Goal: Task Accomplishment & Management: Complete application form

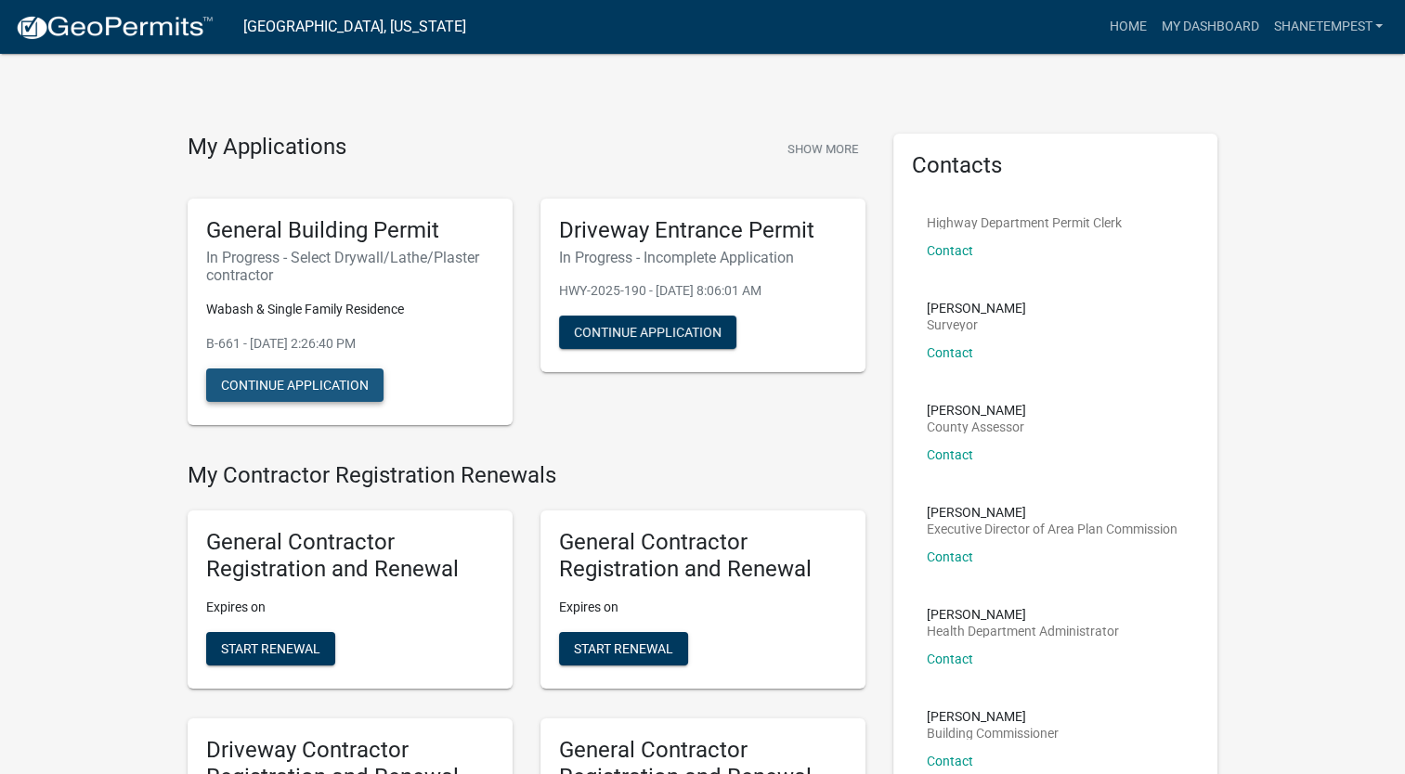
click at [345, 389] on button "Continue Application" at bounding box center [294, 385] width 177 height 33
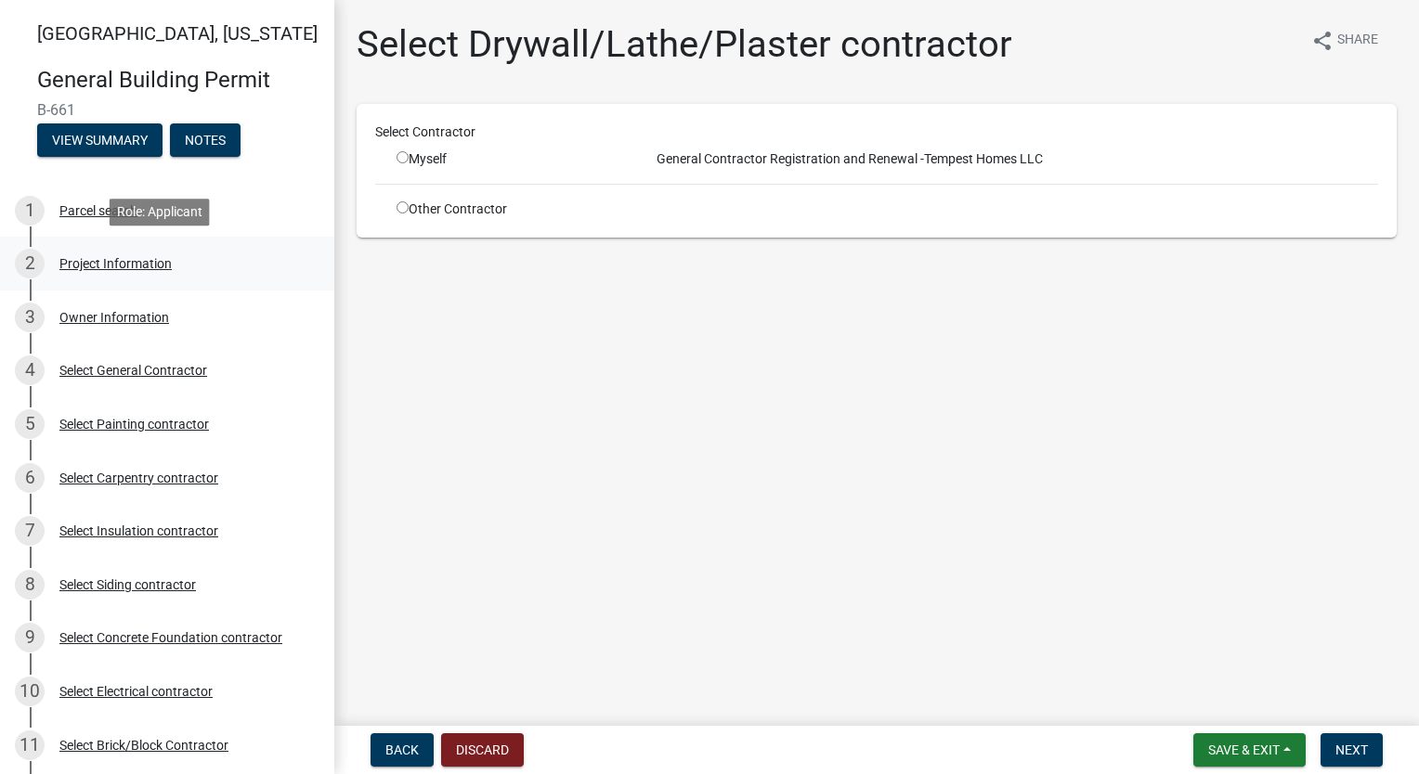
click at [100, 267] on div "Project Information" at bounding box center [115, 263] width 112 height 13
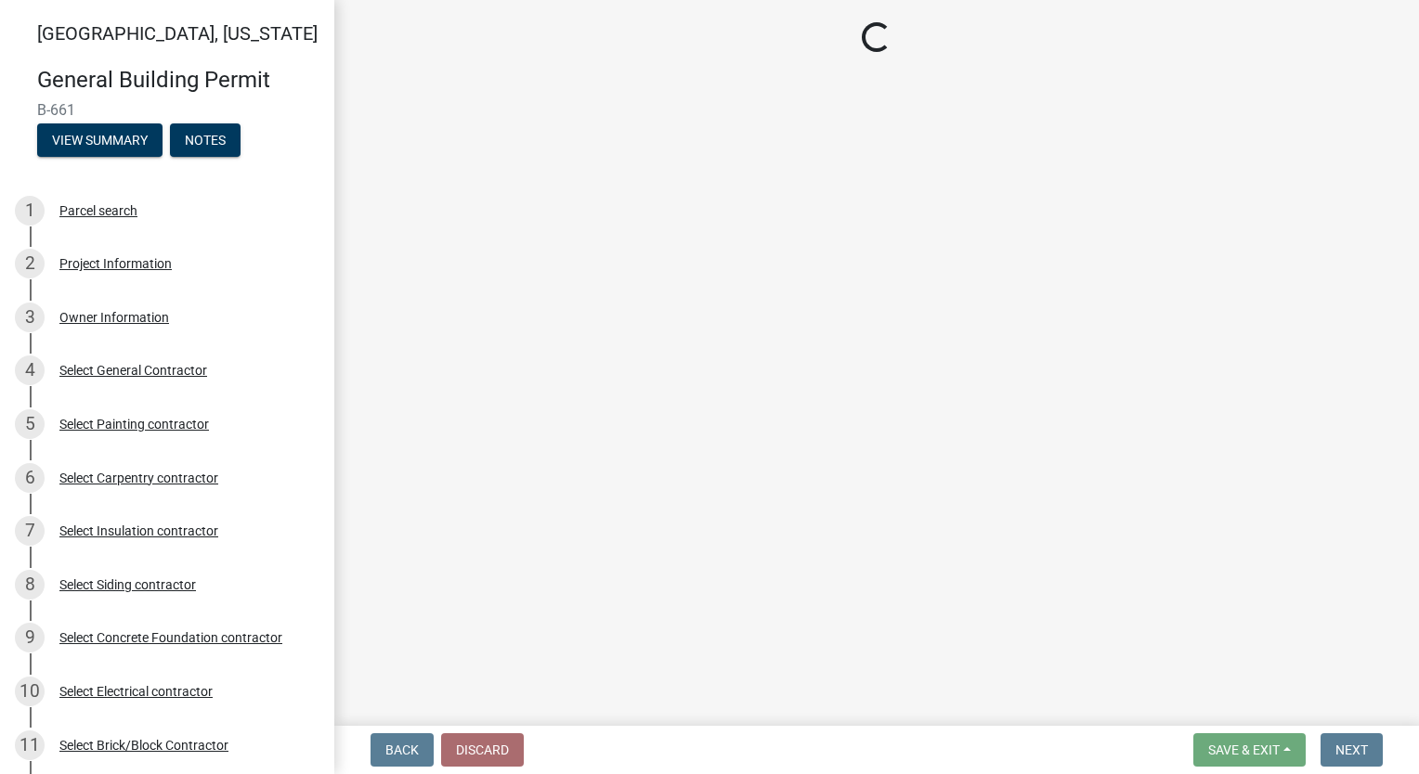
select select "f62e9ec7-2ce1-40c9-9d70-ac6e7ddc5d7c"
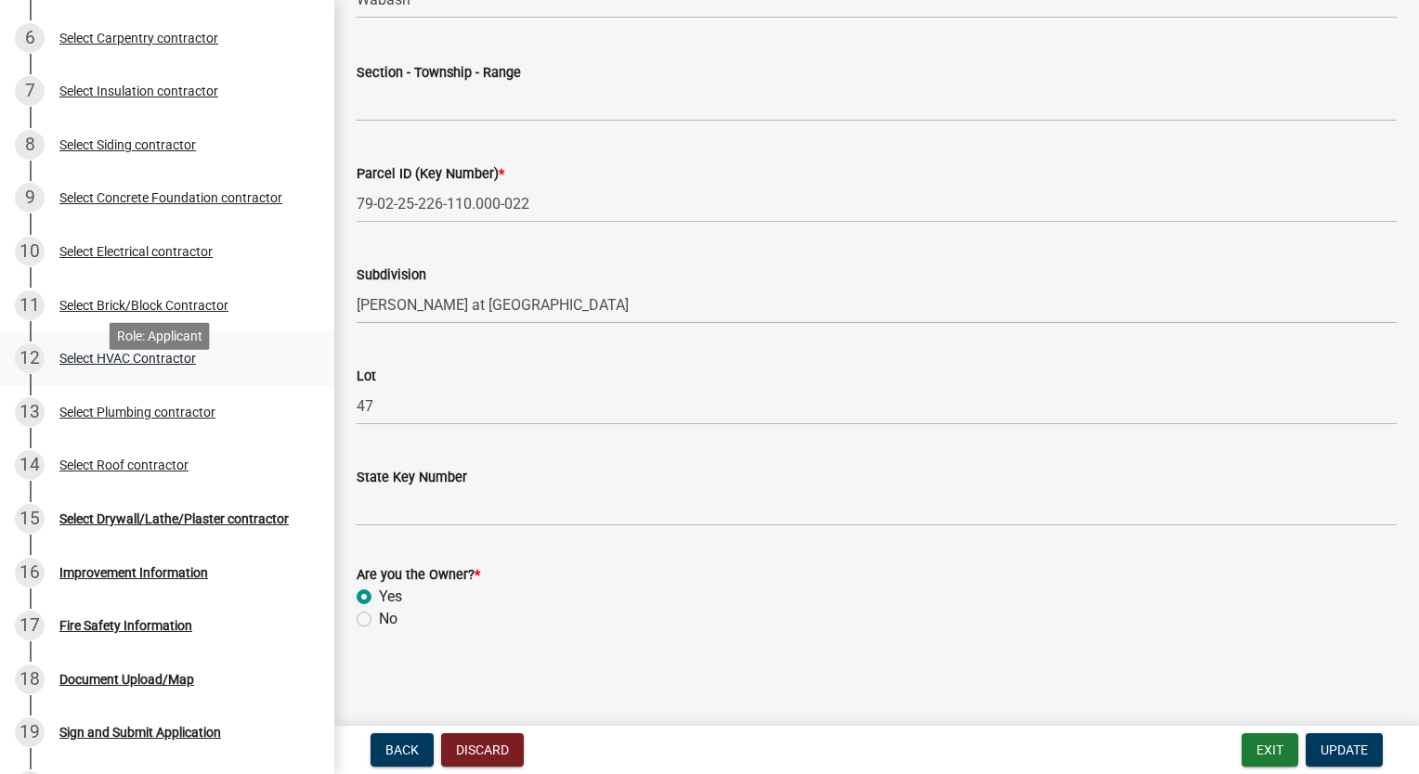
scroll to position [464, 0]
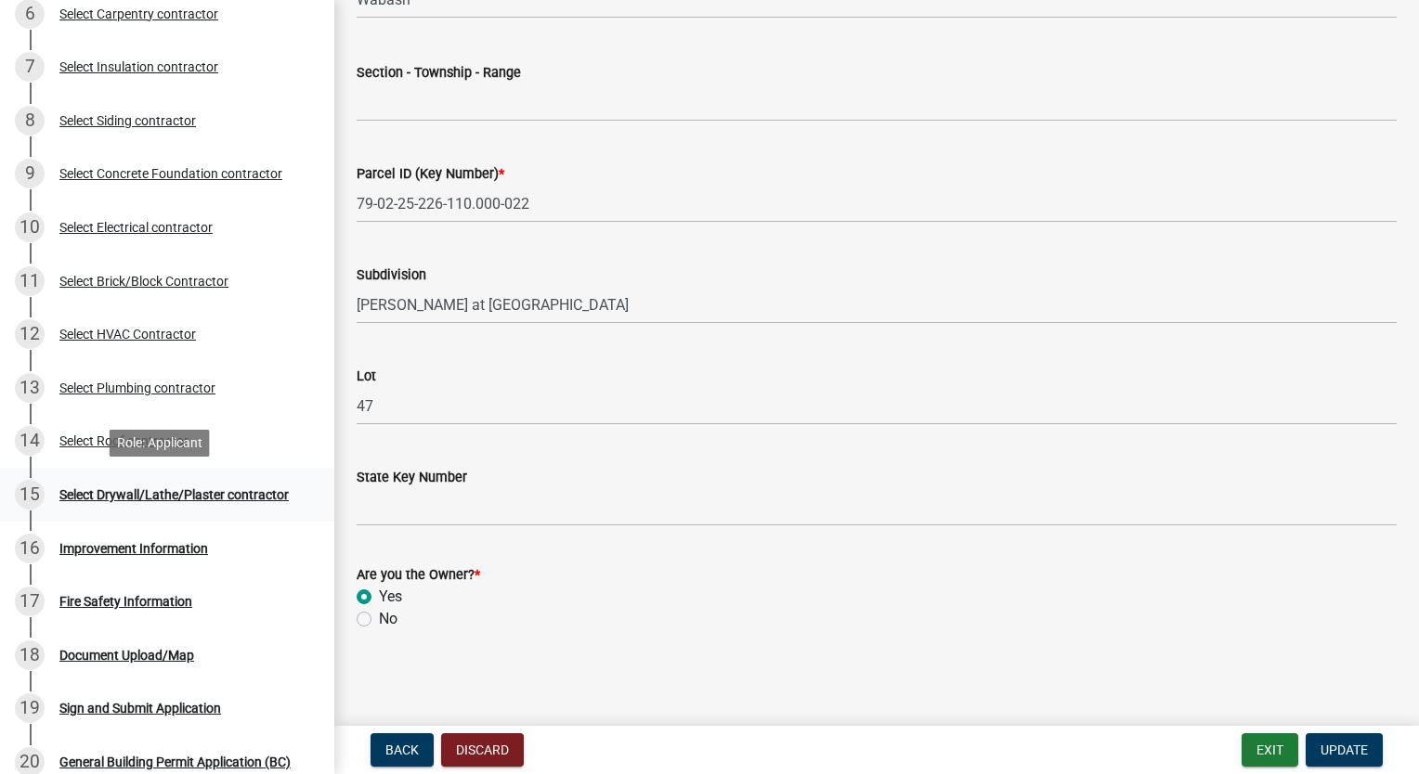
click at [214, 492] on div "Select Drywall/Lathe/Plaster contractor" at bounding box center [173, 494] width 229 height 13
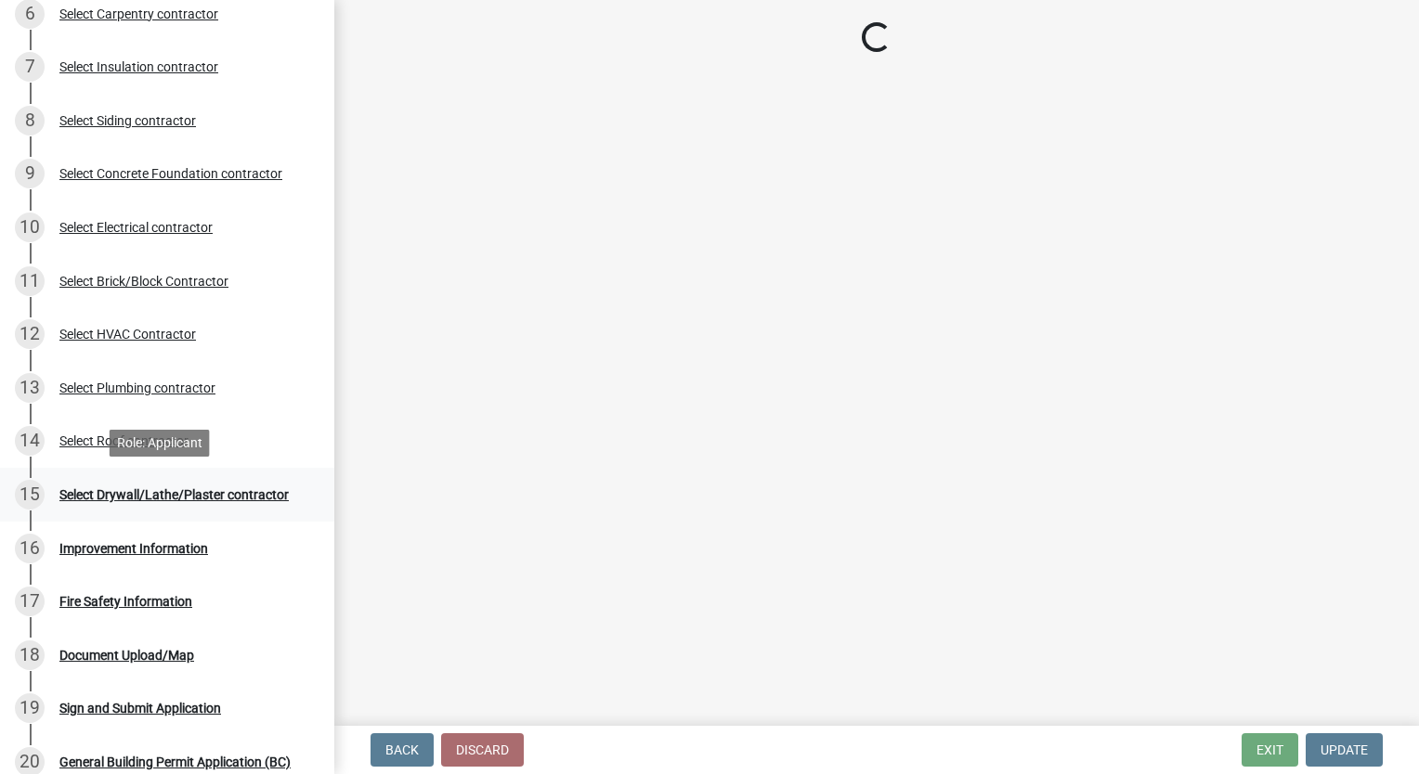
scroll to position [0, 0]
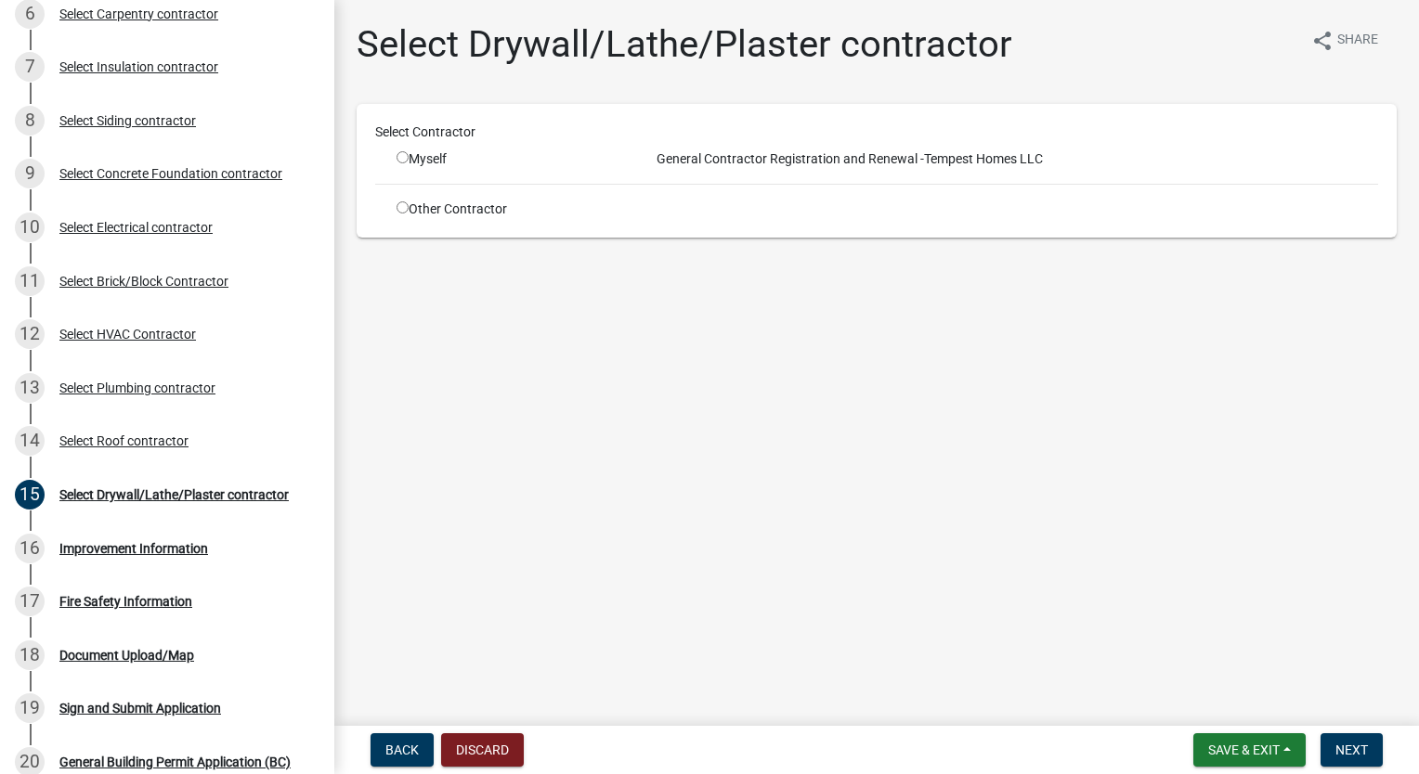
click at [405, 214] on div "Other Contractor" at bounding box center [509, 209] width 253 height 19
click at [405, 213] on input "radio" at bounding box center [402, 207] width 12 height 12
radio input "true"
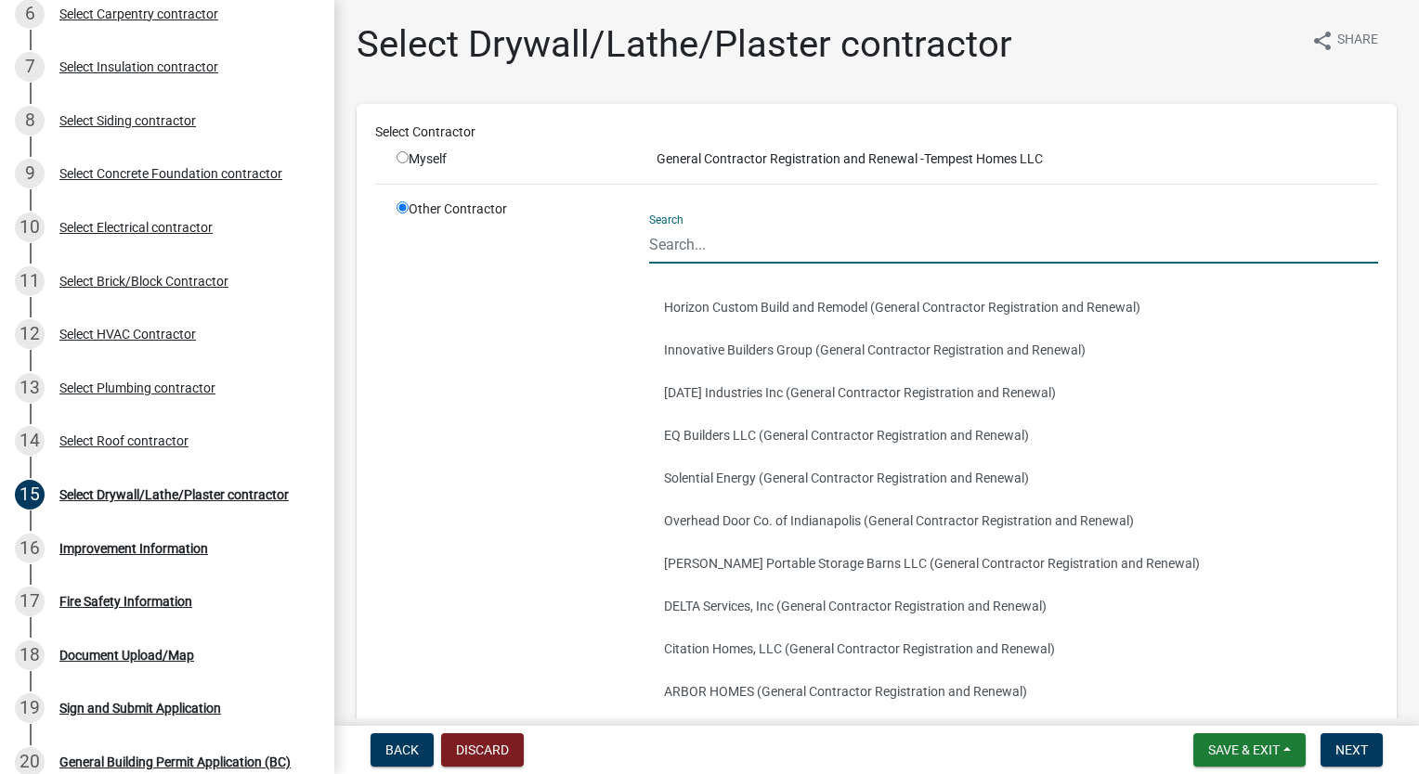
click at [776, 240] on input "Search" at bounding box center [1013, 245] width 729 height 38
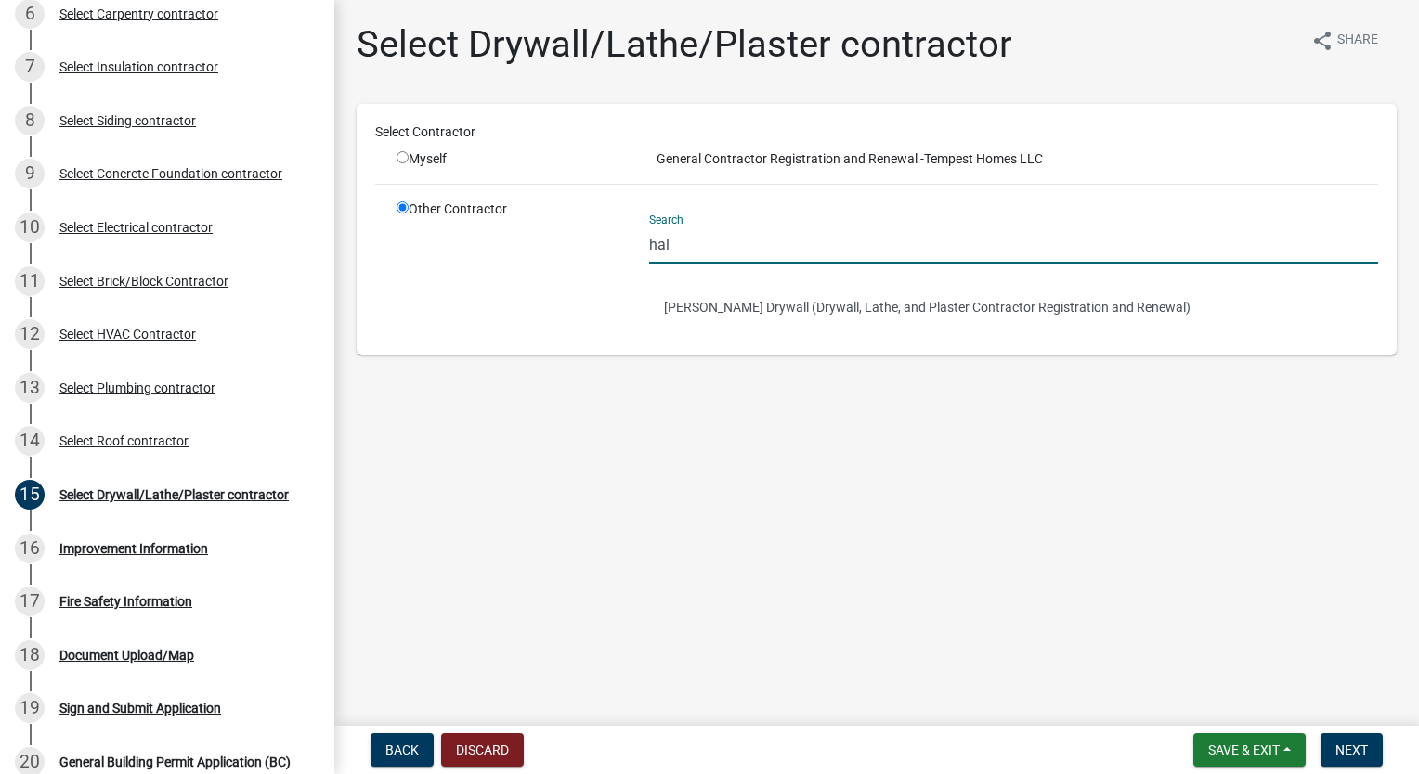
type input "halstead"
click at [778, 310] on button "[PERSON_NAME] Drywall (Drywall, Lathe, and Plaster Contractor Registration and …" at bounding box center [1013, 307] width 729 height 43
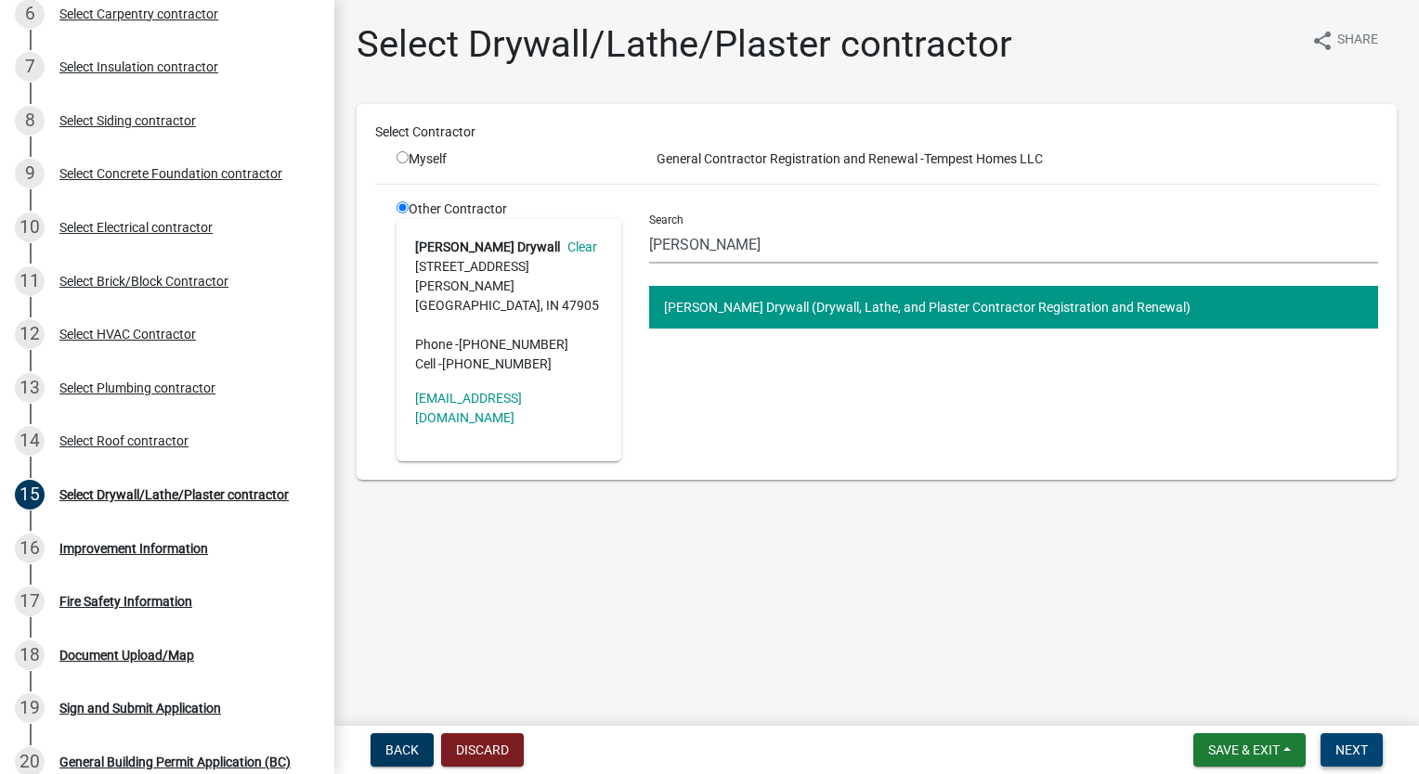
click at [1373, 747] on button "Next" at bounding box center [1351, 750] width 62 height 33
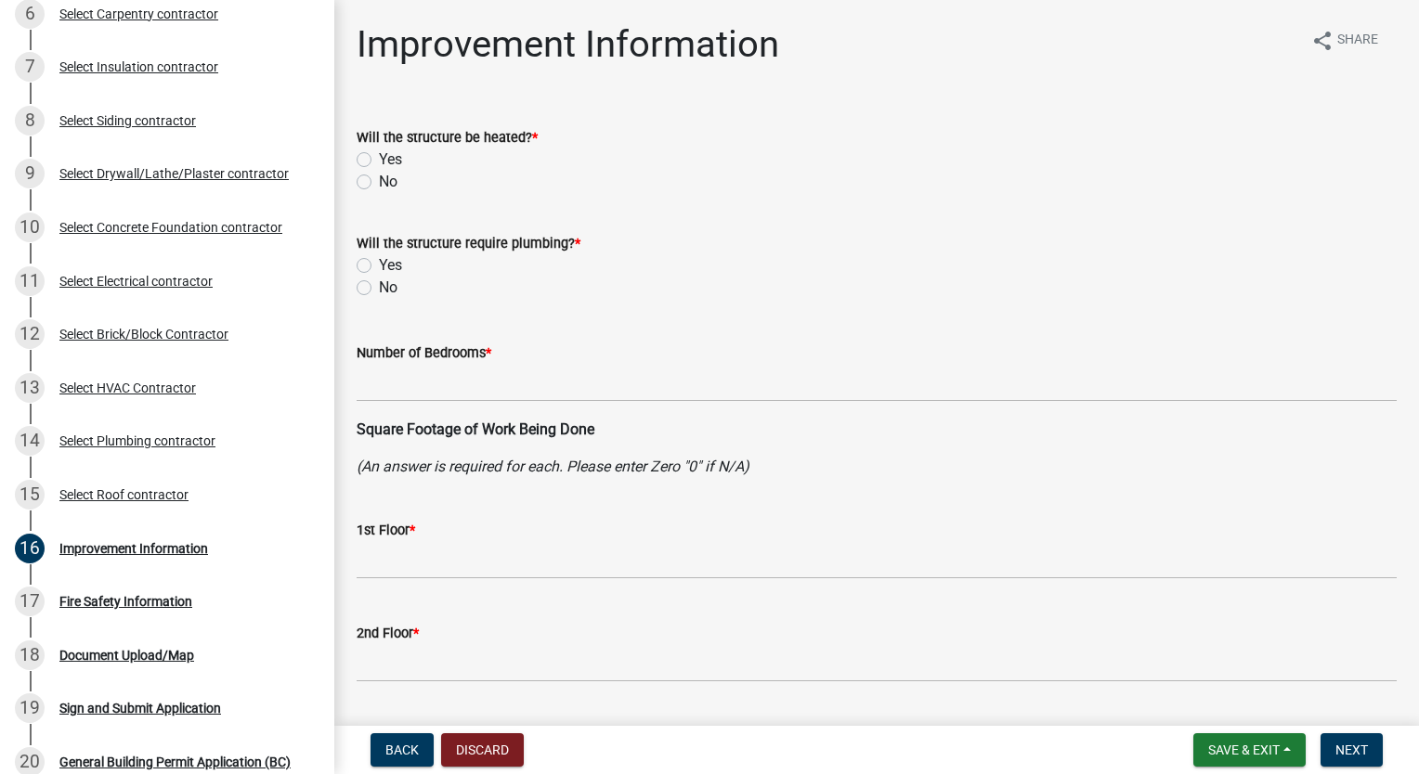
click at [379, 162] on label "Yes" at bounding box center [390, 160] width 23 height 22
click at [379, 161] on input "Yes" at bounding box center [385, 155] width 12 height 12
radio input "true"
click at [379, 264] on label "Yes" at bounding box center [390, 265] width 23 height 22
click at [379, 264] on input "Yes" at bounding box center [385, 260] width 12 height 12
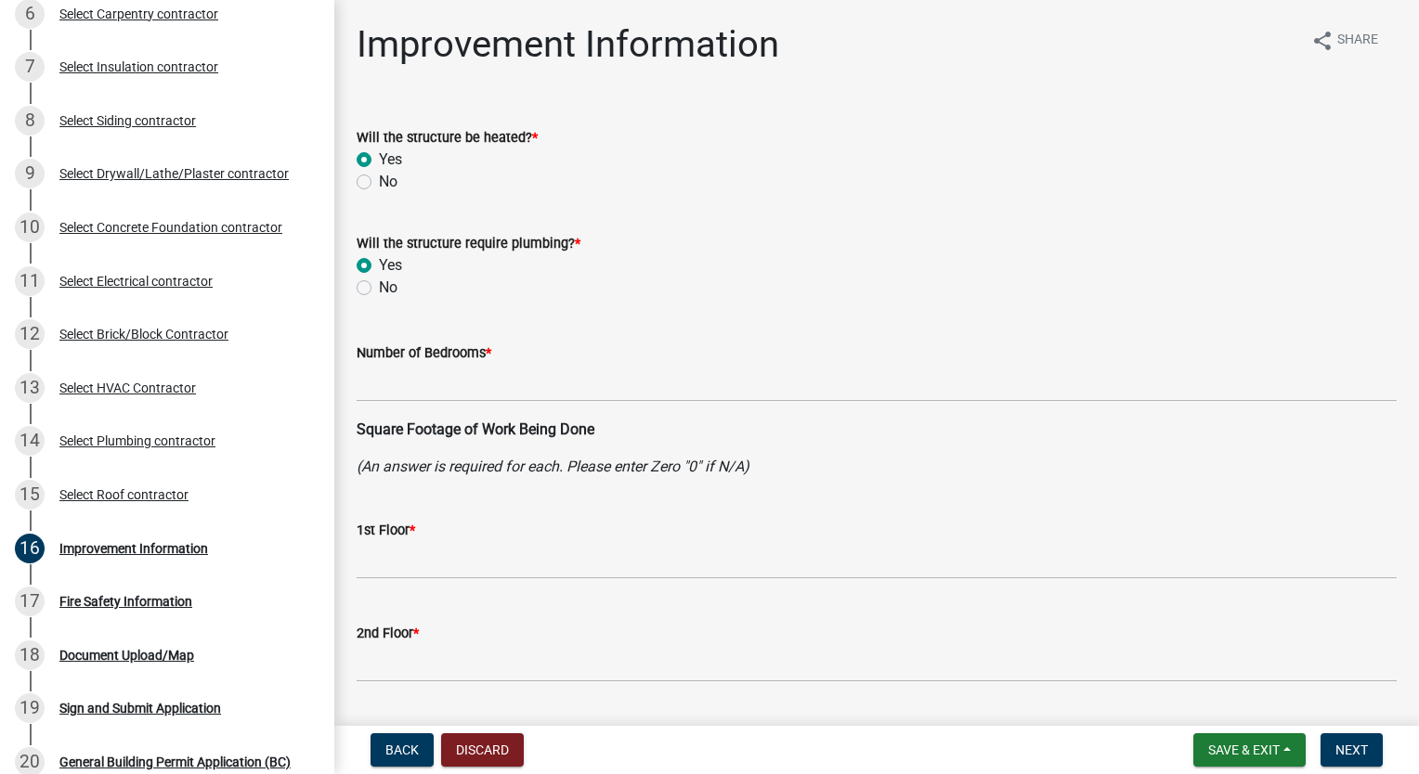
radio input "true"
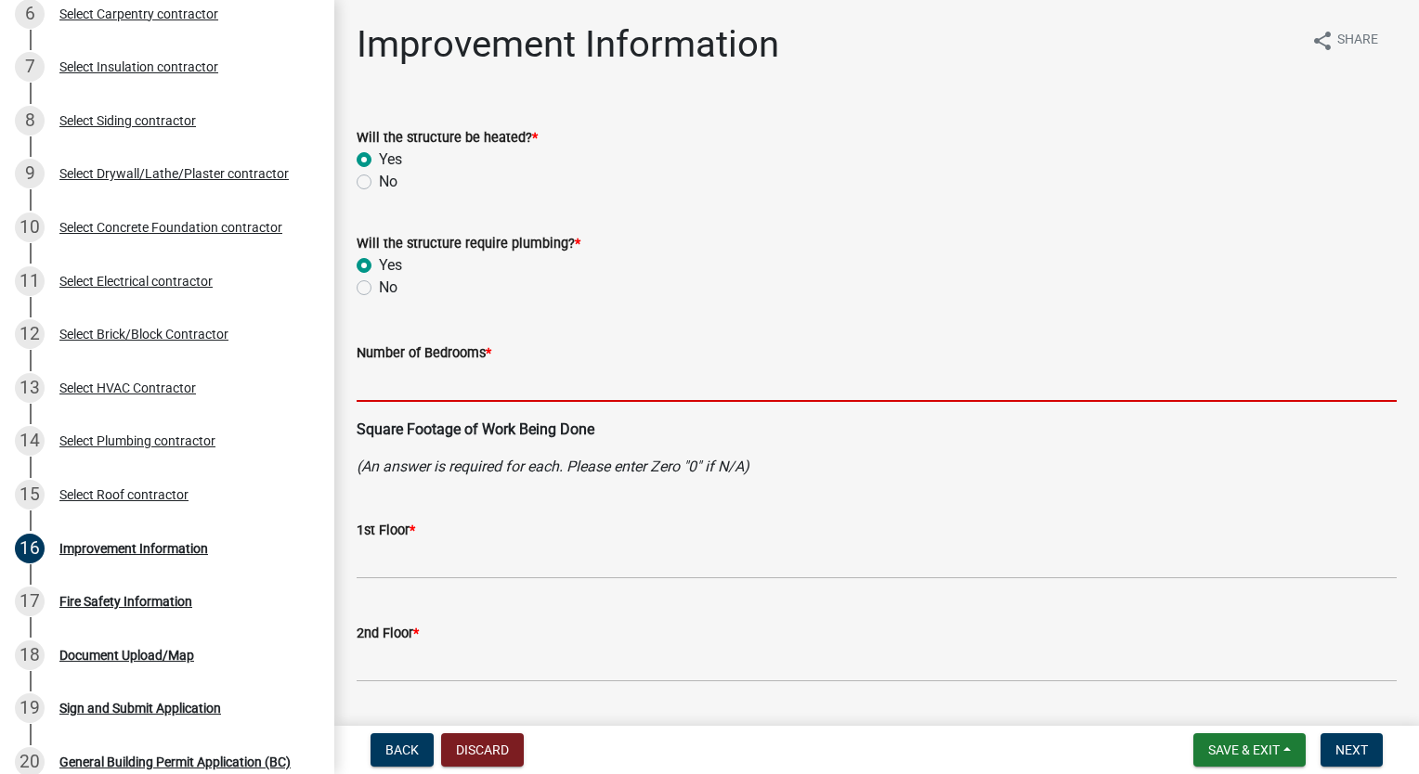
click at [474, 378] on input "text" at bounding box center [877, 383] width 1040 height 38
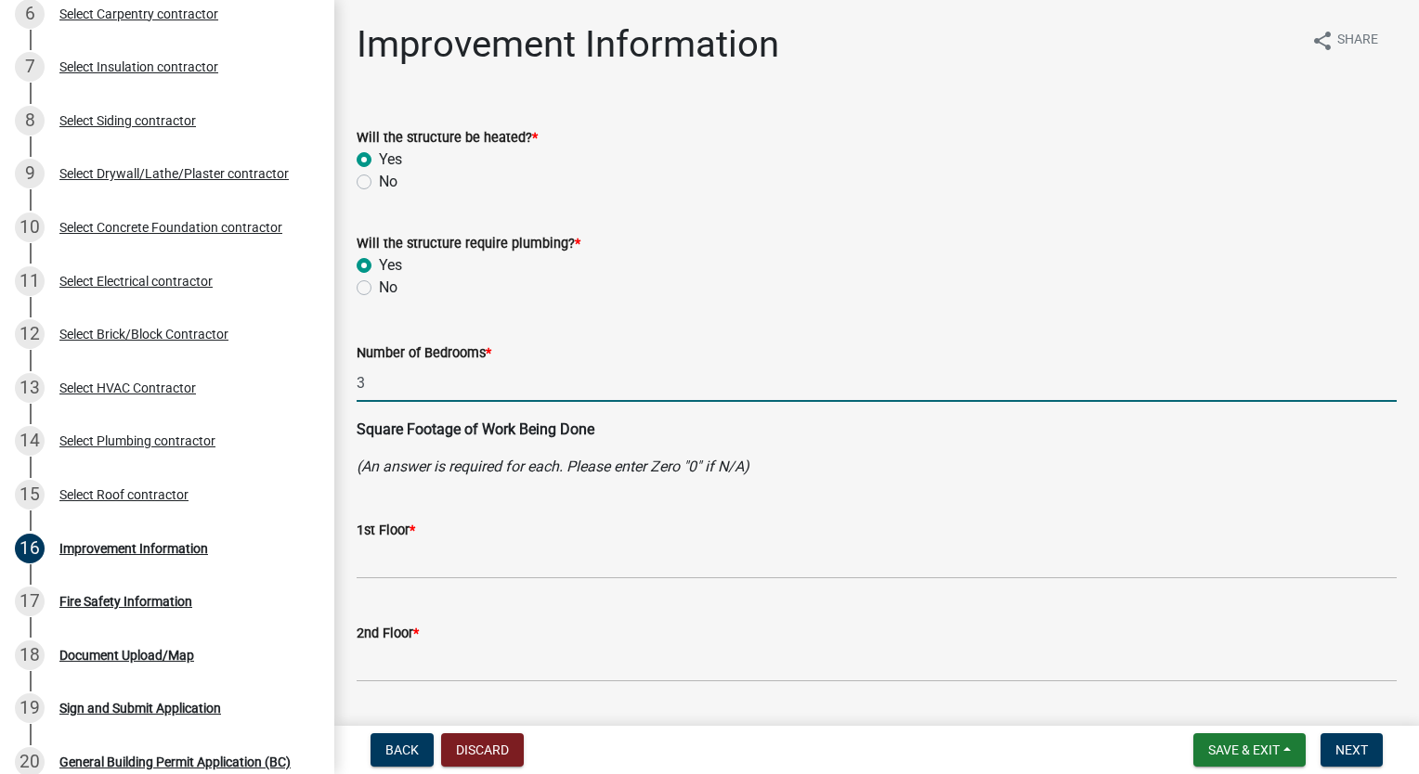
type input "3"
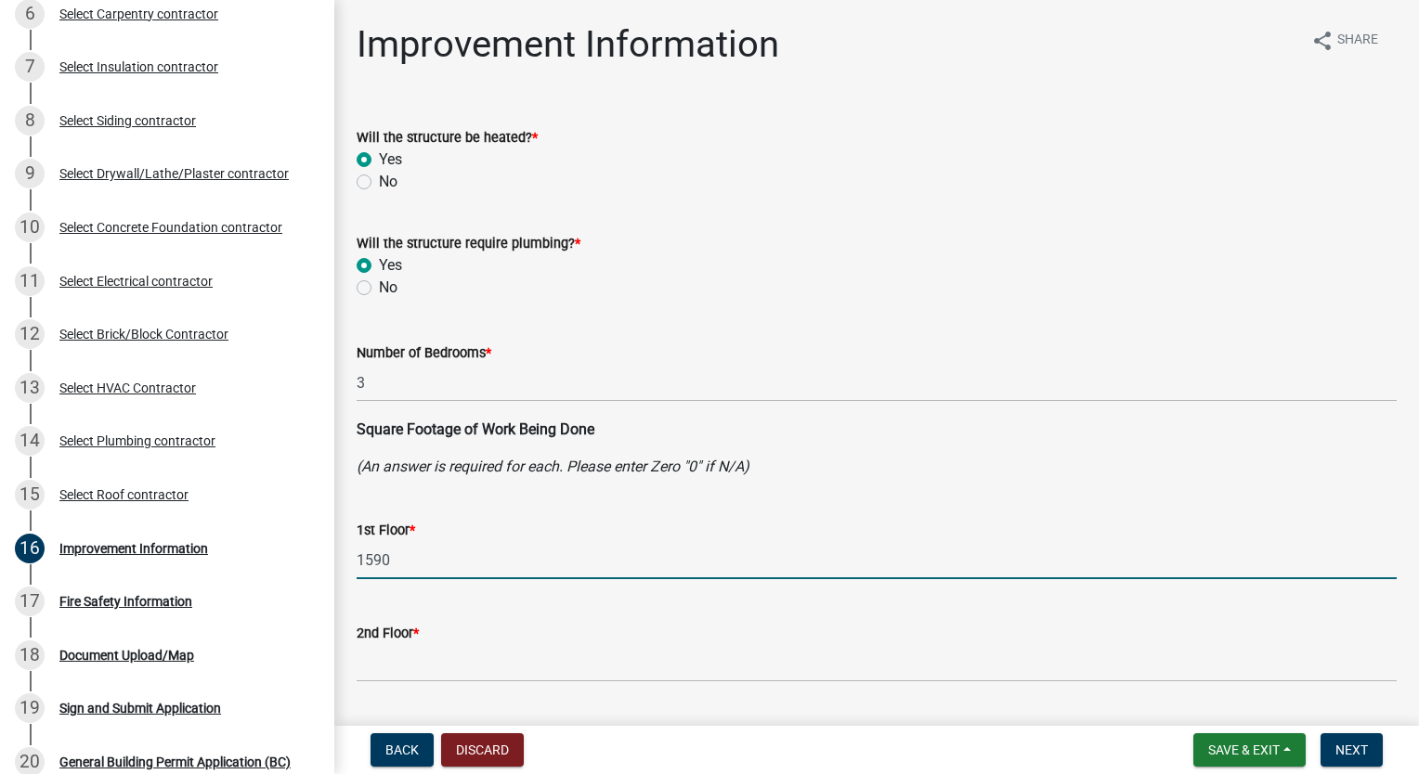
type input "1590"
click at [509, 650] on input "text" at bounding box center [877, 663] width 1040 height 38
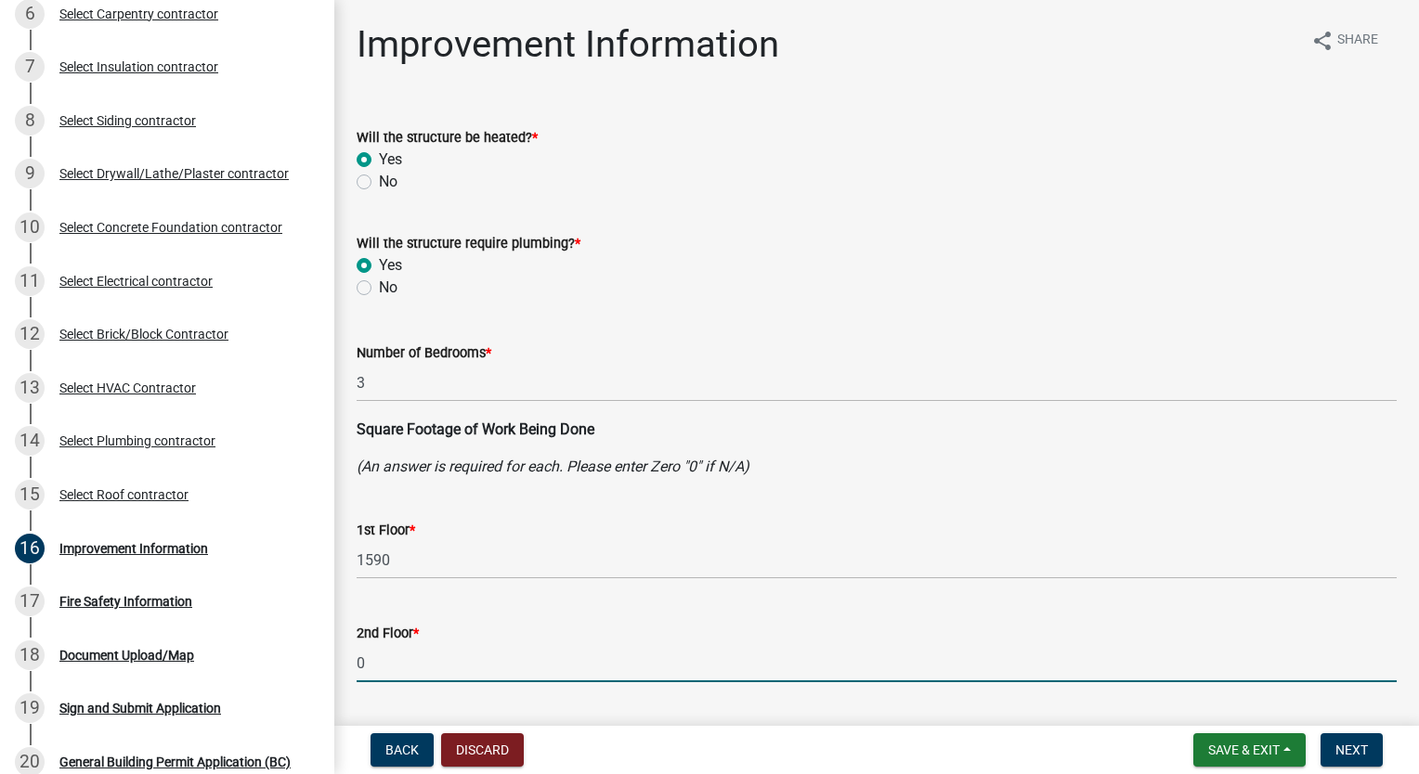
type input "0"
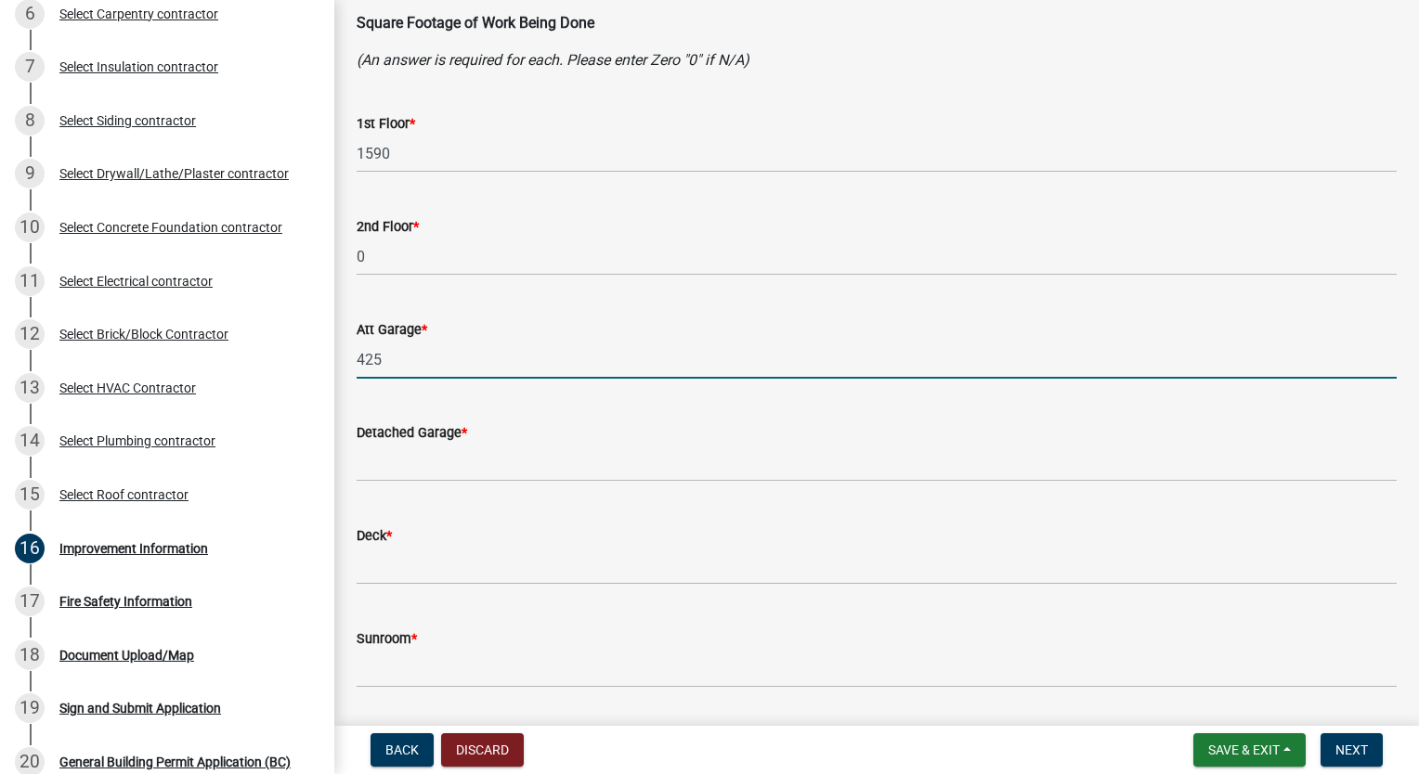
type input "425"
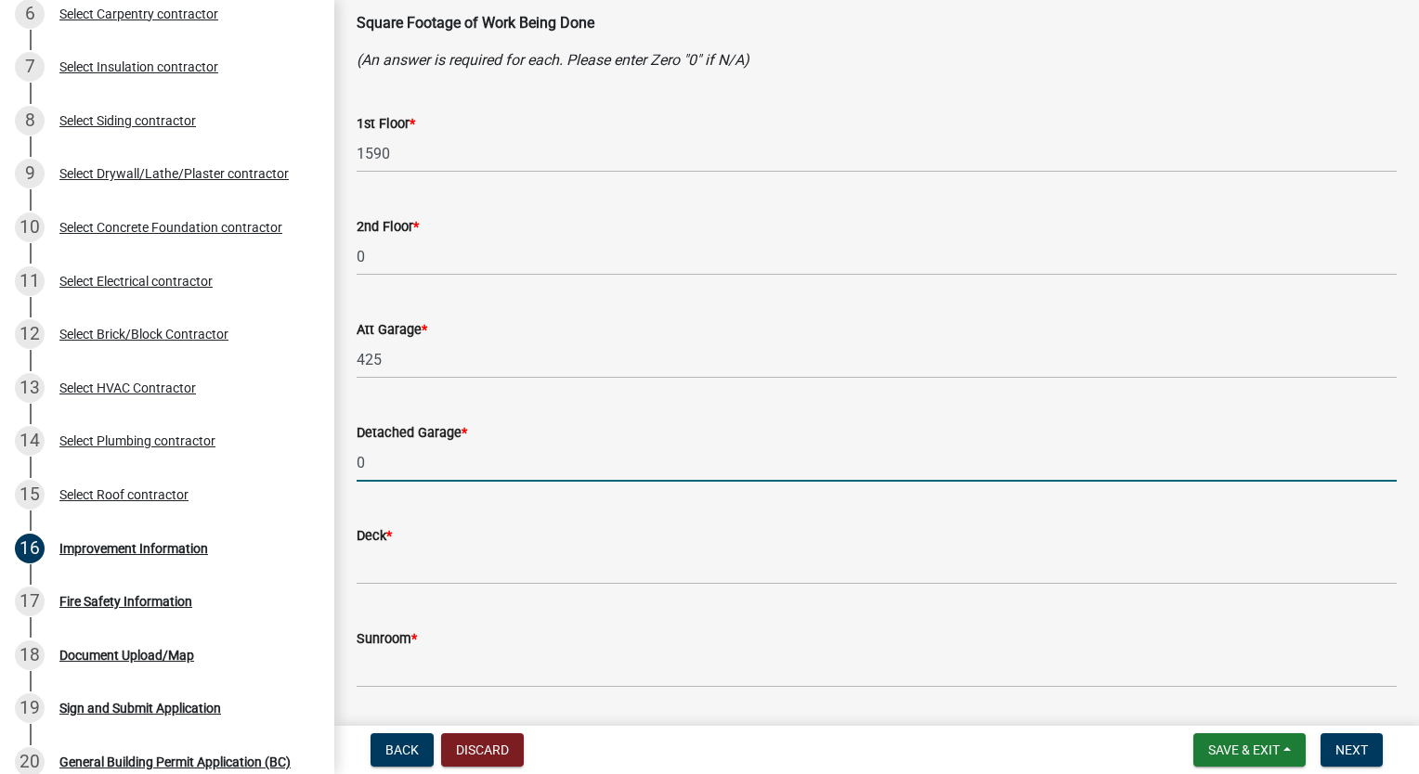
type input "0"
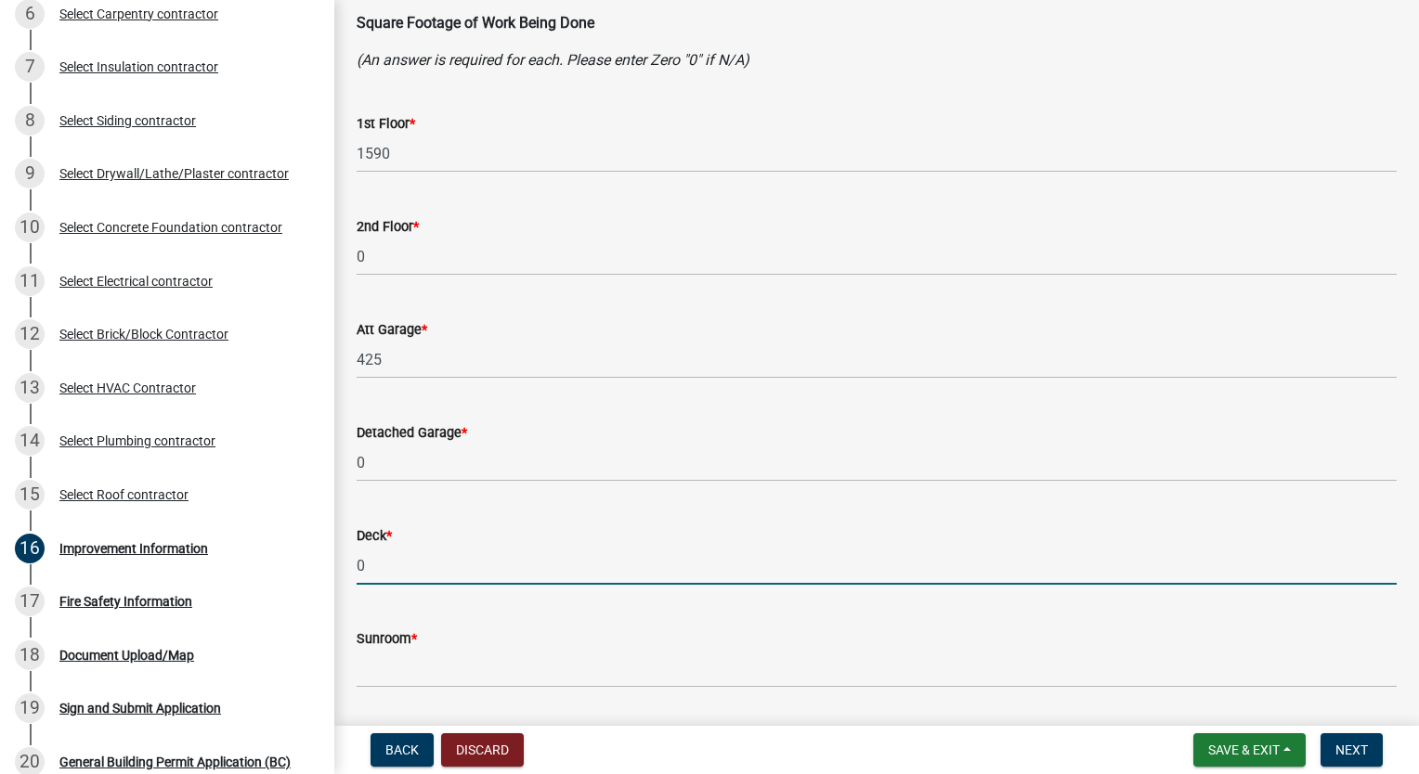
type input "0"
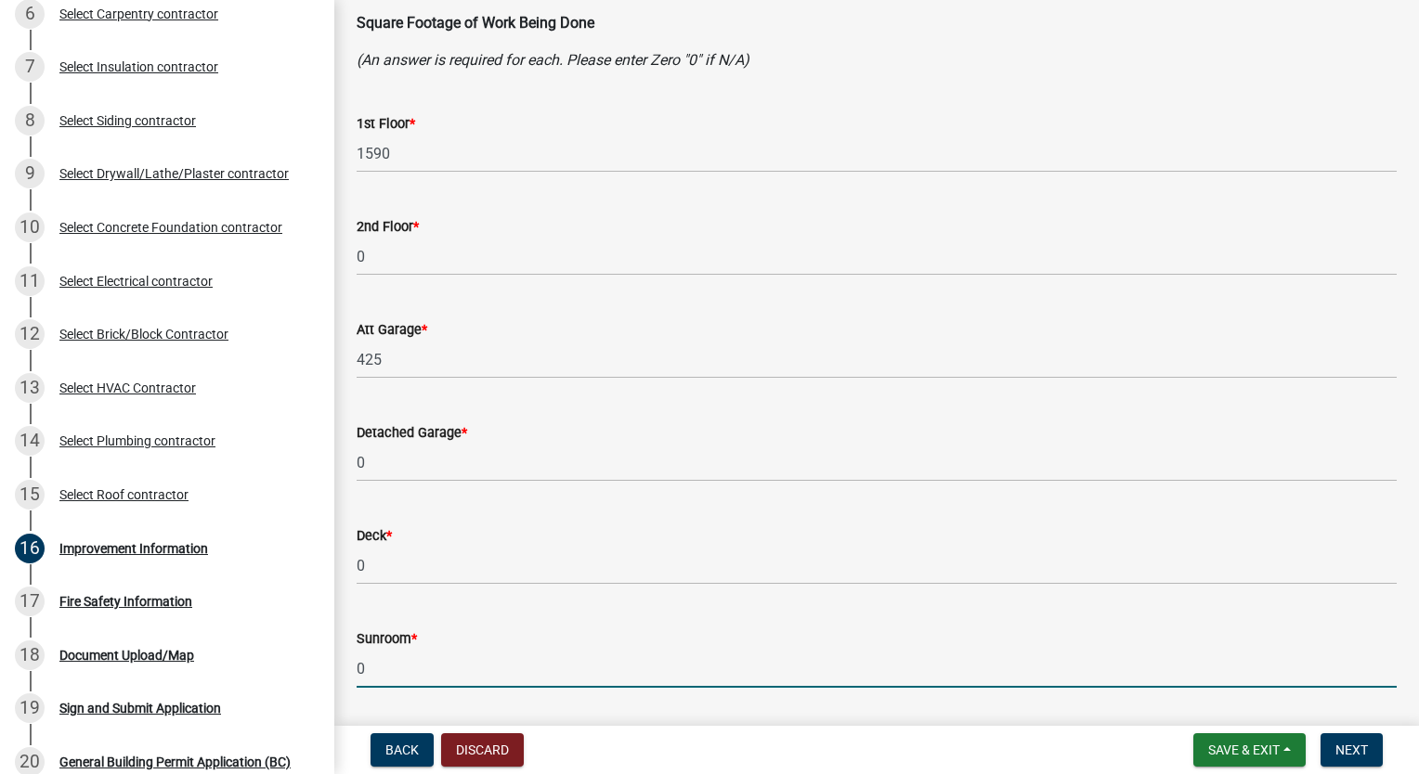
type input "0"
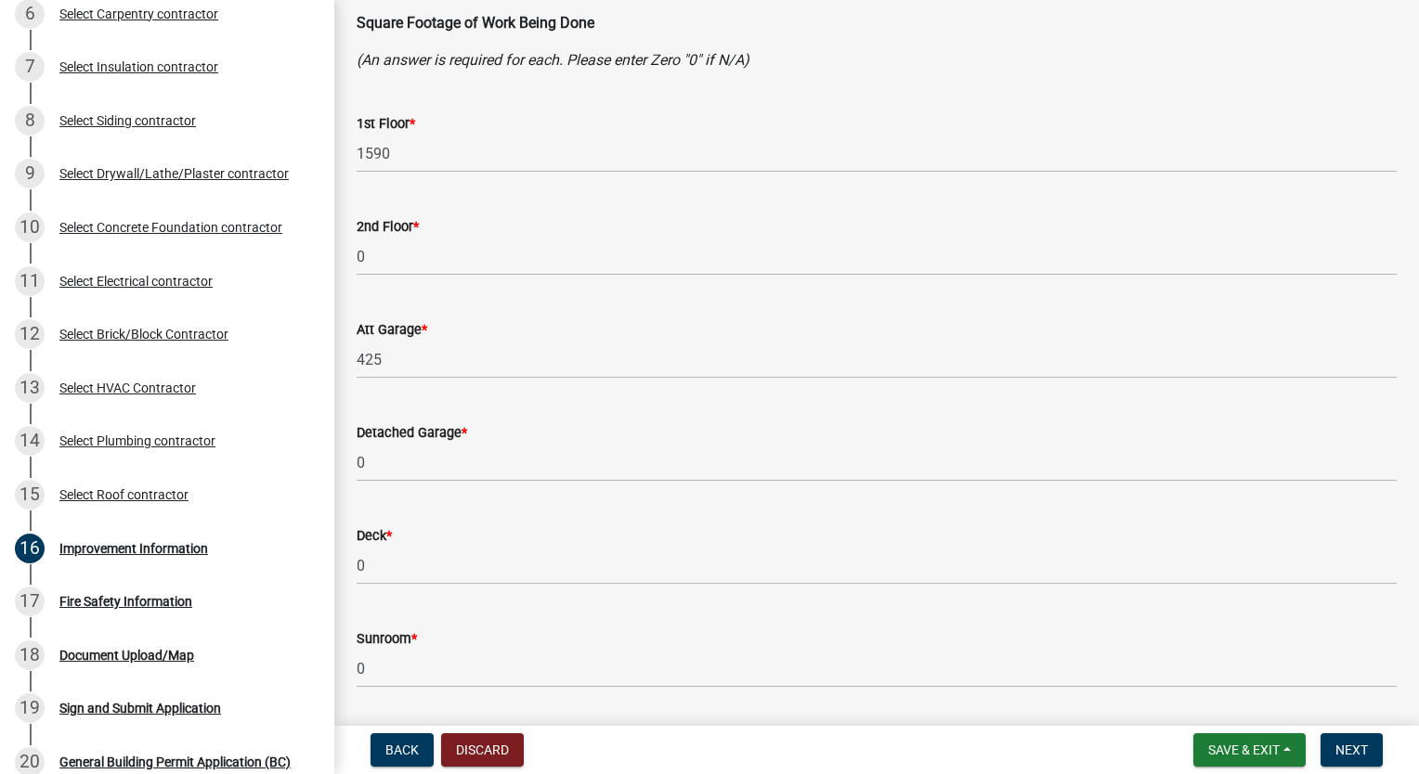
scroll to position [819, 0]
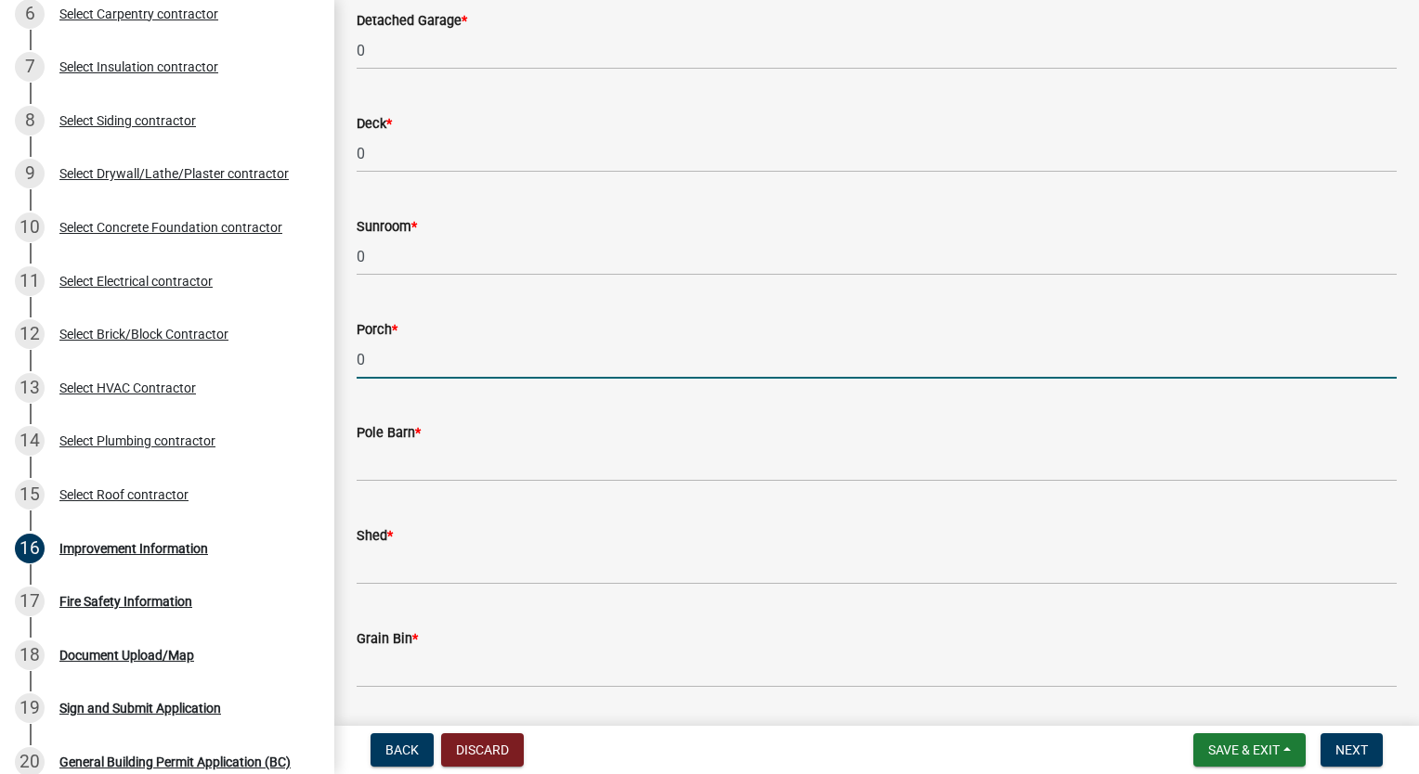
type input "0"
click at [472, 365] on input "0" at bounding box center [877, 360] width 1040 height 38
type input "140"
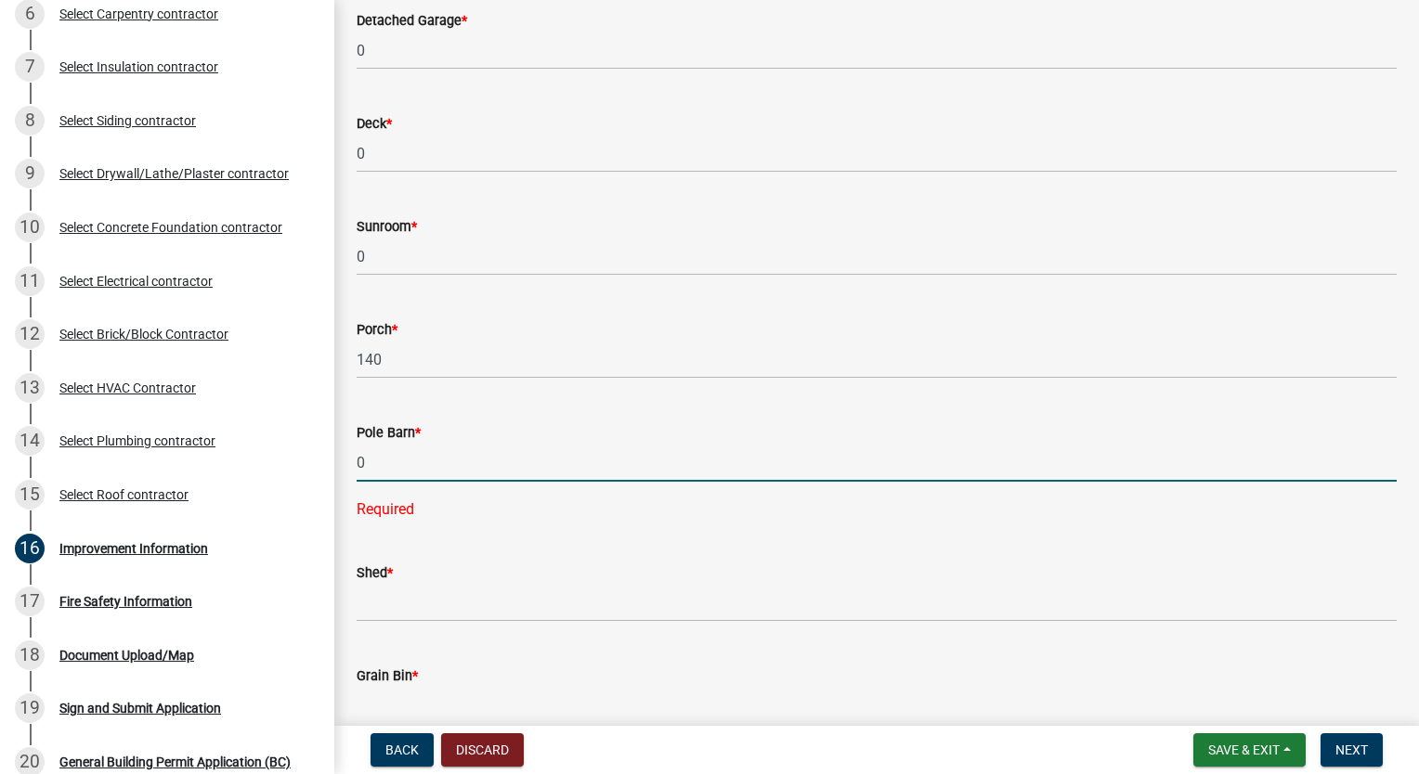
type input "0"
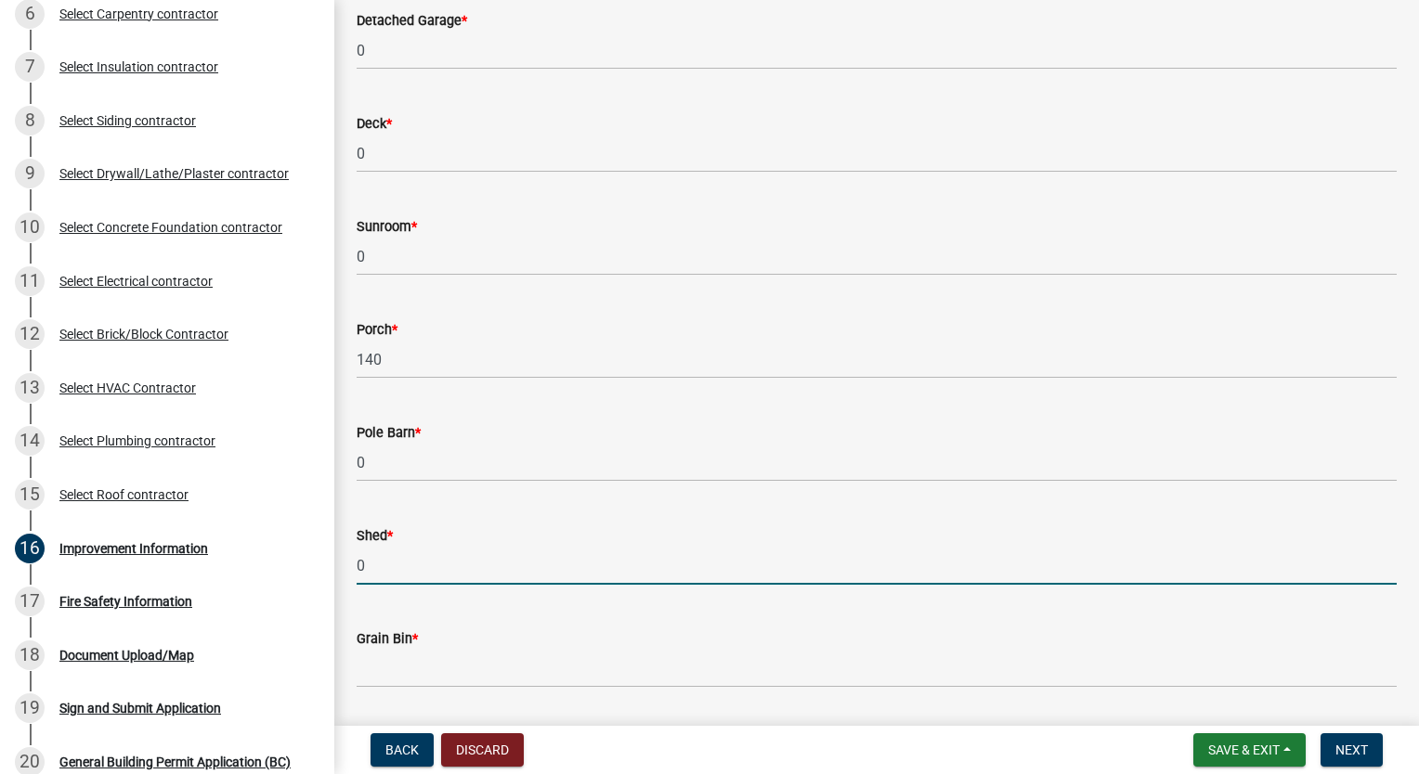
type input "0"
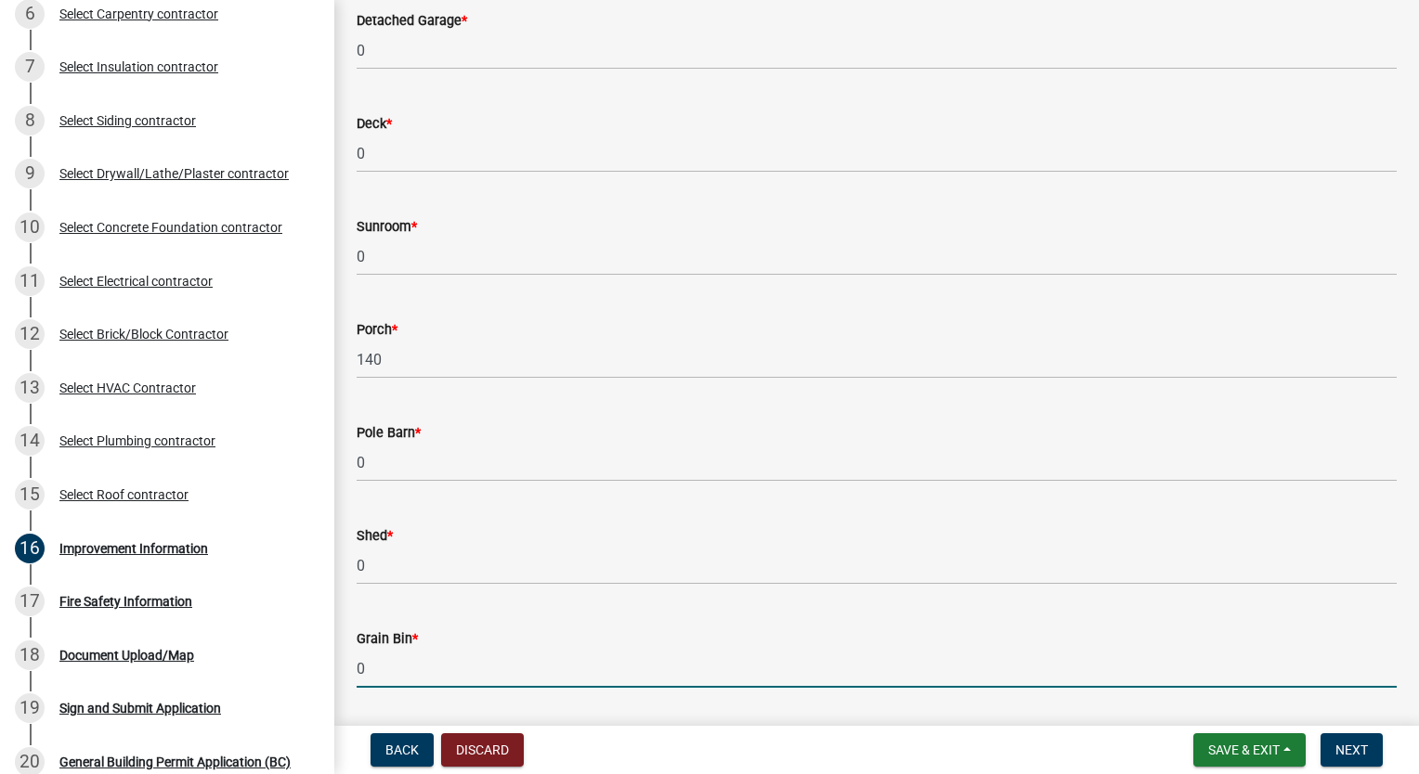
type input "0"
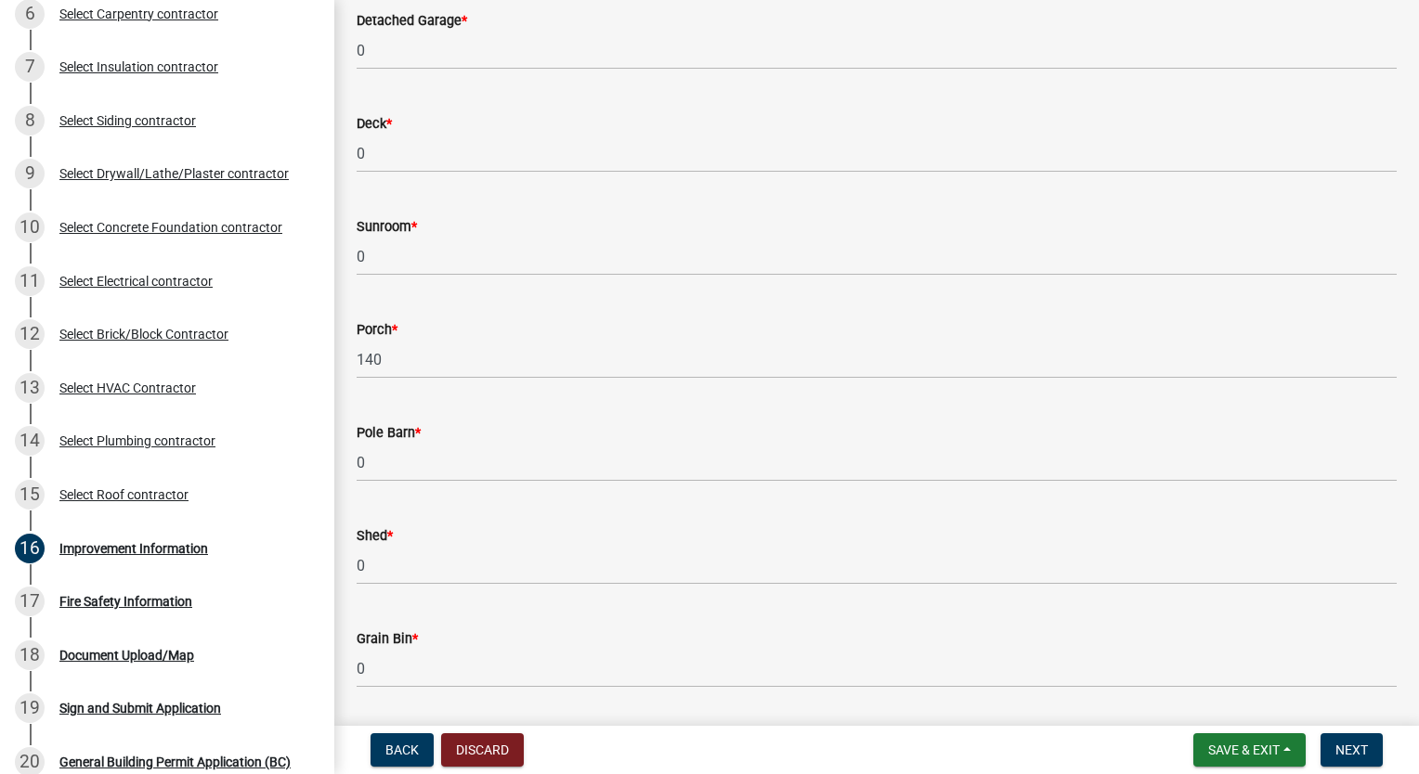
scroll to position [1231, 0]
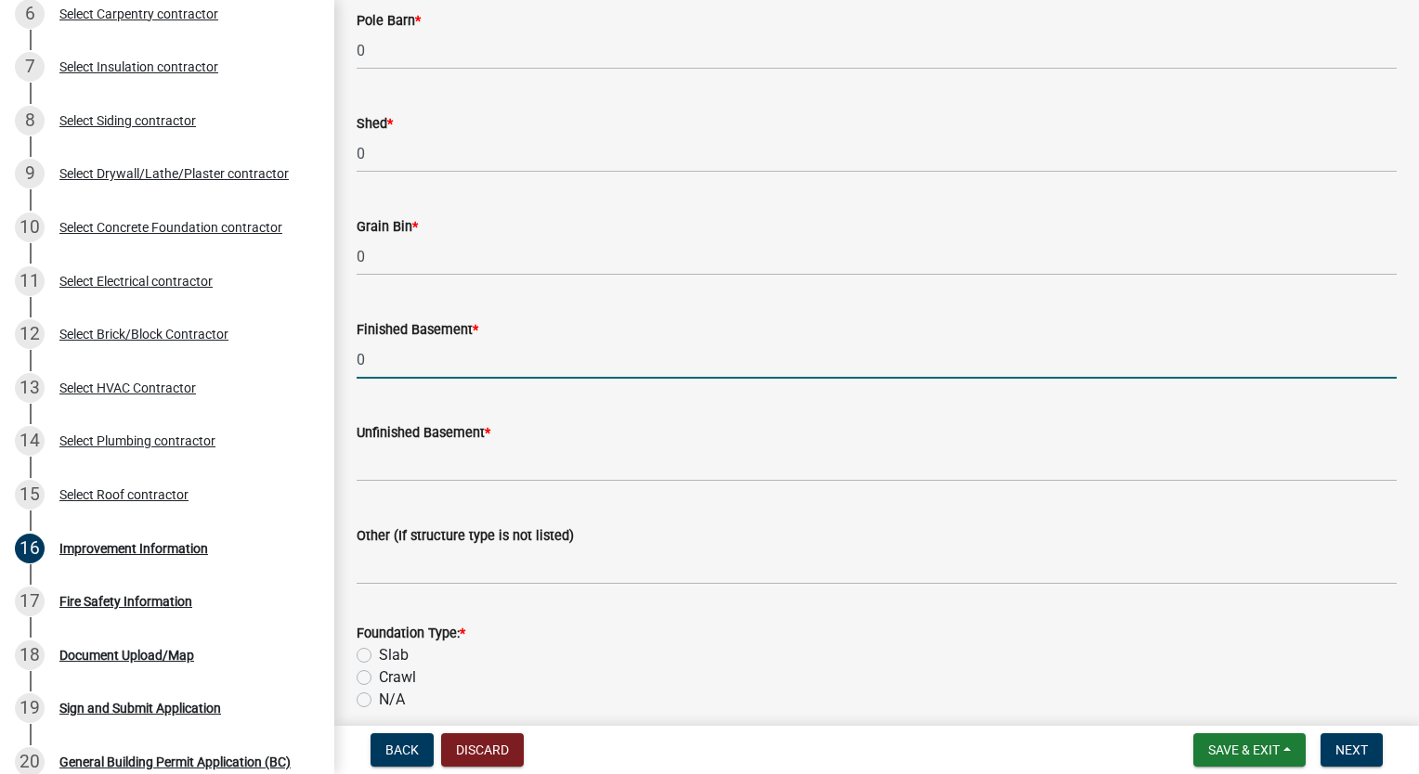
type input "0"
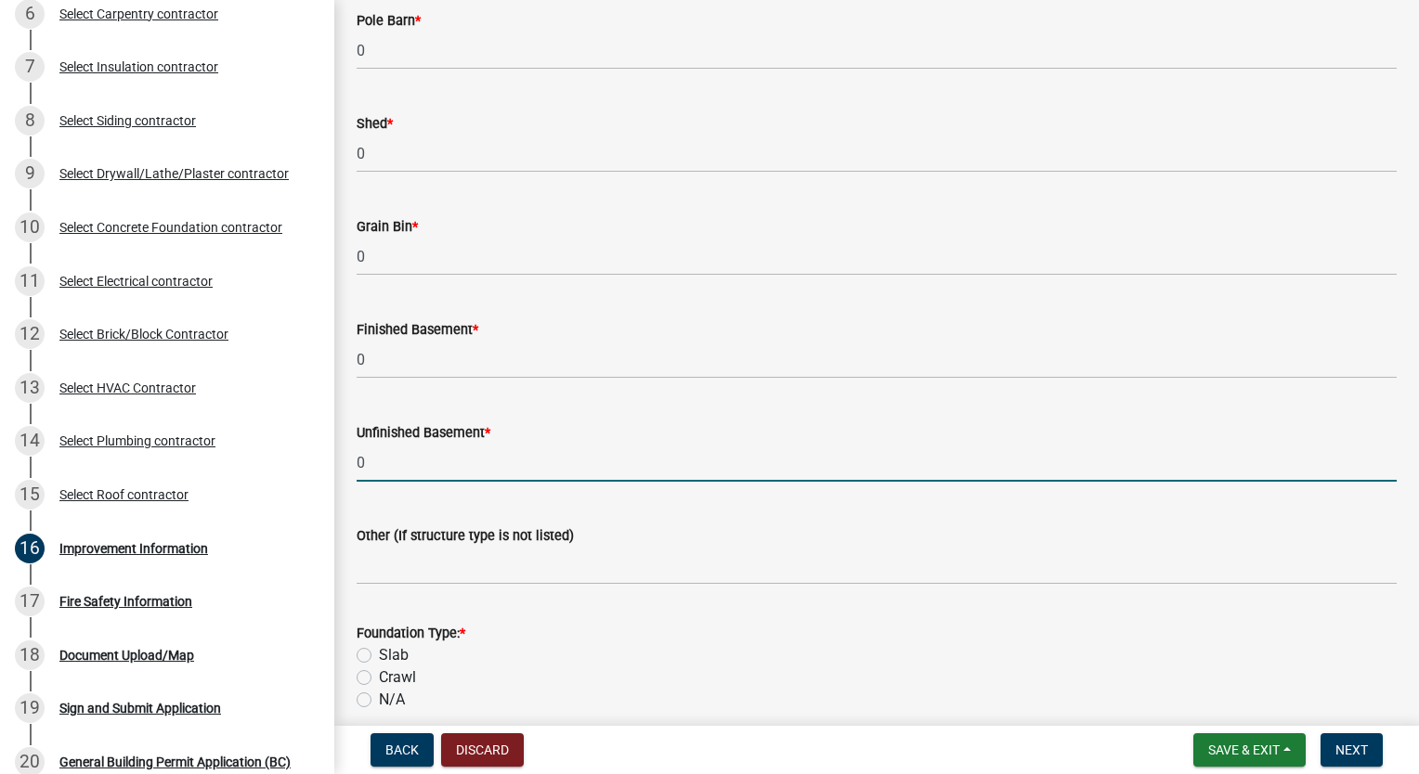
type input "0"
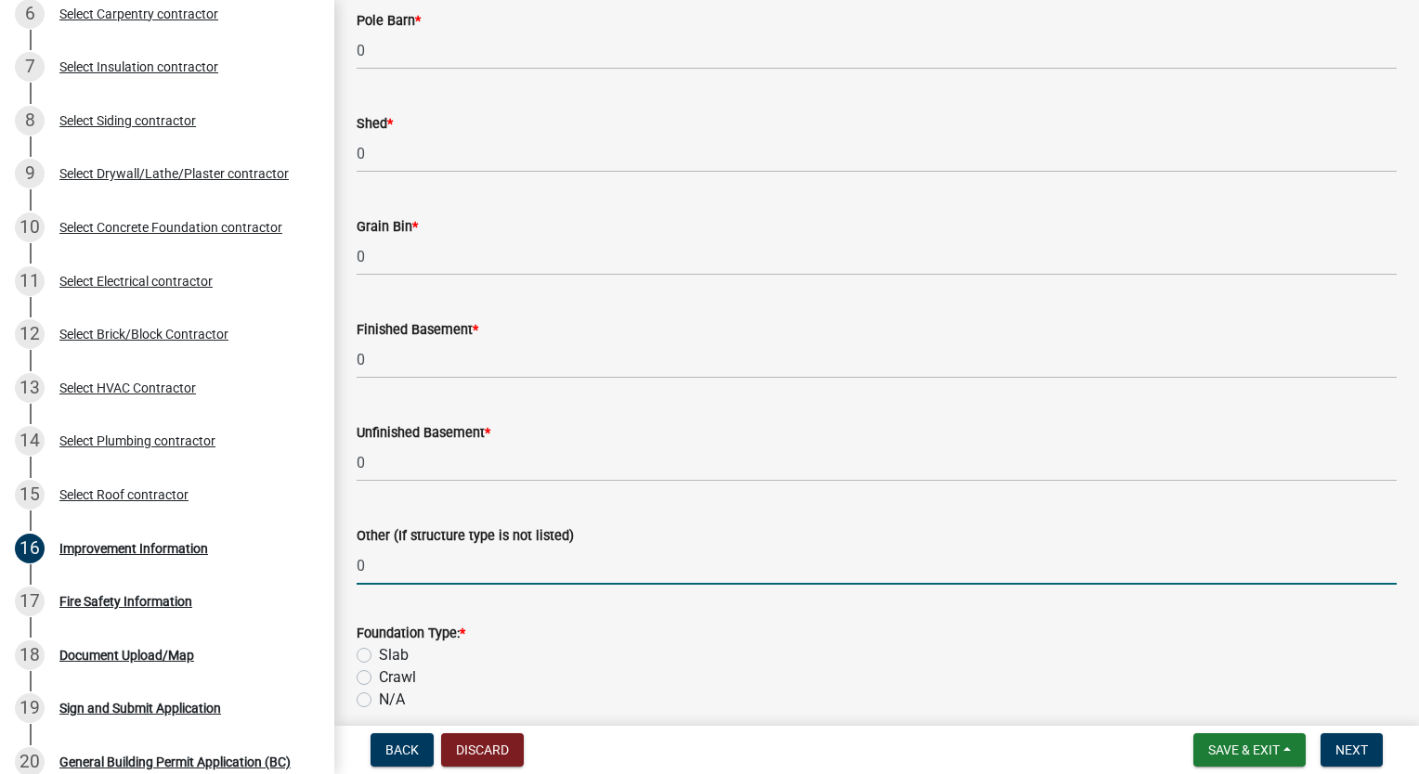
type input "0"
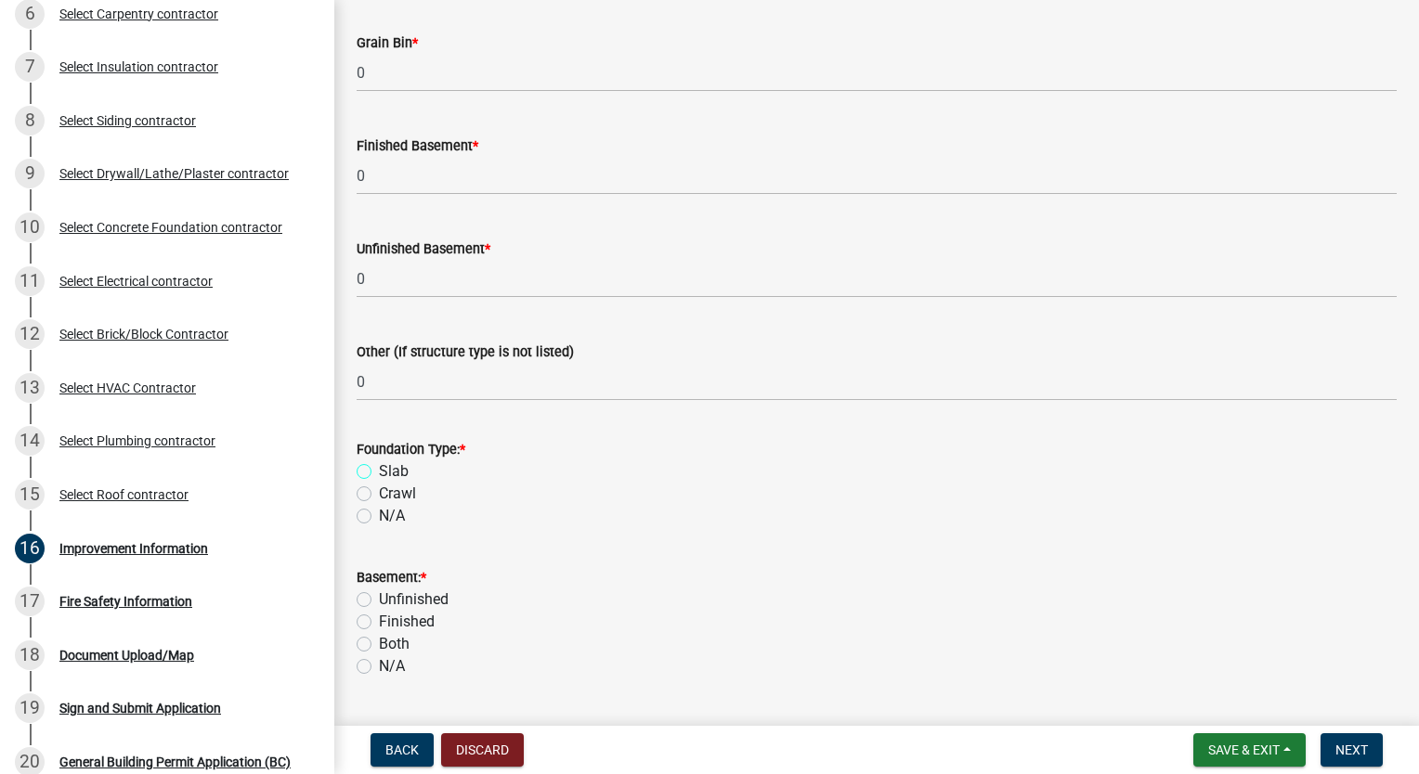
scroll to position [1417, 0]
click at [379, 469] on label "Slab" at bounding box center [394, 470] width 30 height 22
click at [379, 469] on input "Slab" at bounding box center [385, 465] width 12 height 12
radio input "true"
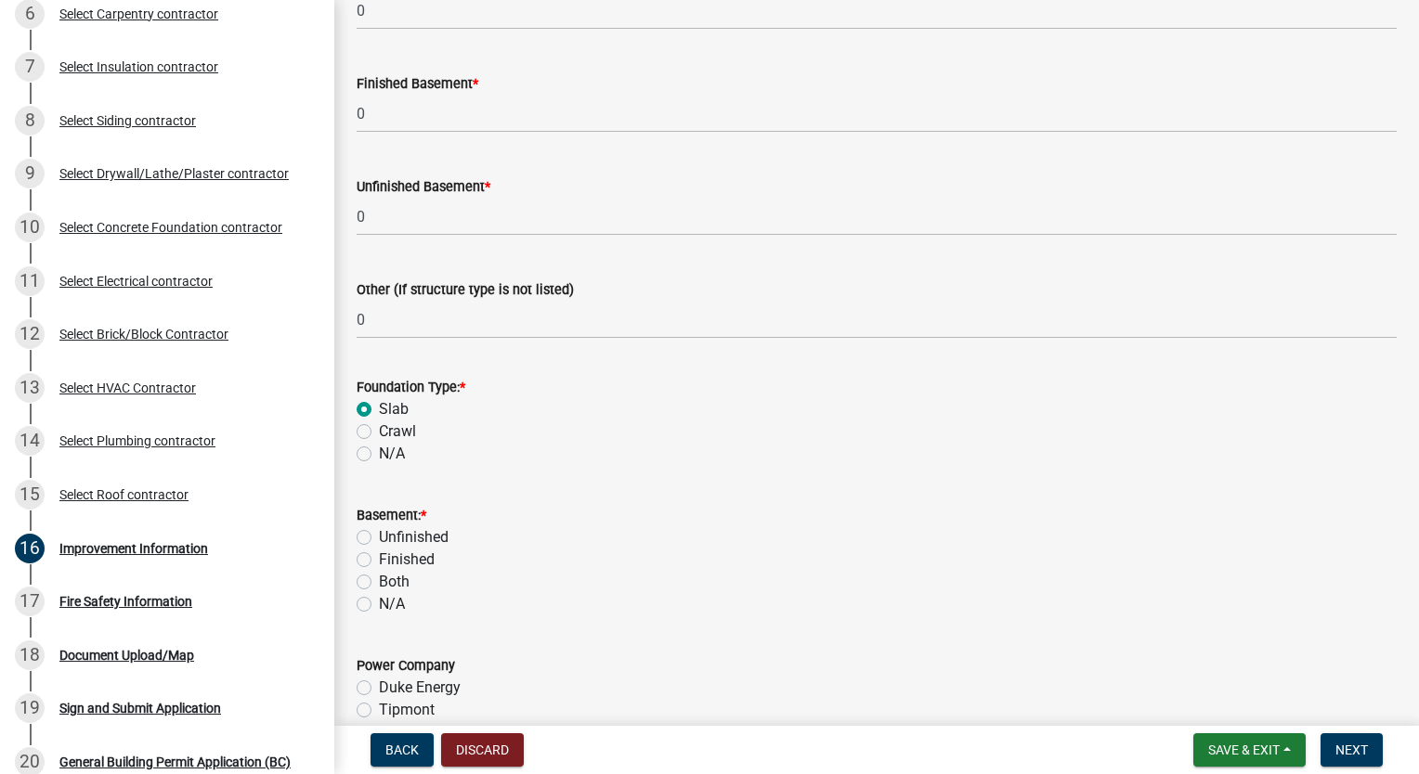
scroll to position [1510, 0]
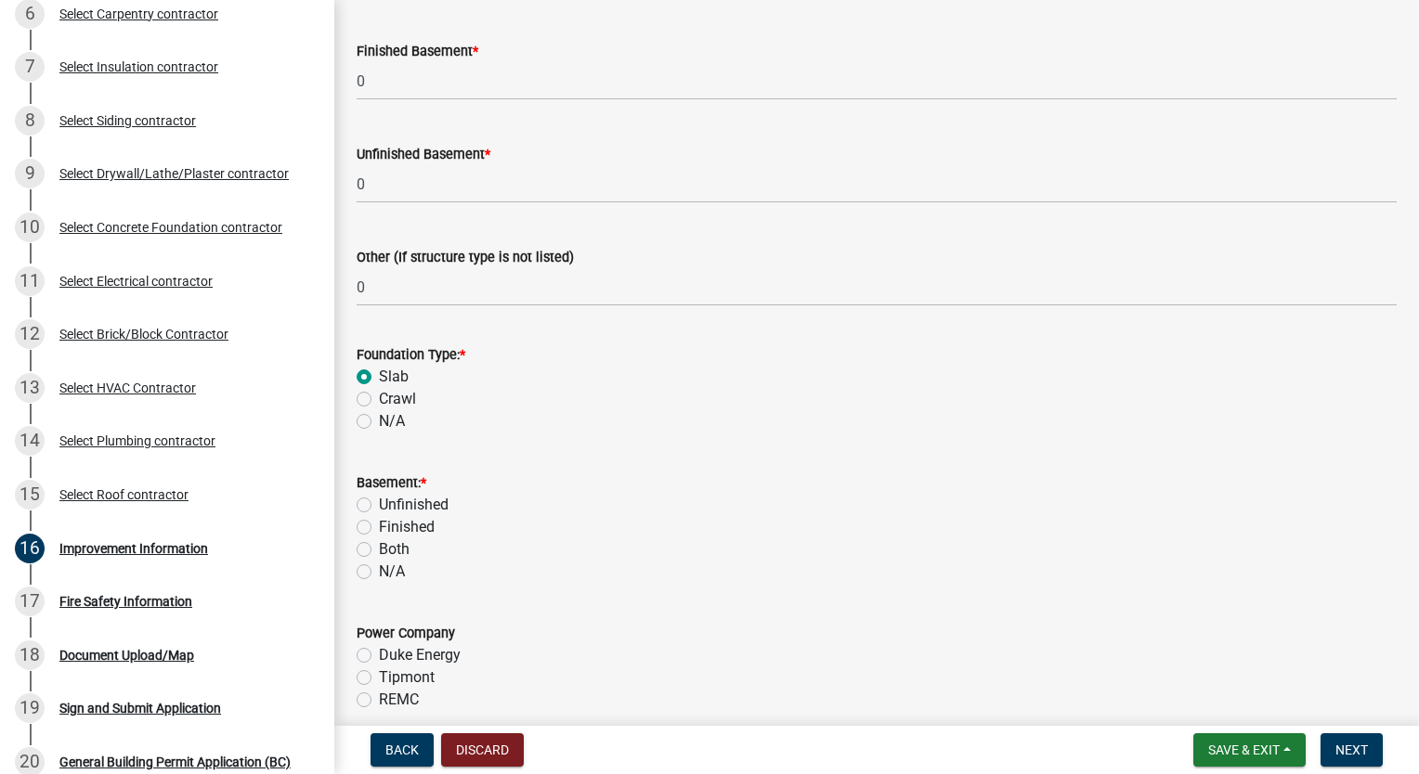
click at [360, 580] on div "N/A" at bounding box center [877, 572] width 1040 height 22
click at [379, 576] on label "N/A" at bounding box center [392, 572] width 26 height 22
click at [379, 573] on input "N/A" at bounding box center [385, 567] width 12 height 12
radio input "true"
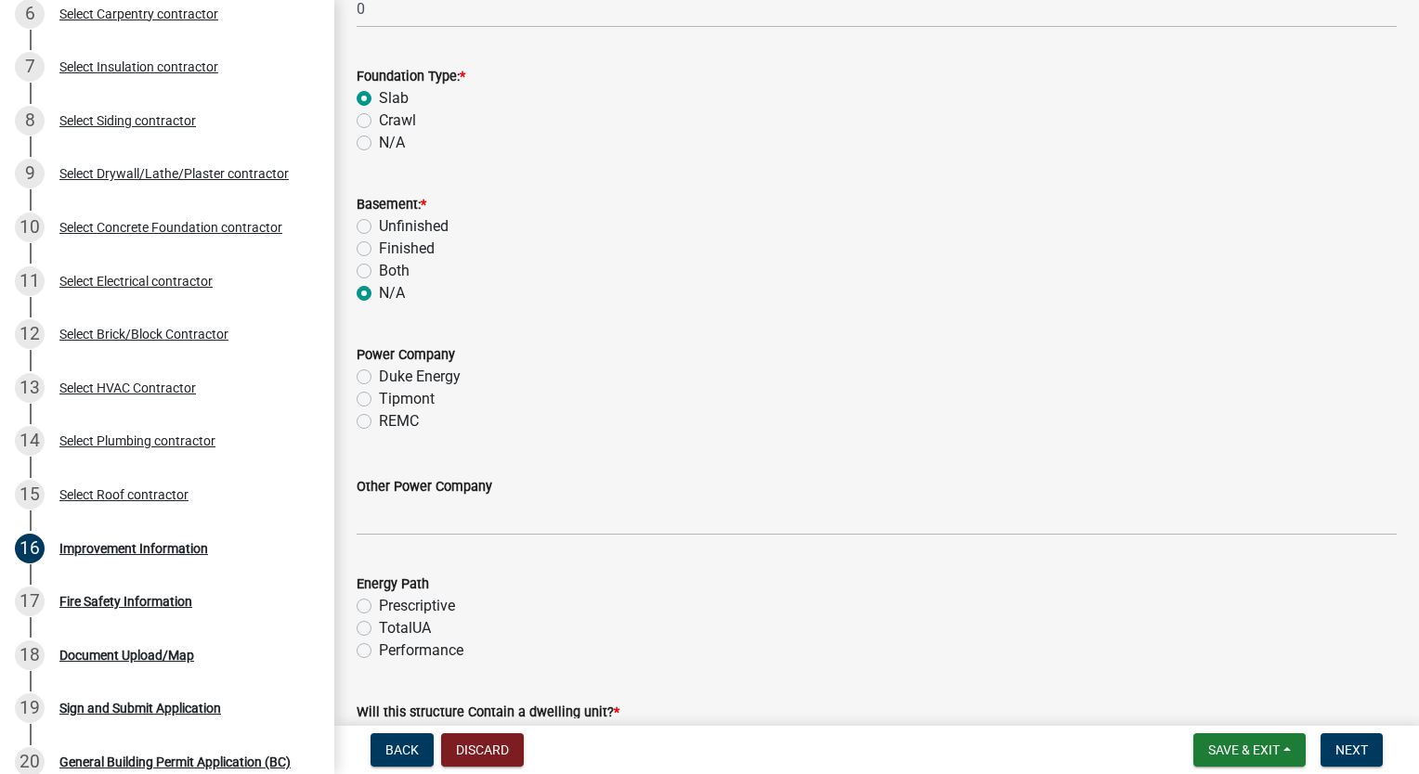
click at [379, 404] on label "Tipmont" at bounding box center [407, 399] width 56 height 22
click at [379, 400] on input "Tipmont" at bounding box center [385, 394] width 12 height 12
radio input "true"
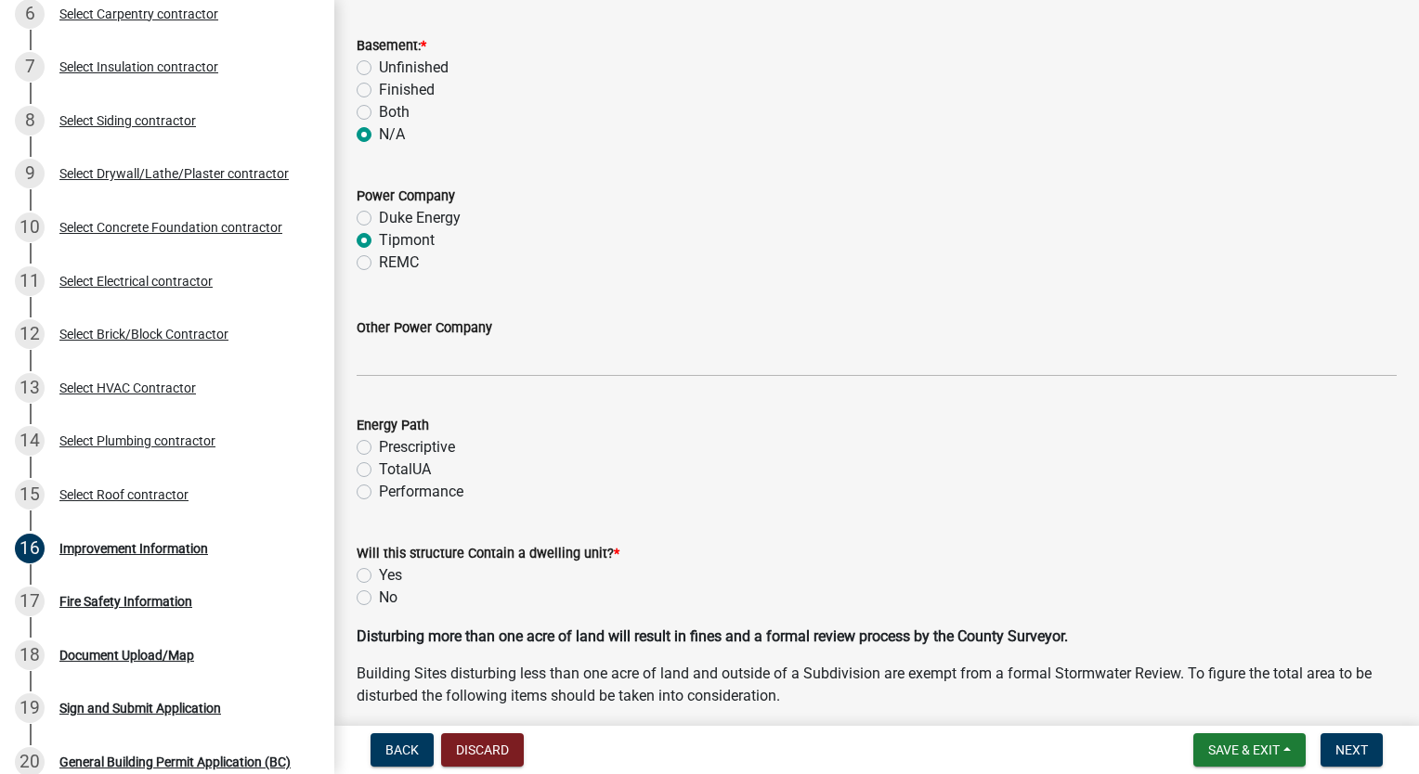
scroll to position [1974, 0]
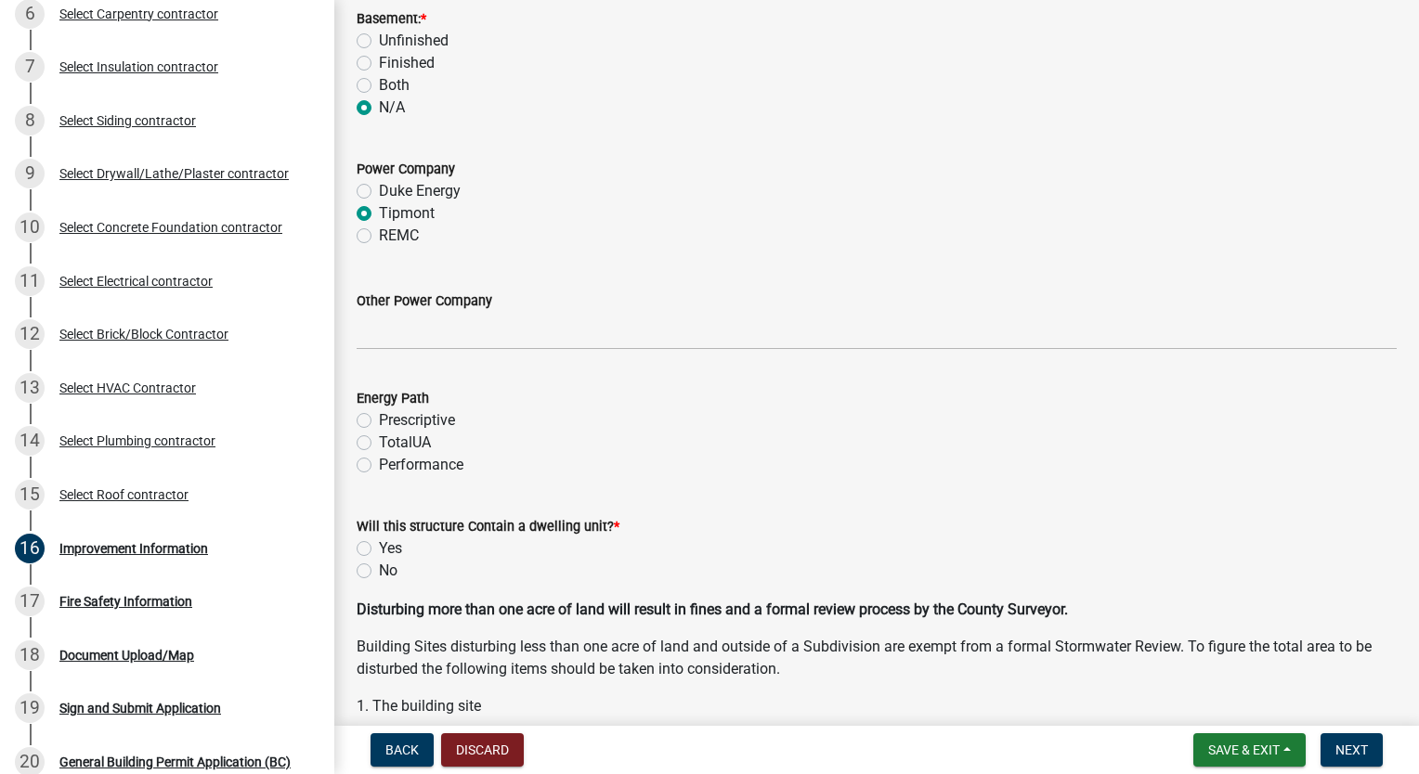
click at [379, 422] on label "Prescriptive" at bounding box center [417, 420] width 76 height 22
click at [379, 422] on input "Prescriptive" at bounding box center [385, 415] width 12 height 12
radio input "true"
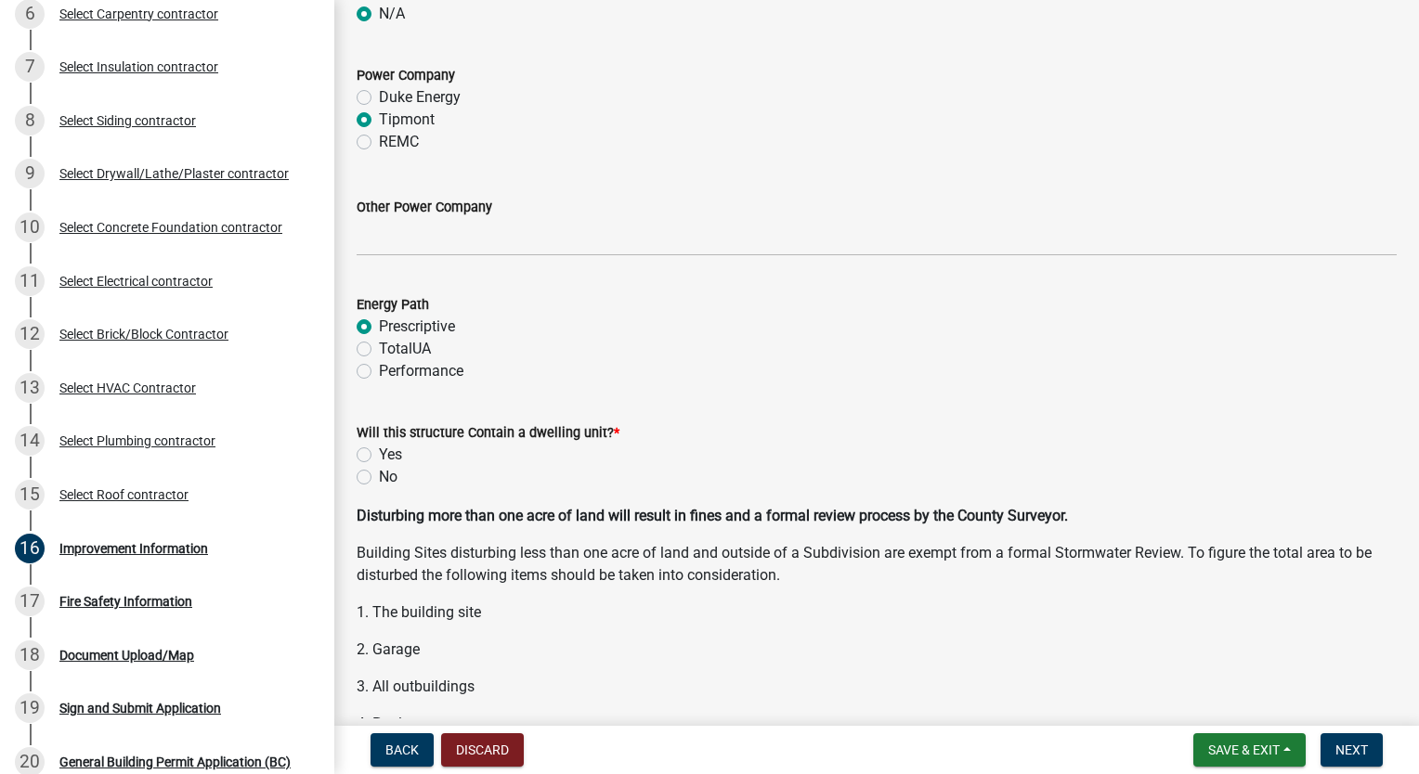
scroll to position [2160, 0]
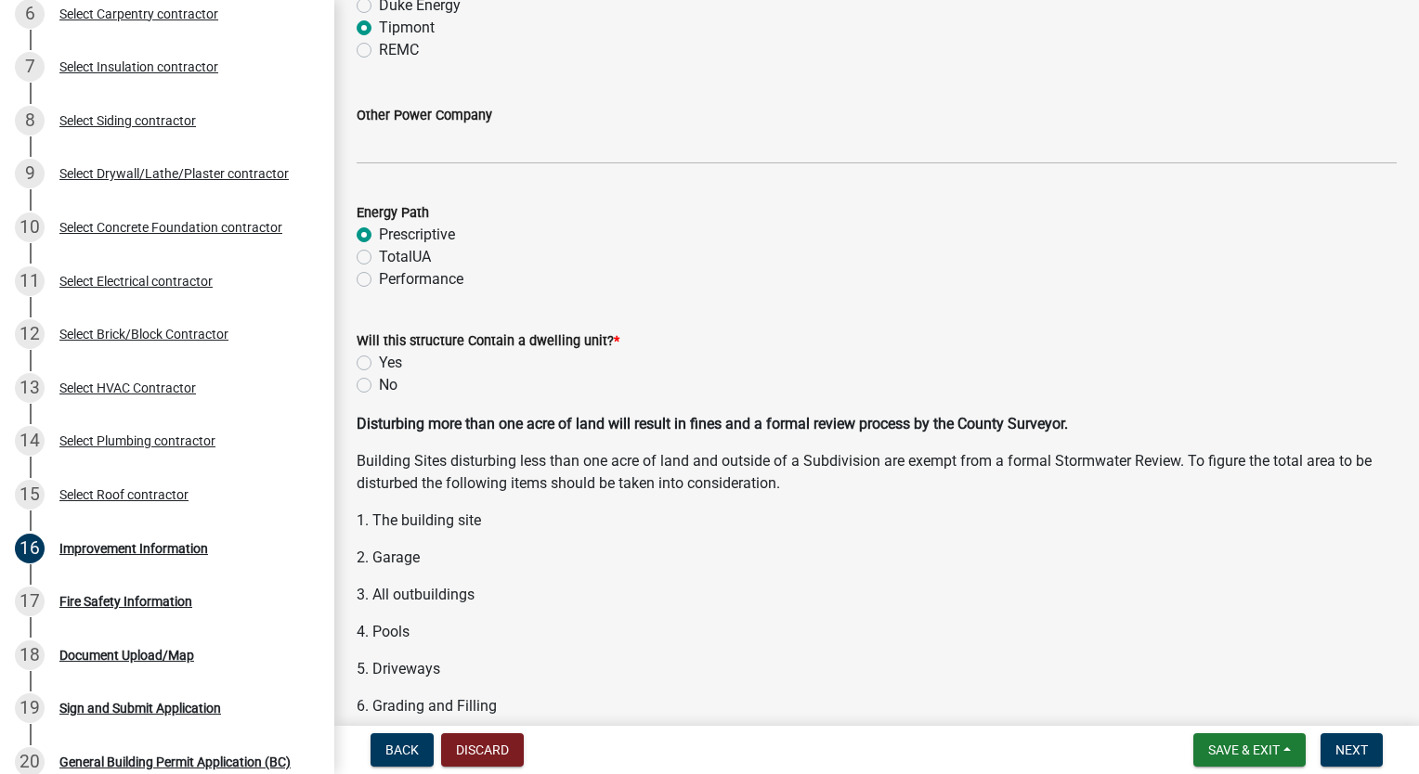
click at [379, 362] on label "Yes" at bounding box center [390, 363] width 23 height 22
click at [379, 362] on input "Yes" at bounding box center [385, 358] width 12 height 12
radio input "true"
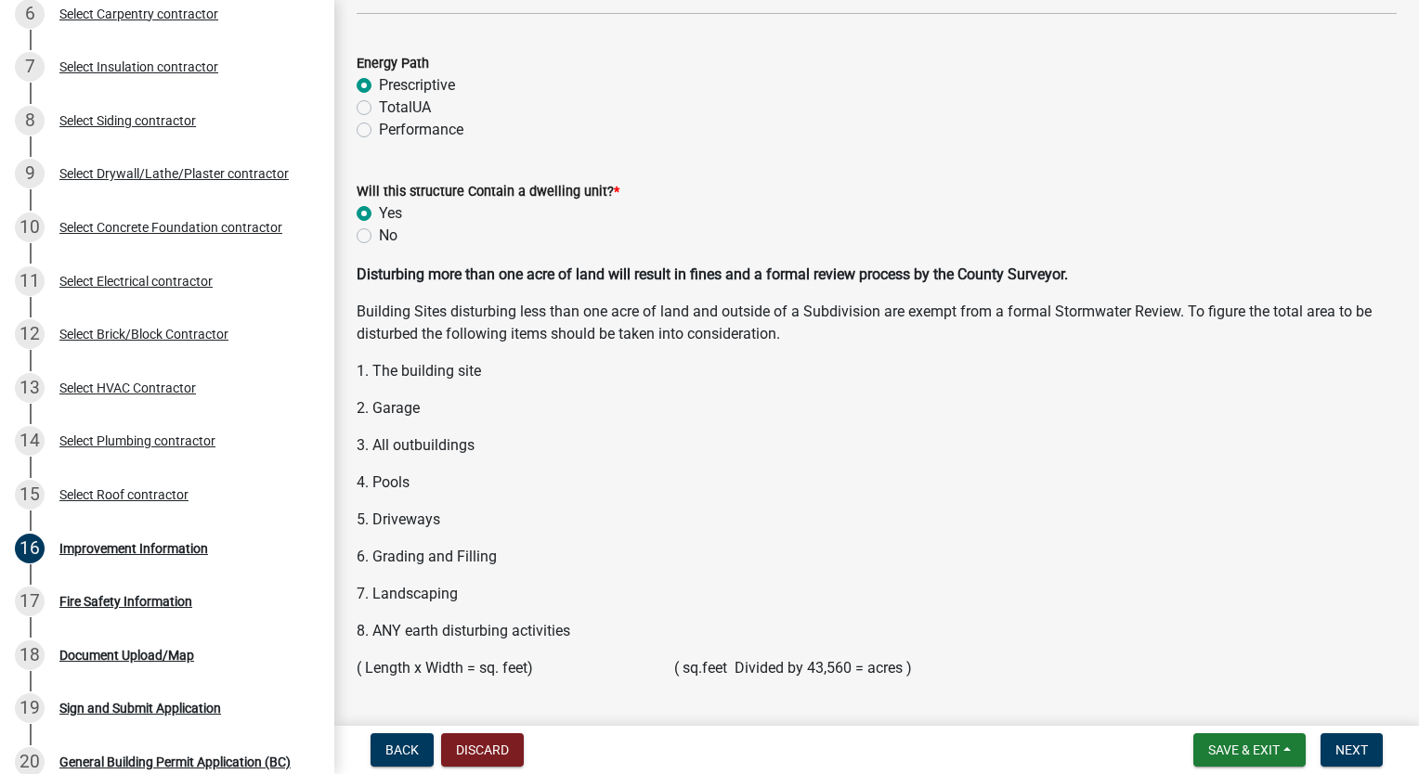
scroll to position [2462, 0]
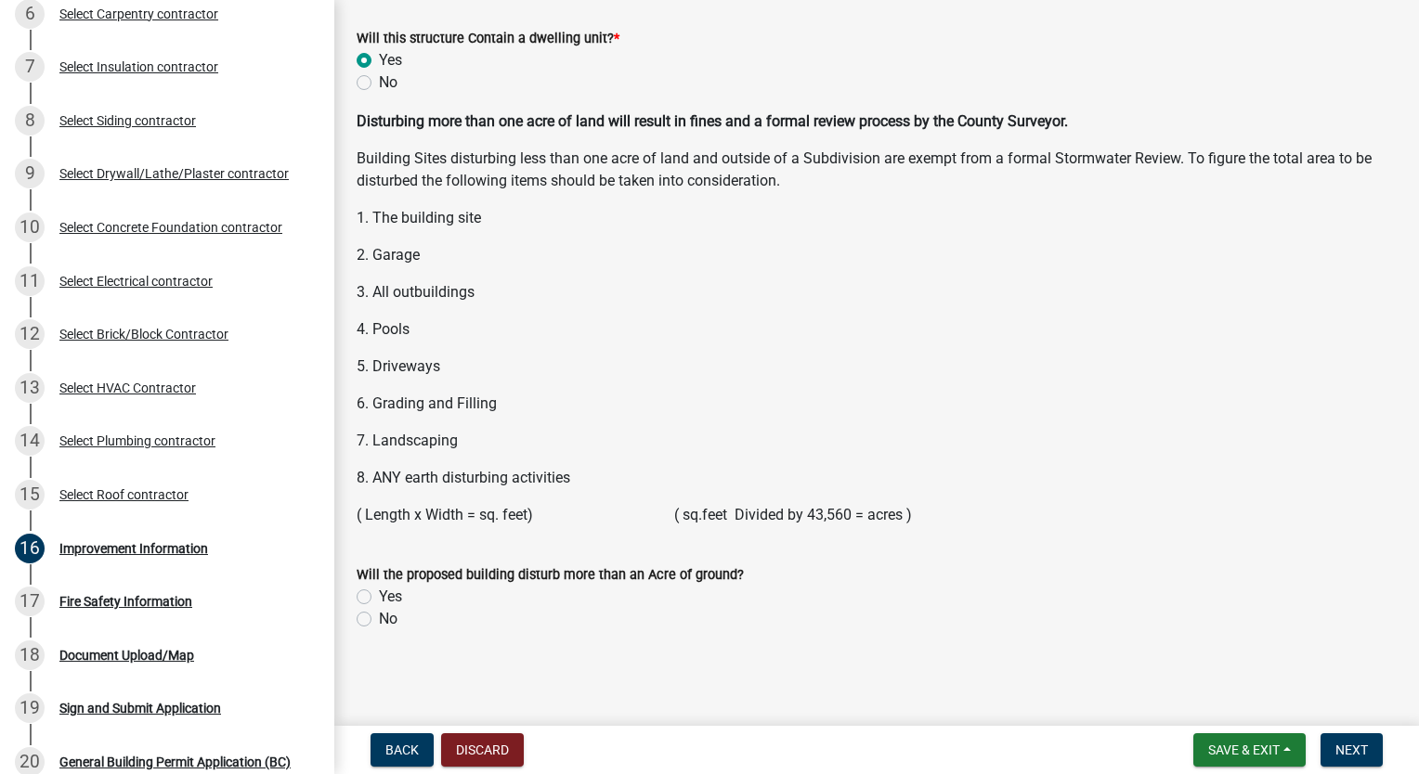
click at [379, 624] on label "No" at bounding box center [388, 619] width 19 height 22
click at [379, 620] on input "No" at bounding box center [385, 614] width 12 height 12
radio input "true"
click at [1350, 744] on span "Next" at bounding box center [1351, 750] width 32 height 15
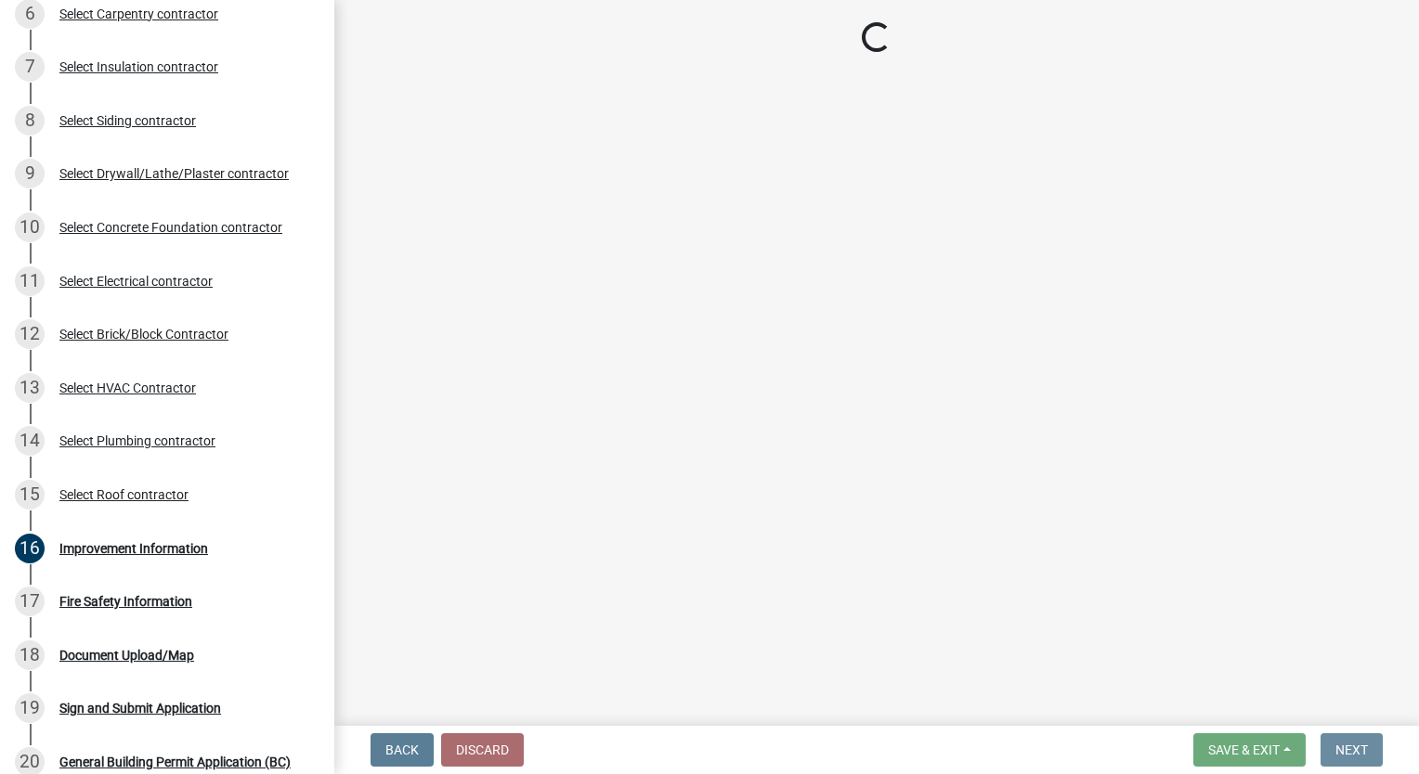
scroll to position [0, 0]
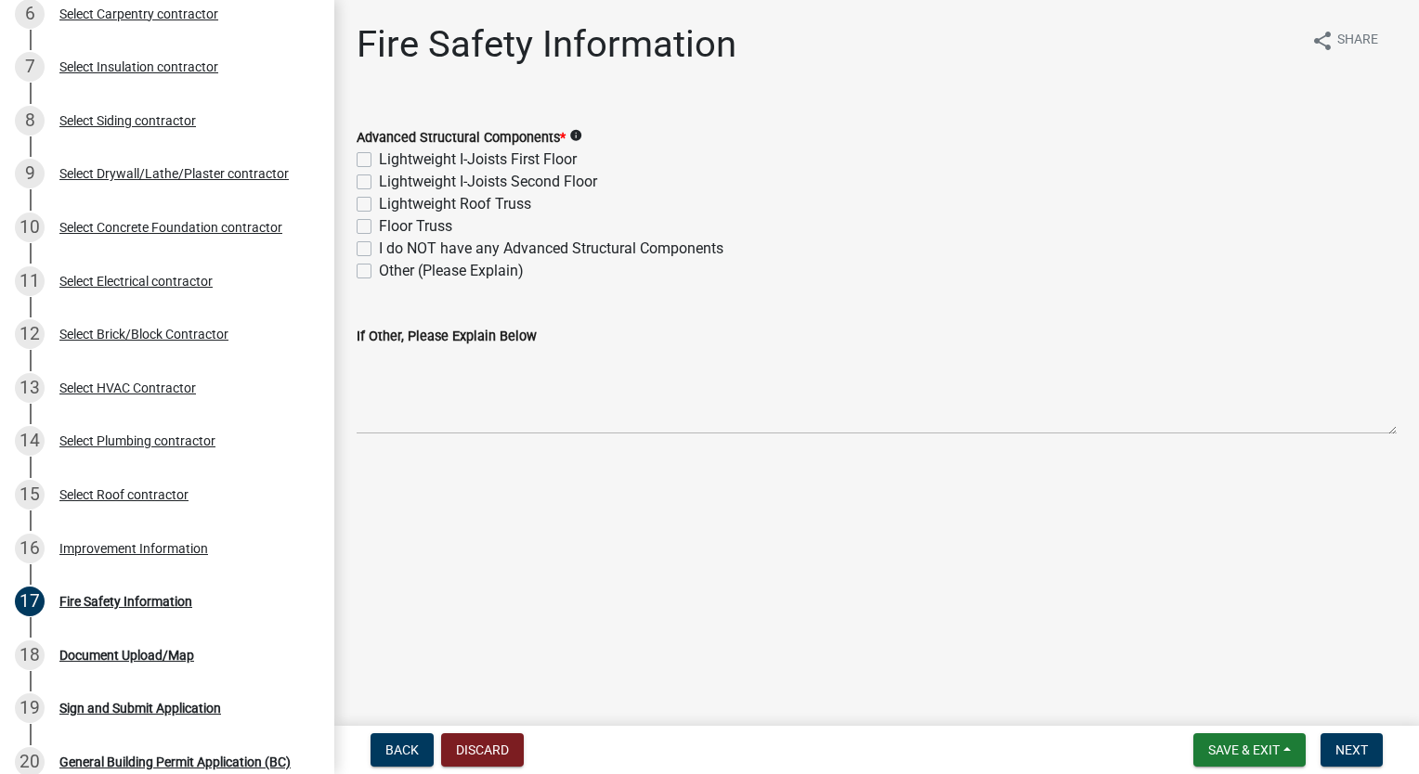
click at [379, 202] on label "Lightweight Roof Truss" at bounding box center [455, 204] width 152 height 22
click at [379, 202] on input "Lightweight Roof Truss" at bounding box center [385, 199] width 12 height 12
checkbox input "true"
checkbox input "false"
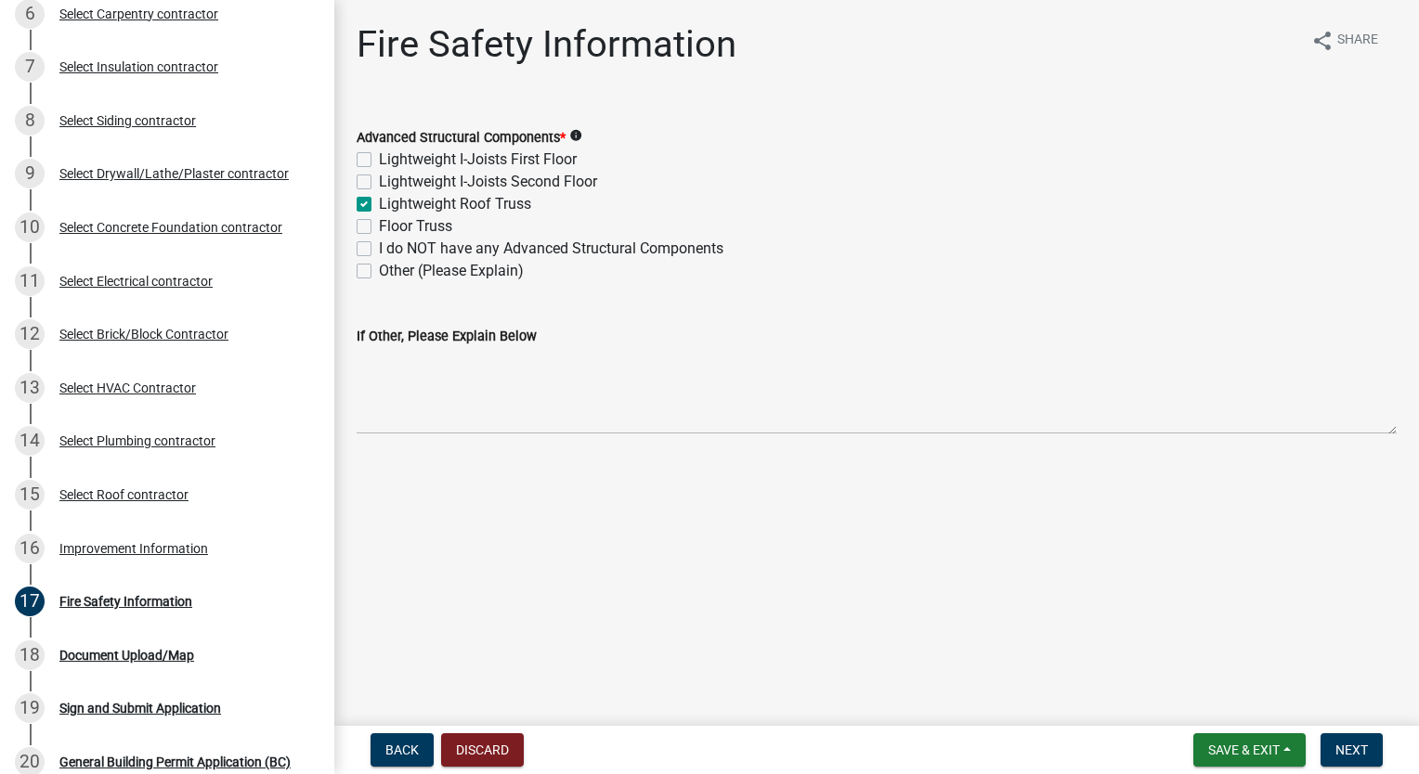
checkbox input "true"
checkbox input "false"
click at [1360, 748] on span "Next" at bounding box center [1351, 750] width 32 height 15
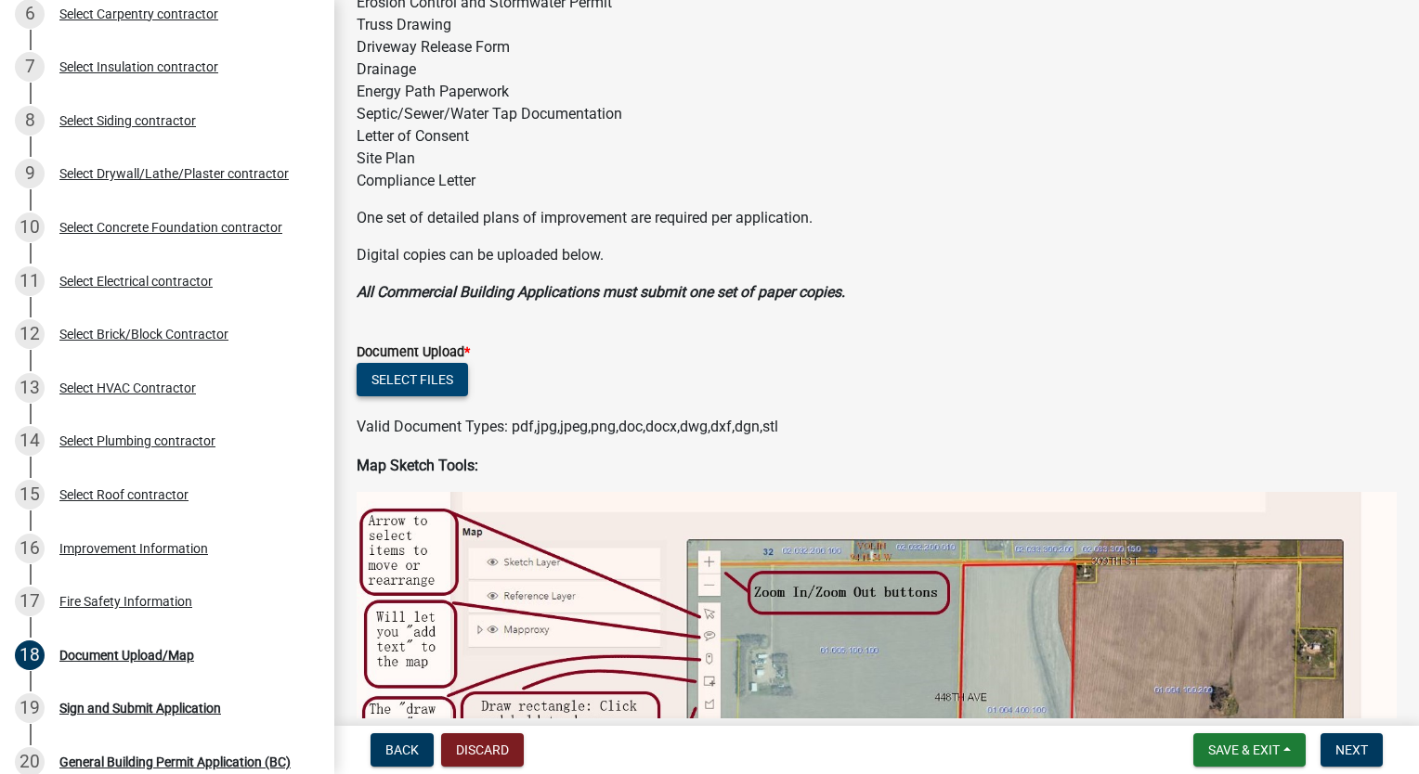
scroll to position [279, 0]
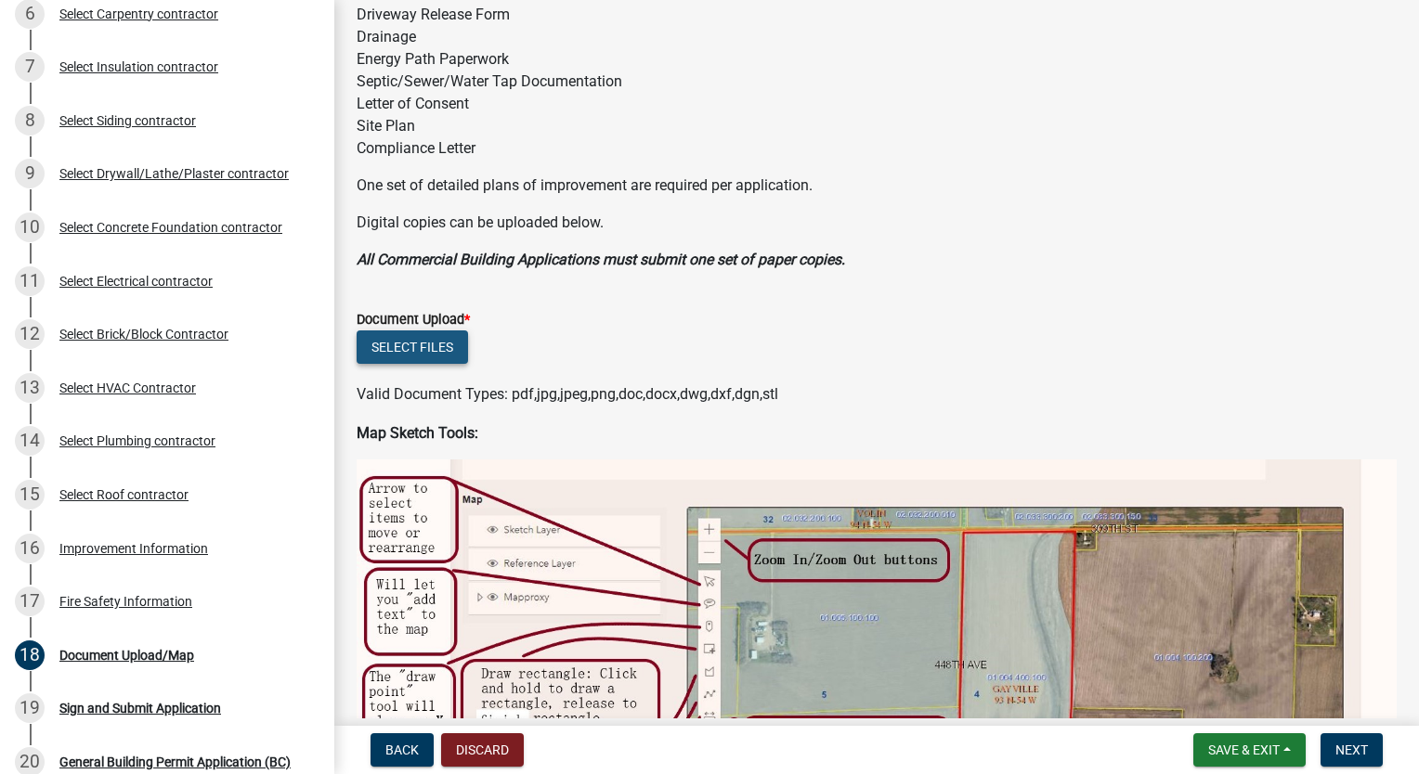
click at [422, 353] on button "Select files" at bounding box center [412, 347] width 111 height 33
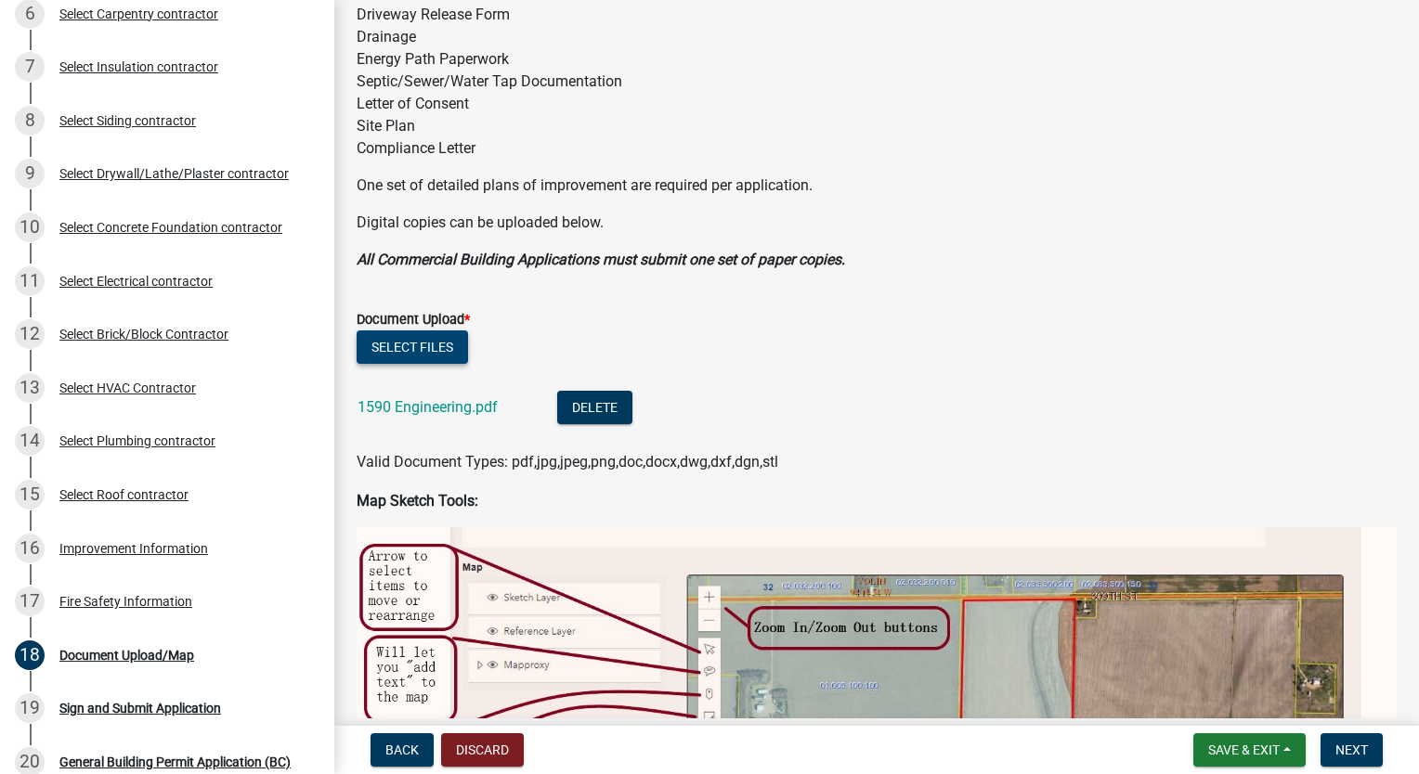
click at [390, 348] on button "Select files" at bounding box center [412, 347] width 111 height 33
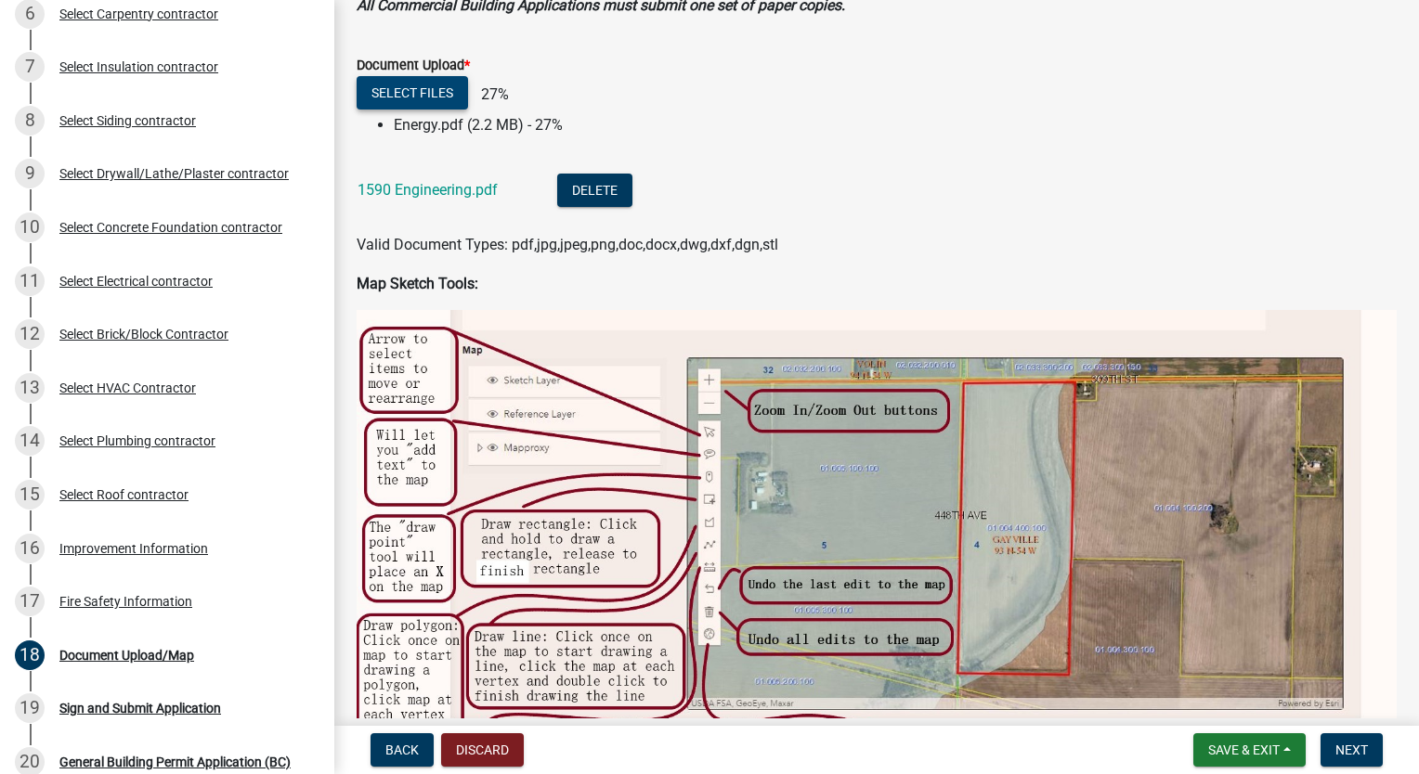
scroll to position [557, 0]
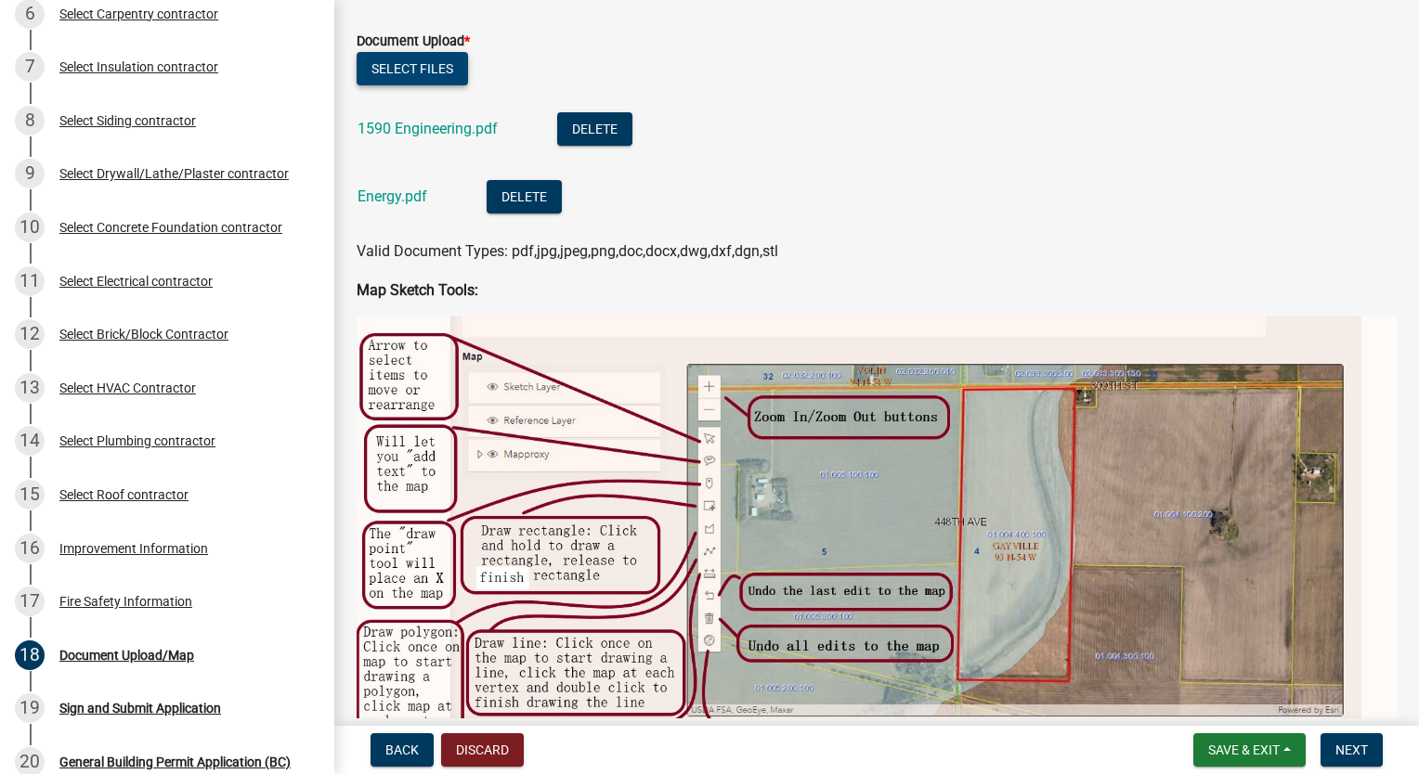
click at [415, 70] on button "Select files" at bounding box center [412, 68] width 111 height 33
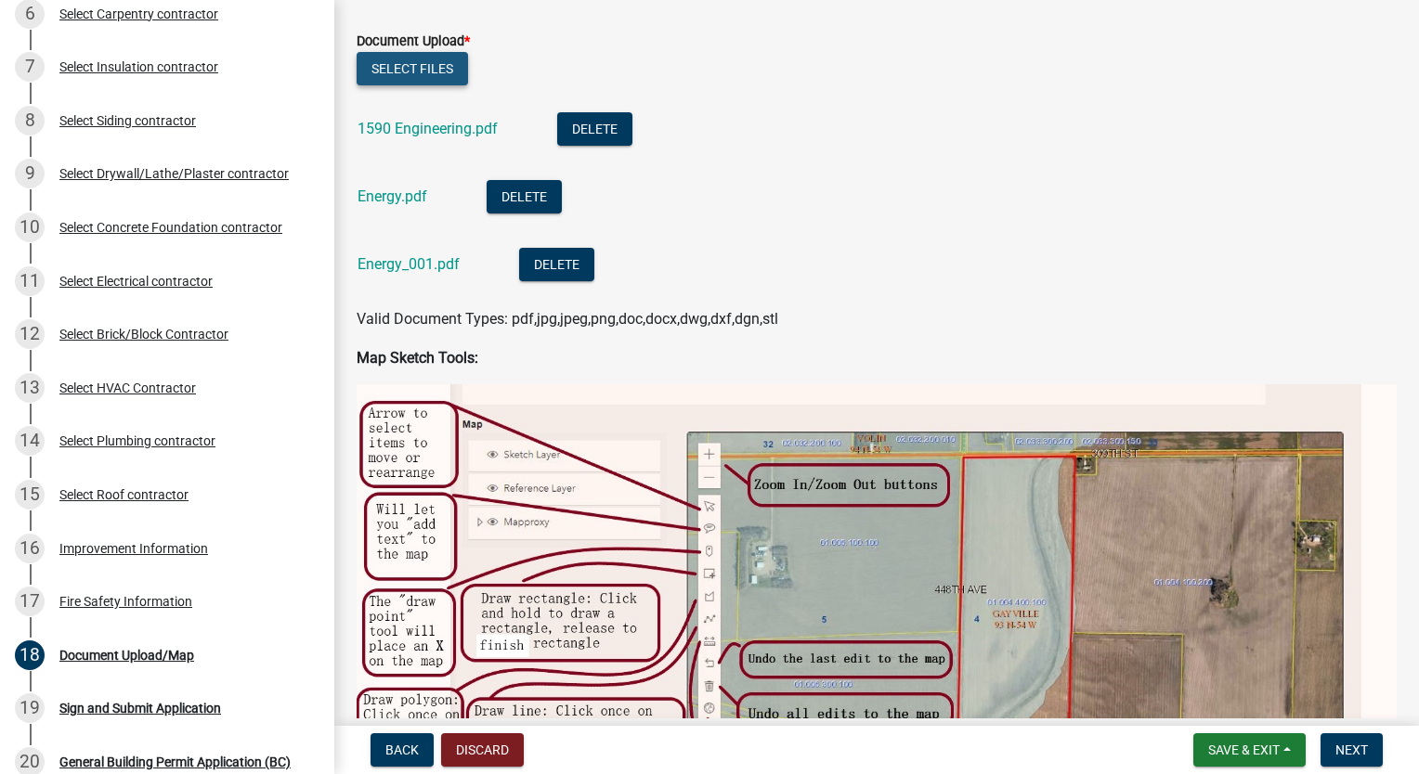
click at [441, 69] on button "Select files" at bounding box center [412, 68] width 111 height 33
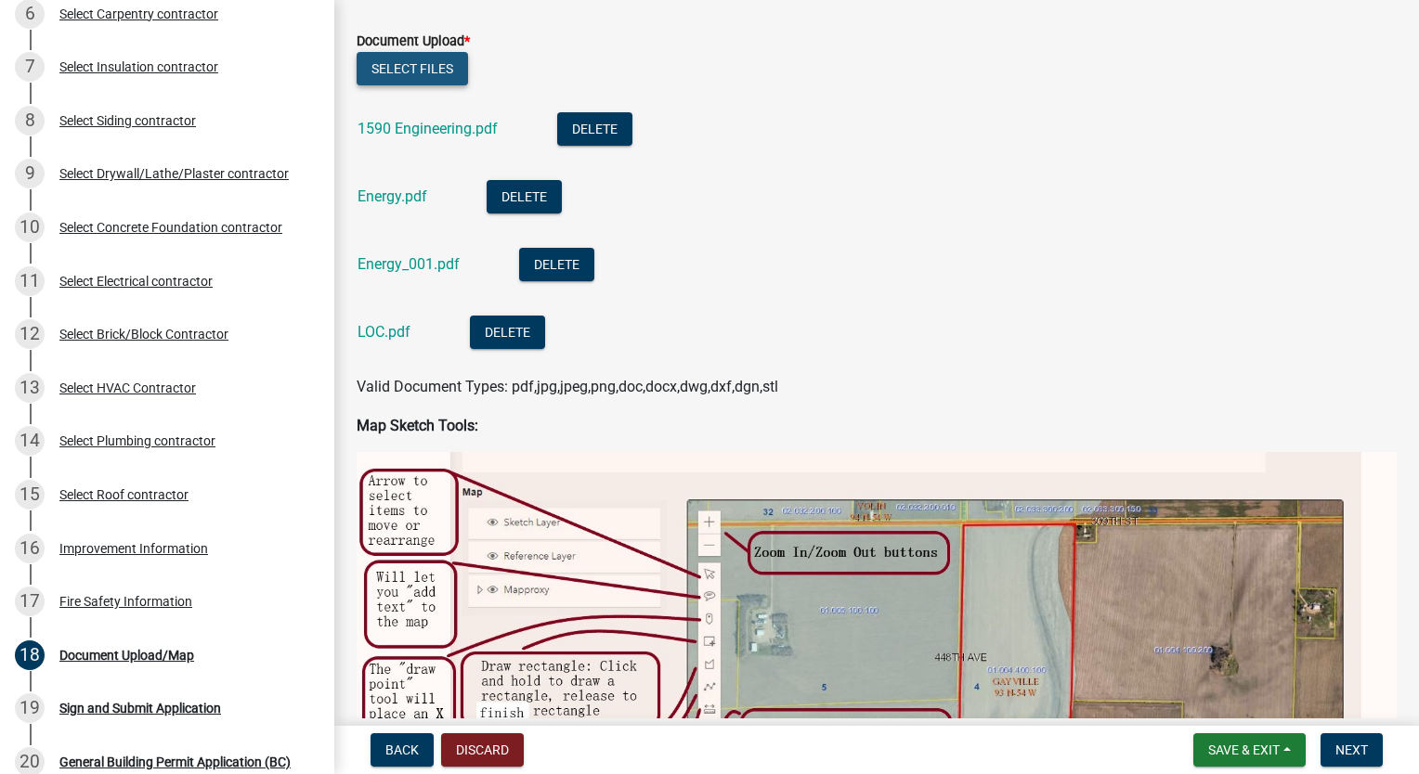
click at [412, 71] on button "Select files" at bounding box center [412, 68] width 111 height 33
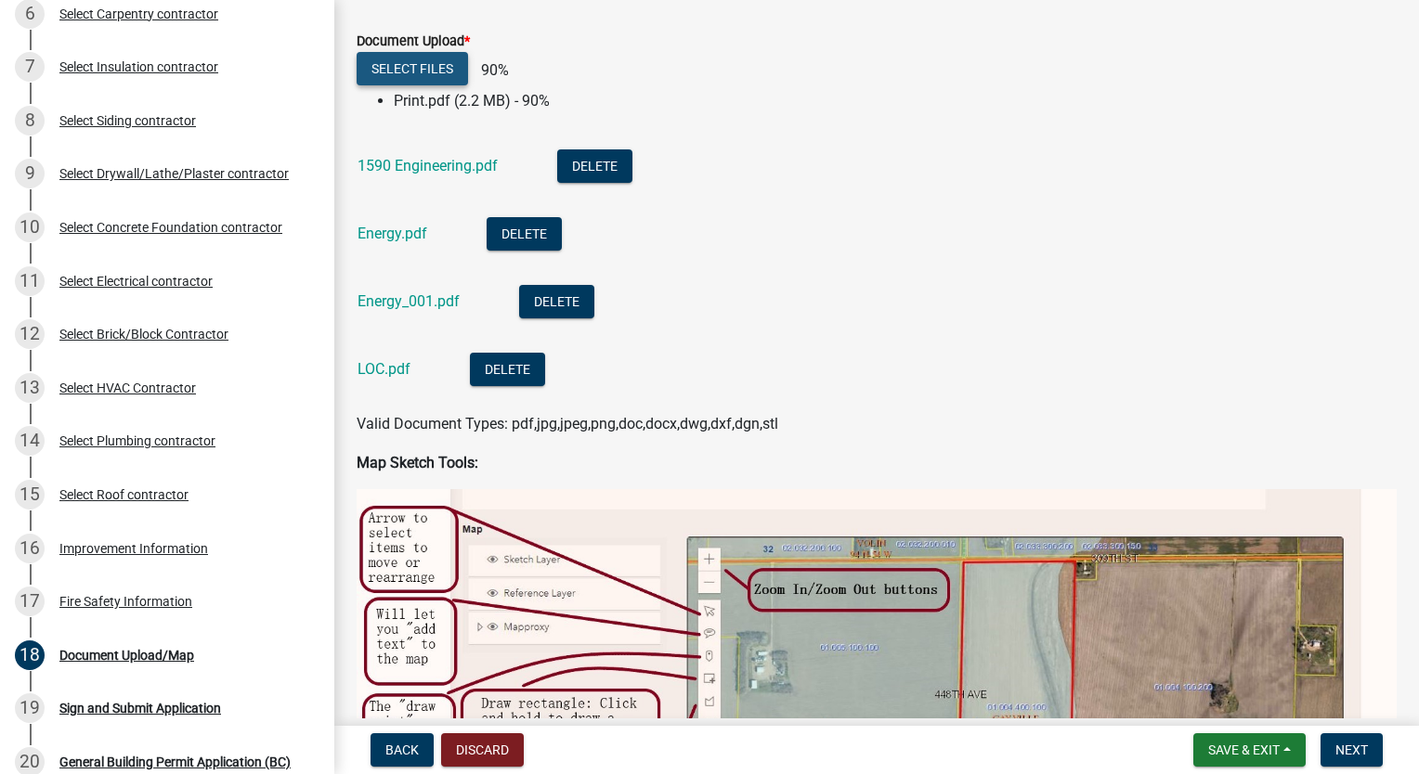
click at [441, 71] on button "Select files" at bounding box center [412, 68] width 111 height 33
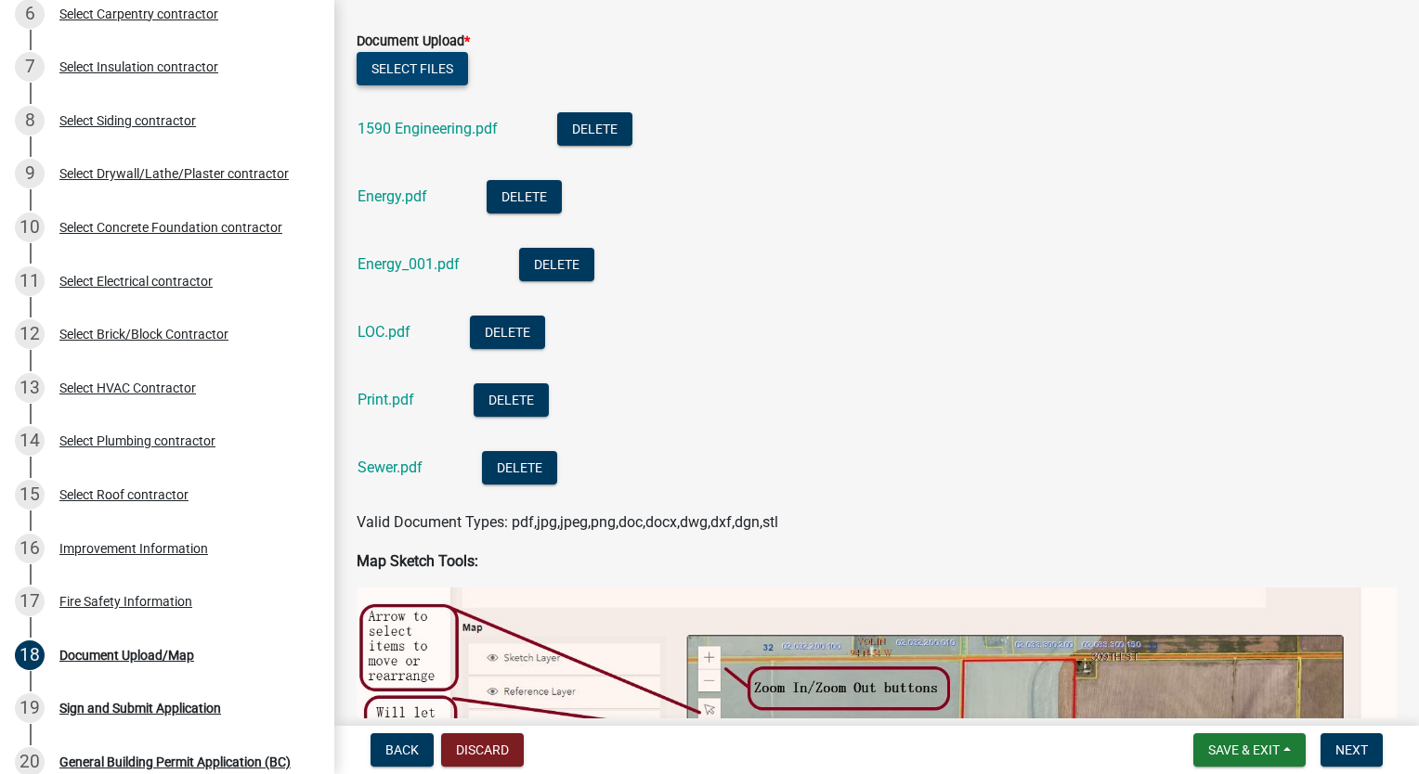
click at [420, 60] on button "Select files" at bounding box center [412, 68] width 111 height 33
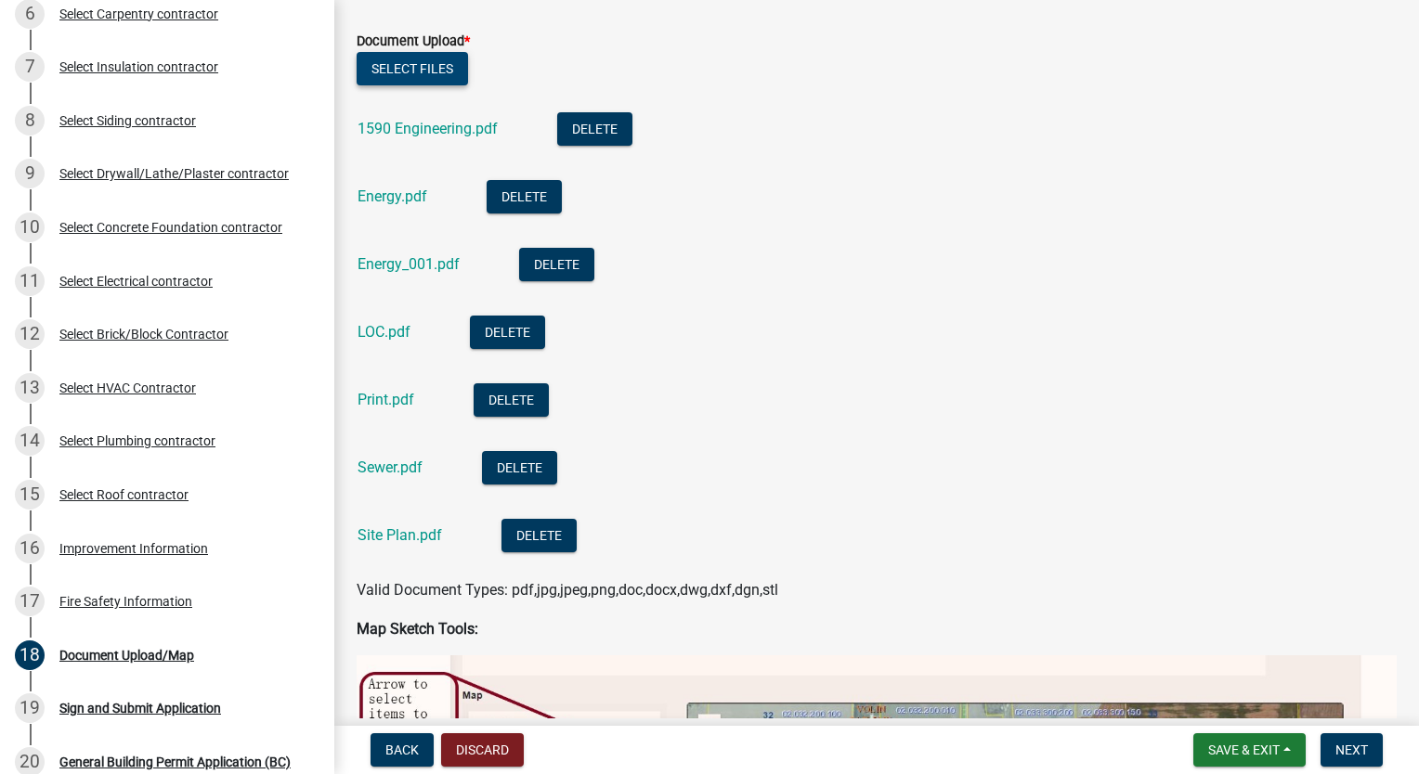
click at [426, 74] on button "Select files" at bounding box center [412, 68] width 111 height 33
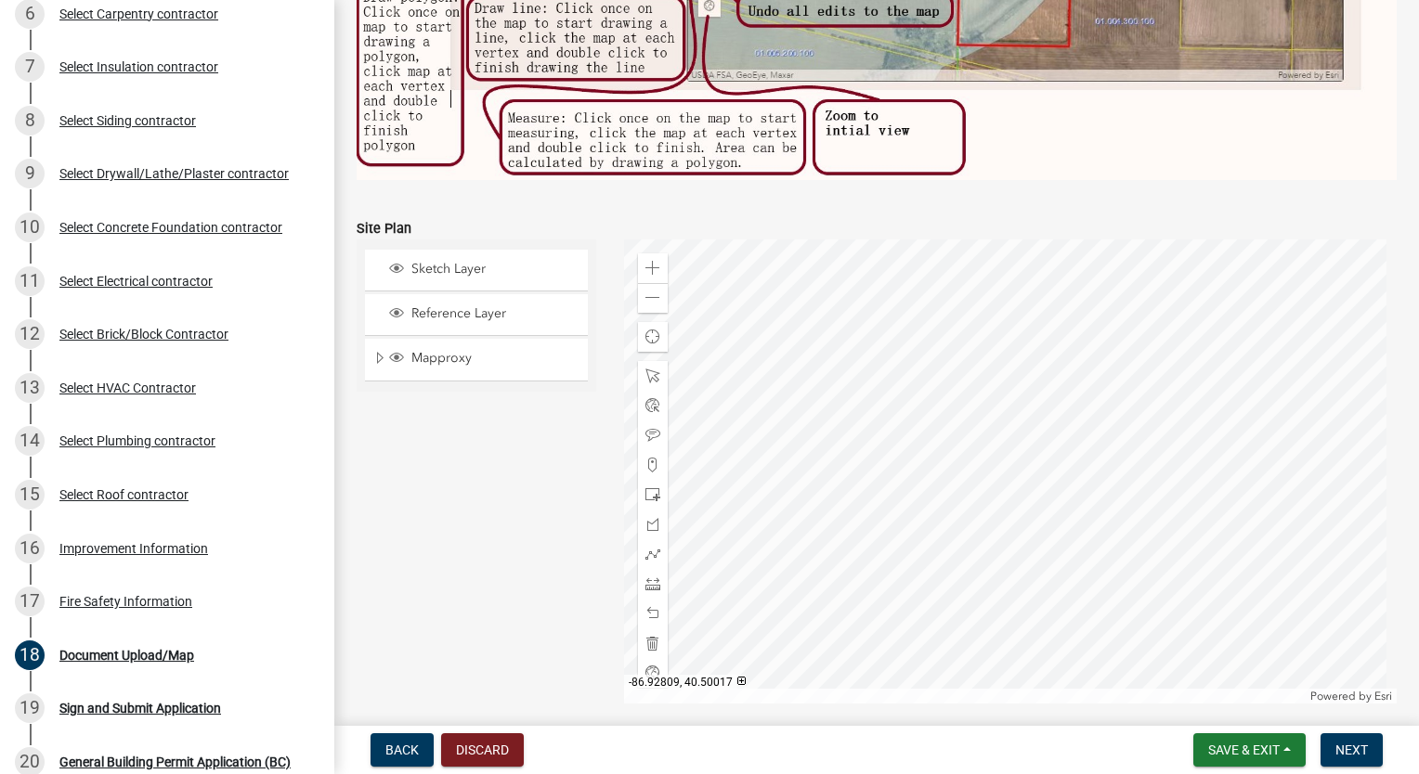
scroll to position [1666, 0]
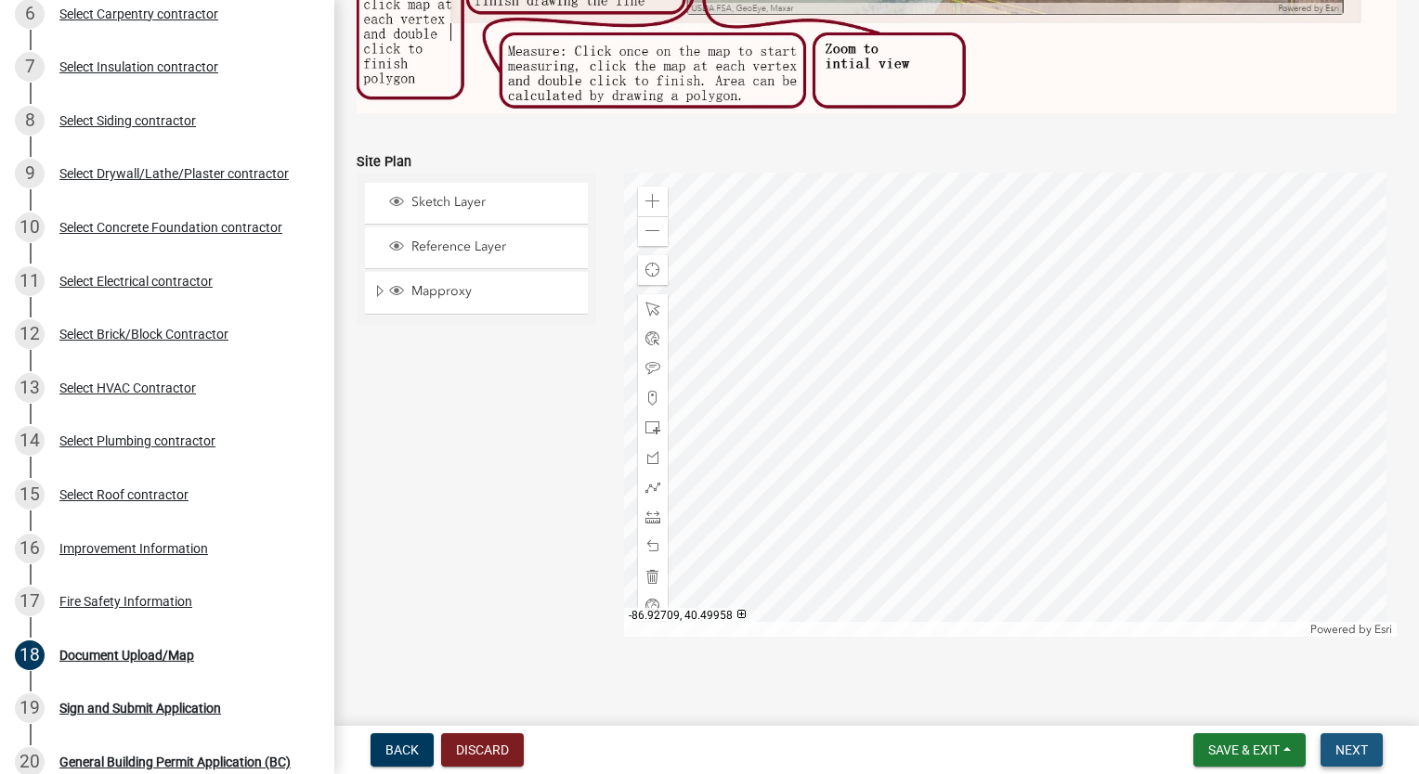
click at [1365, 753] on span "Next" at bounding box center [1351, 750] width 32 height 15
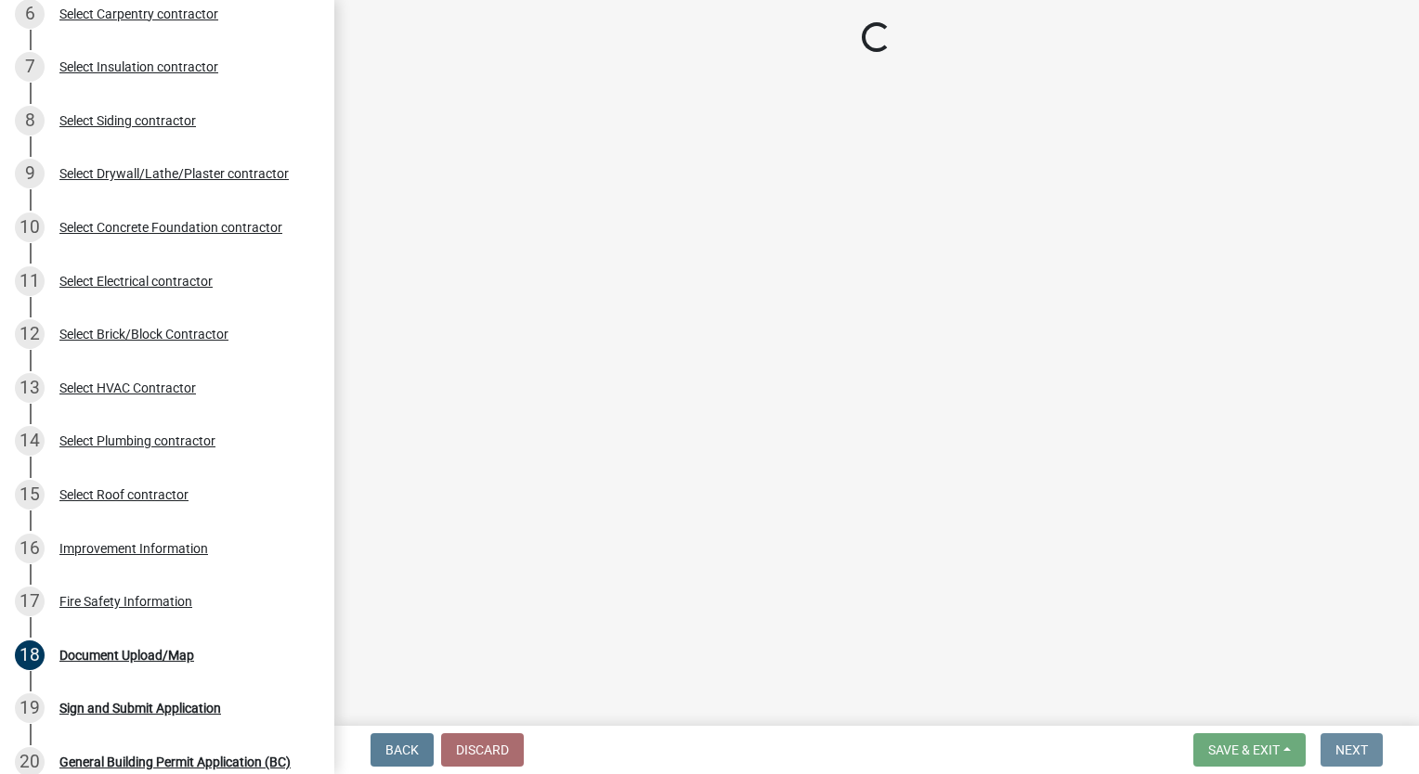
scroll to position [0, 0]
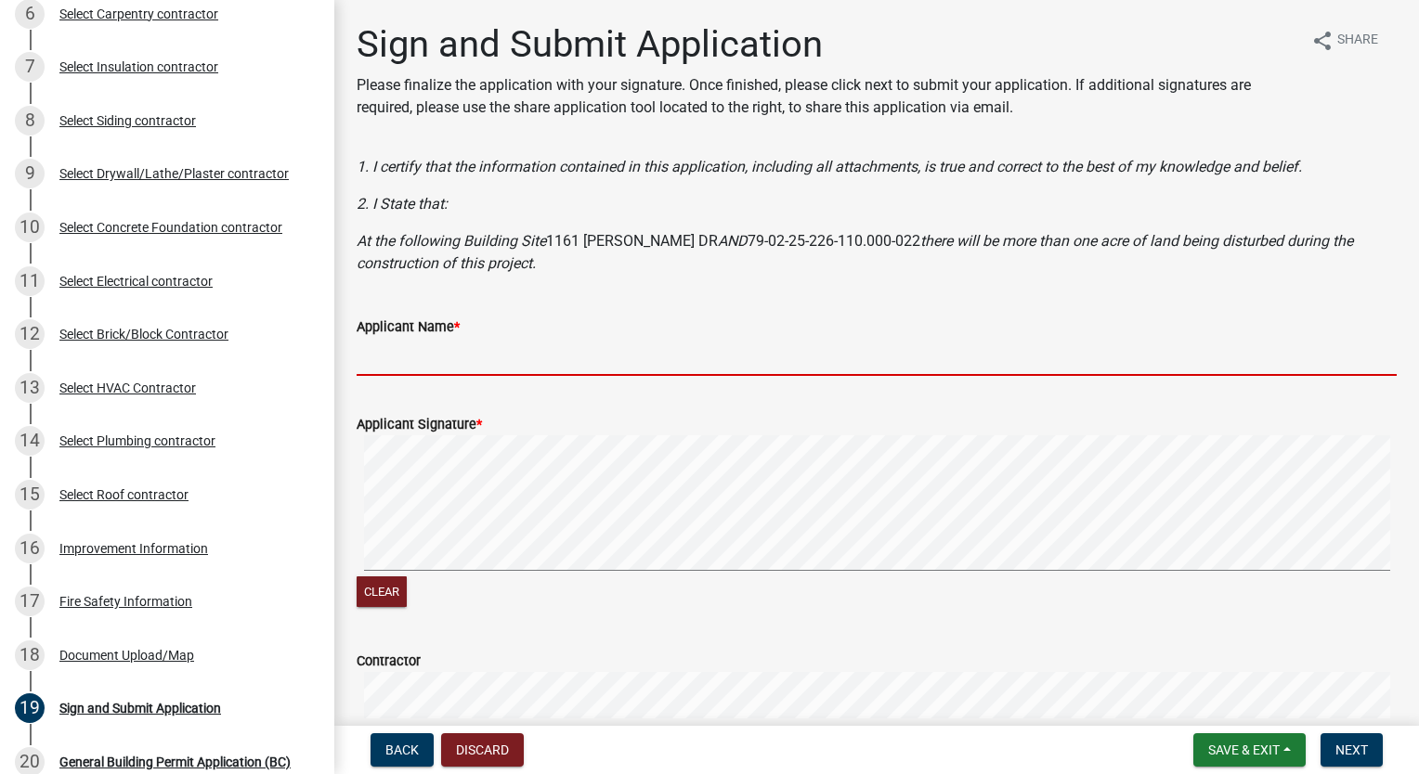
click at [442, 358] on input "Applicant Name *" at bounding box center [877, 357] width 1040 height 38
type input "[PERSON_NAME]"
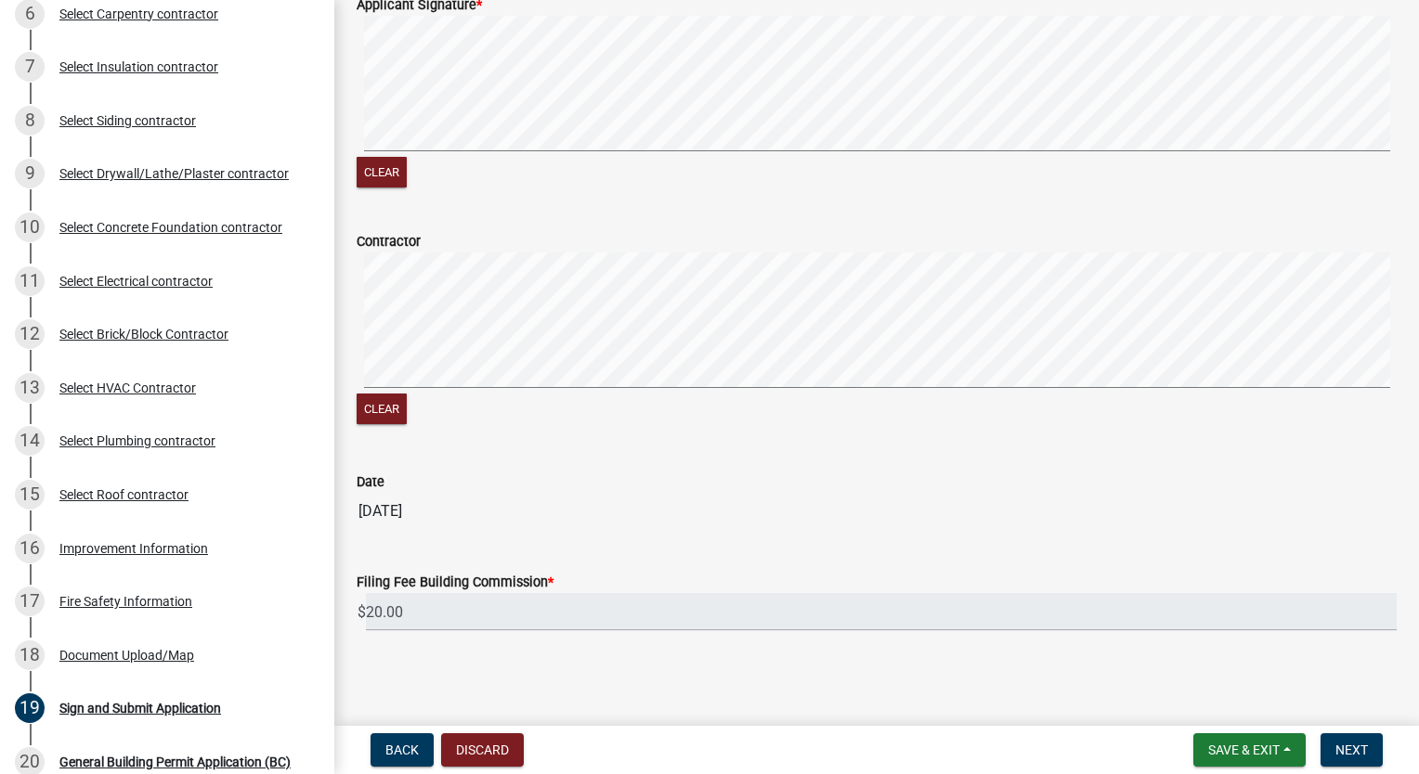
scroll to position [421, 0]
click at [380, 402] on button "Clear" at bounding box center [382, 408] width 50 height 31
click at [1350, 746] on span "Next" at bounding box center [1351, 750] width 32 height 15
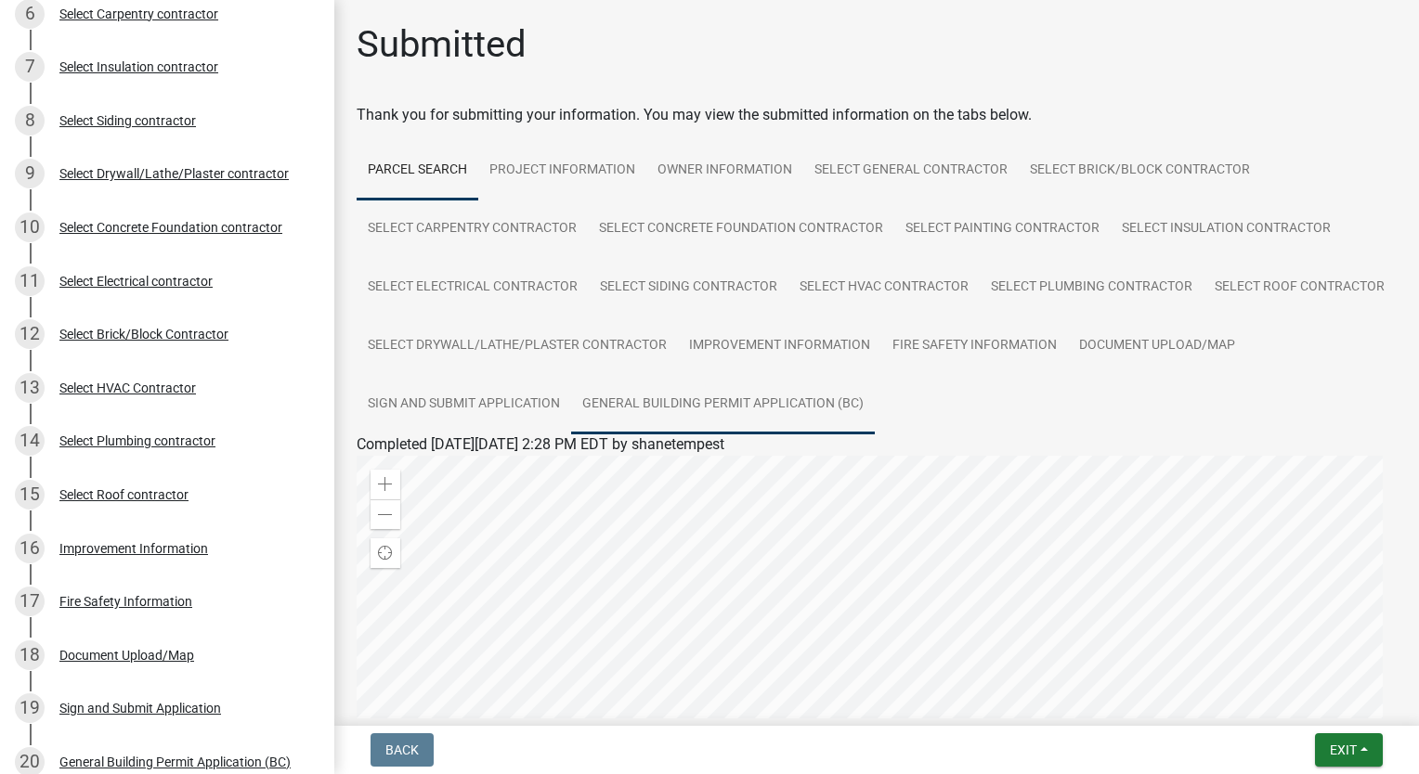
scroll to position [402, 0]
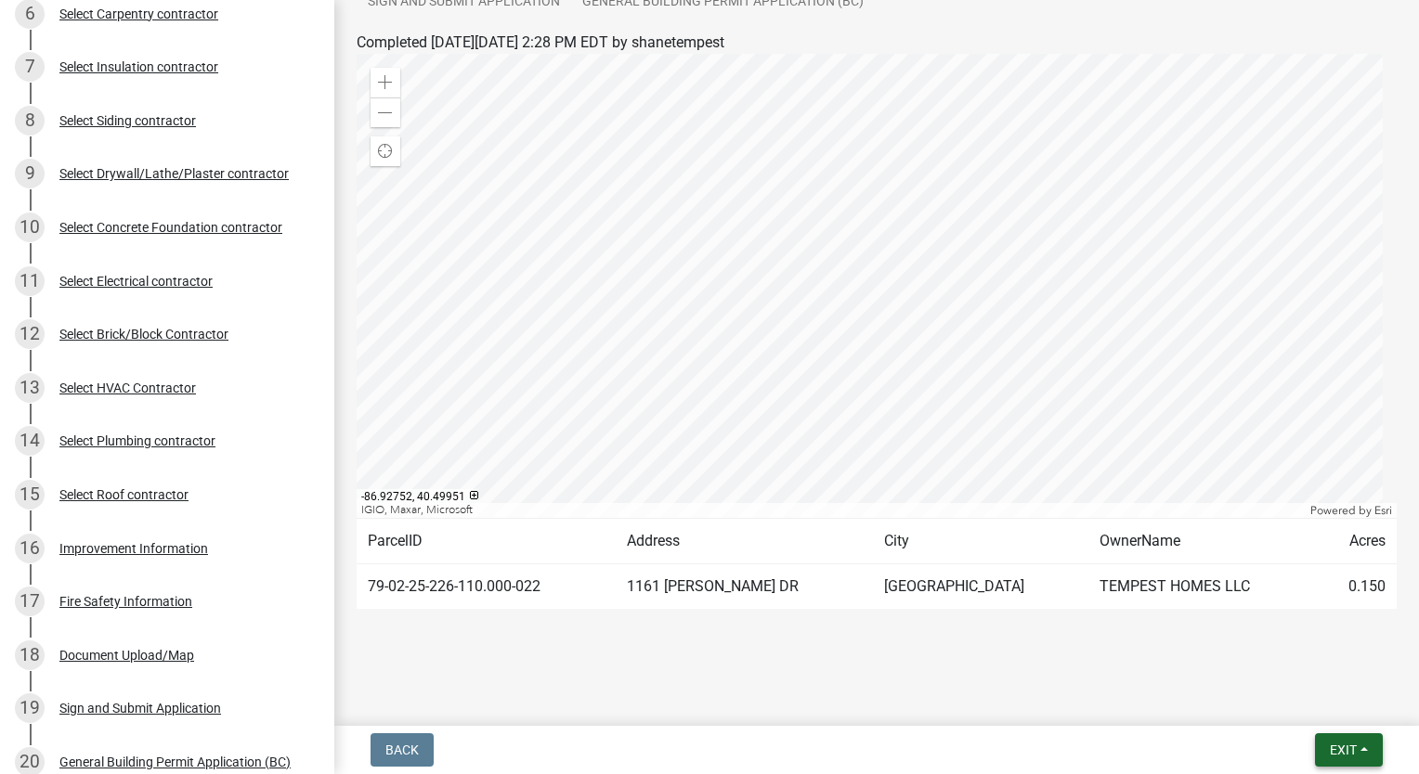
click at [1345, 749] on span "Exit" at bounding box center [1343, 750] width 27 height 15
click at [1292, 704] on button "Save & Exit" at bounding box center [1309, 702] width 149 height 45
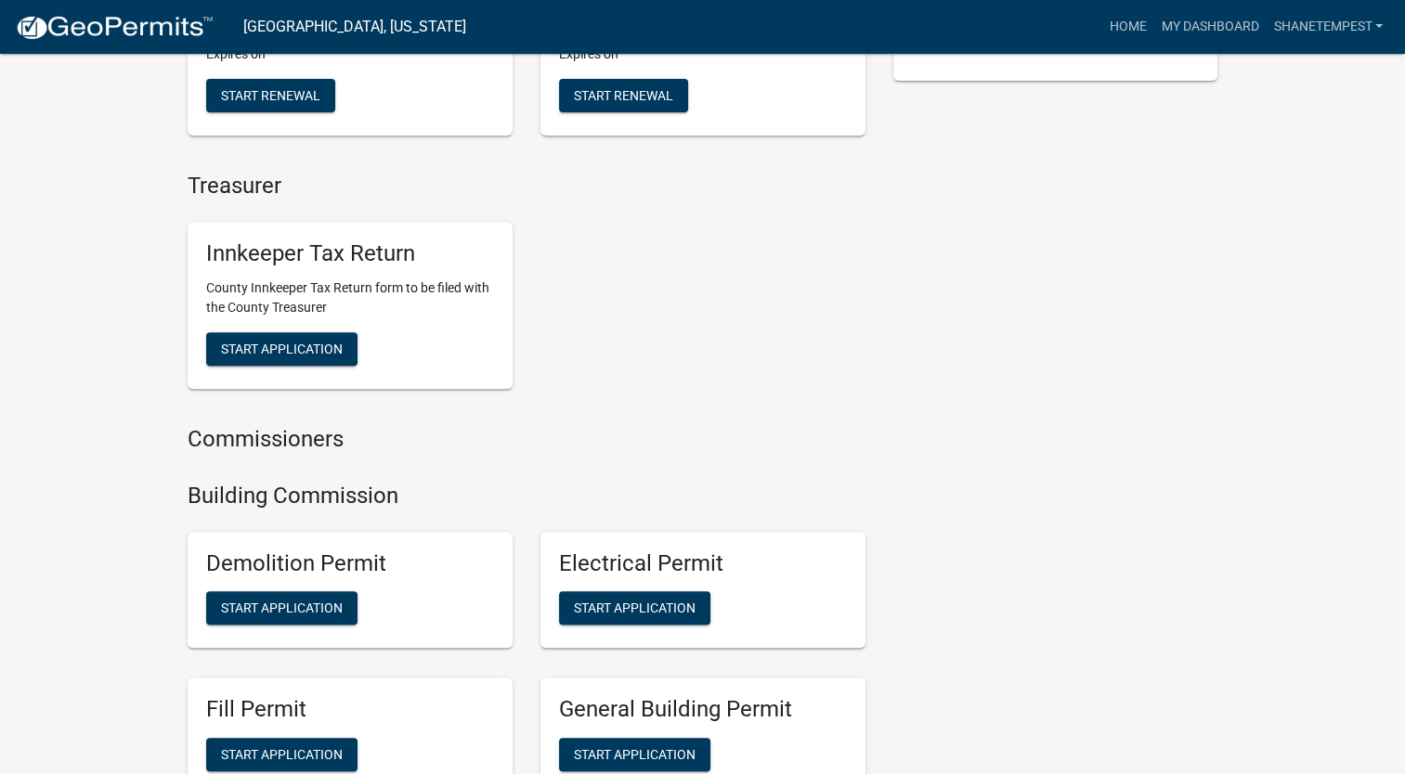
scroll to position [928, 0]
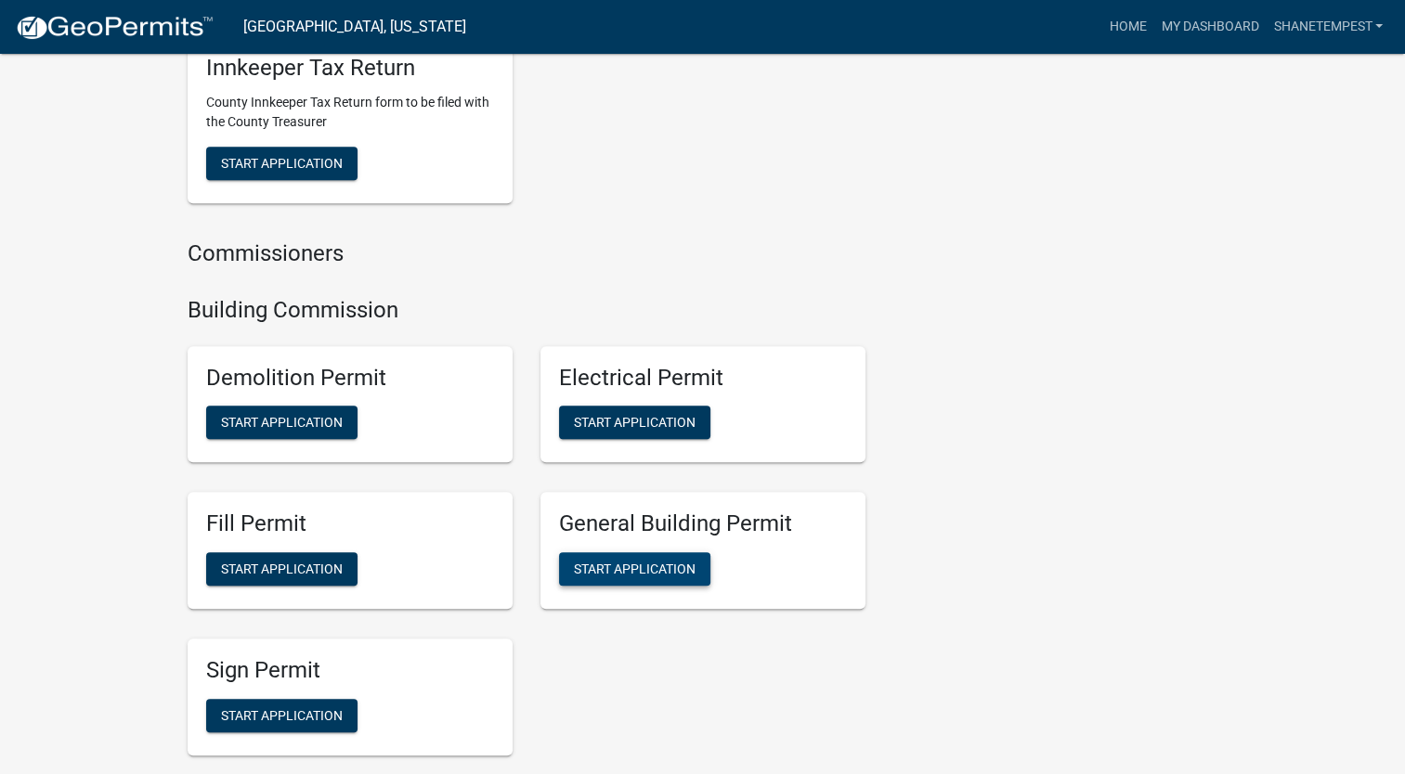
click at [639, 566] on span "Start Application" at bounding box center [635, 569] width 122 height 15
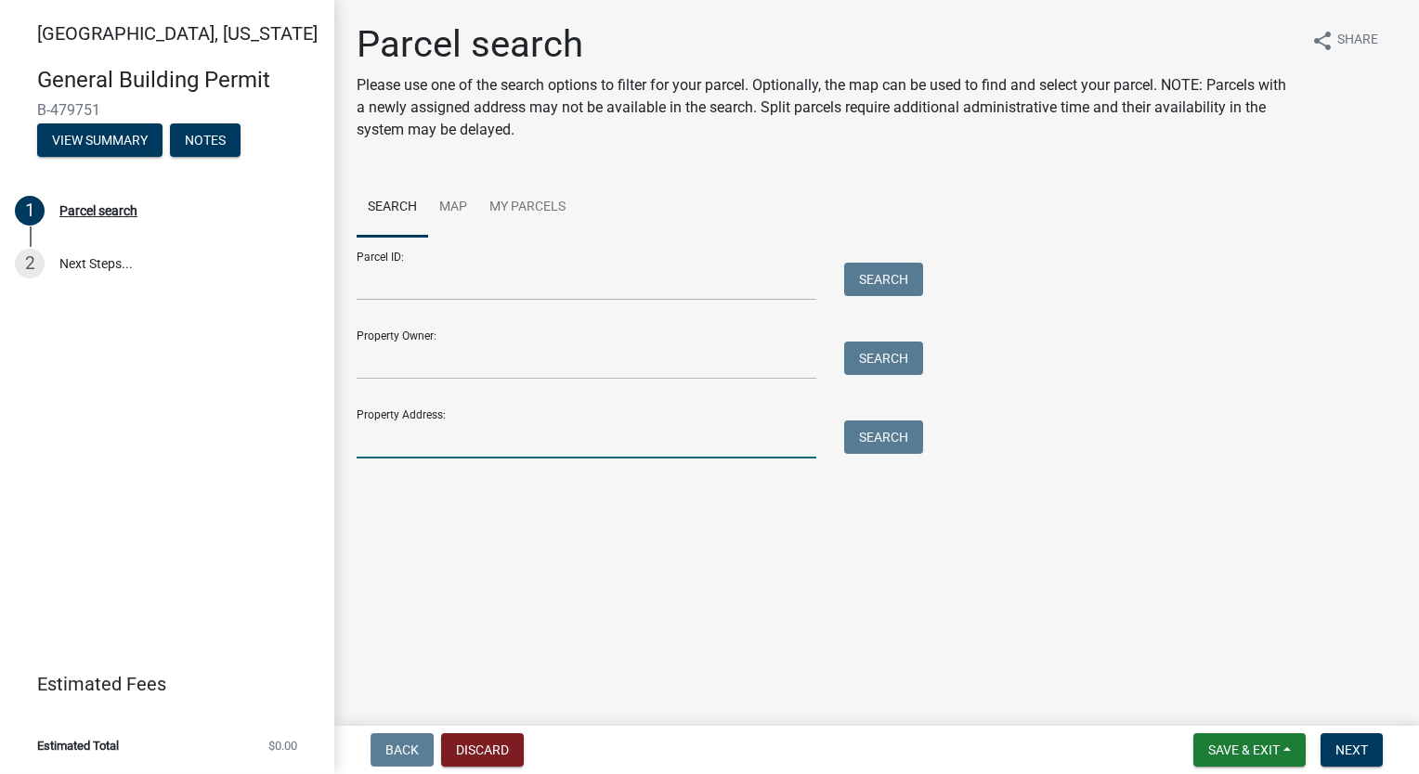
click at [523, 441] on input "Property Address:" at bounding box center [587, 440] width 460 height 38
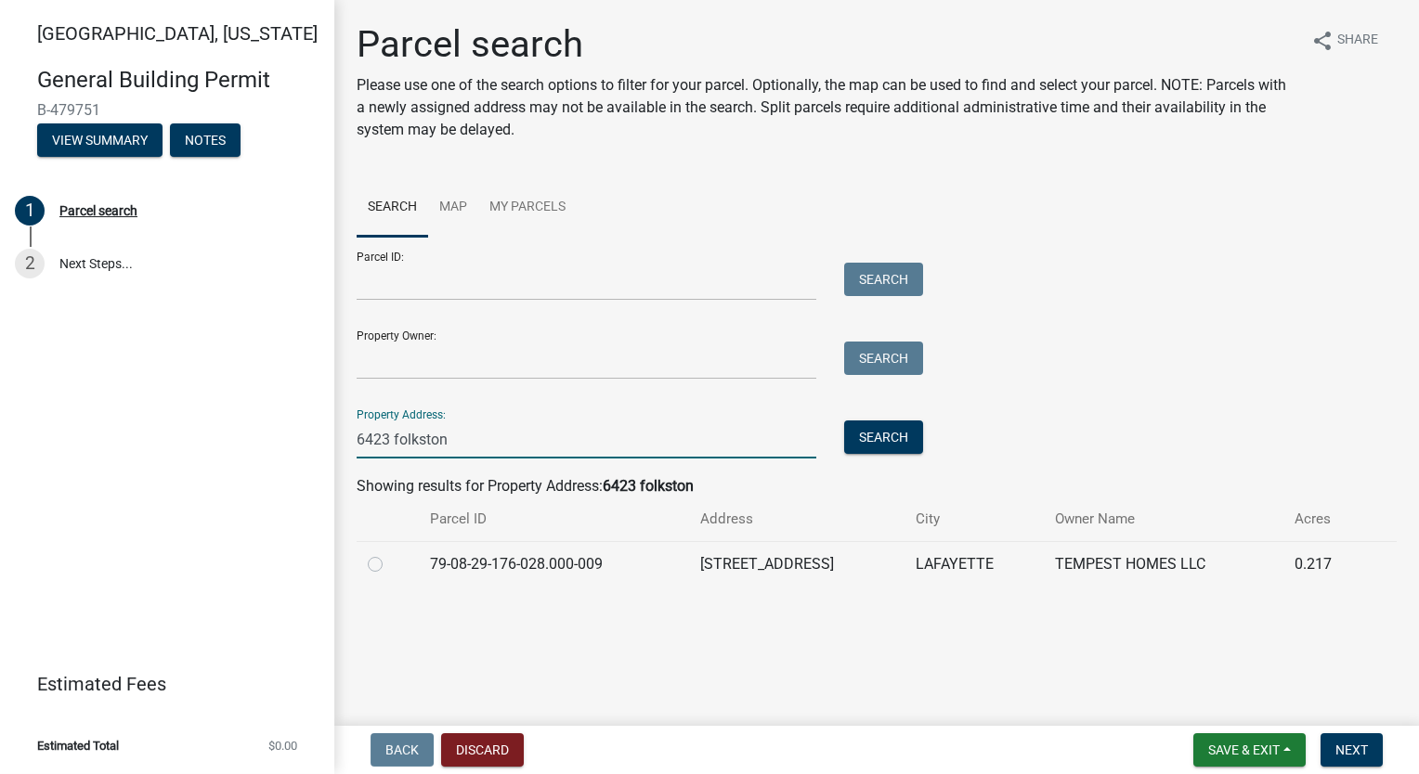
type input "6423 folkston"
click at [390, 553] on label at bounding box center [390, 553] width 0 height 0
click at [390, 565] on input "radio" at bounding box center [396, 559] width 12 height 12
radio input "true"
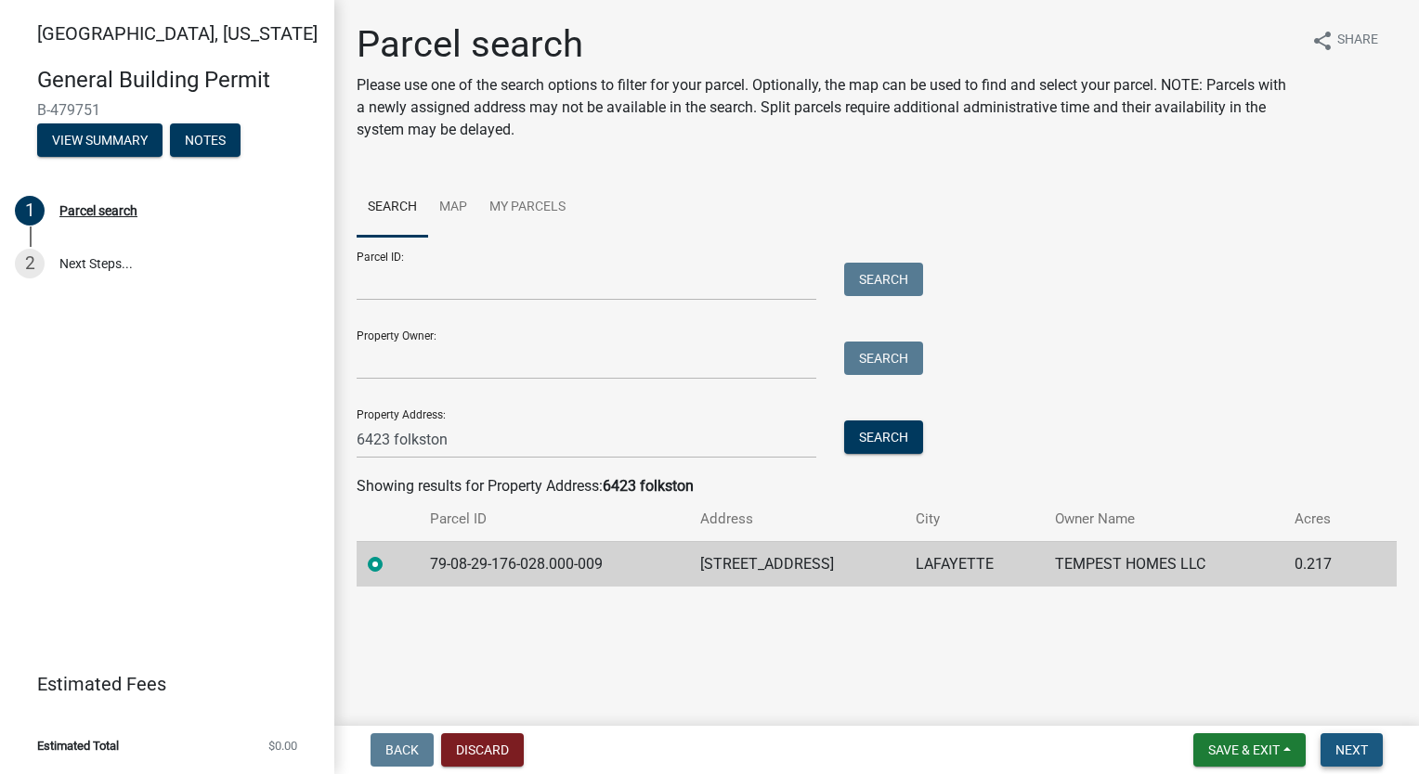
click at [1359, 744] on span "Next" at bounding box center [1351, 750] width 32 height 15
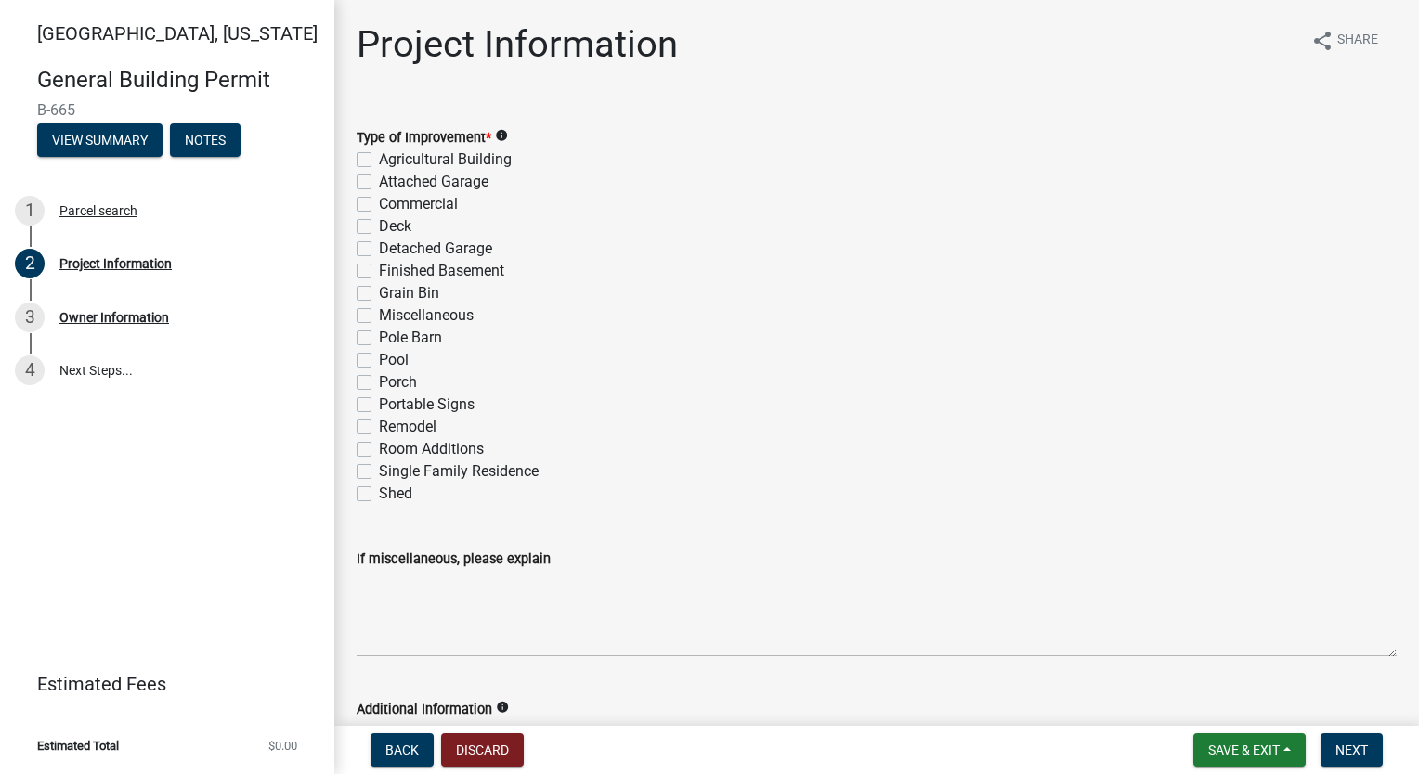
click at [379, 473] on label "Single Family Residence" at bounding box center [459, 472] width 160 height 22
click at [379, 473] on input "Single Family Residence" at bounding box center [385, 467] width 12 height 12
checkbox input "true"
checkbox input "false"
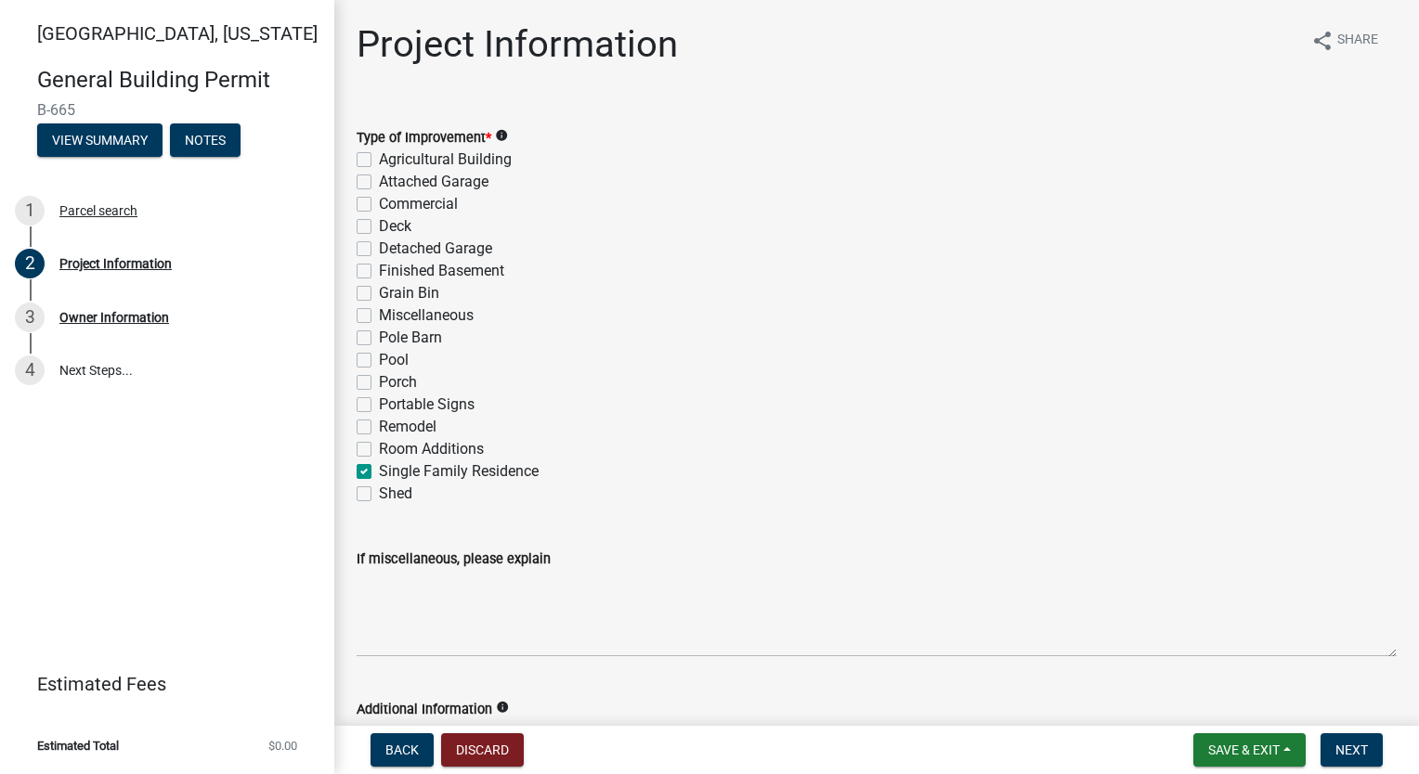
checkbox input "false"
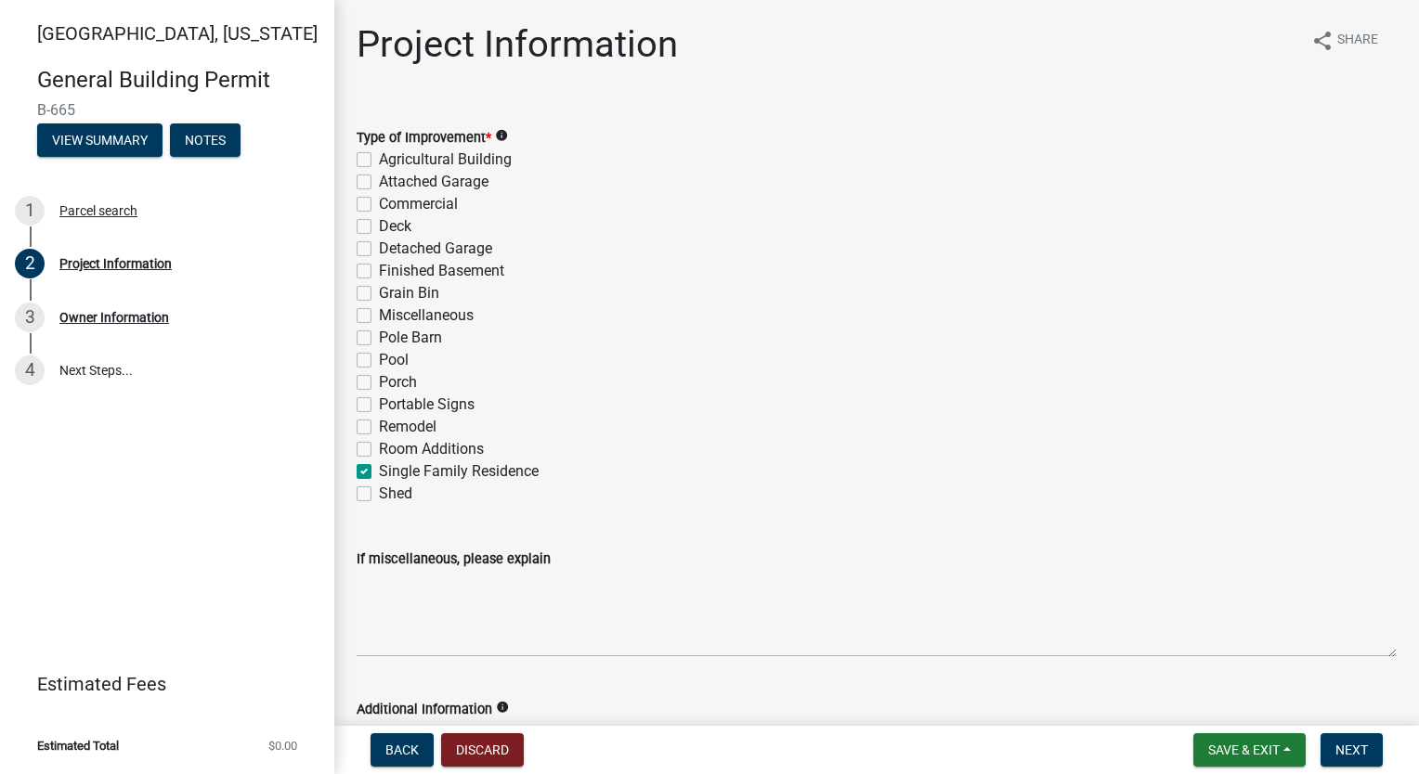
checkbox input "false"
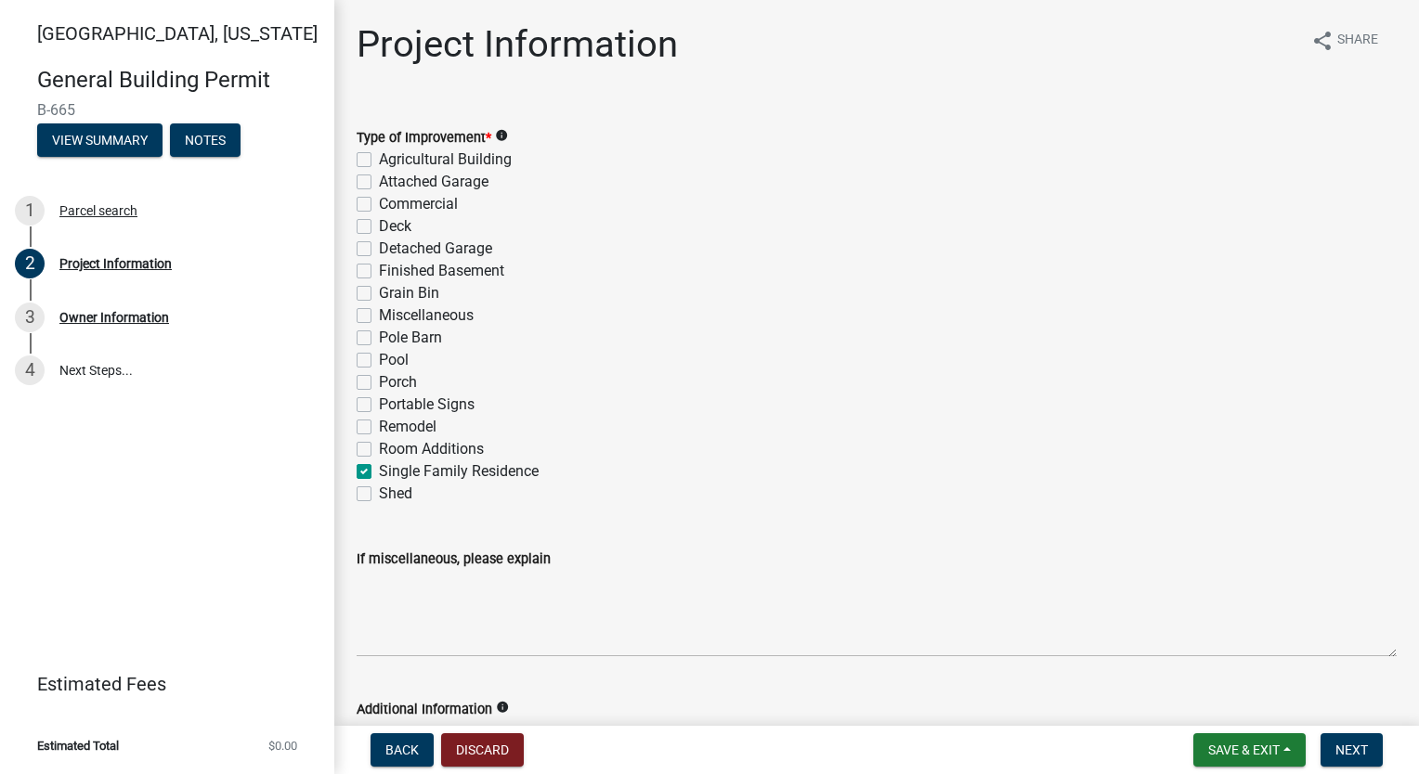
checkbox input "false"
checkbox input "true"
checkbox input "false"
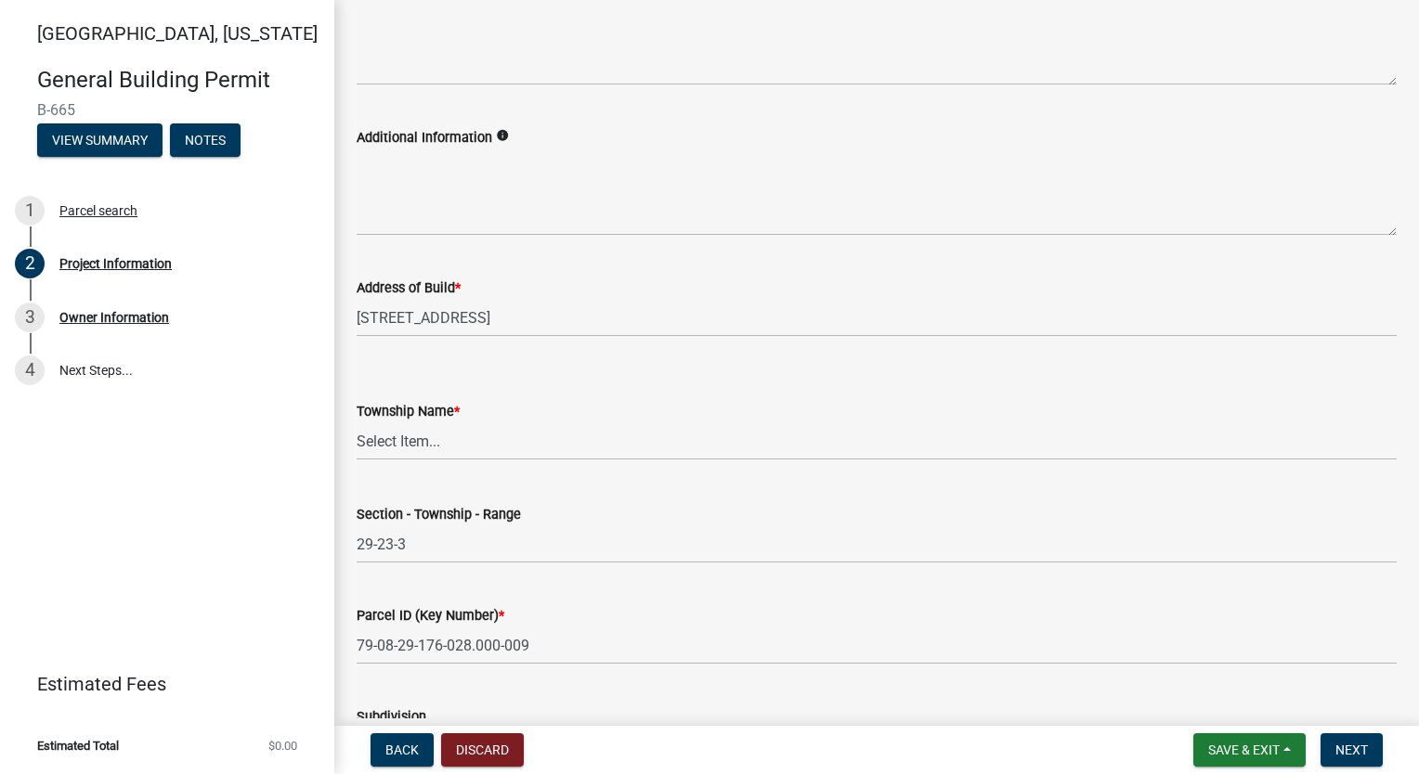
scroll to position [650, 0]
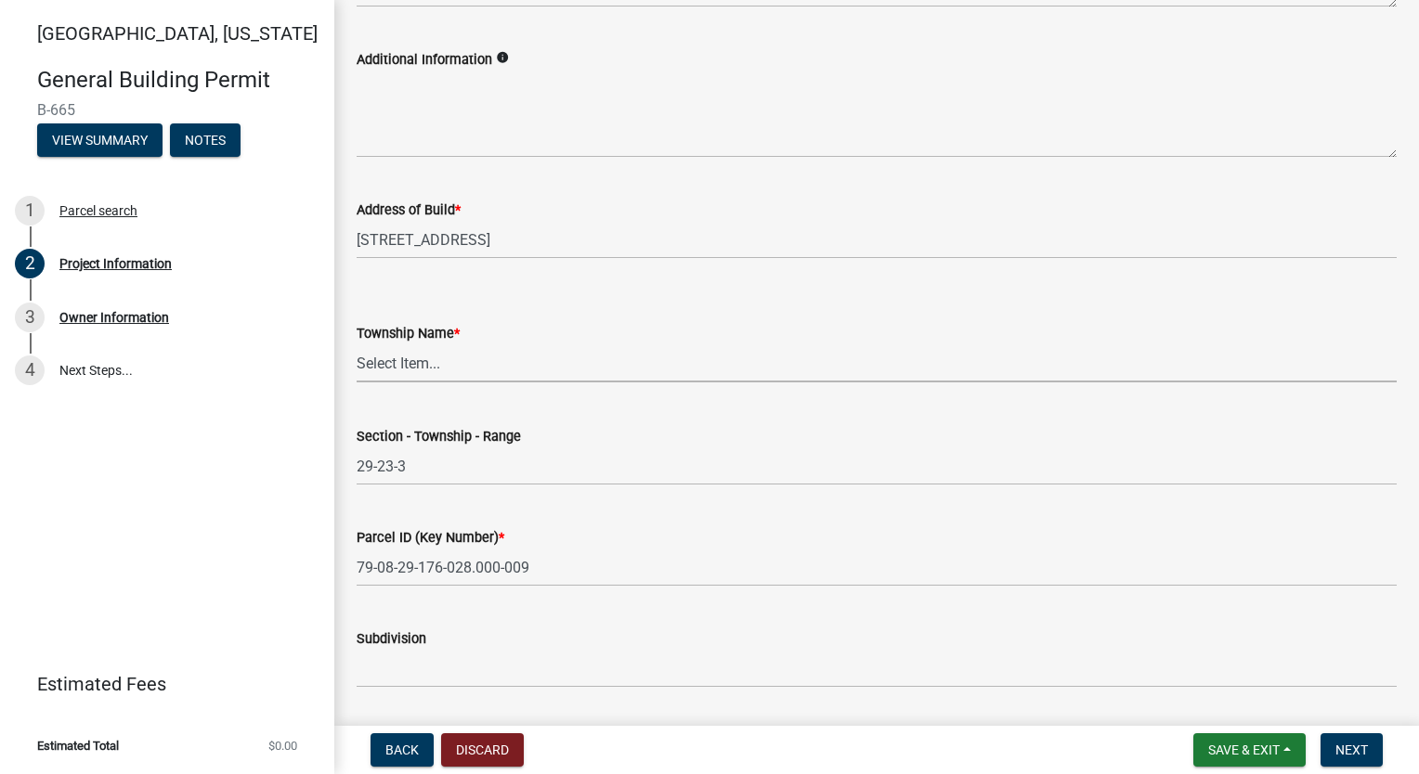
click at [525, 358] on select "Select Item... [PERSON_NAME] [PERSON_NAME] [GEOGRAPHIC_DATA][PERSON_NAME] Tippe…" at bounding box center [877, 363] width 1040 height 38
click at [357, 344] on select "Select Item... [PERSON_NAME] [PERSON_NAME] [GEOGRAPHIC_DATA][PERSON_NAME] Tippe…" at bounding box center [877, 363] width 1040 height 38
select select "39dd8e3a-6d5d-4294-aa82-b184892f1826"
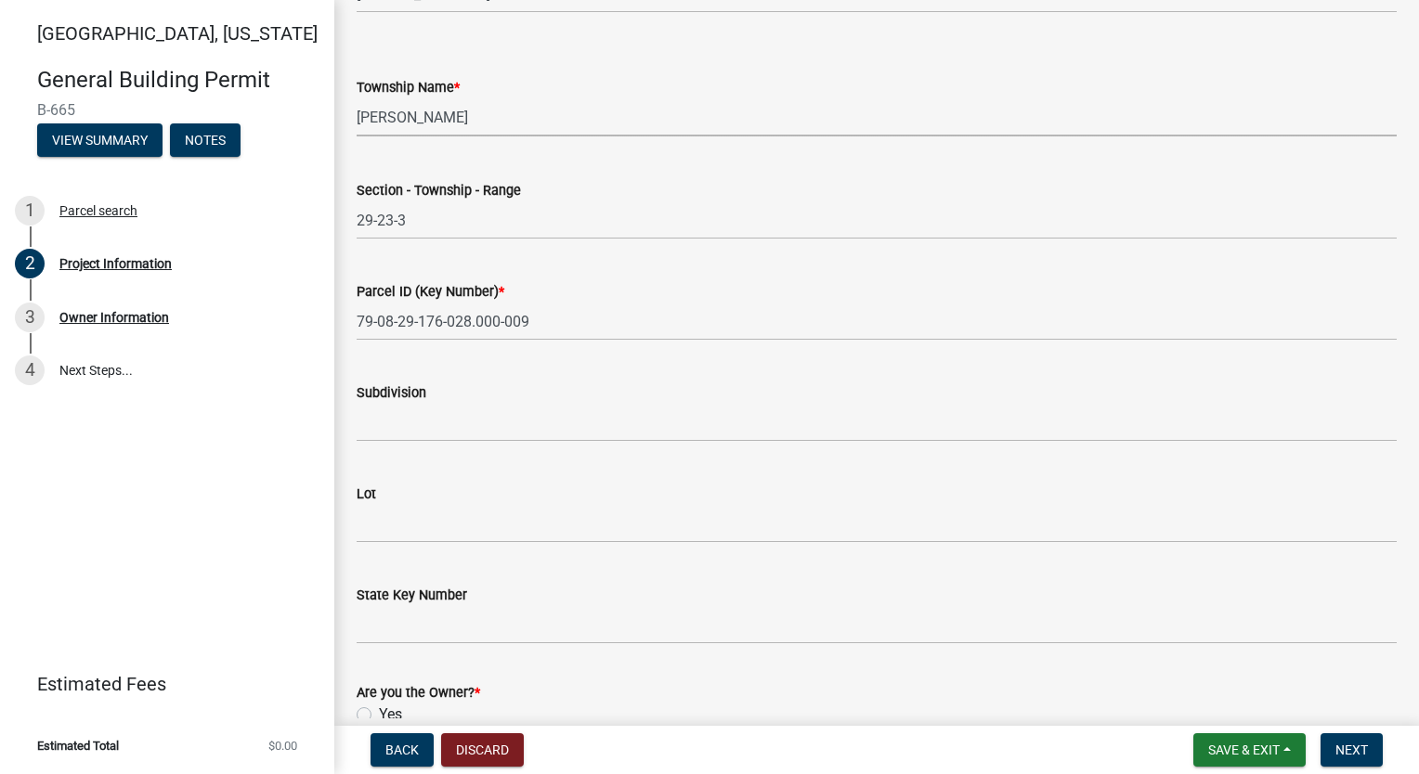
scroll to position [928, 0]
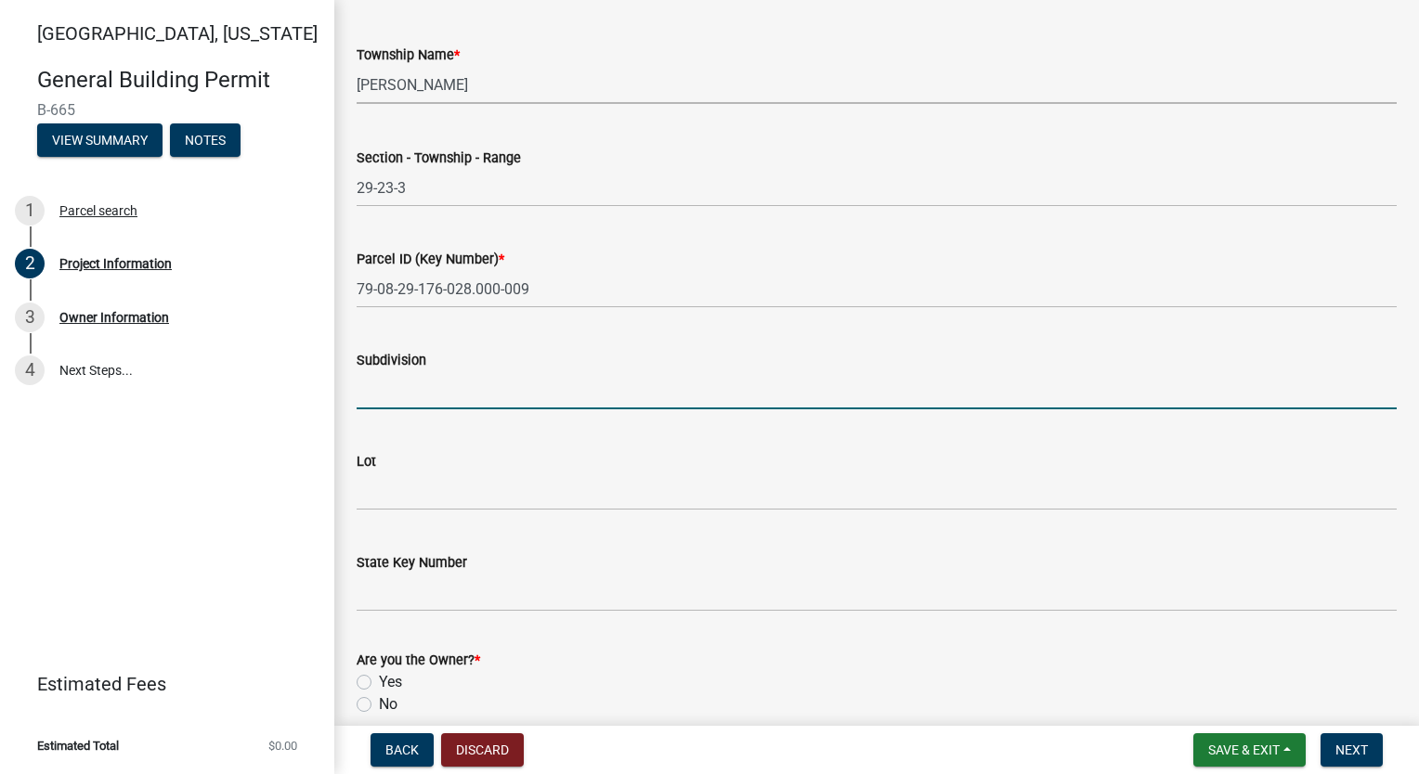
click at [531, 383] on input "Subdivision" at bounding box center [877, 390] width 1040 height 38
type input "[GEOGRAPHIC_DATA]"
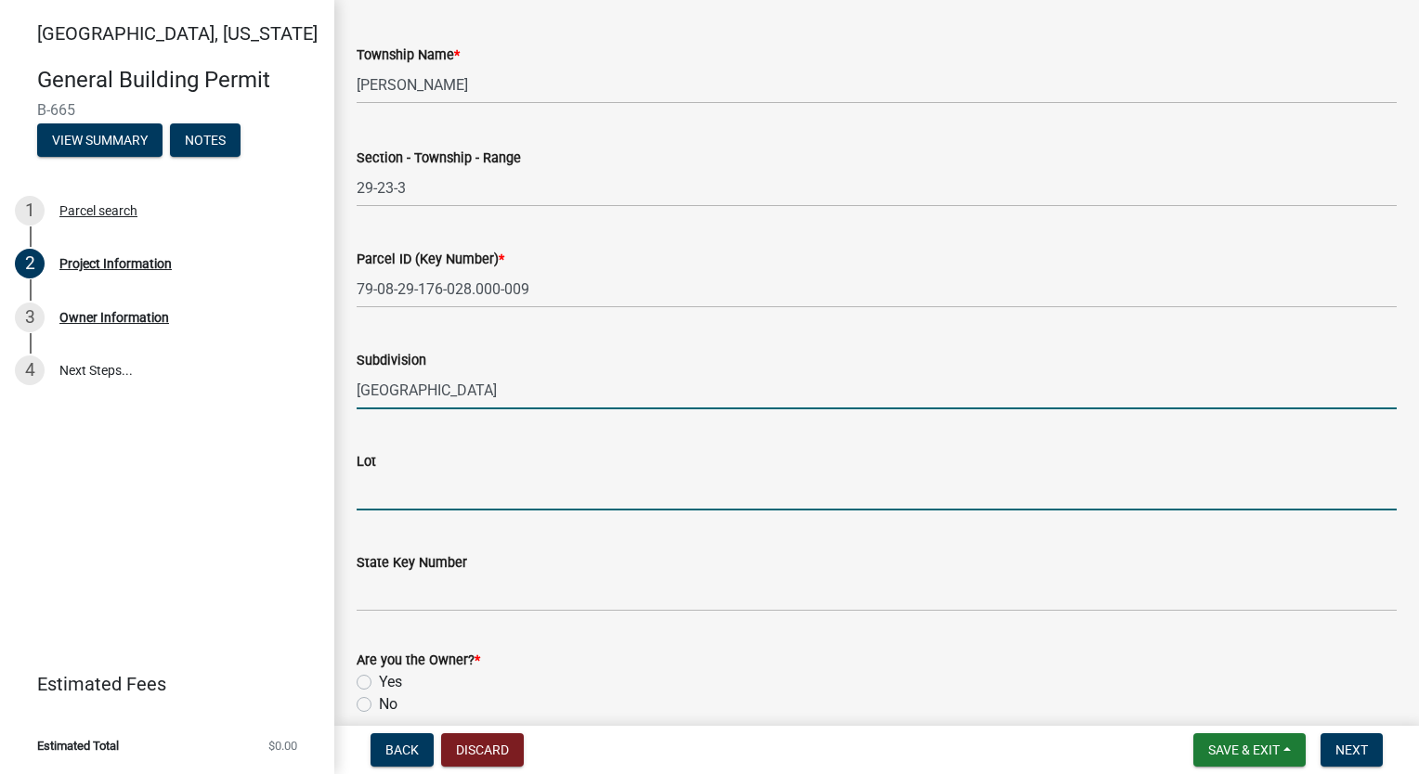
click at [461, 488] on input "Lot" at bounding box center [877, 492] width 1040 height 38
type input "8"
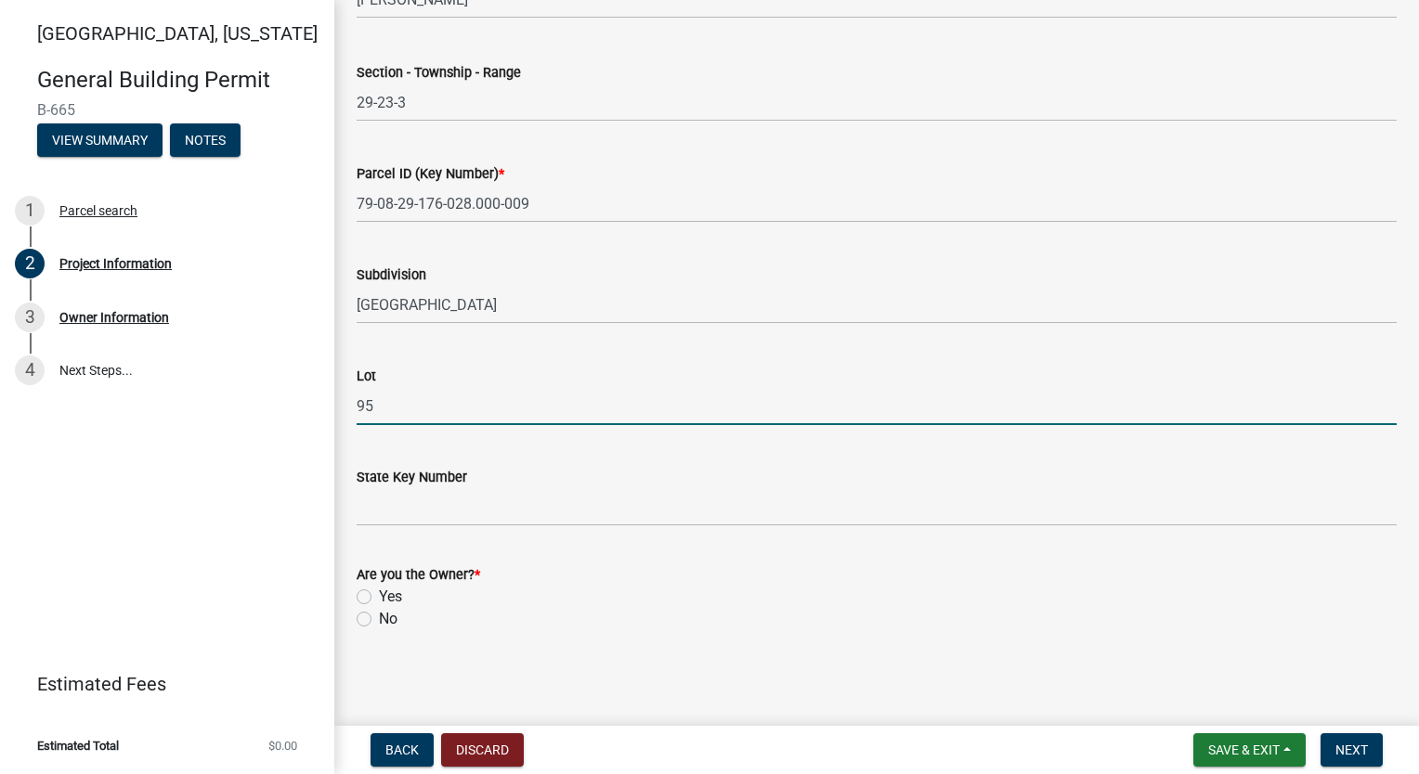
type input "95"
click at [379, 598] on label "Yes" at bounding box center [390, 597] width 23 height 22
click at [379, 598] on input "Yes" at bounding box center [385, 592] width 12 height 12
radio input "true"
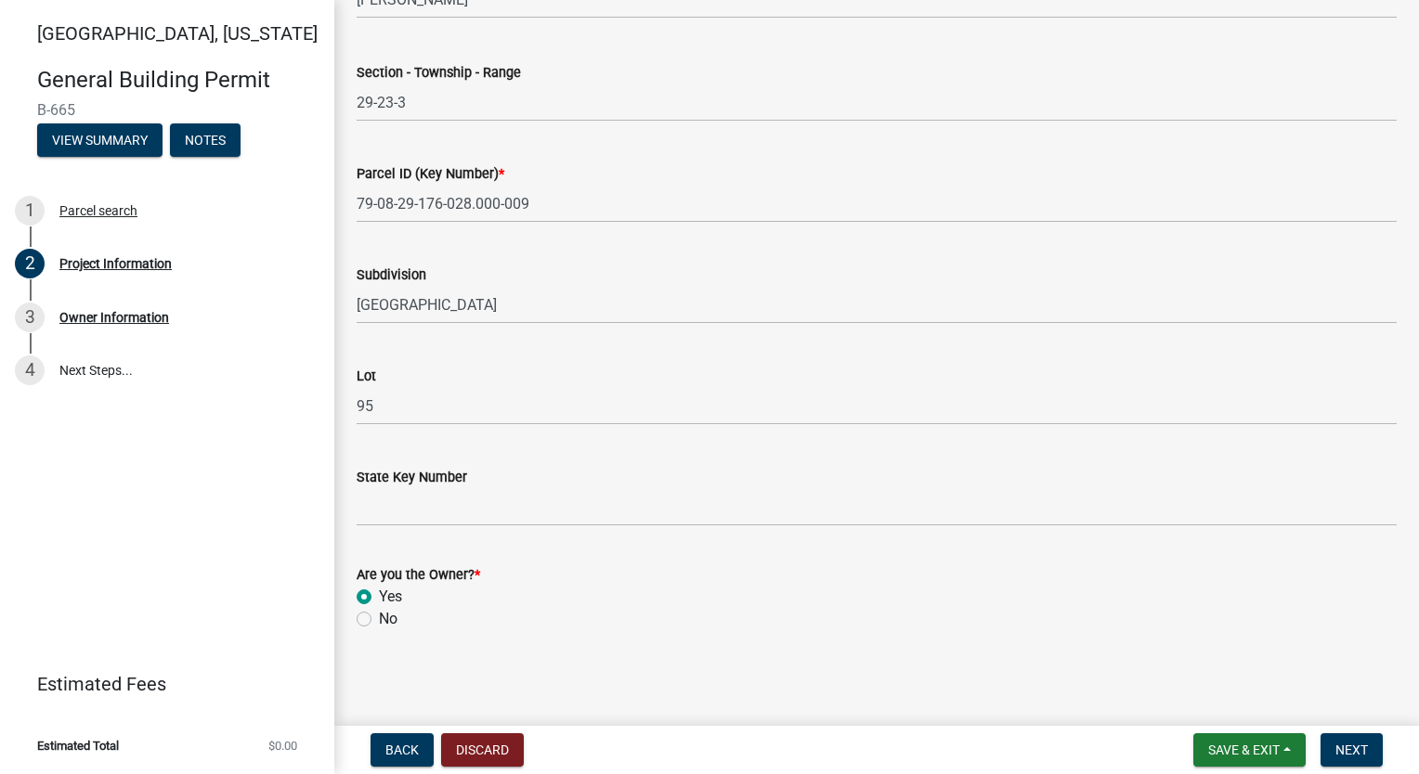
click at [875, 645] on wm-data-entity-input "Are you the Owner? * Yes No" at bounding box center [877, 594] width 1040 height 106
click at [1352, 752] on span "Next" at bounding box center [1351, 750] width 32 height 15
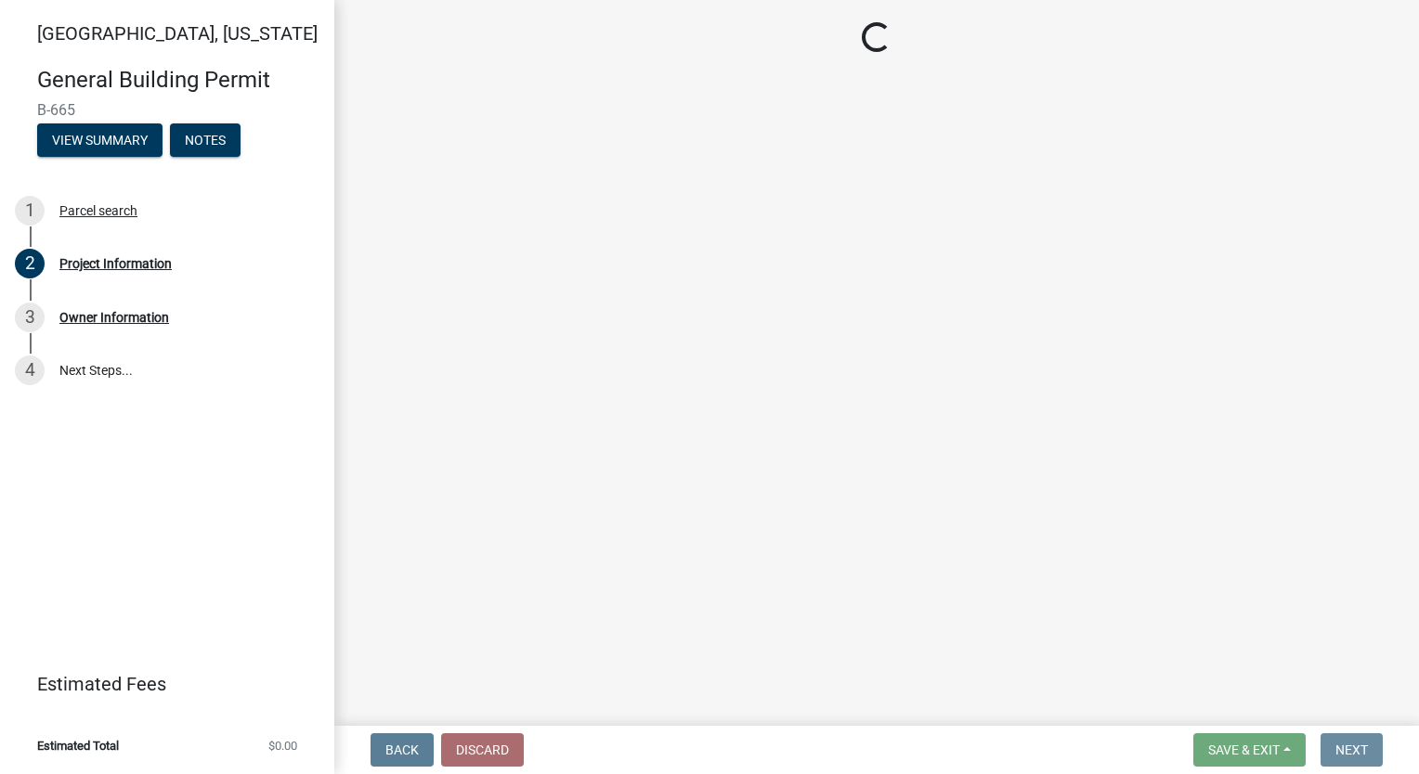
scroll to position [0, 0]
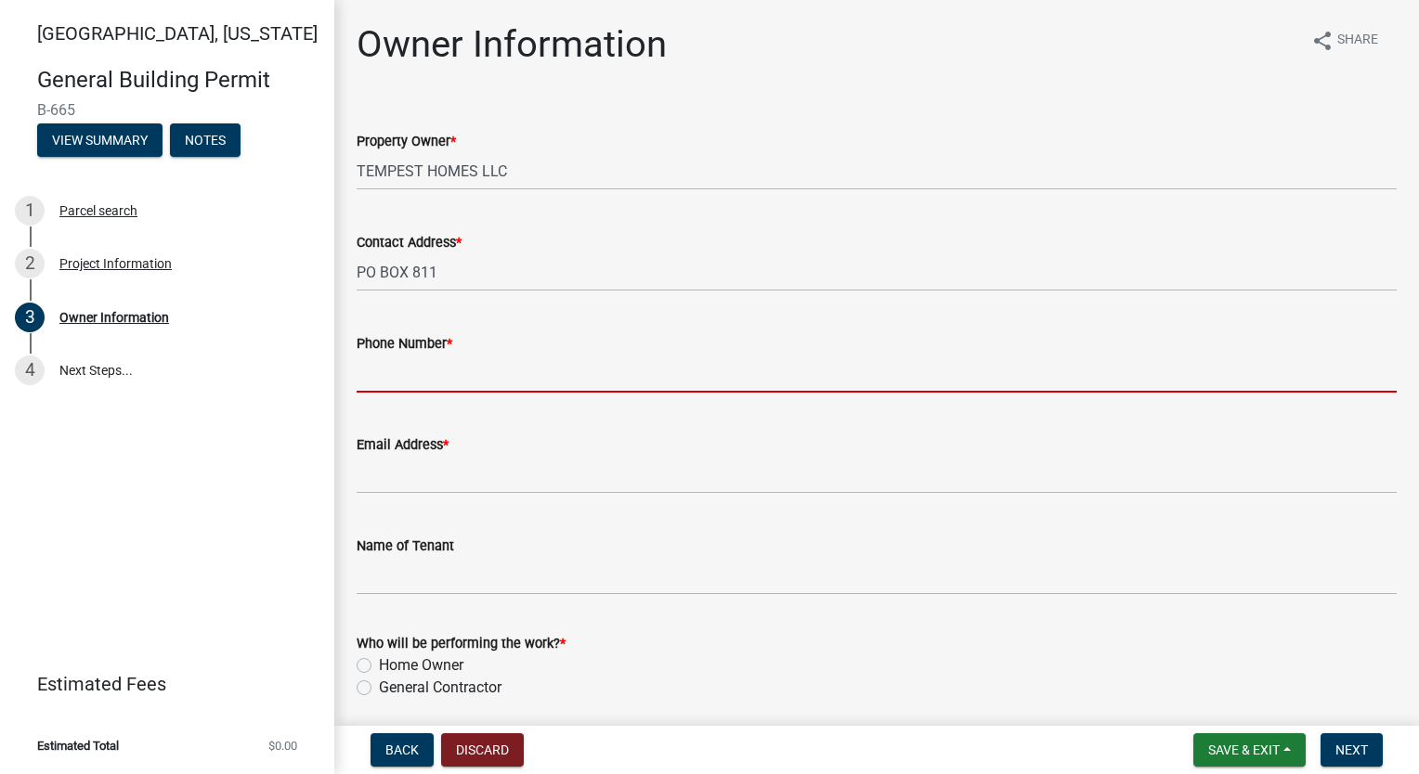
click at [481, 370] on input "Phone Number *" at bounding box center [877, 374] width 1040 height 38
type input "7654186612"
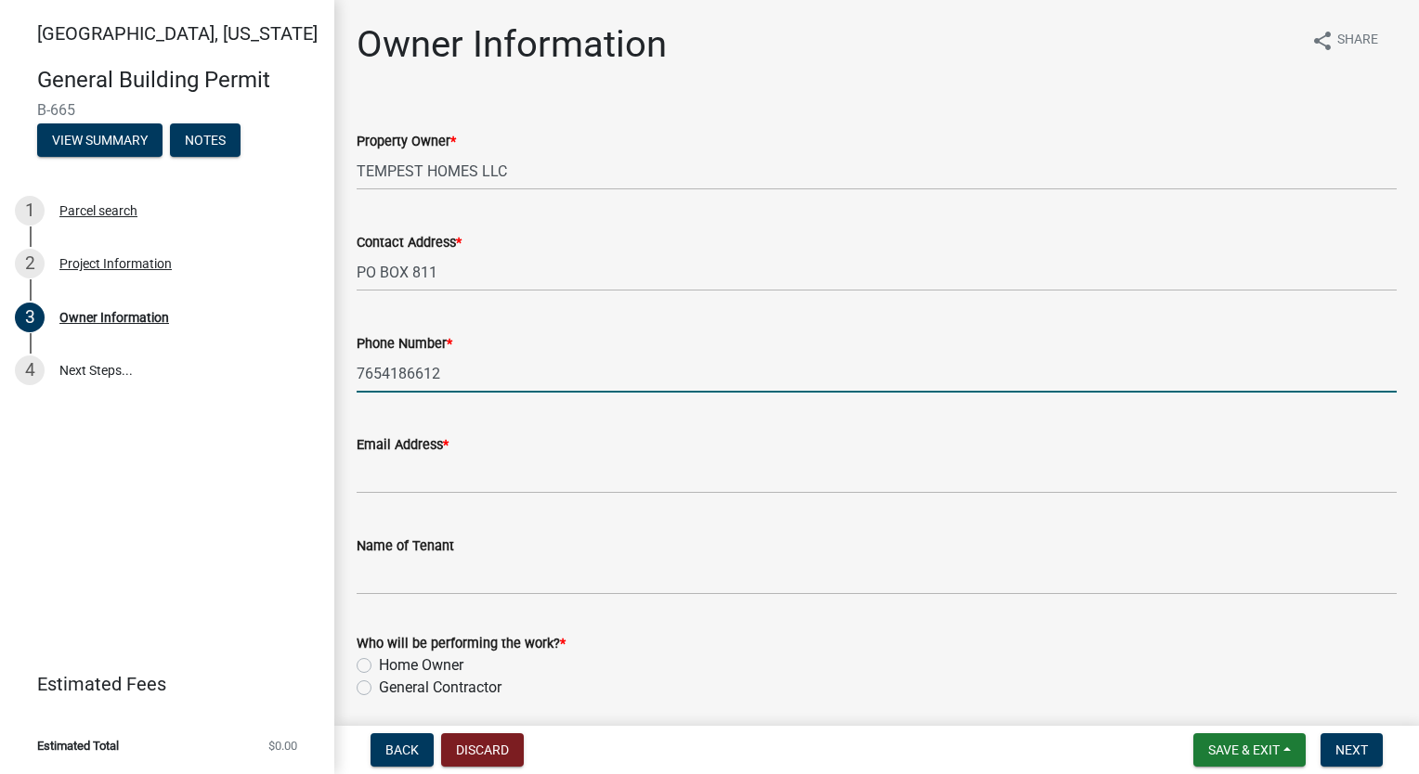
type input "[EMAIL_ADDRESS][DOMAIN_NAME]"
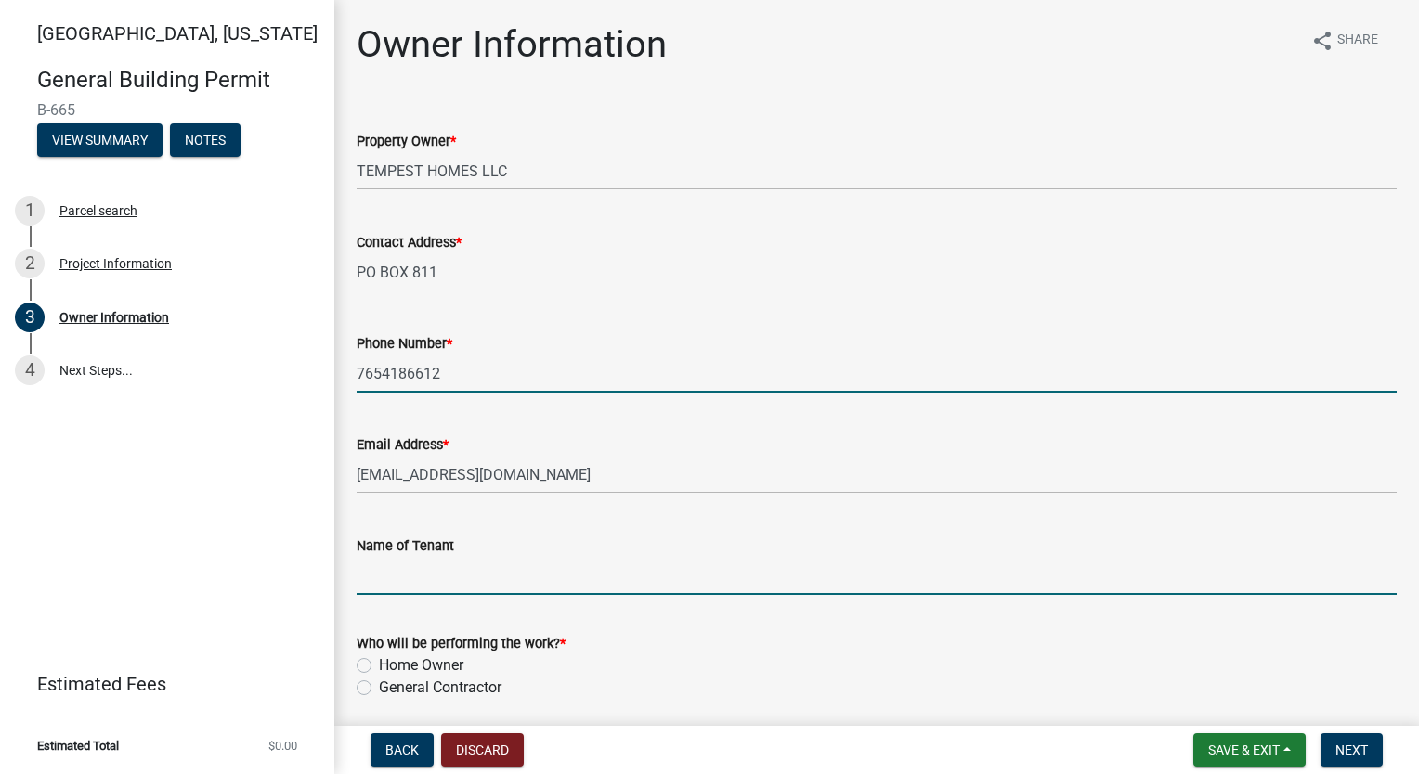
type input "[PERSON_NAME]"
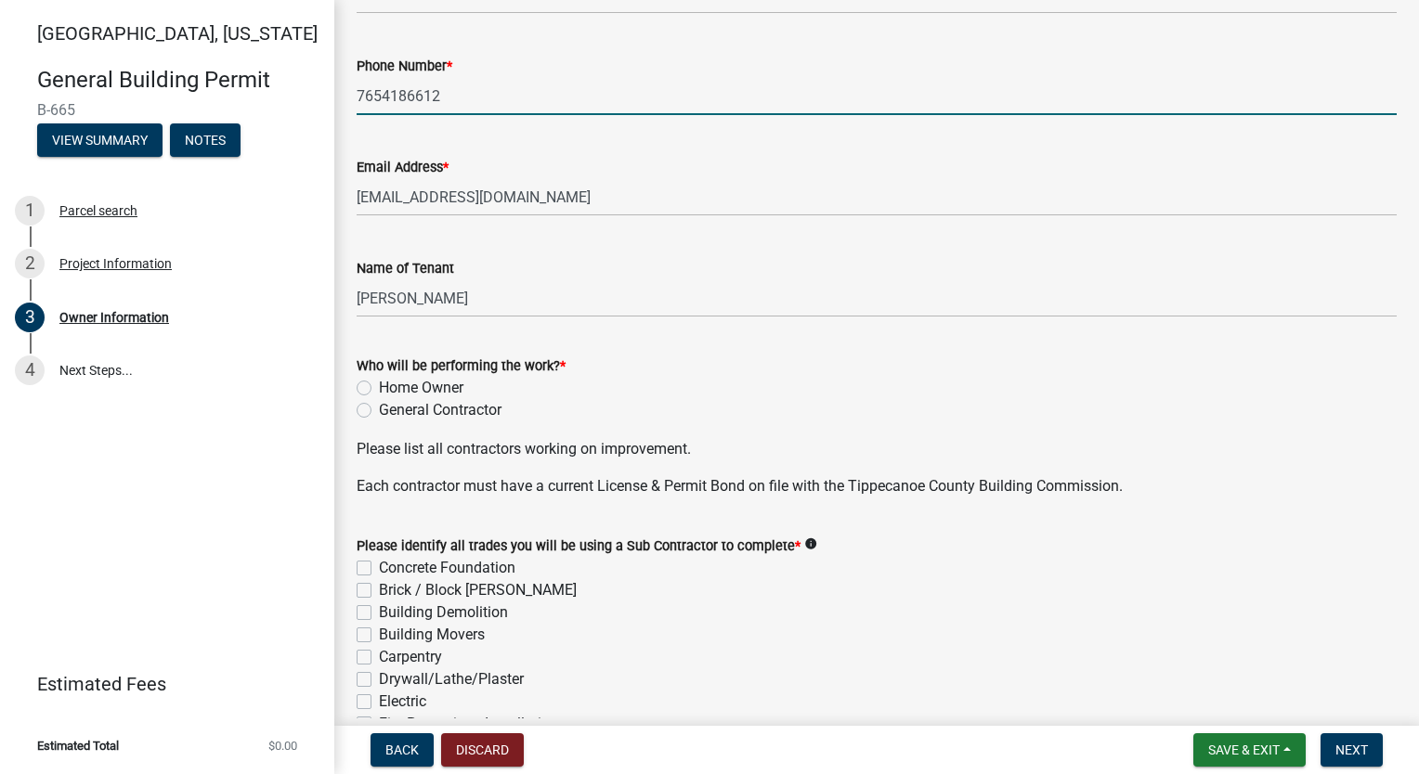
scroll to position [279, 0]
click at [379, 409] on label "General Contractor" at bounding box center [440, 409] width 123 height 22
click at [379, 409] on input "General Contractor" at bounding box center [385, 404] width 12 height 12
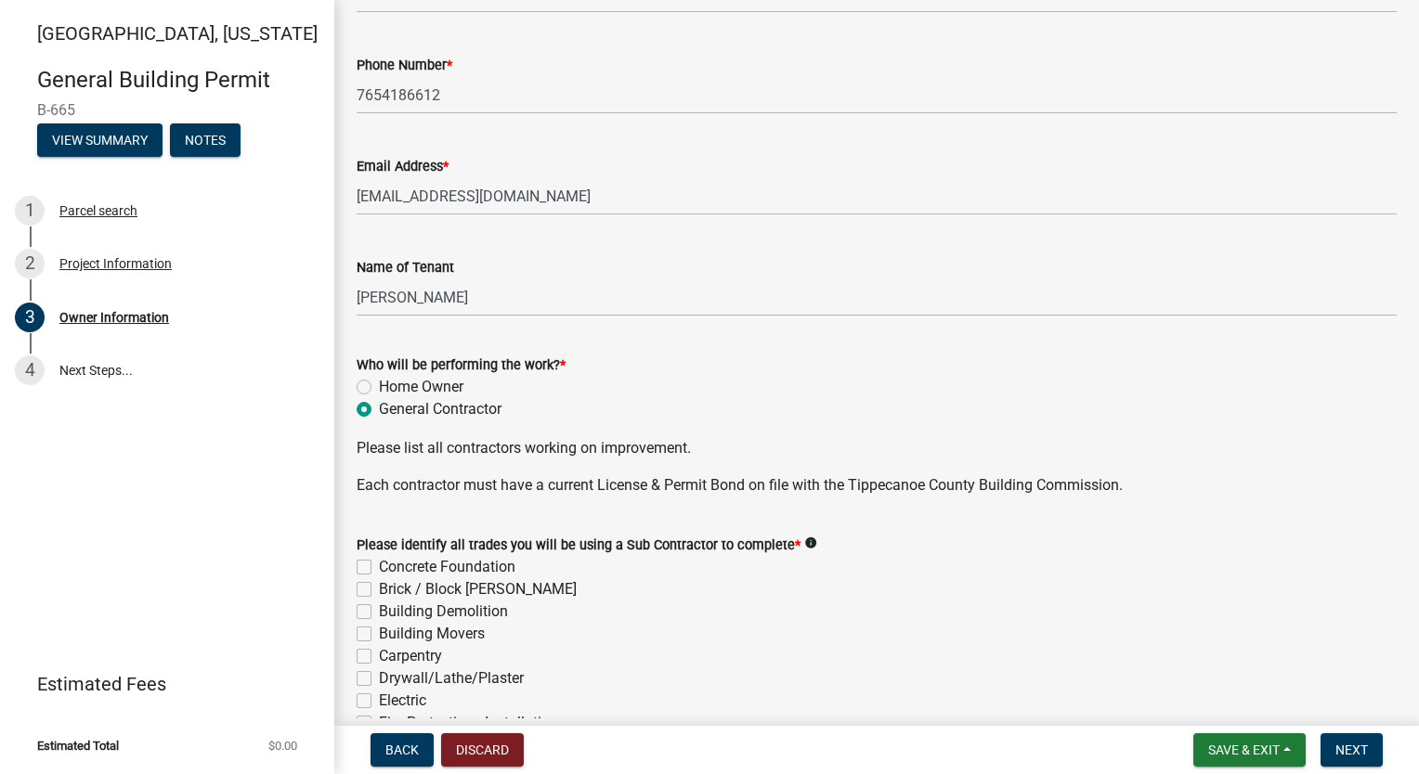
radio input "true"
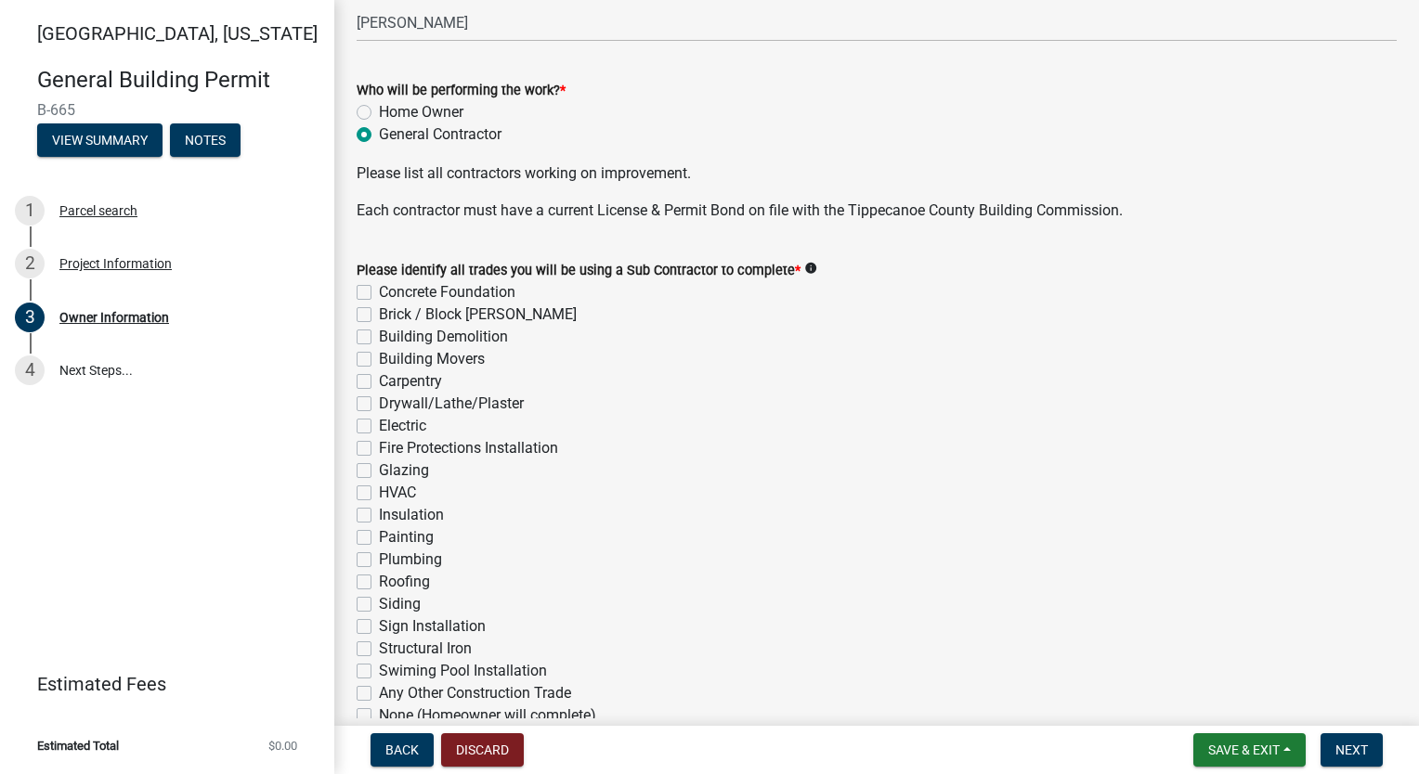
scroll to position [557, 0]
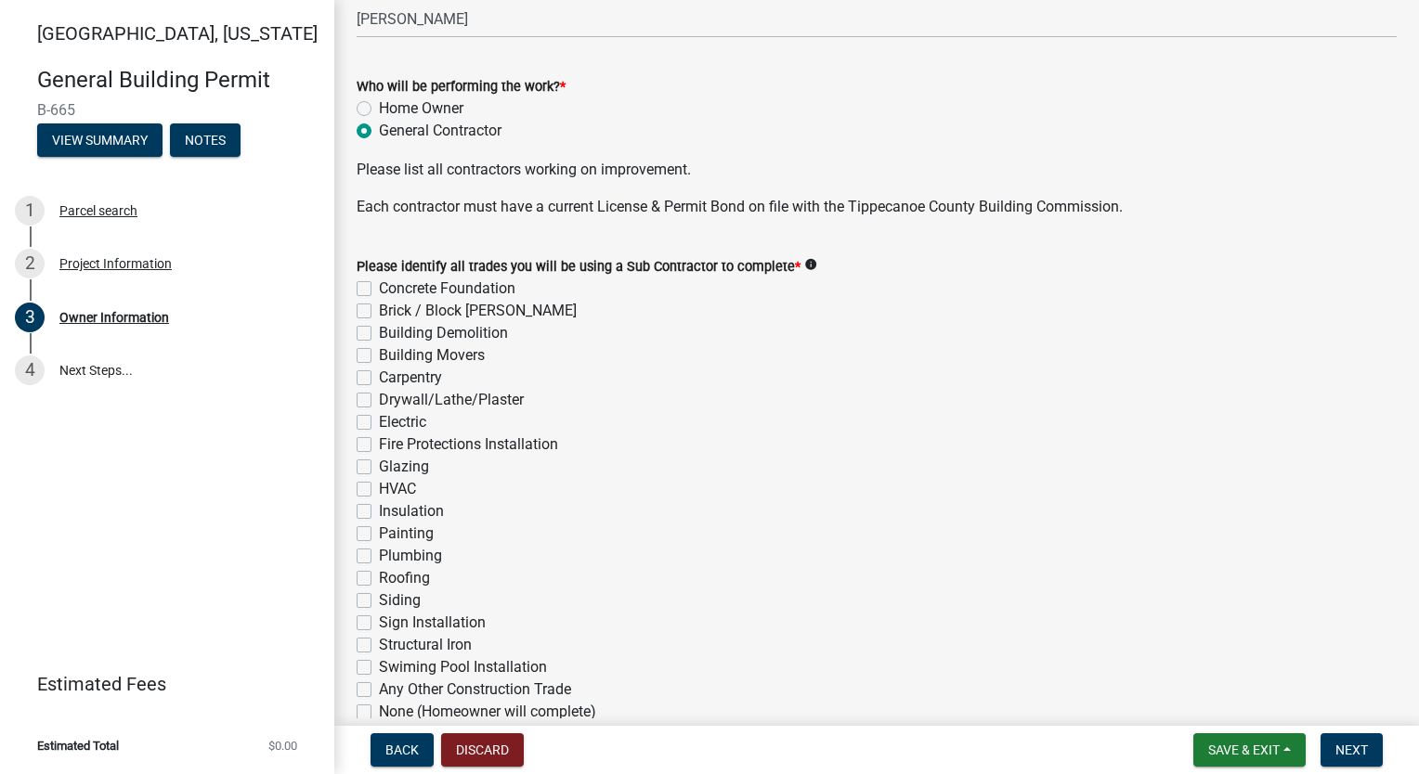
click at [379, 285] on label "Concrete Foundation" at bounding box center [447, 289] width 136 height 22
click at [379, 285] on input "Concrete Foundation" at bounding box center [385, 284] width 12 height 12
checkbox input "true"
checkbox input "false"
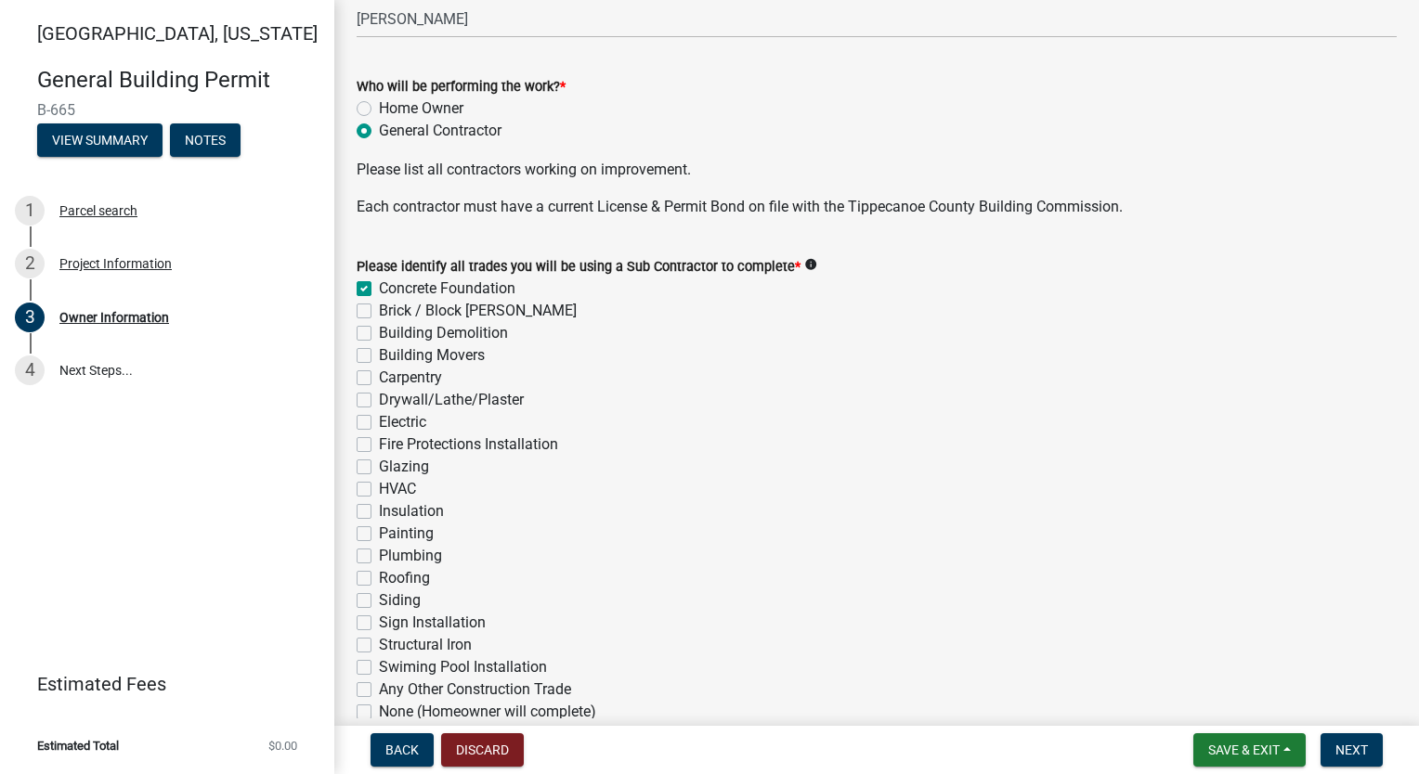
checkbox input "false"
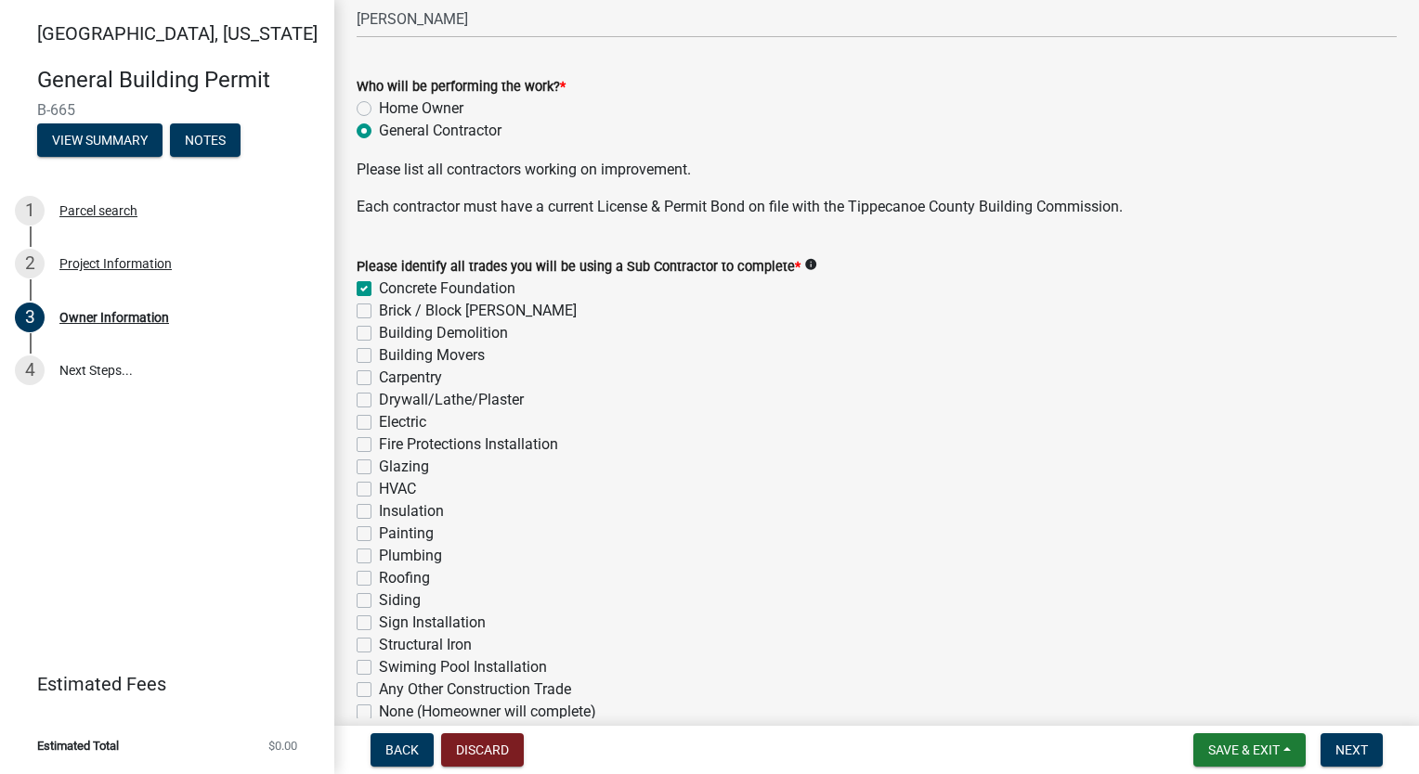
checkbox input "false"
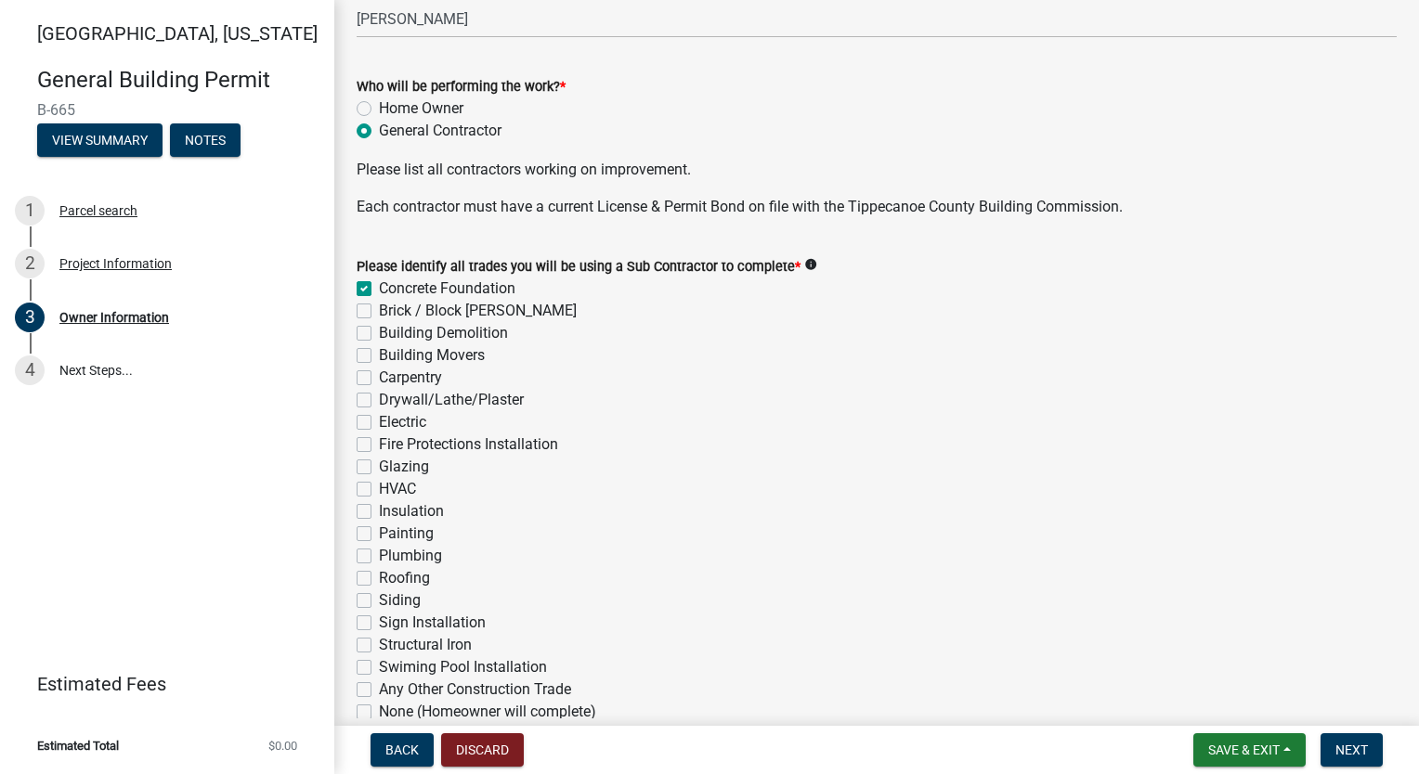
checkbox input "false"
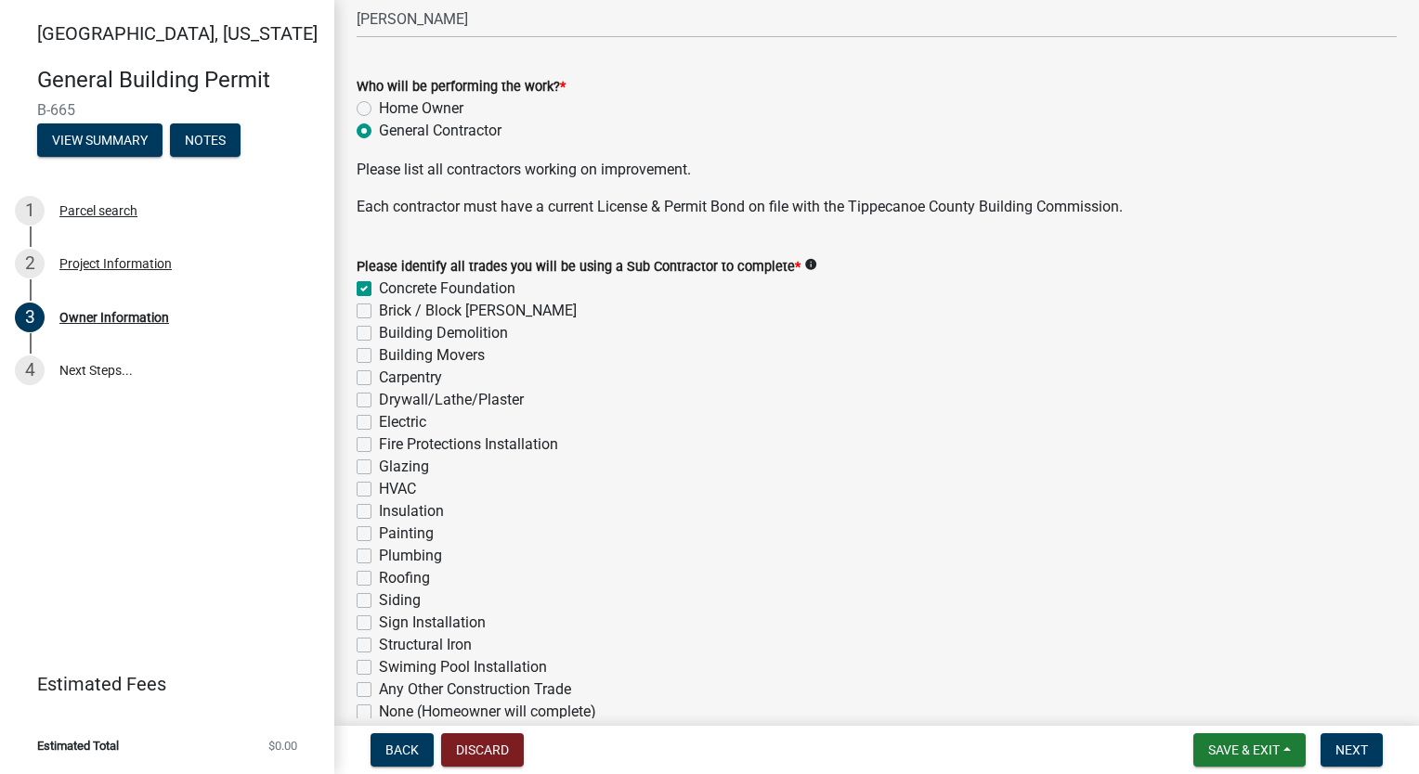
checkbox input "false"
click at [379, 306] on label "Brick / Block [PERSON_NAME]" at bounding box center [478, 311] width 198 height 22
click at [379, 306] on input "Brick / Block [PERSON_NAME]" at bounding box center [385, 306] width 12 height 12
checkbox input "true"
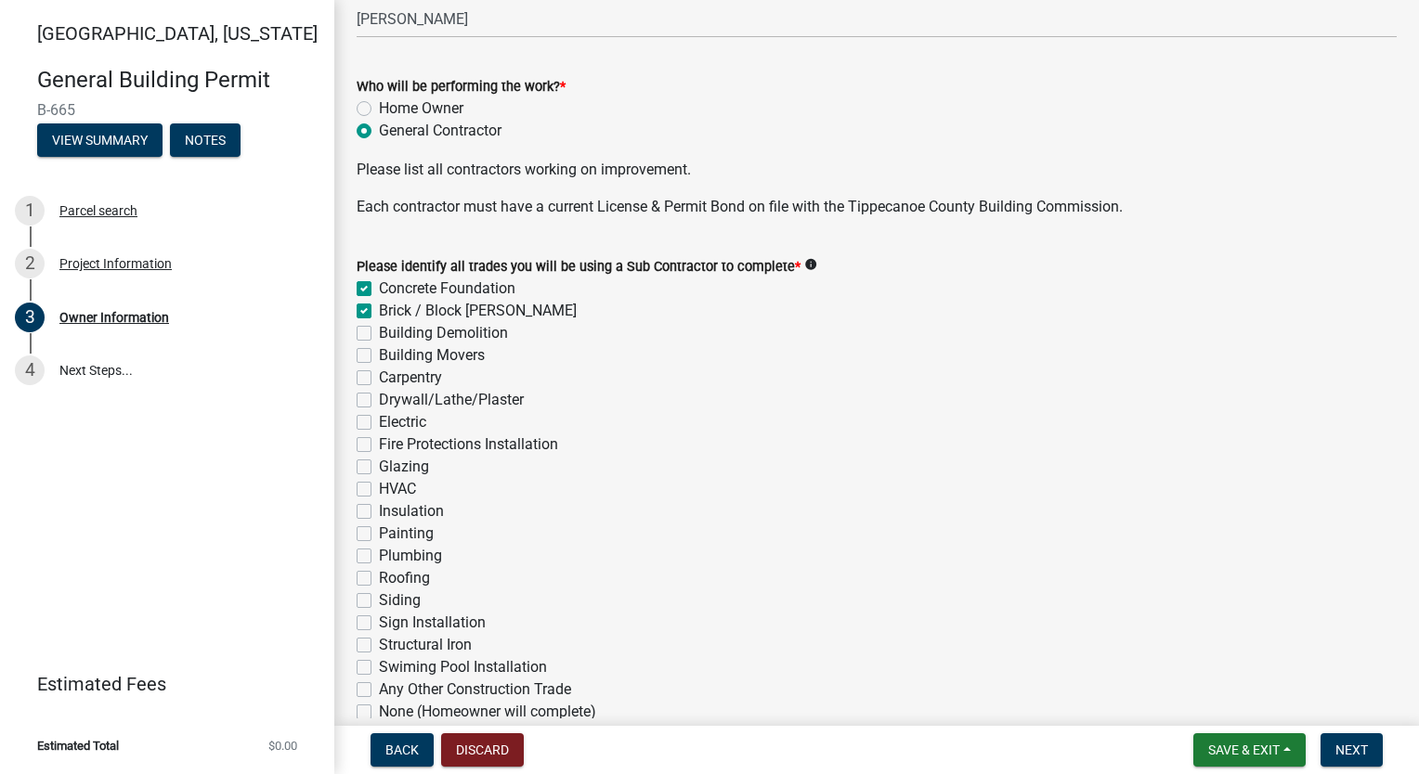
checkbox input "true"
checkbox input "false"
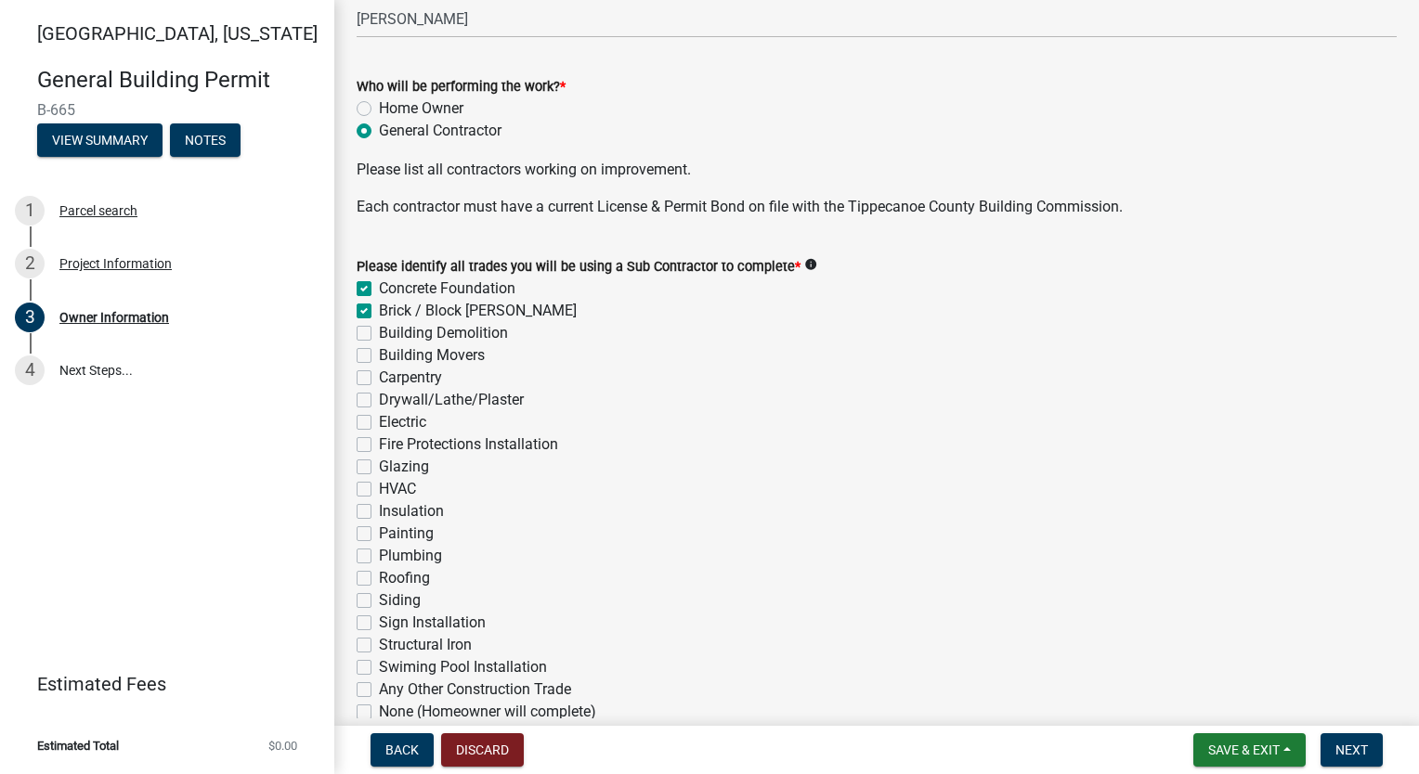
checkbox input "false"
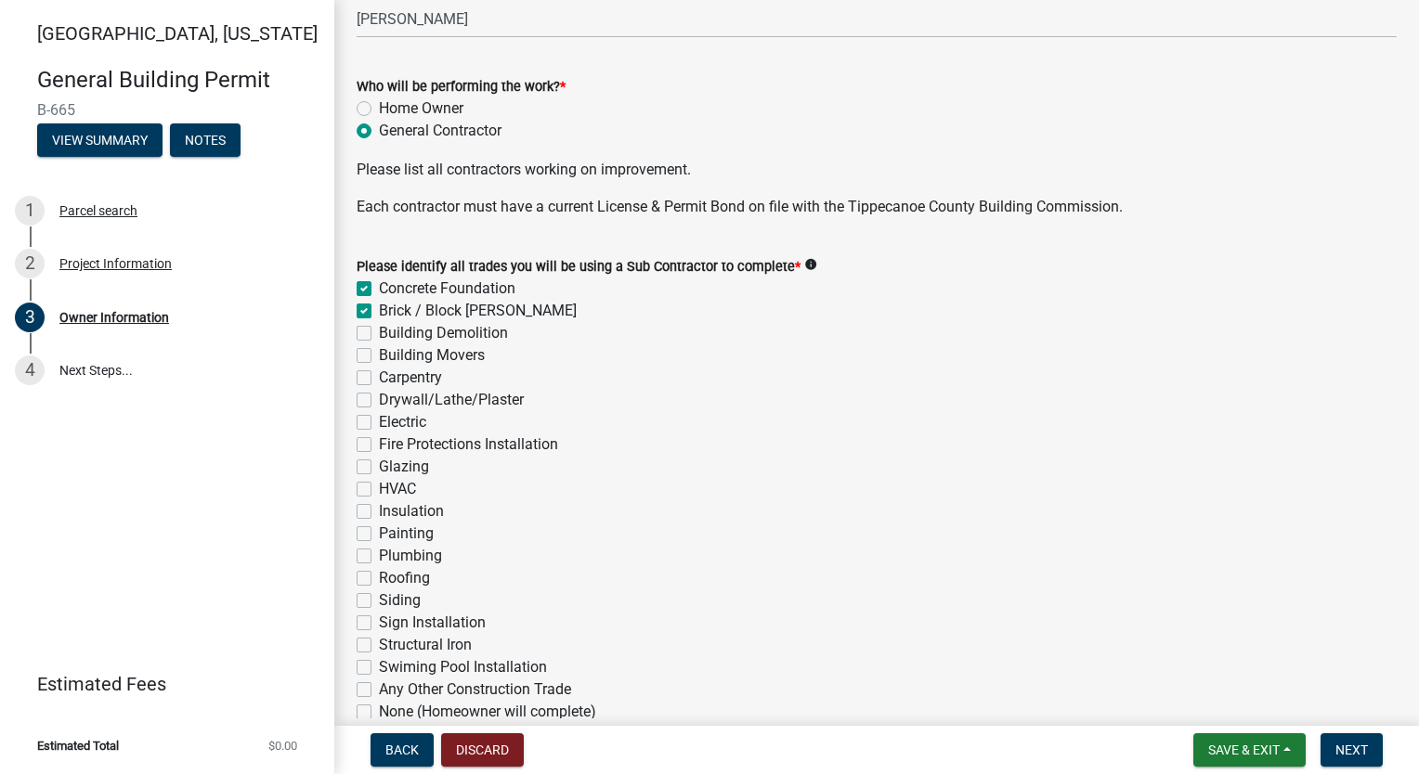
checkbox input "false"
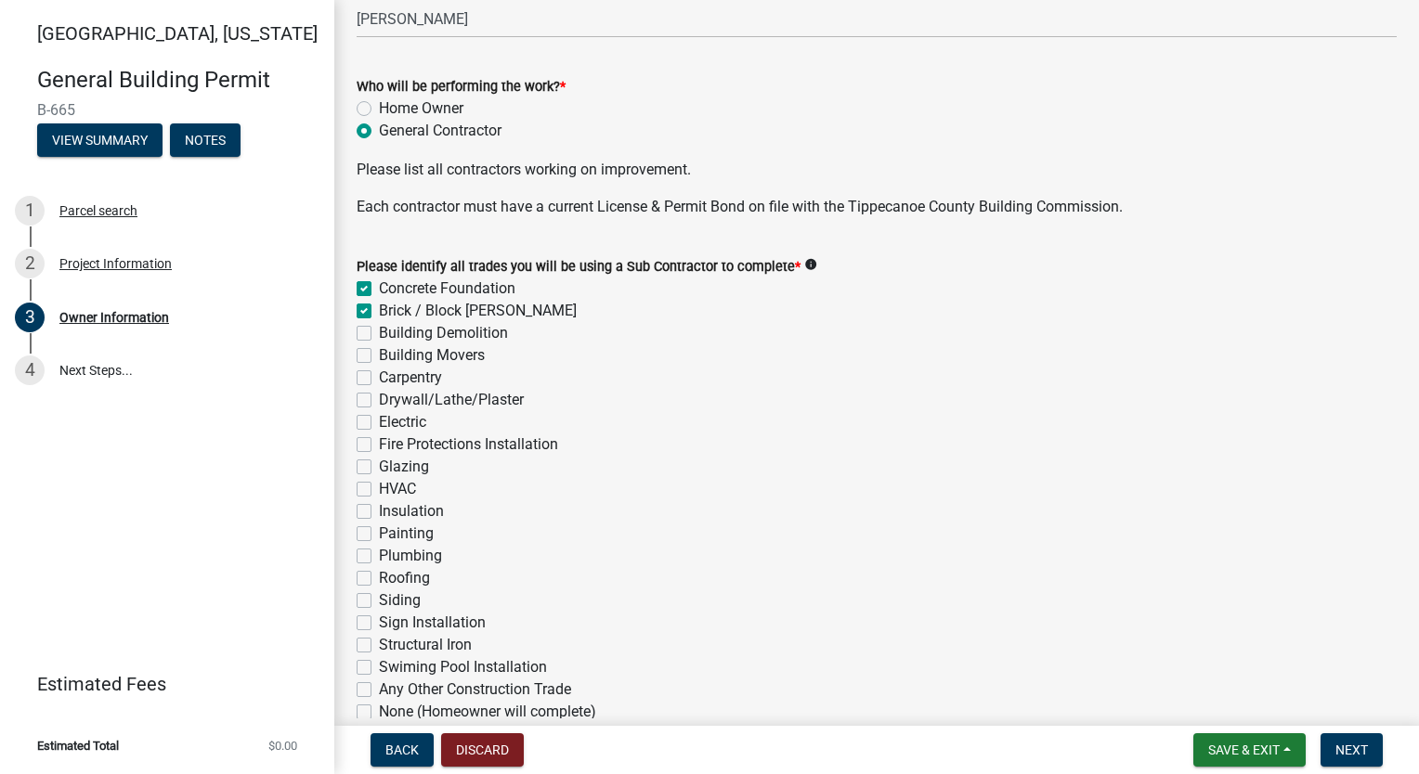
checkbox input "false"
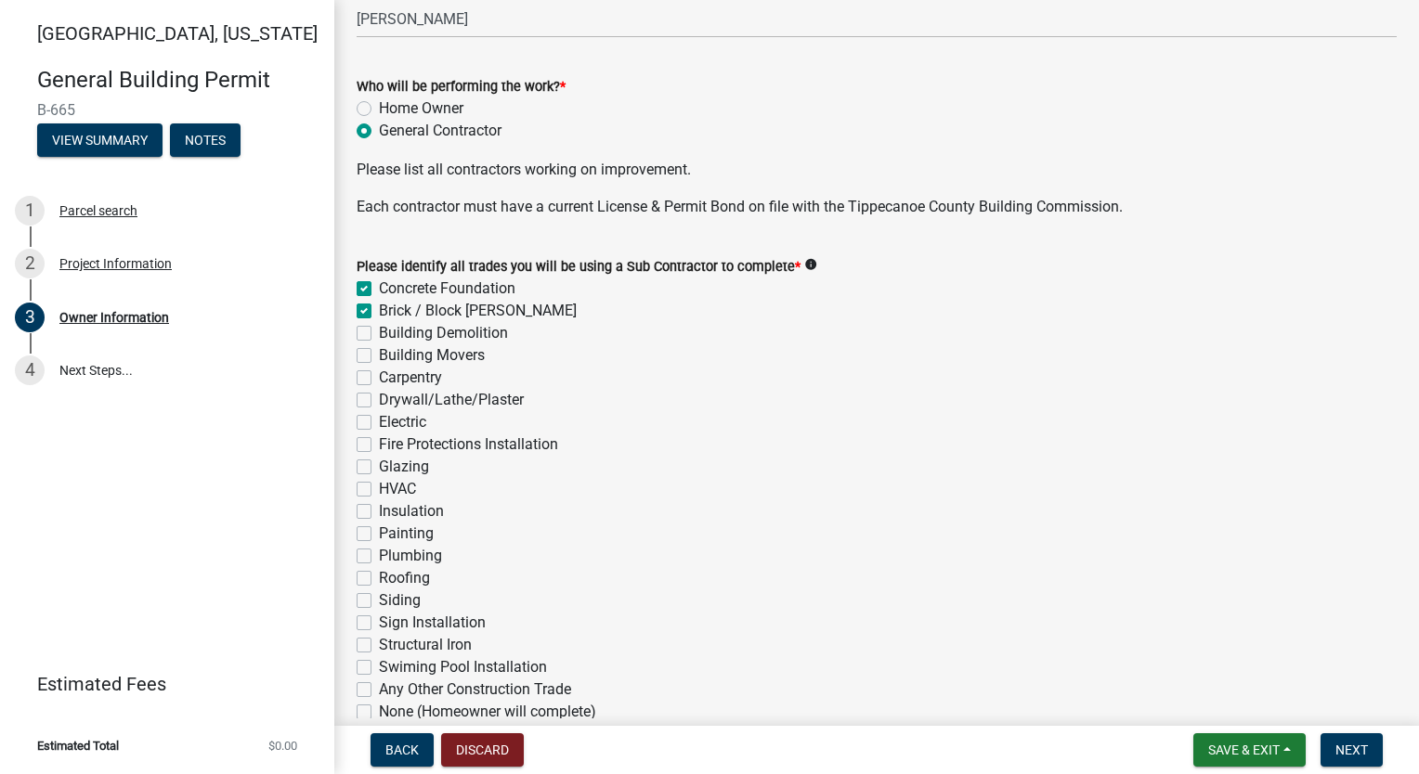
click at [379, 380] on label "Carpentry" at bounding box center [410, 378] width 63 height 22
click at [379, 379] on input "Carpentry" at bounding box center [385, 373] width 12 height 12
checkbox input "true"
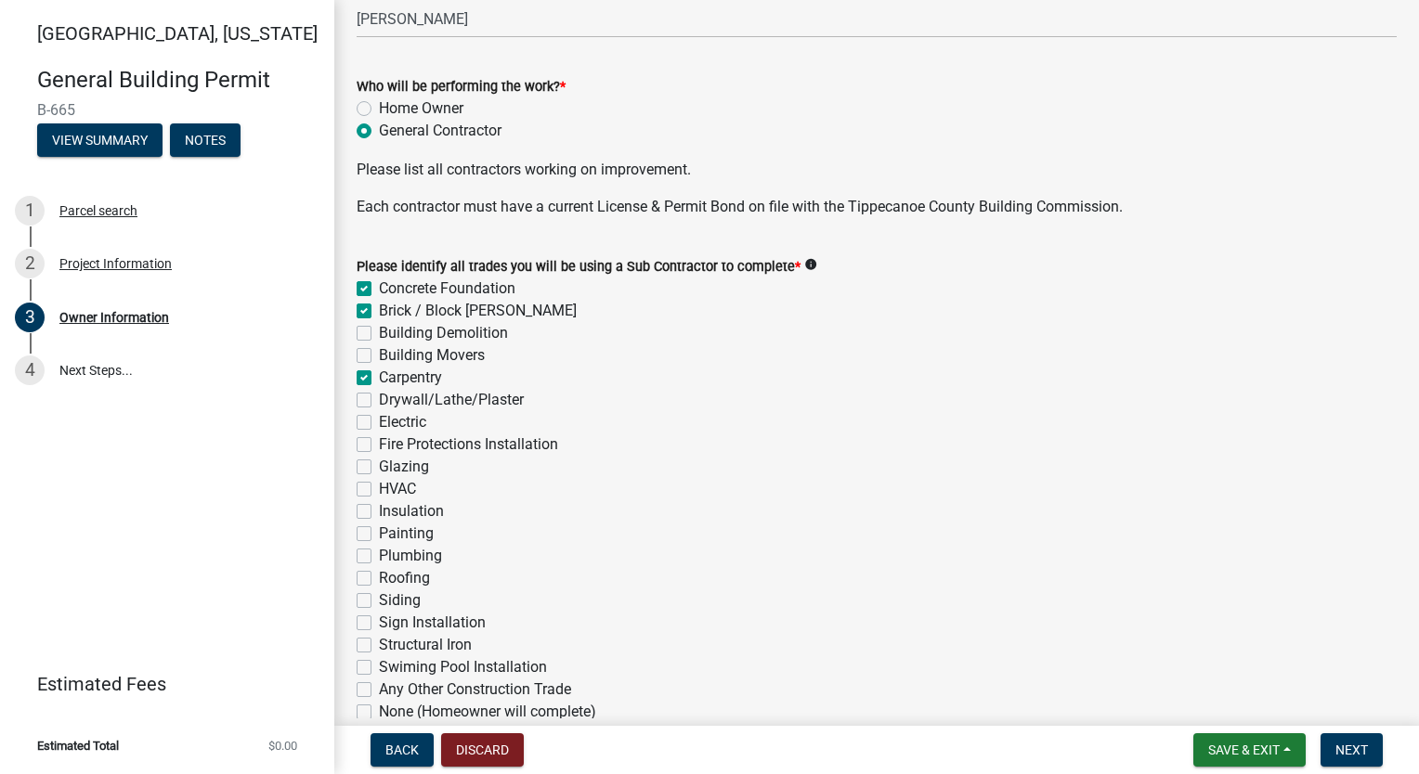
checkbox input "false"
checkbox input "true"
checkbox input "false"
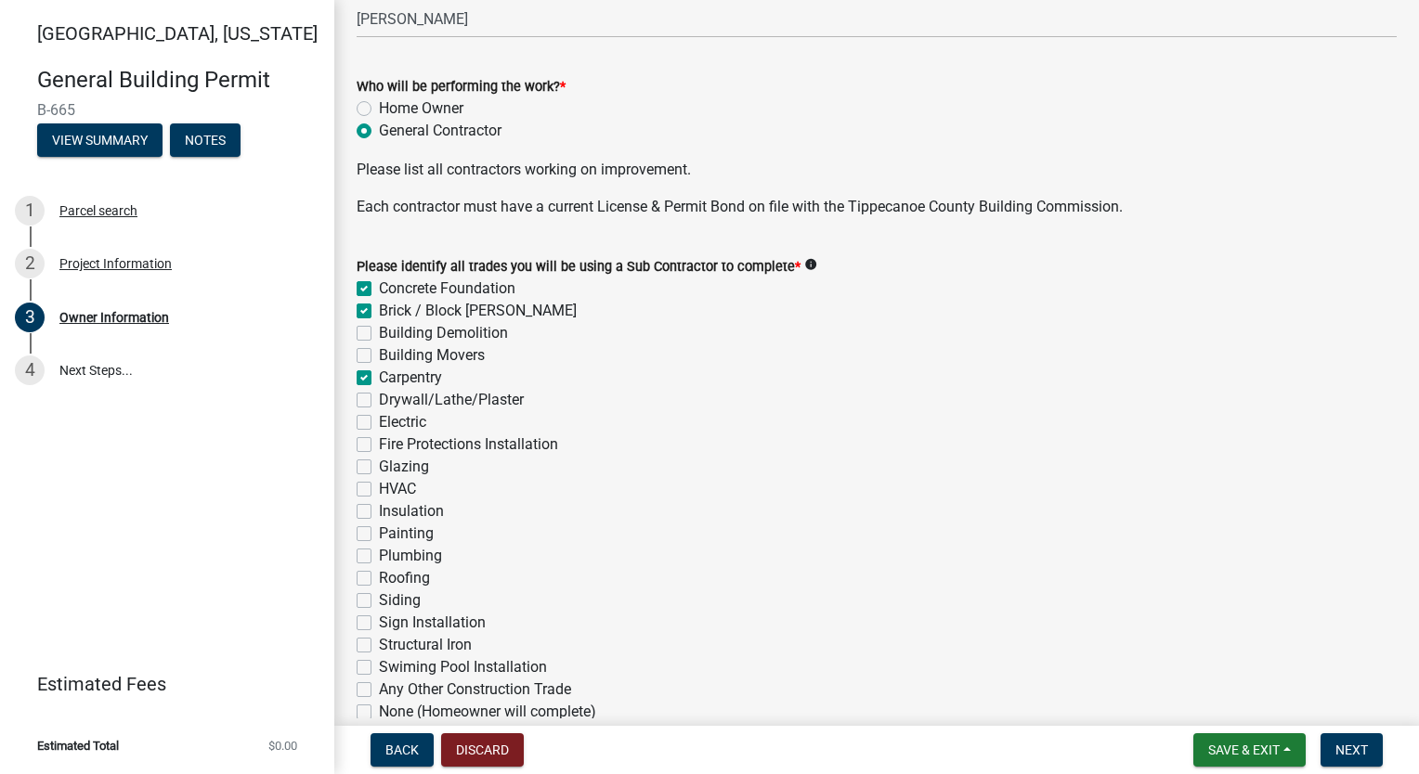
checkbox input "false"
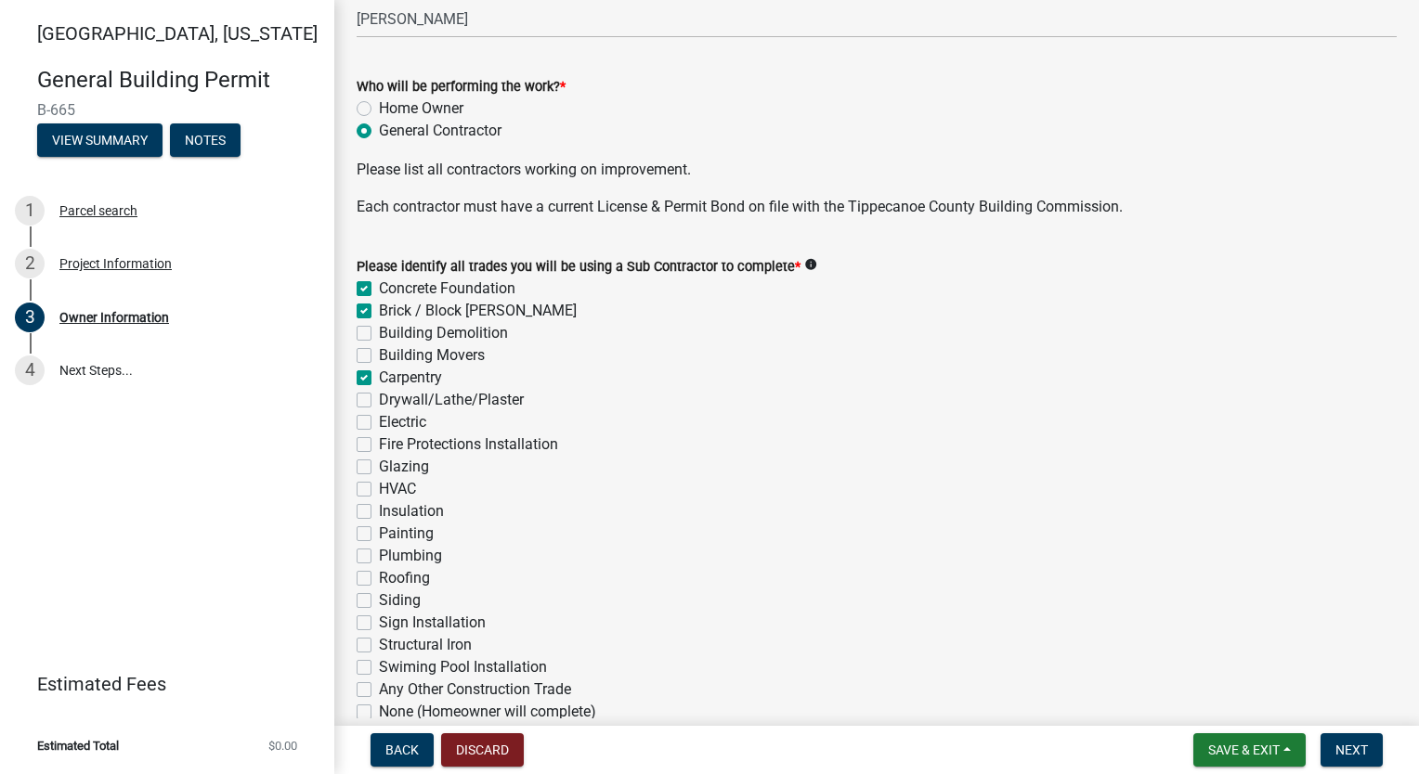
checkbox input "false"
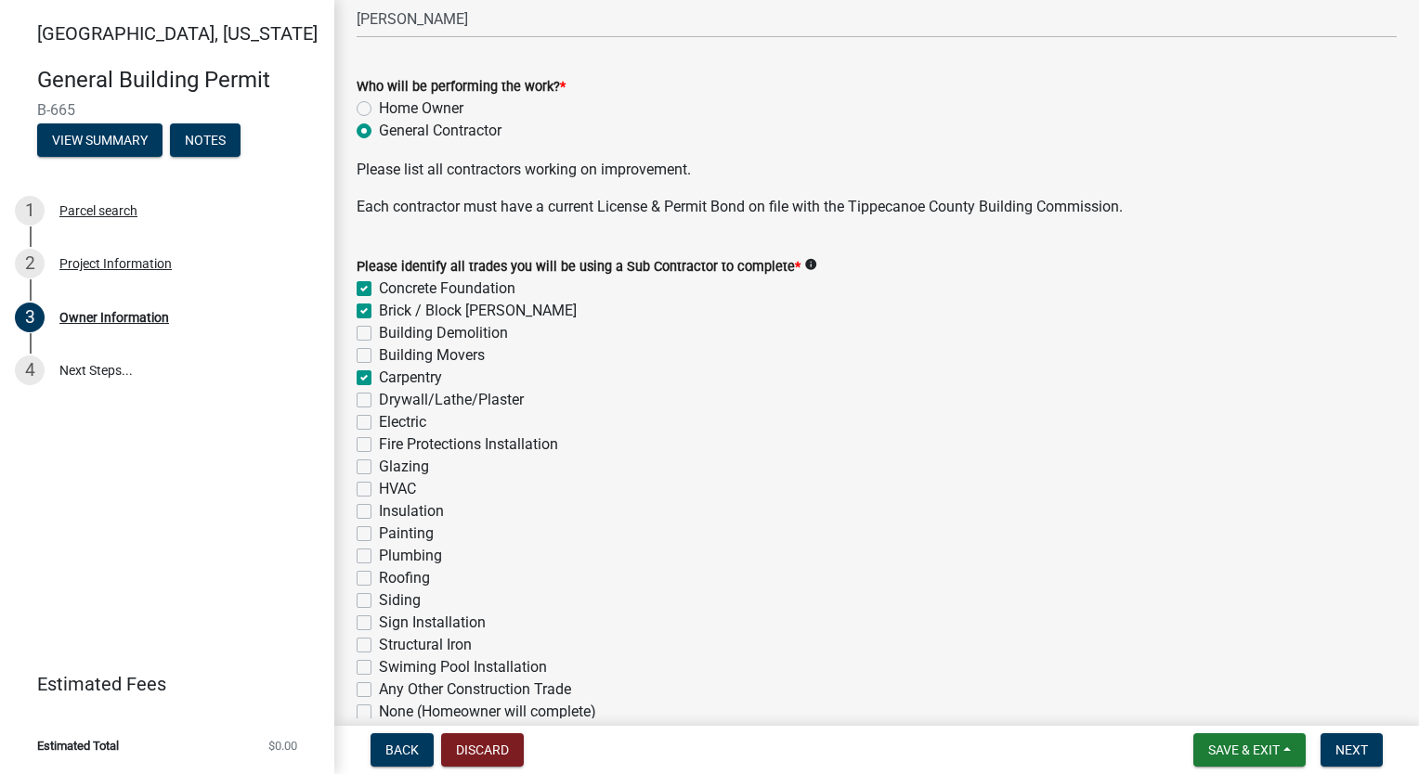
checkbox input "false"
click at [379, 405] on label "Drywall/Lathe/Plaster" at bounding box center [451, 400] width 145 height 22
click at [379, 401] on input "Drywall/Lathe/Plaster" at bounding box center [385, 395] width 12 height 12
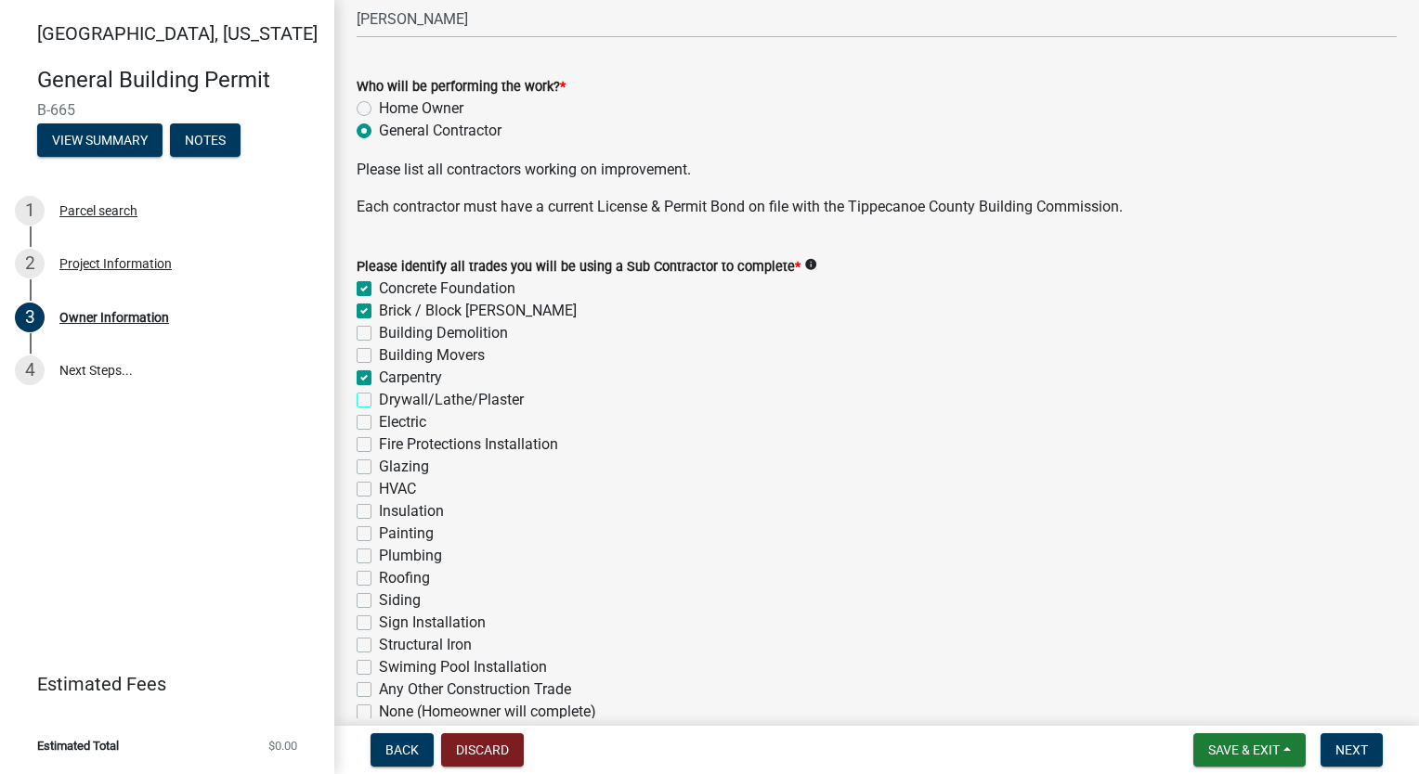
checkbox input "true"
checkbox input "false"
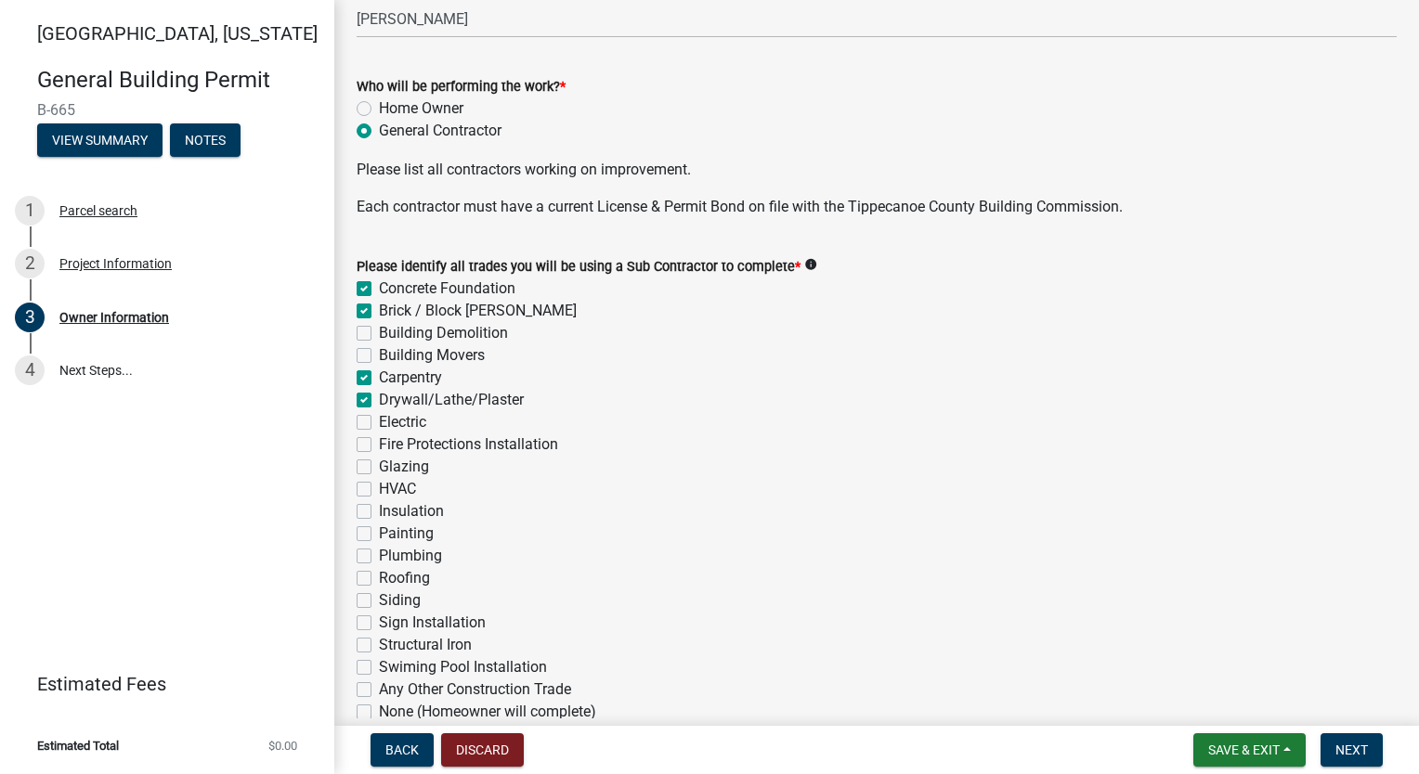
checkbox input "true"
checkbox input "false"
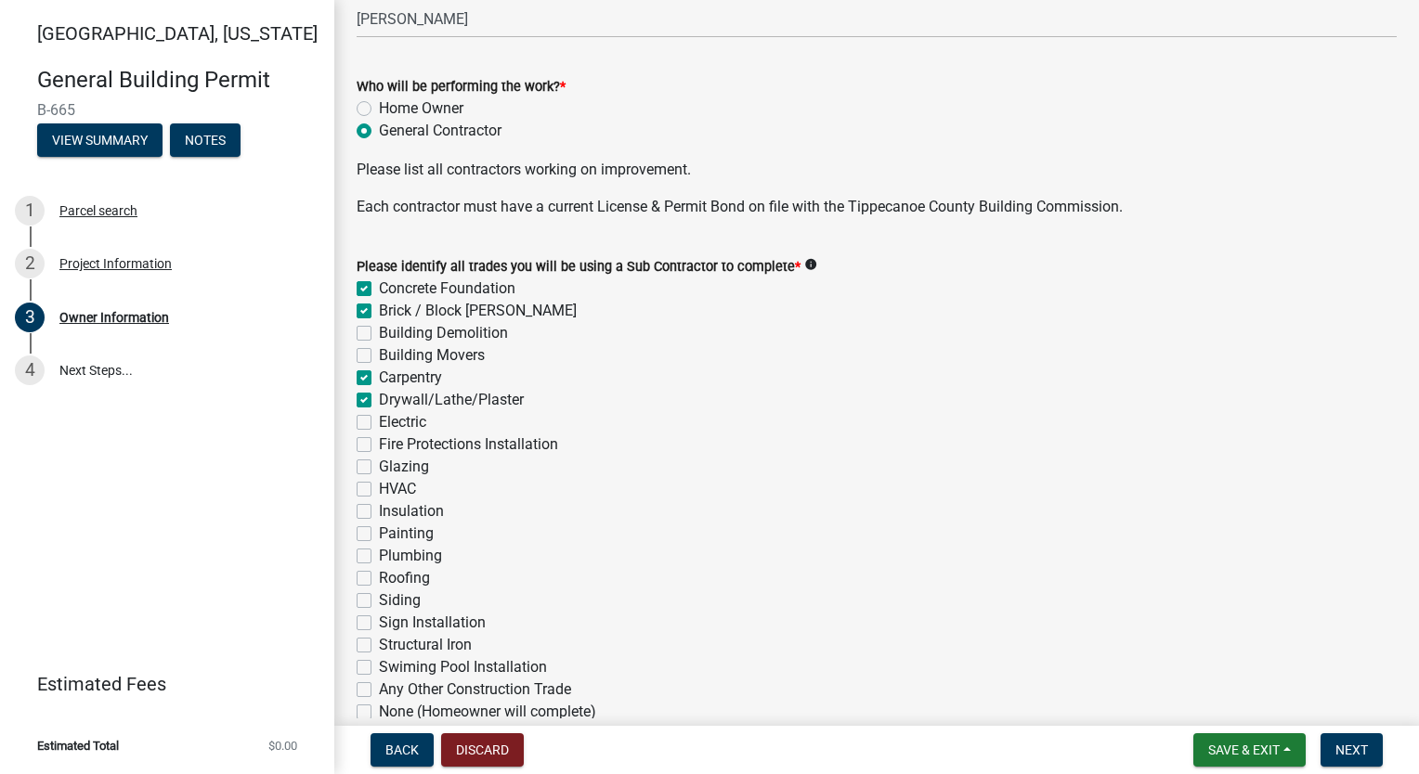
checkbox input "false"
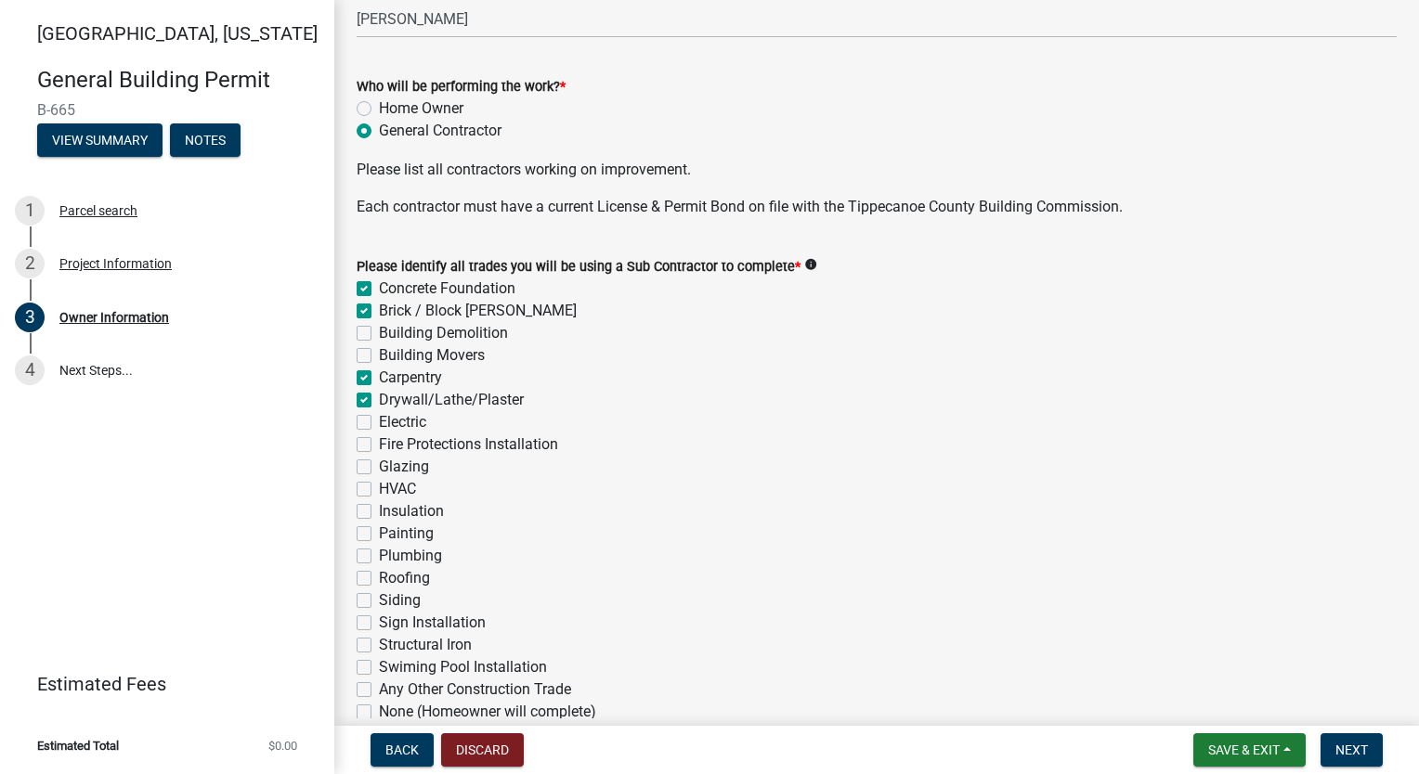
checkbox input "false"
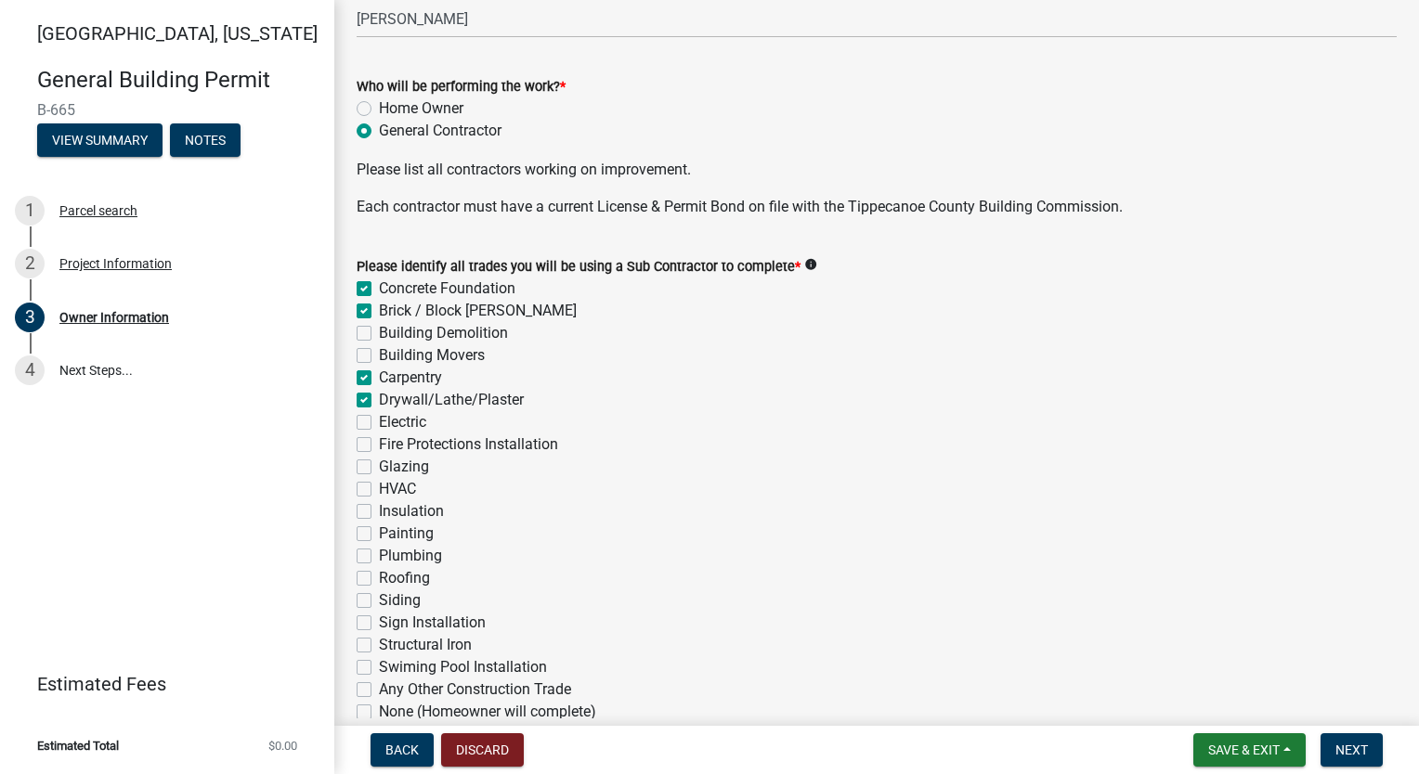
checkbox input "false"
click at [379, 426] on label "Electric" at bounding box center [402, 422] width 47 height 22
click at [379, 423] on input "Electric" at bounding box center [385, 417] width 12 height 12
checkbox input "true"
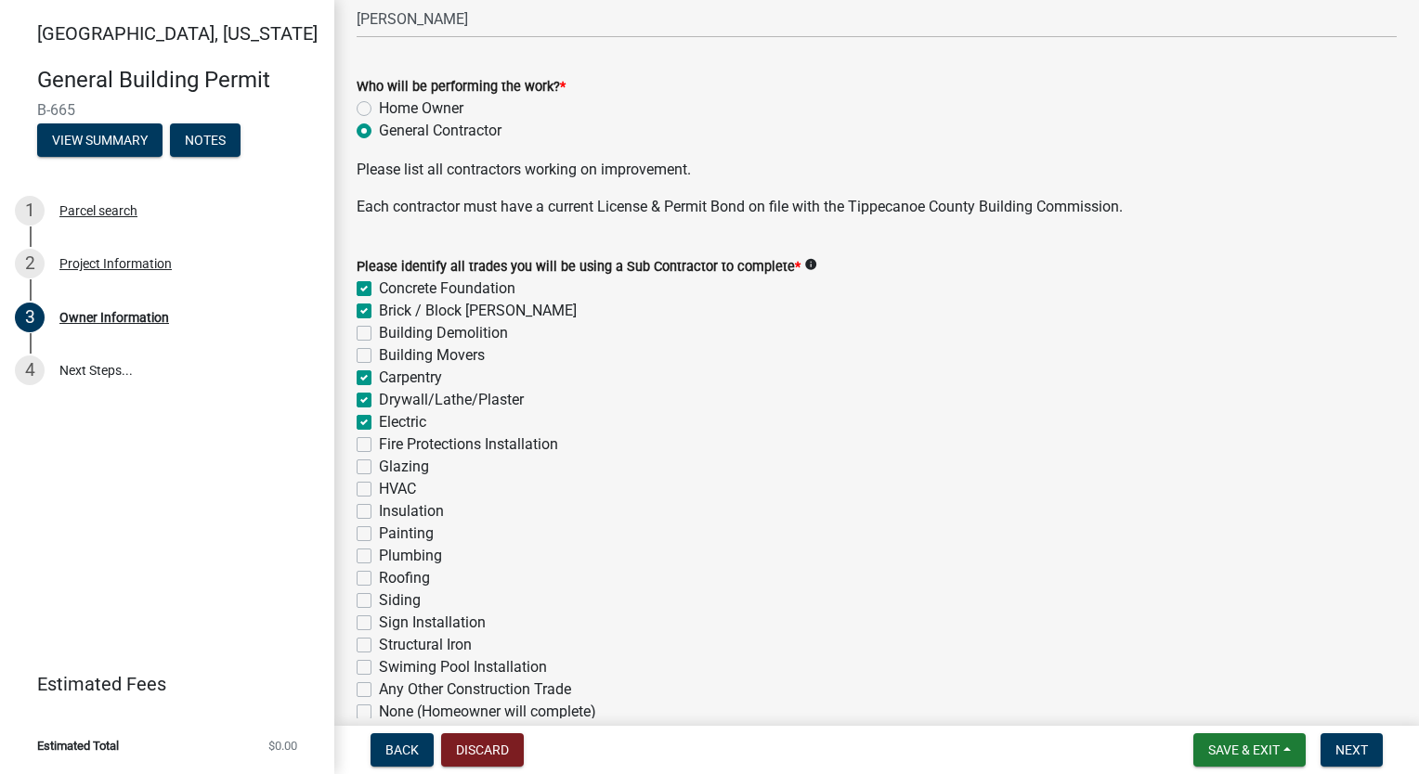
checkbox input "true"
checkbox input "false"
checkbox input "true"
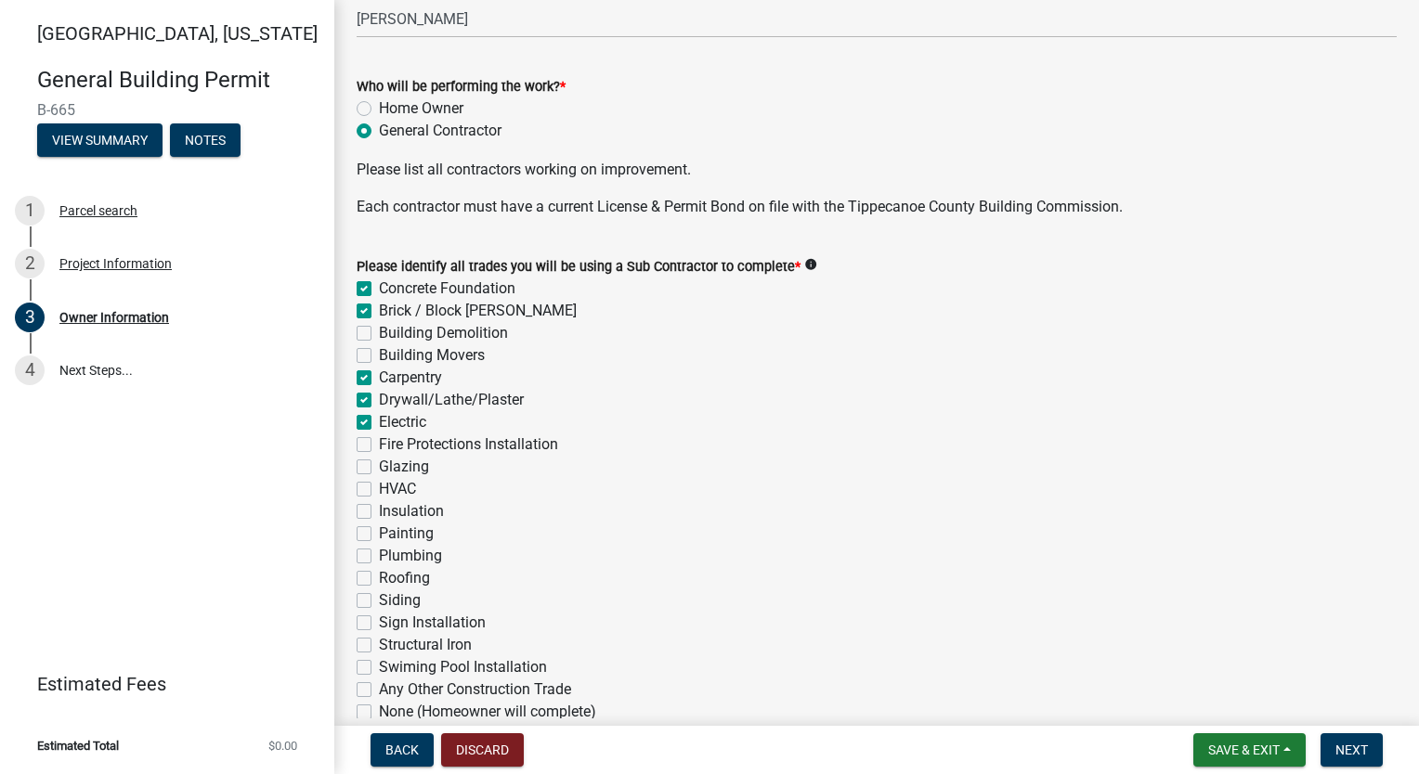
checkbox input "true"
checkbox input "false"
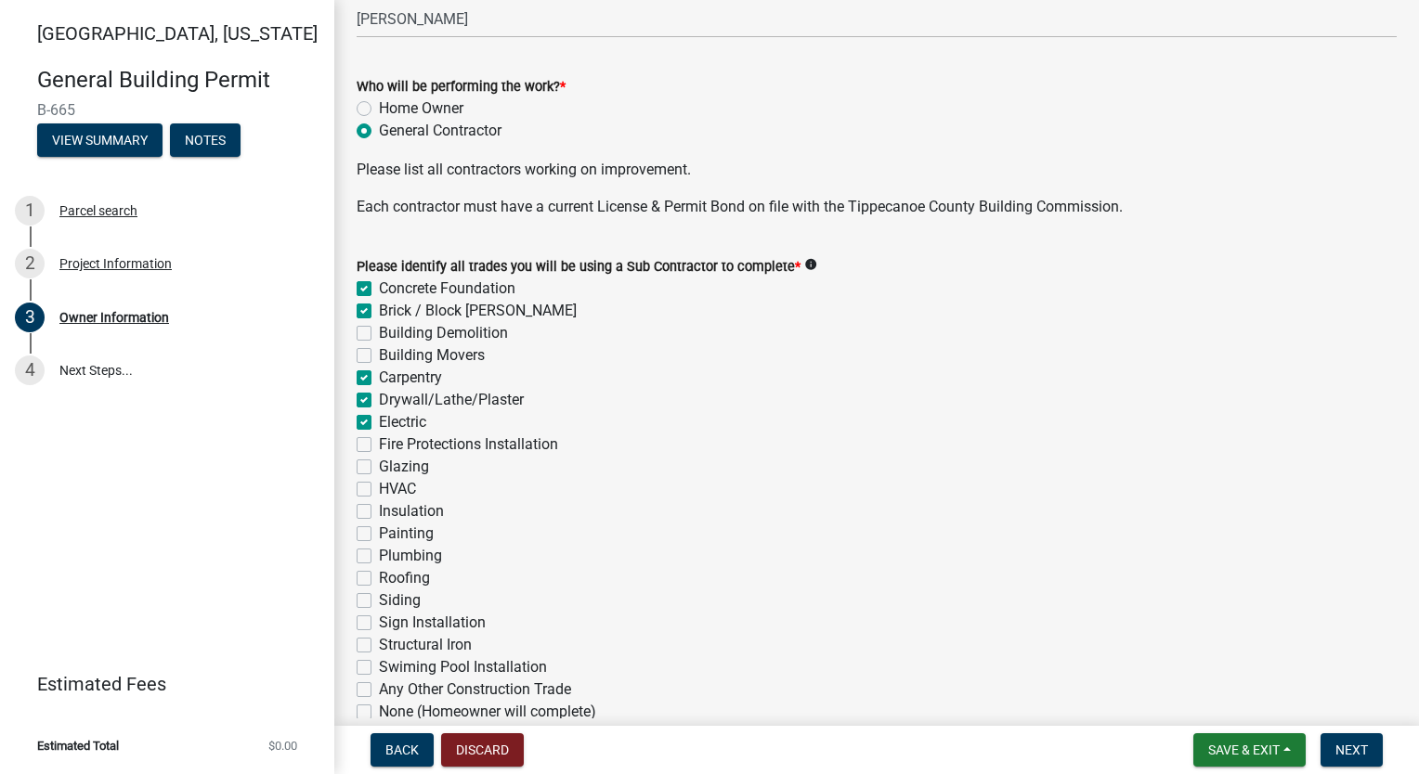
checkbox input "false"
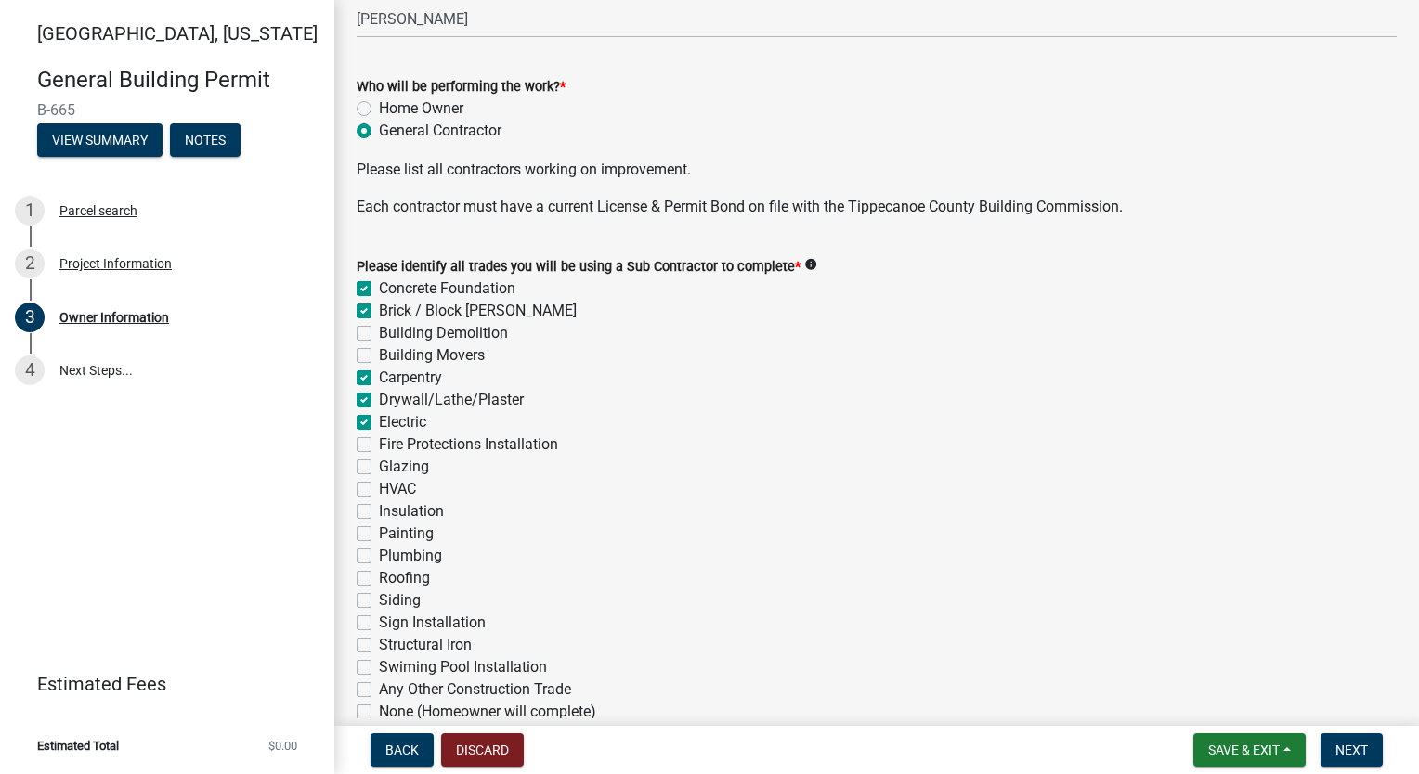
checkbox input "false"
click at [361, 478] on div "HVAC" at bounding box center [877, 489] width 1040 height 22
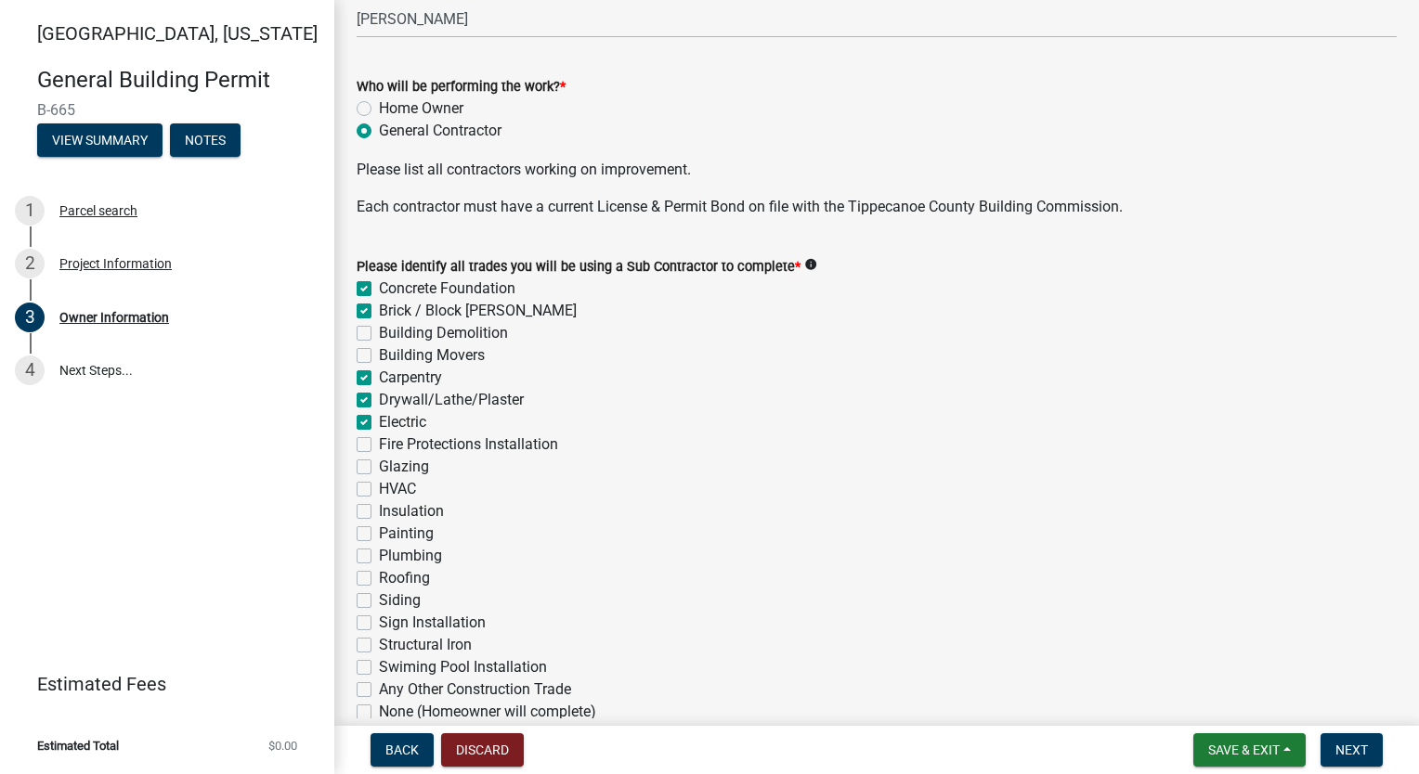
click at [379, 488] on label "HVAC" at bounding box center [397, 489] width 37 height 22
click at [379, 488] on input "HVAC" at bounding box center [385, 484] width 12 height 12
checkbox input "true"
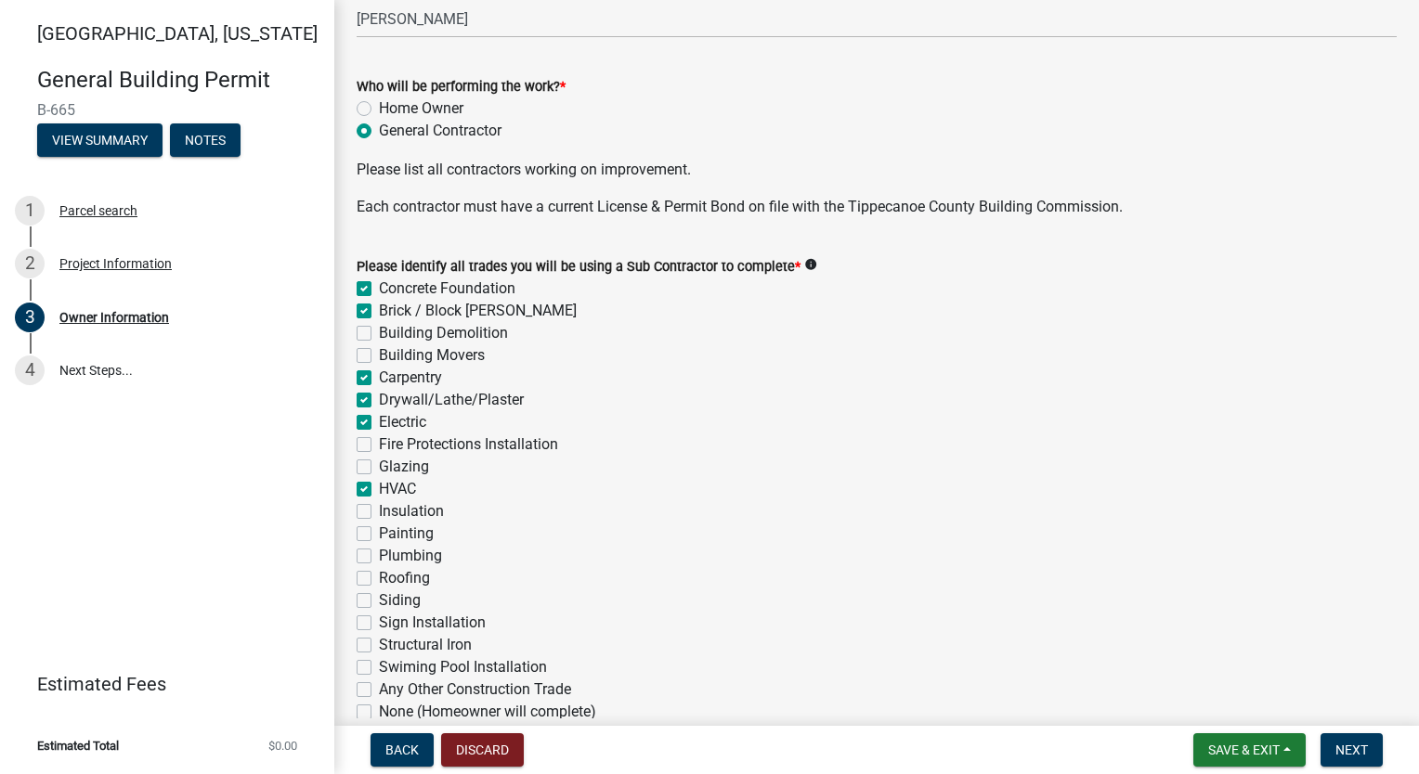
checkbox input "false"
checkbox input "true"
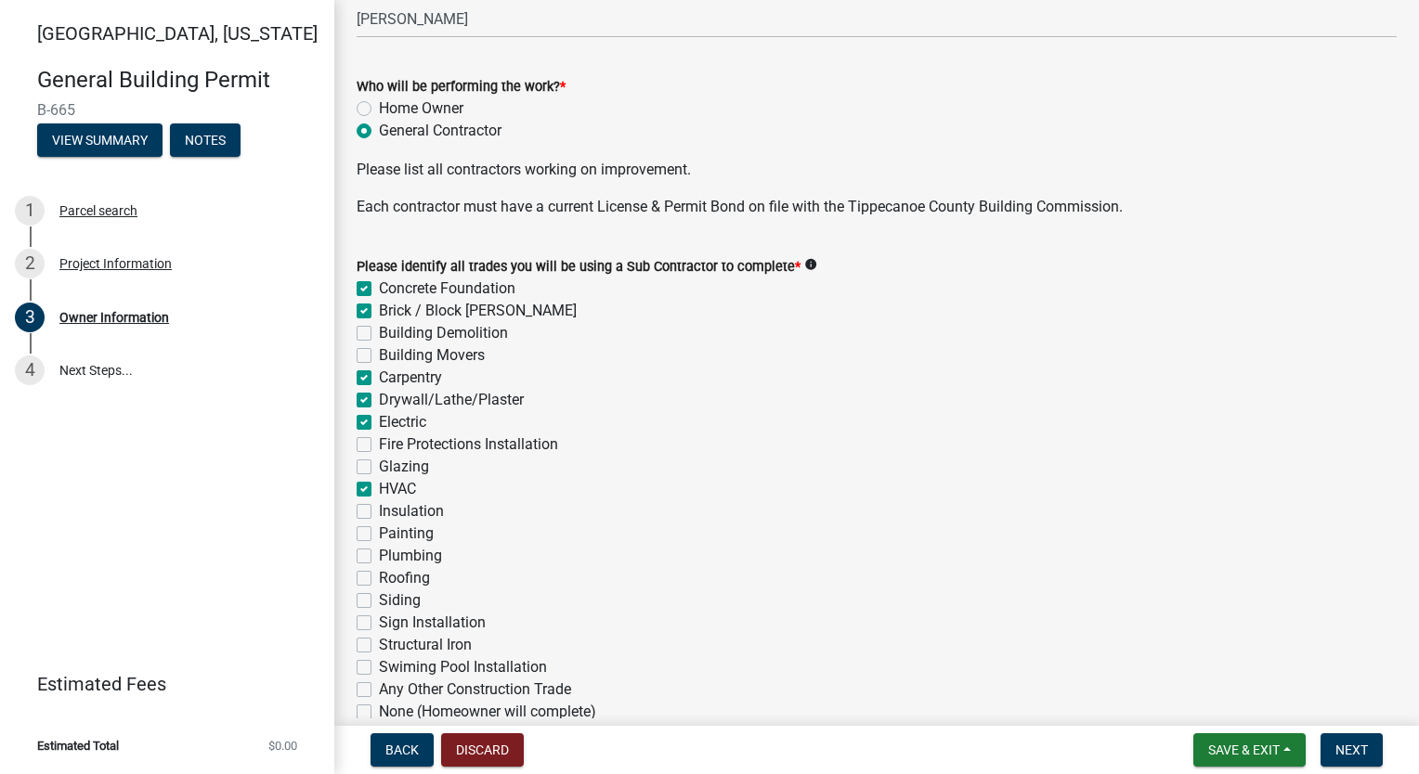
checkbox input "false"
checkbox input "true"
checkbox input "false"
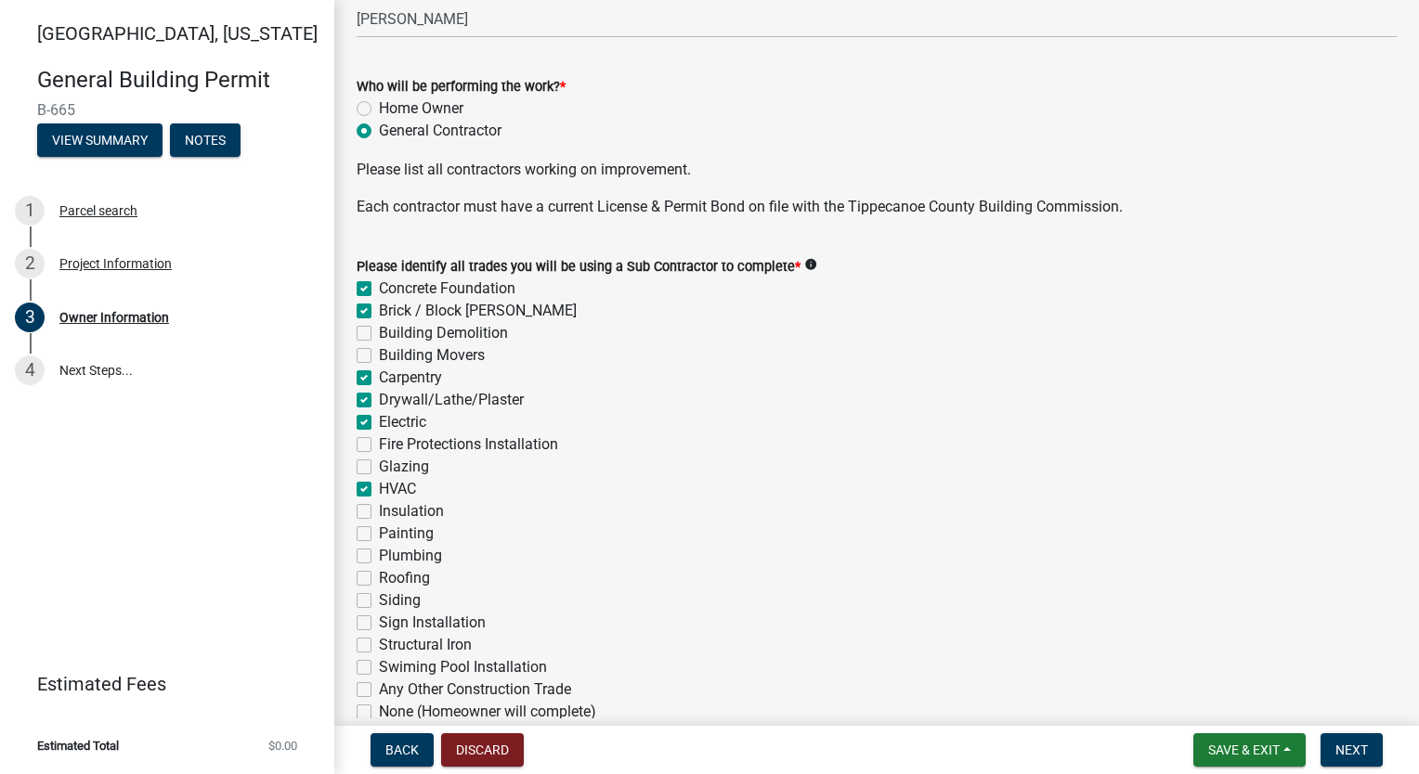
checkbox input "false"
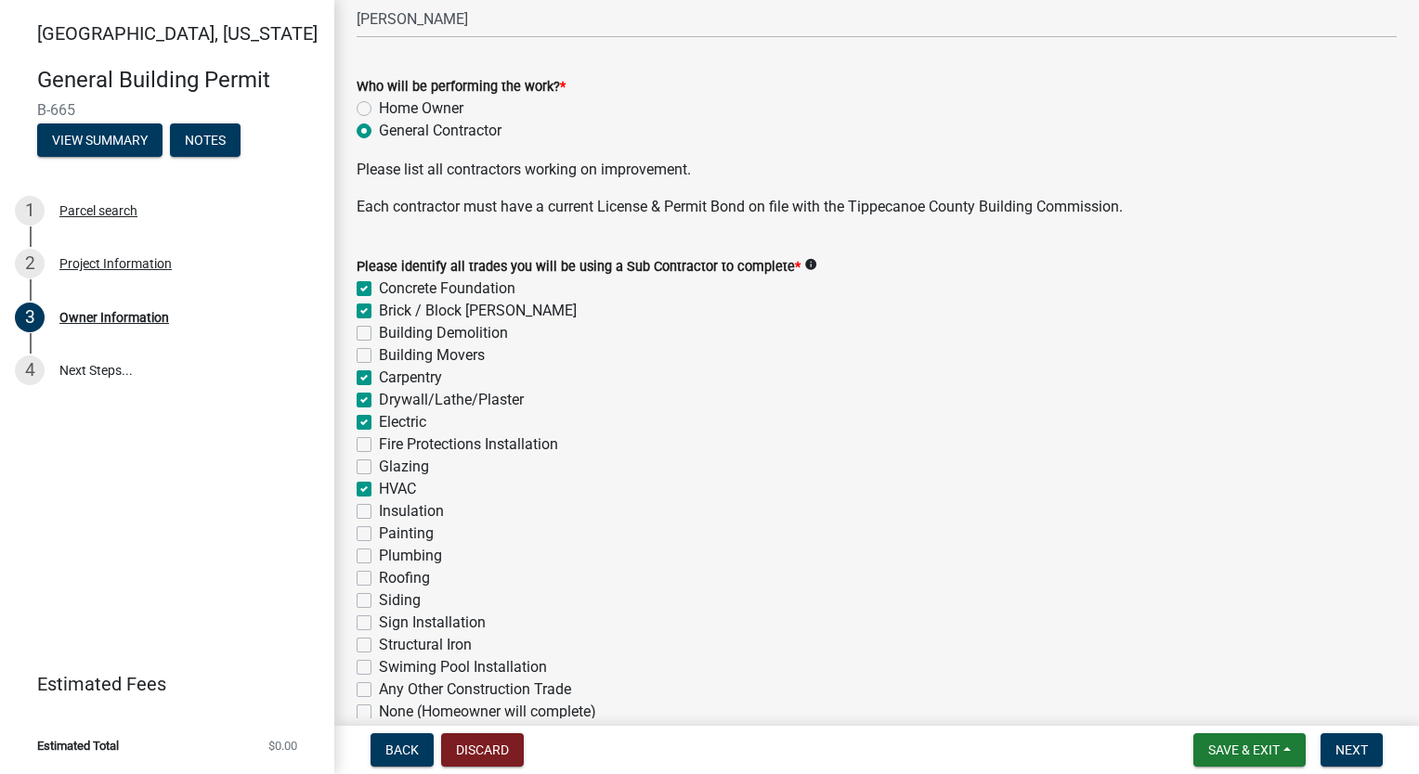
checkbox input "false"
click at [379, 508] on label "Insulation" at bounding box center [411, 511] width 65 height 22
click at [379, 508] on input "Insulation" at bounding box center [385, 506] width 12 height 12
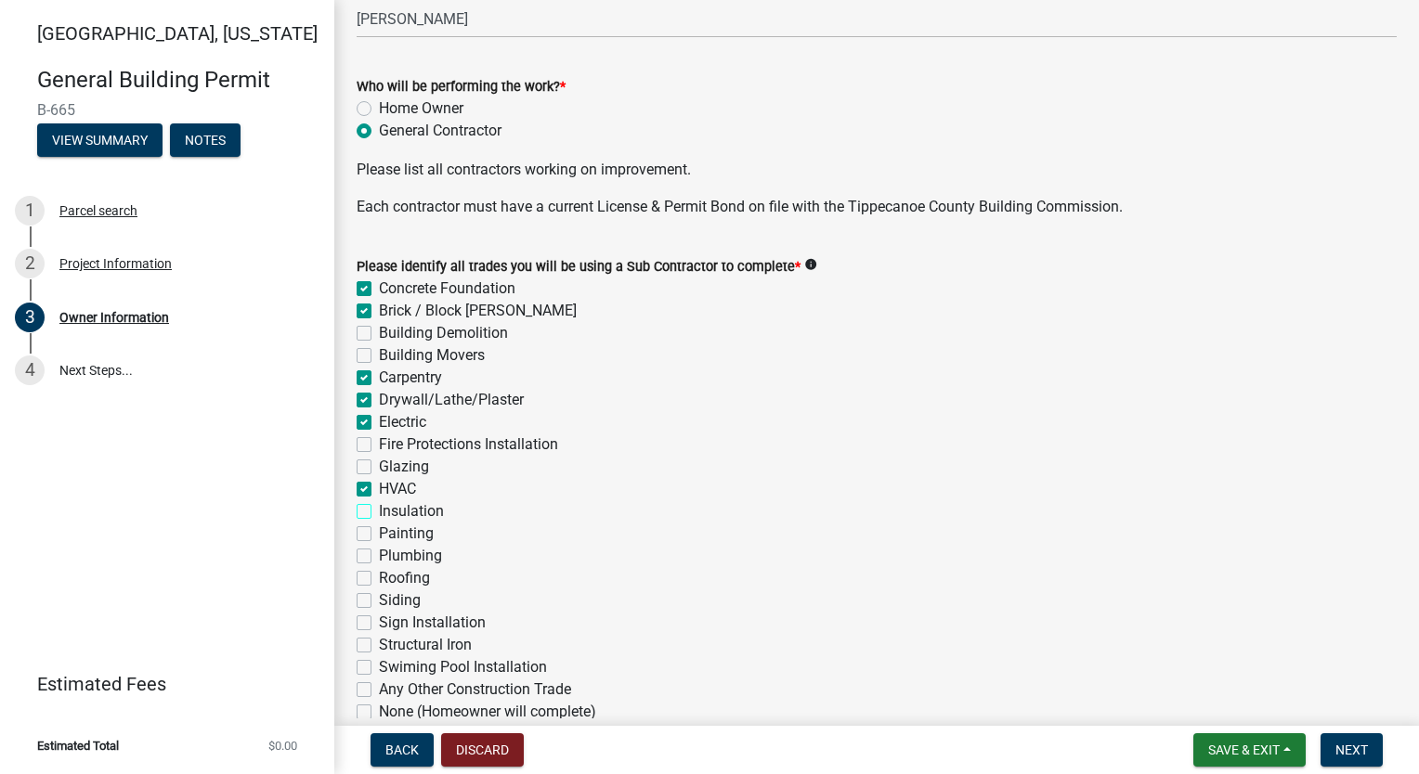
checkbox input "true"
checkbox input "false"
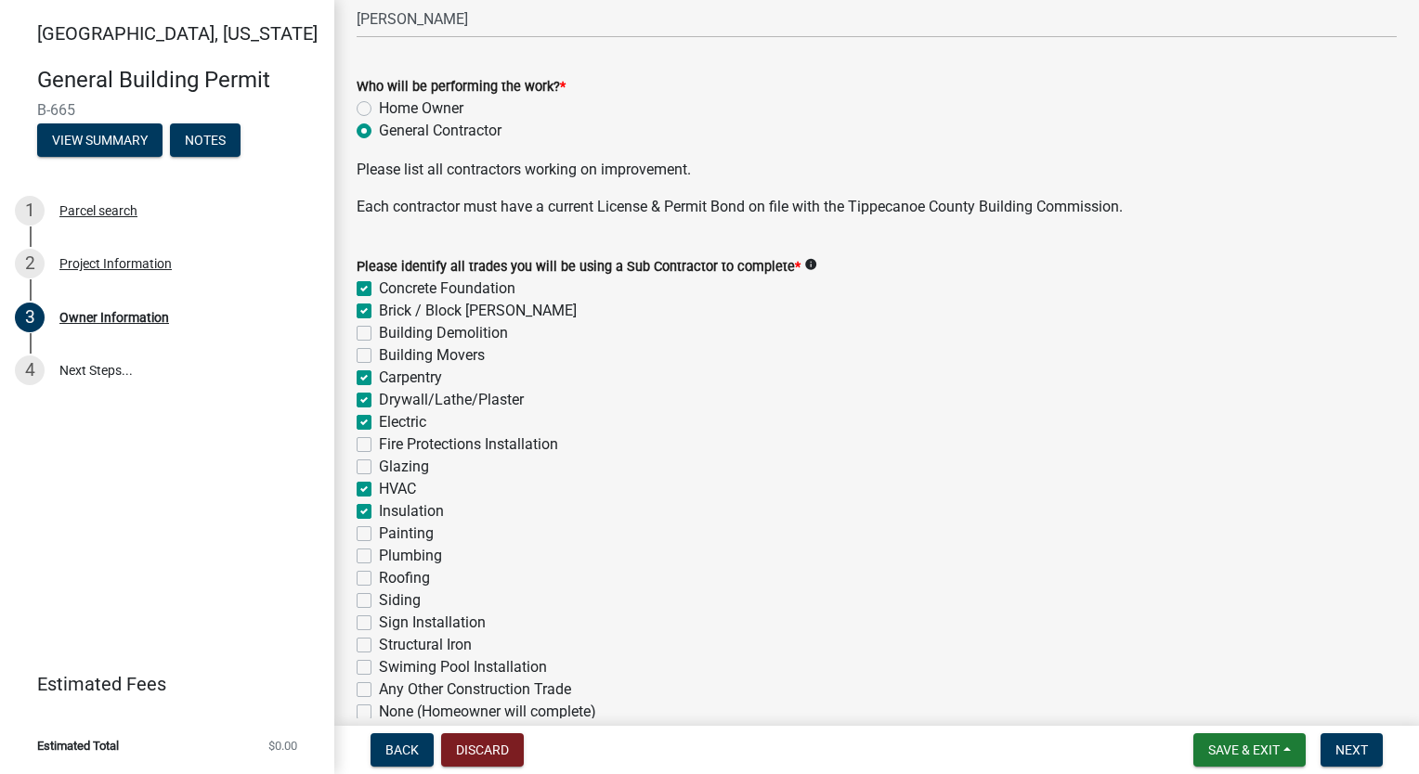
checkbox input "true"
checkbox input "false"
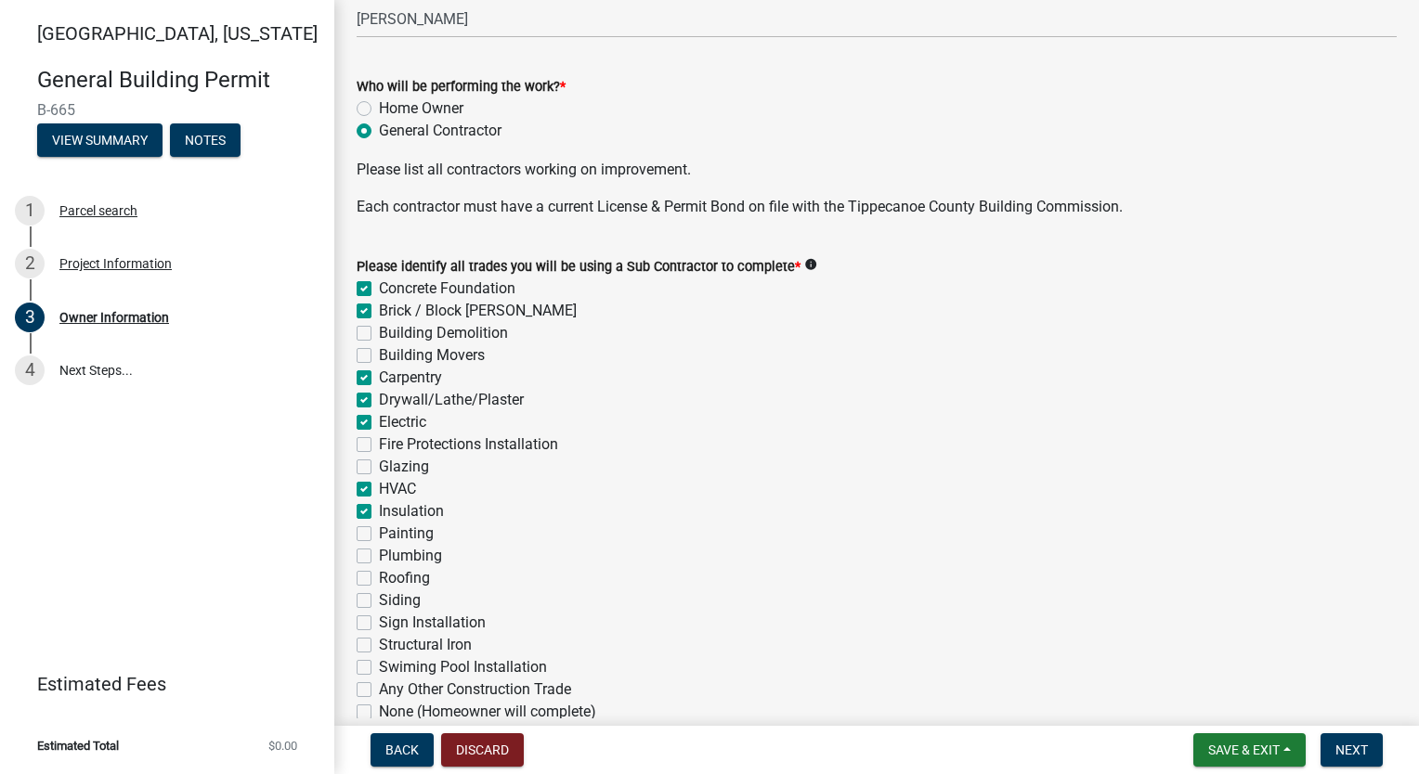
checkbox input "true"
checkbox input "false"
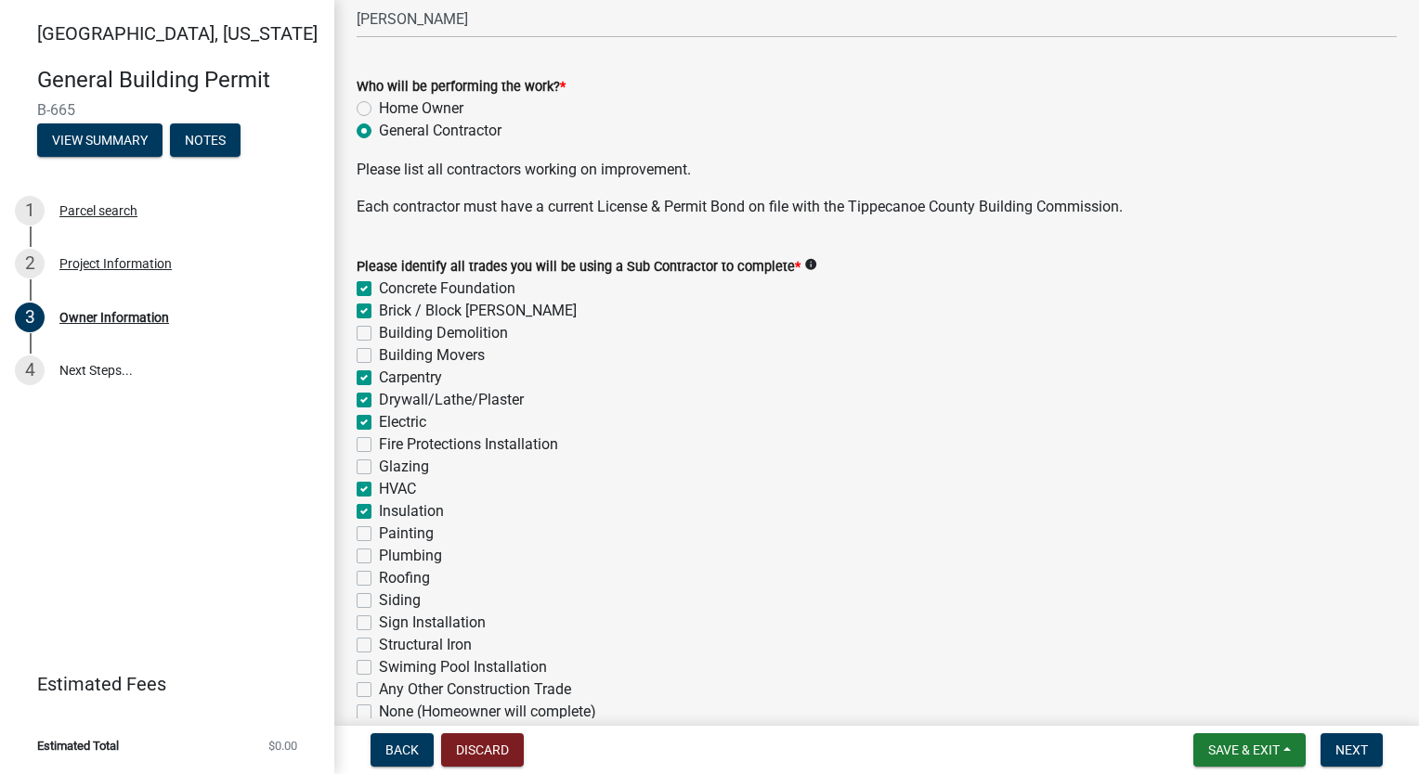
checkbox input "false"
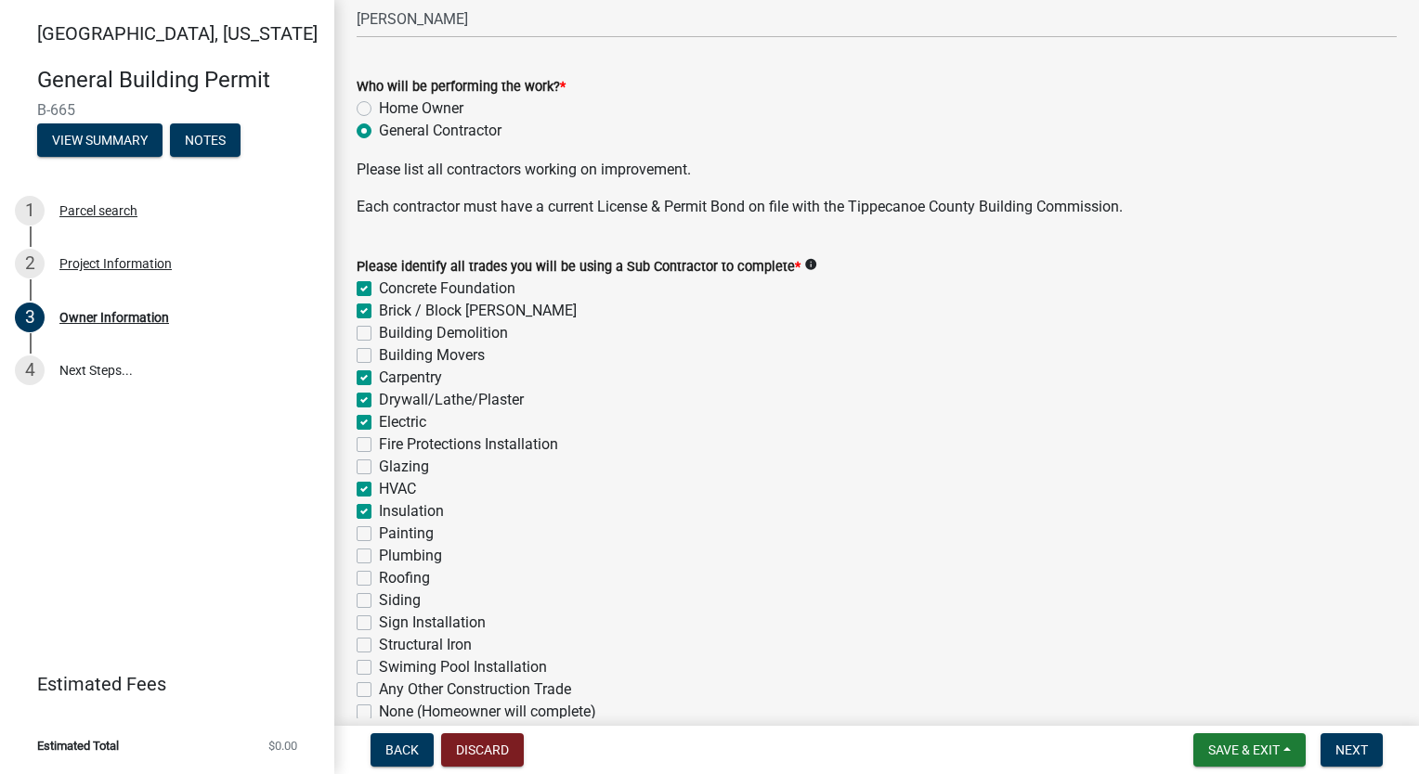
checkbox input "false"
click at [379, 539] on label "Painting" at bounding box center [406, 534] width 55 height 22
click at [379, 535] on input "Painting" at bounding box center [385, 529] width 12 height 12
checkbox input "true"
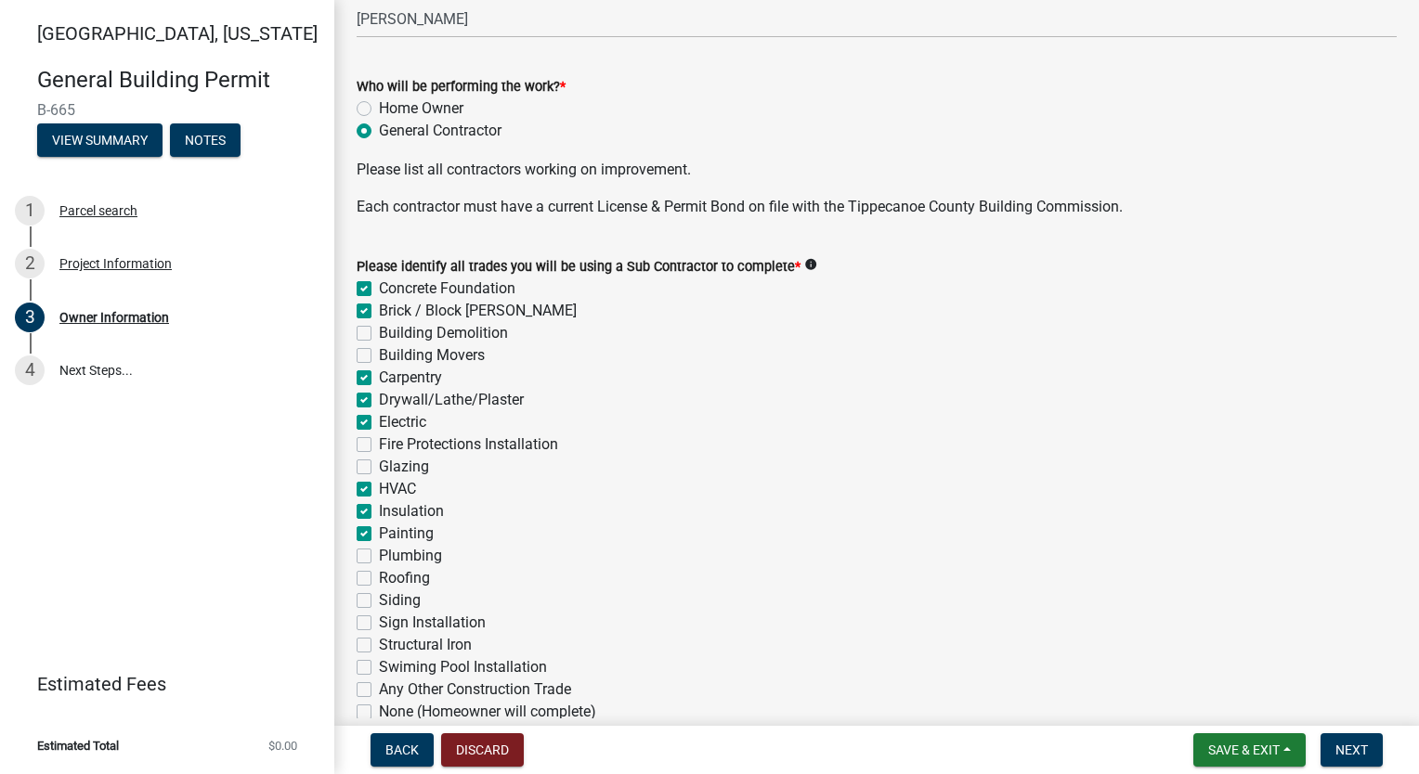
checkbox input "true"
checkbox input "false"
checkbox input "true"
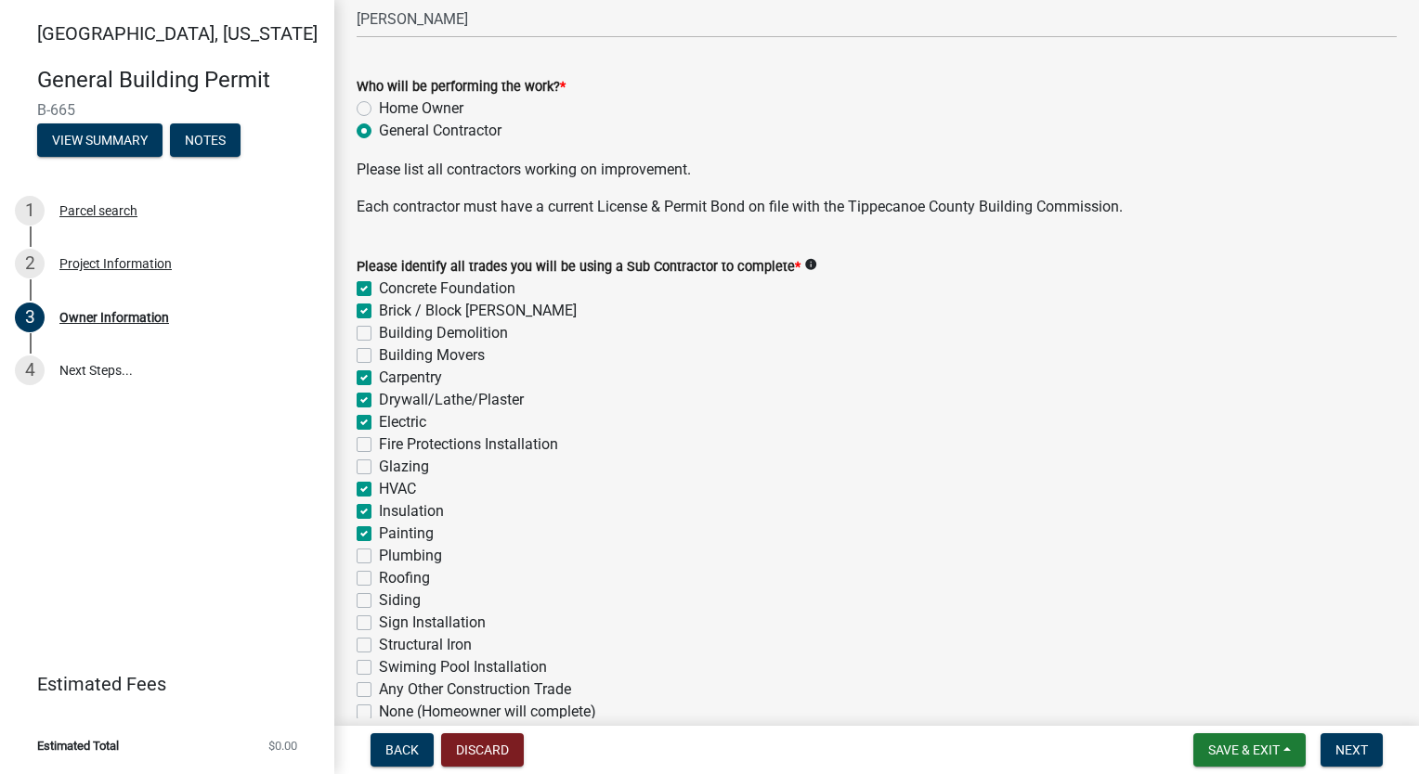
checkbox input "true"
checkbox input "false"
checkbox input "true"
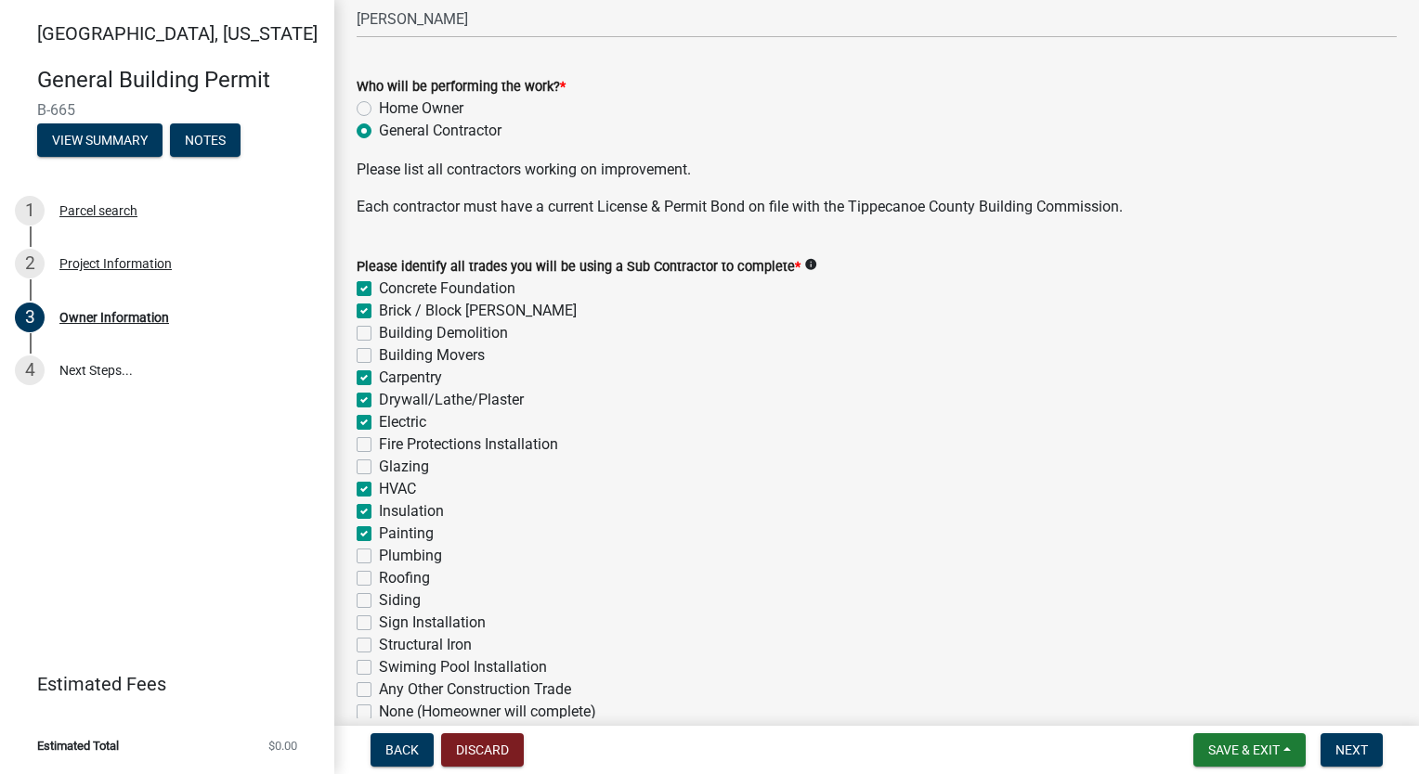
checkbox input "true"
checkbox input "false"
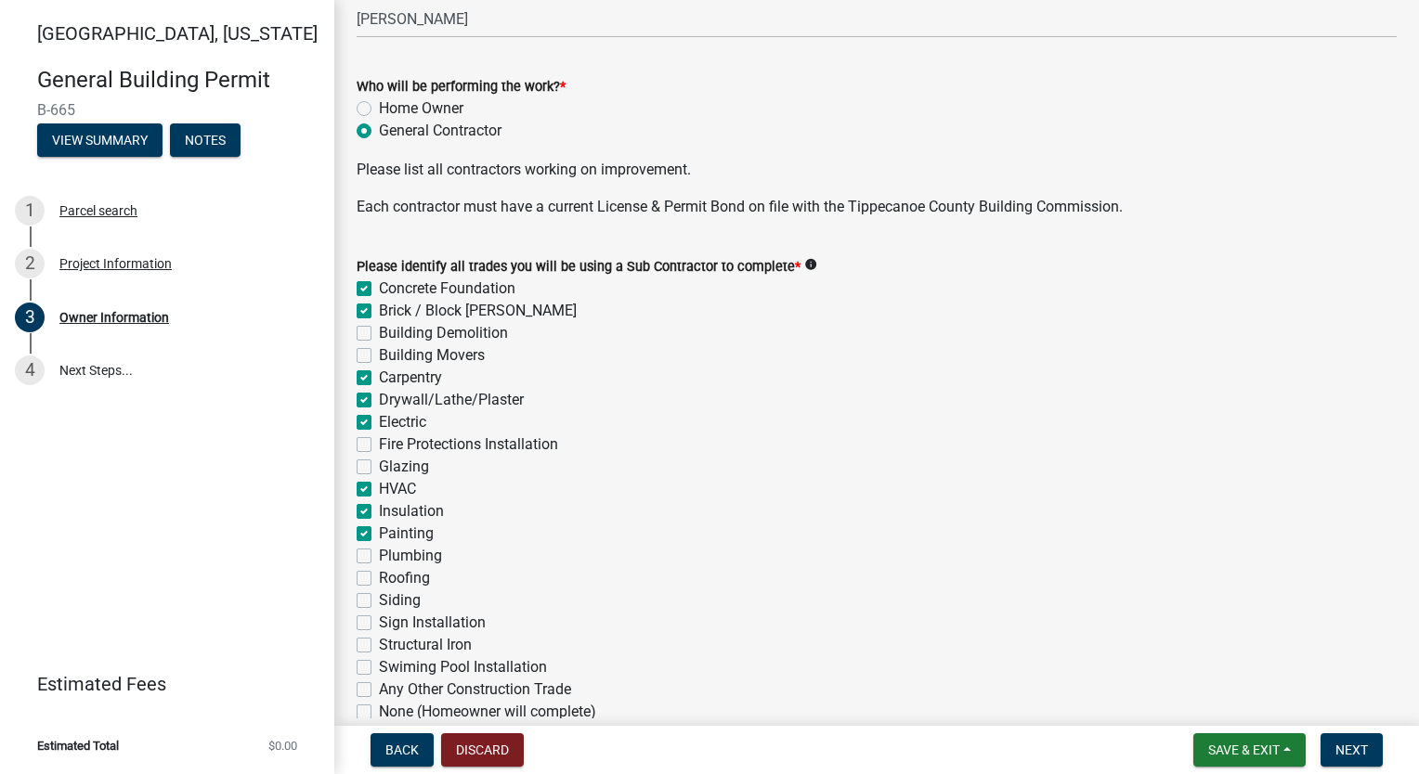
checkbox input "false"
click at [379, 553] on label "Plumbing" at bounding box center [410, 556] width 63 height 22
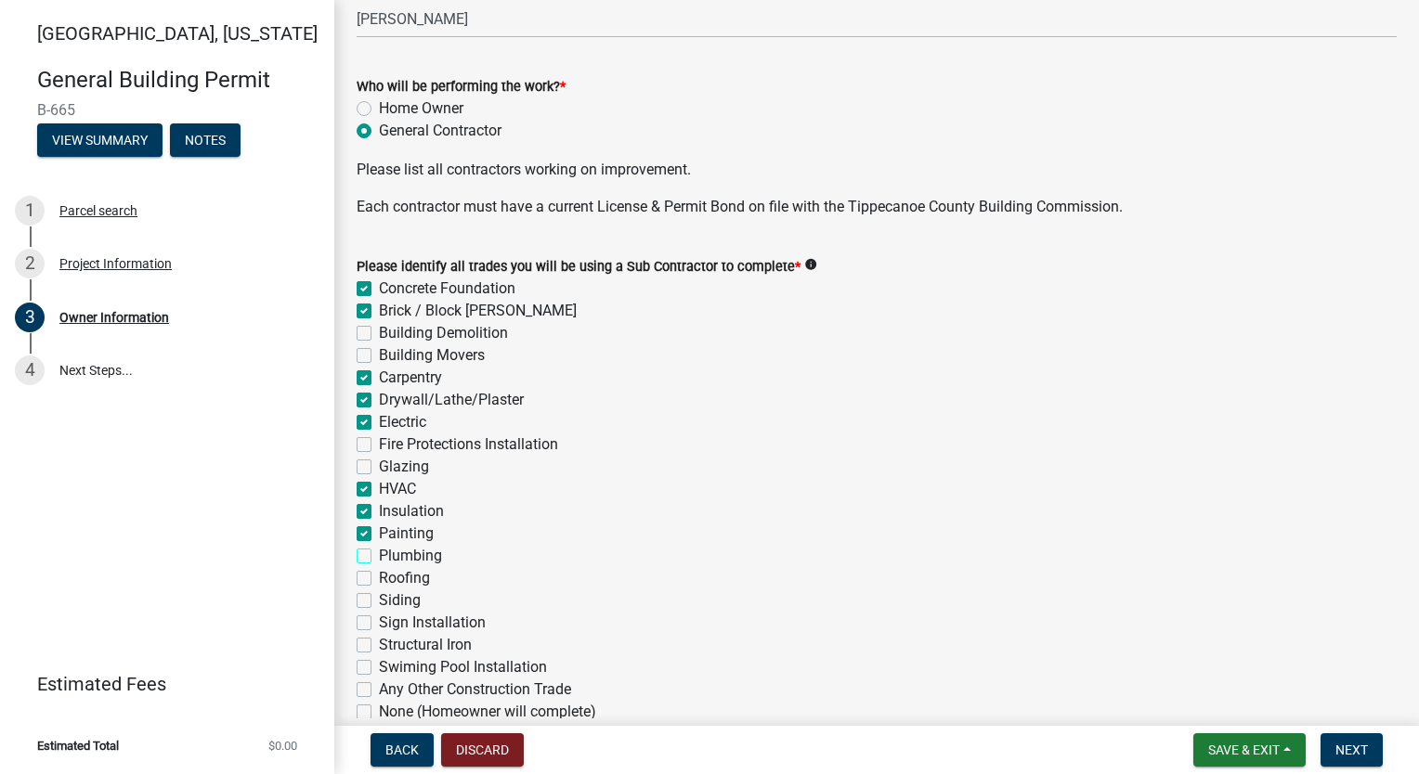
click at [379, 553] on input "Plumbing" at bounding box center [385, 551] width 12 height 12
checkbox input "true"
checkbox input "false"
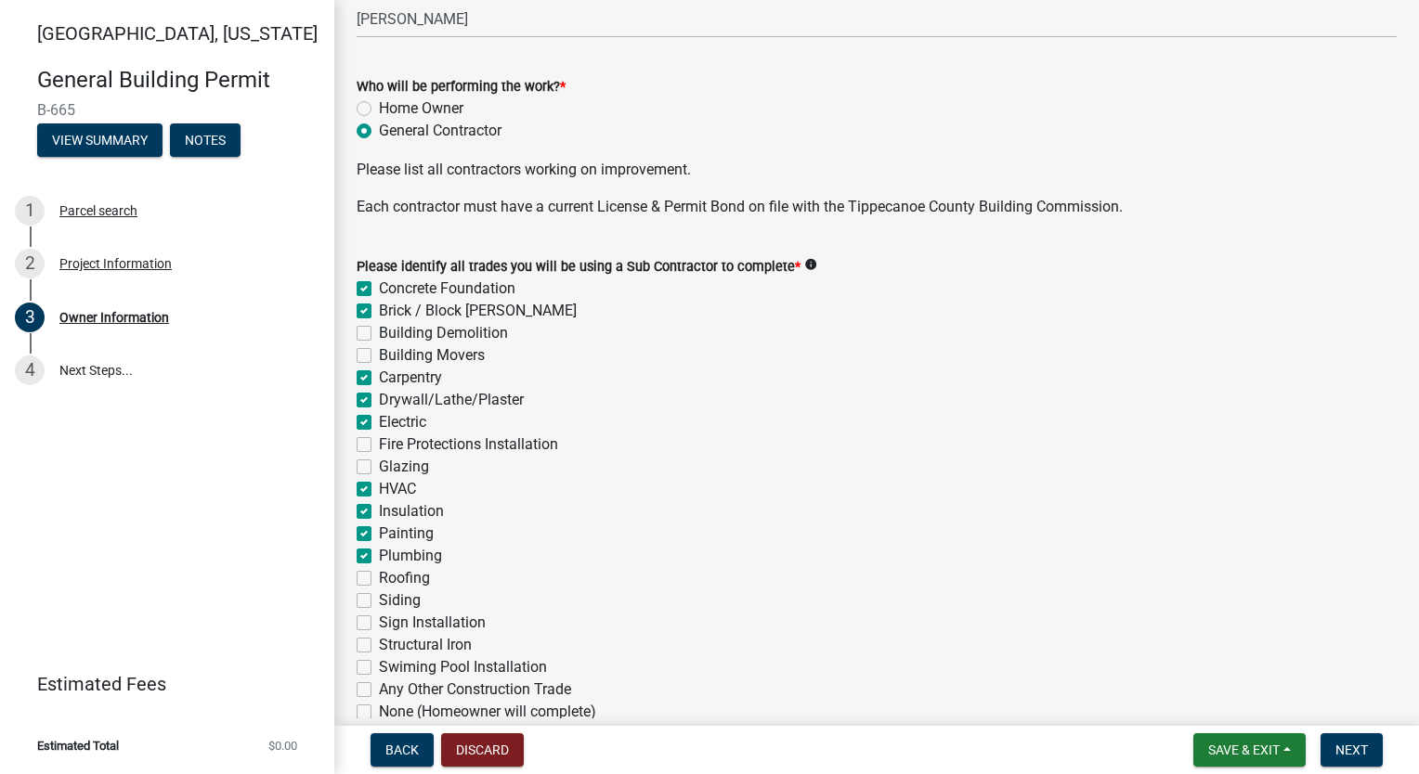
checkbox input "false"
click at [379, 573] on label "Roofing" at bounding box center [404, 578] width 51 height 22
click at [379, 573] on input "Roofing" at bounding box center [385, 573] width 12 height 12
click at [379, 600] on label "Siding" at bounding box center [400, 601] width 42 height 22
click at [379, 600] on input "Siding" at bounding box center [385, 596] width 12 height 12
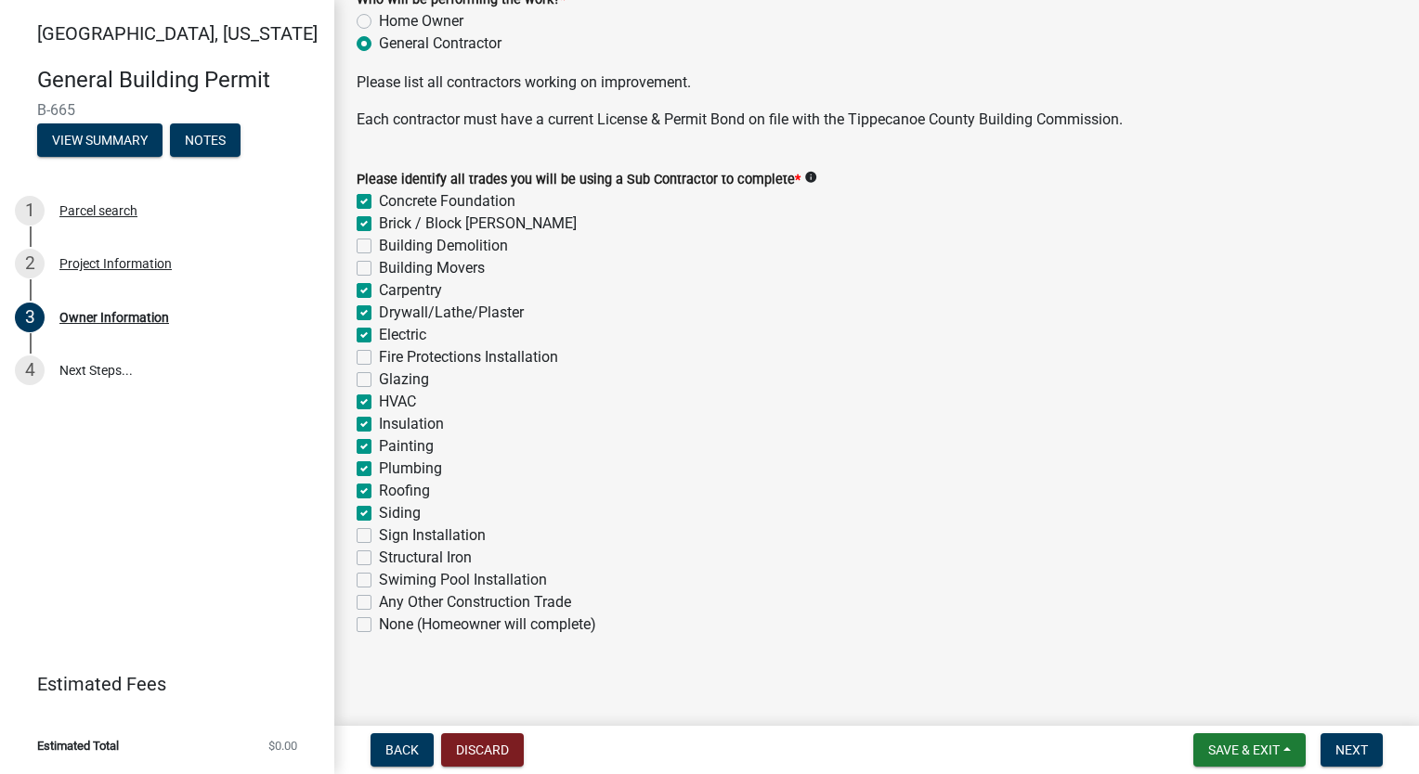
scroll to position [650, 0]
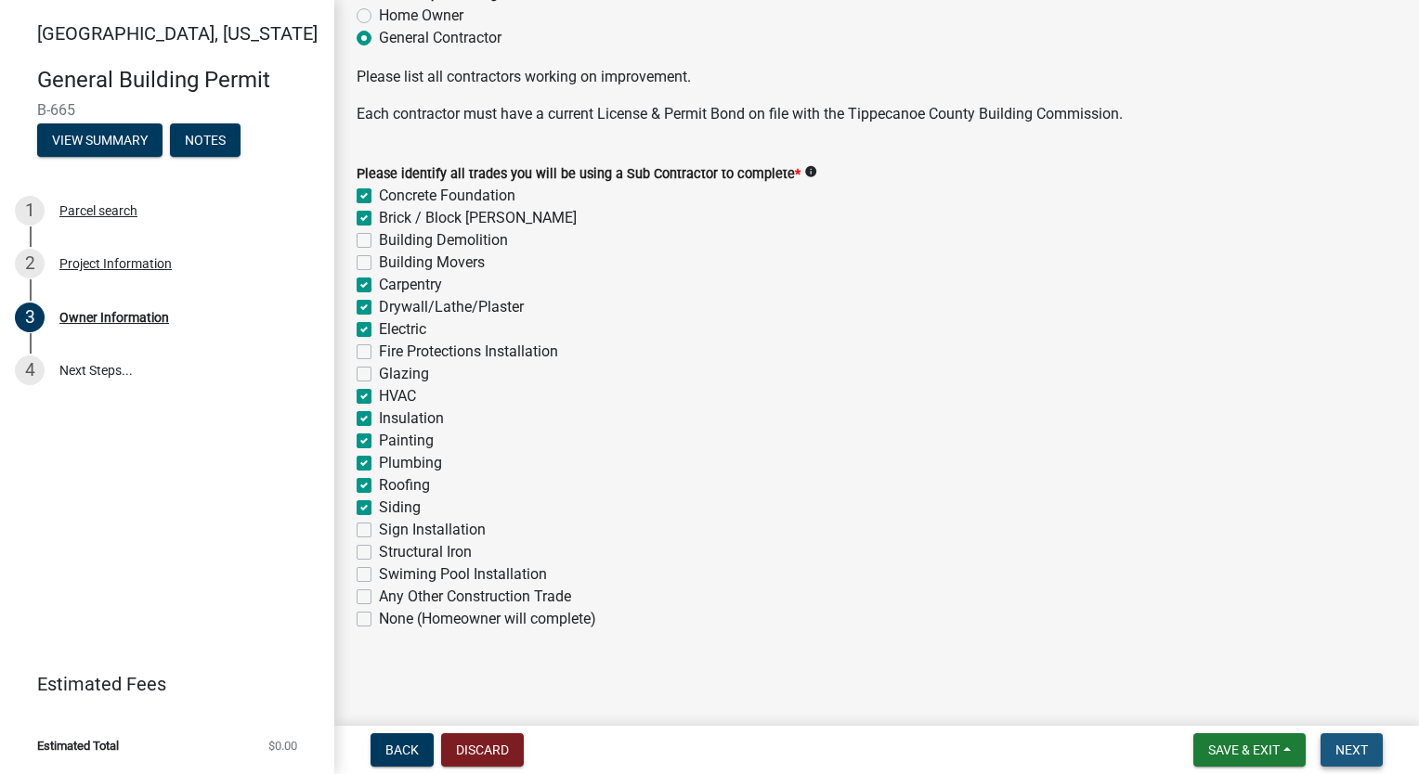
click at [1348, 741] on button "Next" at bounding box center [1351, 750] width 62 height 33
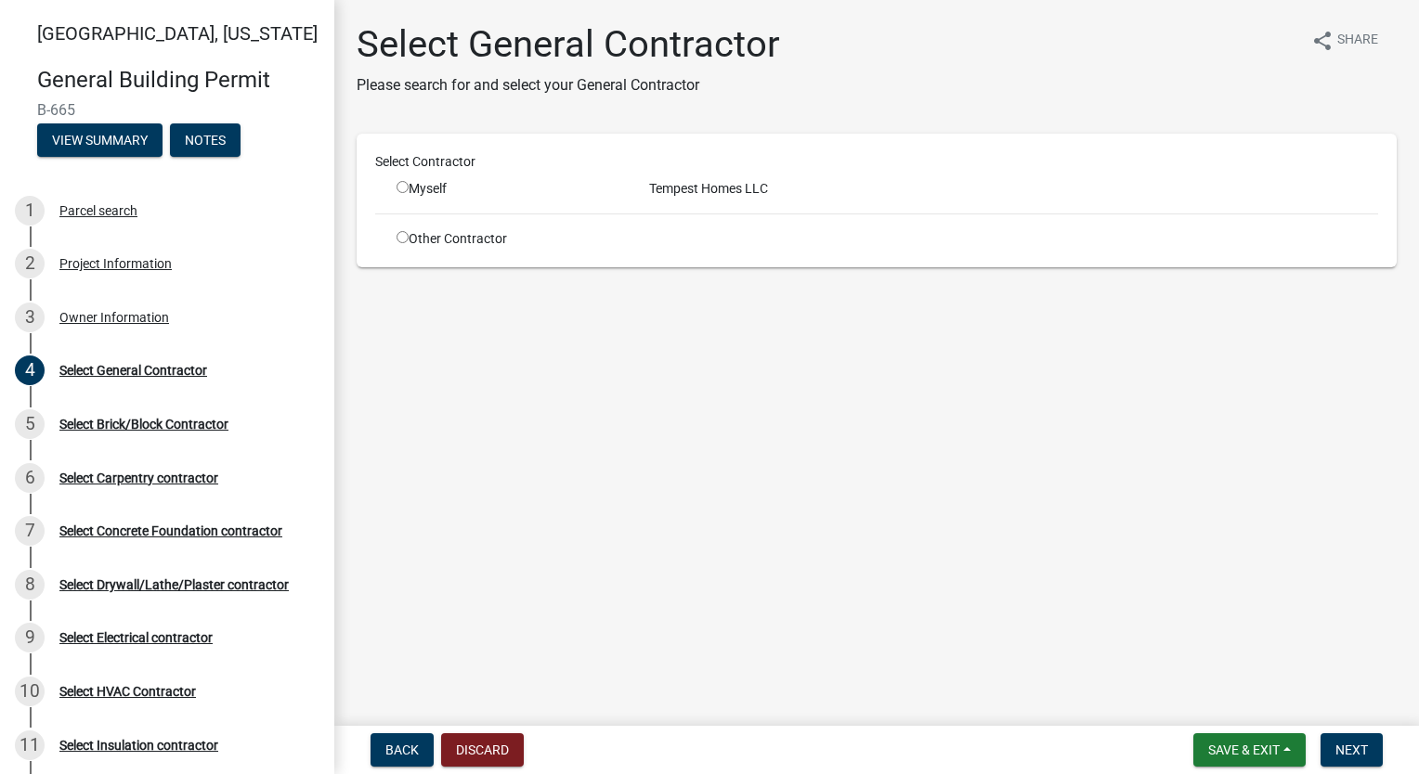
click at [402, 187] on input "radio" at bounding box center [402, 187] width 12 height 12
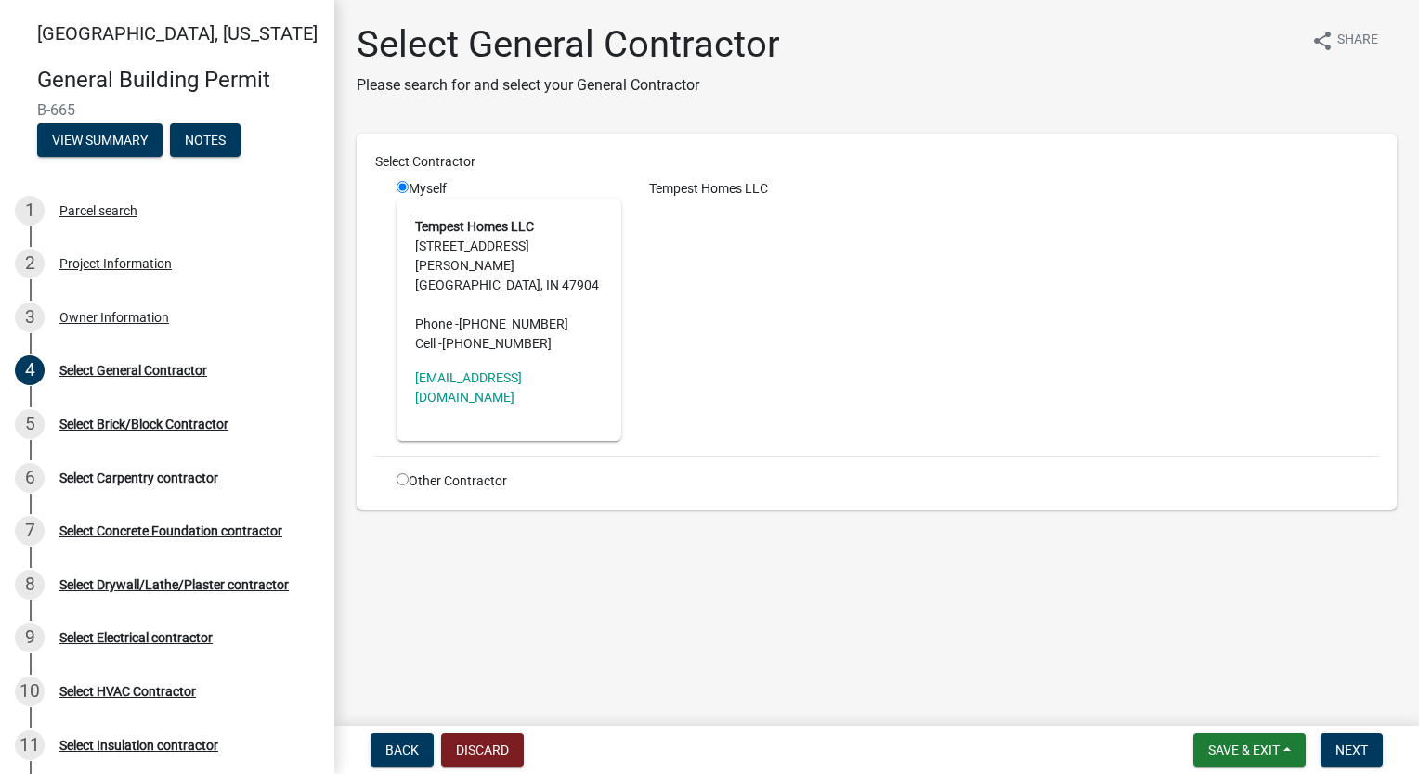
click at [840, 346] on div "Tempest Homes LLC" at bounding box center [1013, 310] width 757 height 262
click at [1324, 739] on button "Next" at bounding box center [1351, 750] width 62 height 33
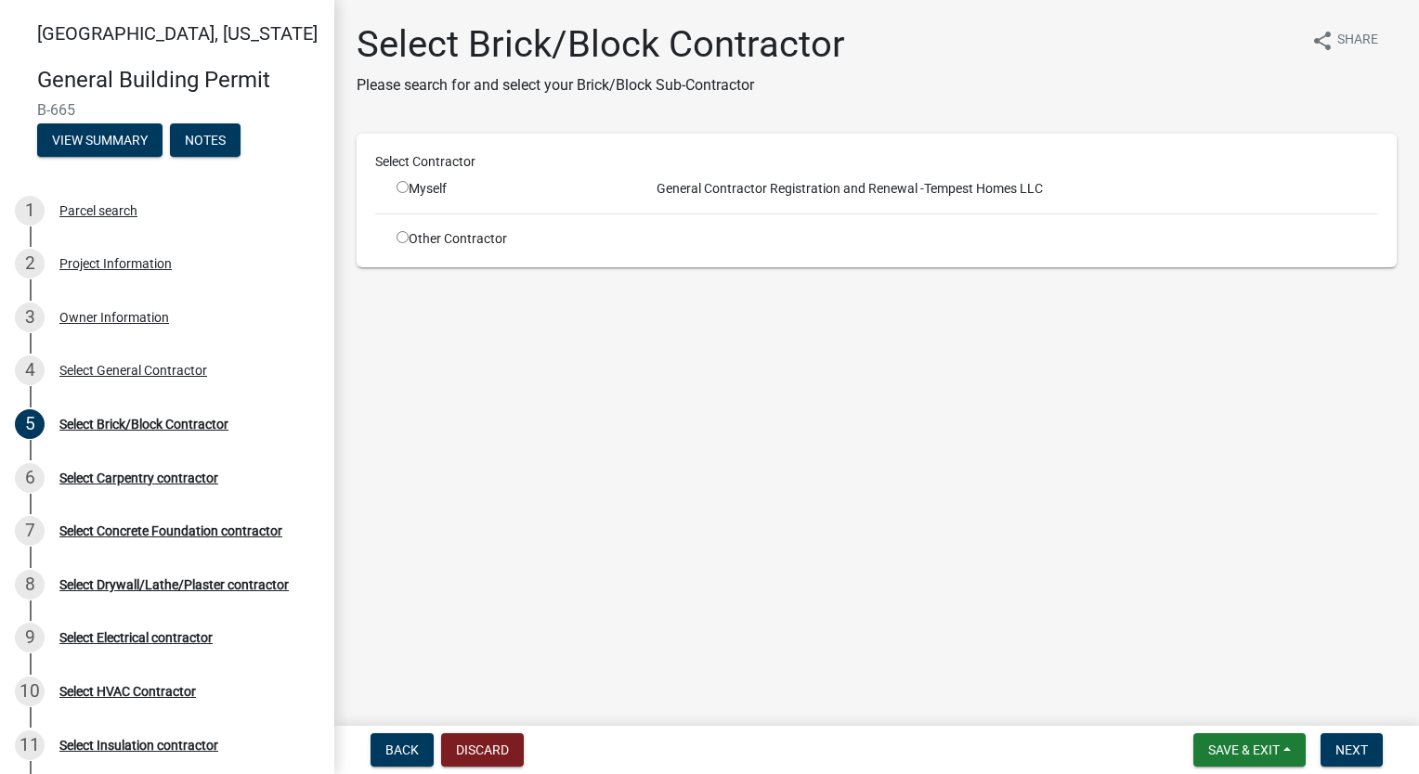
click at [399, 231] on input "radio" at bounding box center [402, 237] width 12 height 12
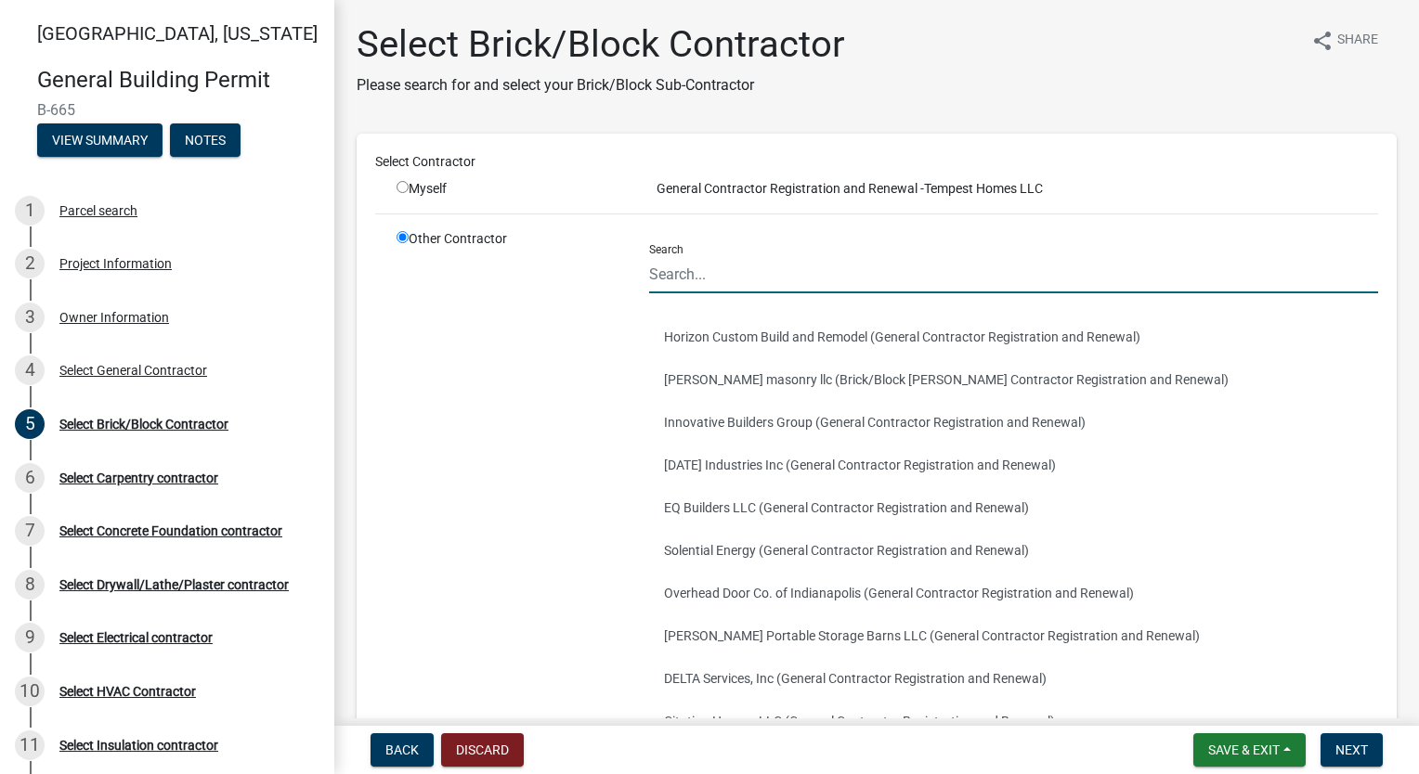
click at [763, 279] on input "Search" at bounding box center [1013, 274] width 729 height 38
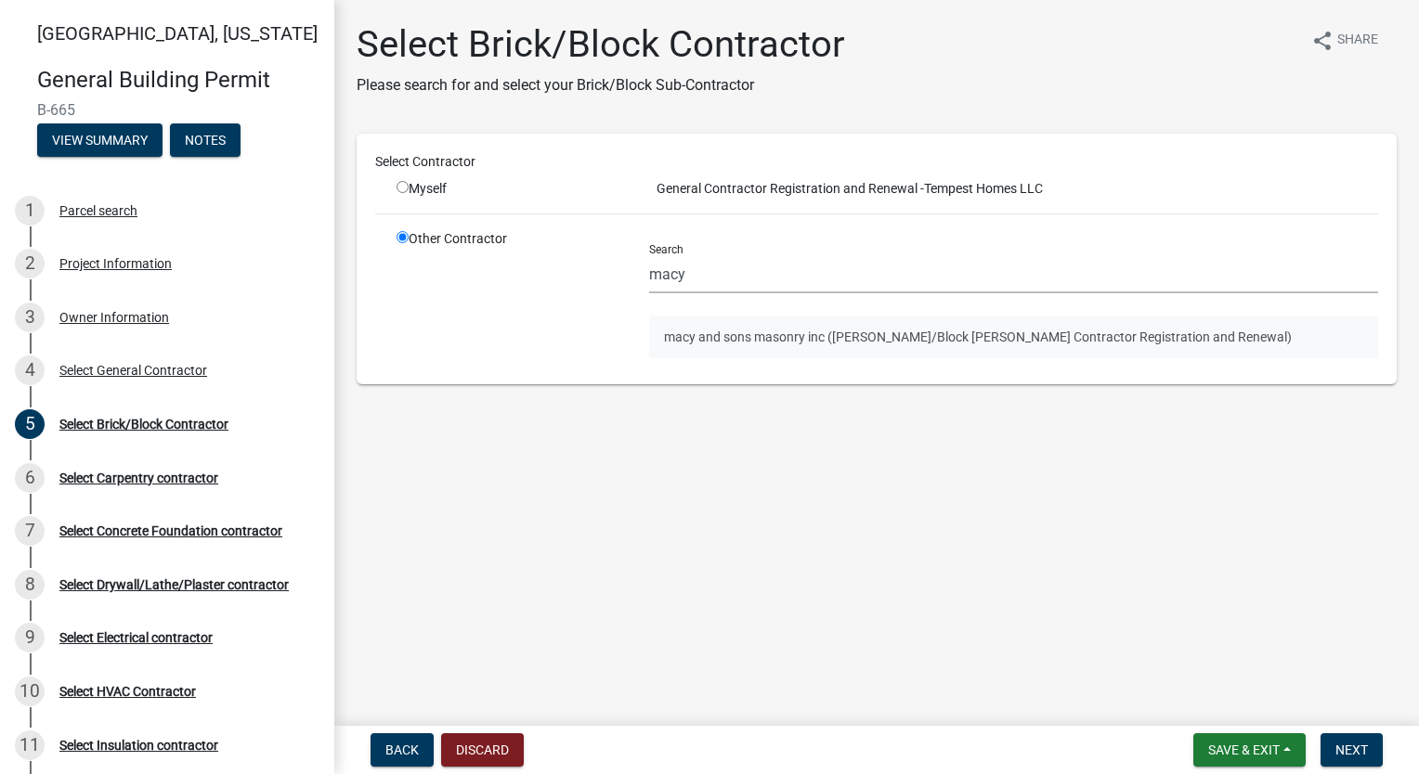
click at [776, 343] on button "macy and sons masonry inc ([PERSON_NAME]/Block [PERSON_NAME] Contractor Registr…" at bounding box center [1013, 337] width 729 height 43
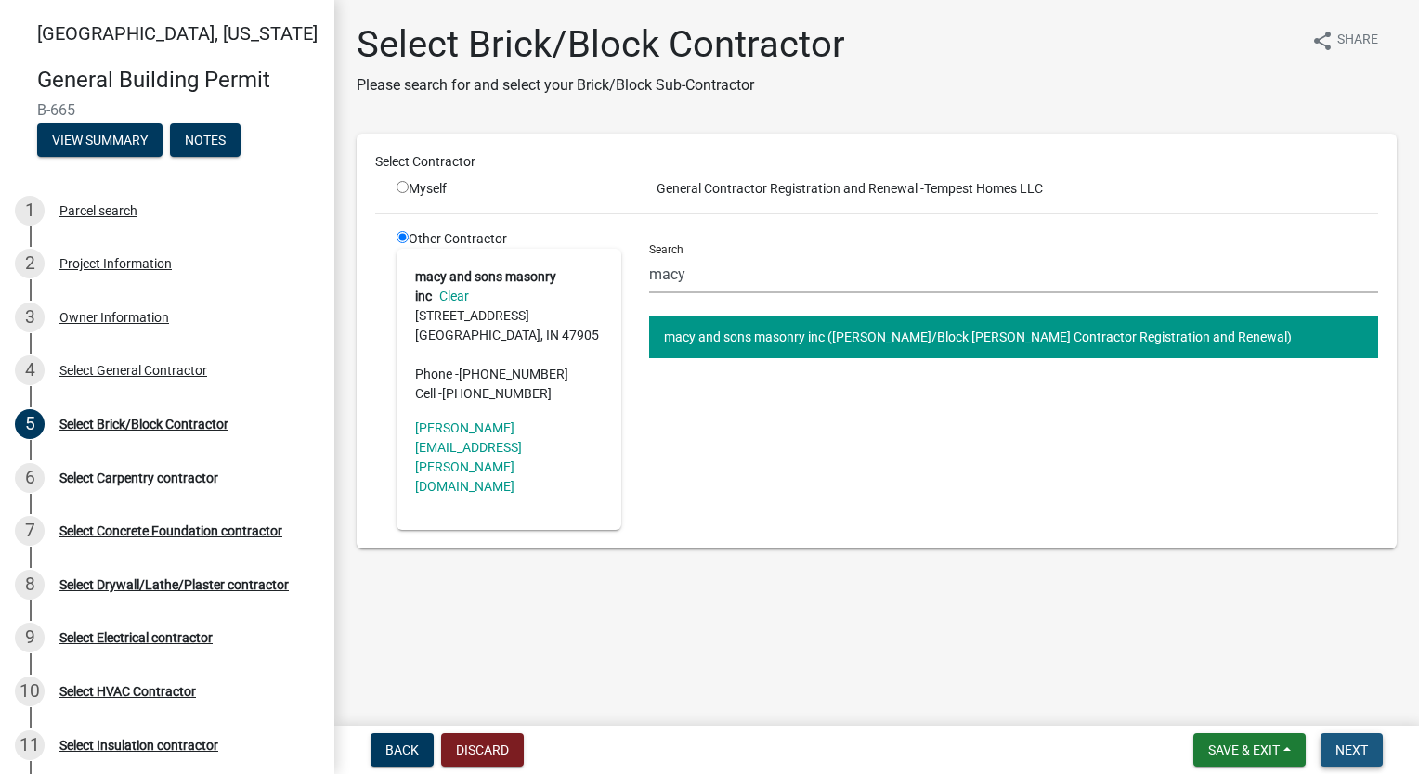
click at [1370, 751] on button "Next" at bounding box center [1351, 750] width 62 height 33
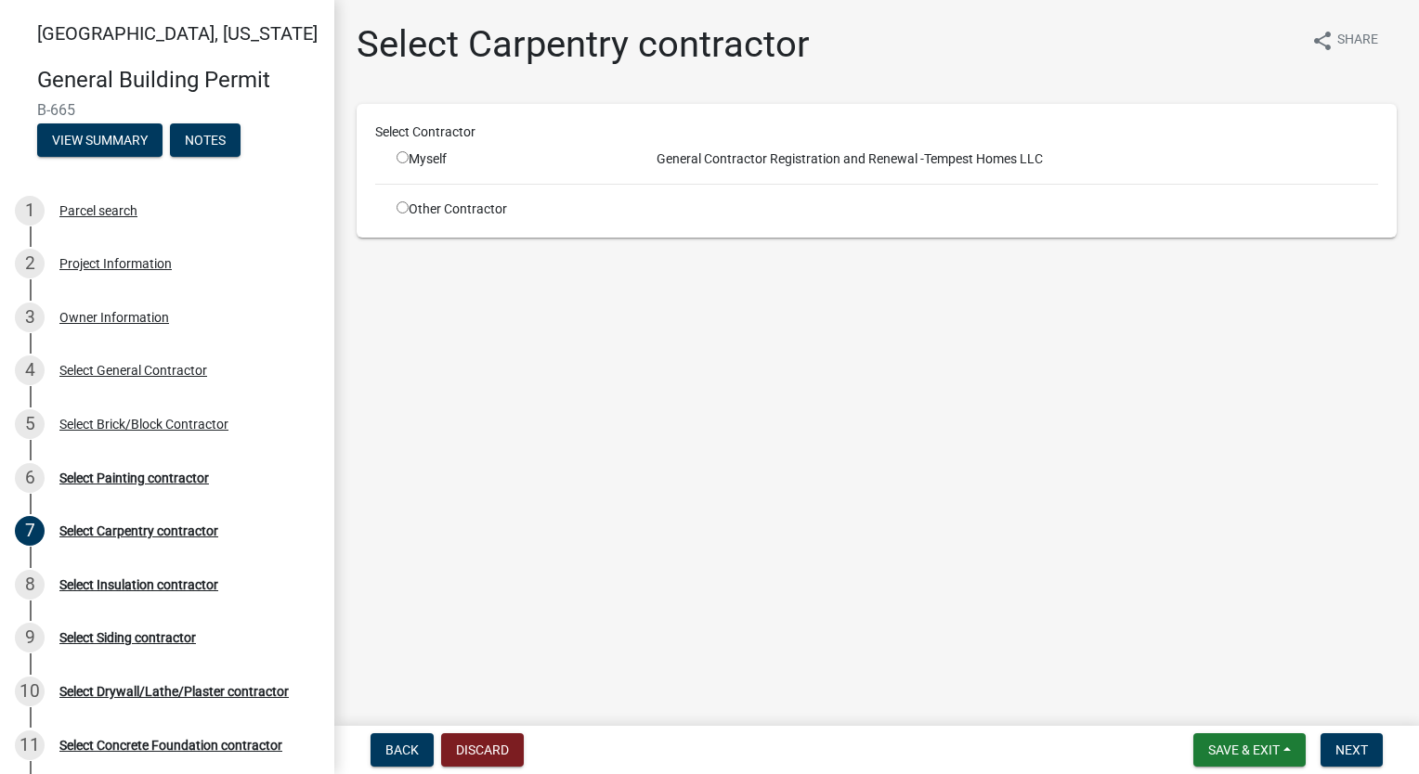
click at [397, 205] on input "radio" at bounding box center [402, 207] width 12 height 12
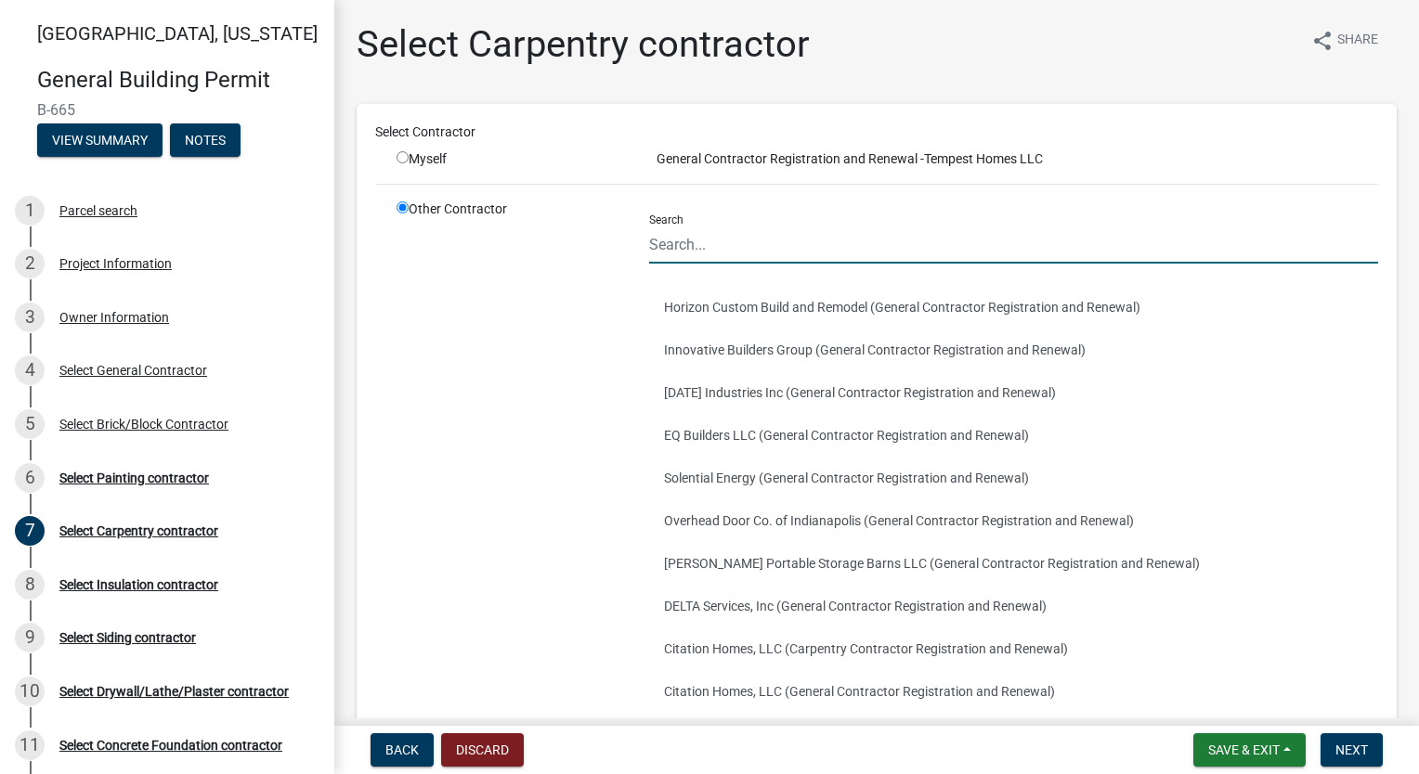
click at [717, 243] on input "Search" at bounding box center [1013, 245] width 729 height 38
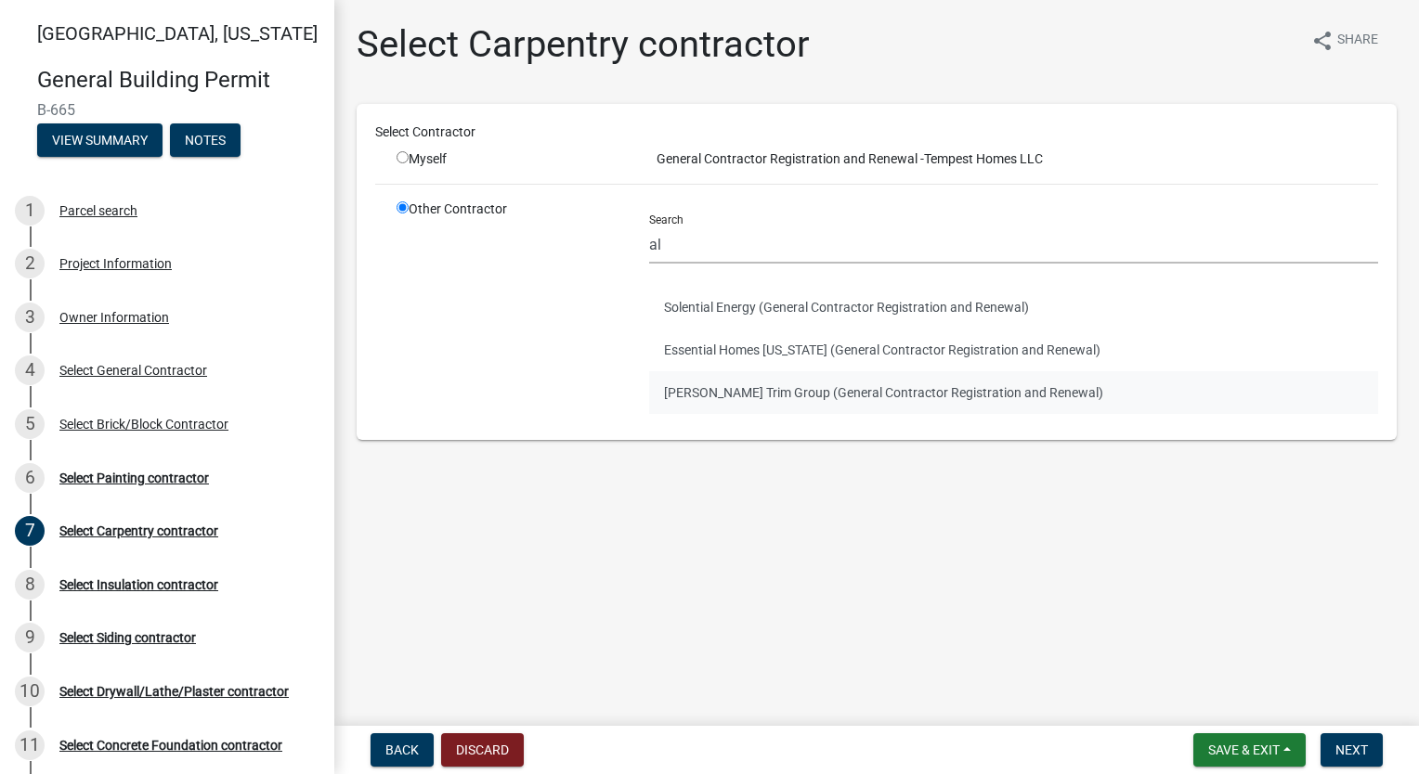
click at [817, 385] on button "[PERSON_NAME] Trim Group (General Contractor Registration and Renewal)" at bounding box center [1013, 392] width 729 height 43
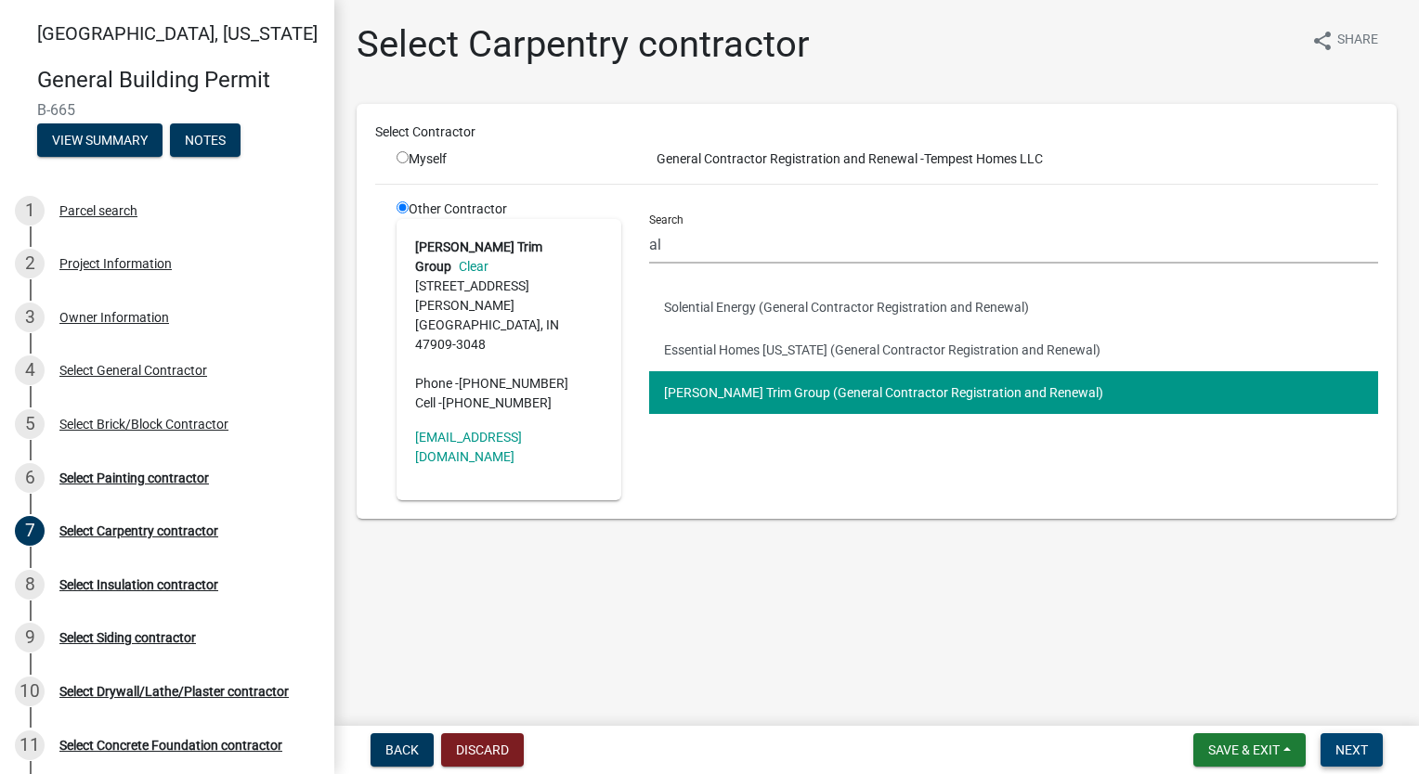
click at [1370, 755] on button "Next" at bounding box center [1351, 750] width 62 height 33
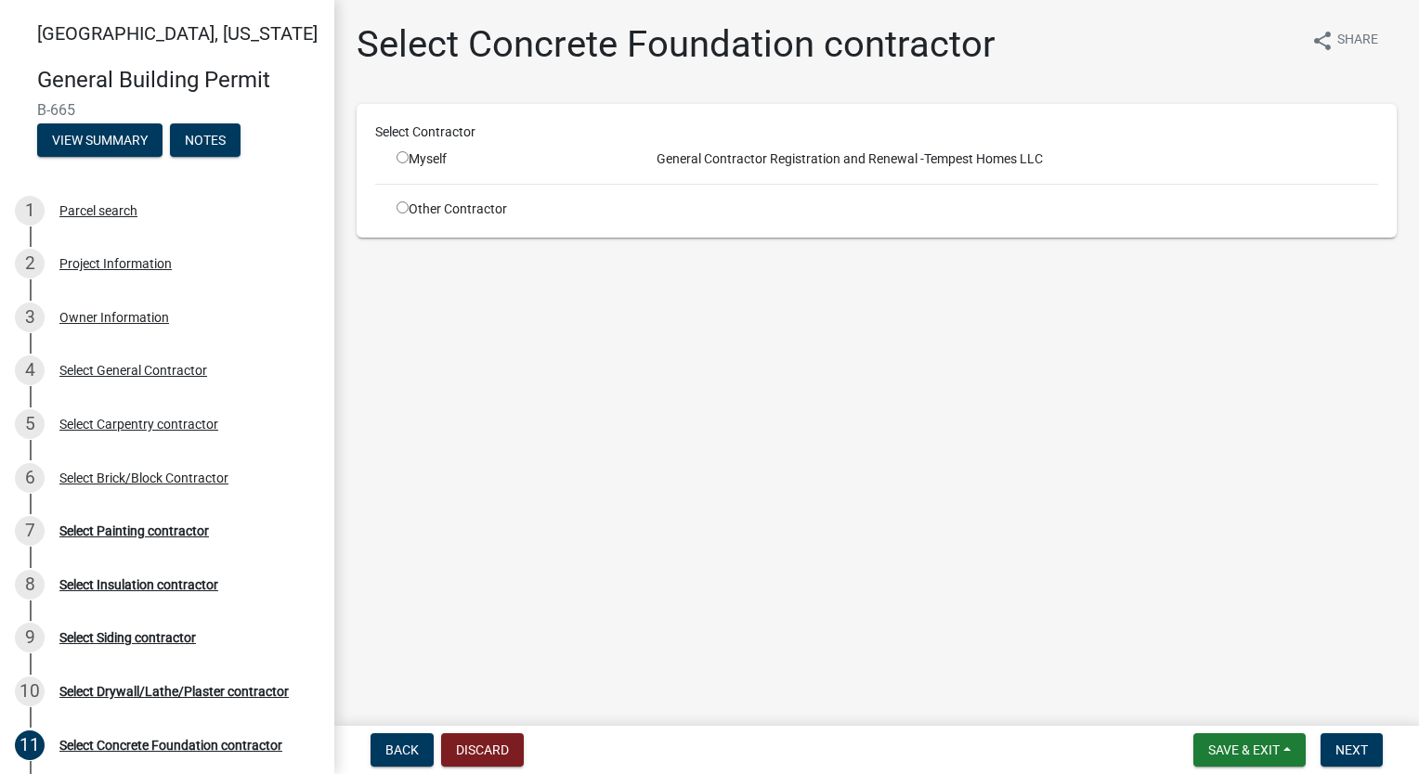
click at [402, 209] on input "radio" at bounding box center [402, 207] width 12 height 12
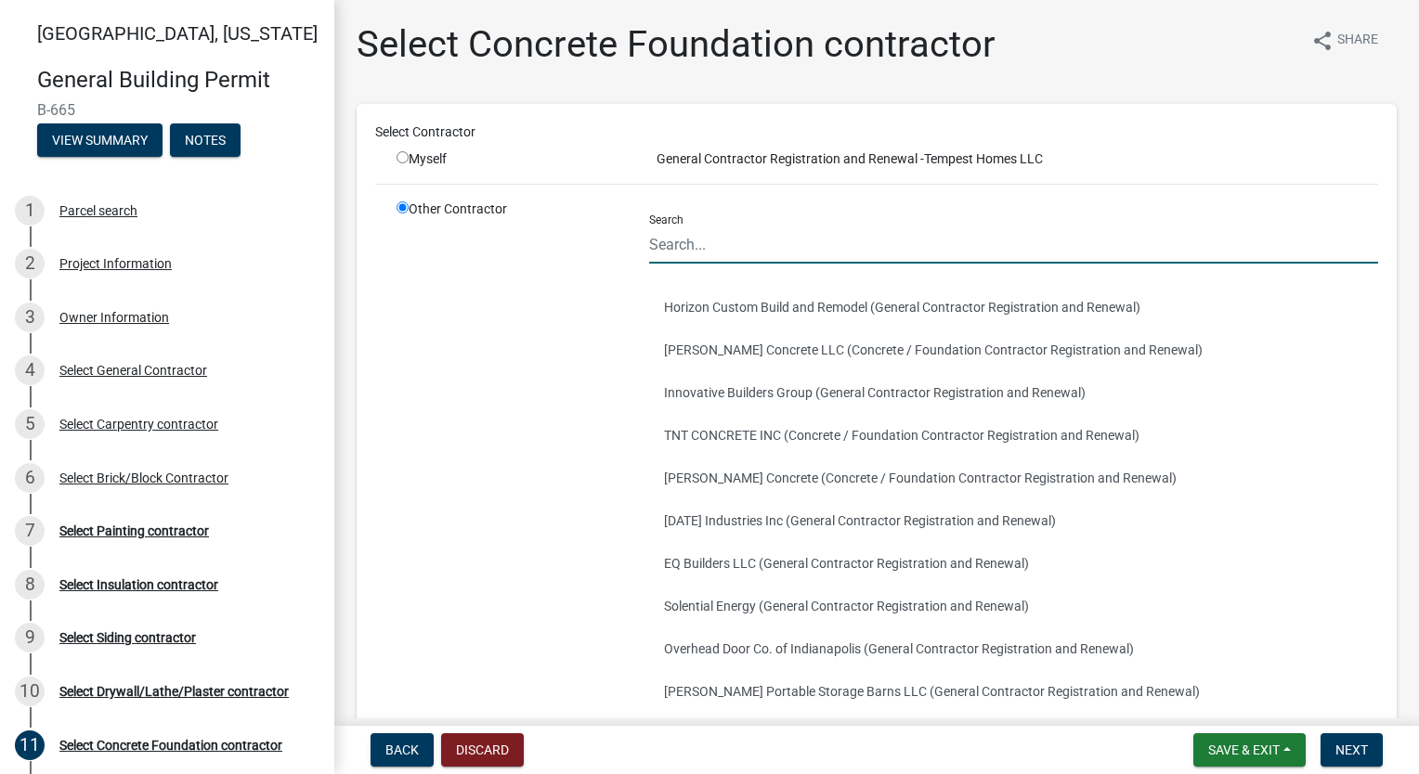
click at [813, 250] on input "Search" at bounding box center [1013, 245] width 729 height 38
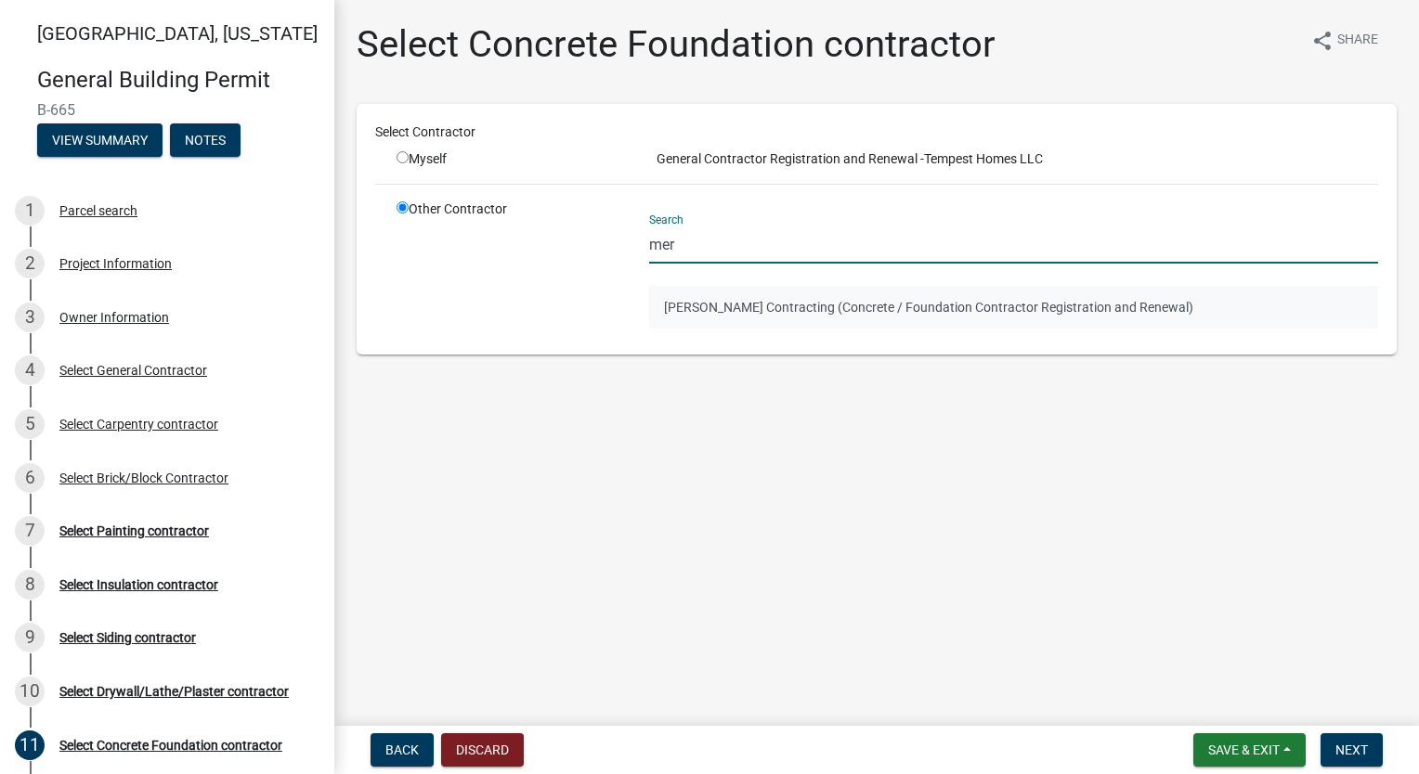
click at [808, 299] on button "[PERSON_NAME] Contracting (Concrete / Foundation Contractor Registration and Re…" at bounding box center [1013, 307] width 729 height 43
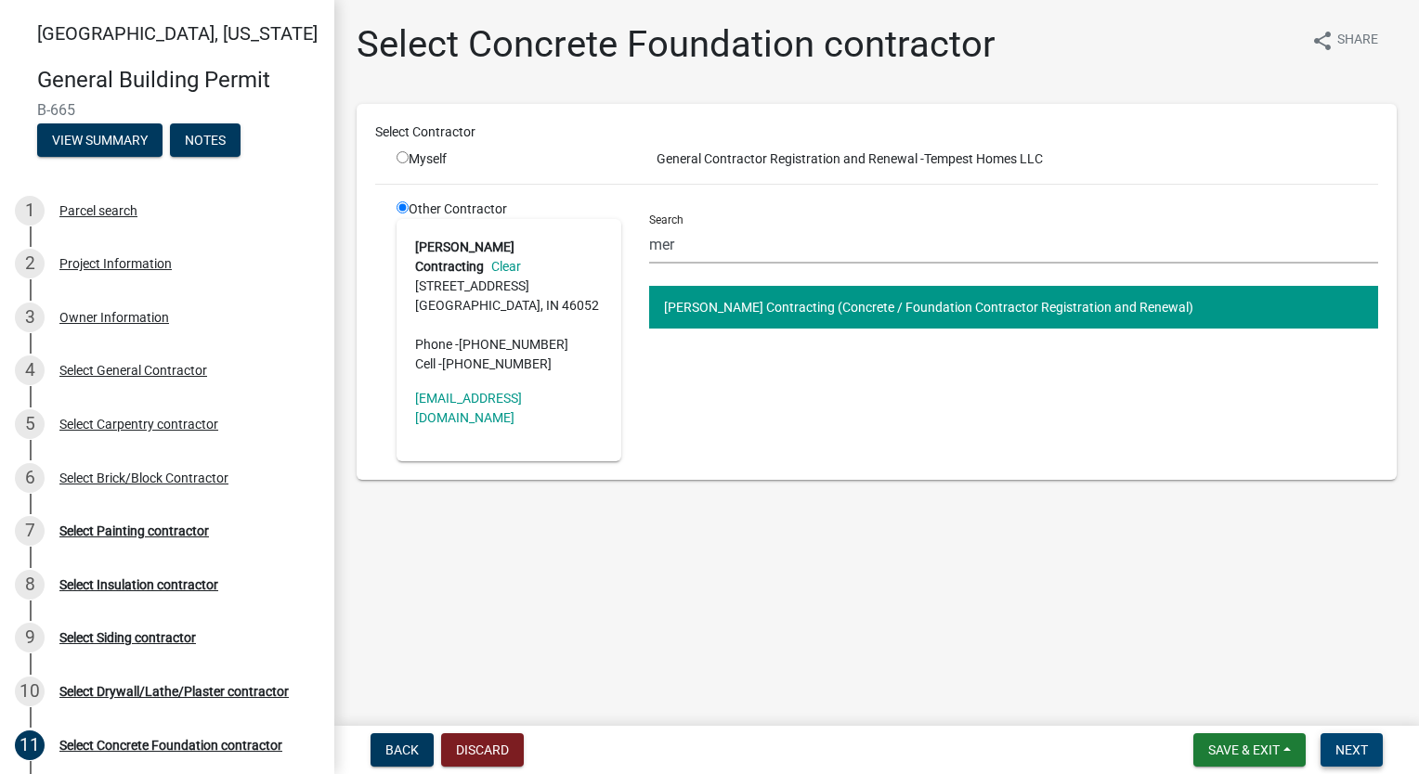
click at [1342, 744] on span "Next" at bounding box center [1351, 750] width 32 height 15
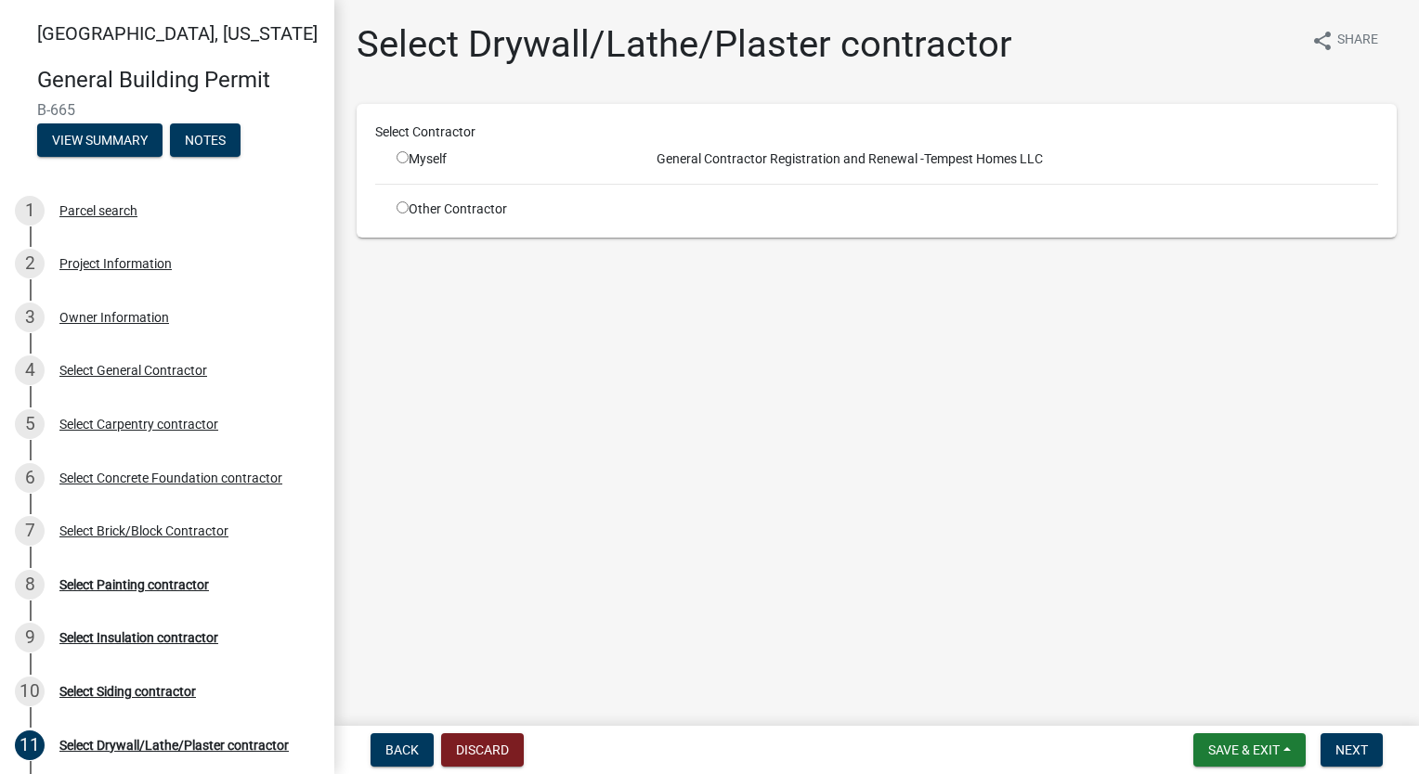
click at [404, 201] on input "radio" at bounding box center [402, 207] width 12 height 12
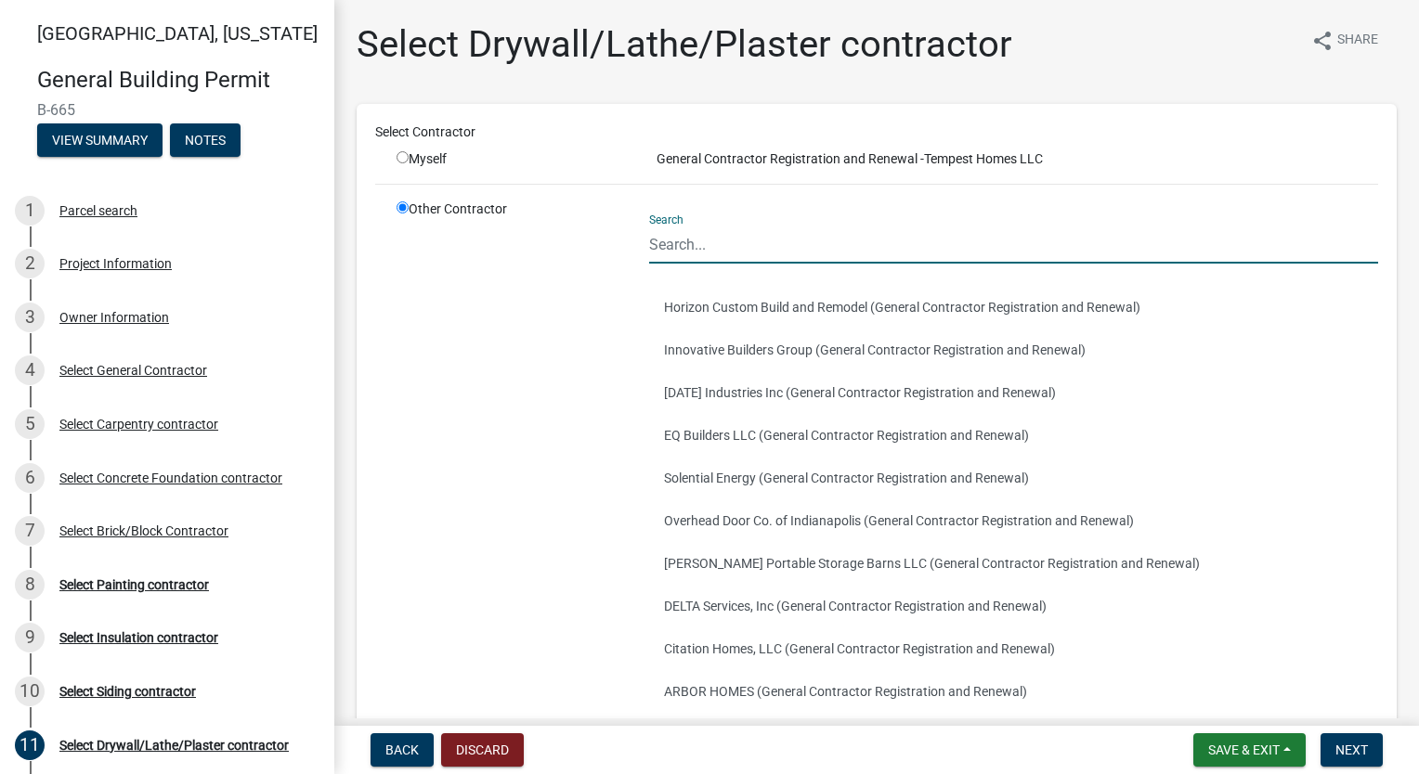
click at [739, 239] on input "Search" at bounding box center [1013, 245] width 729 height 38
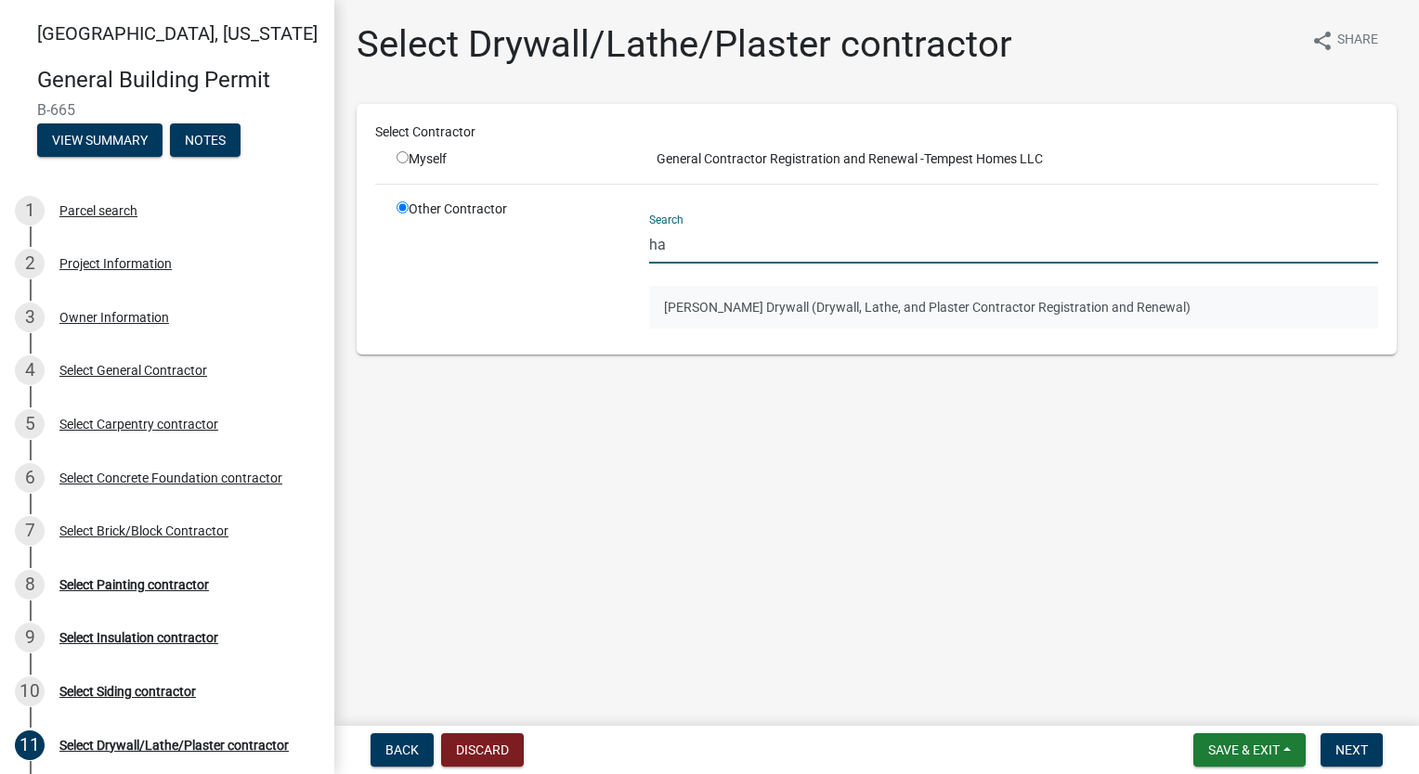
click at [795, 295] on button "[PERSON_NAME] Drywall (Drywall, Lathe, and Plaster Contractor Registration and …" at bounding box center [1013, 307] width 729 height 43
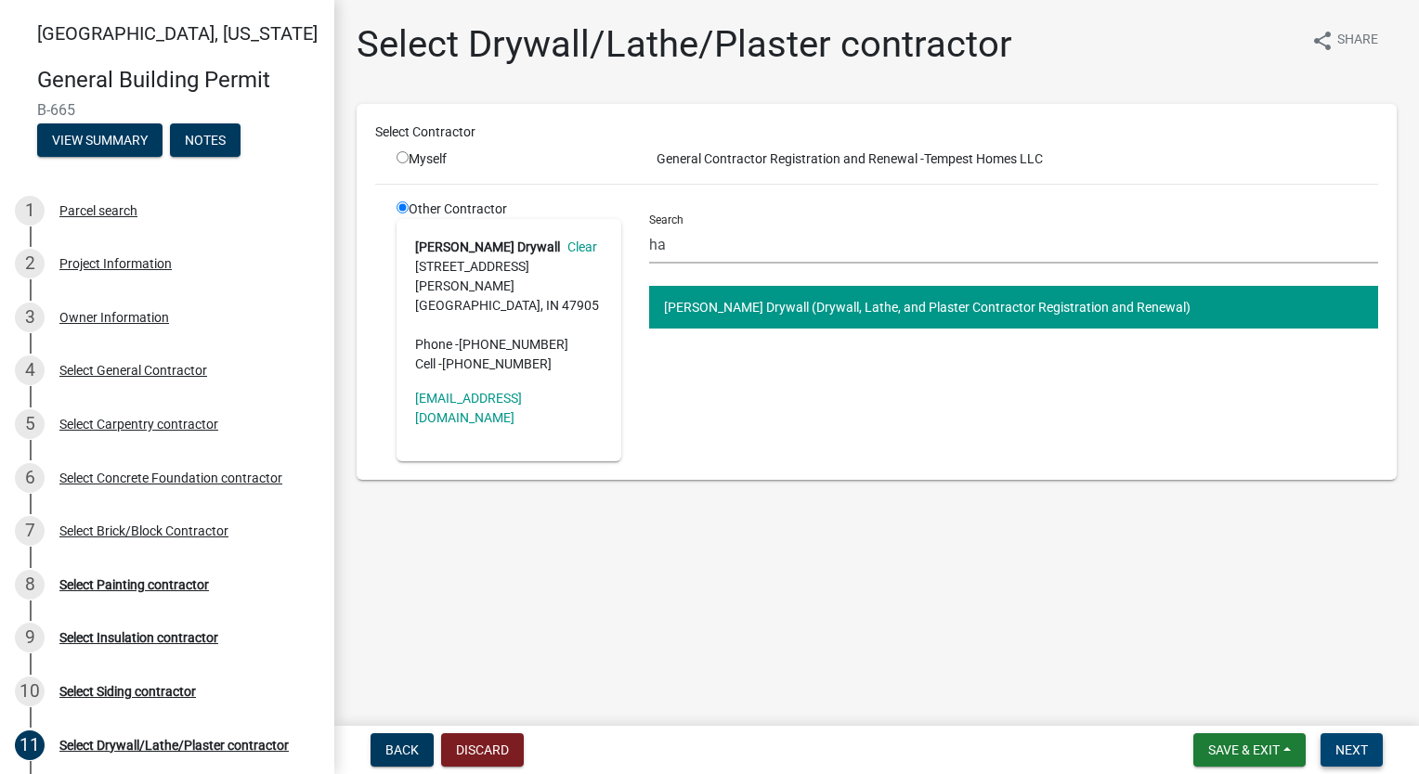
click at [1363, 752] on span "Next" at bounding box center [1351, 750] width 32 height 15
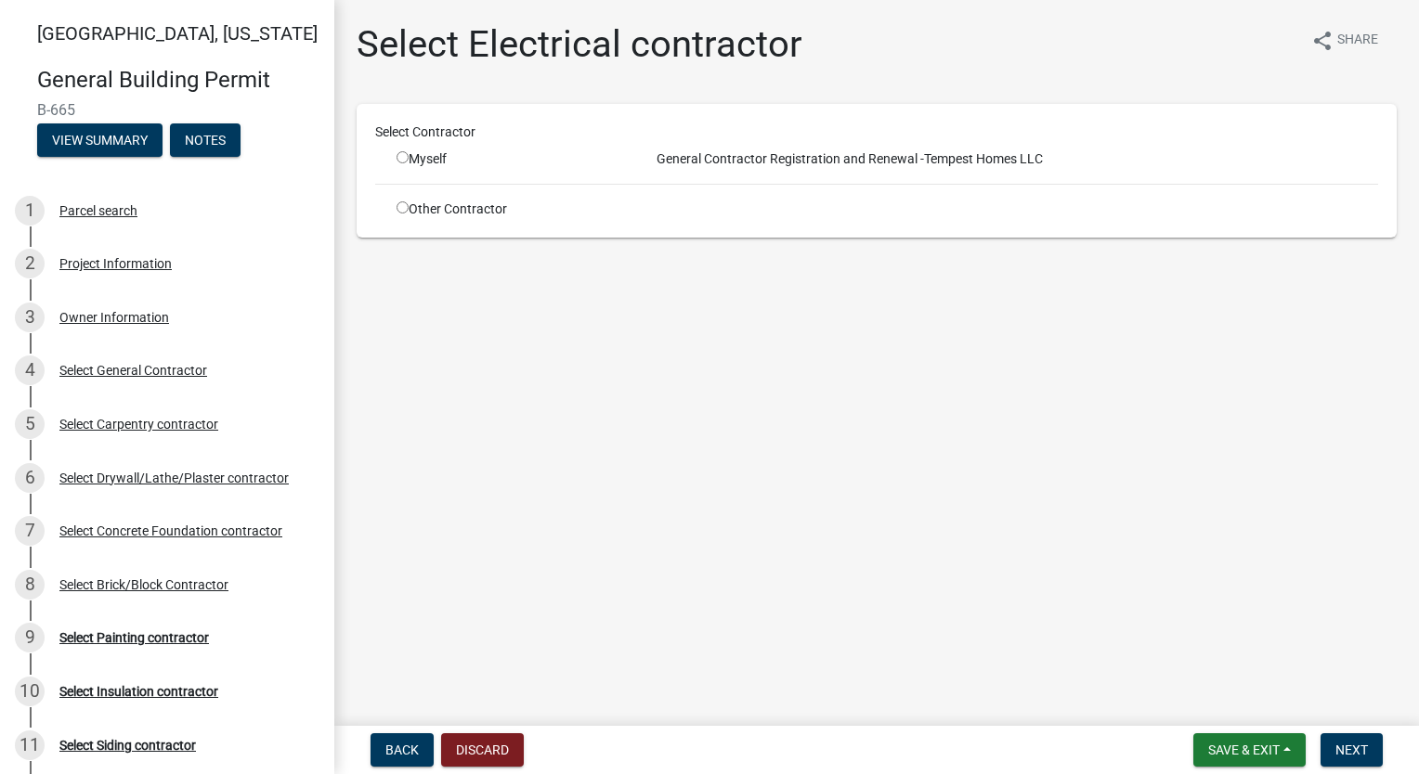
click at [403, 211] on input "radio" at bounding box center [402, 207] width 12 height 12
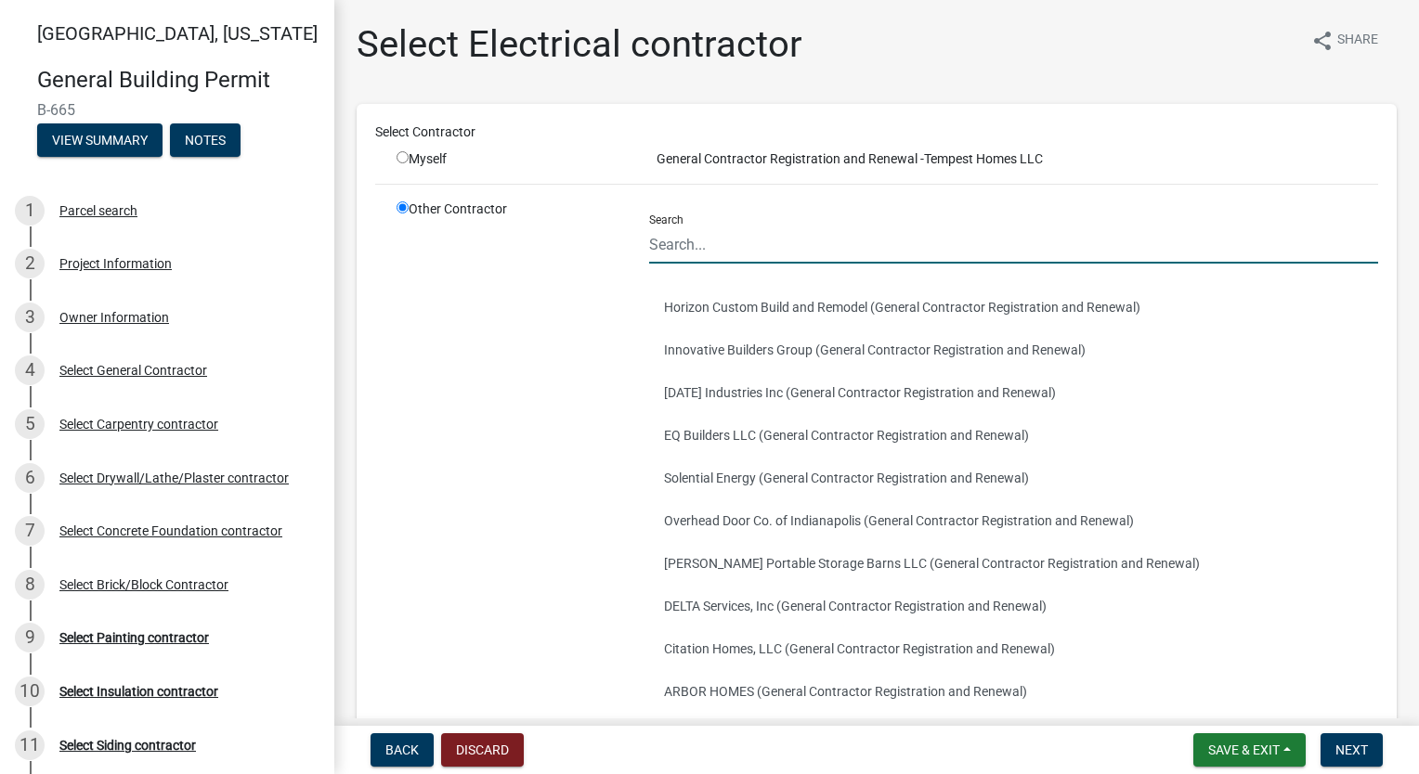
click at [765, 247] on input "Search" at bounding box center [1013, 245] width 729 height 38
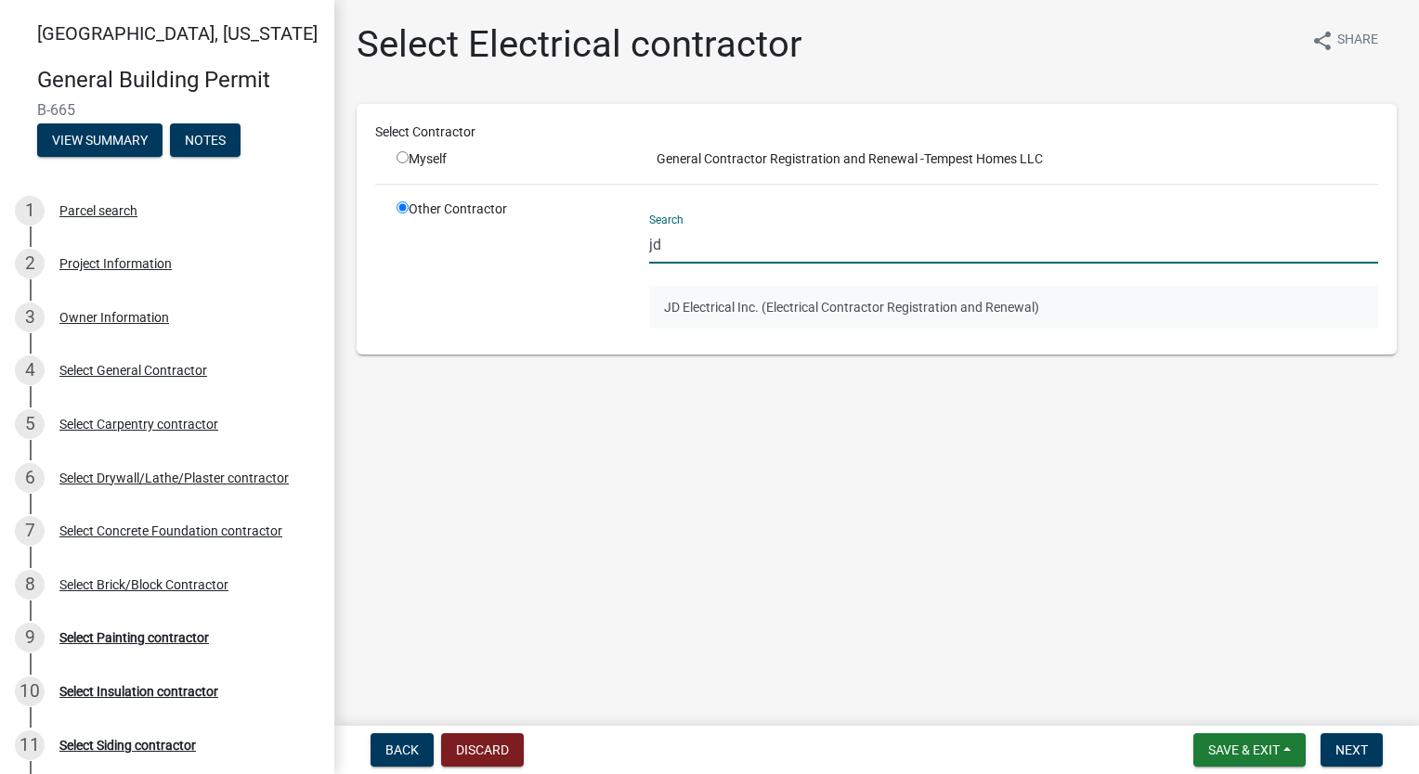
click at [751, 290] on button "JD Electrical Inc. (Electrical Contractor Registration and Renewal)" at bounding box center [1013, 307] width 729 height 43
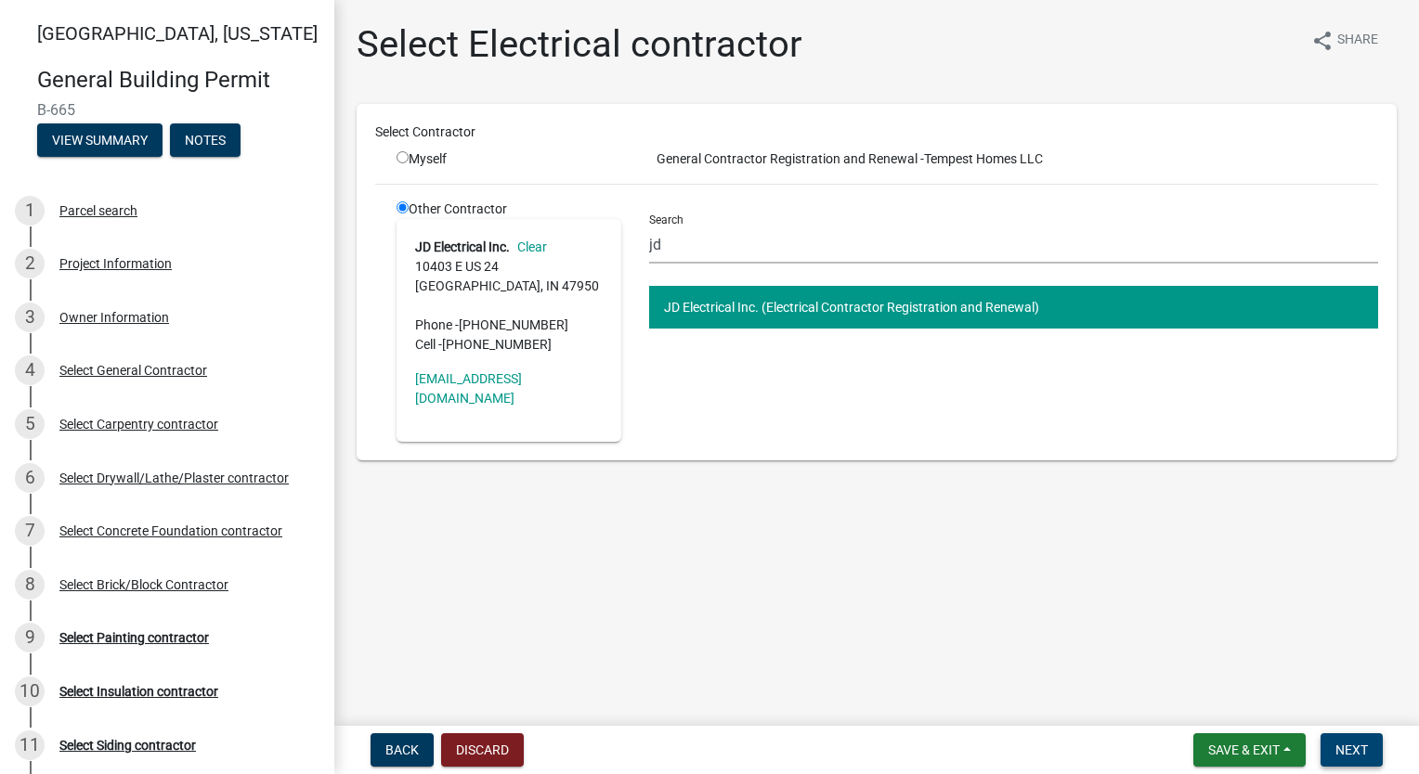
click at [1367, 755] on span "Next" at bounding box center [1351, 750] width 32 height 15
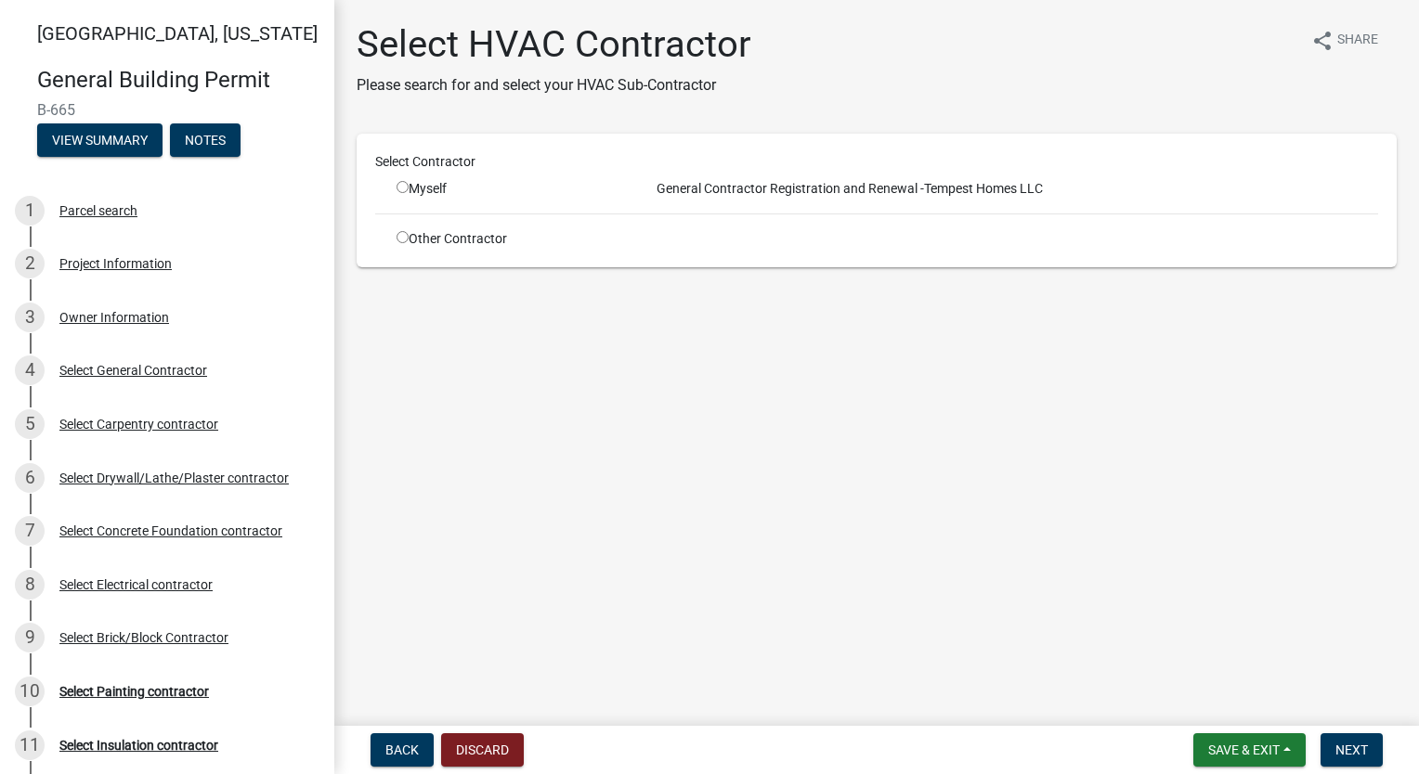
click at [397, 236] on input "radio" at bounding box center [402, 237] width 12 height 12
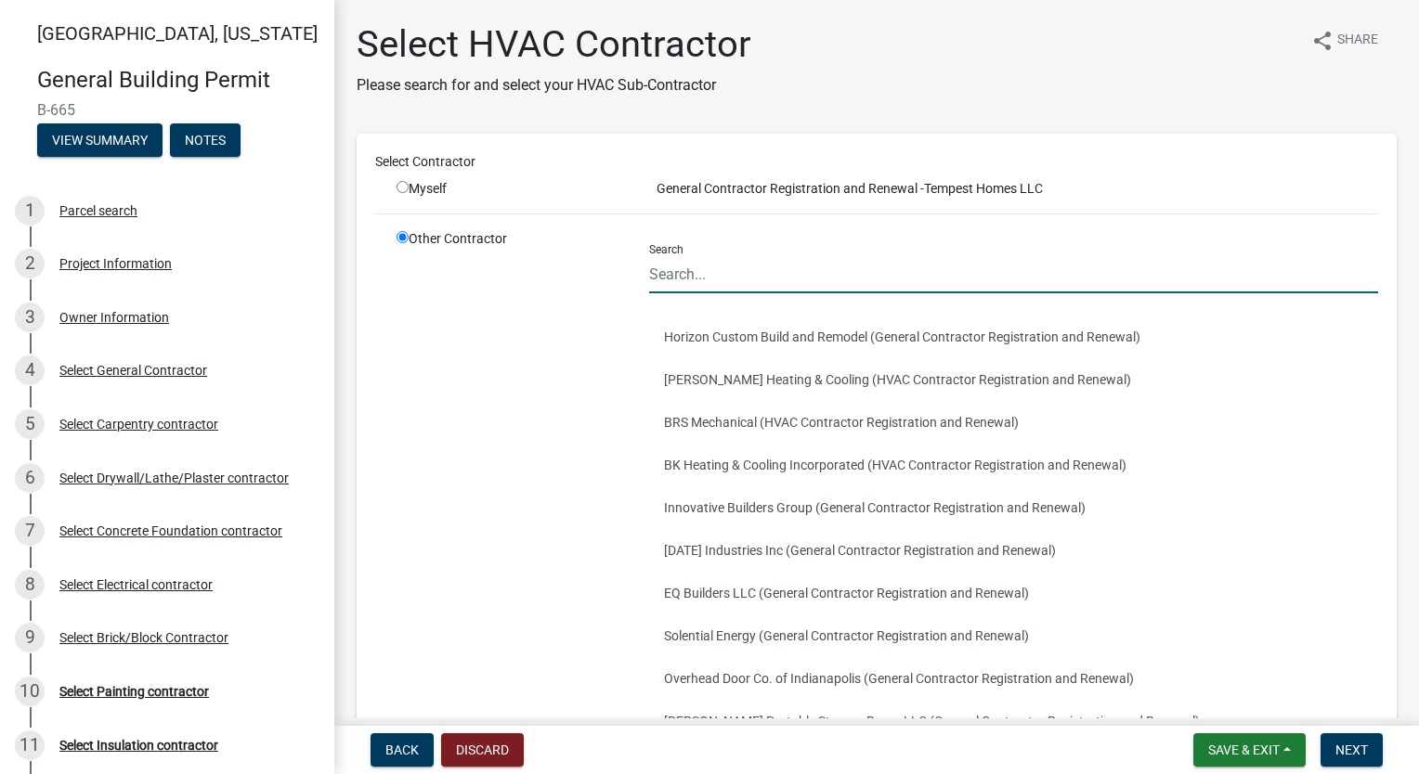
click at [746, 276] on input "Search" at bounding box center [1013, 274] width 729 height 38
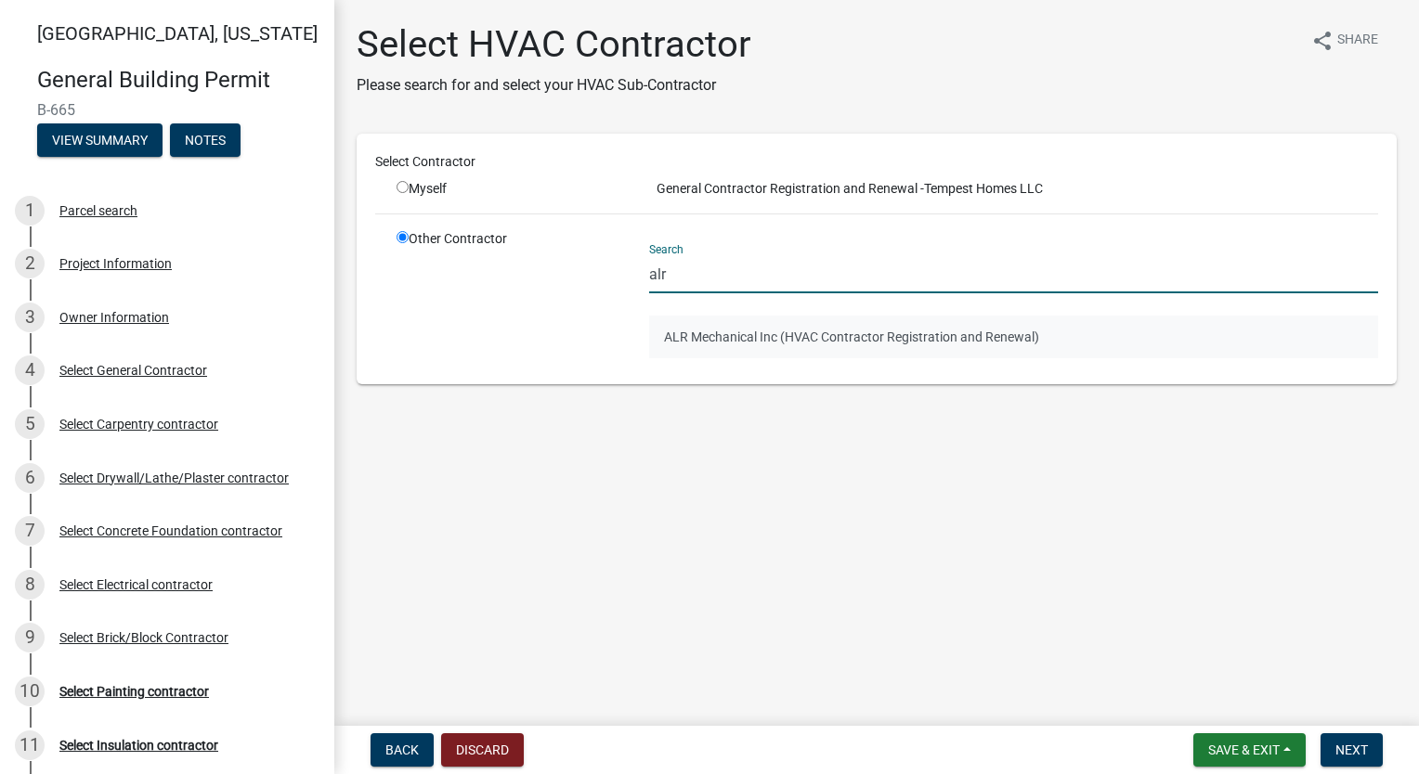
click at [703, 321] on button "ALR Mechanical Inc (HVAC Contractor Registration and Renewal)" at bounding box center [1013, 337] width 729 height 43
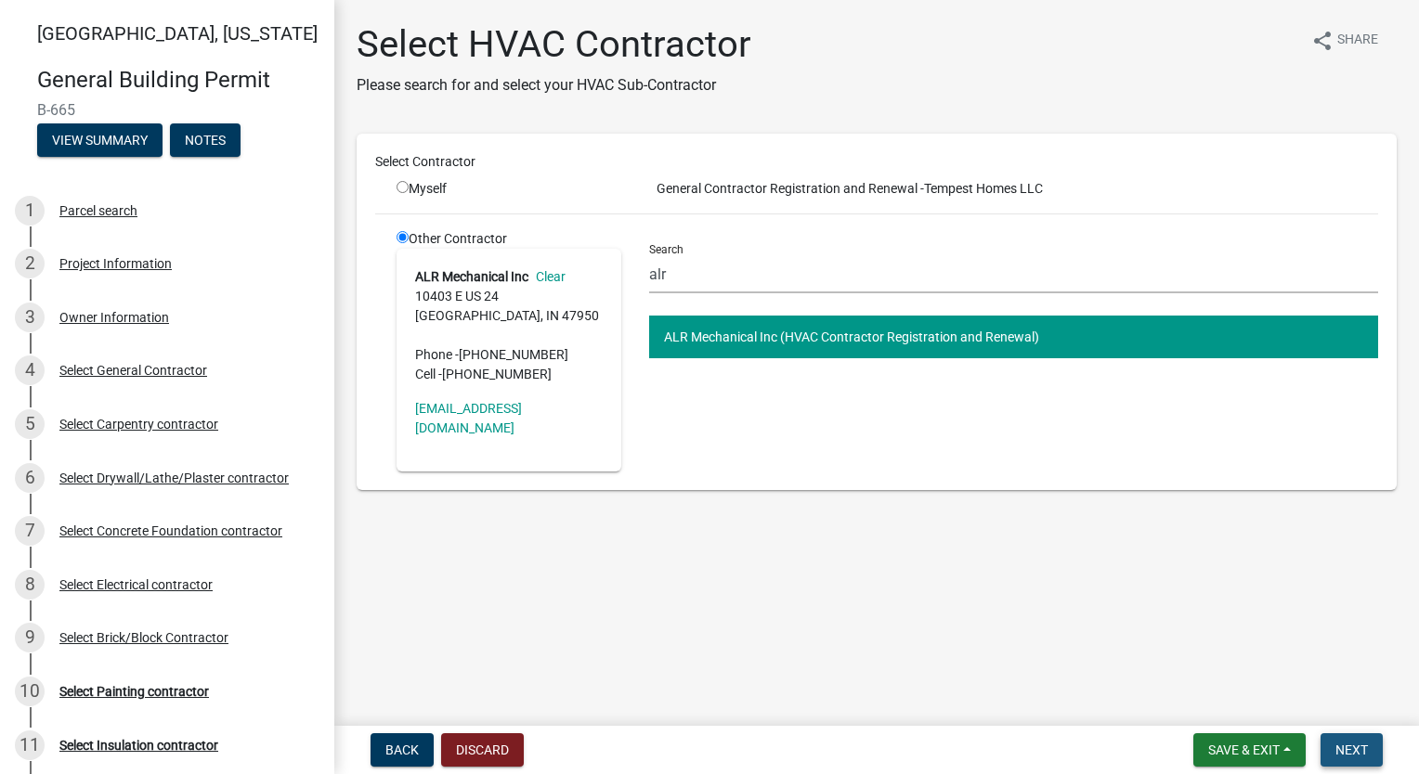
click at [1346, 743] on span "Next" at bounding box center [1351, 750] width 32 height 15
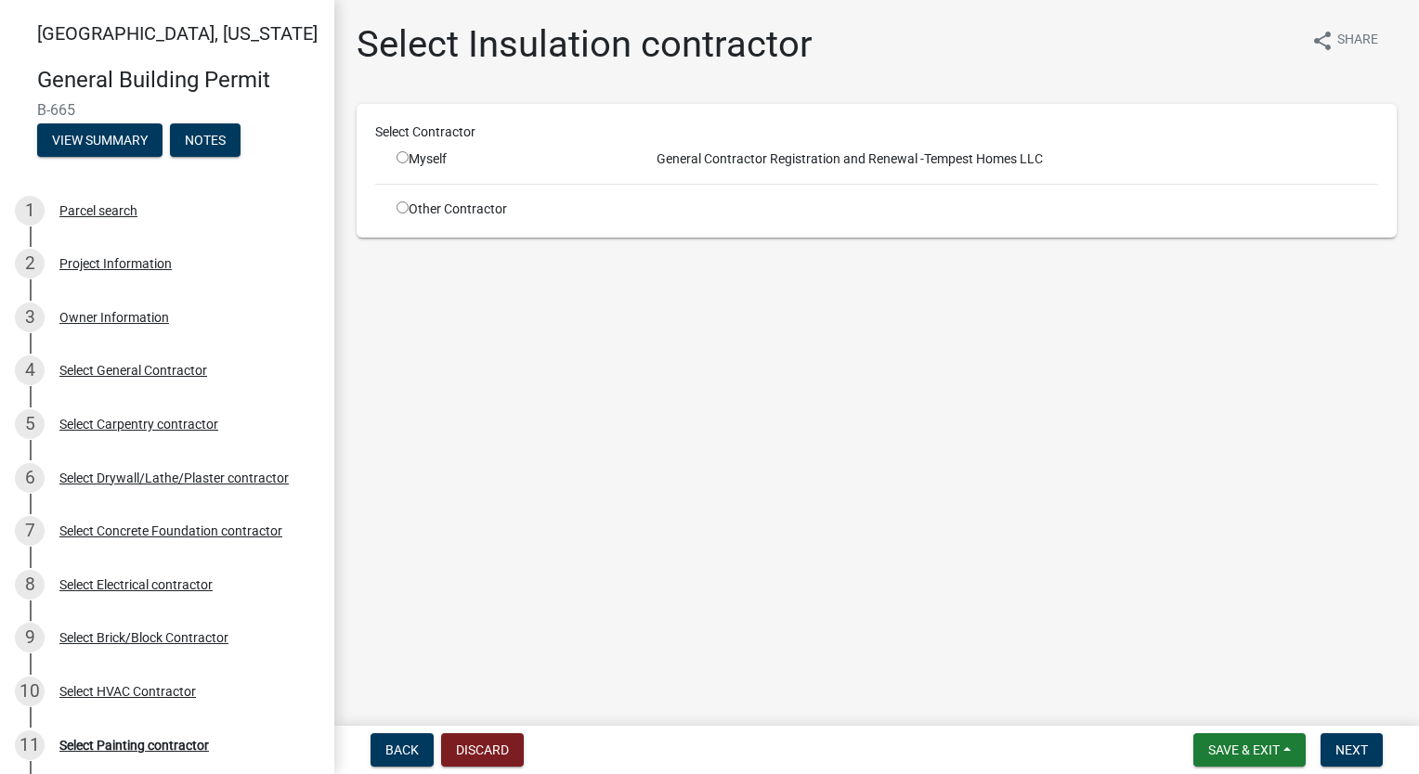
click at [397, 206] on input "radio" at bounding box center [402, 207] width 12 height 12
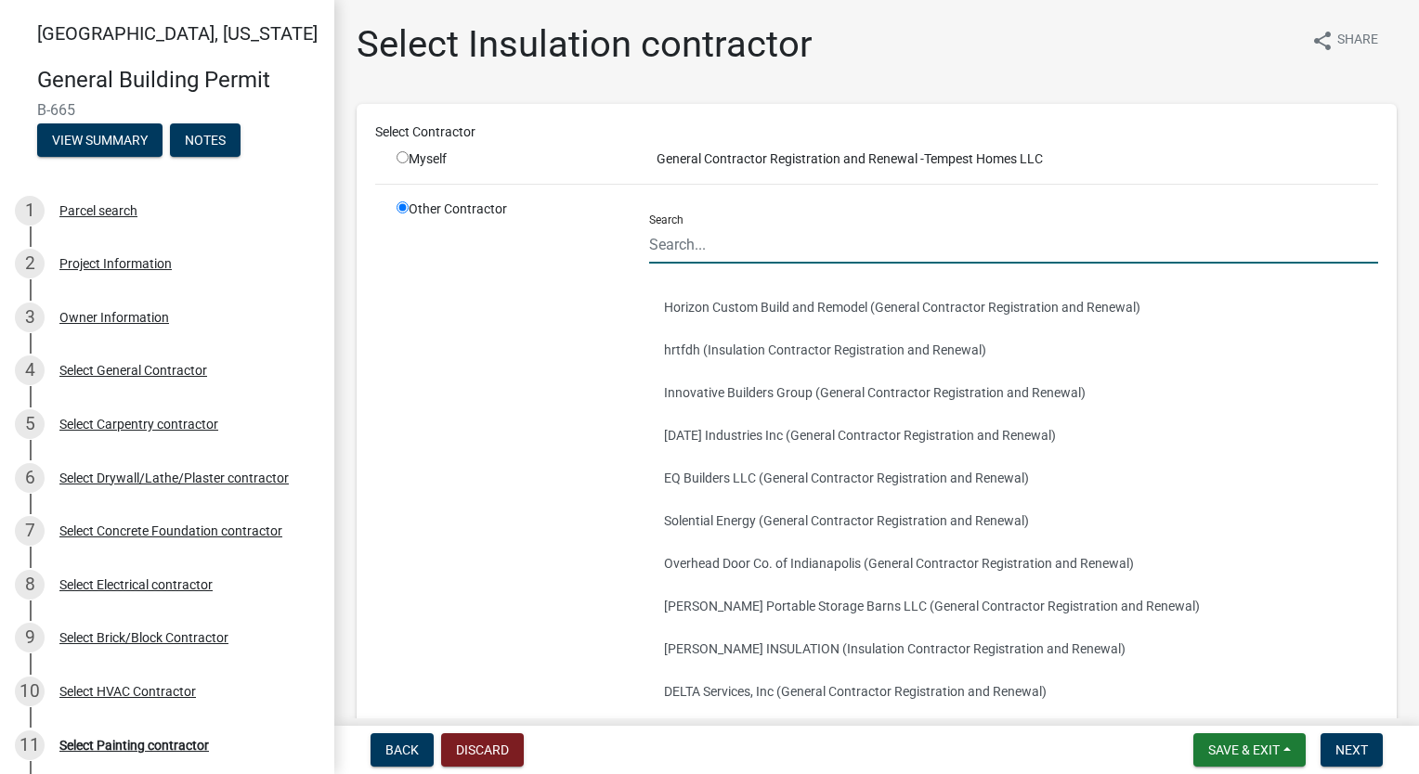
click at [721, 240] on input "Search" at bounding box center [1013, 245] width 729 height 38
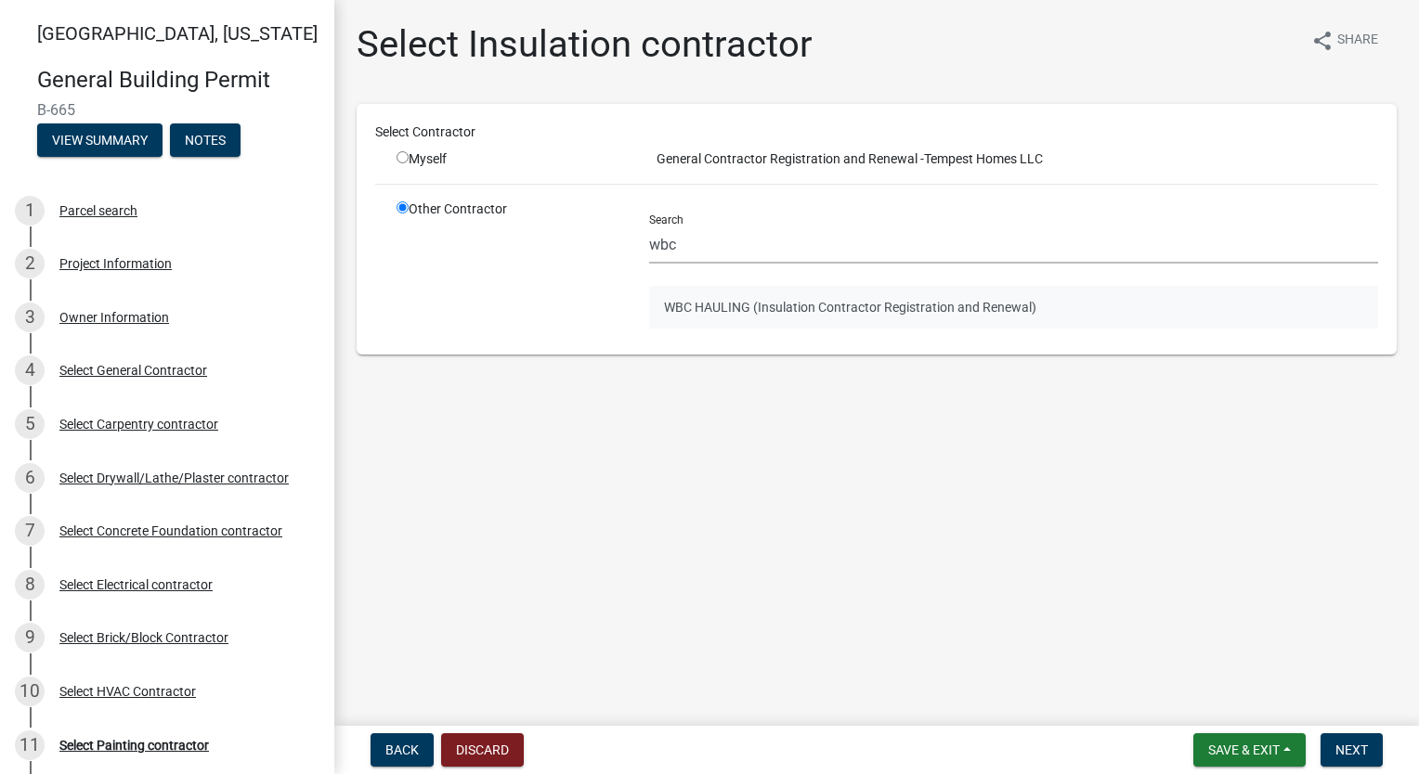
click at [798, 299] on button "WBC HAULING (Insulation Contractor Registration and Renewal)" at bounding box center [1013, 307] width 729 height 43
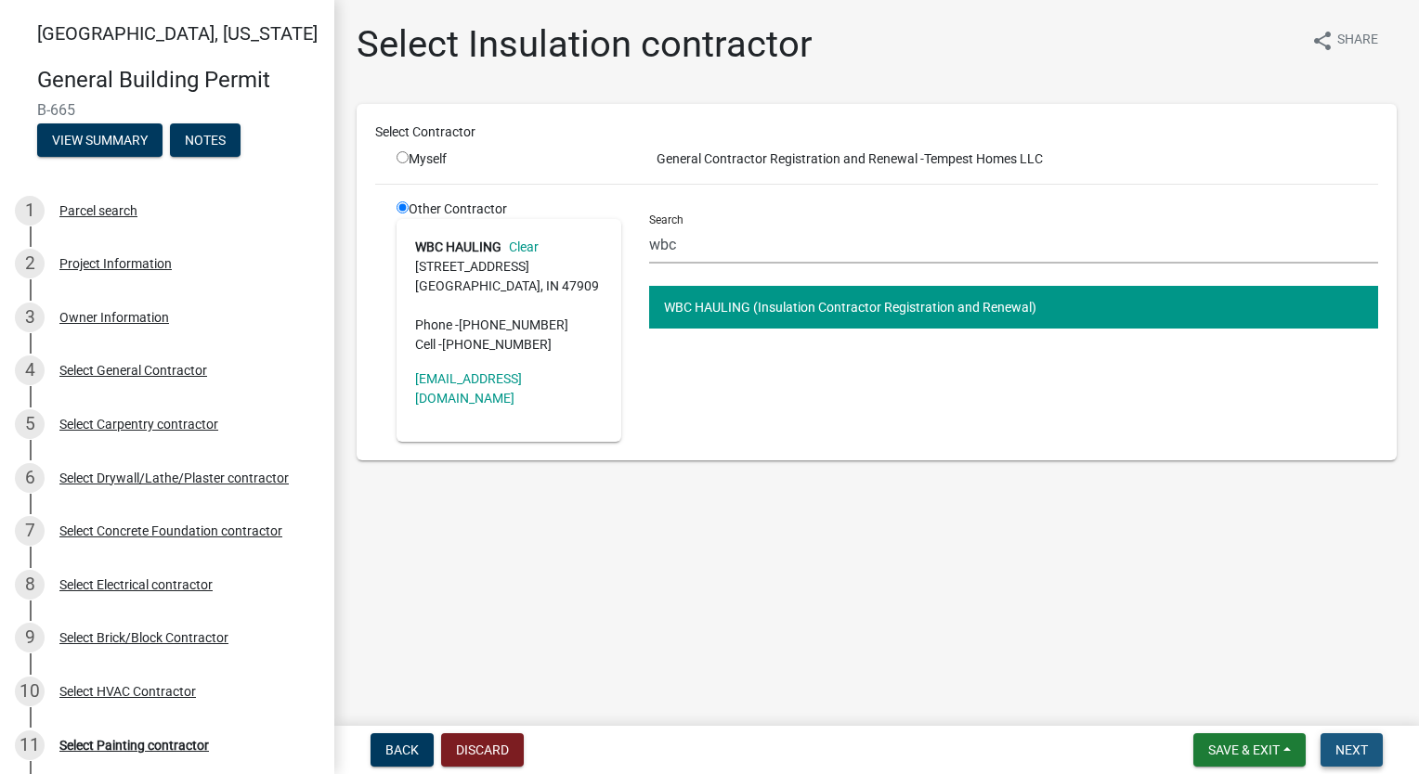
click at [1347, 752] on span "Next" at bounding box center [1351, 750] width 32 height 15
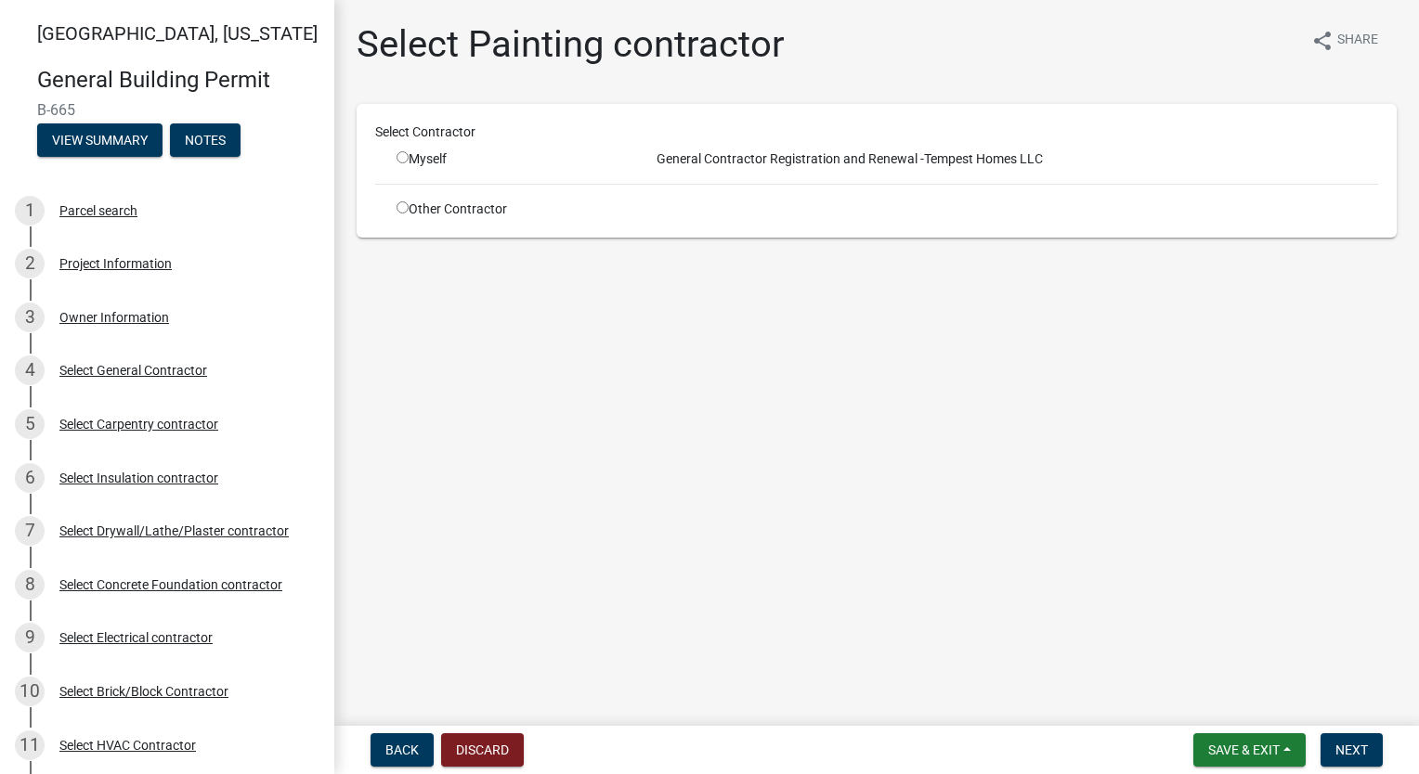
click at [414, 199] on div "Select Contractor Myself General Contractor Registration and Renewal - Tempest …" at bounding box center [876, 171] width 1003 height 97
click at [396, 214] on div "Other Contractor" at bounding box center [509, 209] width 253 height 19
click at [401, 210] on input "radio" at bounding box center [402, 207] width 12 height 12
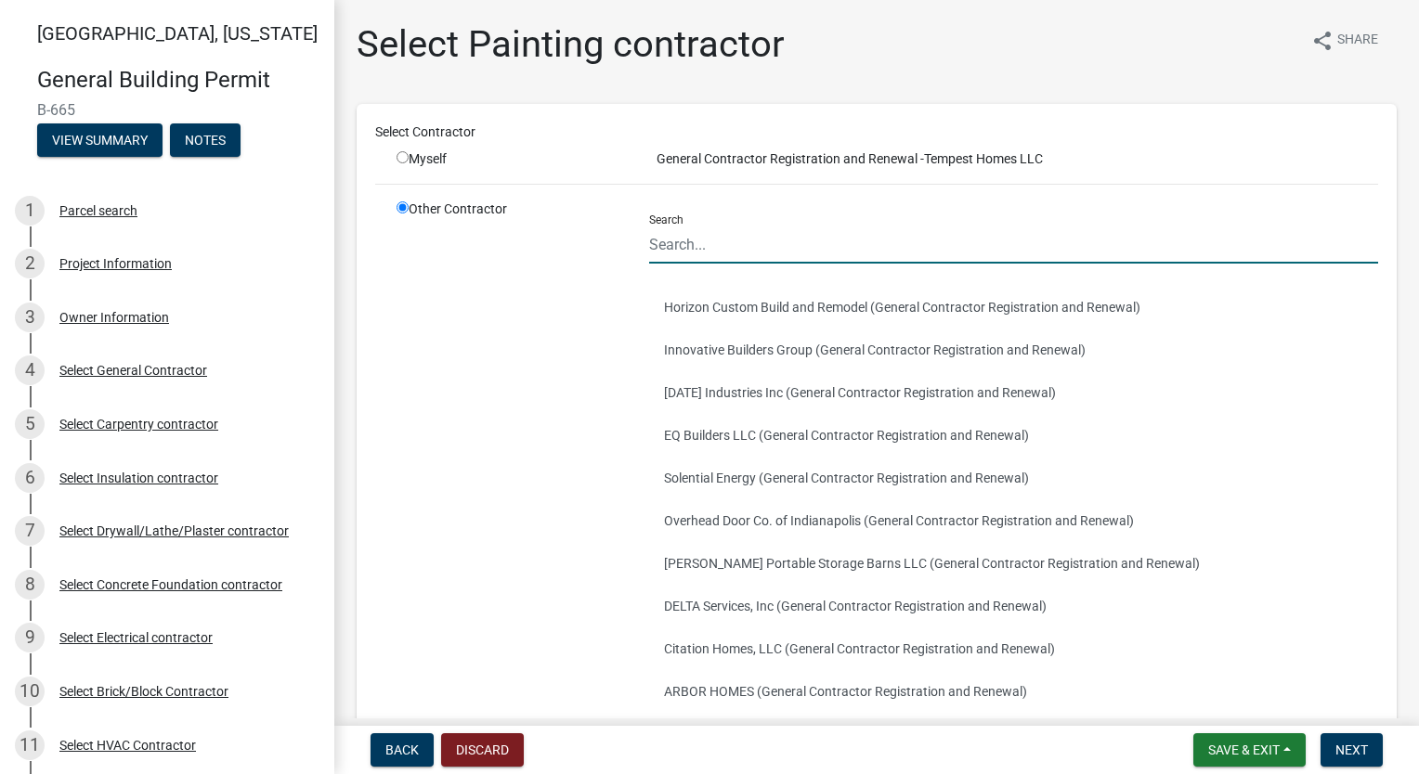
click at [783, 247] on input "Search" at bounding box center [1013, 245] width 729 height 38
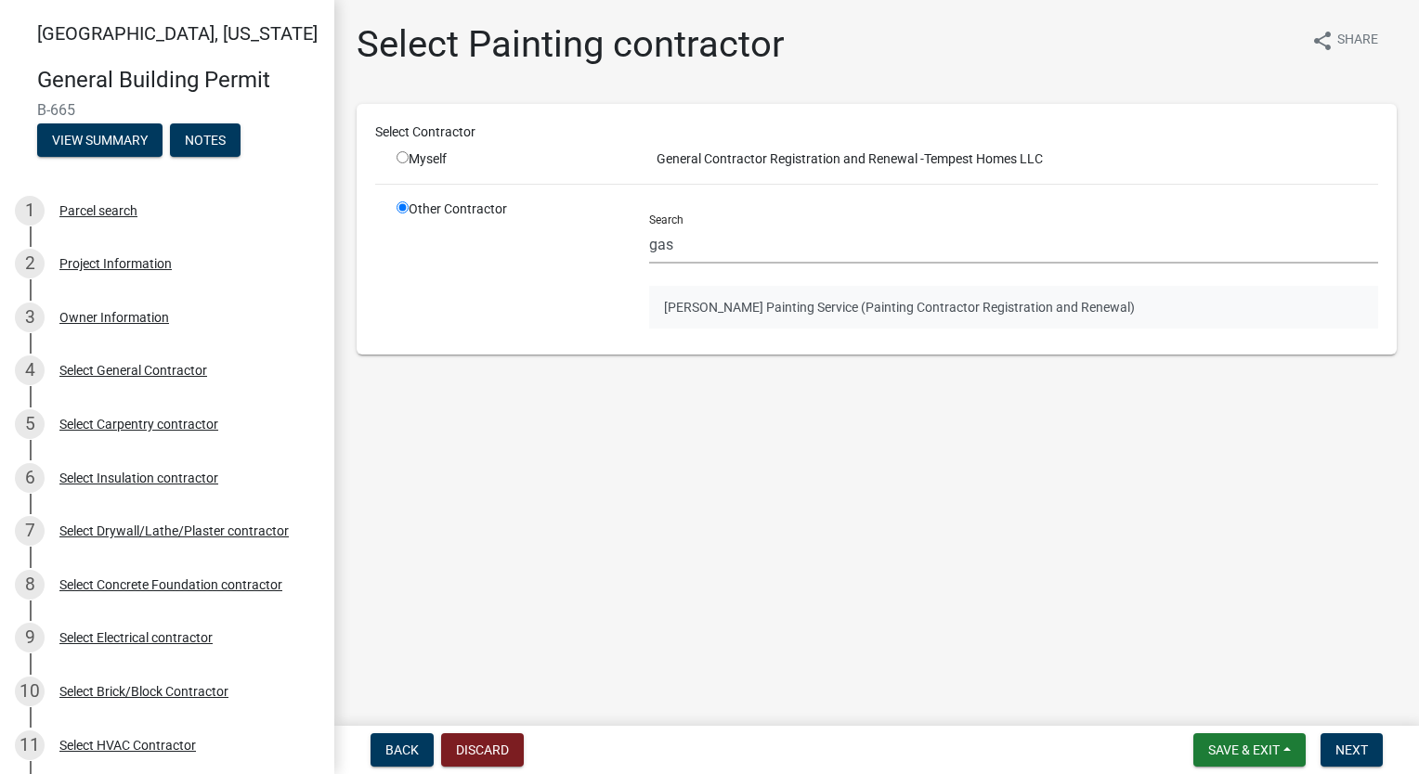
click at [796, 288] on button "[PERSON_NAME] Painting Service (Painting Contractor Registration and Renewal)" at bounding box center [1013, 307] width 729 height 43
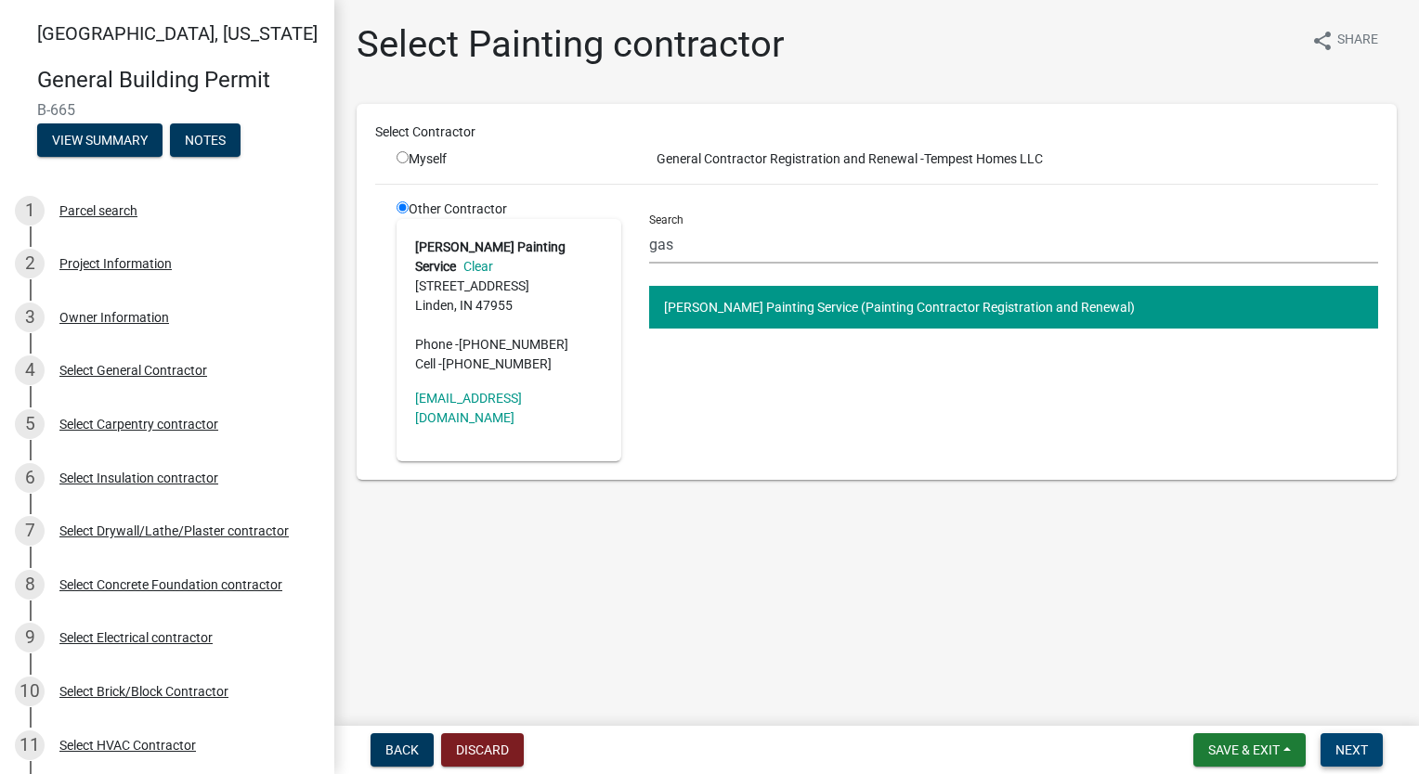
click at [1355, 750] on span "Next" at bounding box center [1351, 750] width 32 height 15
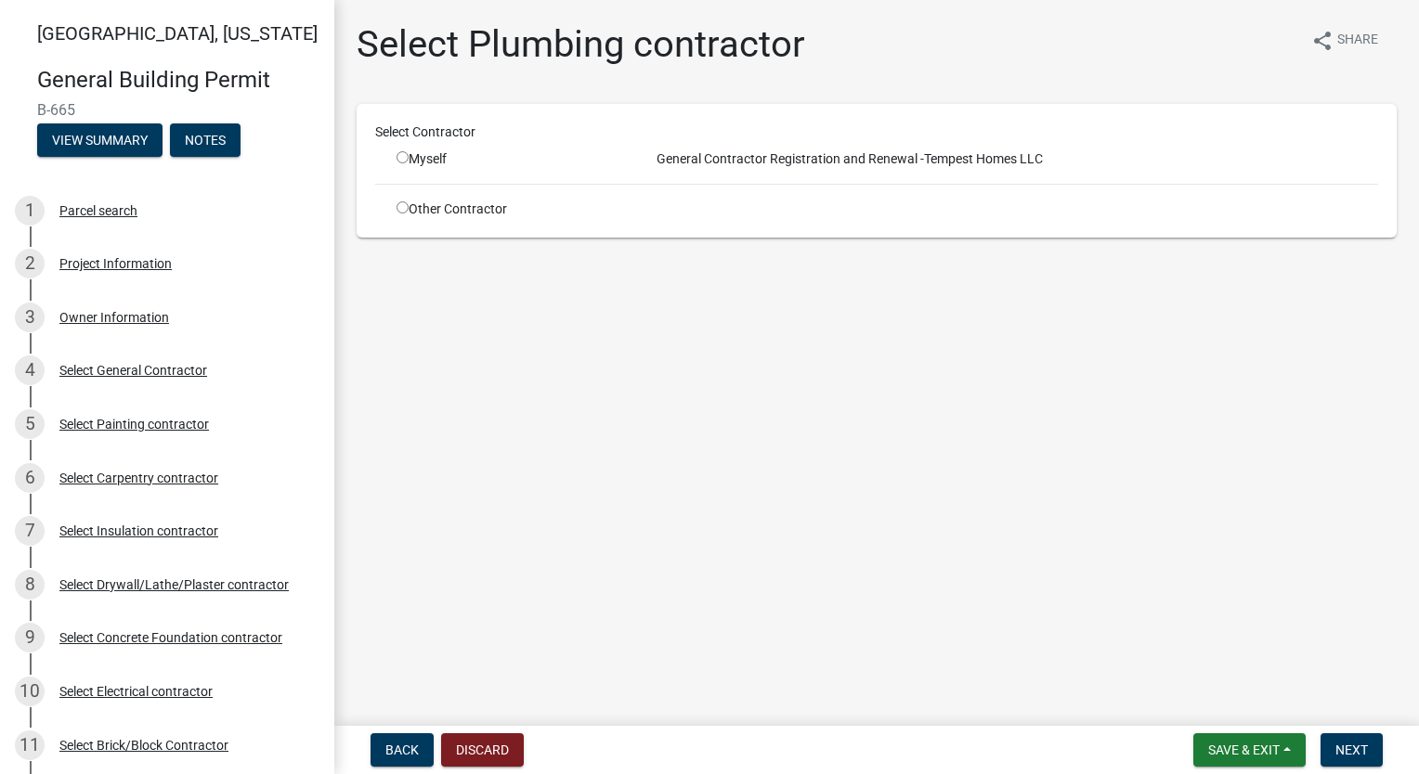
click at [405, 202] on input "radio" at bounding box center [402, 207] width 12 height 12
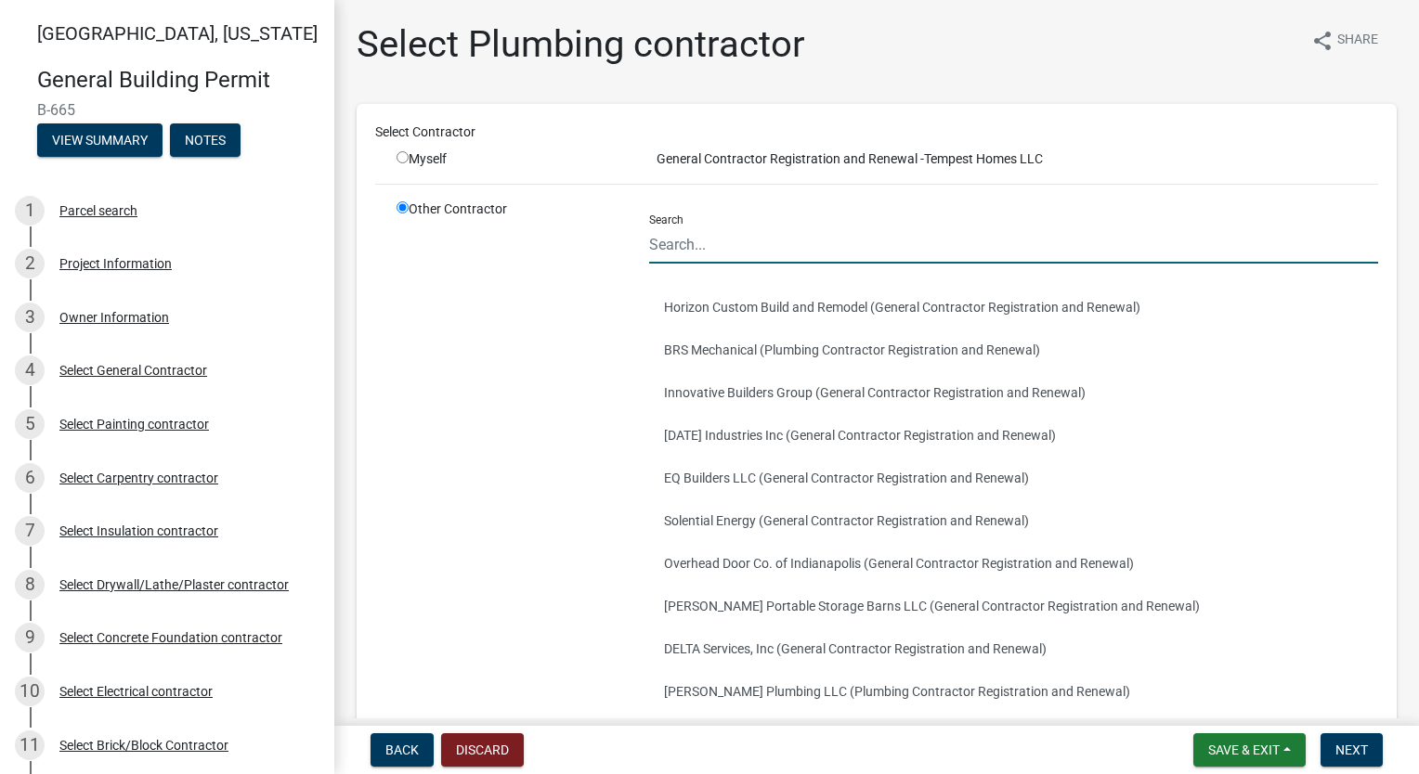
click at [763, 236] on input "Search" at bounding box center [1013, 245] width 729 height 38
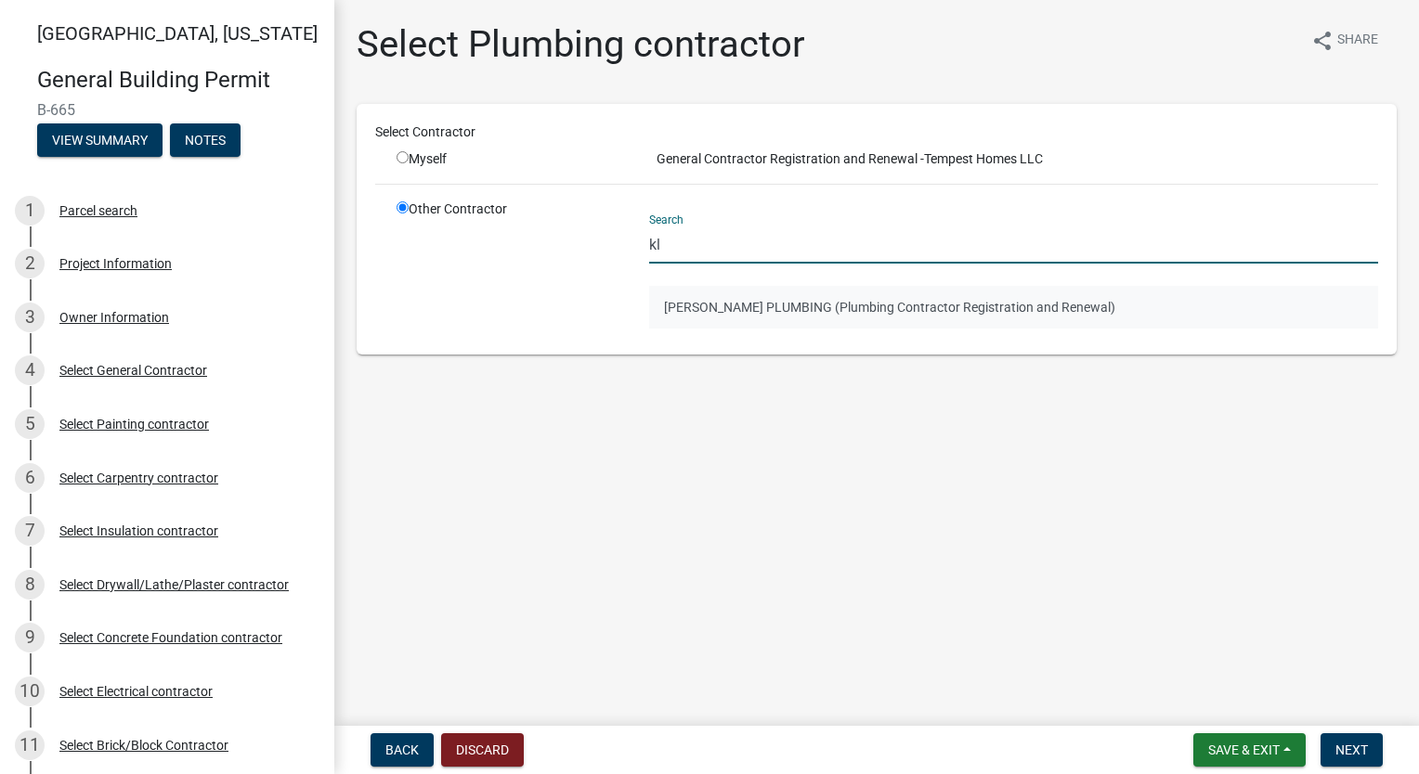
click at [787, 286] on button "[PERSON_NAME] PLUMBING (Plumbing Contractor Registration and Renewal)" at bounding box center [1013, 307] width 729 height 43
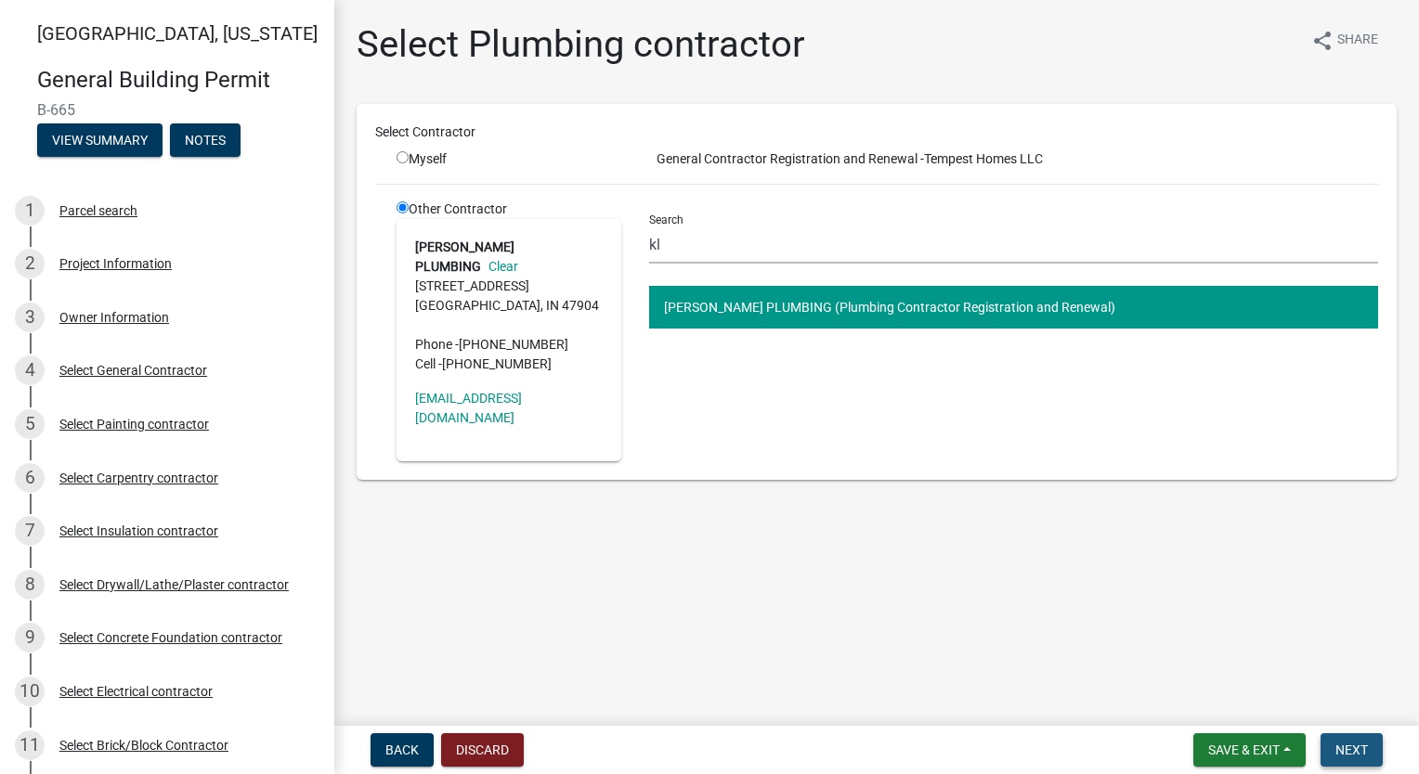
click at [1367, 758] on button "Next" at bounding box center [1351, 750] width 62 height 33
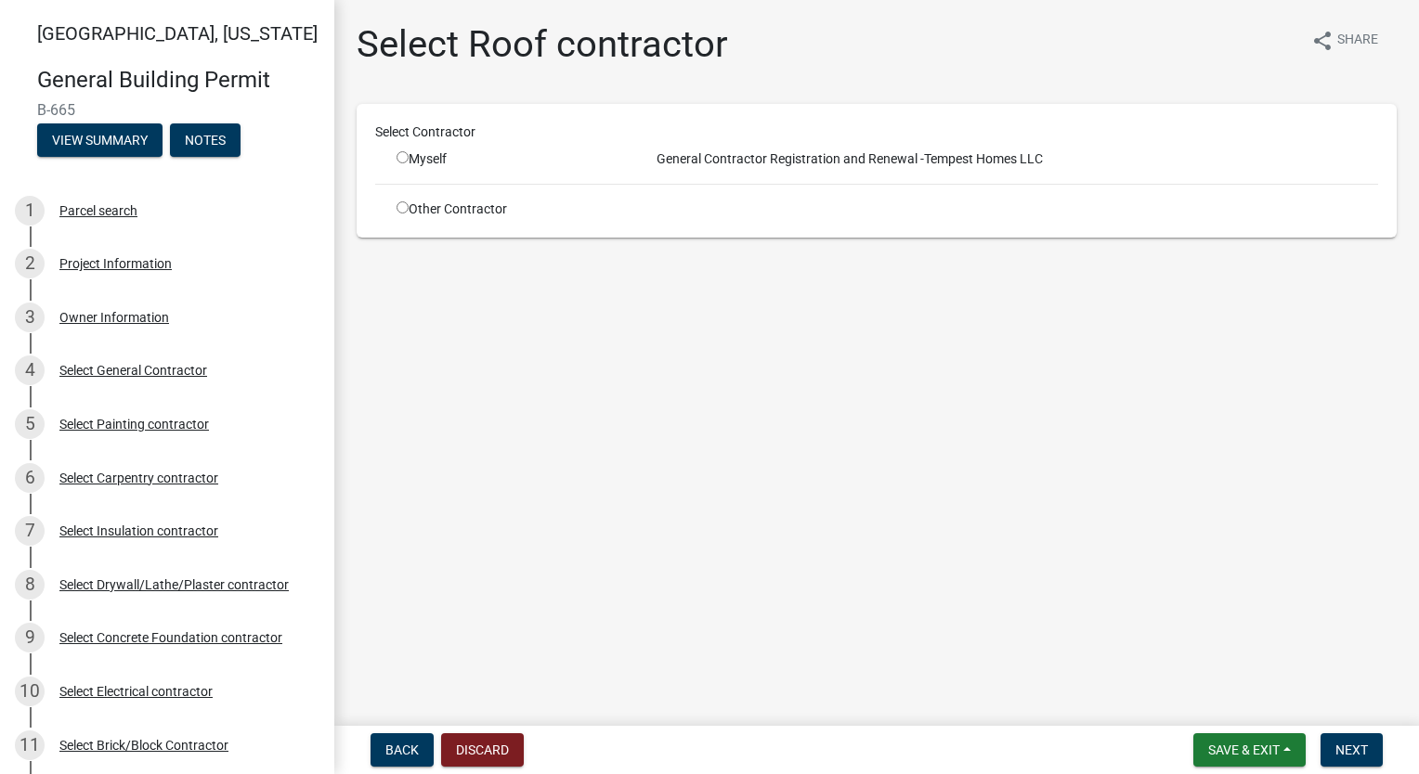
click at [399, 212] on input "radio" at bounding box center [402, 207] width 12 height 12
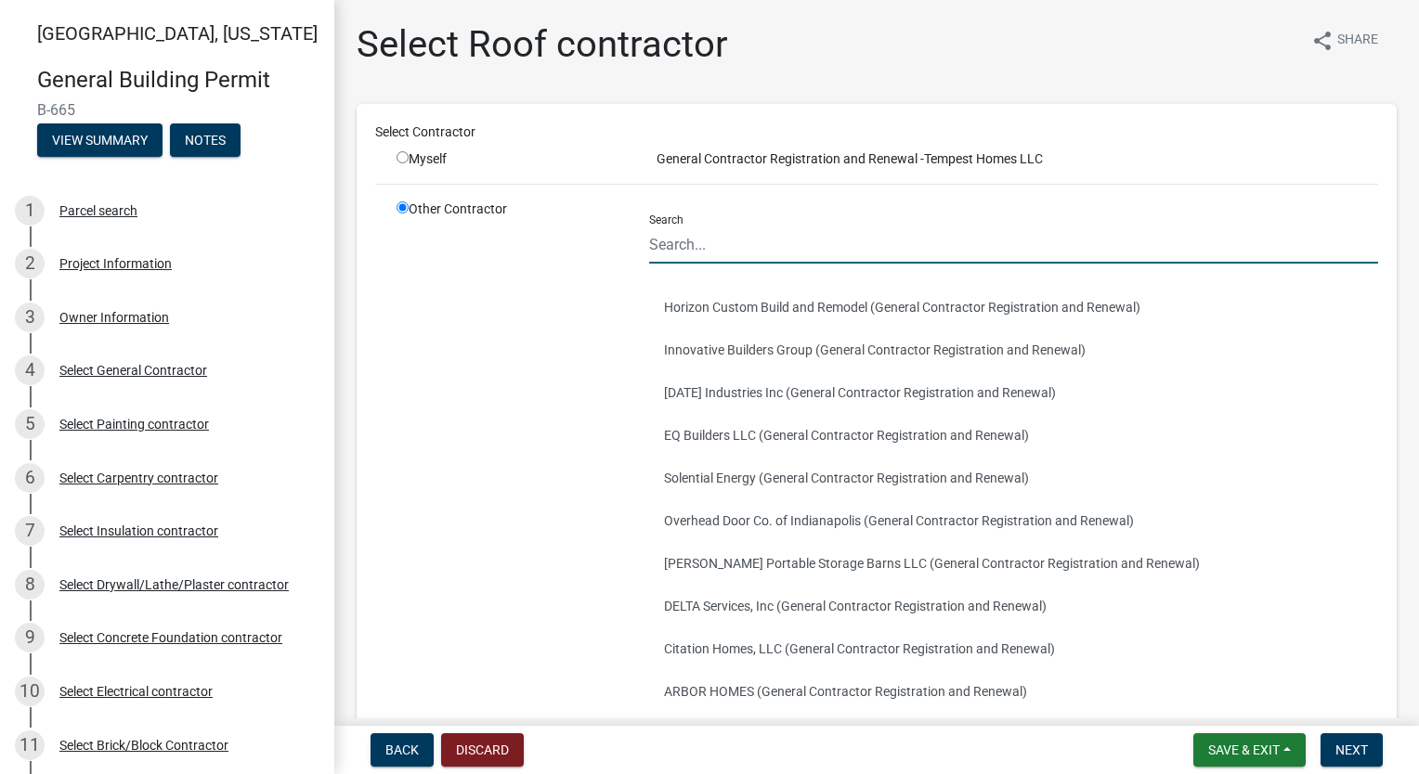
click at [769, 243] on input "Search" at bounding box center [1013, 245] width 729 height 38
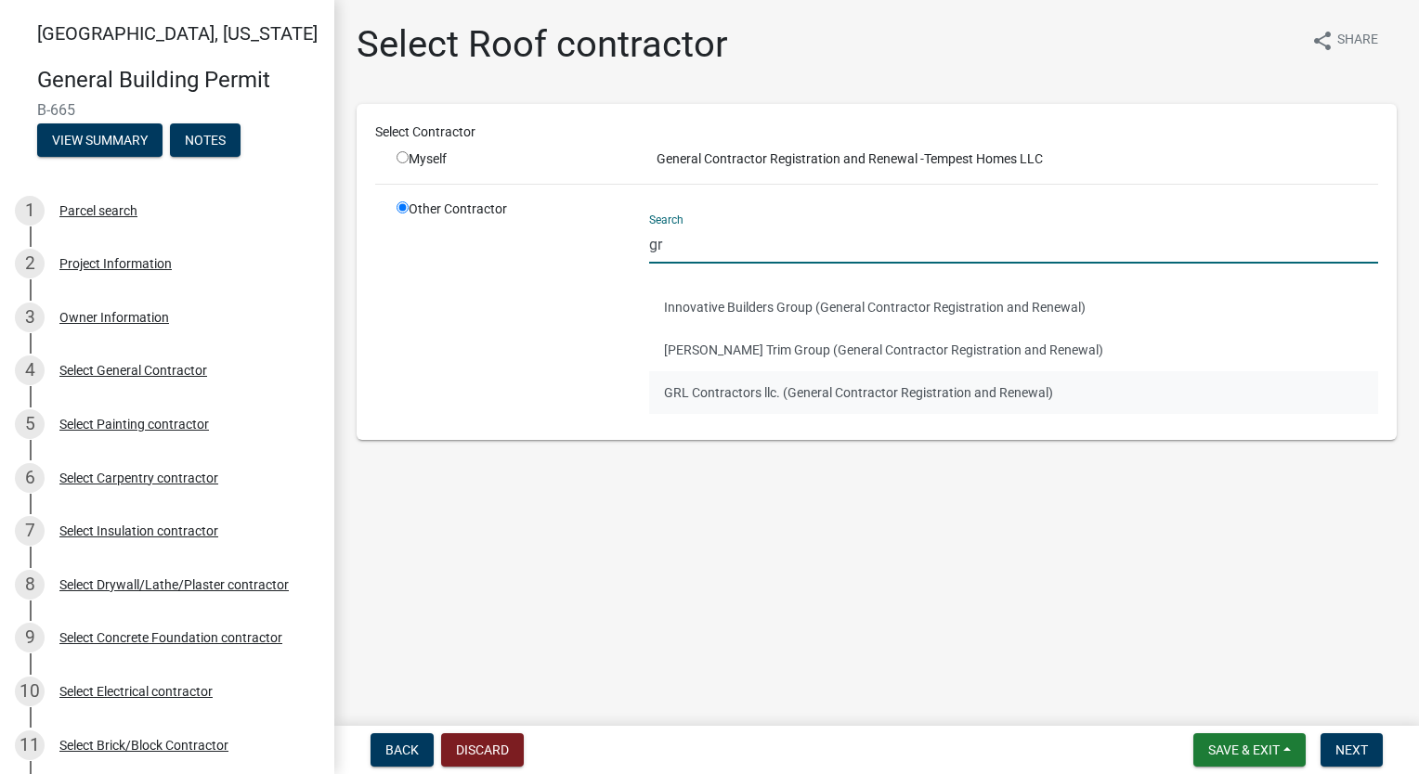
click at [737, 383] on button "GRL Contractors llc. (General Contractor Registration and Renewal)" at bounding box center [1013, 392] width 729 height 43
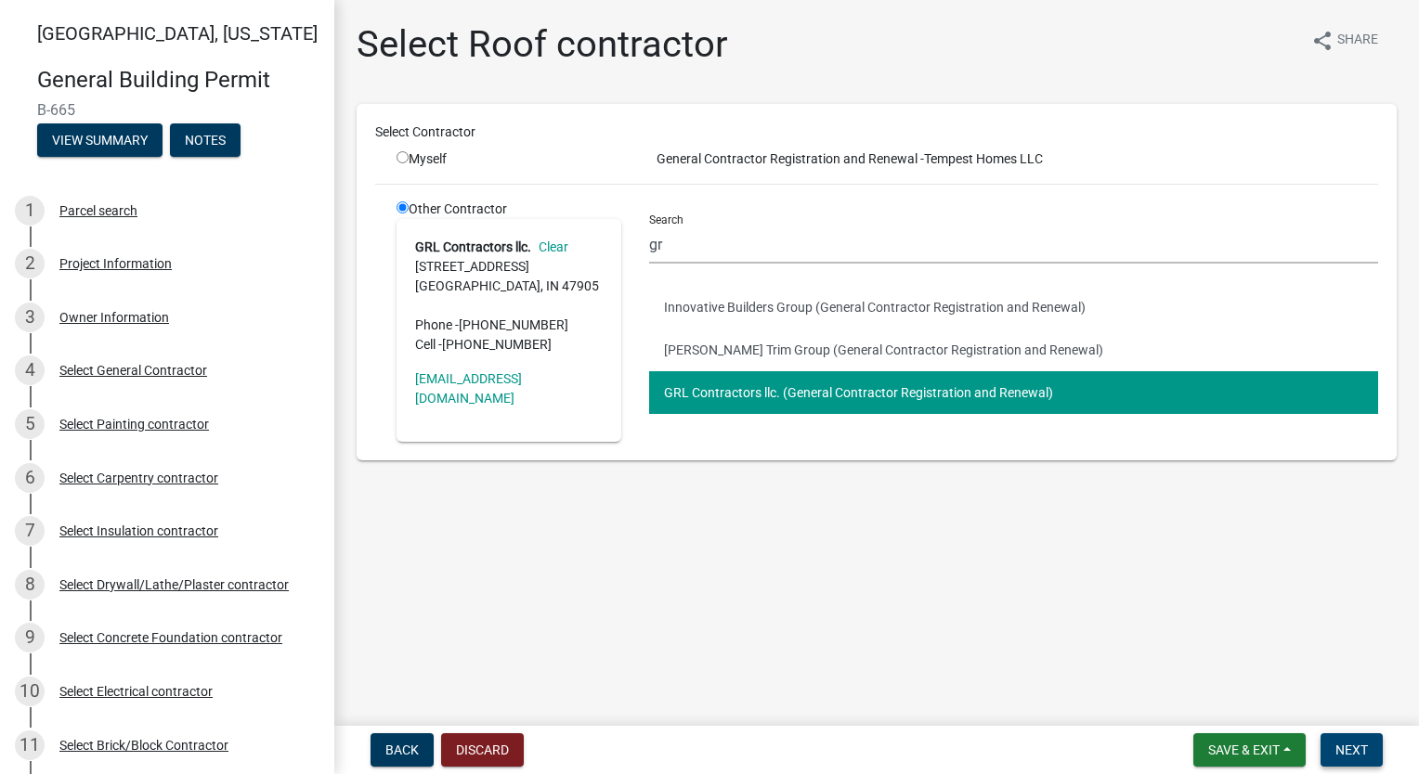
click at [1346, 754] on span "Next" at bounding box center [1351, 750] width 32 height 15
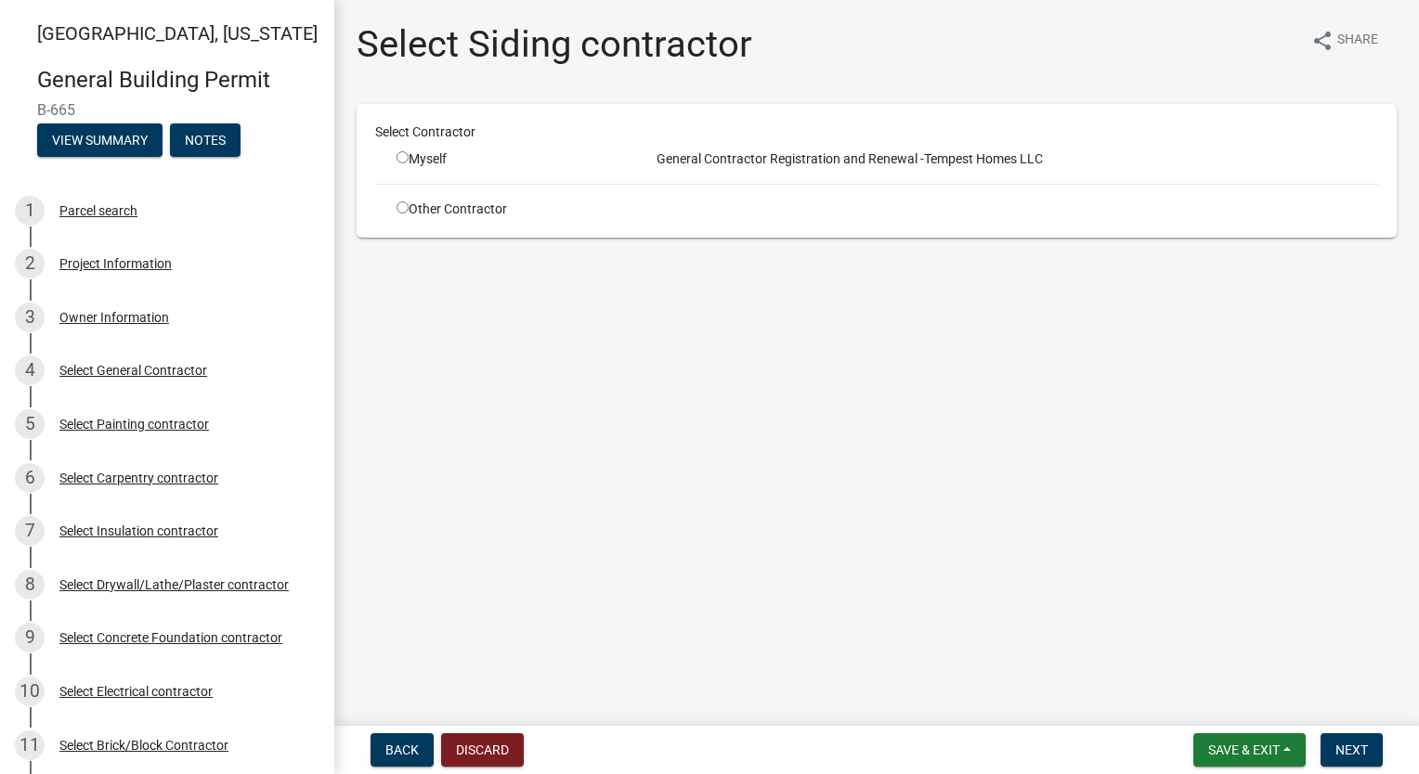
click at [400, 210] on input "radio" at bounding box center [402, 207] width 12 height 12
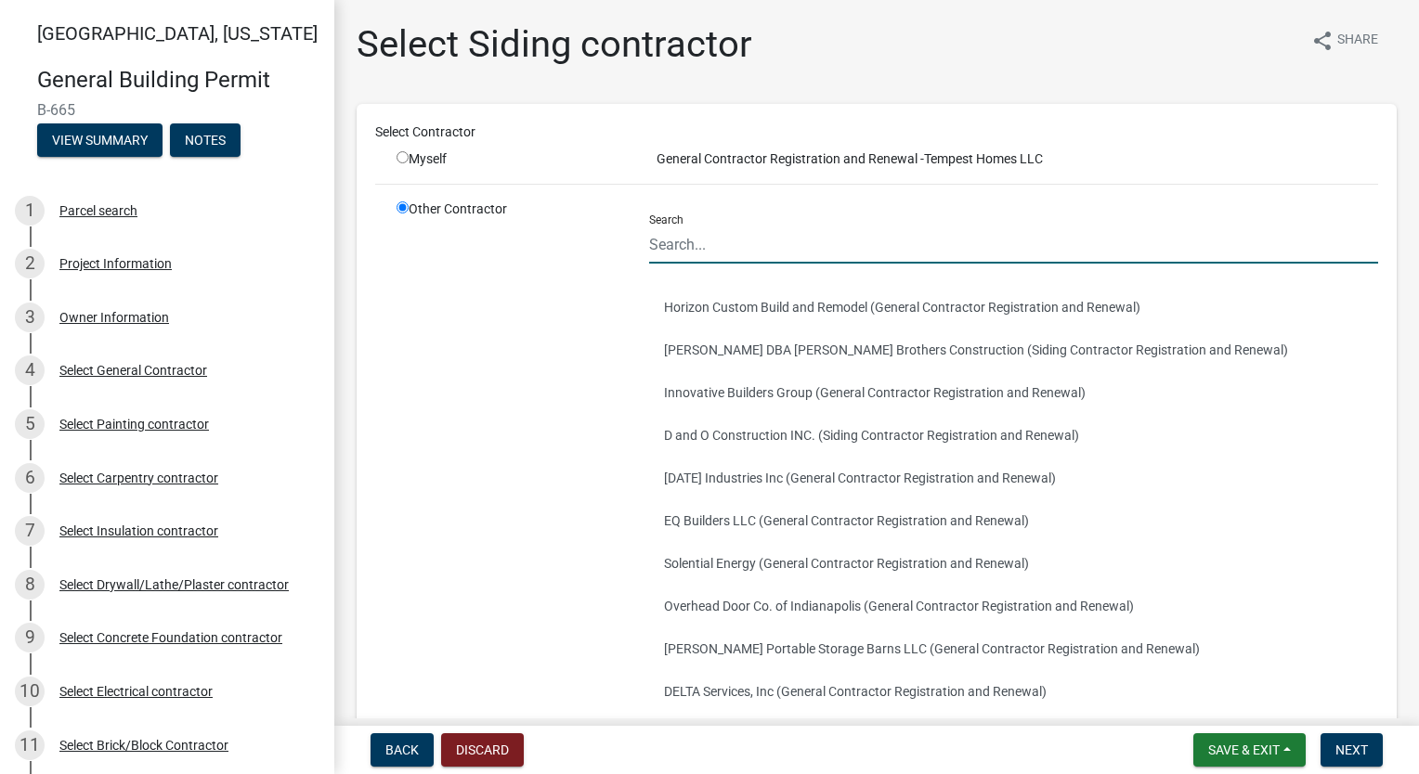
click at [713, 249] on input "Search" at bounding box center [1013, 245] width 729 height 38
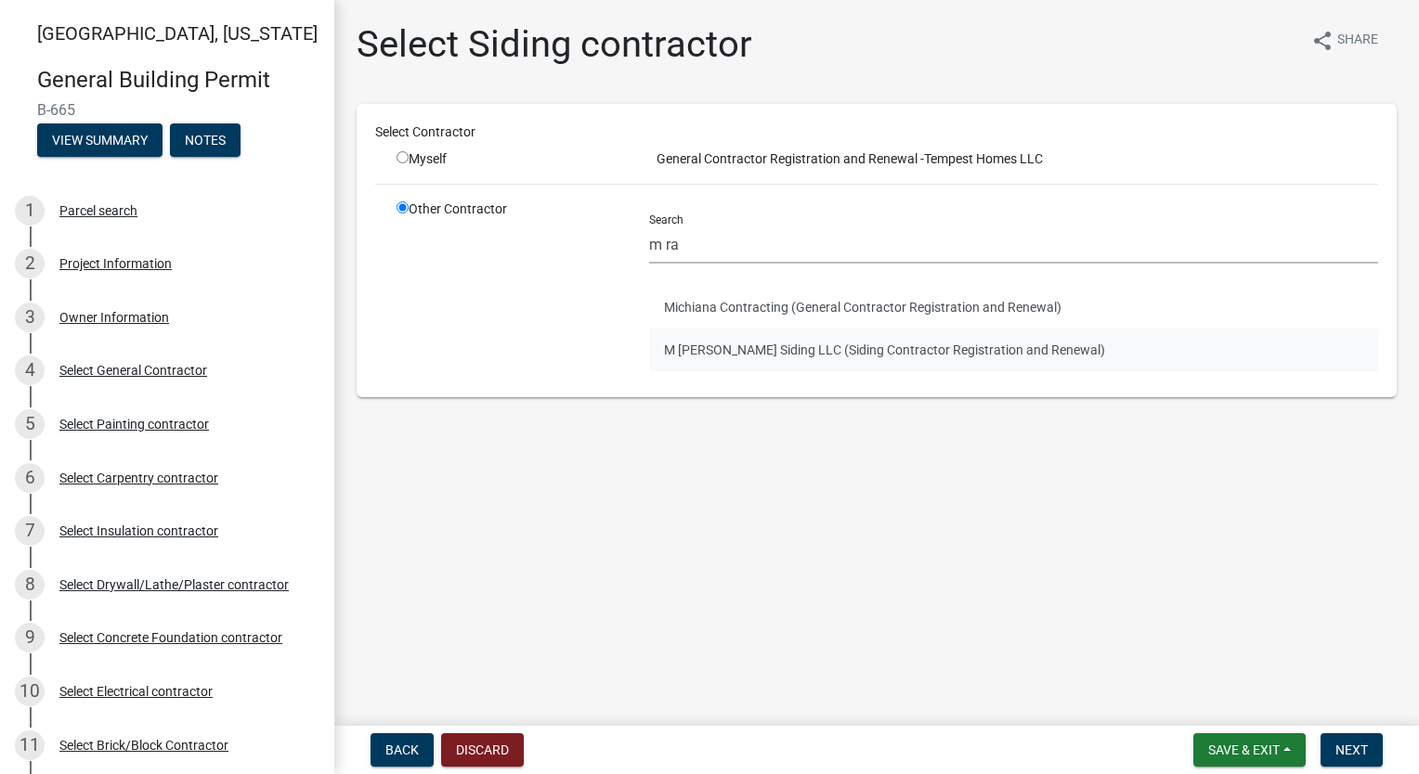
click at [730, 352] on button "M [PERSON_NAME] Siding LLC (Siding Contractor Registration and Renewal)" at bounding box center [1013, 350] width 729 height 43
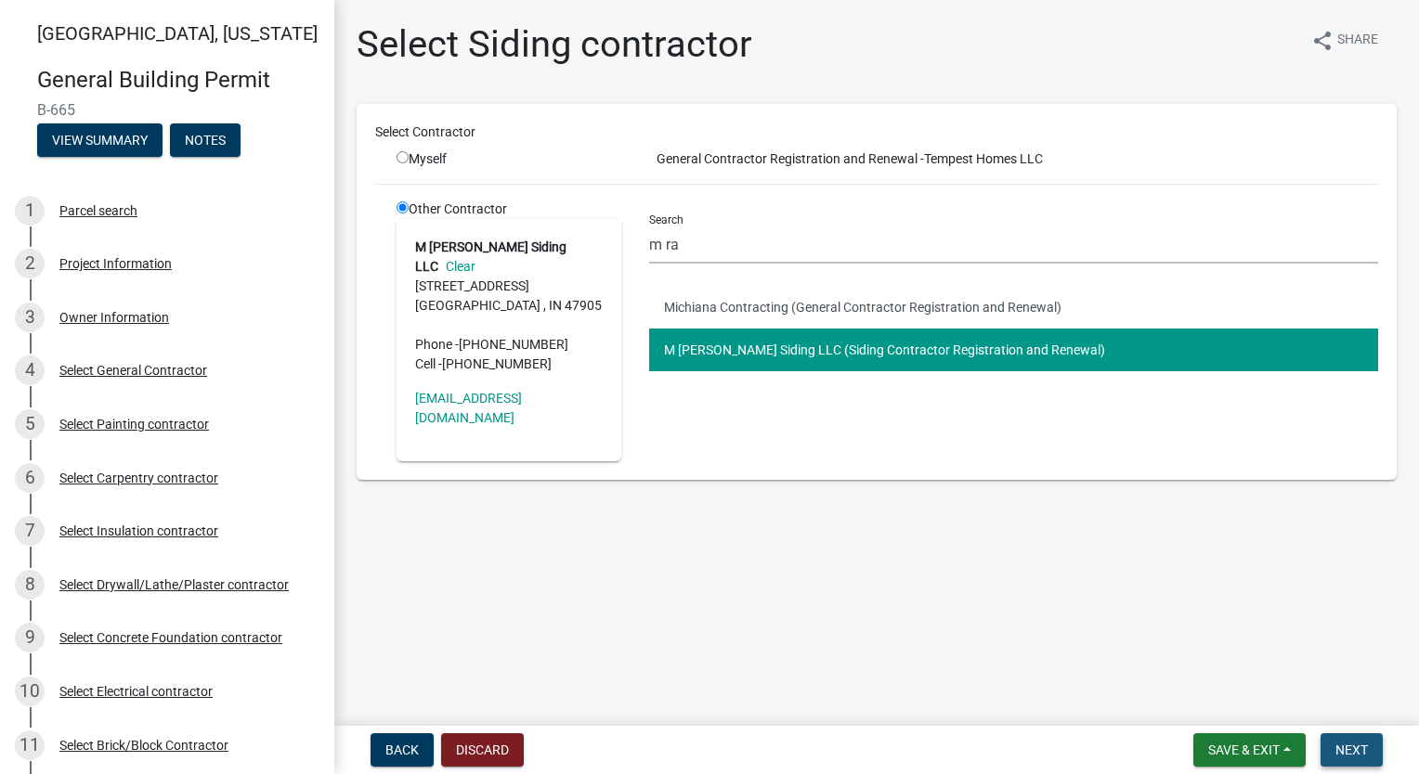
click at [1348, 748] on span "Next" at bounding box center [1351, 750] width 32 height 15
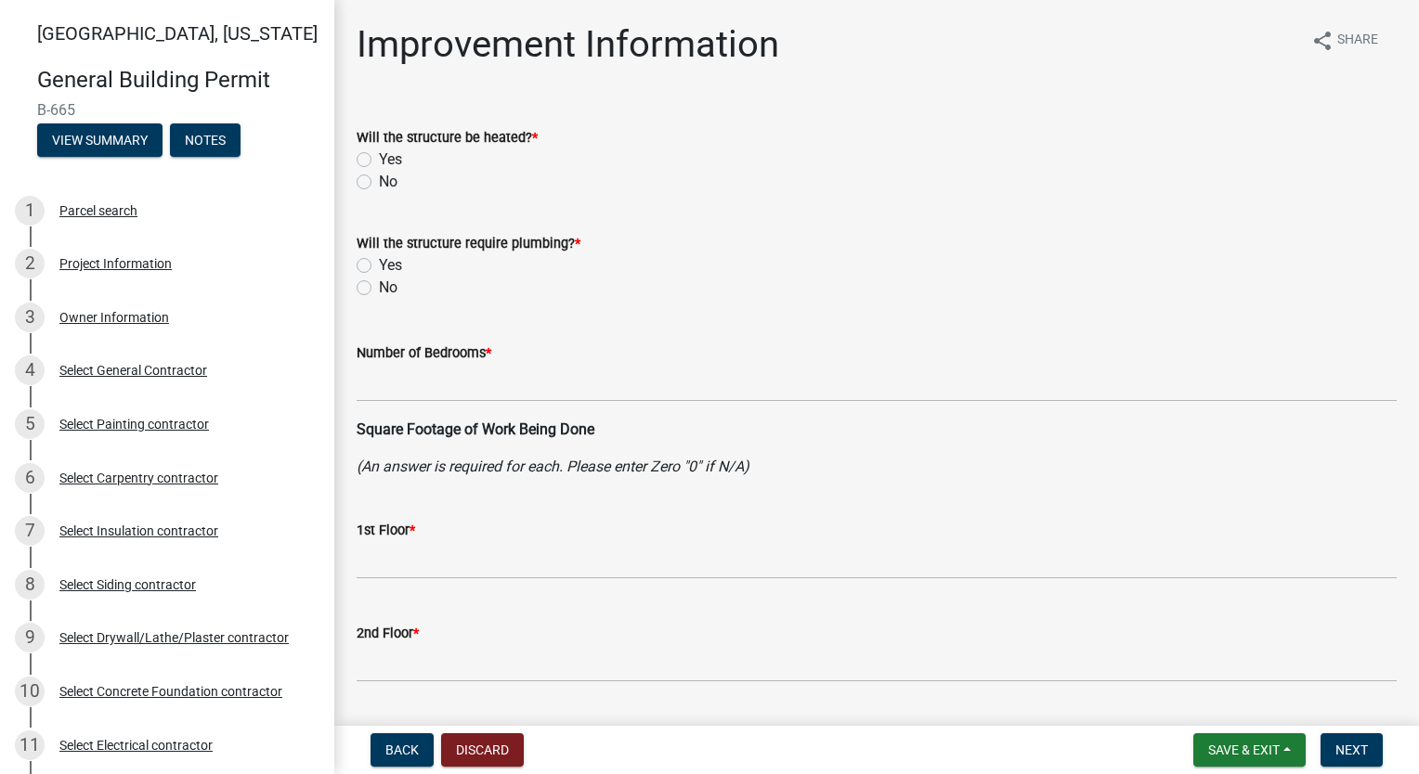
drag, startPoint x: 364, startPoint y: 155, endPoint x: 370, endPoint y: 163, distance: 10.6
click at [379, 155] on label "Yes" at bounding box center [390, 160] width 23 height 22
click at [379, 155] on input "Yes" at bounding box center [385, 155] width 12 height 12
click at [379, 266] on label "Yes" at bounding box center [390, 265] width 23 height 22
click at [379, 266] on input "Yes" at bounding box center [385, 260] width 12 height 12
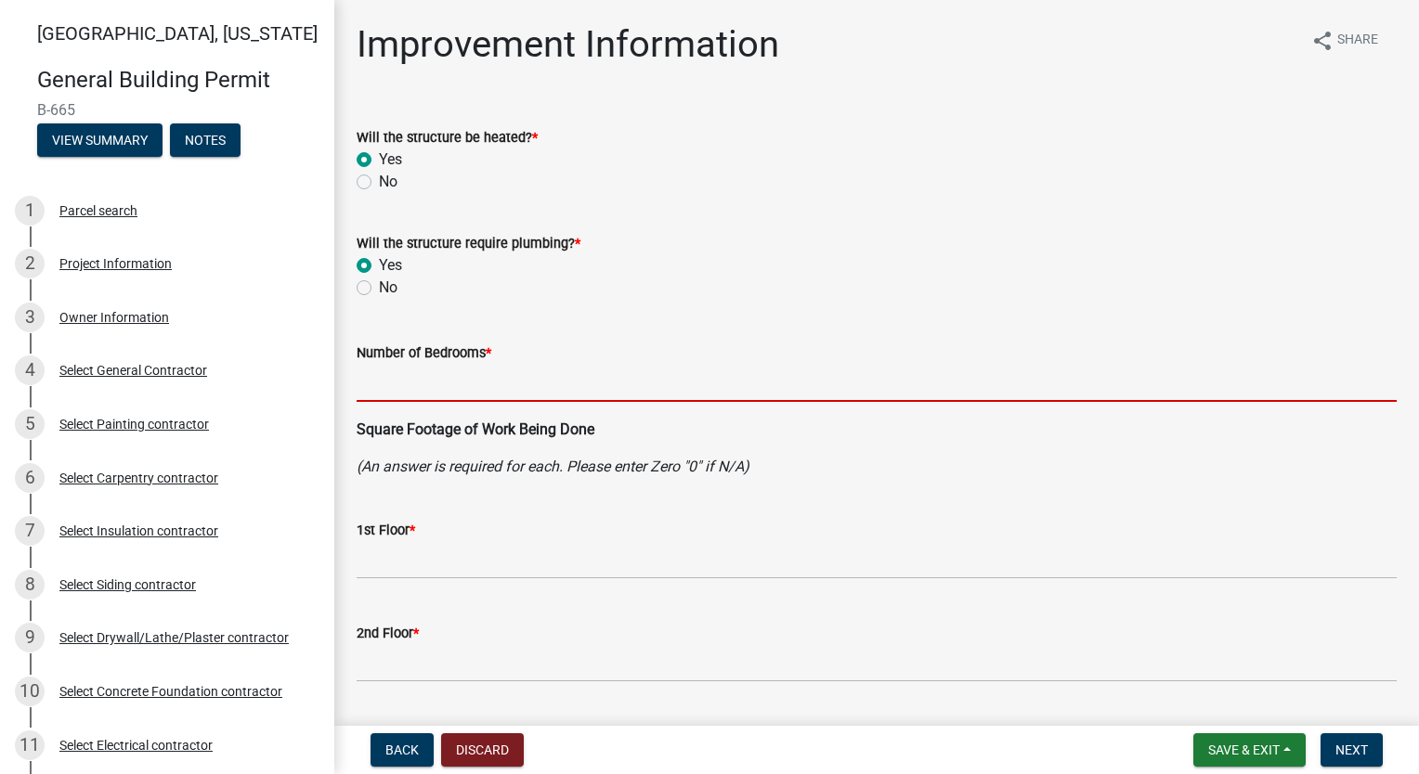
click at [494, 388] on input "text" at bounding box center [877, 383] width 1040 height 38
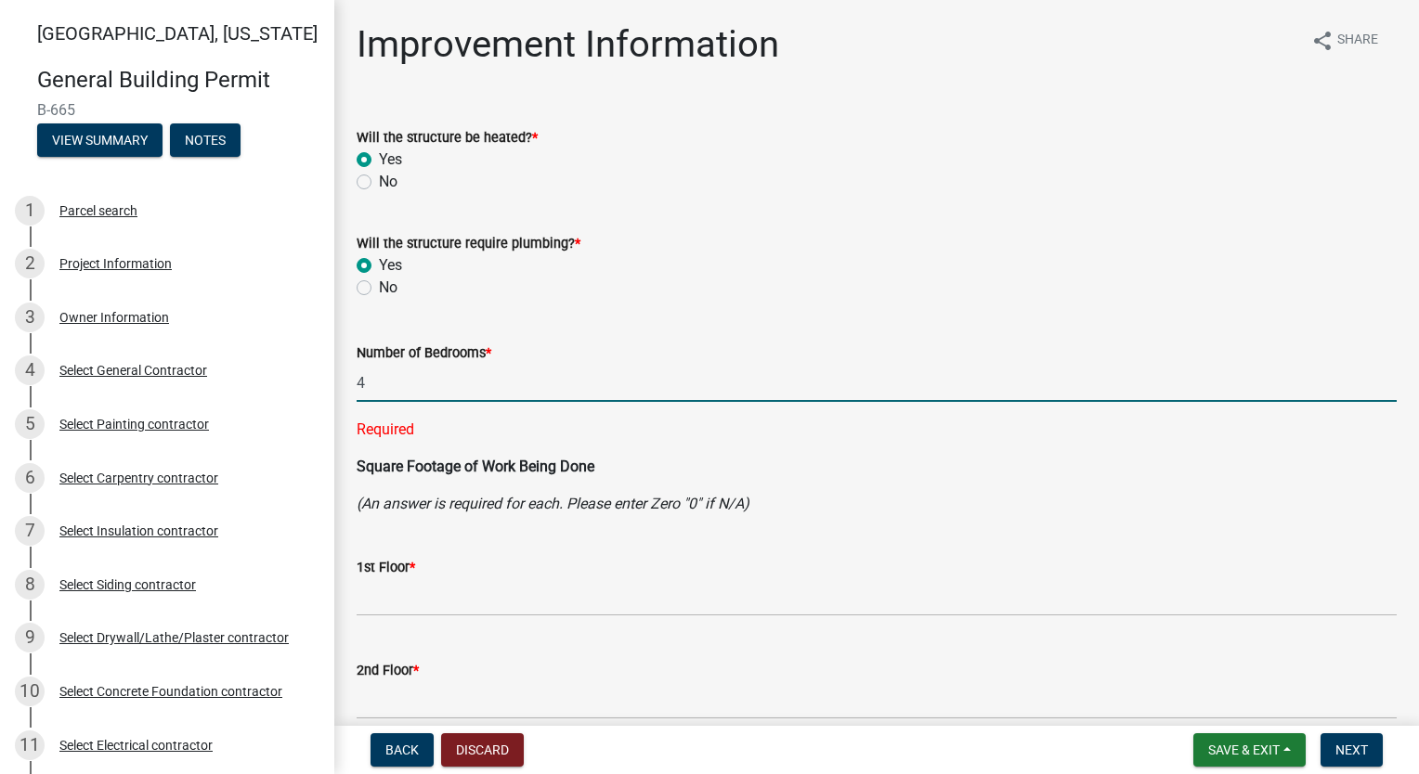
scroll to position [186, 0]
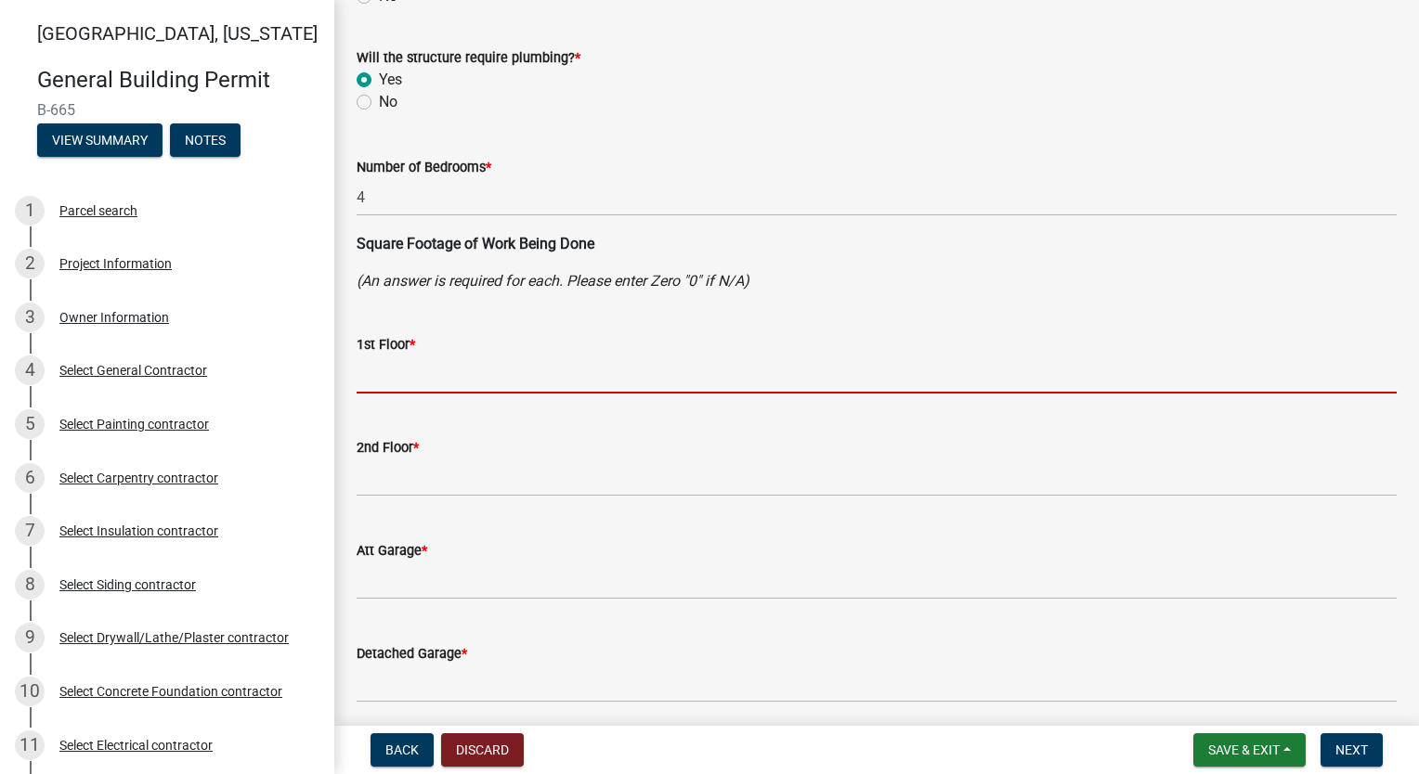
click at [487, 393] on input "text" at bounding box center [877, 375] width 1040 height 38
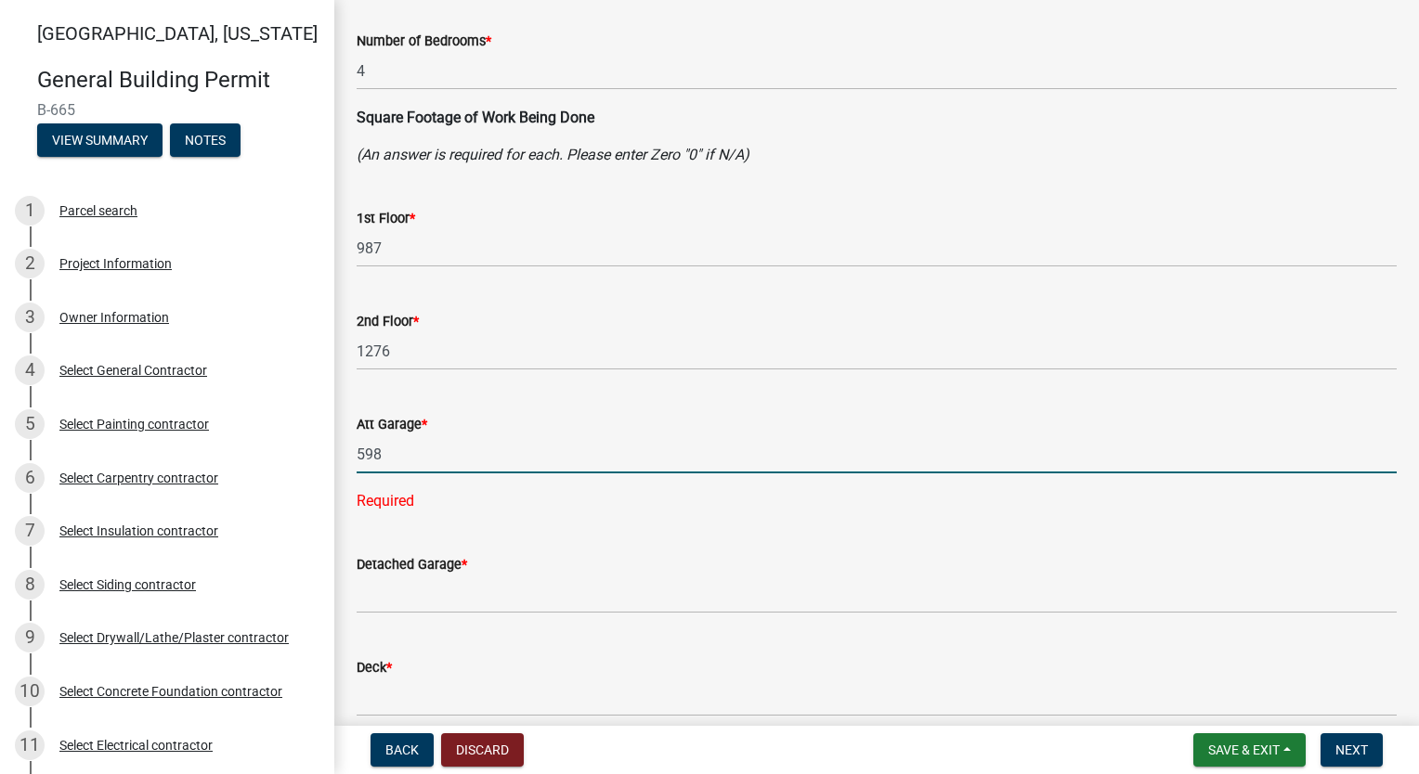
scroll to position [464, 0]
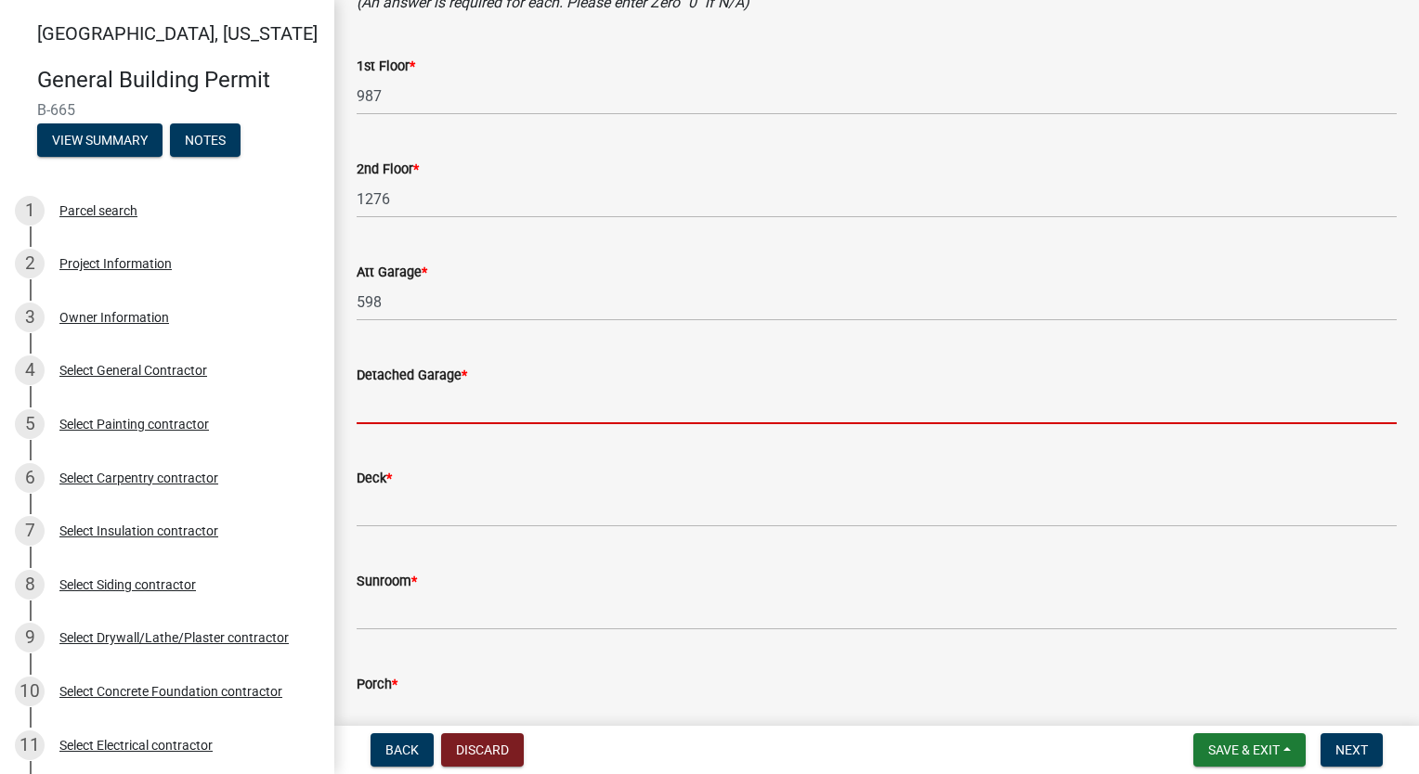
click at [516, 436] on wm-data-entity-input "Detached Garage *" at bounding box center [877, 389] width 1040 height 103
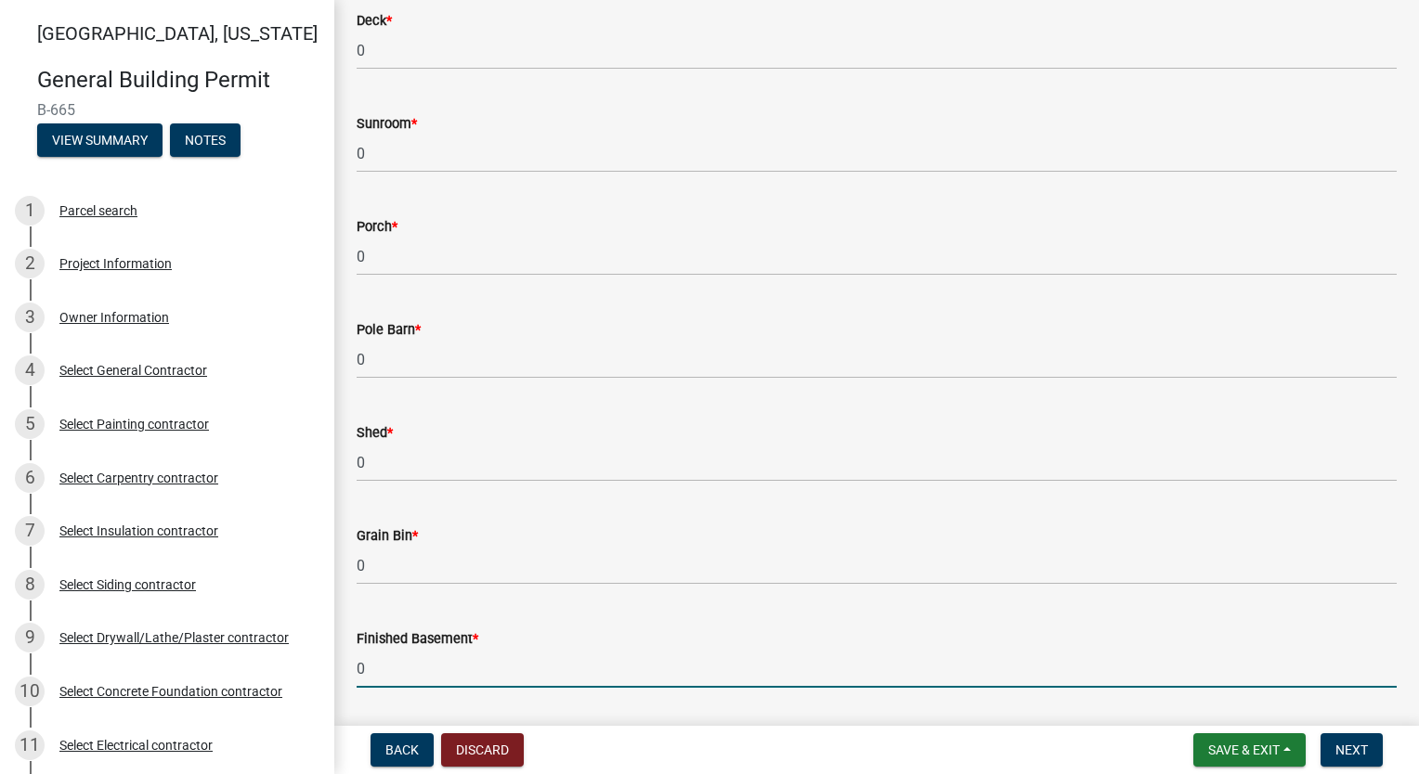
scroll to position [1334, 0]
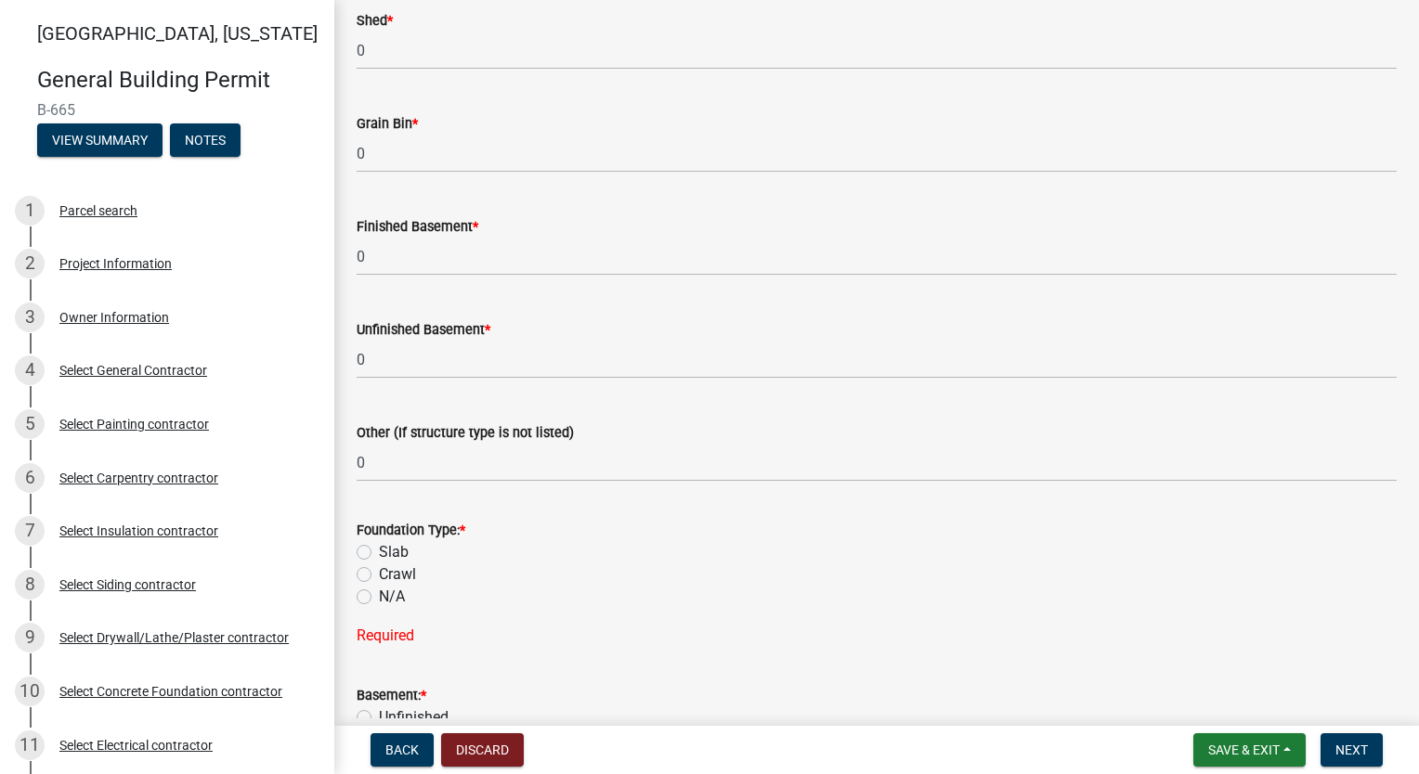
click at [379, 544] on label "Slab" at bounding box center [394, 552] width 30 height 22
click at [379, 544] on input "Slab" at bounding box center [385, 547] width 12 height 12
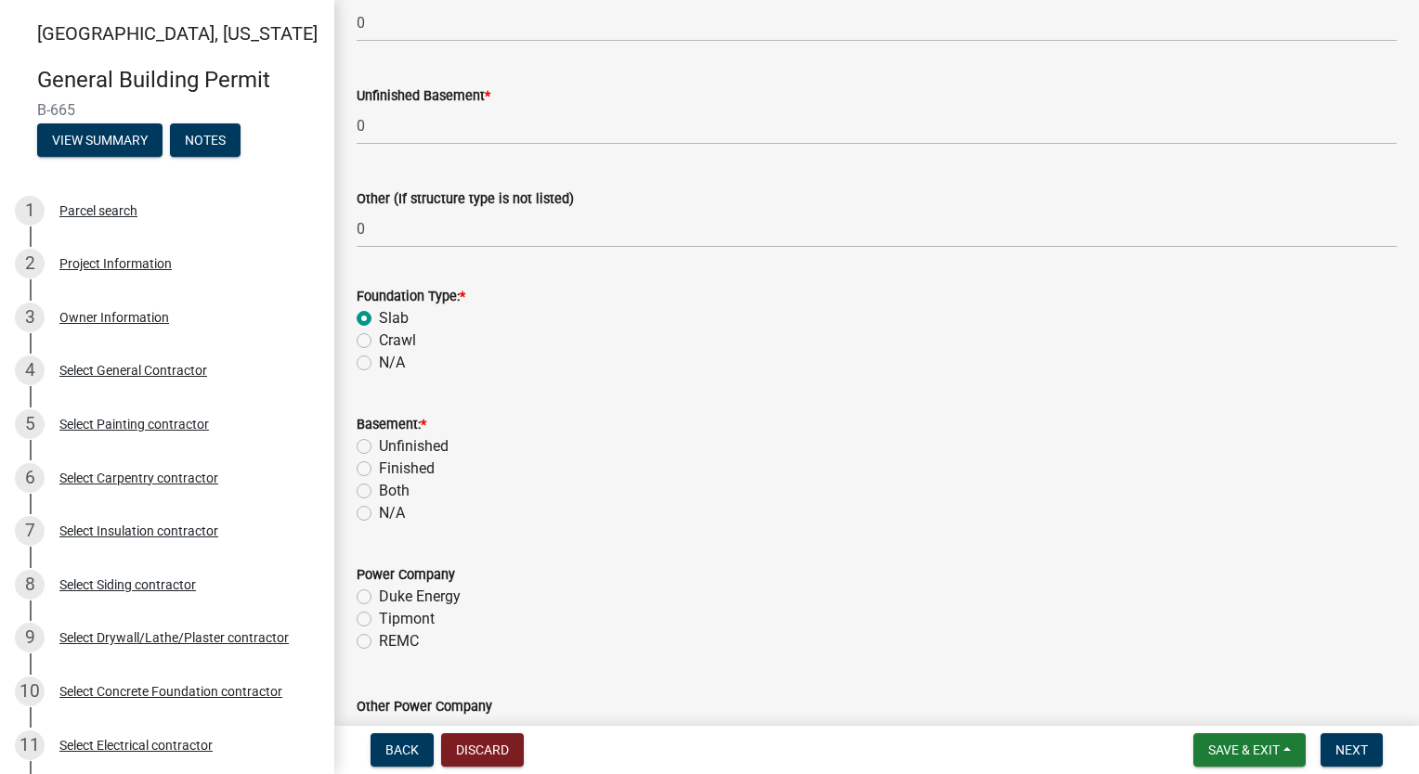
scroll to position [1798, 0]
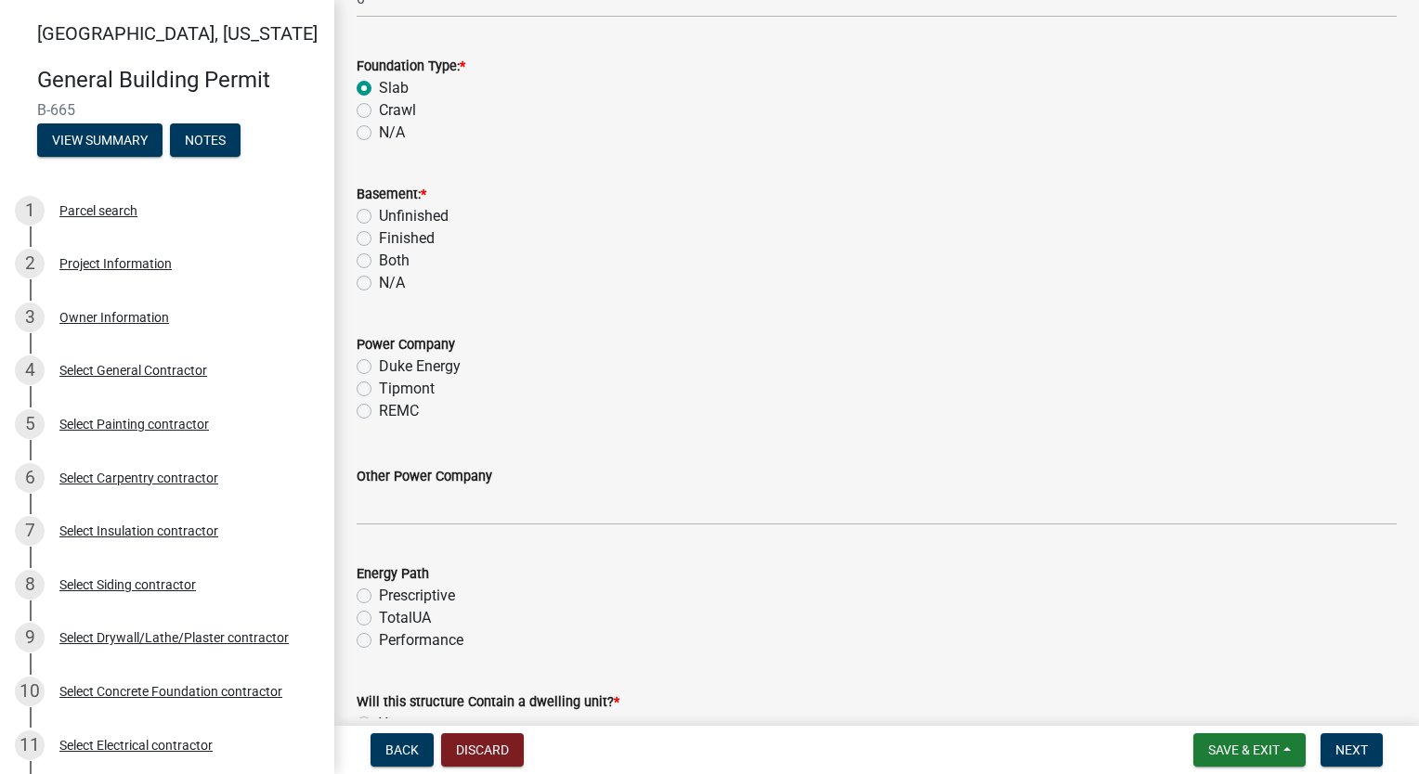
click at [379, 279] on label "N/A" at bounding box center [392, 283] width 26 height 22
click at [379, 279] on input "N/A" at bounding box center [385, 278] width 12 height 12
click at [379, 389] on label "Tipmont" at bounding box center [407, 389] width 56 height 22
click at [379, 389] on input "Tipmont" at bounding box center [385, 384] width 12 height 12
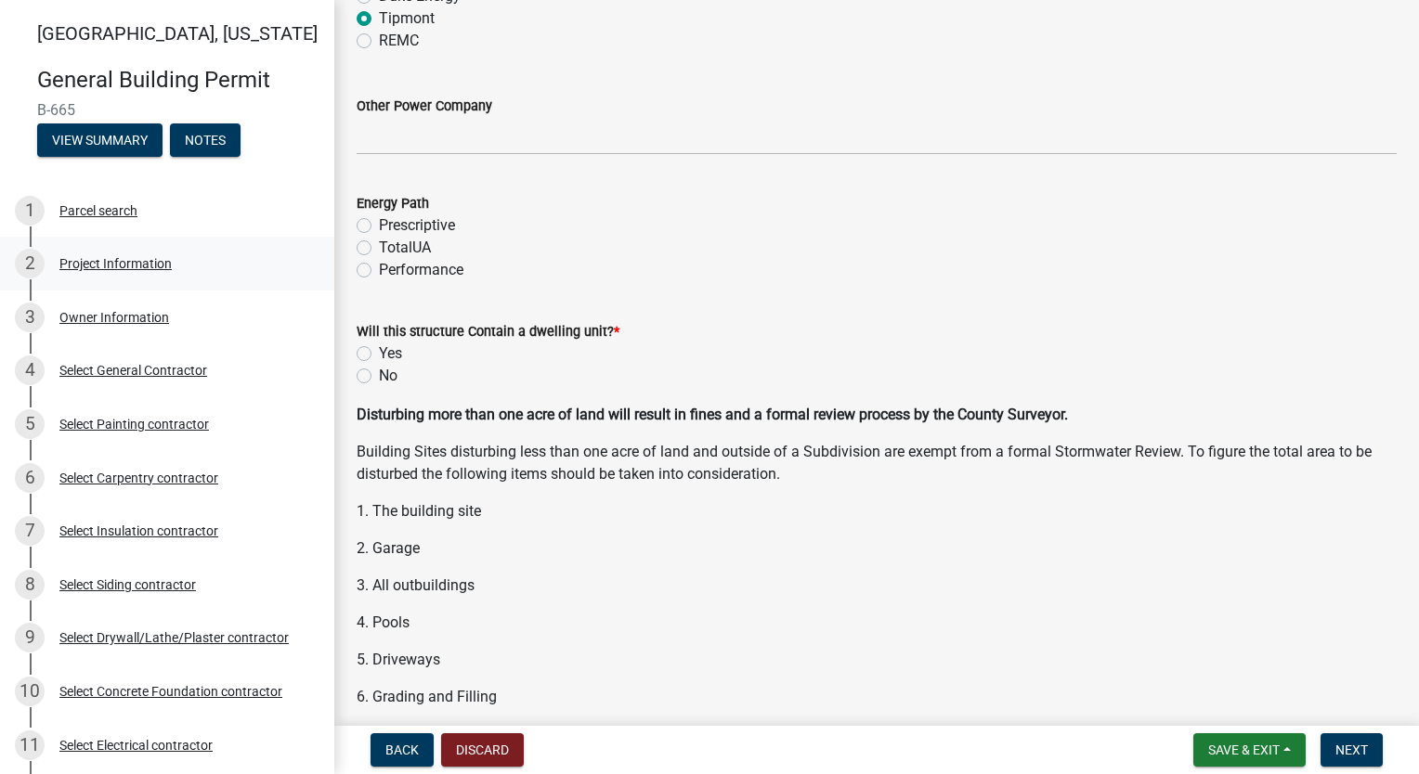
scroll to position [2170, 0]
click at [379, 227] on label "Prescriptive" at bounding box center [417, 225] width 76 height 22
click at [379, 226] on input "Prescriptive" at bounding box center [385, 220] width 12 height 12
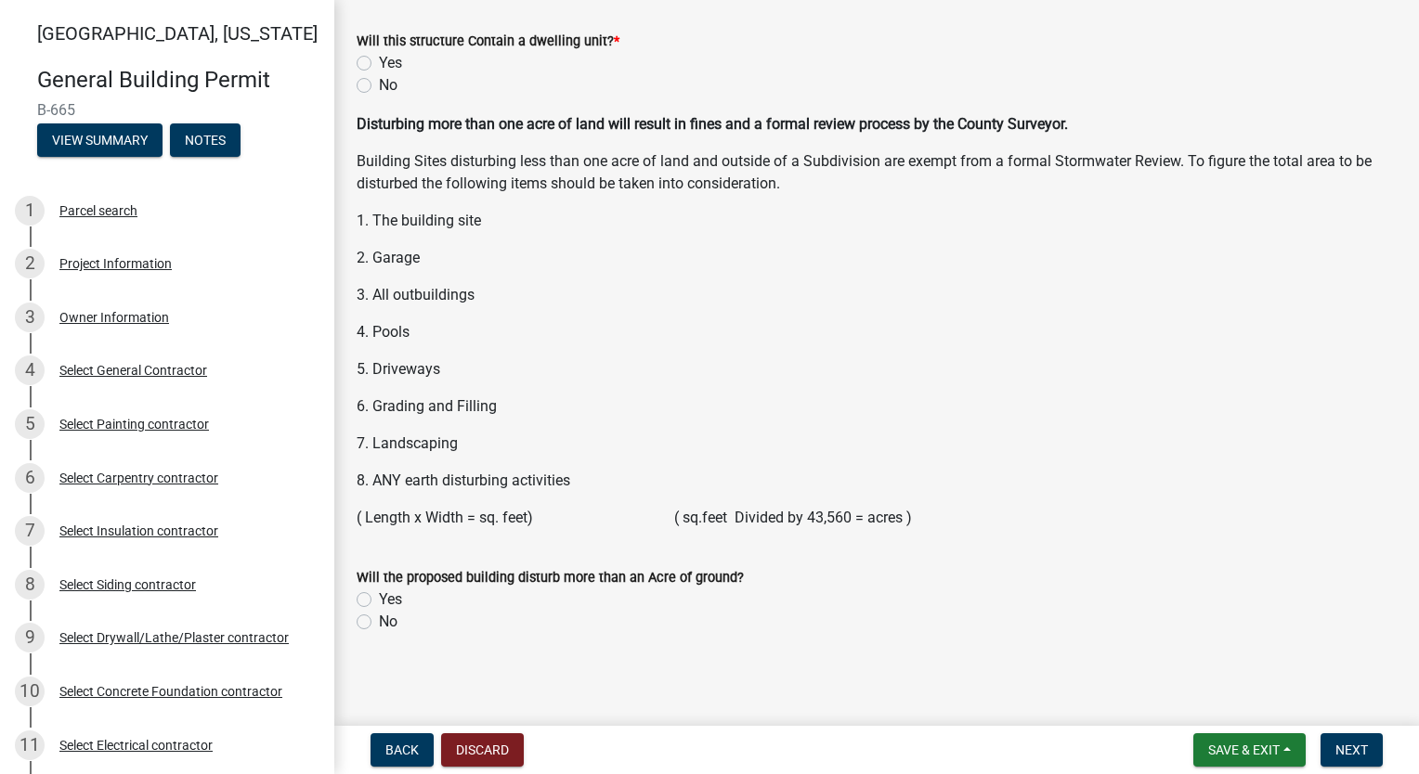
scroll to position [2462, 0]
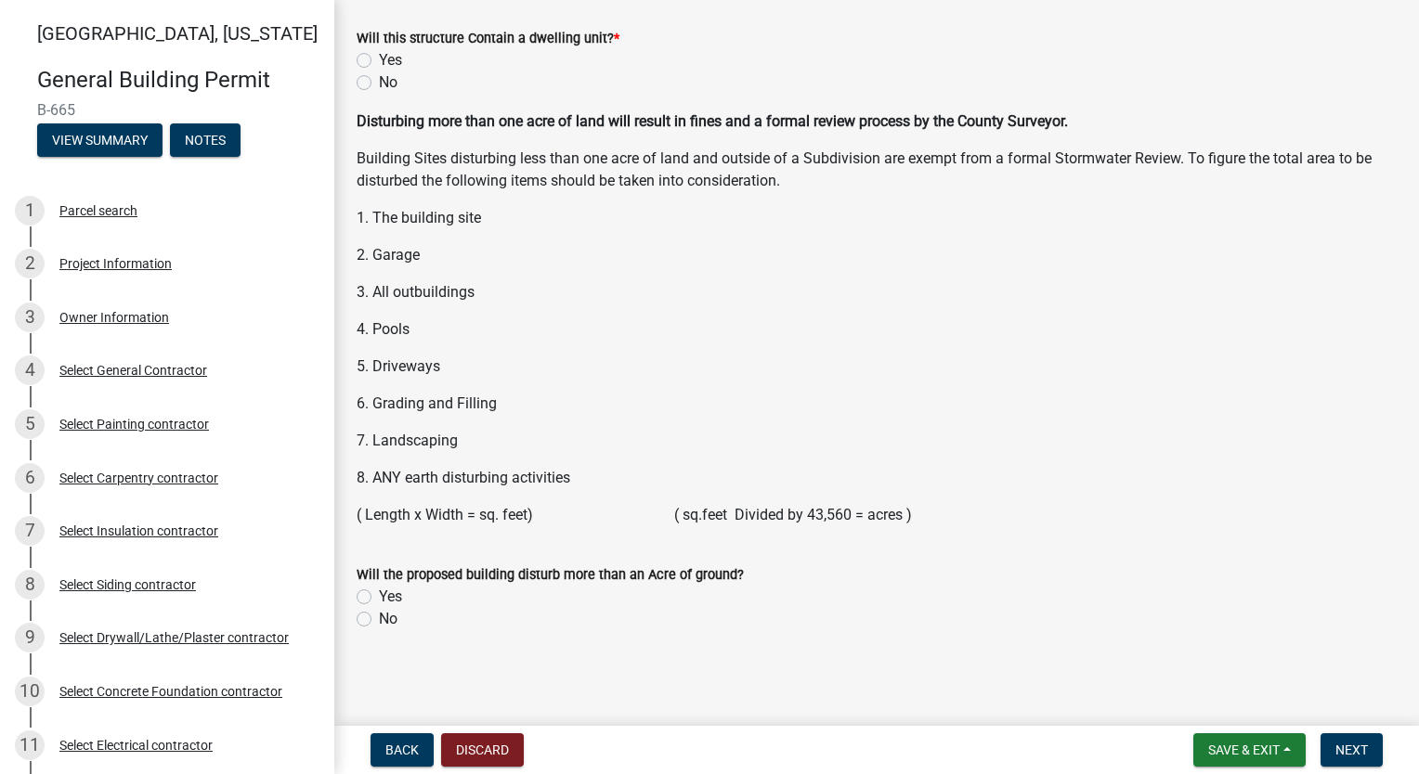
click at [379, 618] on label "No" at bounding box center [388, 619] width 19 height 22
click at [379, 618] on input "No" at bounding box center [385, 614] width 12 height 12
click at [1354, 746] on span "Next" at bounding box center [1351, 750] width 32 height 15
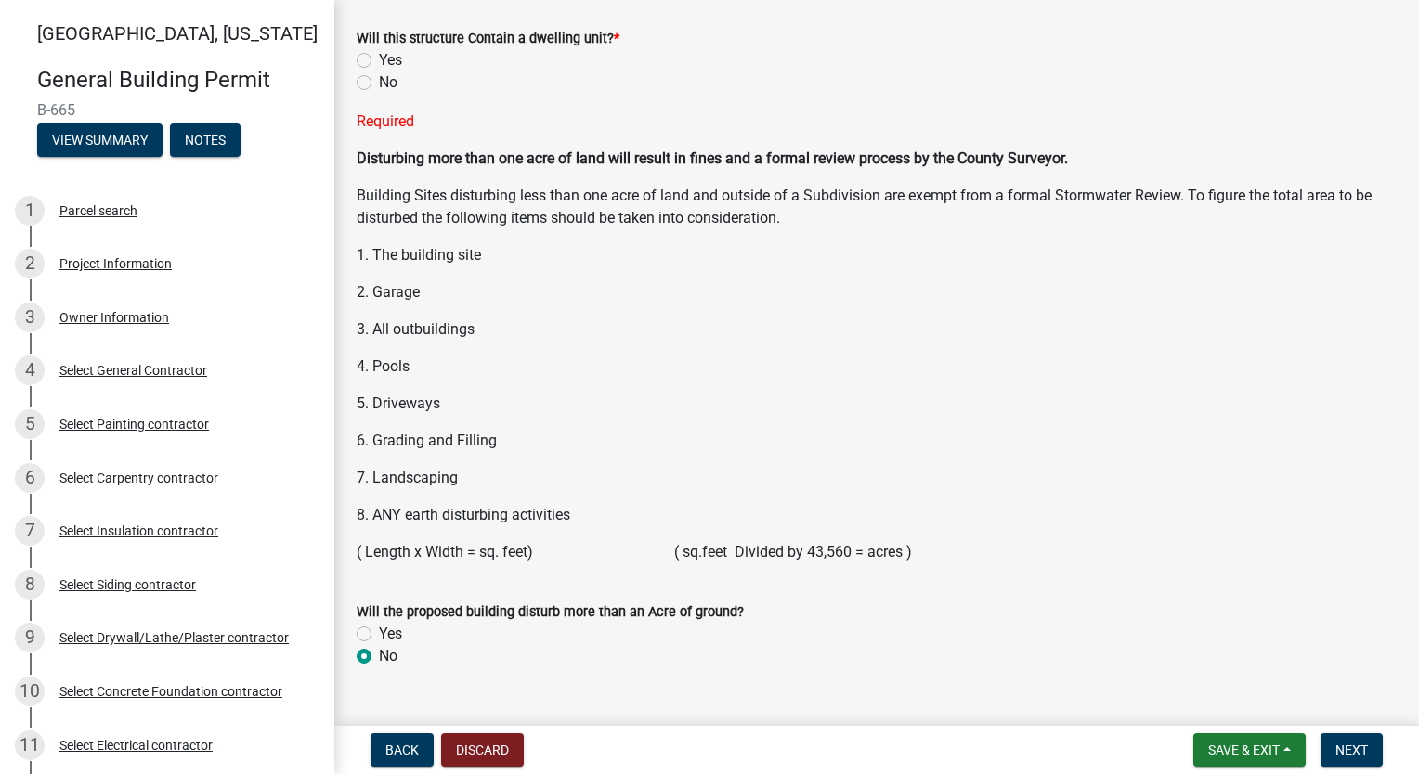
click at [379, 61] on label "Yes" at bounding box center [390, 60] width 23 height 22
click at [379, 61] on input "Yes" at bounding box center [385, 55] width 12 height 12
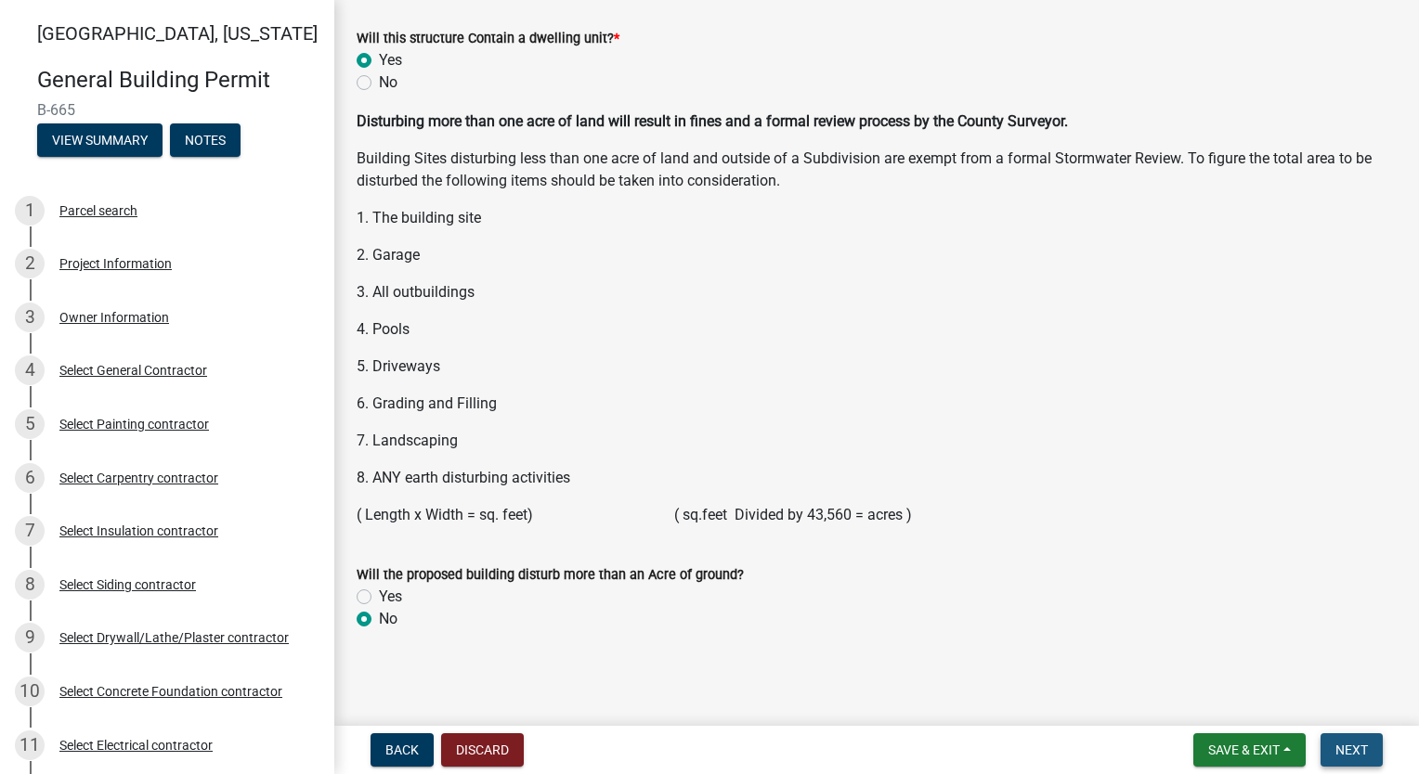
click at [1337, 751] on span "Next" at bounding box center [1351, 750] width 32 height 15
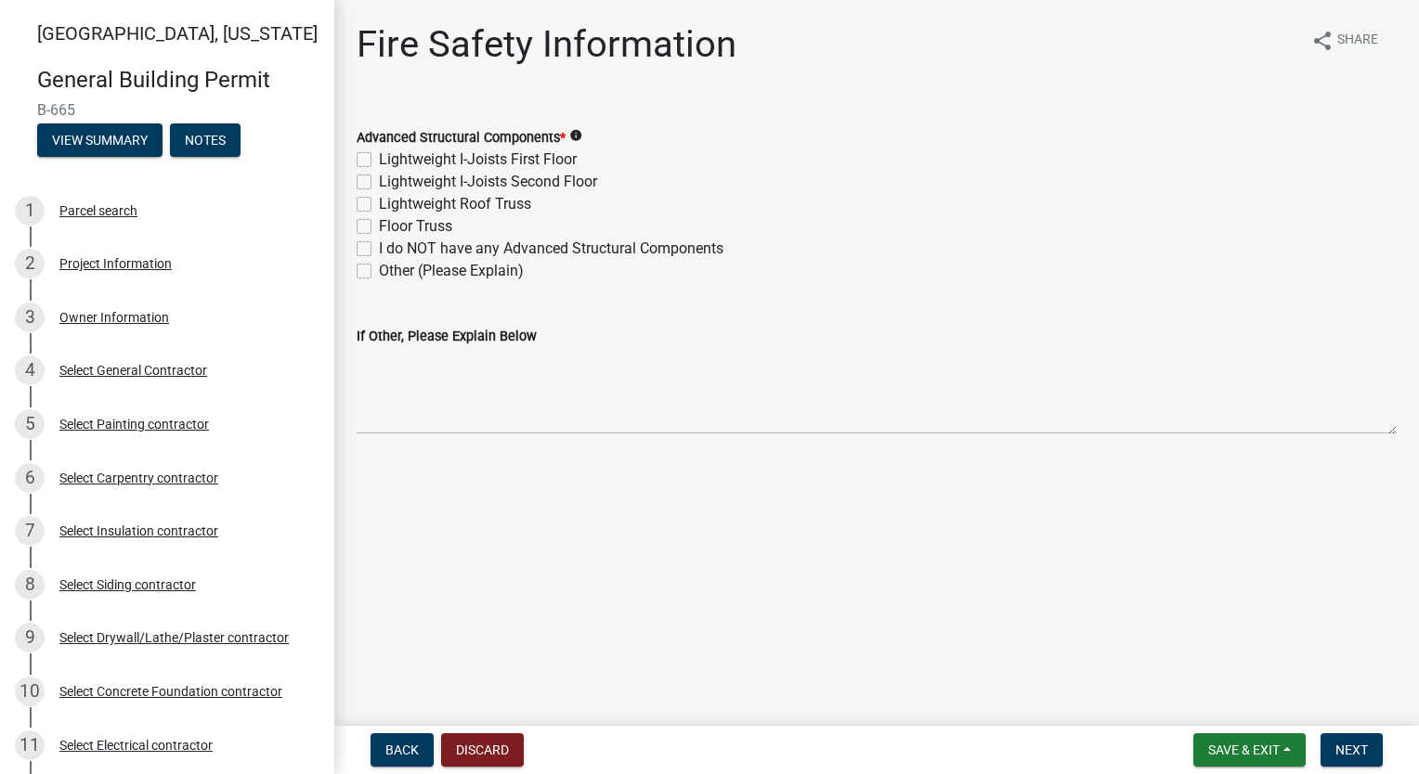
click at [379, 229] on label "Floor Truss" at bounding box center [415, 226] width 73 height 22
click at [379, 227] on input "Floor Truss" at bounding box center [385, 221] width 12 height 12
click at [379, 202] on label "Lightweight Roof Truss" at bounding box center [455, 204] width 152 height 22
click at [379, 202] on input "Lightweight Roof Truss" at bounding box center [385, 199] width 12 height 12
click at [1367, 750] on span "Next" at bounding box center [1351, 750] width 32 height 15
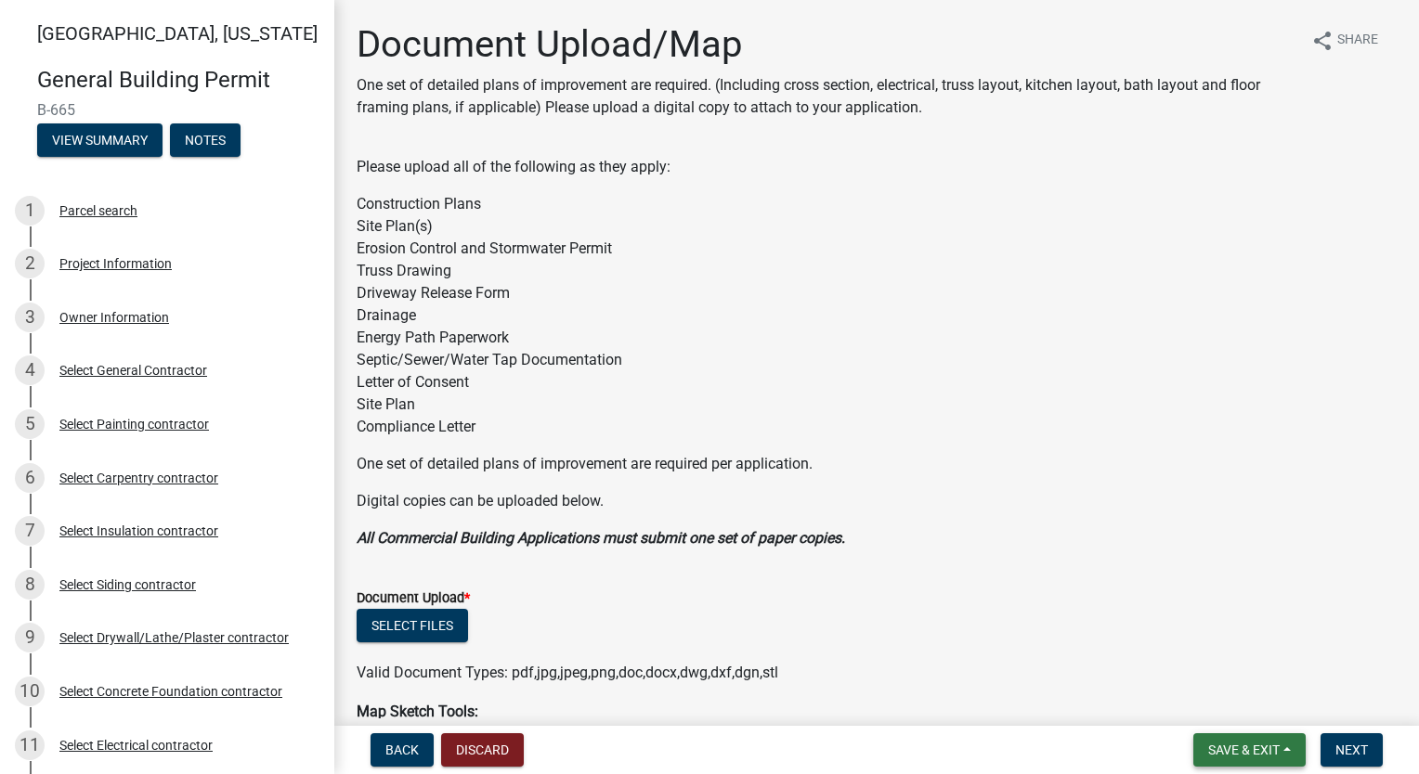
click at [1271, 750] on span "Save & Exit" at bounding box center [1243, 750] width 71 height 15
click at [1244, 702] on button "Save & Exit" at bounding box center [1231, 702] width 149 height 45
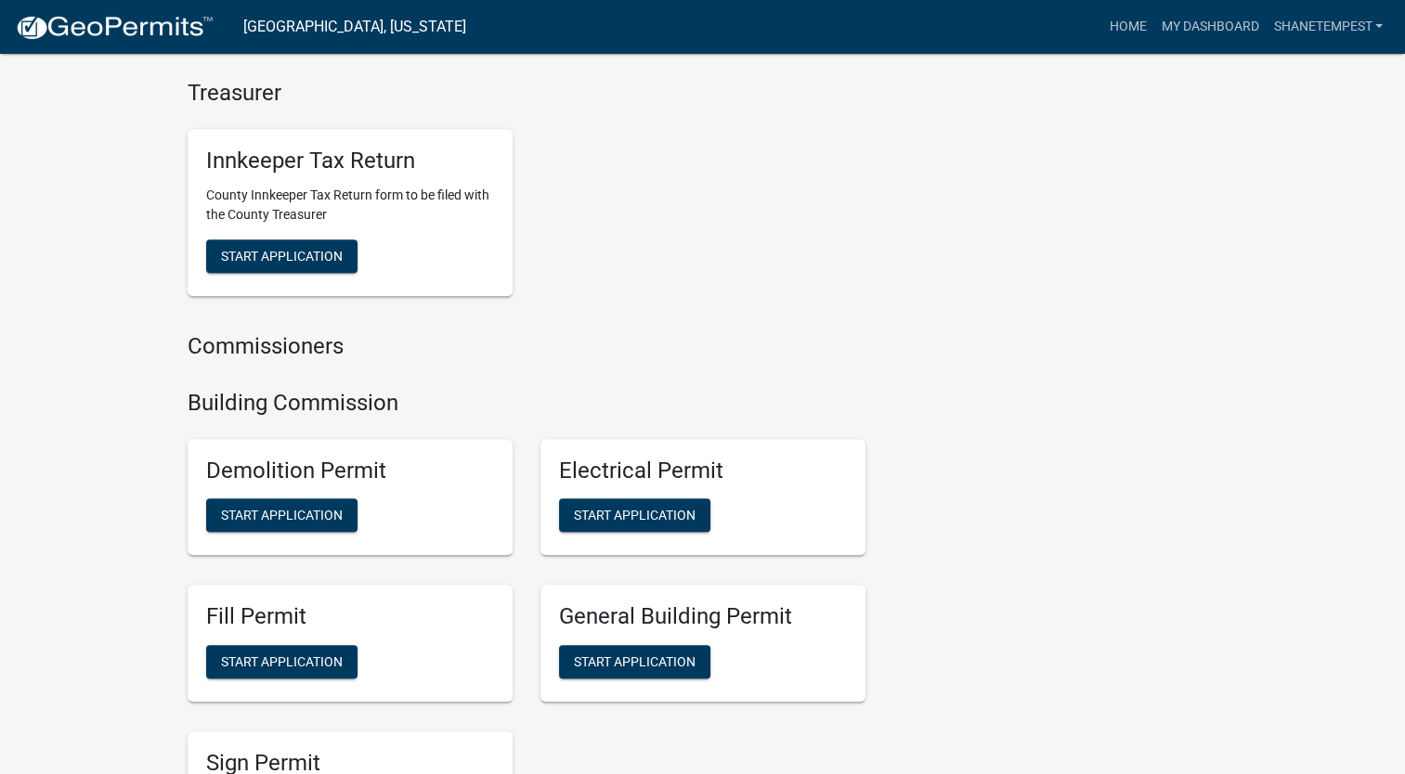
scroll to position [928, 0]
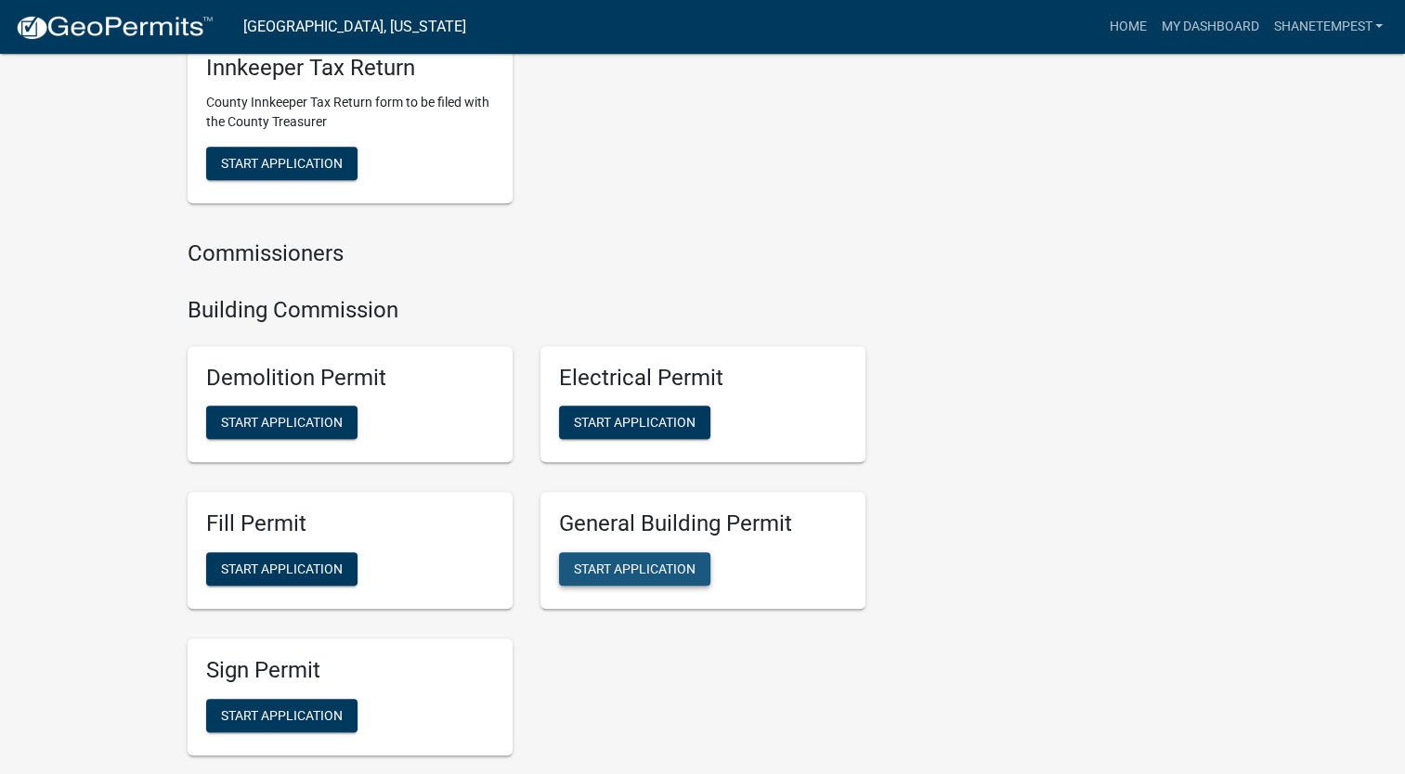
click at [613, 555] on button "Start Application" at bounding box center [634, 568] width 151 height 33
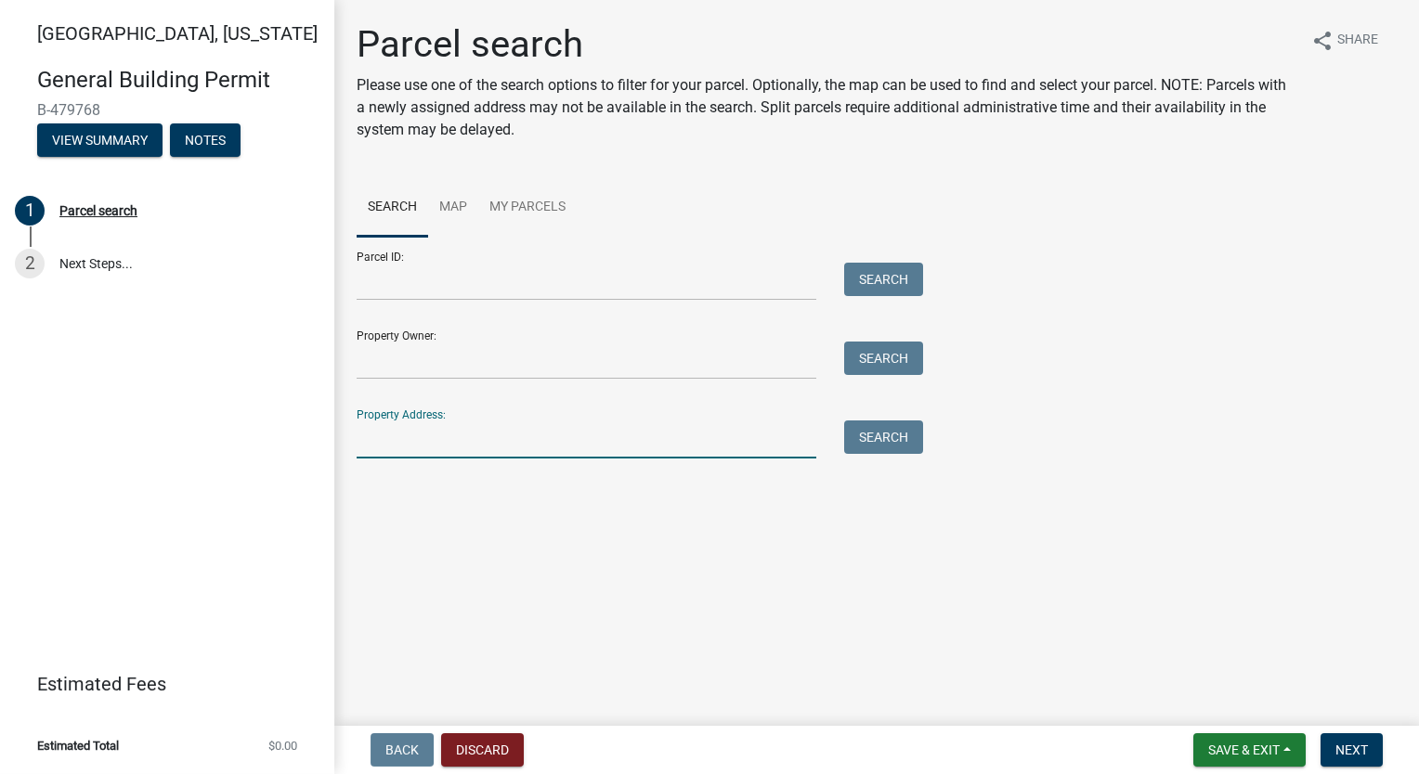
click at [542, 440] on input "Property Address:" at bounding box center [587, 440] width 460 height 38
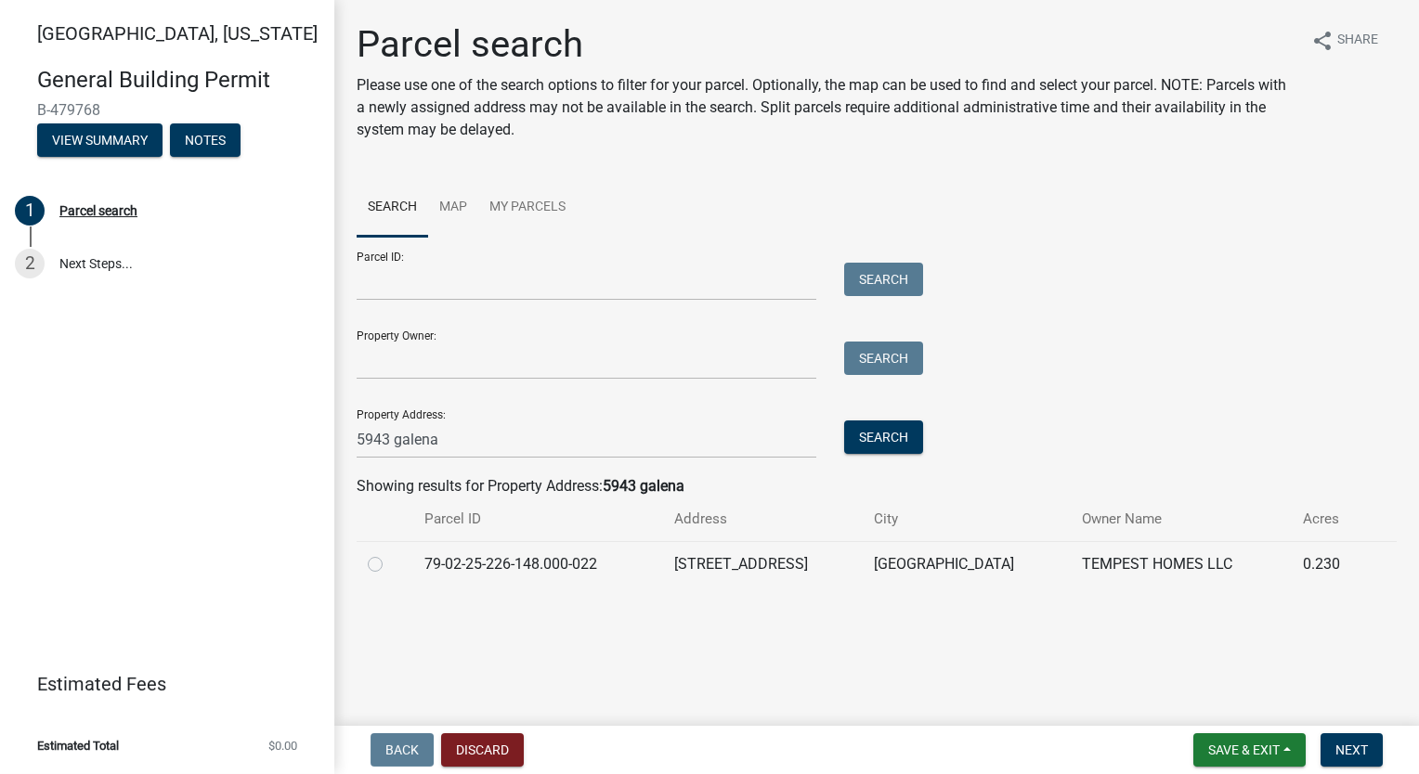
click at [390, 553] on label at bounding box center [390, 553] width 0 height 0
click at [390, 563] on input "radio" at bounding box center [396, 559] width 12 height 12
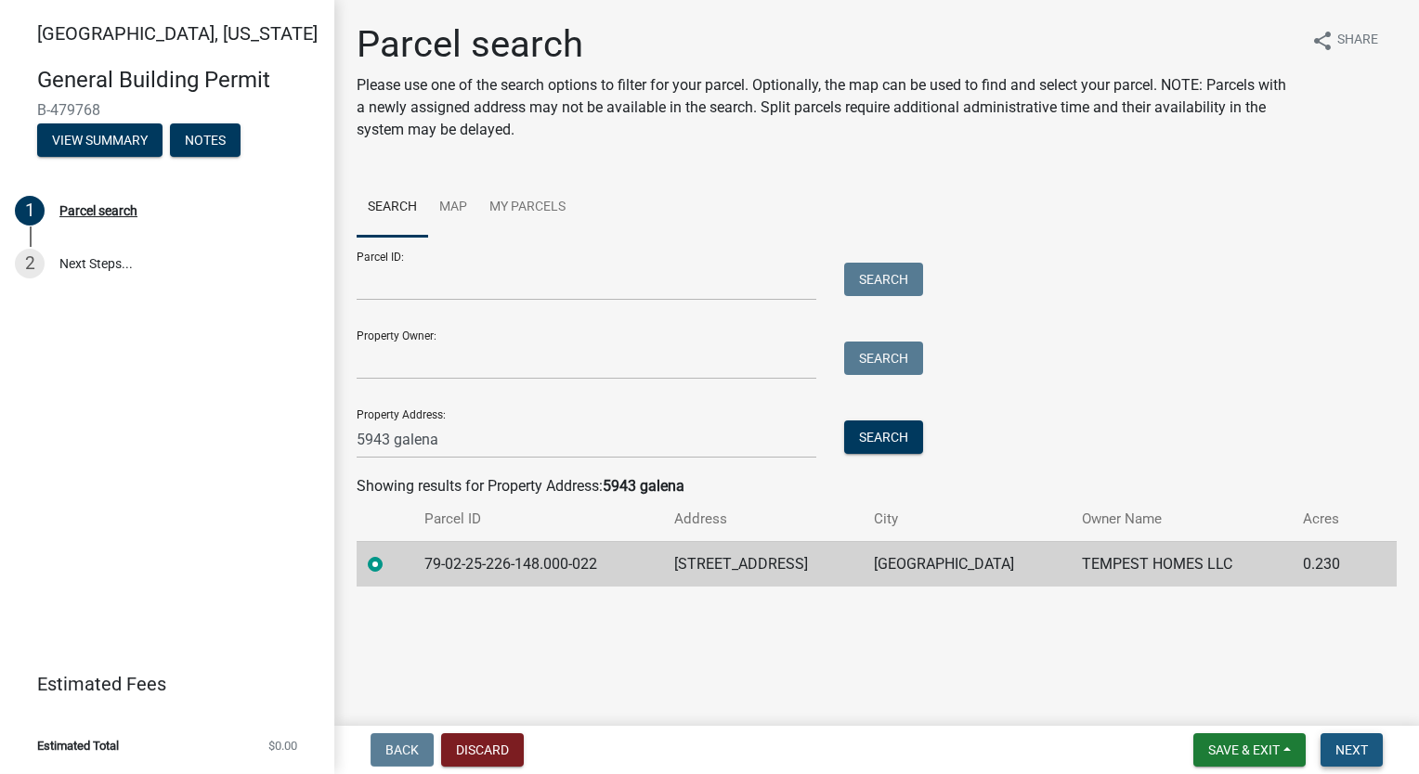
click at [1368, 744] on button "Next" at bounding box center [1351, 750] width 62 height 33
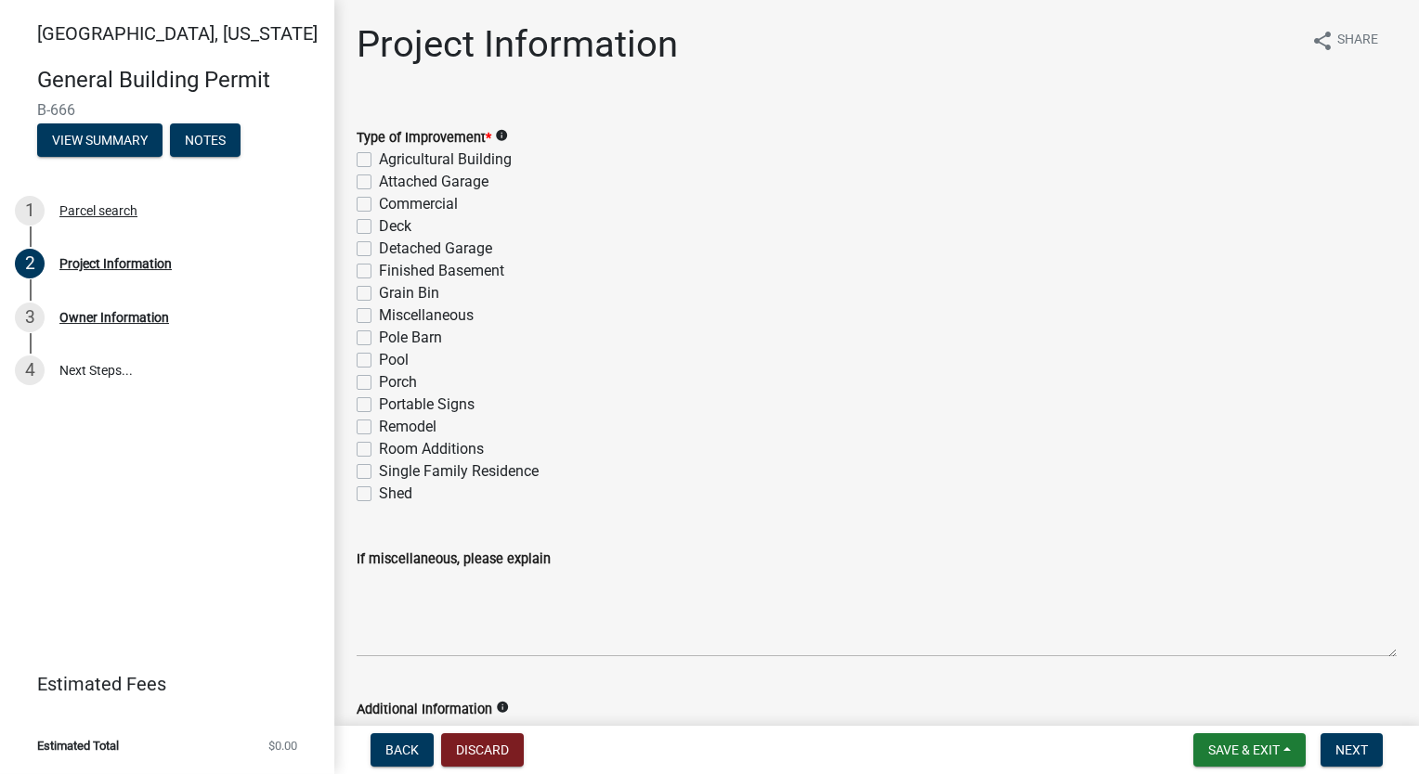
click at [379, 471] on label "Single Family Residence" at bounding box center [459, 472] width 160 height 22
click at [379, 471] on input "Single Family Residence" at bounding box center [385, 467] width 12 height 12
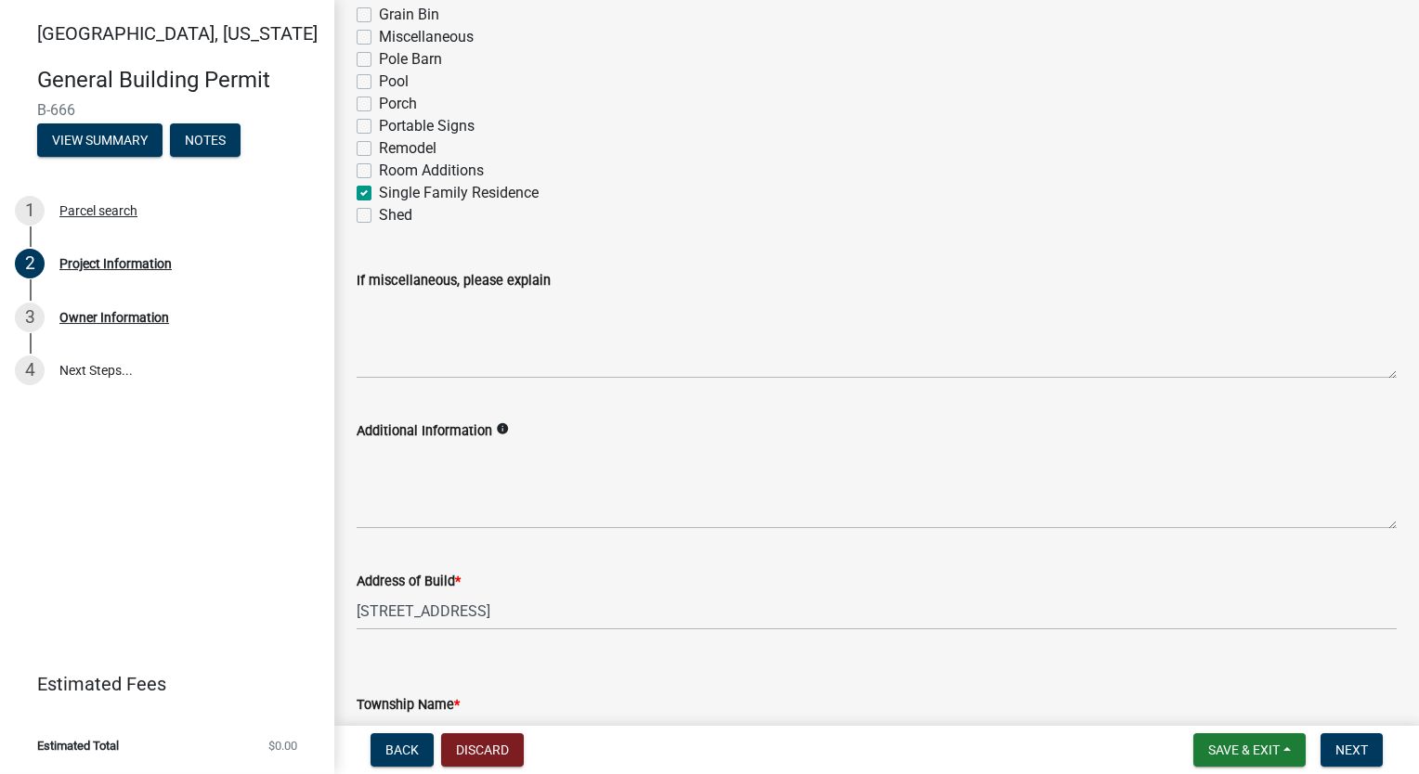
scroll to position [464, 0]
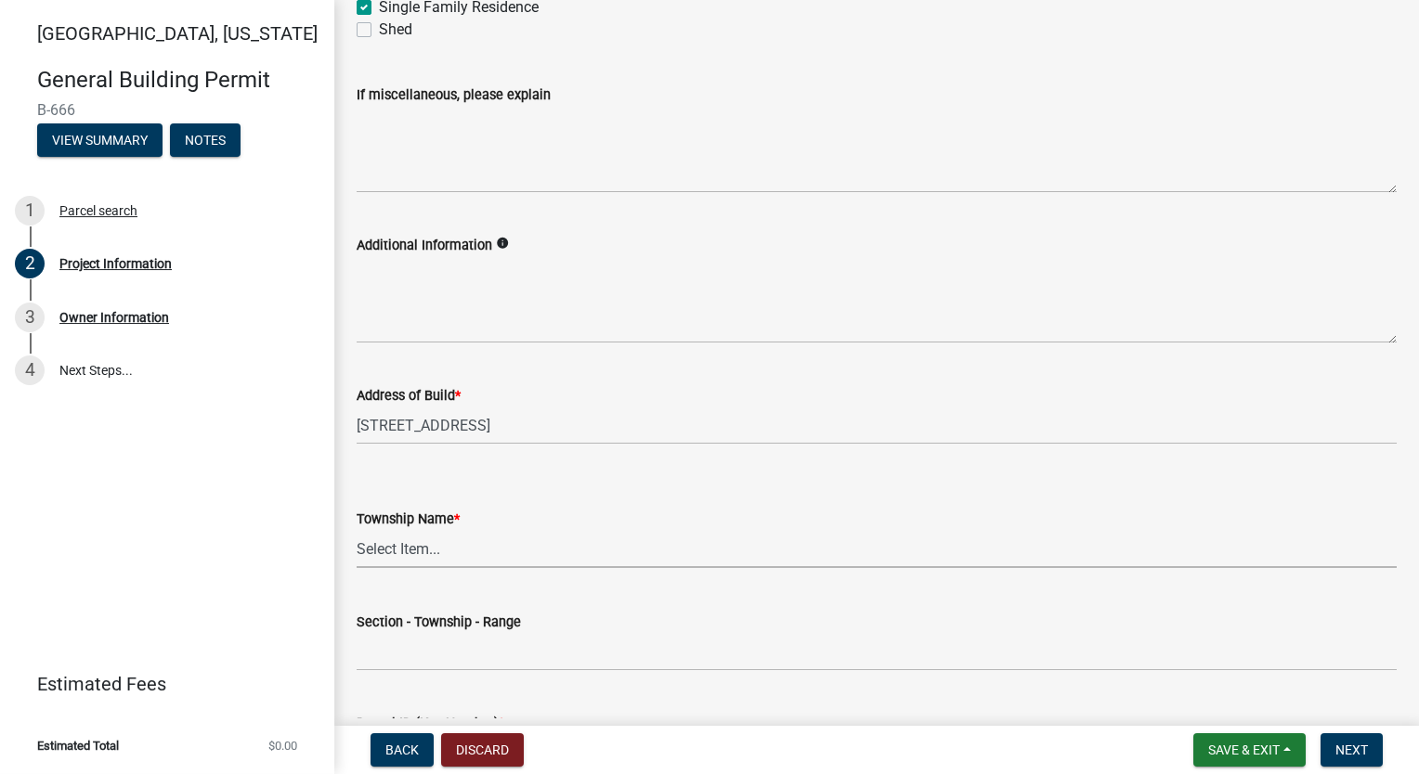
click at [475, 543] on select "Select Item... [PERSON_NAME] [PERSON_NAME] [GEOGRAPHIC_DATA][PERSON_NAME] Tippe…" at bounding box center [877, 549] width 1040 height 38
click at [357, 530] on select "Select Item... [PERSON_NAME] [PERSON_NAME] [GEOGRAPHIC_DATA][PERSON_NAME] Tippe…" at bounding box center [877, 549] width 1040 height 38
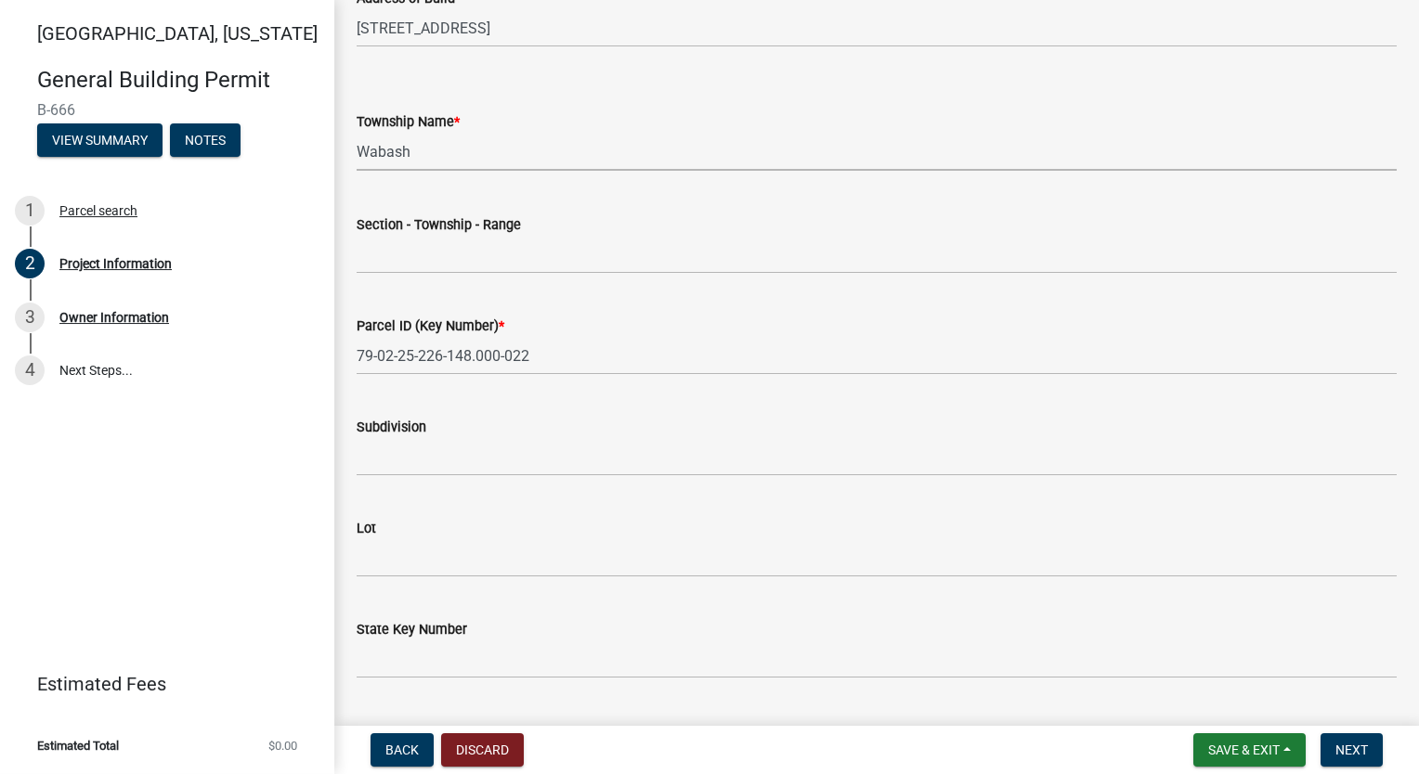
scroll to position [928, 0]
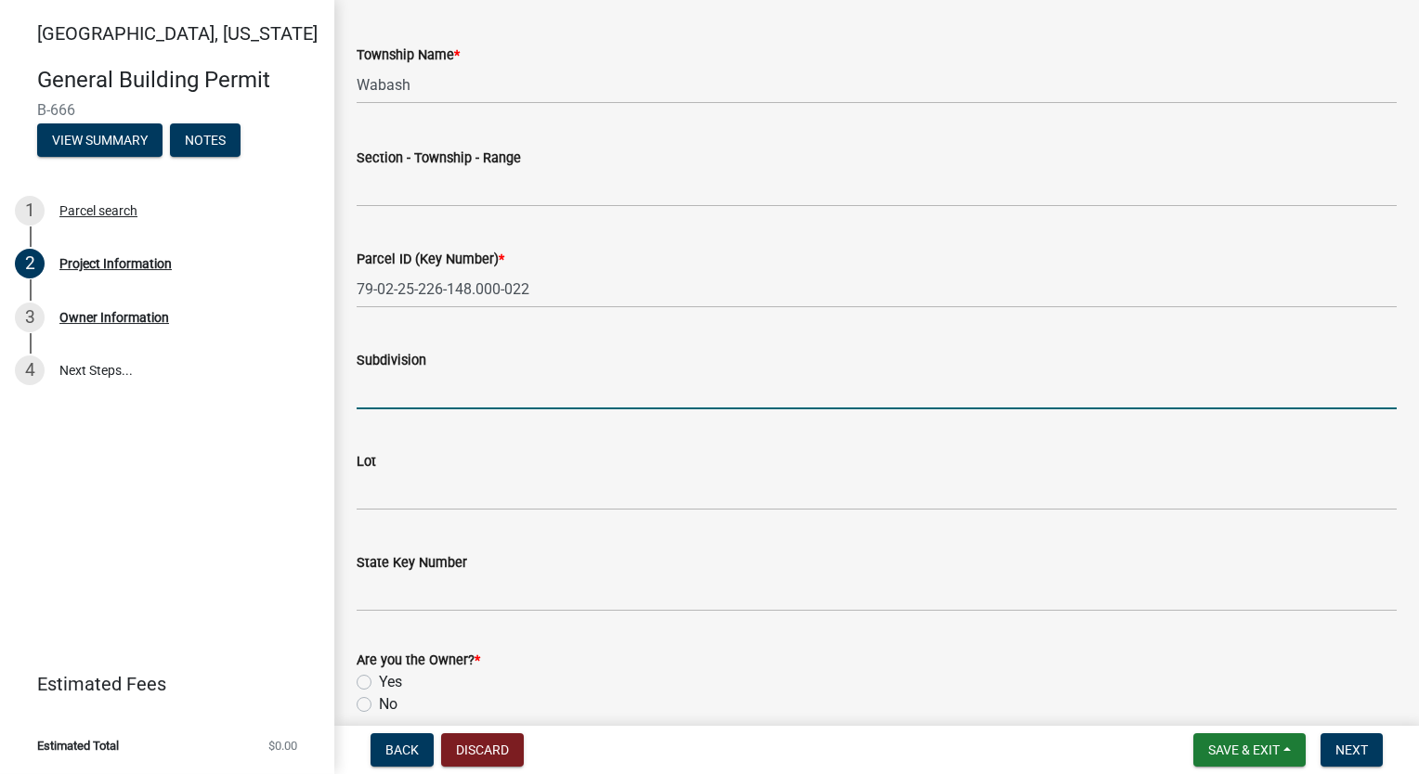
click at [468, 407] on input "Subdivision" at bounding box center [877, 390] width 1040 height 38
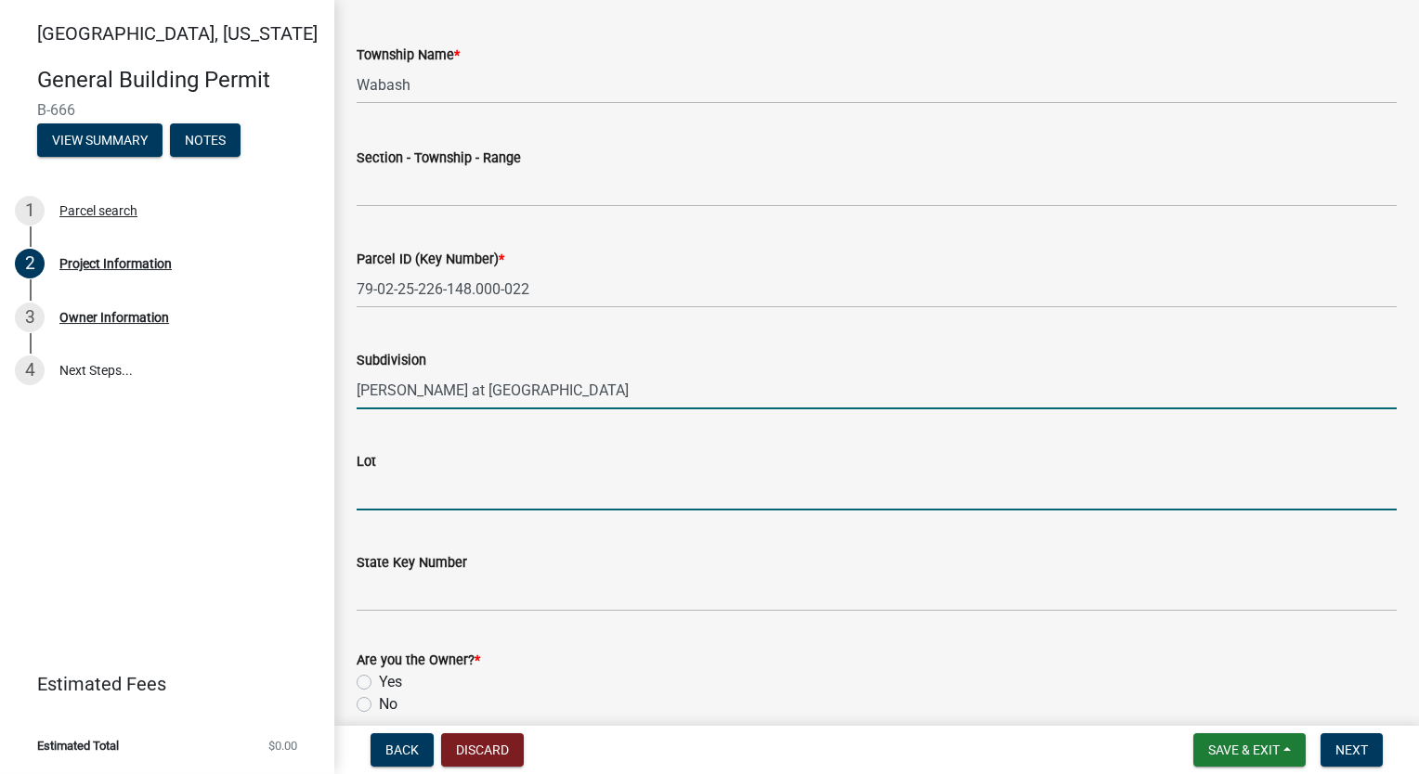
click at [454, 495] on input "Lot" at bounding box center [877, 492] width 1040 height 38
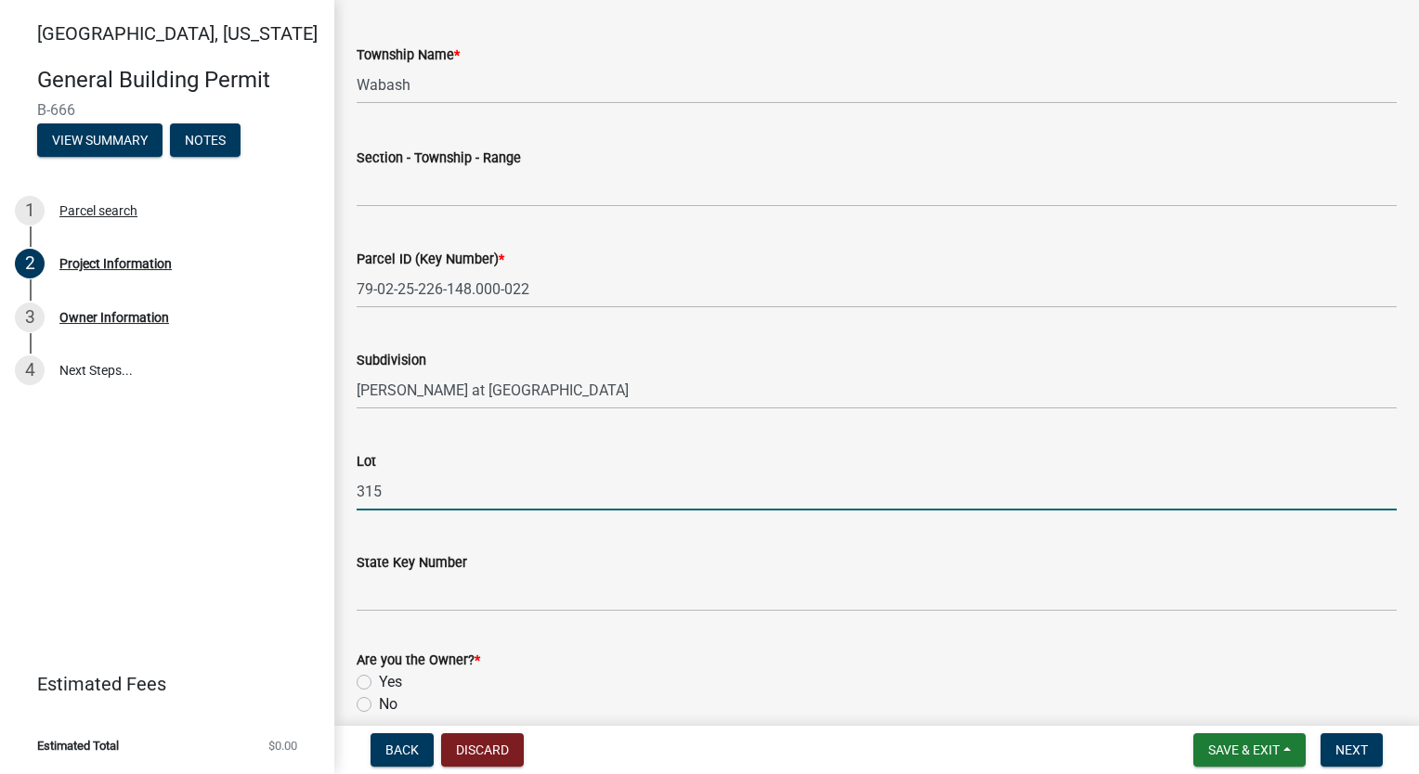
scroll to position [1014, 0]
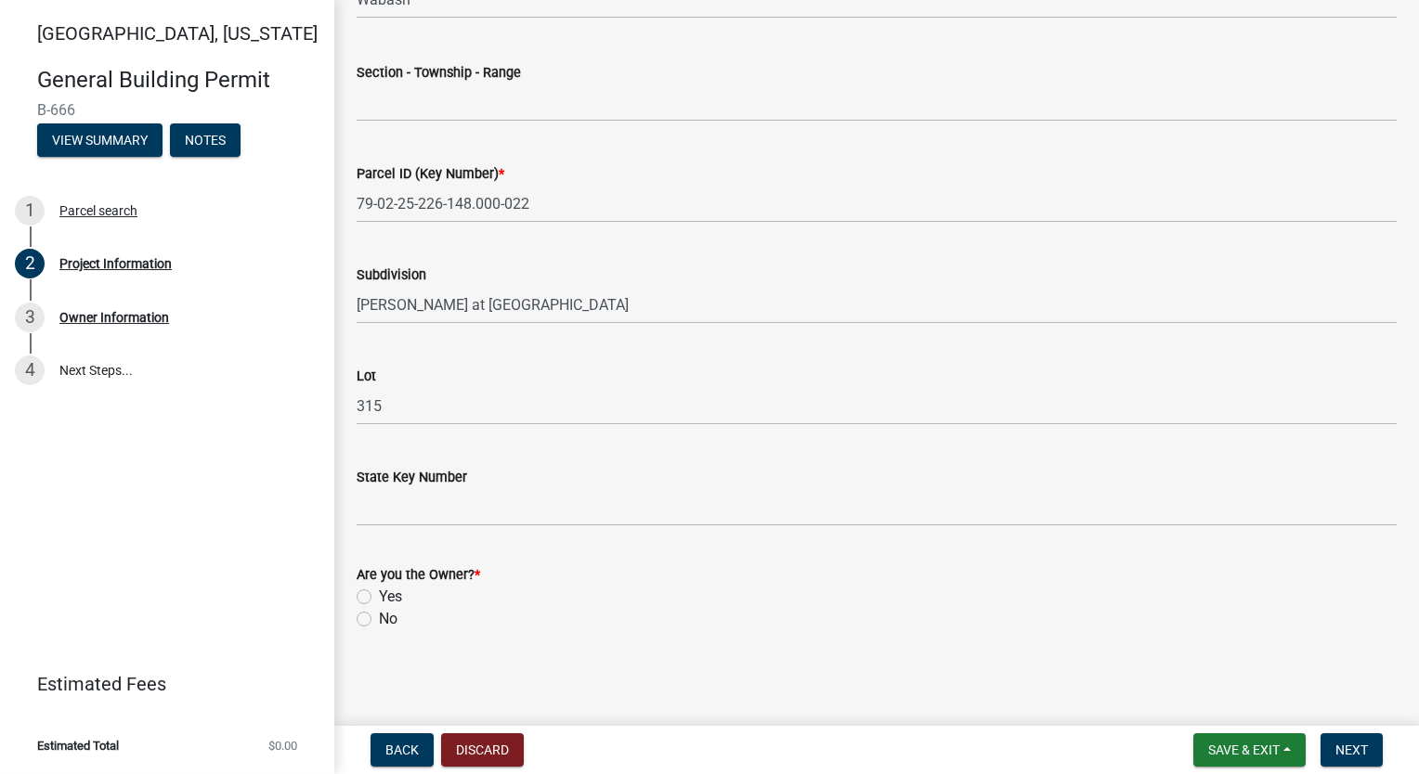
click at [354, 589] on div "Are you the Owner? * Yes No" at bounding box center [877, 585] width 1068 height 89
click at [379, 591] on label "Yes" at bounding box center [390, 597] width 23 height 22
click at [379, 591] on input "Yes" at bounding box center [385, 592] width 12 height 12
click at [1356, 748] on span "Next" at bounding box center [1351, 750] width 32 height 15
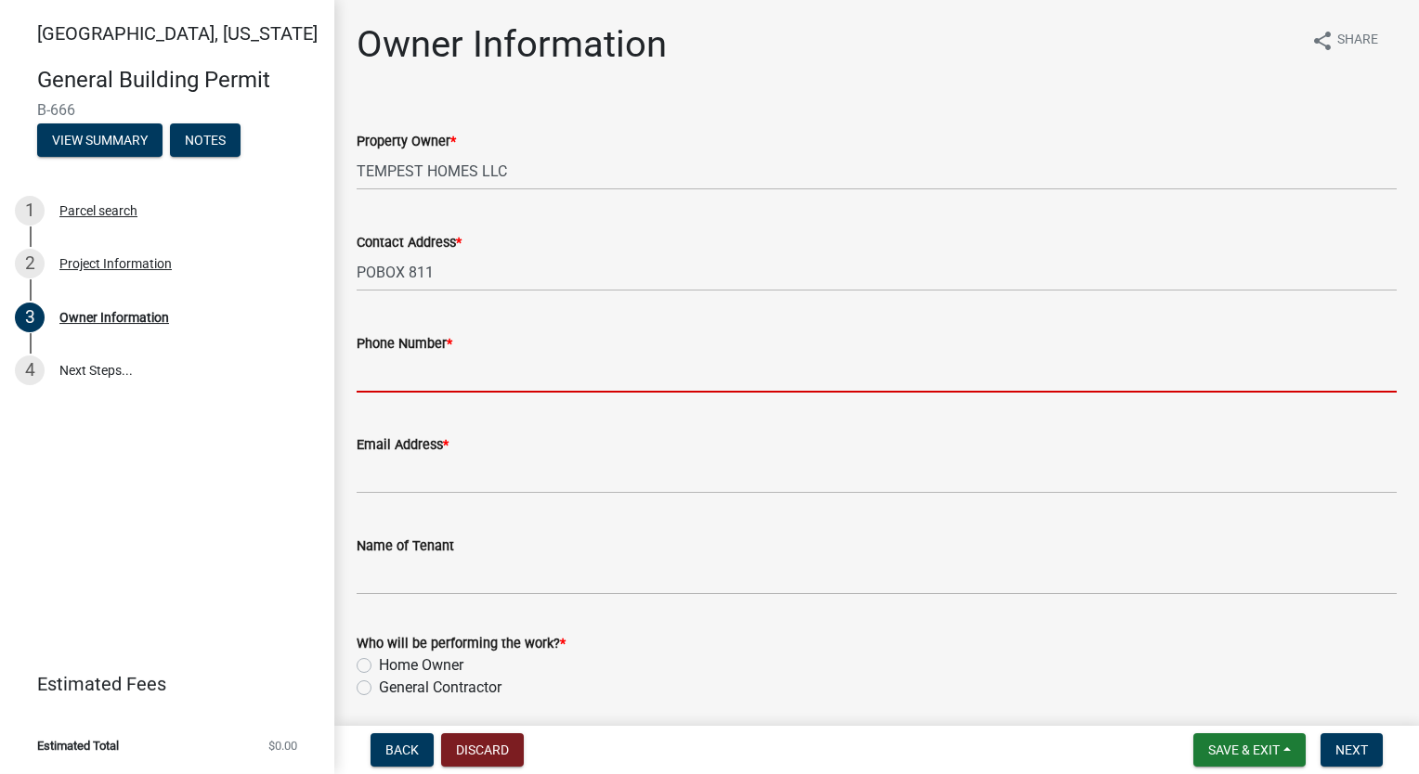
click at [403, 381] on input "Phone Number *" at bounding box center [877, 374] width 1040 height 38
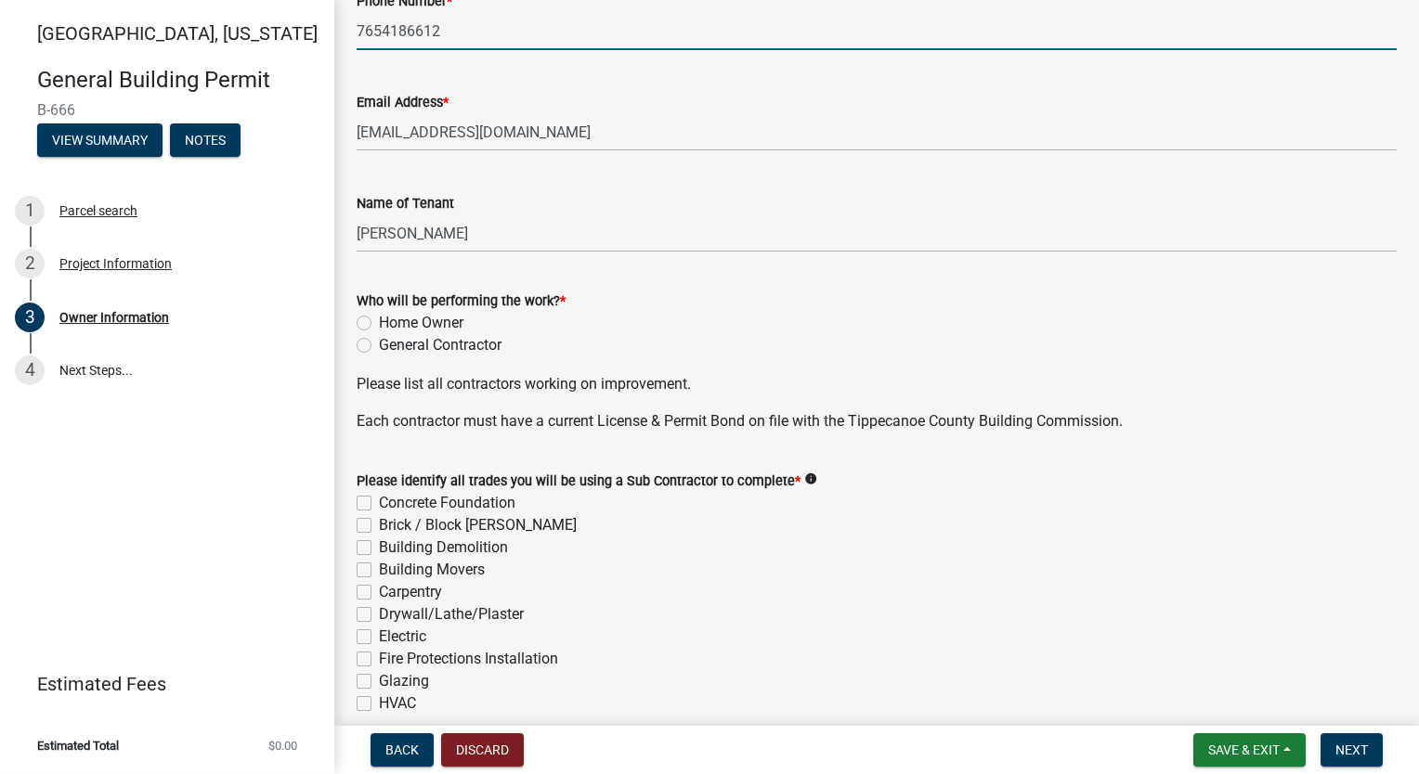
scroll to position [371, 0]
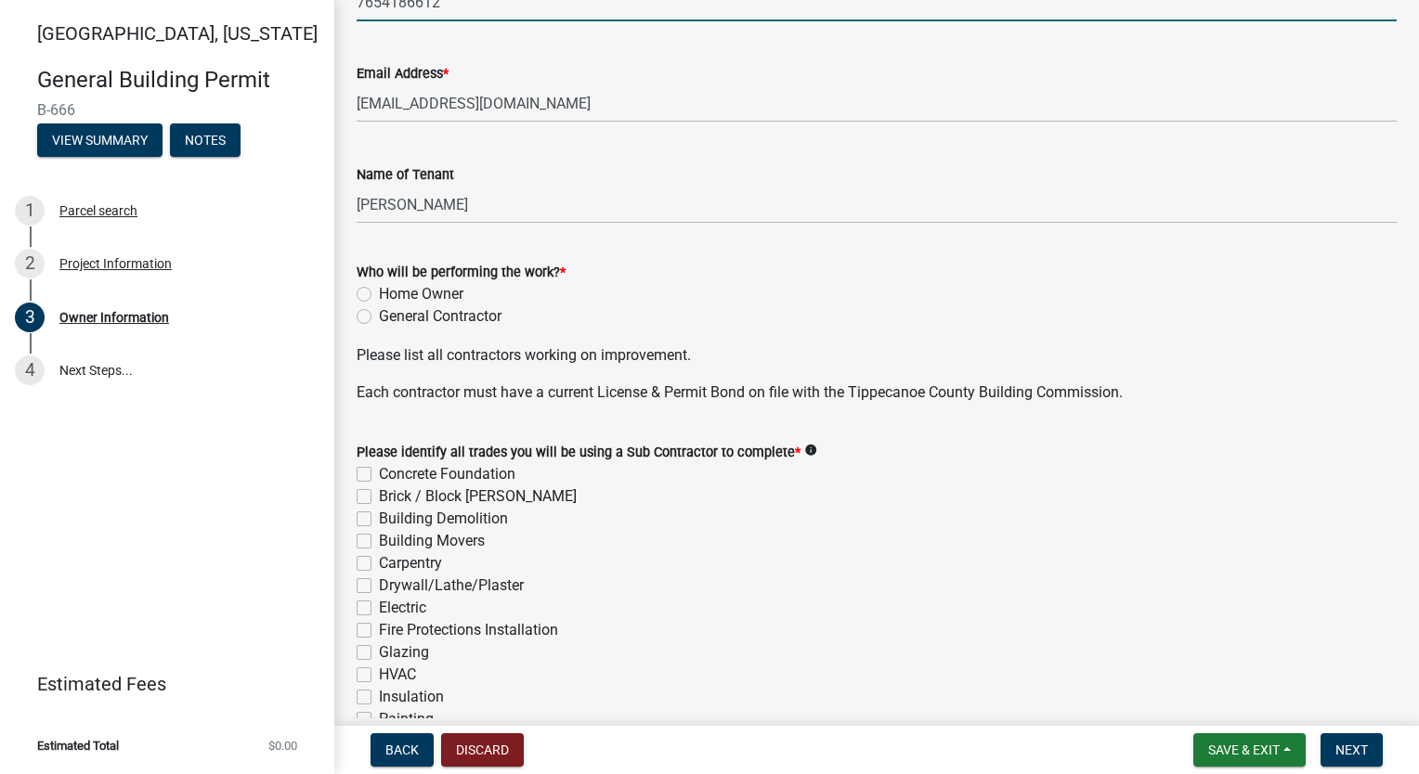
click at [379, 321] on label "General Contractor" at bounding box center [440, 316] width 123 height 22
click at [379, 318] on input "General Contractor" at bounding box center [385, 311] width 12 height 12
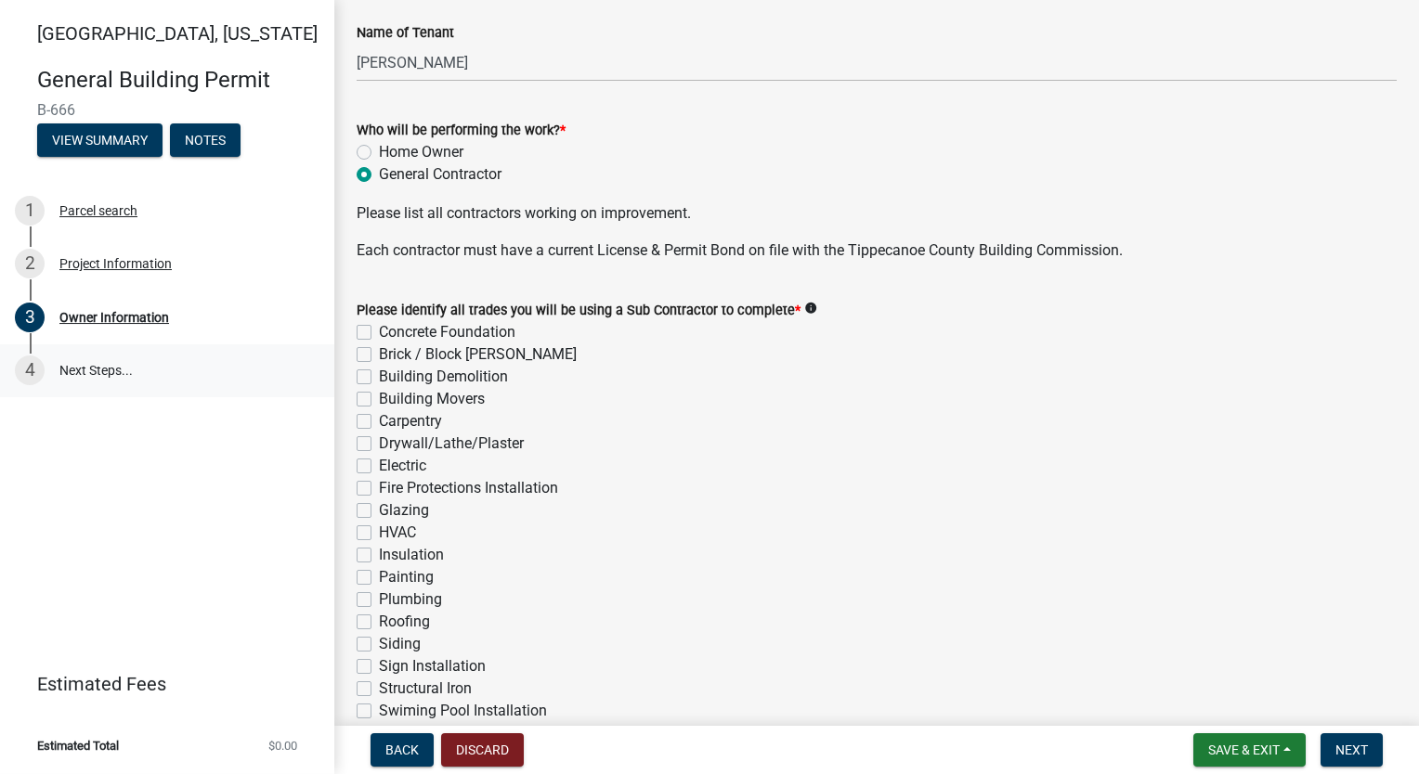
scroll to position [650, 0]
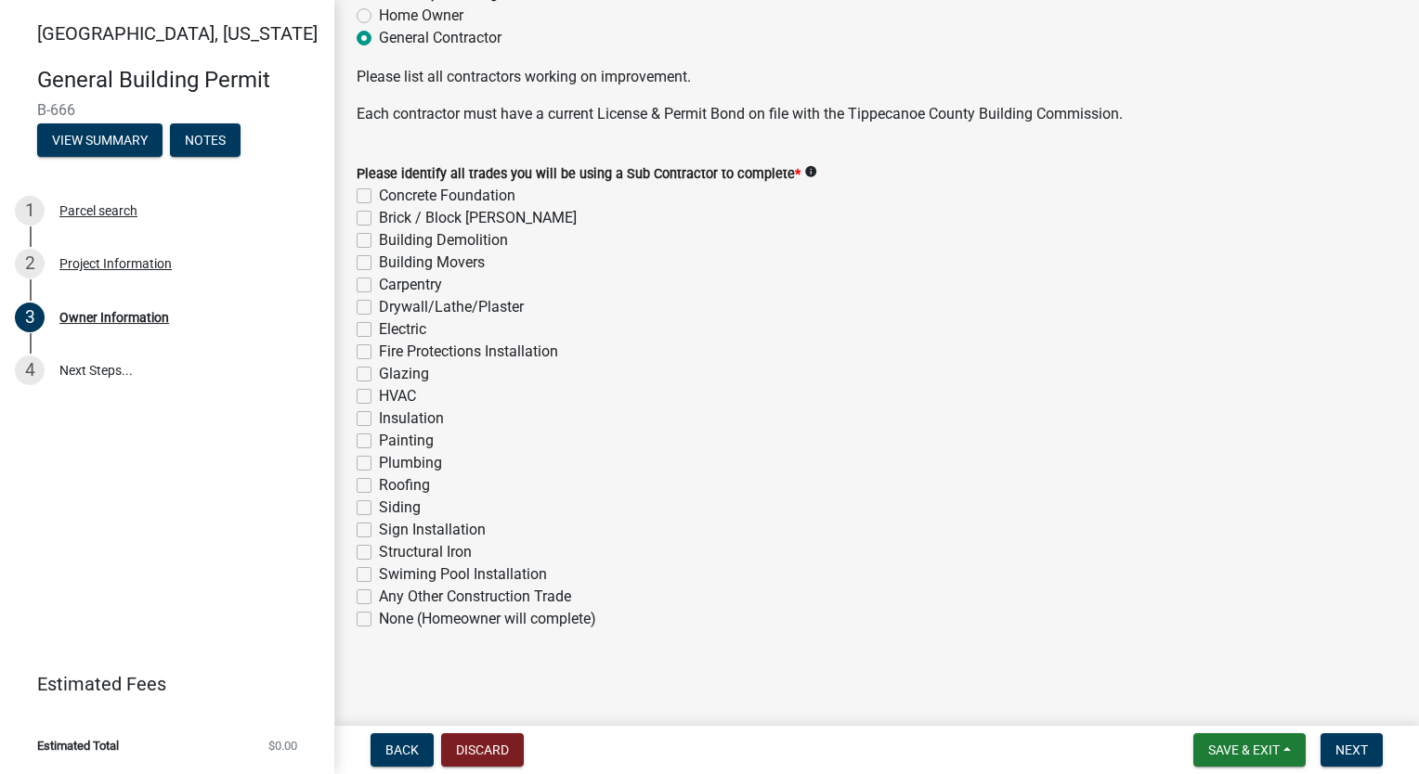
click at [379, 195] on label "Concrete Foundation" at bounding box center [447, 196] width 136 height 22
click at [379, 195] on input "Concrete Foundation" at bounding box center [385, 191] width 12 height 12
click at [356, 227] on div "Please identify all trades you will be using a Sub Contractor to complete * inf…" at bounding box center [877, 385] width 1068 height 490
click at [364, 226] on div "Brick / Block [PERSON_NAME]" at bounding box center [877, 218] width 1040 height 22
click at [379, 217] on label "Brick / Block [PERSON_NAME]" at bounding box center [478, 218] width 198 height 22
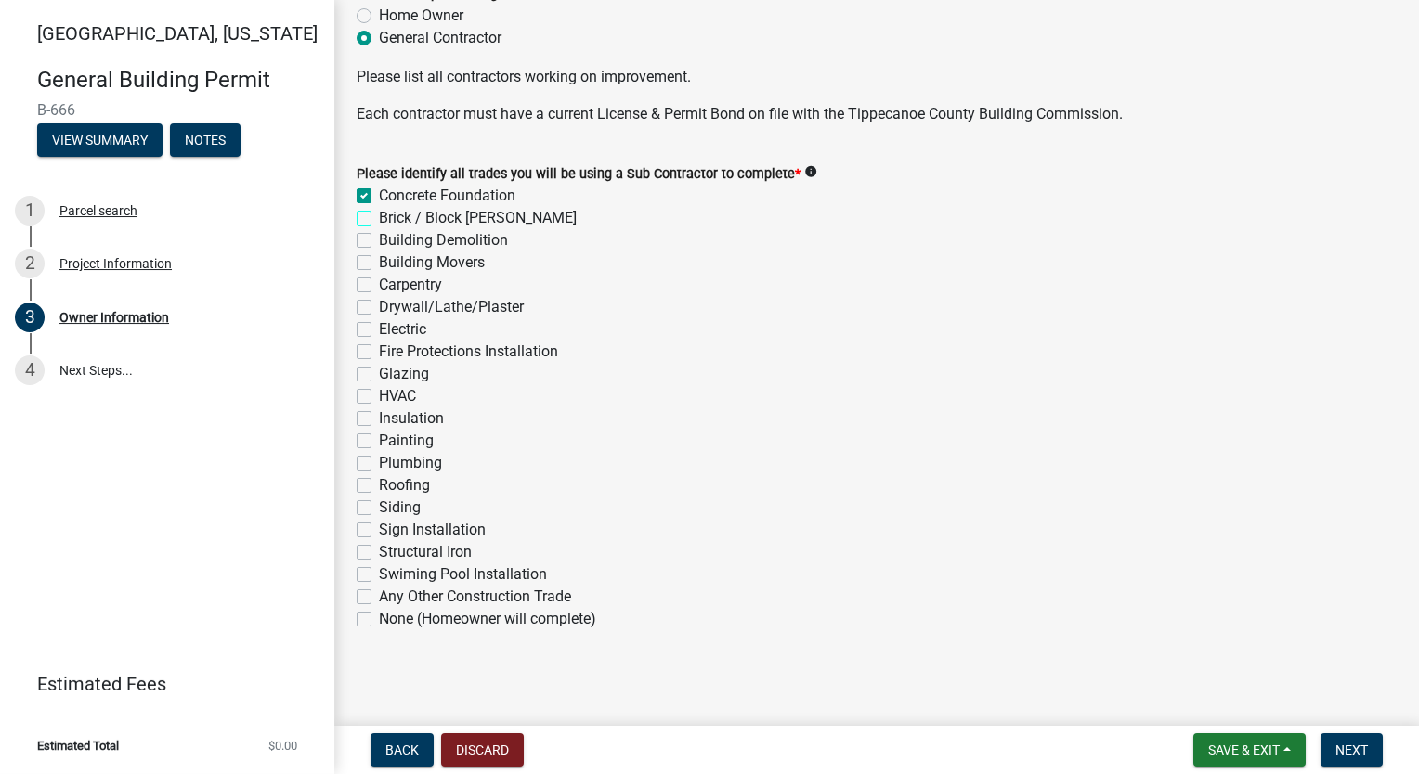
click at [379, 217] on input "Brick / Block [PERSON_NAME]" at bounding box center [385, 213] width 12 height 12
click at [379, 281] on label "Carpentry" at bounding box center [410, 285] width 63 height 22
click at [379, 281] on input "Carpentry" at bounding box center [385, 280] width 12 height 12
click at [379, 303] on label "Drywall/Lathe/Plaster" at bounding box center [451, 307] width 145 height 22
click at [379, 303] on input "Drywall/Lathe/Plaster" at bounding box center [385, 302] width 12 height 12
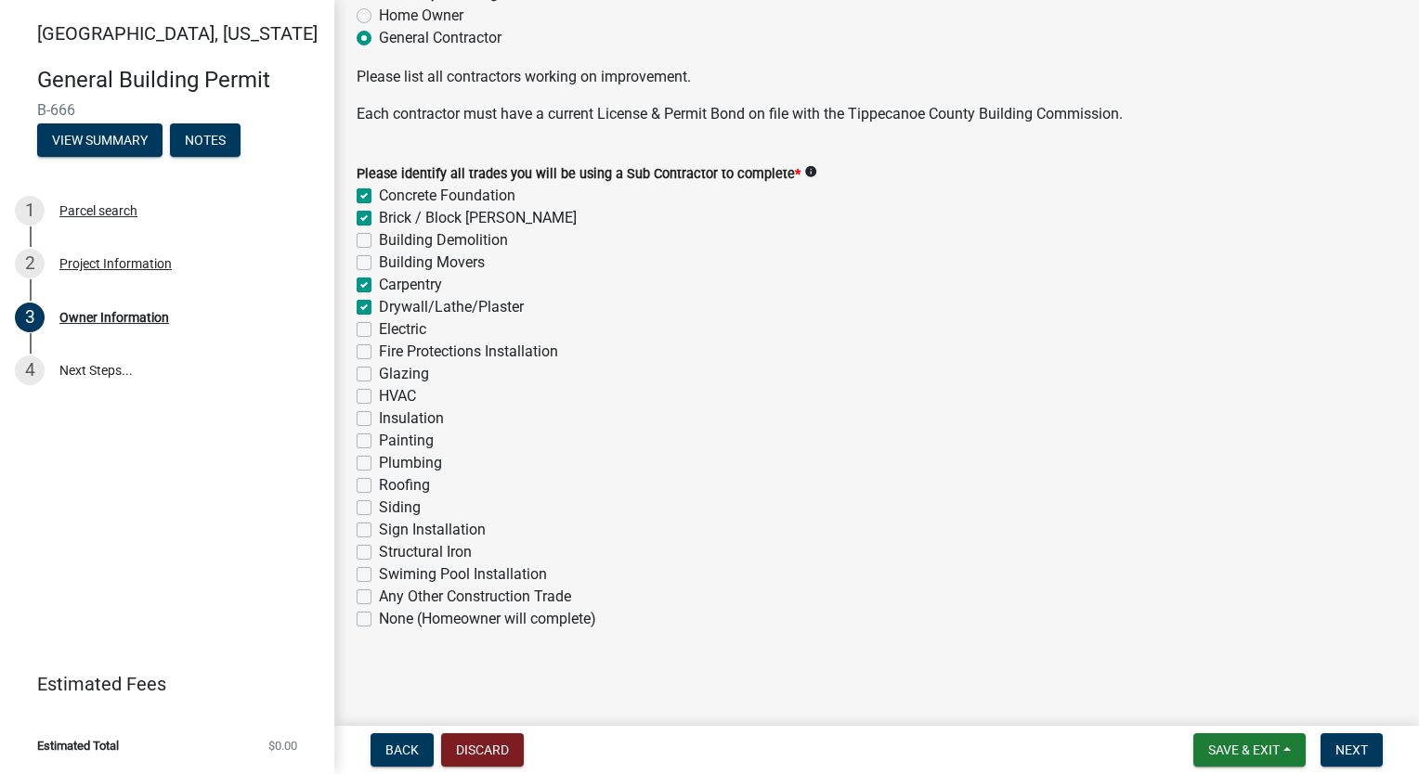
click at [379, 327] on label "Electric" at bounding box center [402, 329] width 47 height 22
click at [379, 327] on input "Electric" at bounding box center [385, 324] width 12 height 12
click at [379, 397] on label "HVAC" at bounding box center [397, 396] width 37 height 22
click at [379, 397] on input "HVAC" at bounding box center [385, 391] width 12 height 12
click at [379, 422] on label "Insulation" at bounding box center [411, 419] width 65 height 22
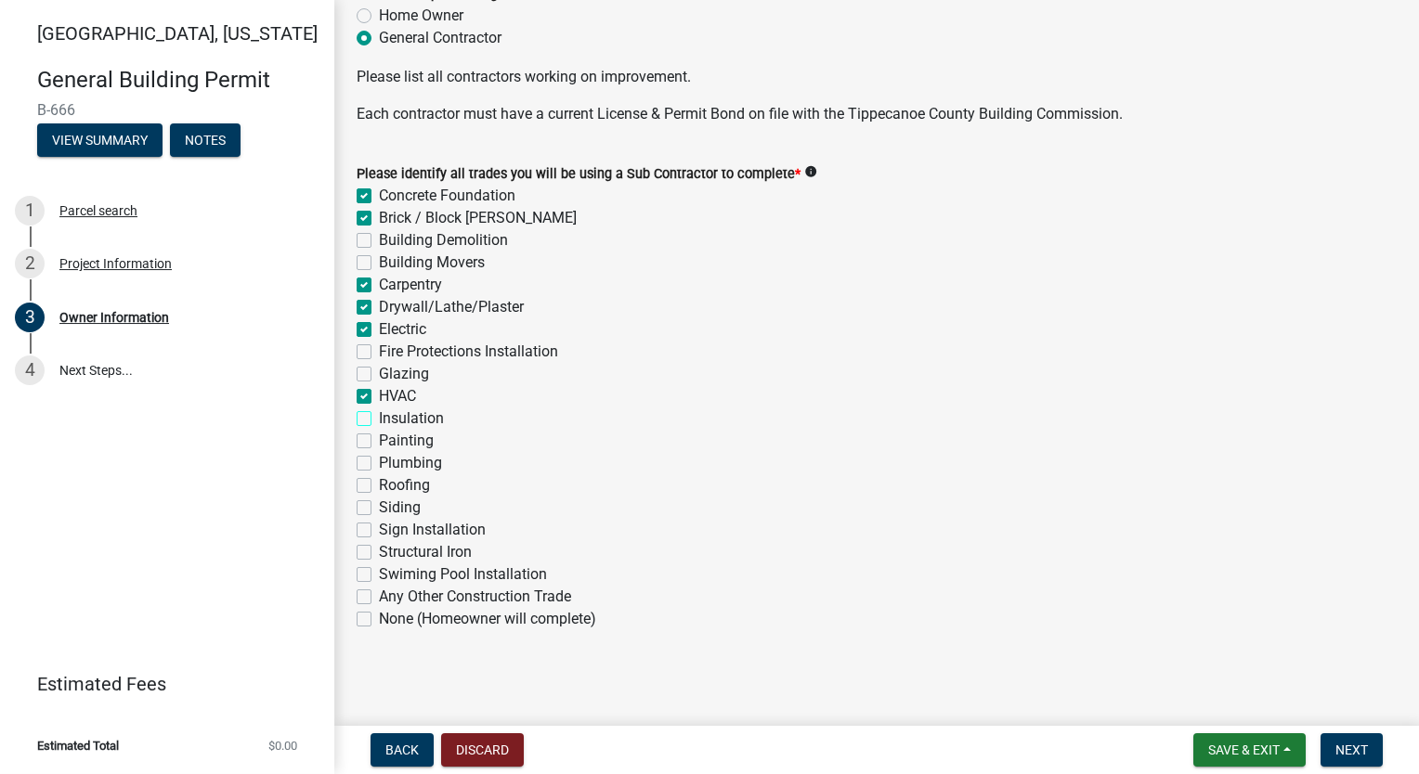
click at [379, 420] on input "Insulation" at bounding box center [385, 414] width 12 height 12
click at [379, 439] on label "Painting" at bounding box center [406, 441] width 55 height 22
click at [379, 439] on input "Painting" at bounding box center [385, 436] width 12 height 12
click at [379, 468] on label "Plumbing" at bounding box center [410, 463] width 63 height 22
click at [379, 464] on input "Plumbing" at bounding box center [385, 458] width 12 height 12
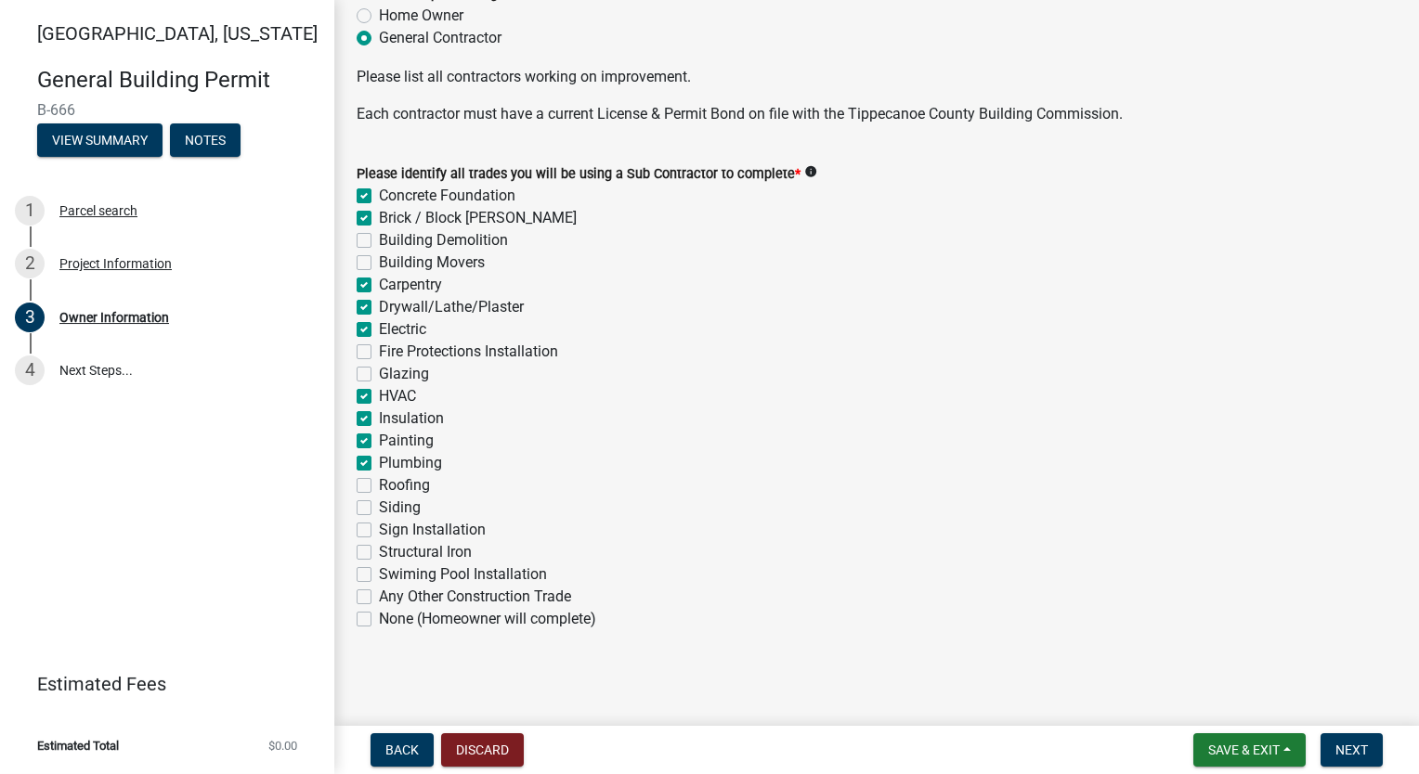
click at [379, 483] on label "Roofing" at bounding box center [404, 485] width 51 height 22
click at [379, 483] on input "Roofing" at bounding box center [385, 480] width 12 height 12
click at [379, 507] on label "Siding" at bounding box center [400, 508] width 42 height 22
click at [379, 507] on input "Siding" at bounding box center [385, 503] width 12 height 12
click at [1338, 751] on span "Next" at bounding box center [1351, 750] width 32 height 15
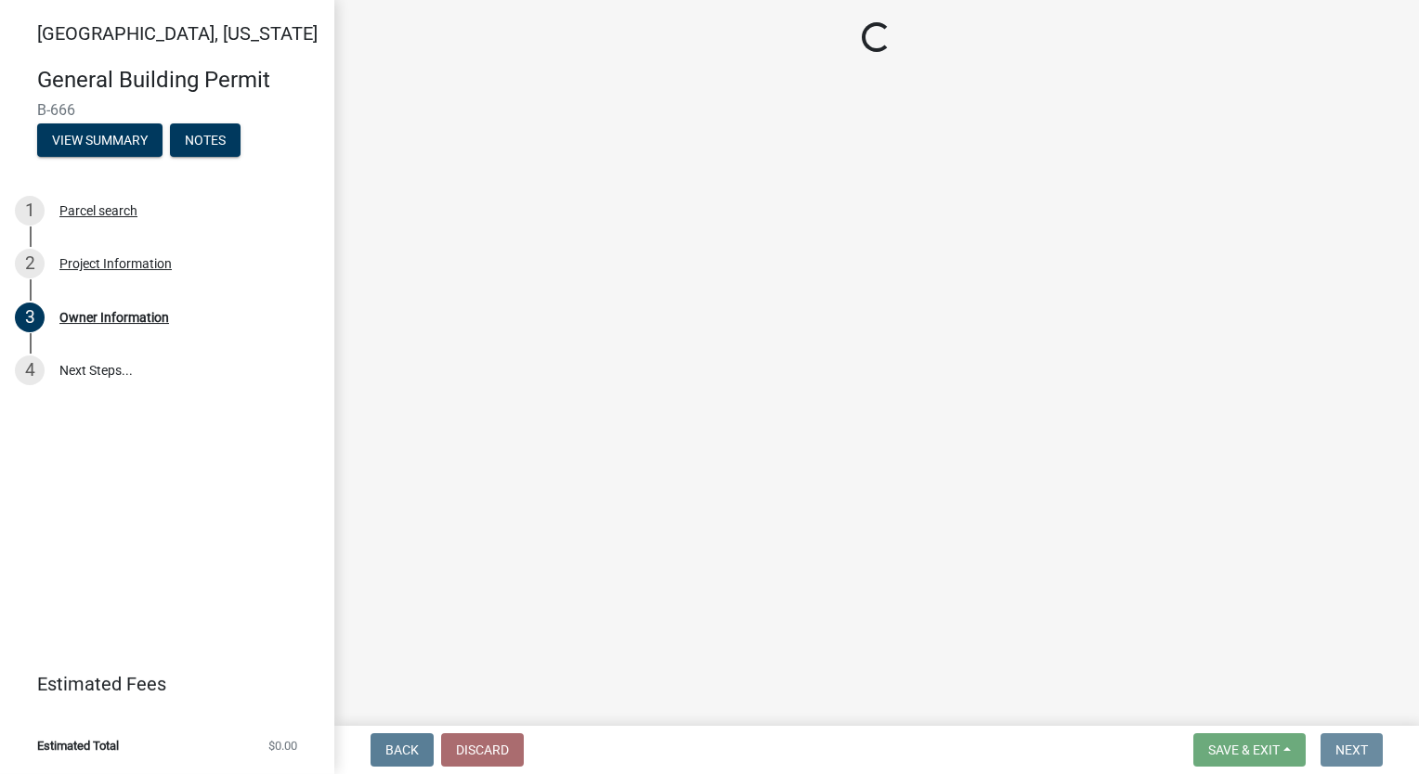
scroll to position [0, 0]
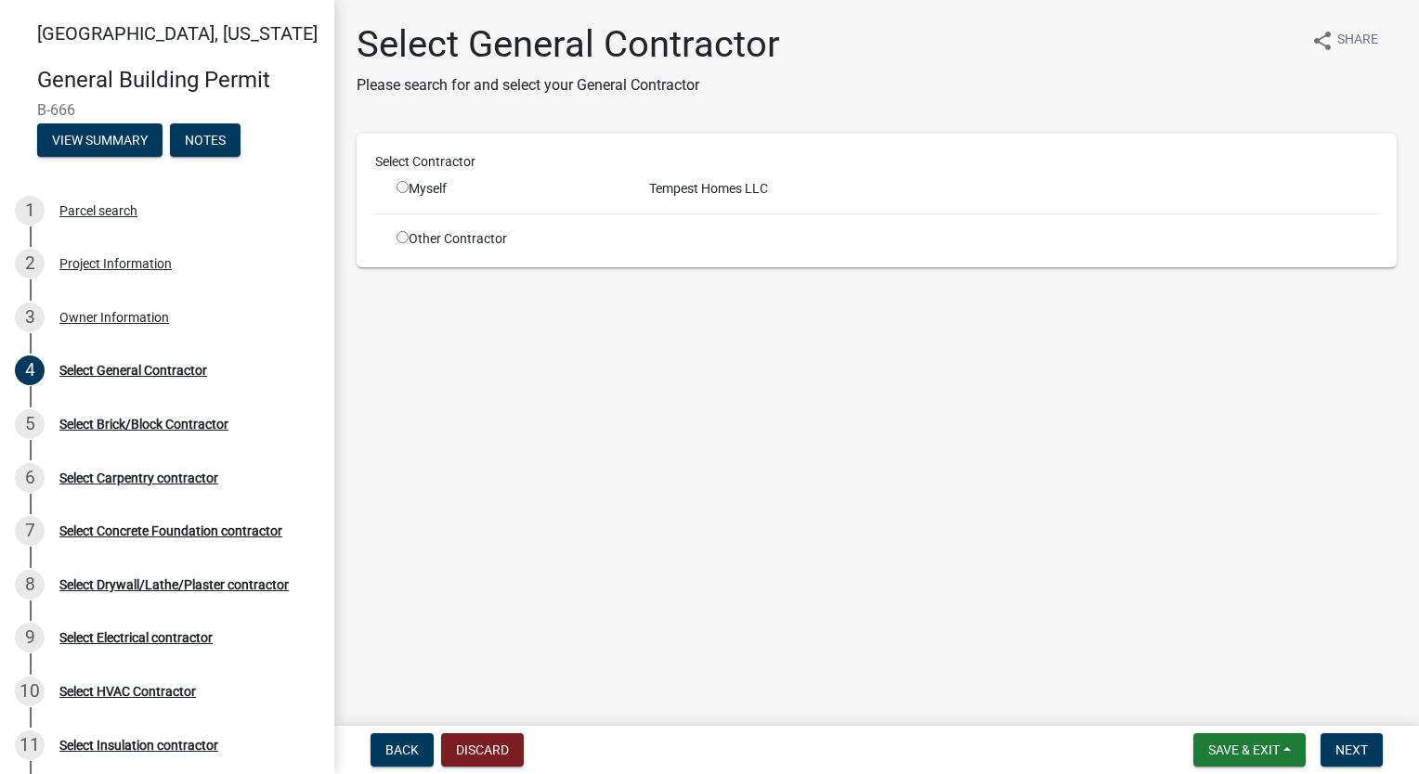
click at [397, 184] on input "radio" at bounding box center [402, 187] width 12 height 12
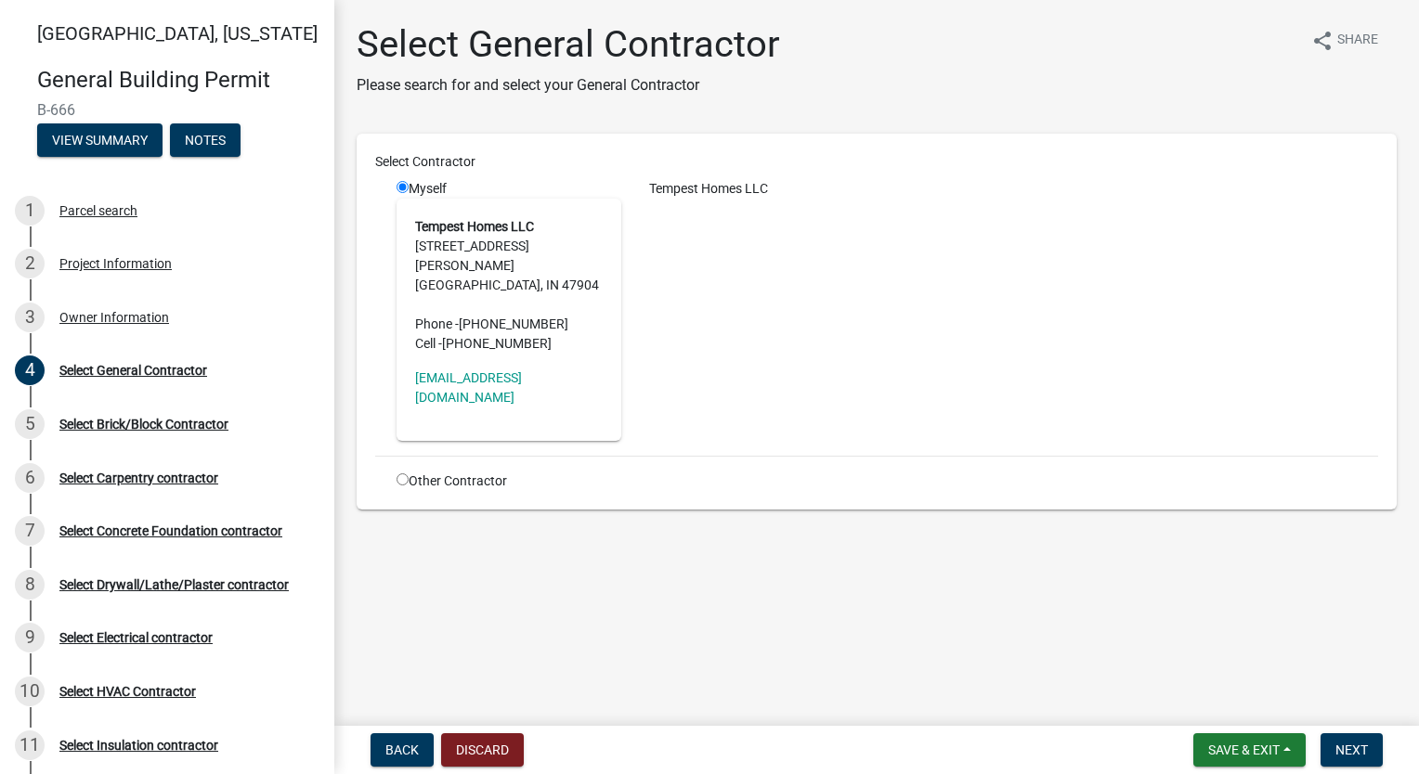
click at [753, 319] on div "Tempest Homes LLC" at bounding box center [1013, 310] width 757 height 262
click at [1354, 745] on span "Next" at bounding box center [1351, 750] width 32 height 15
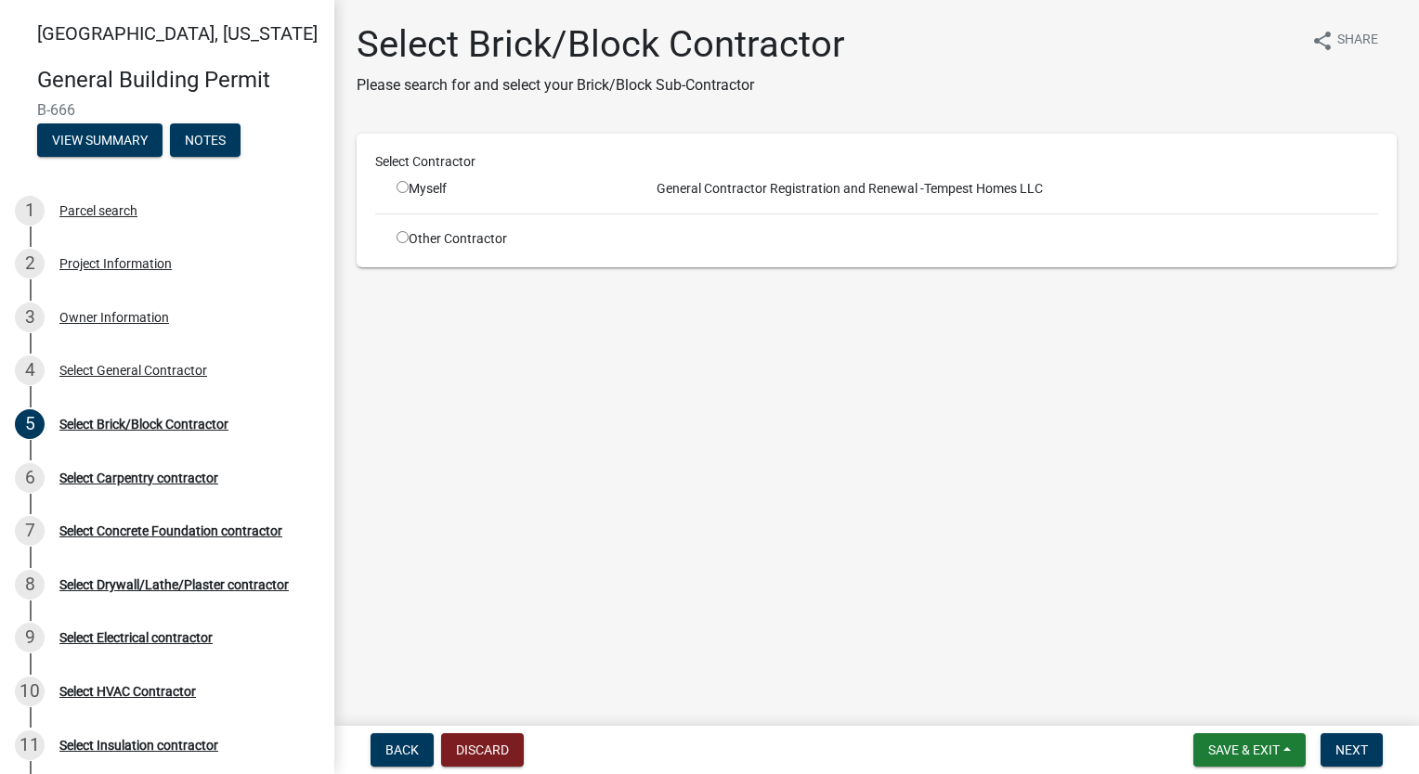
click at [400, 243] on div "Other Contractor" at bounding box center [509, 238] width 253 height 19
click at [400, 237] on input "radio" at bounding box center [402, 237] width 12 height 12
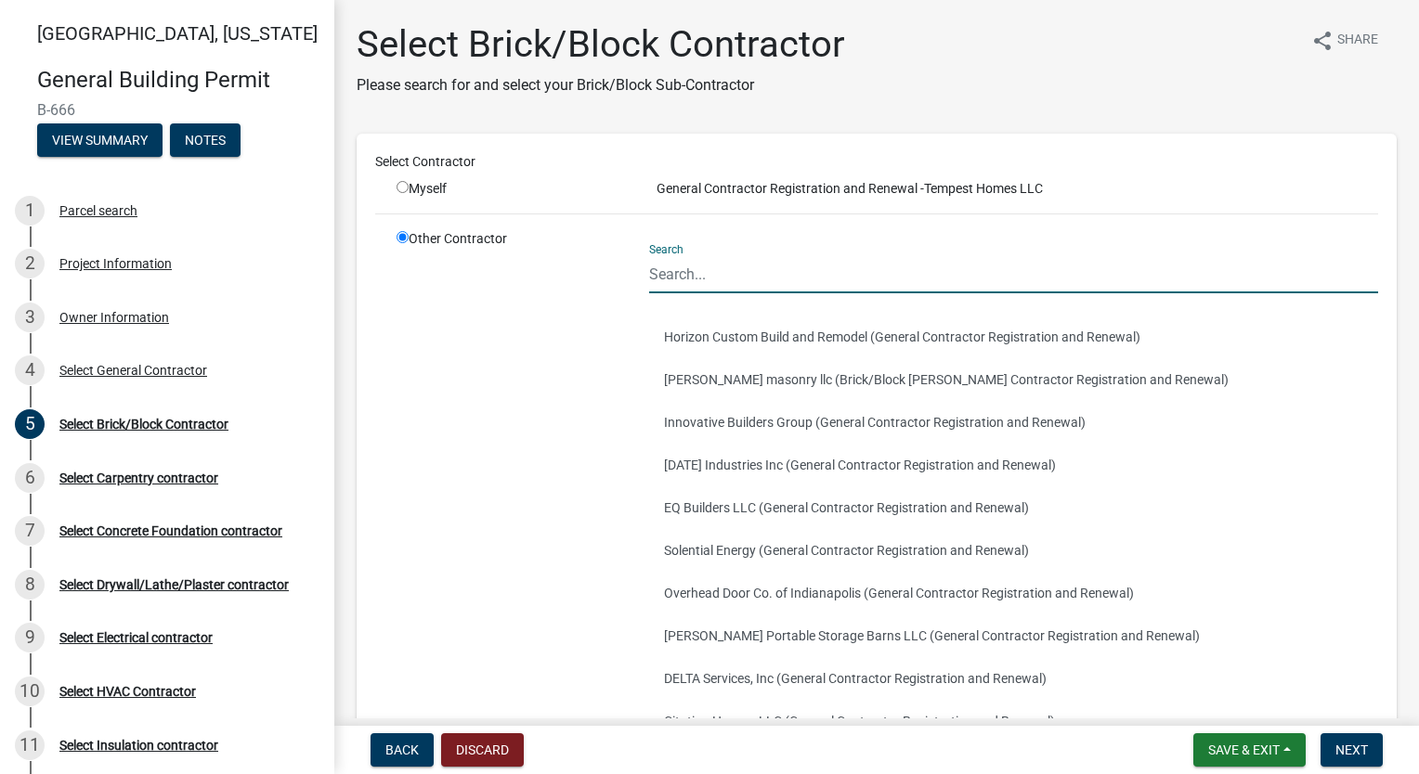
click at [706, 270] on input "Search" at bounding box center [1013, 274] width 729 height 38
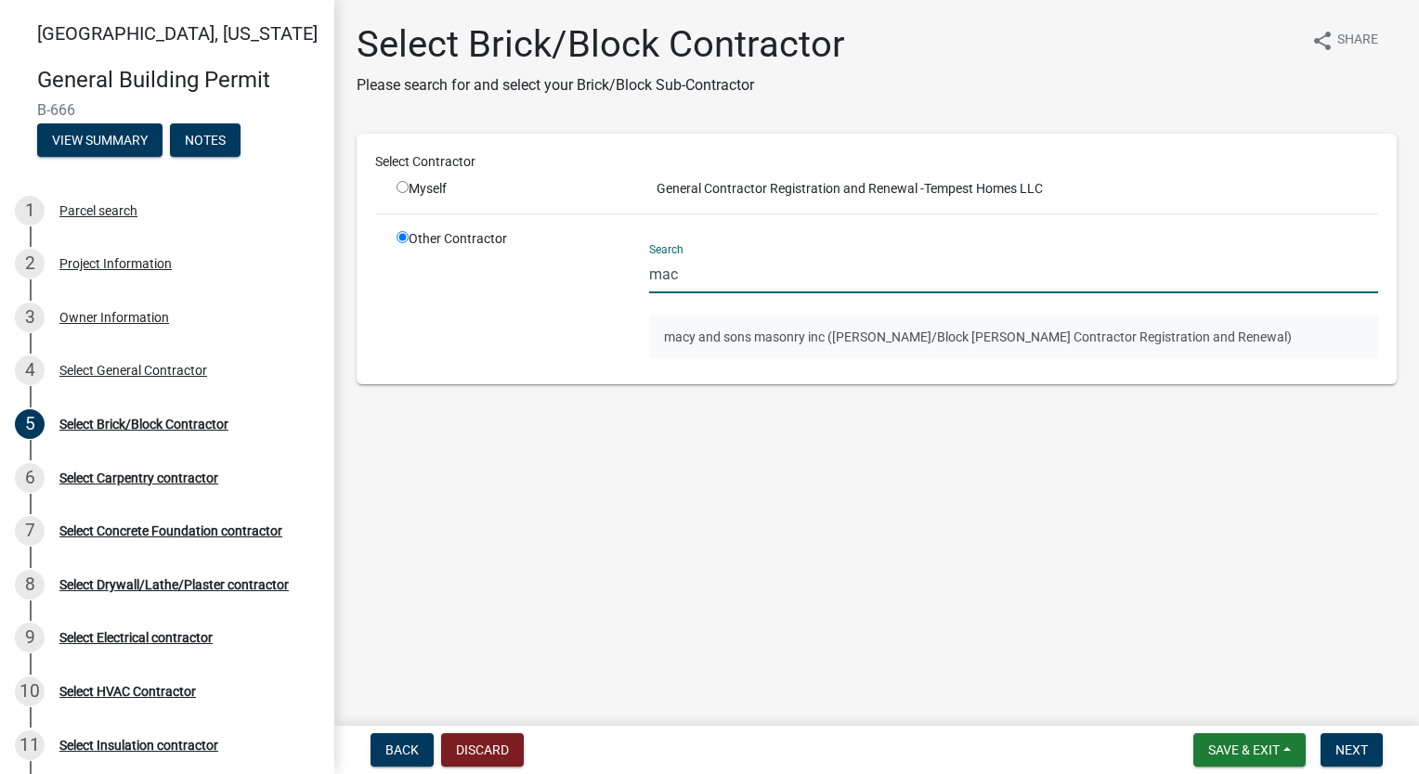
click at [736, 325] on button "macy and sons masonry inc ([PERSON_NAME]/Block [PERSON_NAME] Contractor Registr…" at bounding box center [1013, 337] width 729 height 43
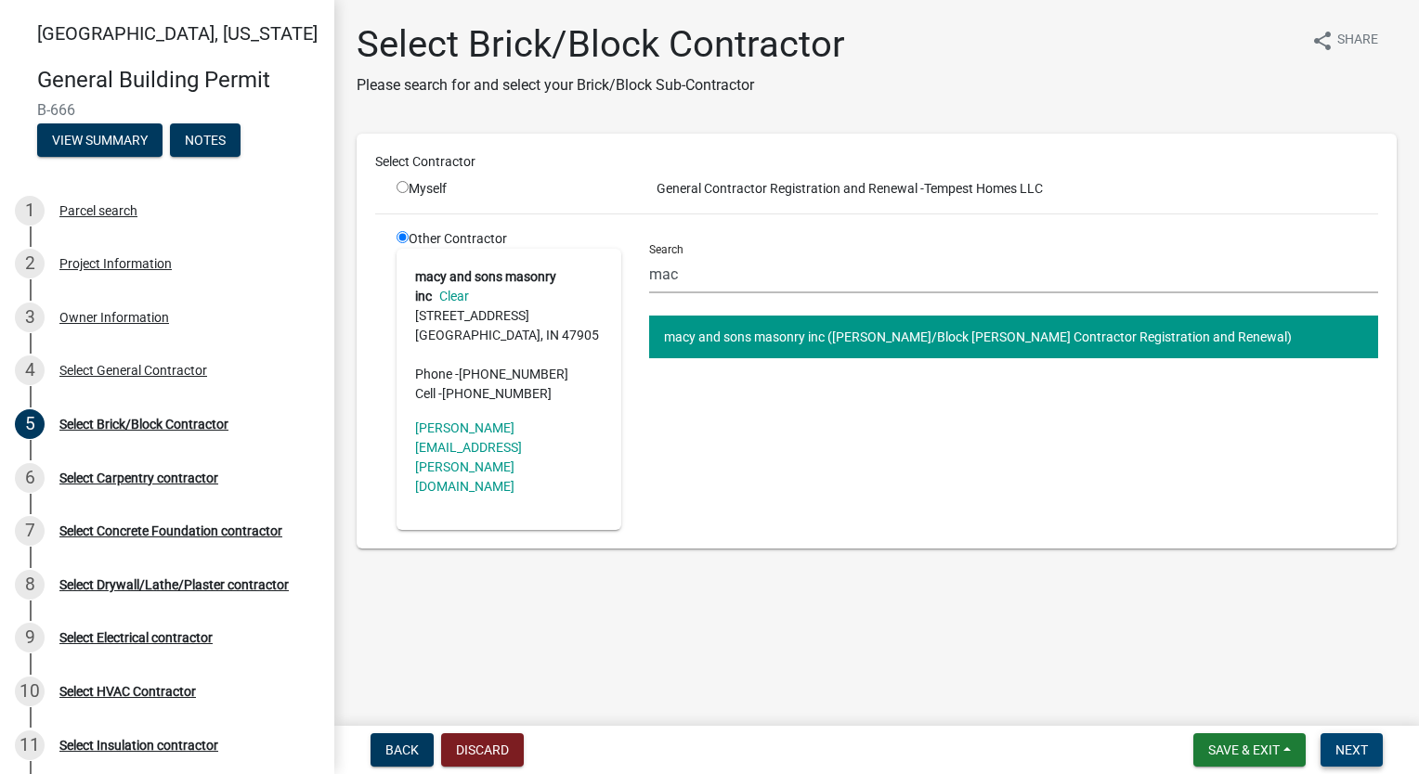
click at [1349, 746] on span "Next" at bounding box center [1351, 750] width 32 height 15
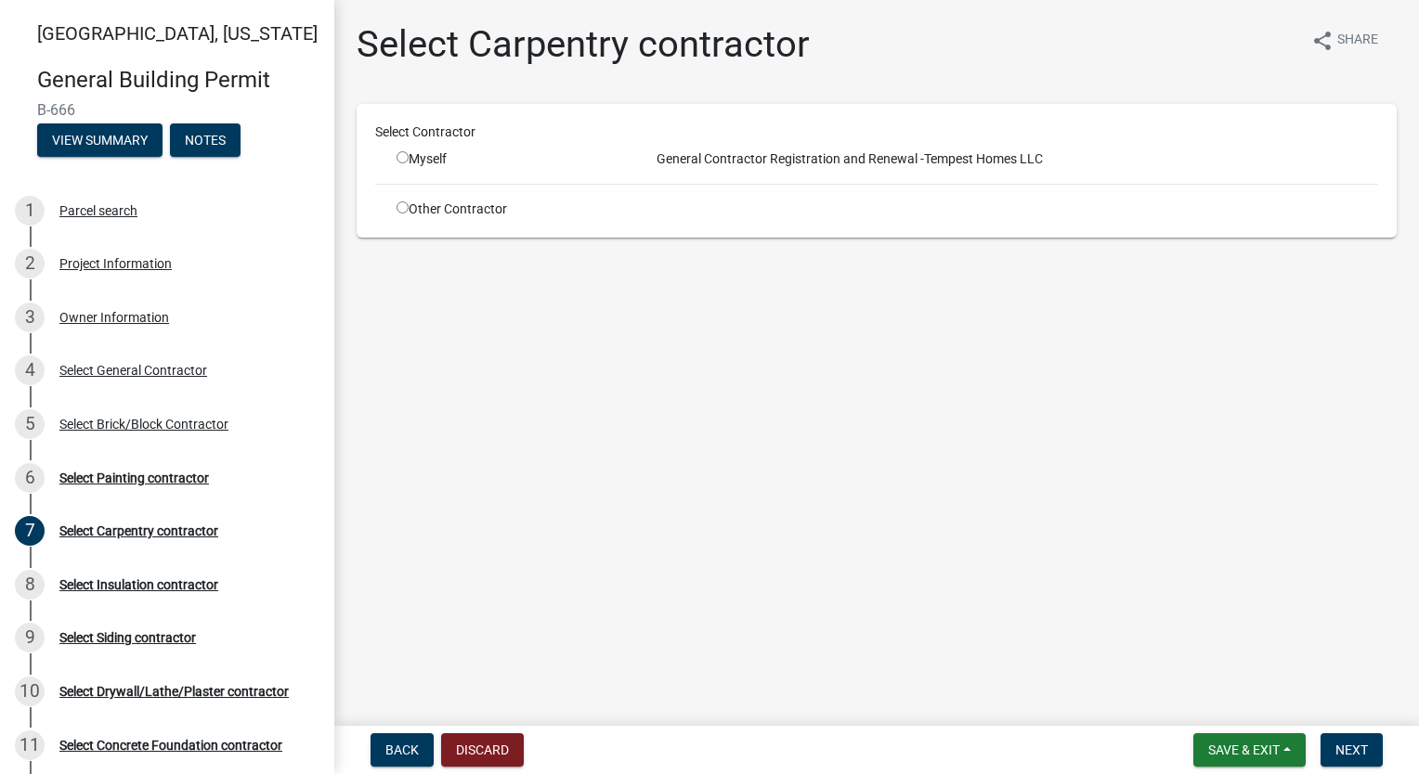
click at [397, 204] on input "radio" at bounding box center [402, 207] width 12 height 12
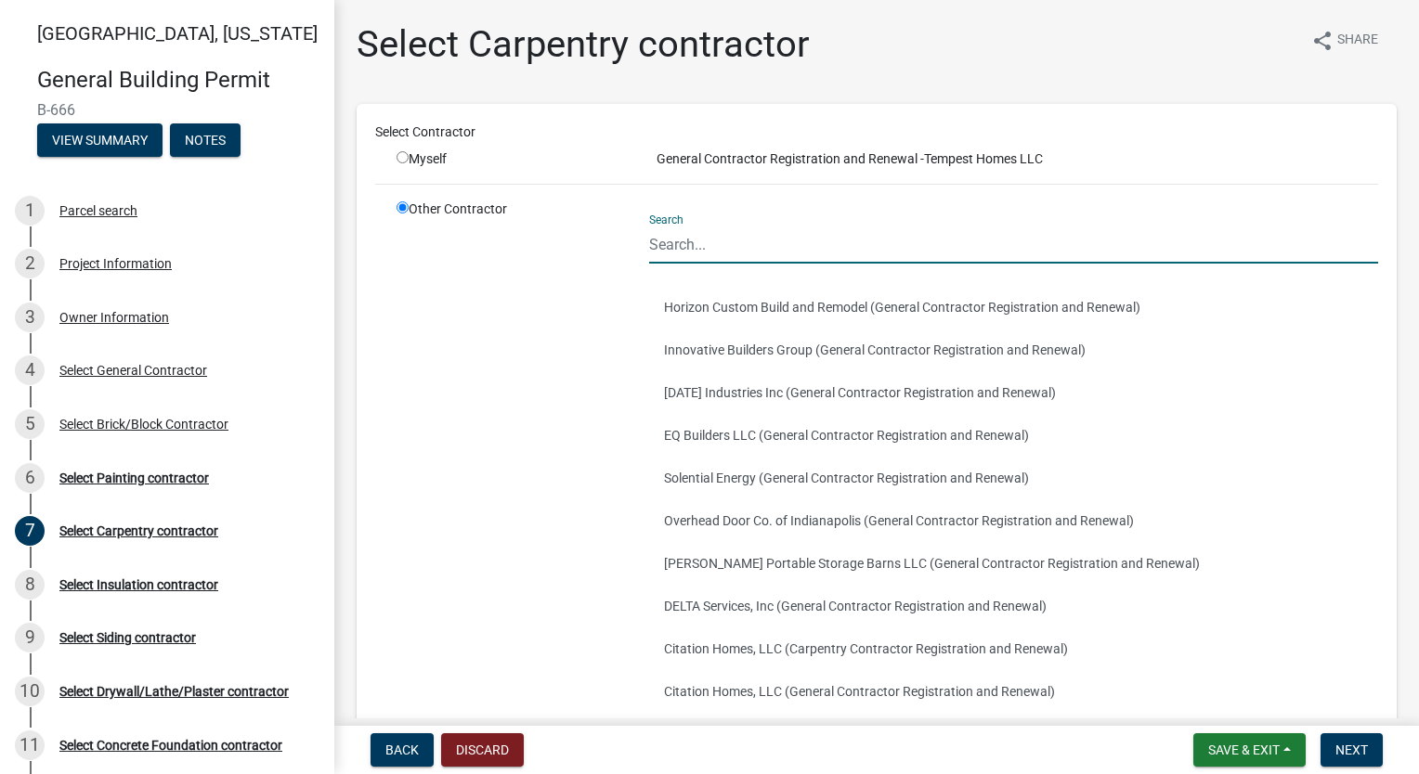
click at [765, 246] on input "Search" at bounding box center [1013, 245] width 729 height 38
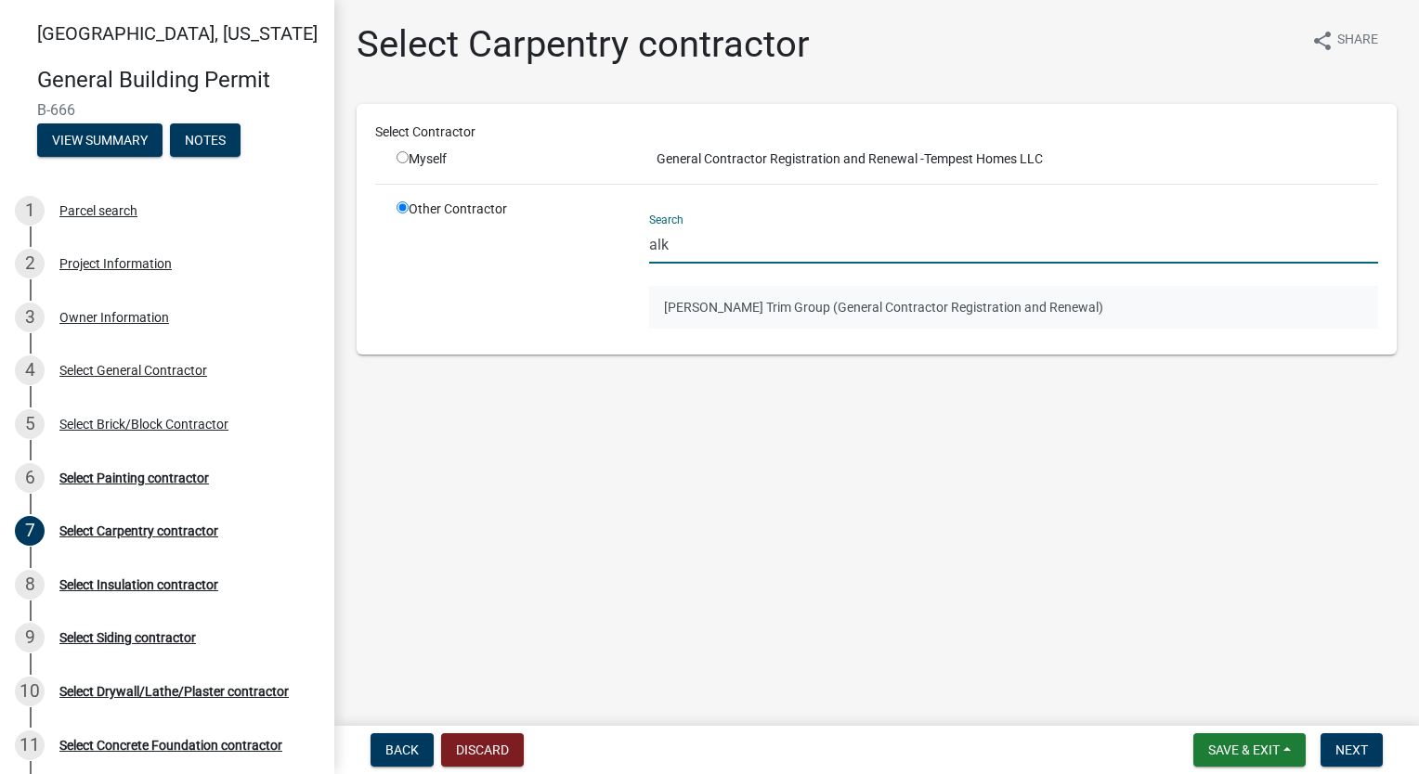
click at [873, 310] on button "[PERSON_NAME] Trim Group (General Contractor Registration and Renewal)" at bounding box center [1013, 307] width 729 height 43
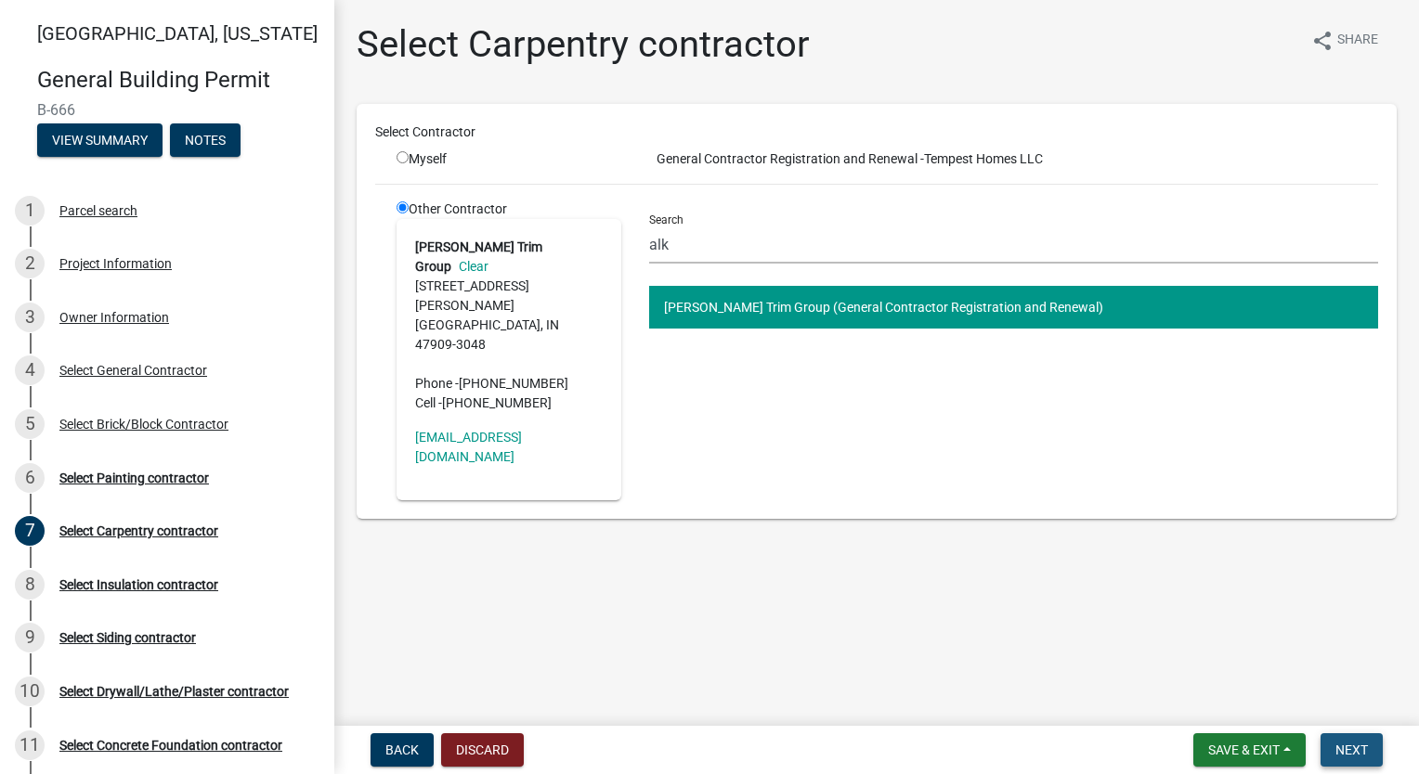
click at [1358, 748] on span "Next" at bounding box center [1351, 750] width 32 height 15
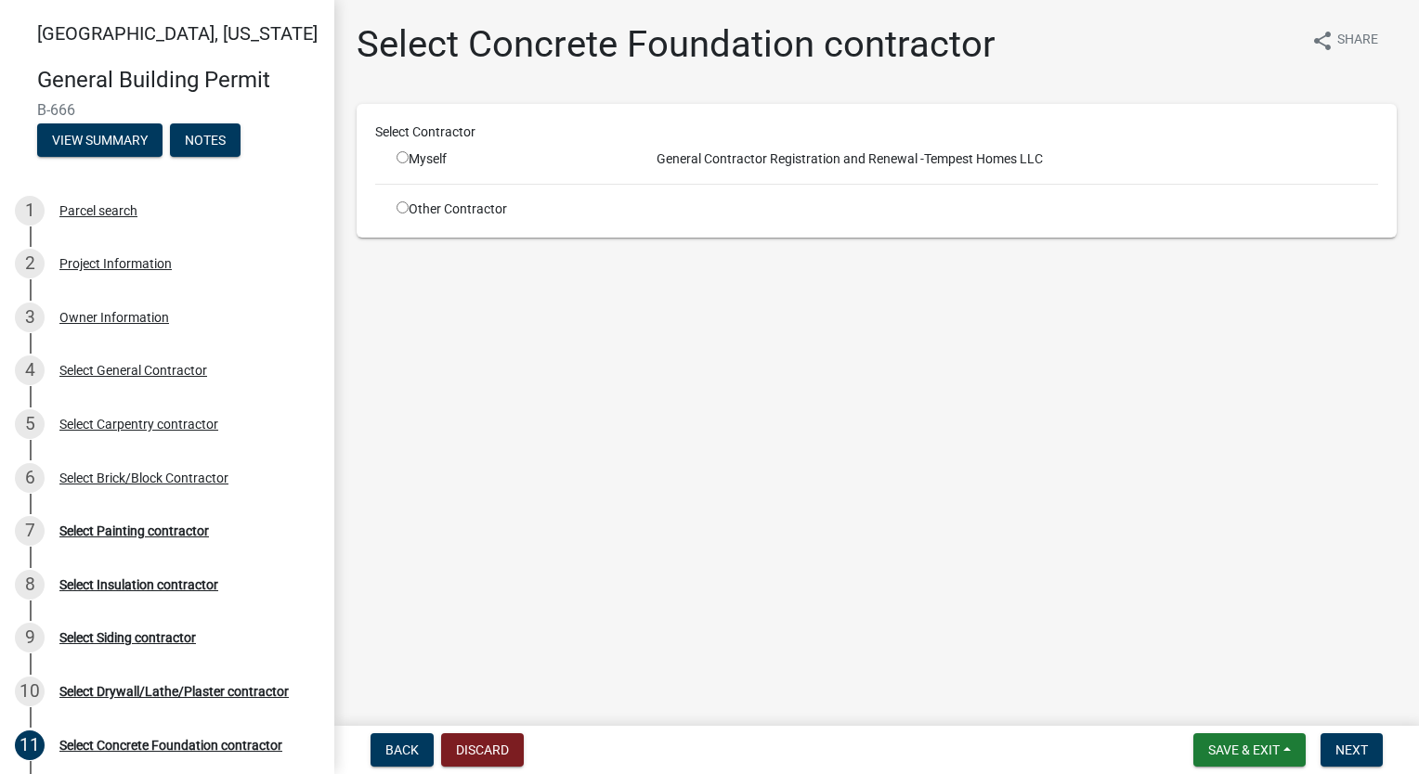
click at [401, 200] on div "Other Contractor" at bounding box center [509, 209] width 253 height 19
click at [397, 208] on input "radio" at bounding box center [402, 207] width 12 height 12
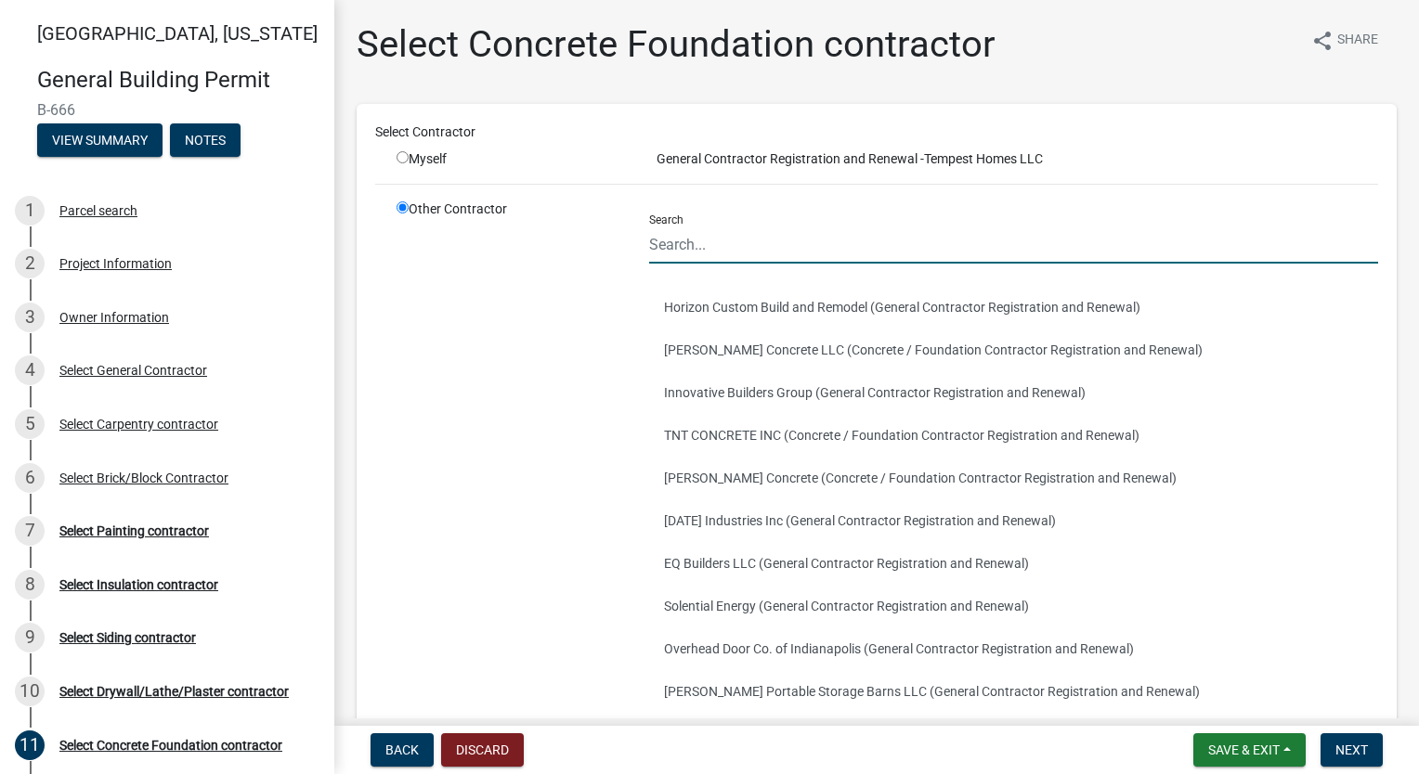
click at [825, 240] on input "Search" at bounding box center [1013, 245] width 729 height 38
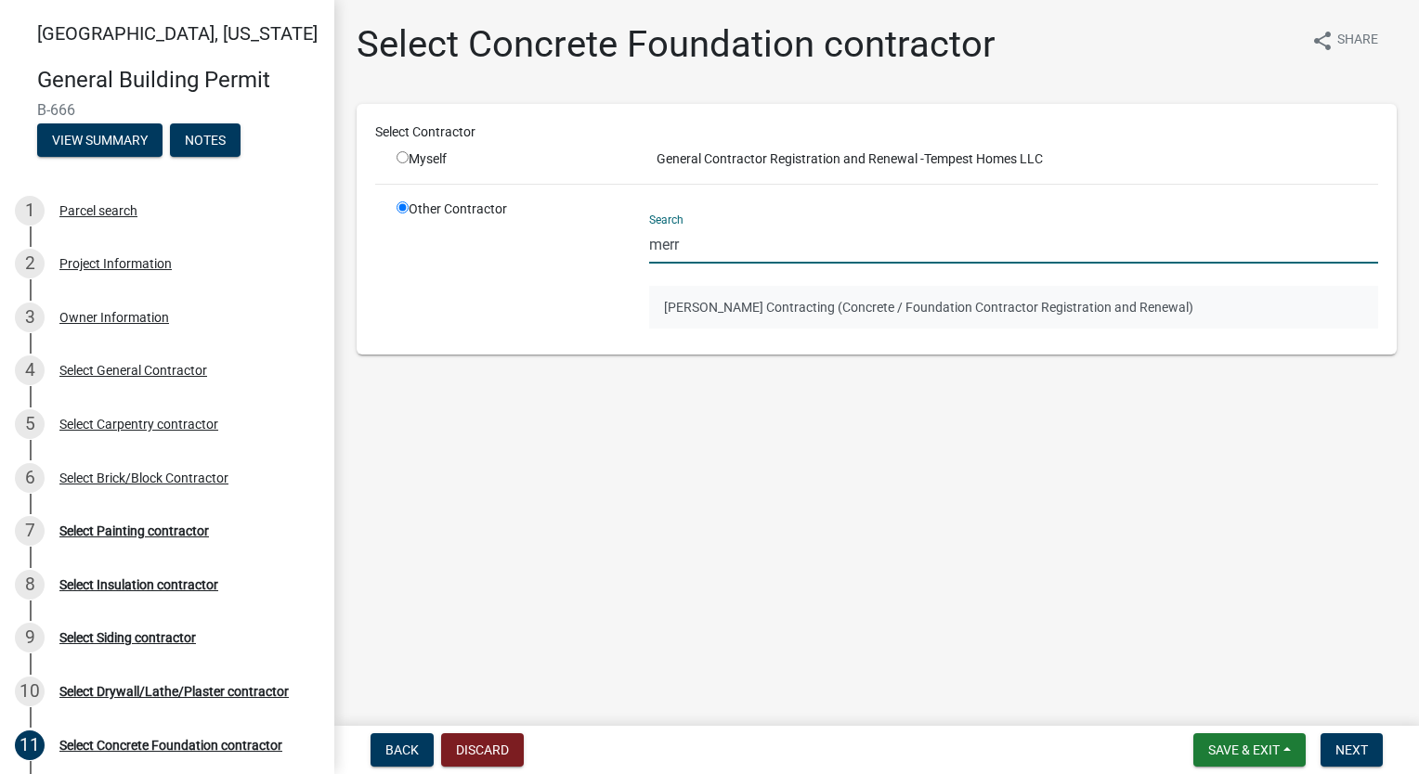
click at [769, 318] on button "[PERSON_NAME] Contracting (Concrete / Foundation Contractor Registration and Re…" at bounding box center [1013, 307] width 729 height 43
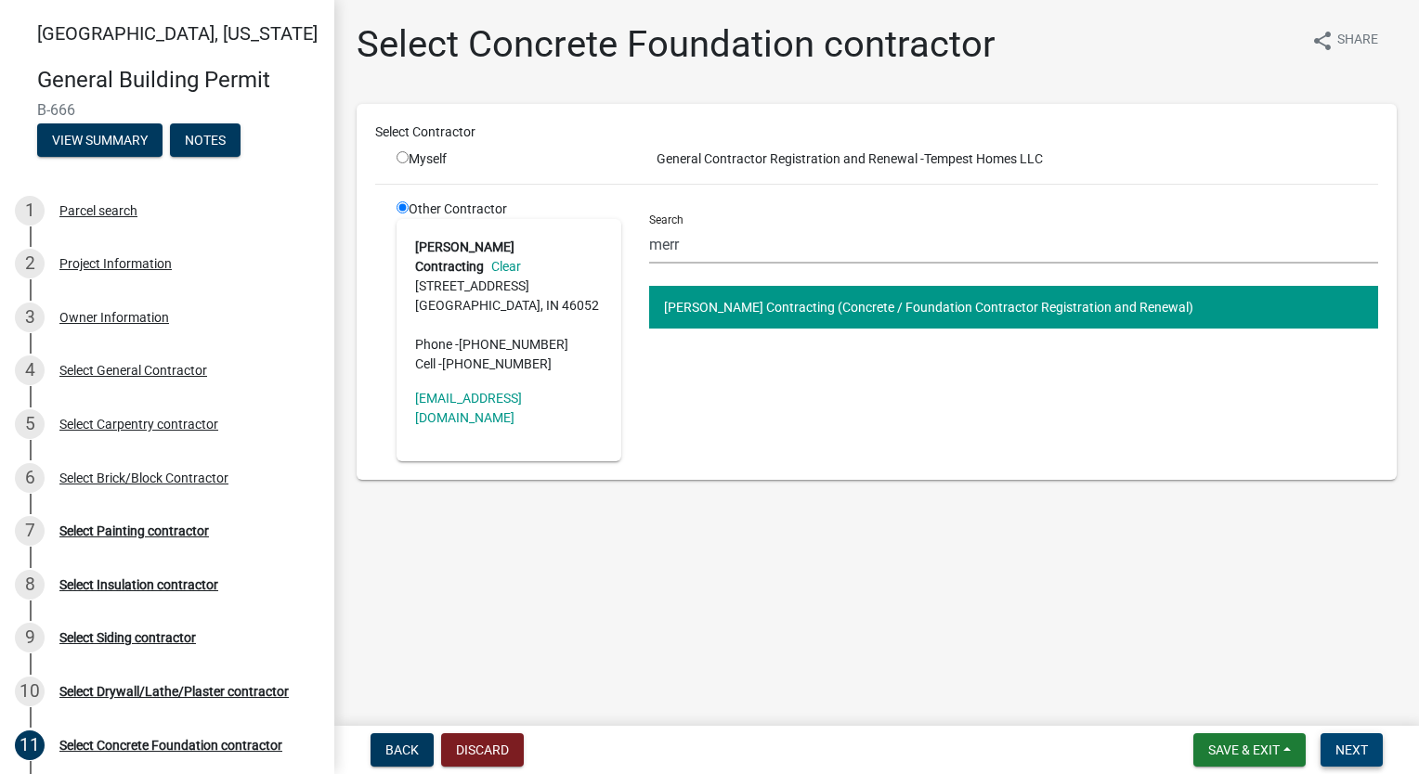
click at [1372, 759] on button "Next" at bounding box center [1351, 750] width 62 height 33
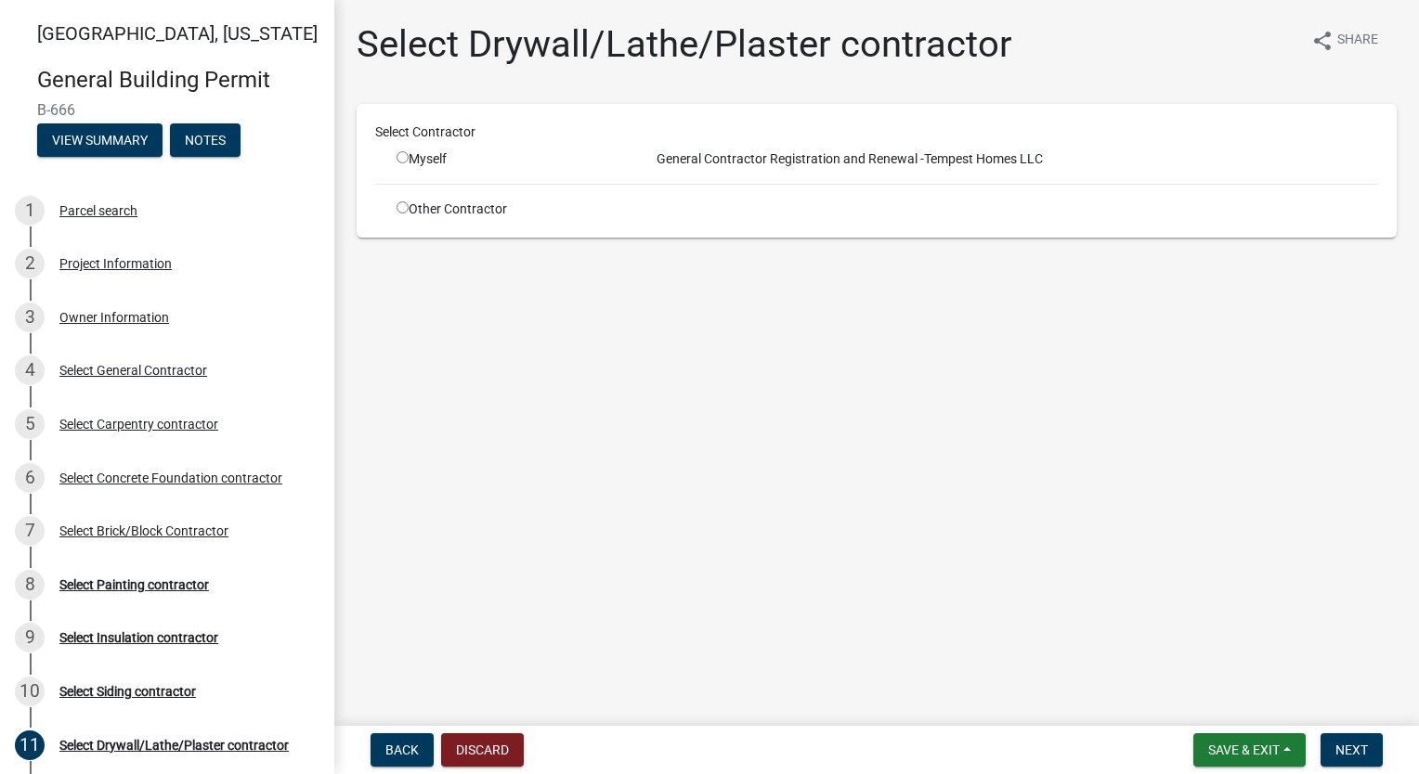
click at [400, 208] on input "radio" at bounding box center [402, 207] width 12 height 12
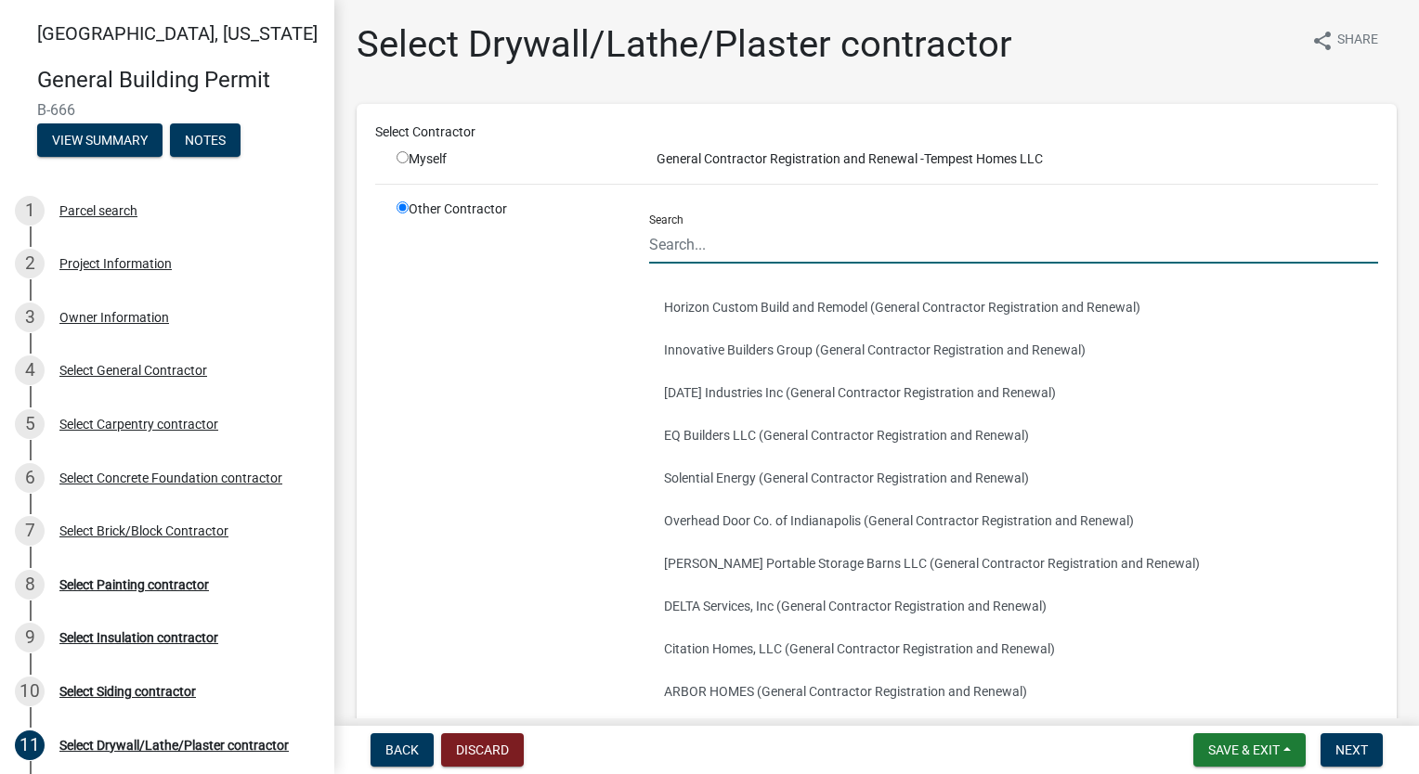
click at [789, 258] on input "Search" at bounding box center [1013, 245] width 729 height 38
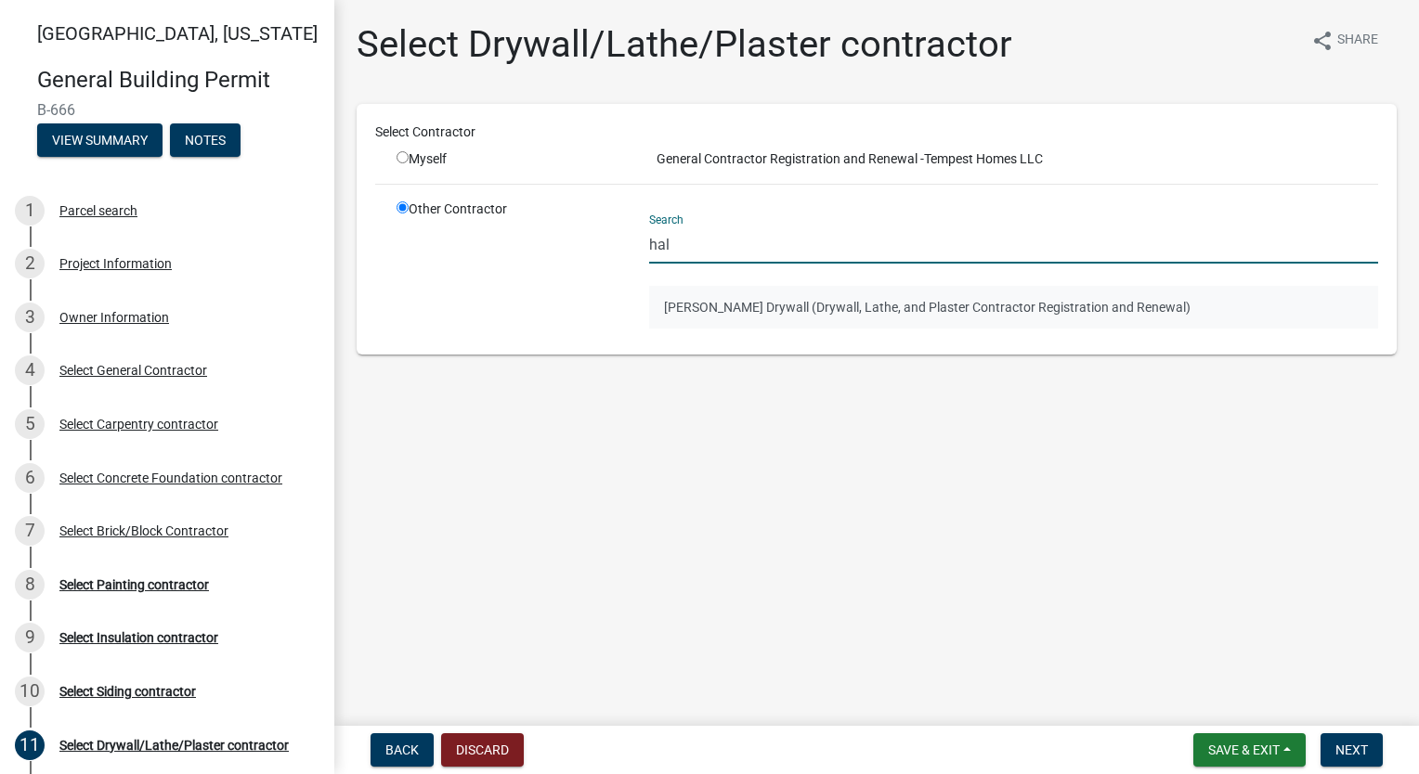
click at [803, 293] on button "[PERSON_NAME] Drywall (Drywall, Lathe, and Plaster Contractor Registration and …" at bounding box center [1013, 307] width 729 height 43
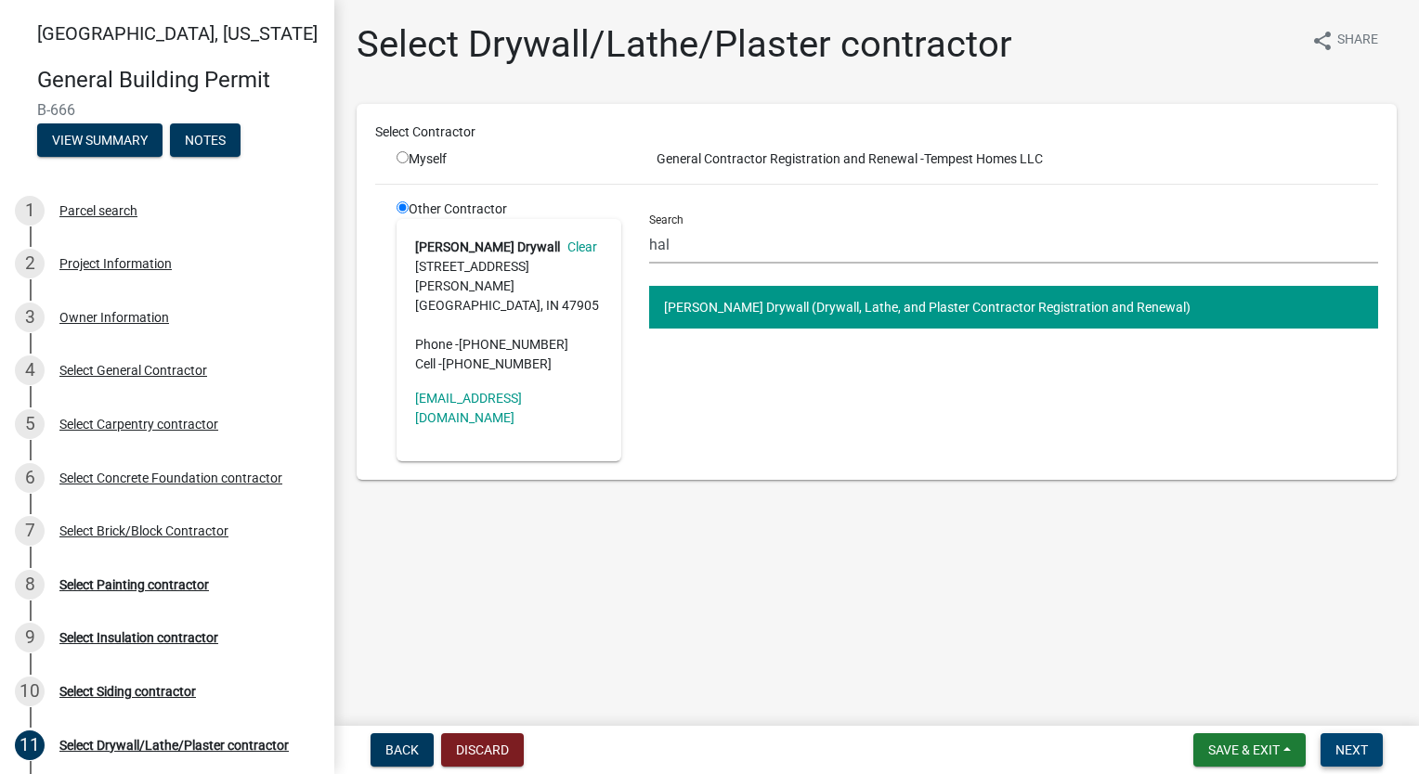
click at [1362, 752] on span "Next" at bounding box center [1351, 750] width 32 height 15
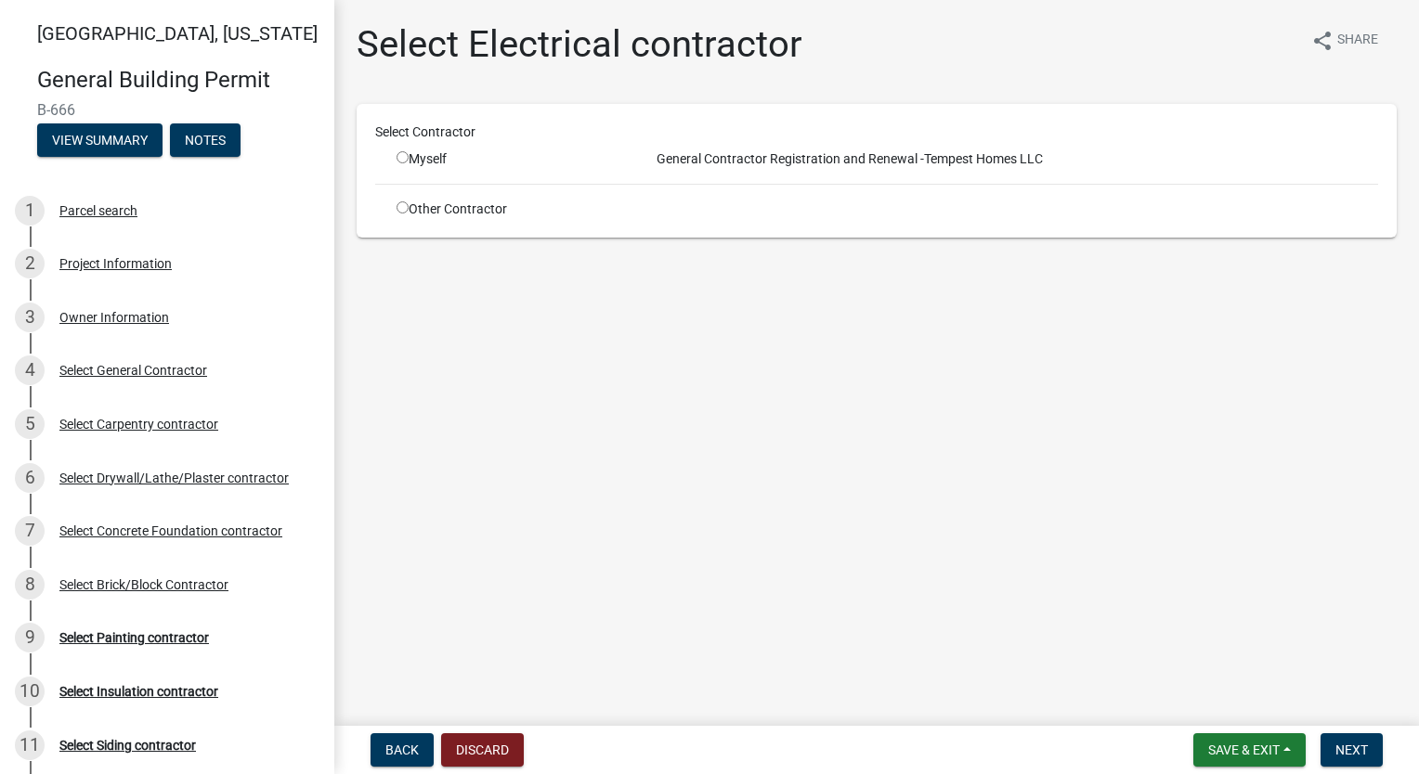
click at [402, 207] on input "radio" at bounding box center [402, 207] width 12 height 12
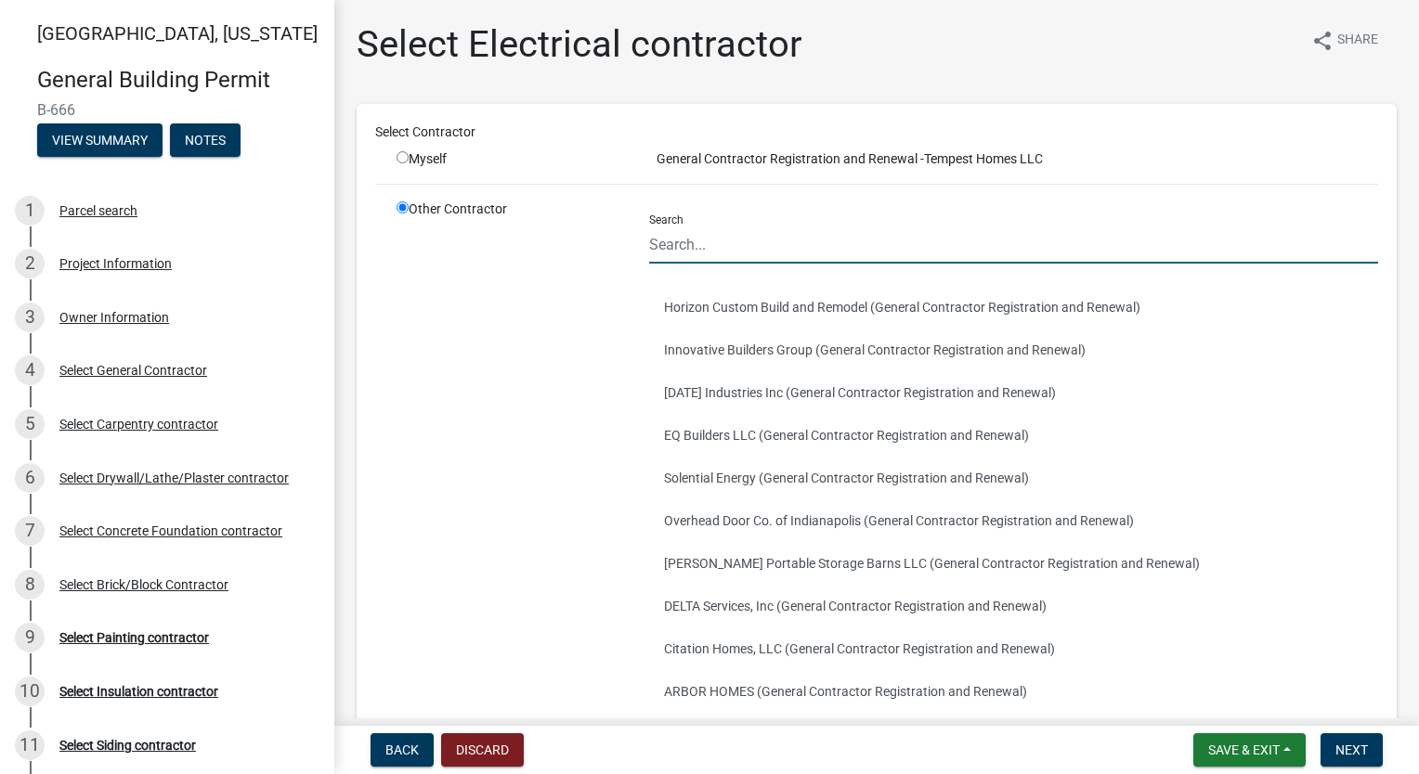
click at [778, 250] on input "Search" at bounding box center [1013, 245] width 729 height 38
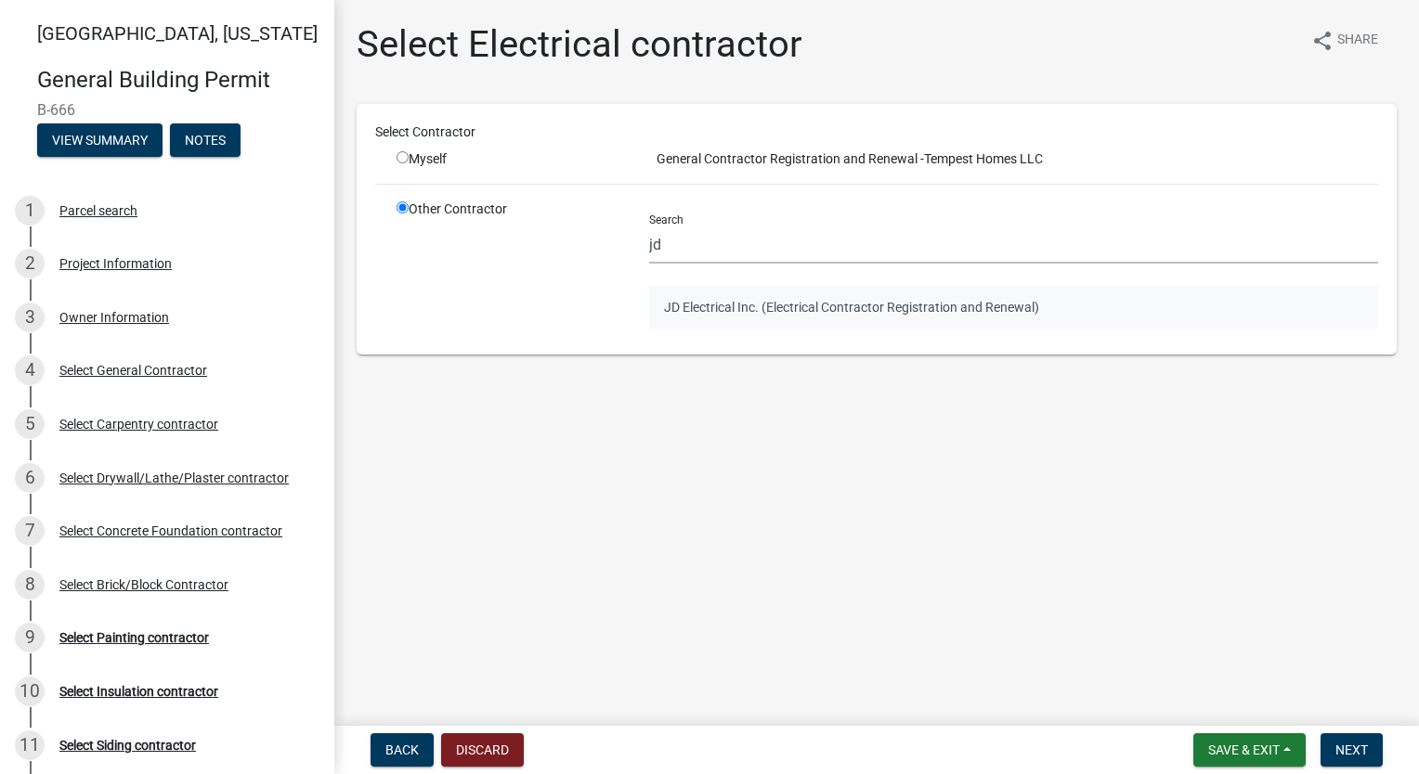
click at [827, 310] on button "JD Electrical Inc. (Electrical Contractor Registration and Renewal)" at bounding box center [1013, 307] width 729 height 43
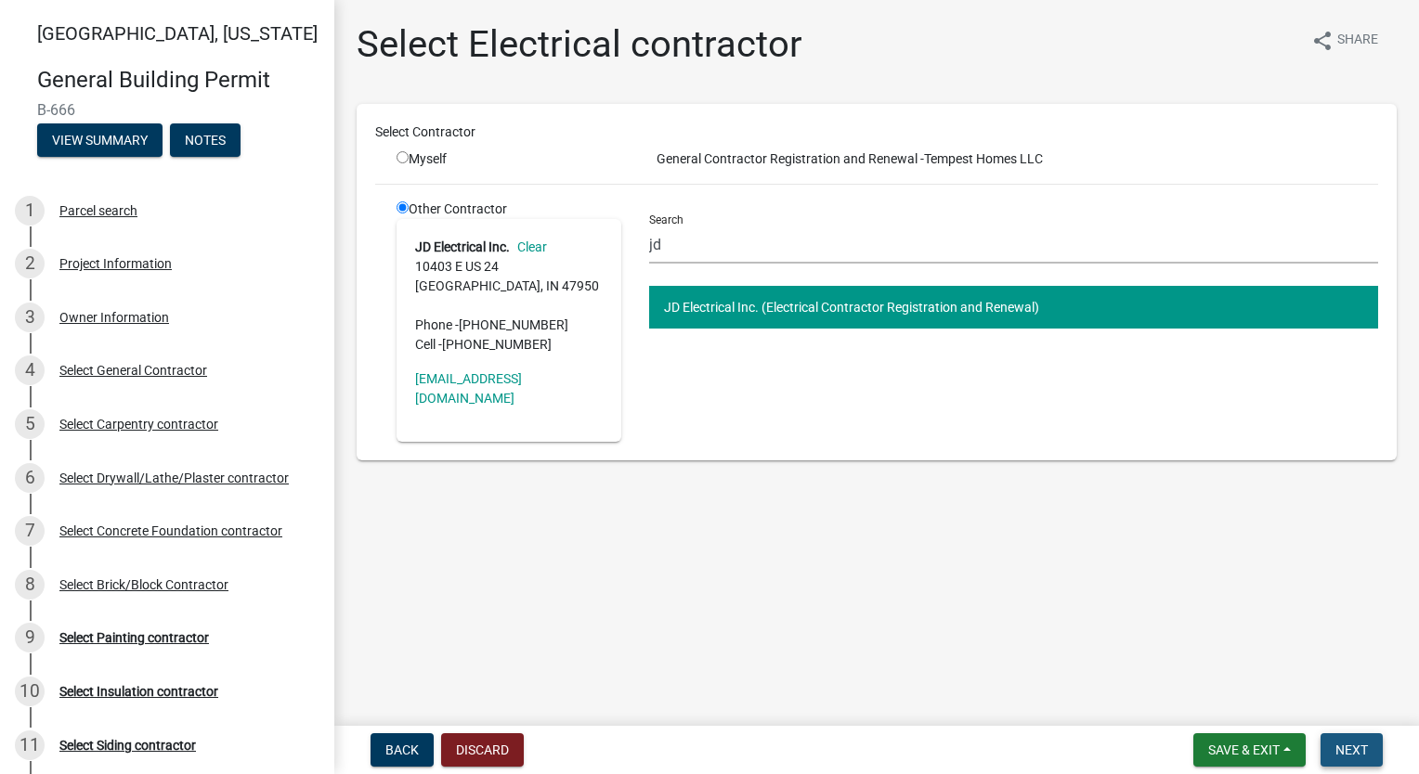
click at [1354, 745] on span "Next" at bounding box center [1351, 750] width 32 height 15
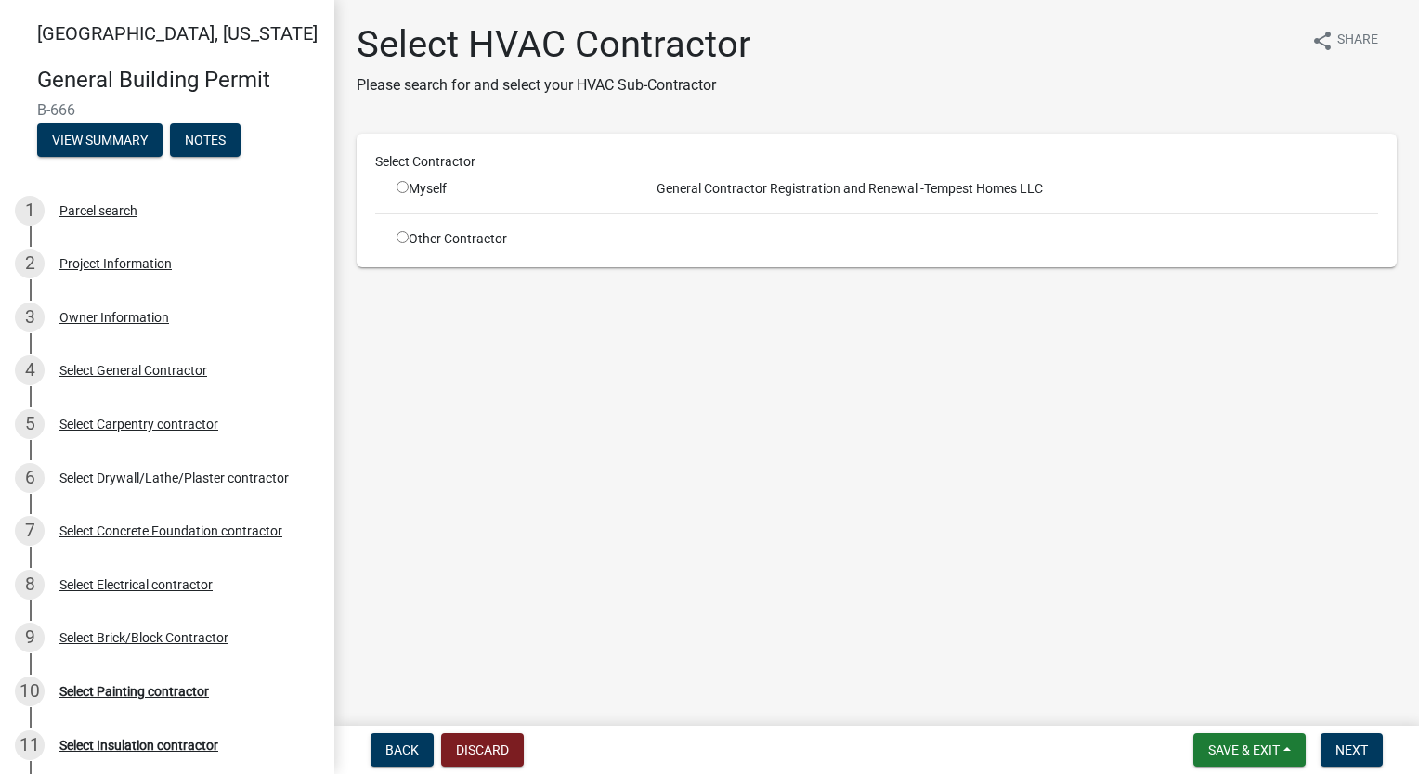
click at [401, 239] on input "radio" at bounding box center [402, 237] width 12 height 12
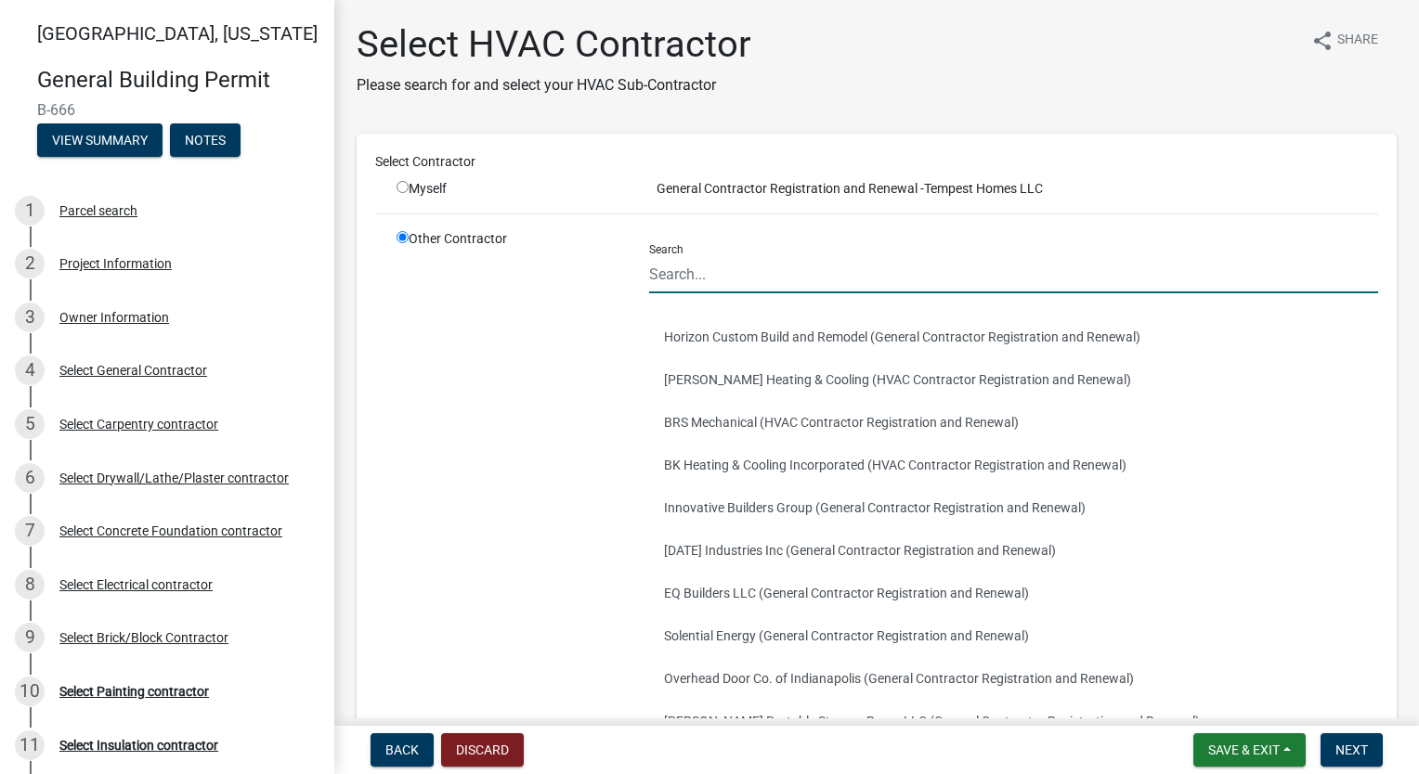
click at [767, 277] on input "Search" at bounding box center [1013, 274] width 729 height 38
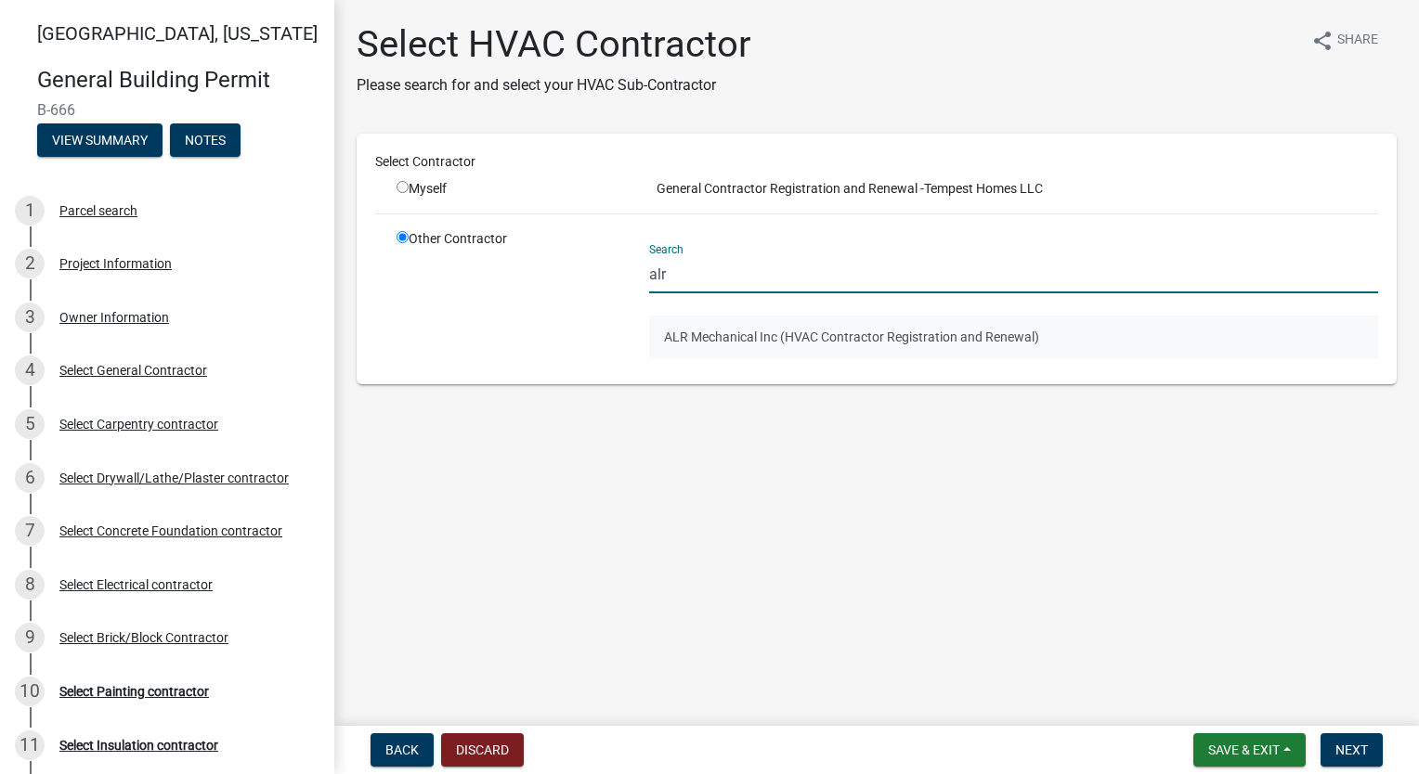
click at [708, 330] on button "ALR Mechanical Inc (HVAC Contractor Registration and Renewal)" at bounding box center [1013, 337] width 729 height 43
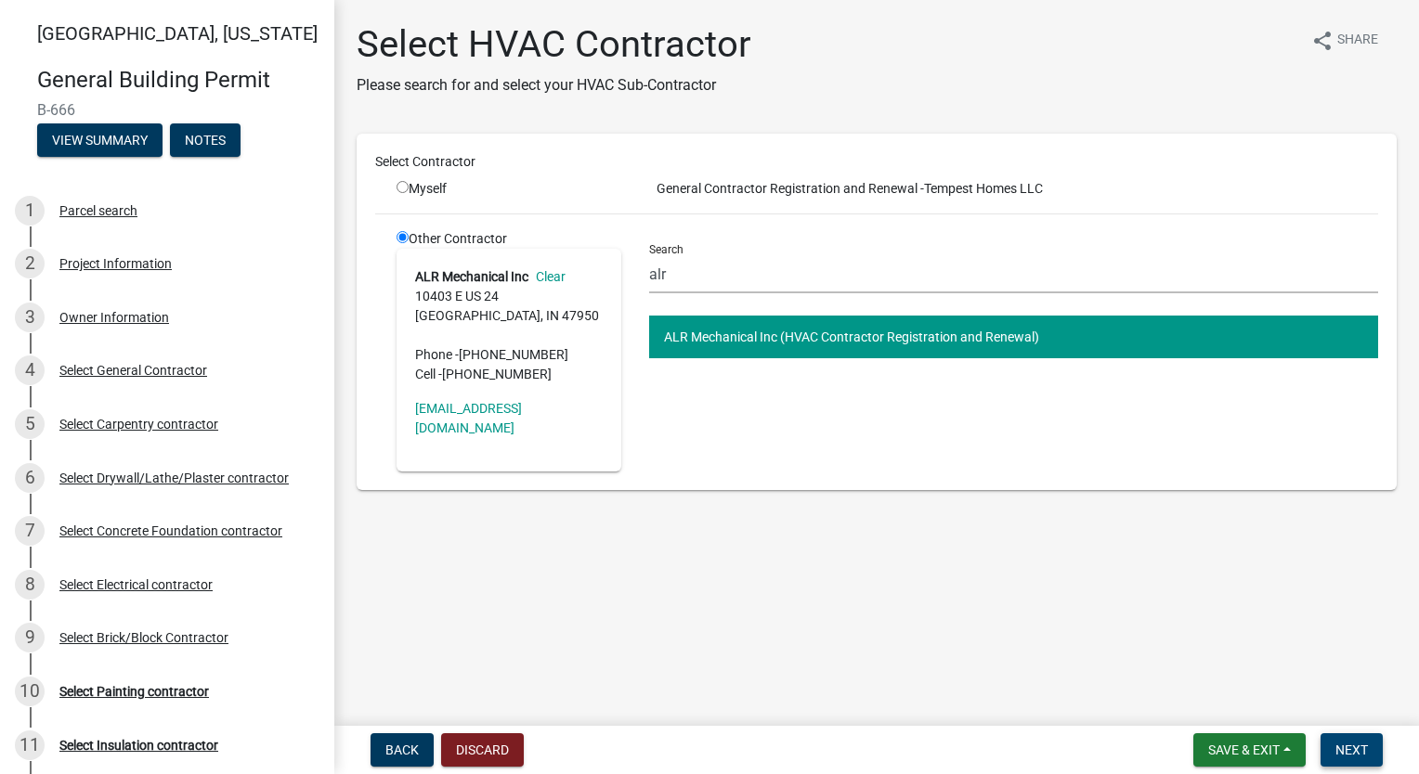
click at [1358, 745] on span "Next" at bounding box center [1351, 750] width 32 height 15
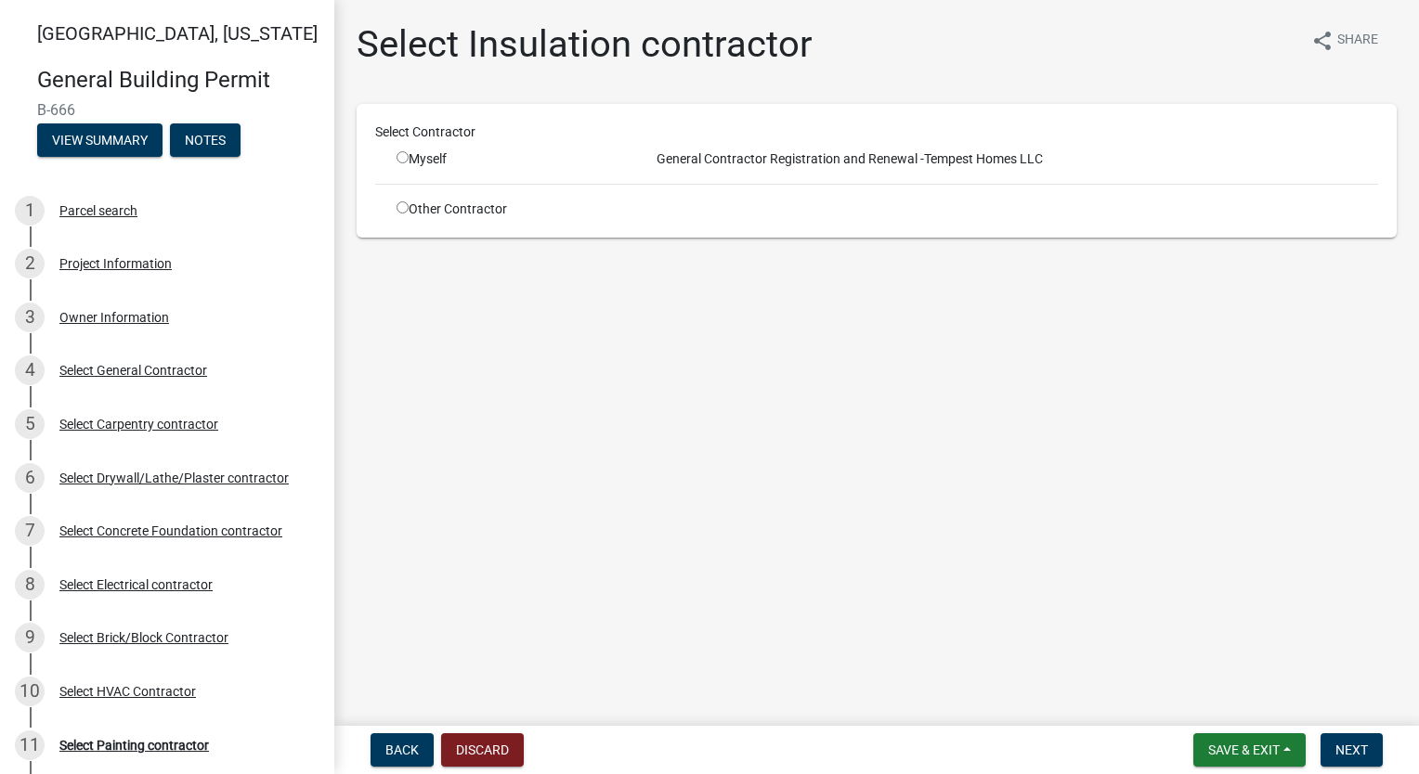
click at [406, 210] on input "radio" at bounding box center [402, 207] width 12 height 12
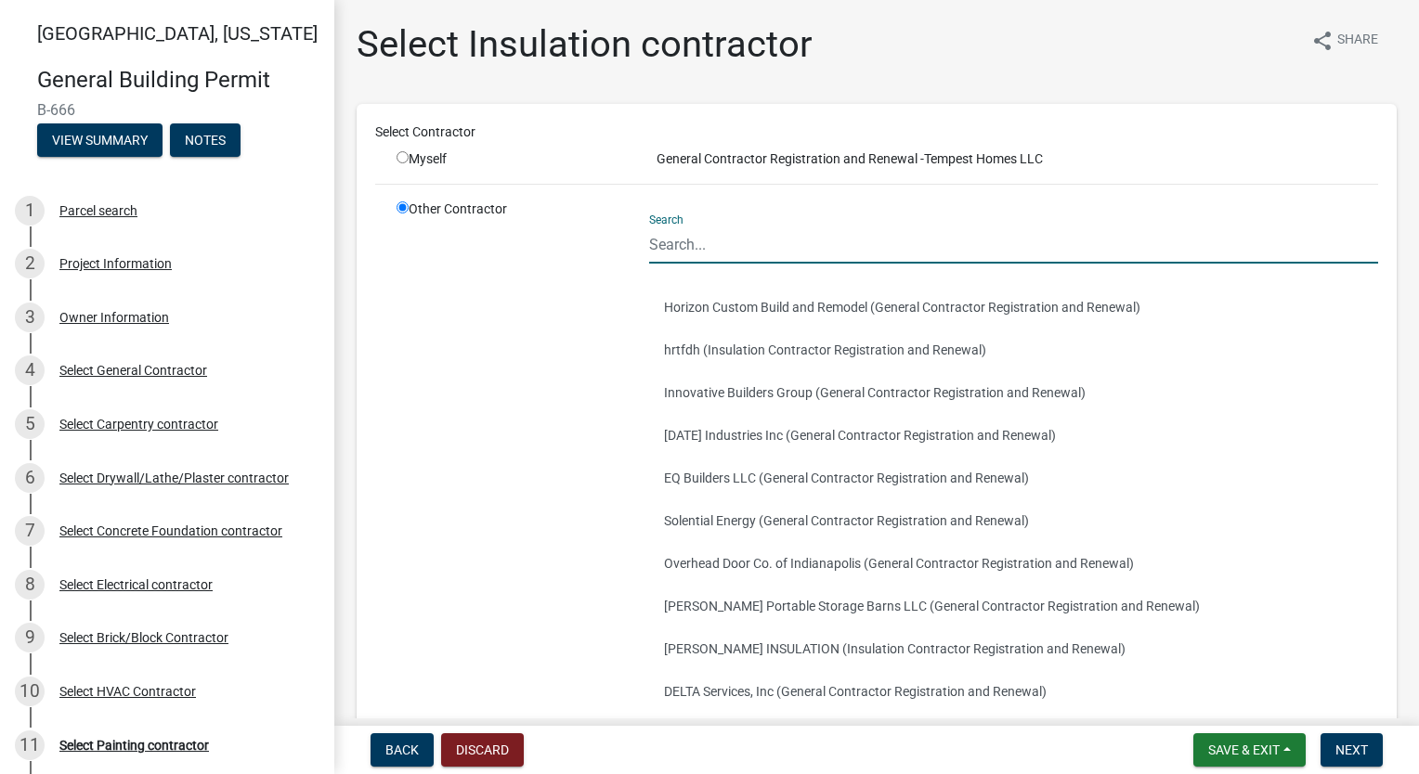
click at [765, 241] on input "Search" at bounding box center [1013, 245] width 729 height 38
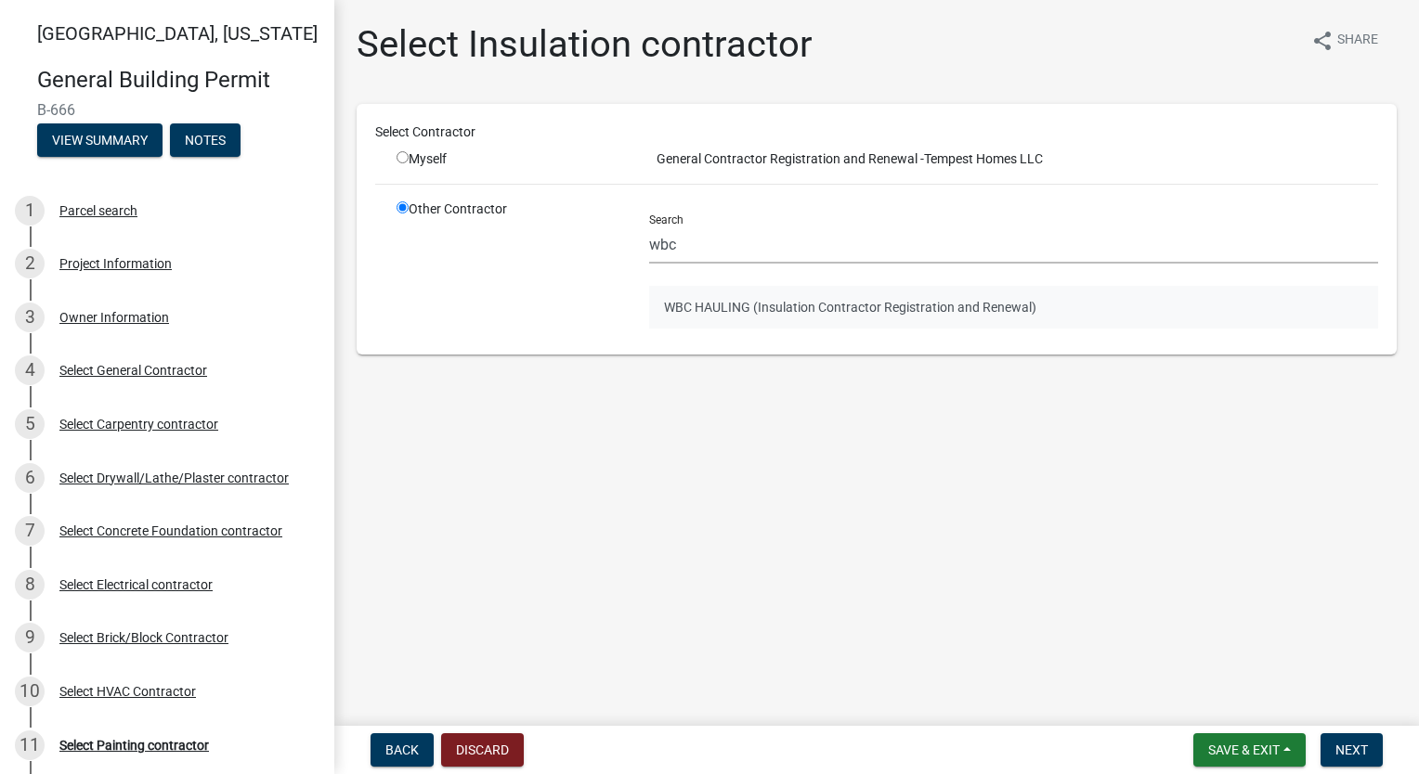
click at [760, 303] on button "WBC HAULING (Insulation Contractor Registration and Renewal)" at bounding box center [1013, 307] width 729 height 43
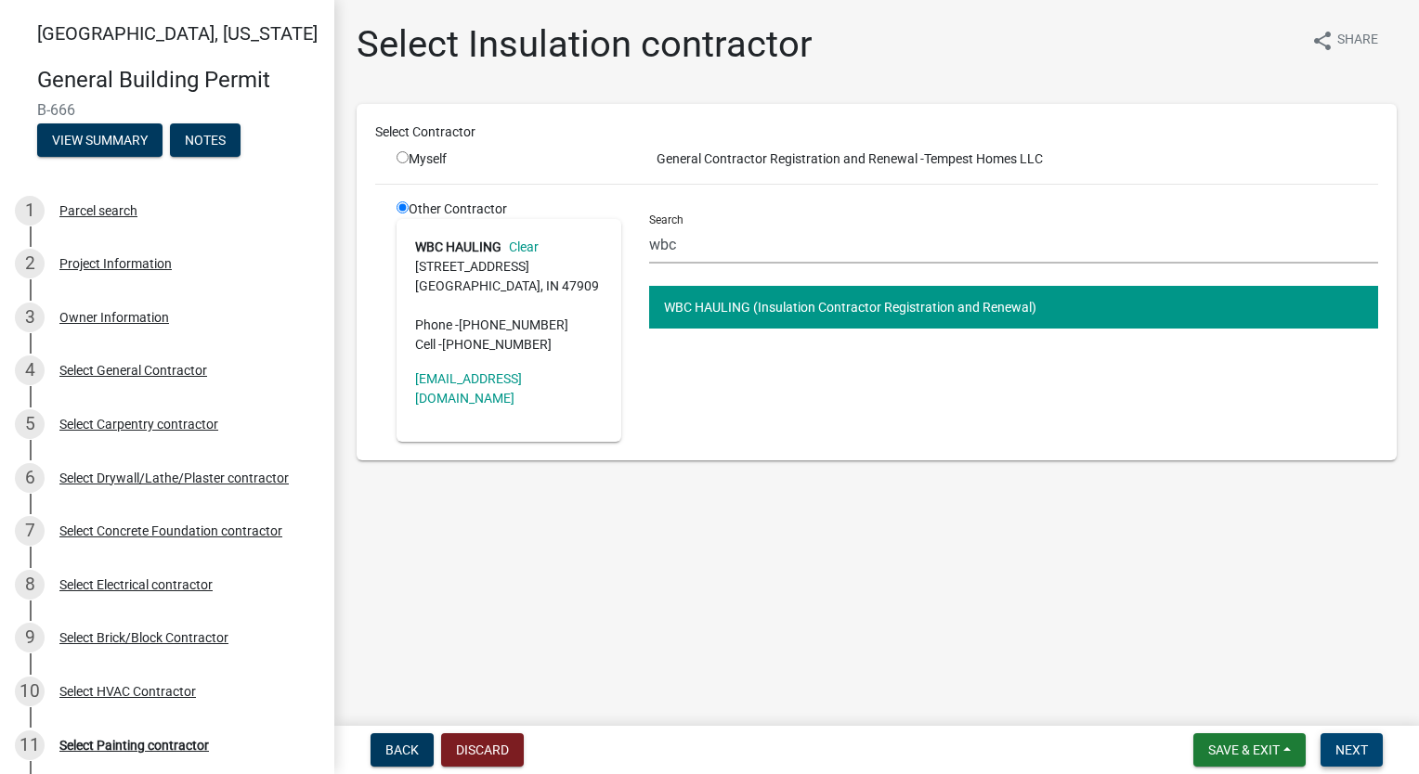
click at [1377, 750] on button "Next" at bounding box center [1351, 750] width 62 height 33
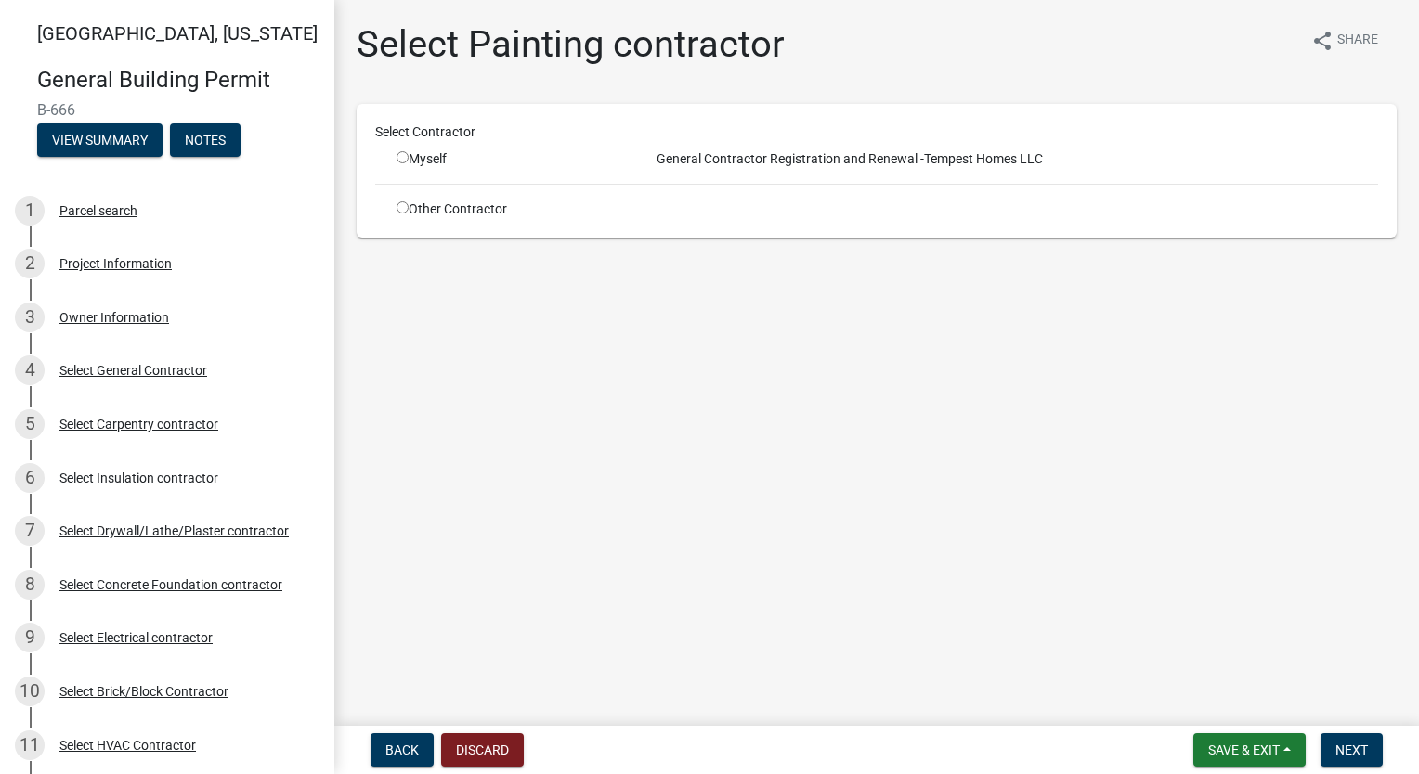
click at [398, 208] on input "radio" at bounding box center [402, 207] width 12 height 12
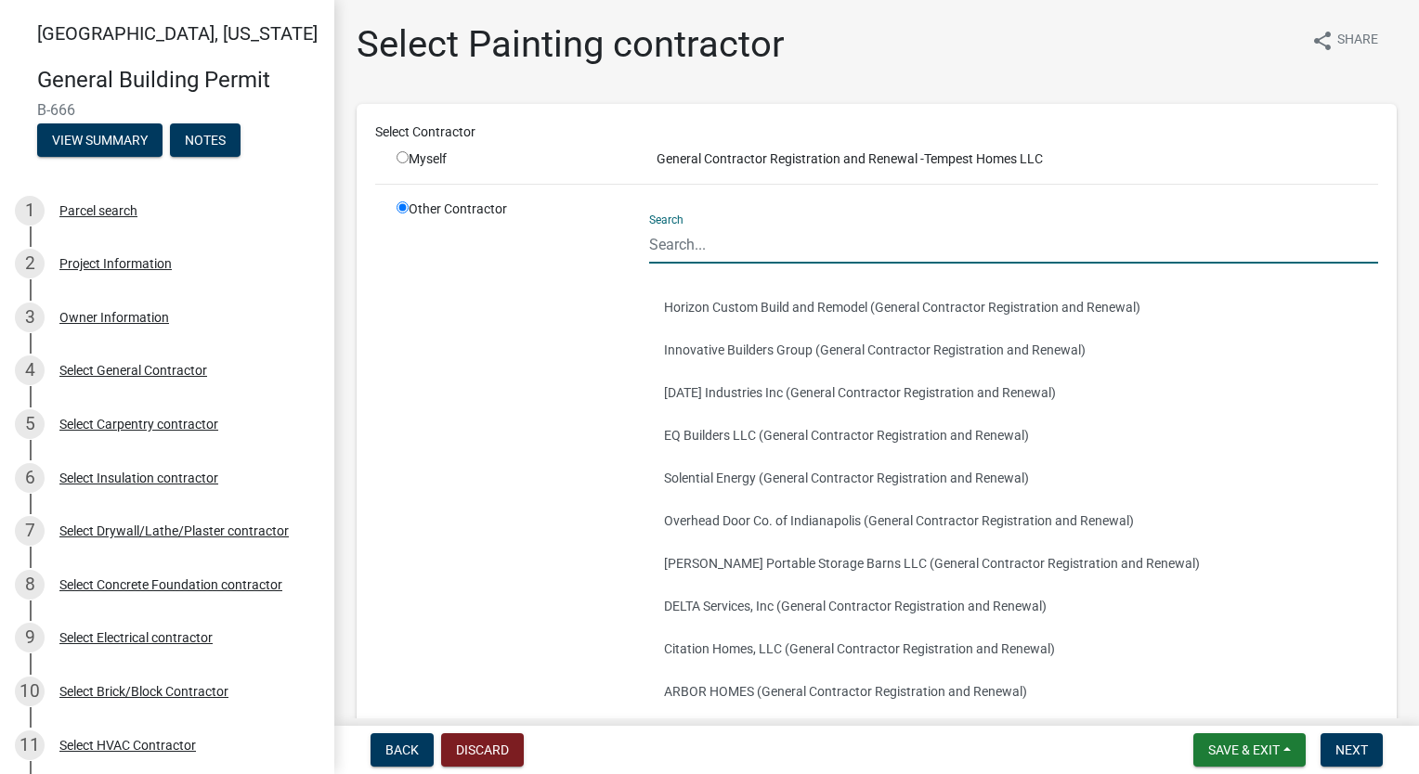
click at [768, 236] on input "Search" at bounding box center [1013, 245] width 729 height 38
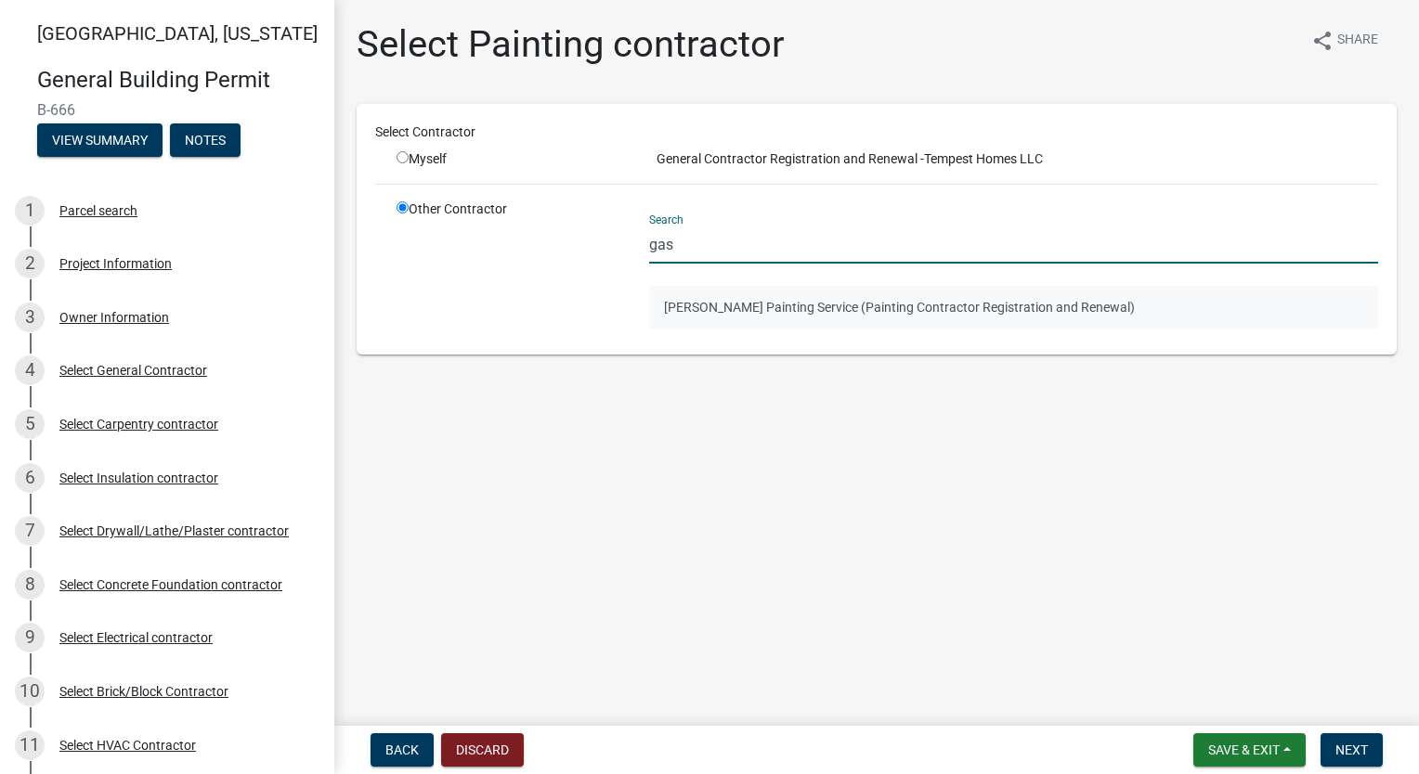
click at [753, 301] on button "[PERSON_NAME] Painting Service (Painting Contractor Registration and Renewal)" at bounding box center [1013, 307] width 729 height 43
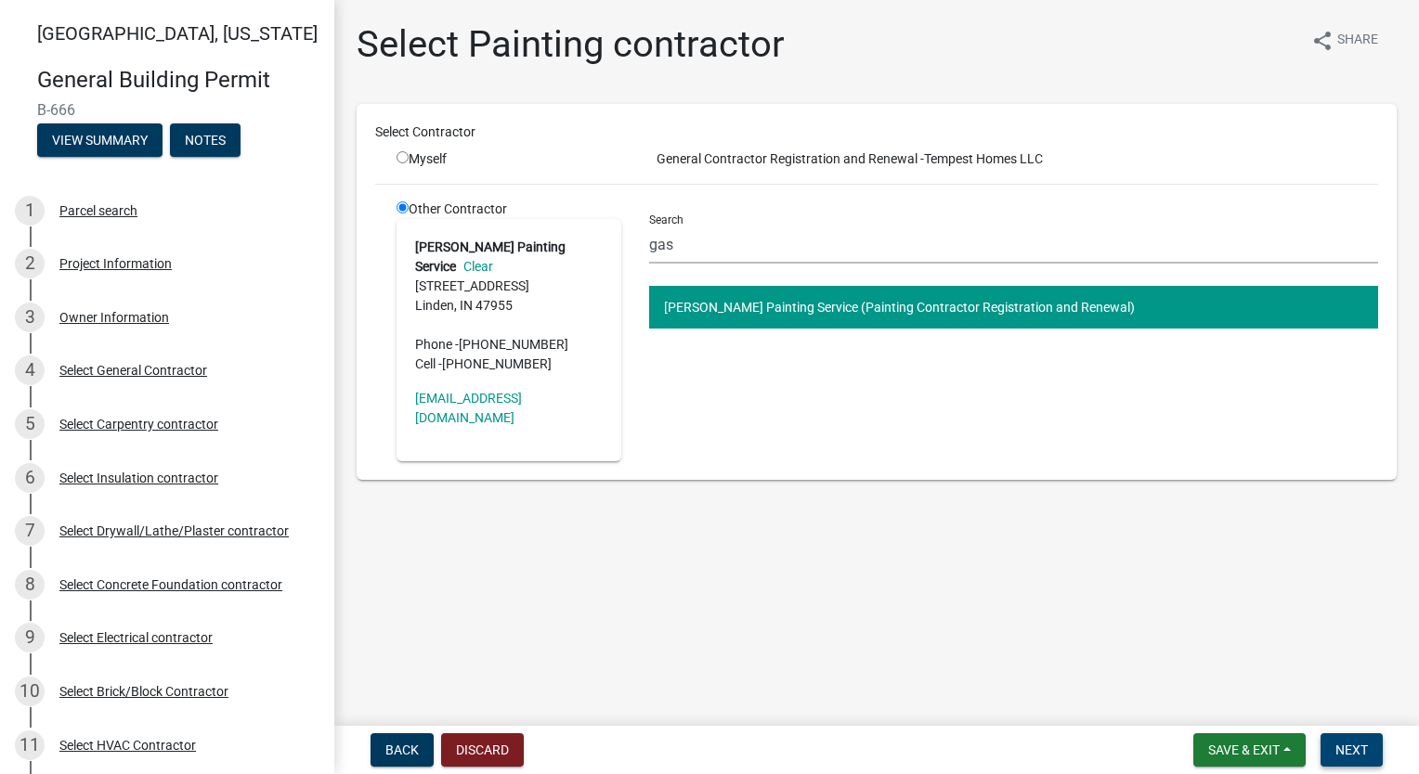
click at [1339, 734] on button "Next" at bounding box center [1351, 750] width 62 height 33
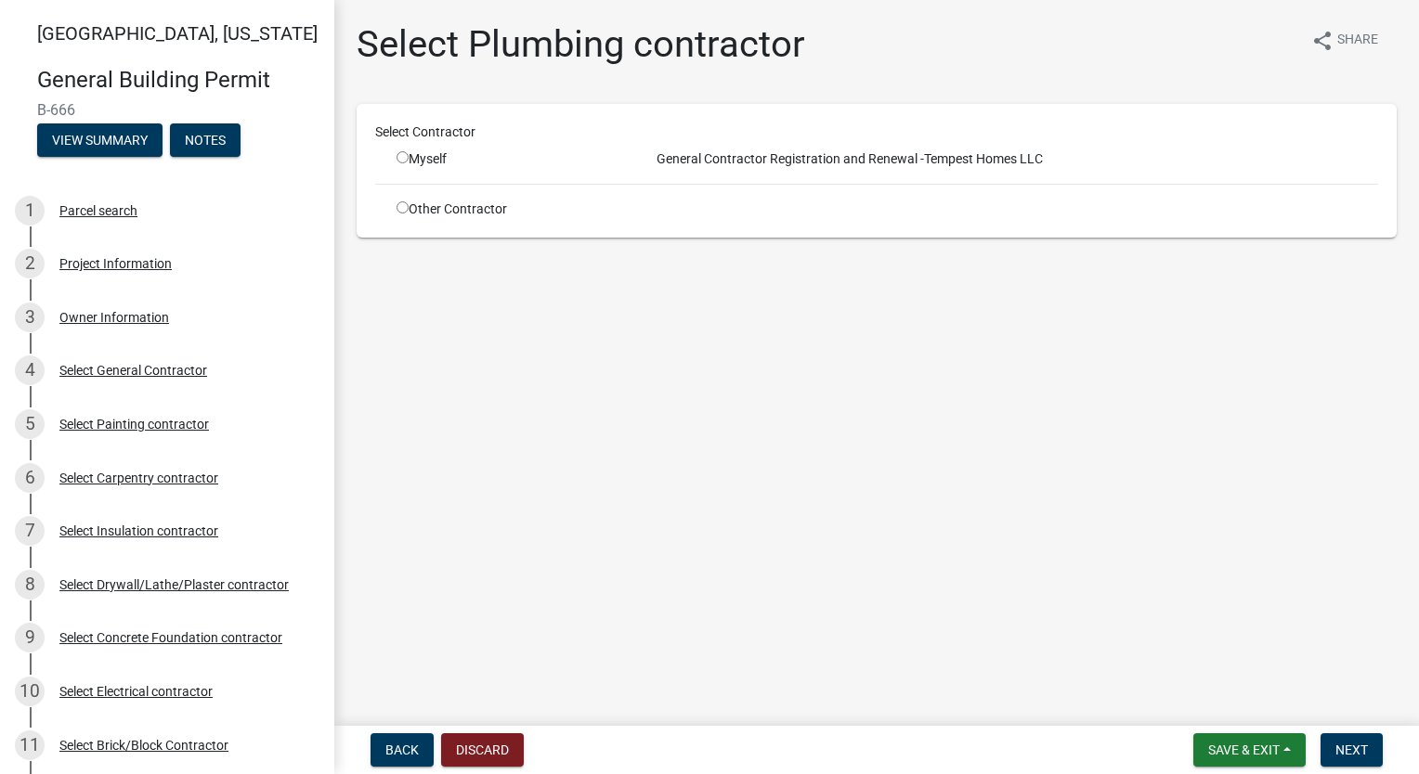
click at [397, 203] on input "radio" at bounding box center [402, 207] width 12 height 12
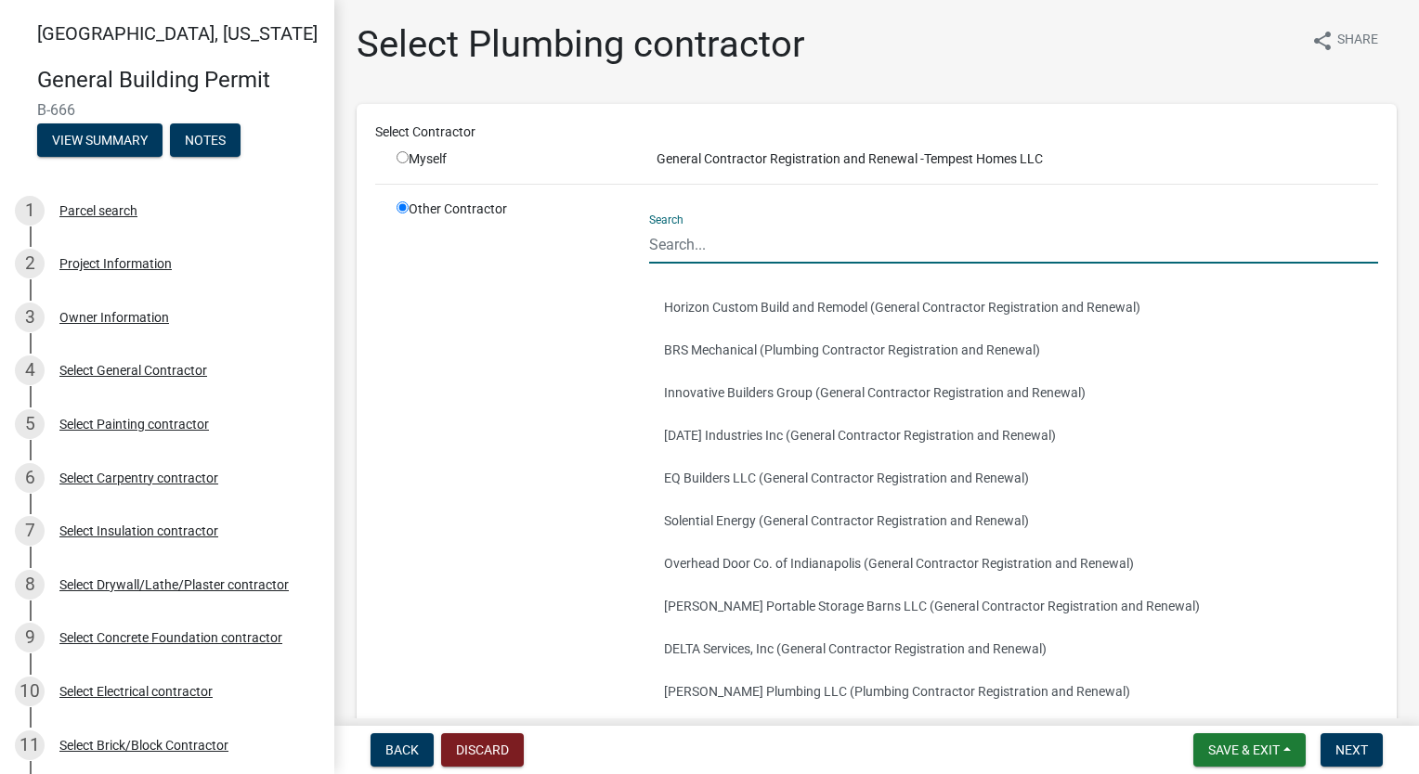
click at [695, 245] on input "Search" at bounding box center [1013, 245] width 729 height 38
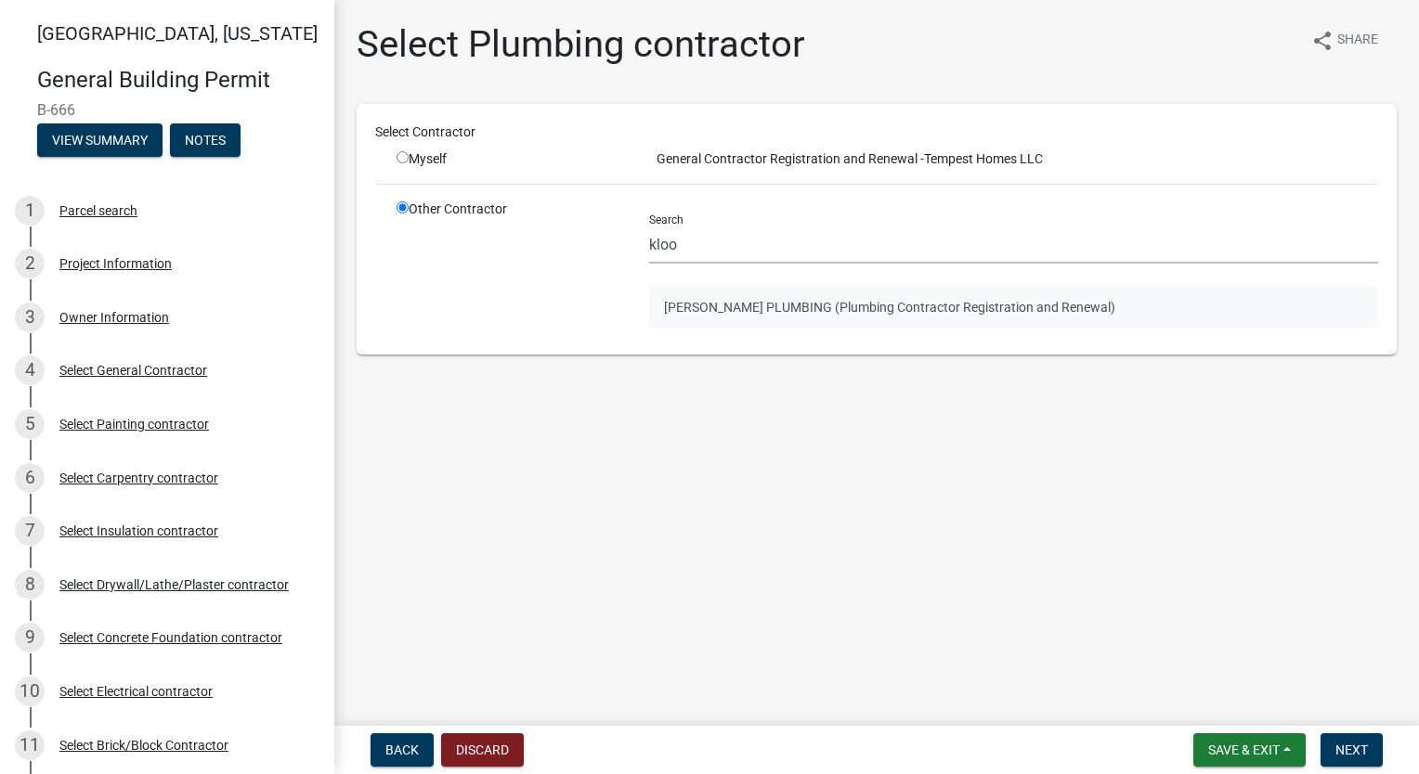
click at [761, 312] on button "[PERSON_NAME] PLUMBING (Plumbing Contractor Registration and Renewal)" at bounding box center [1013, 307] width 729 height 43
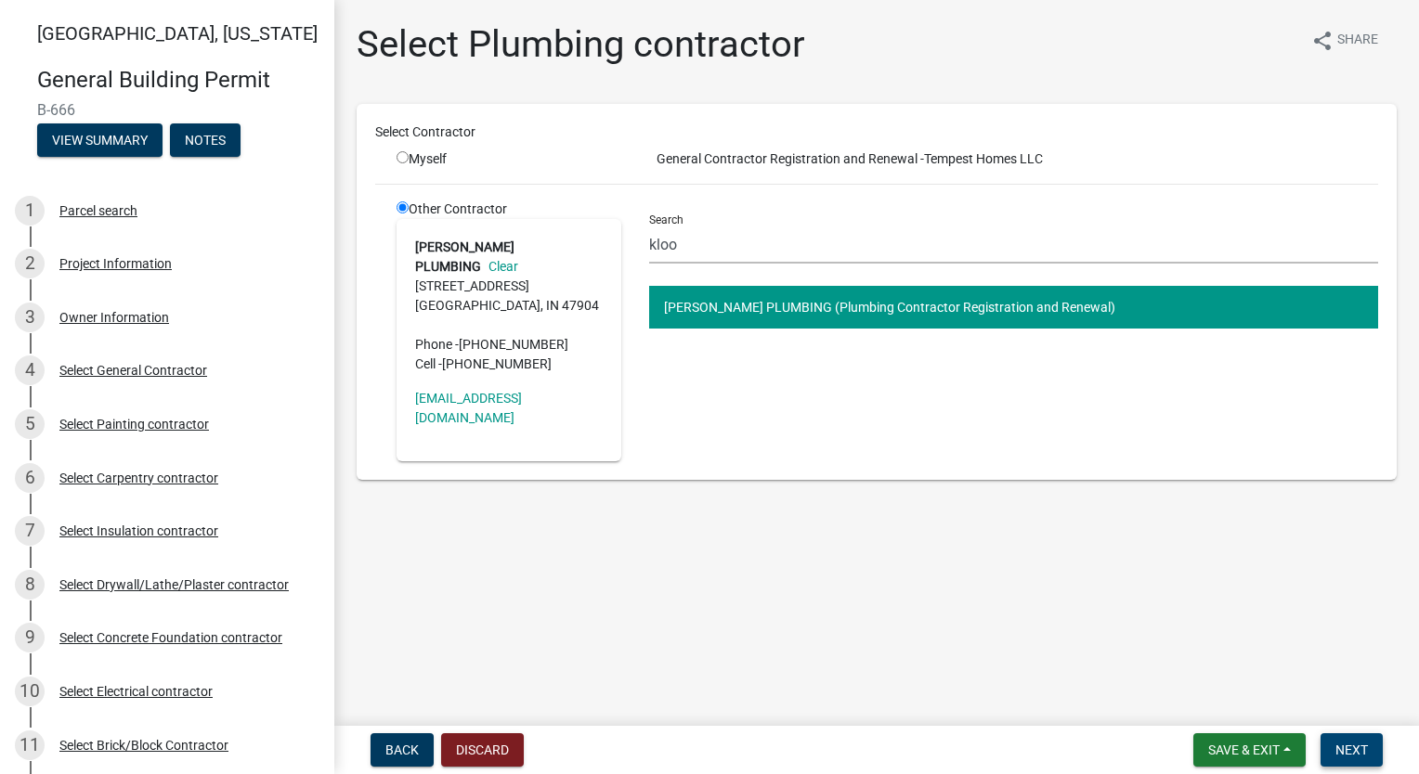
click at [1357, 743] on span "Next" at bounding box center [1351, 750] width 32 height 15
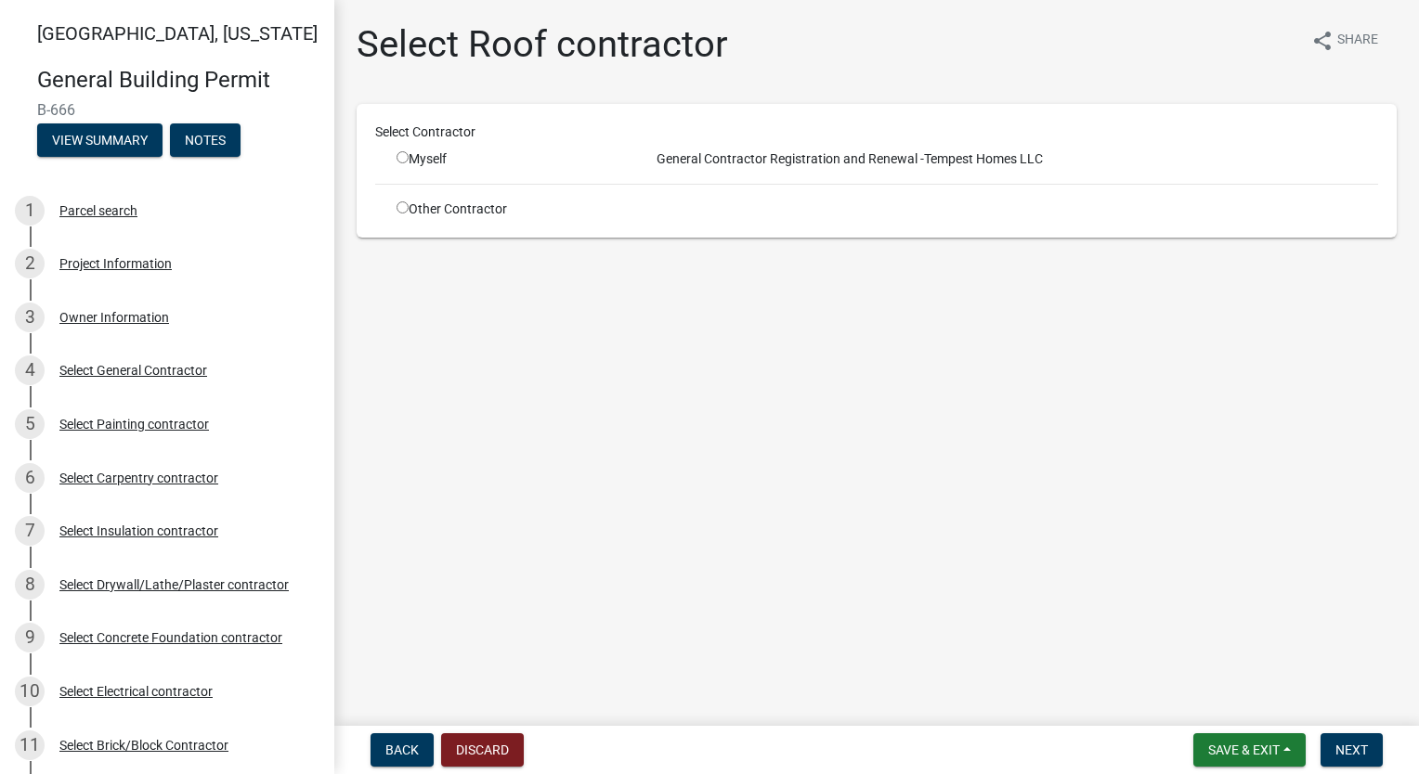
click at [397, 206] on input "radio" at bounding box center [402, 207] width 12 height 12
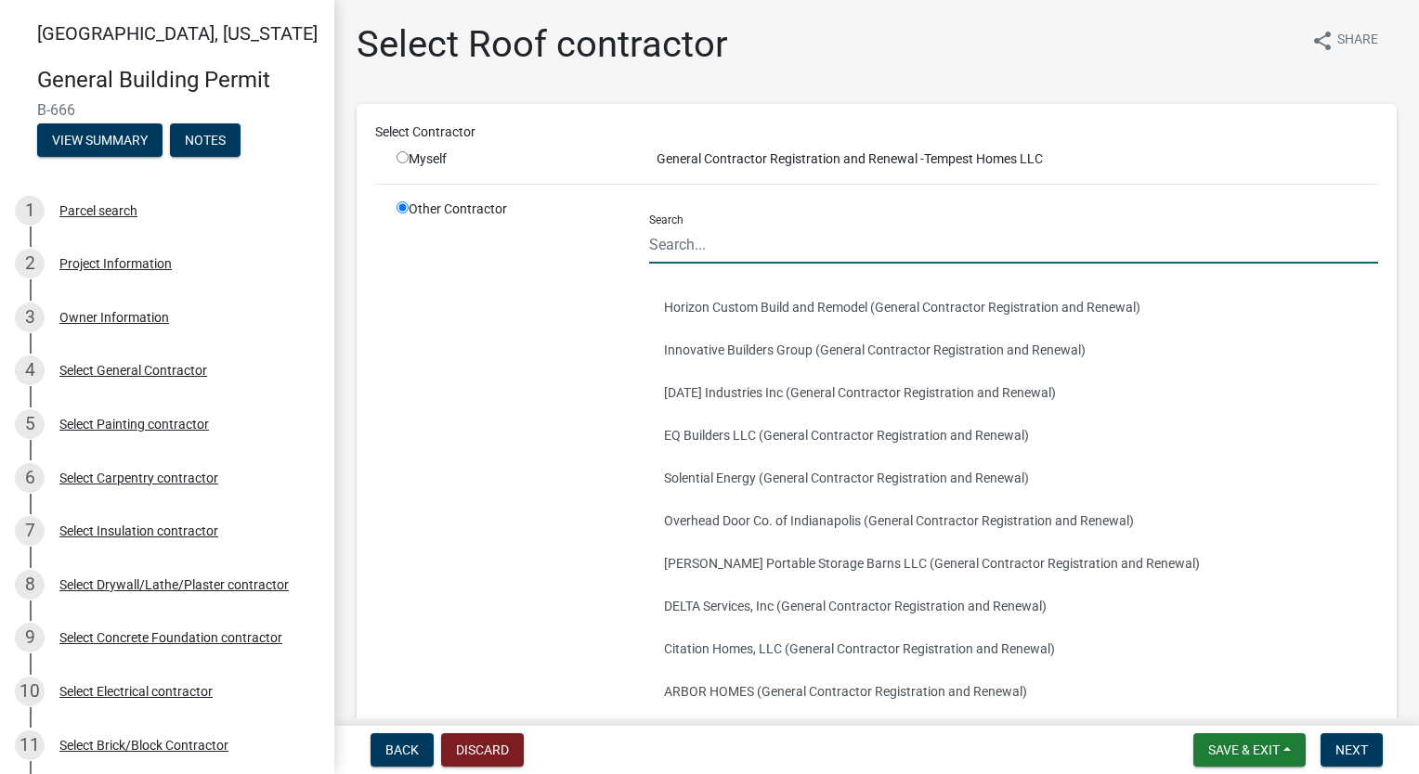
click at [712, 231] on input "Search" at bounding box center [1013, 245] width 729 height 38
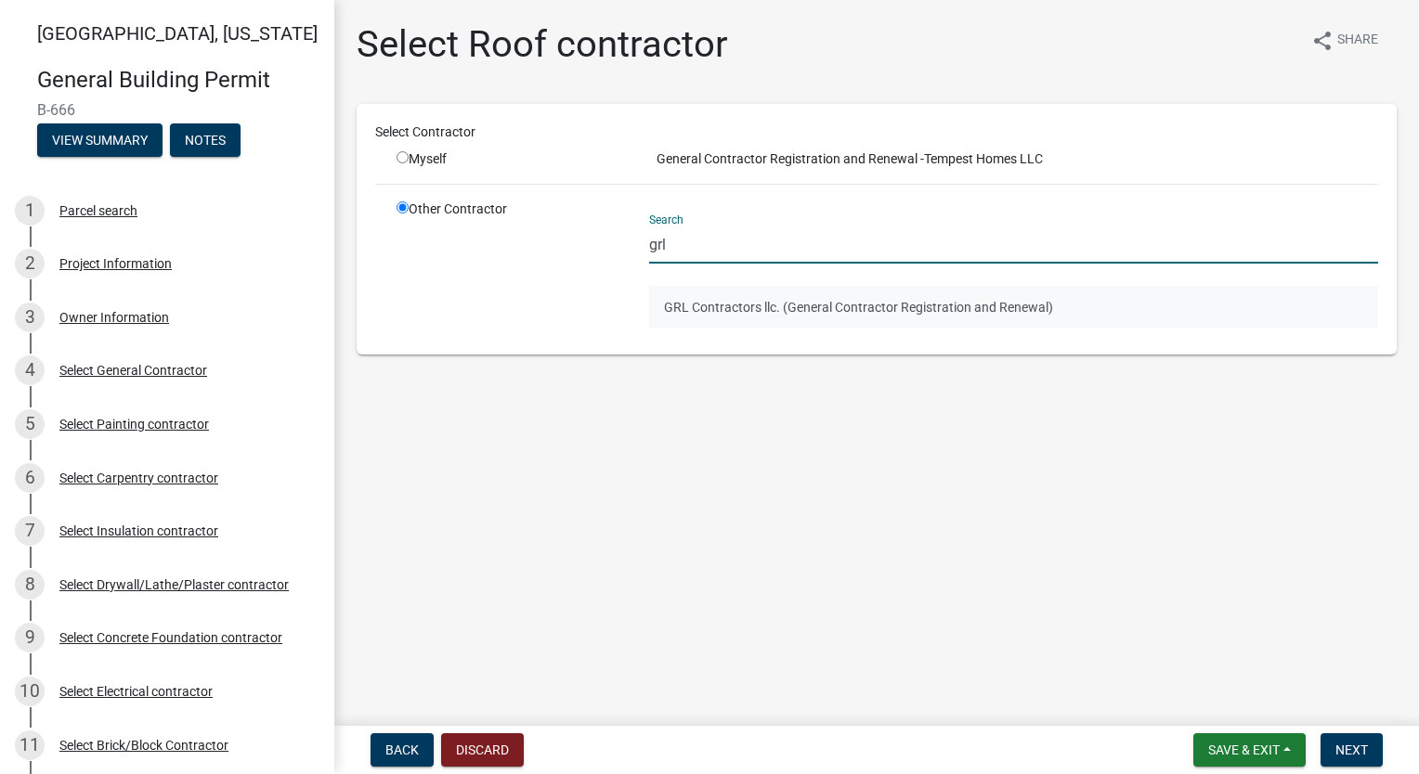
click at [750, 313] on button "GRL Contractors llc. (General Contractor Registration and Renewal)" at bounding box center [1013, 307] width 729 height 43
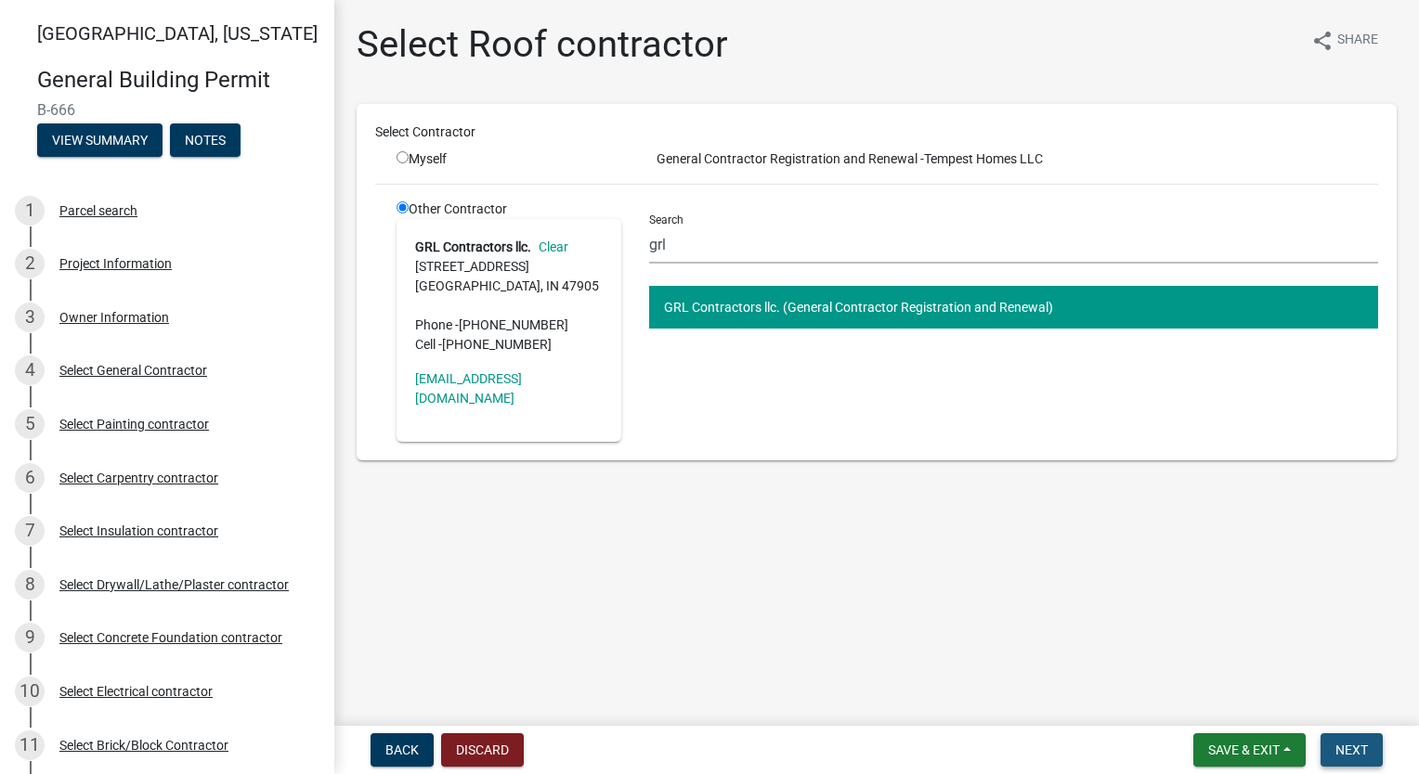
click at [1371, 754] on button "Next" at bounding box center [1351, 750] width 62 height 33
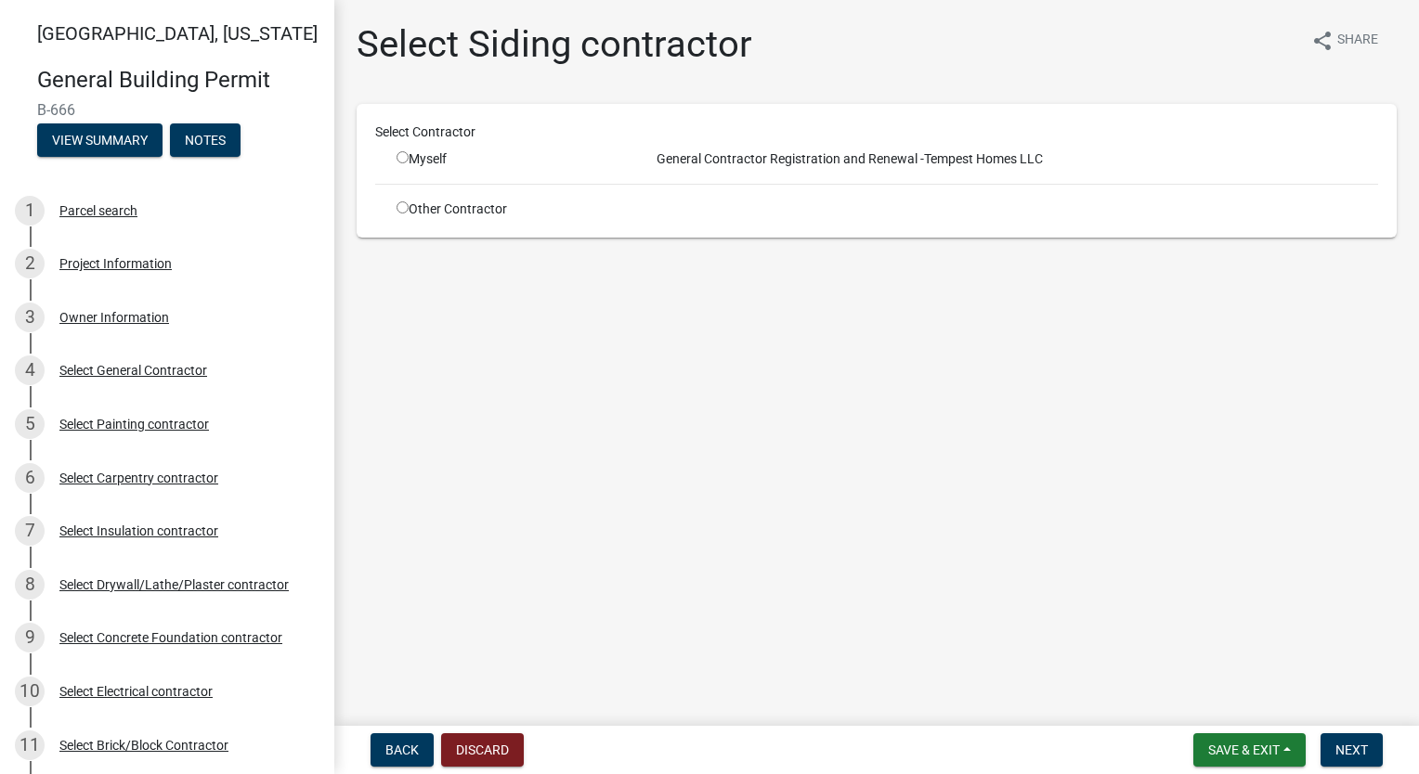
click at [409, 201] on div "Other Contractor" at bounding box center [509, 209] width 253 height 19
click at [405, 214] on div "Other Contractor" at bounding box center [509, 209] width 253 height 19
click at [404, 203] on input "radio" at bounding box center [402, 207] width 12 height 12
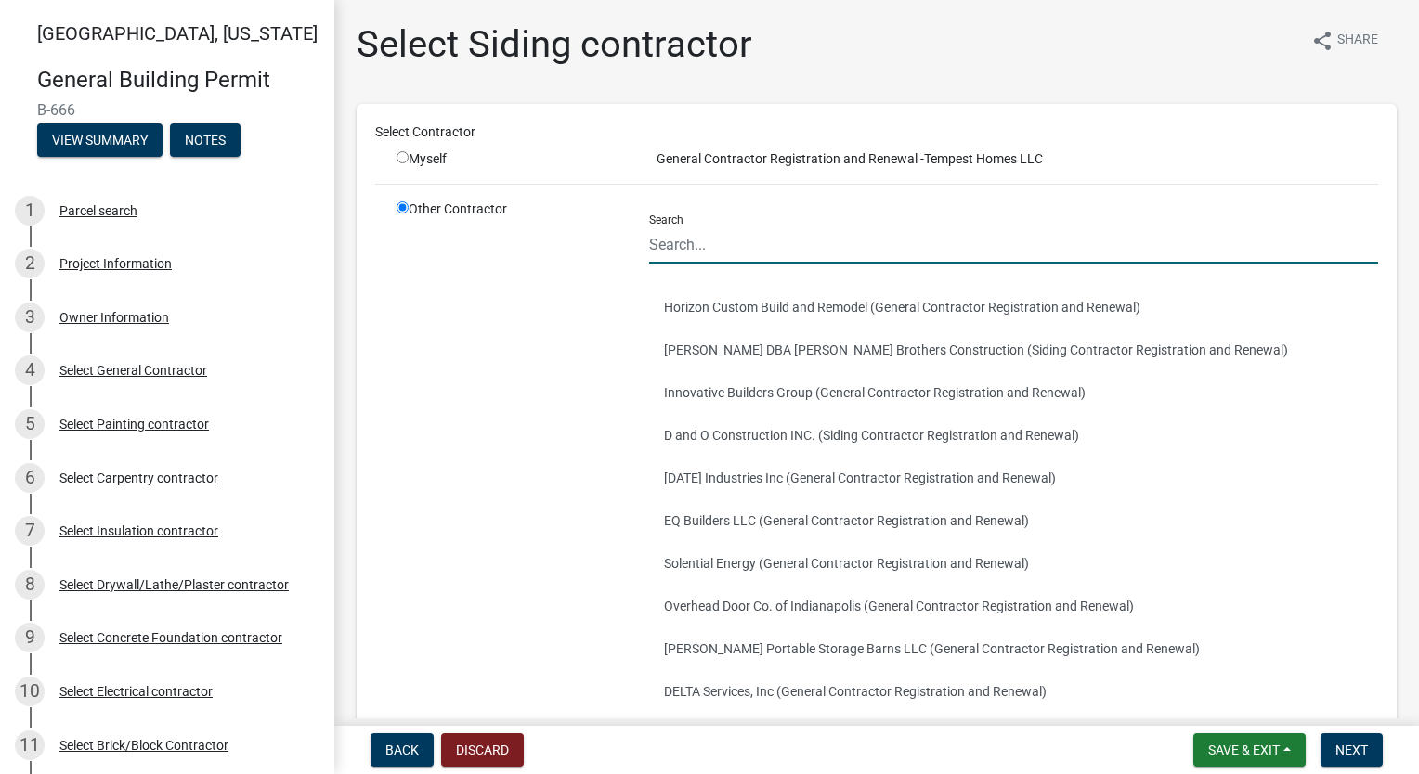
click at [728, 243] on input "Search" at bounding box center [1013, 245] width 729 height 38
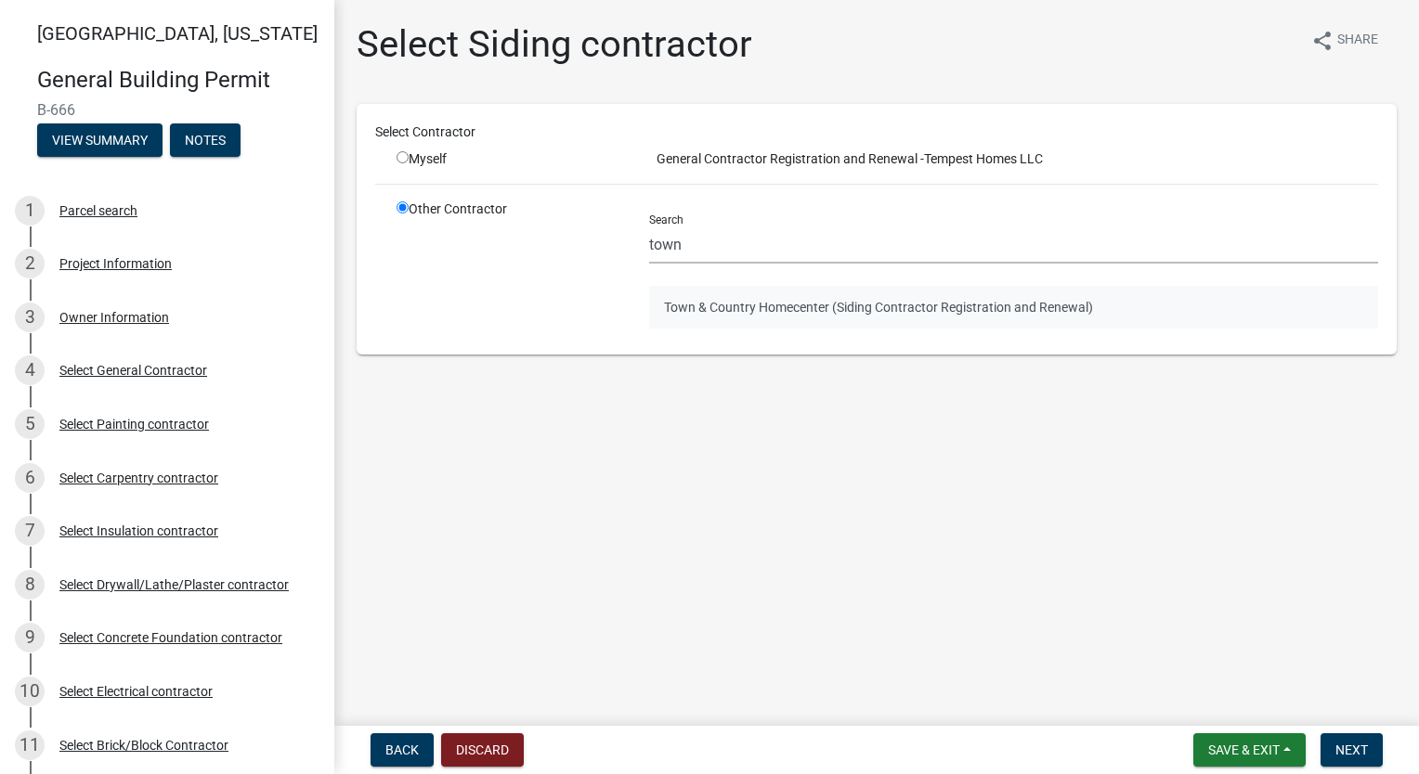
click at [896, 311] on button "Town & Country Homecenter (Siding Contractor Registration and Renewal)" at bounding box center [1013, 307] width 729 height 43
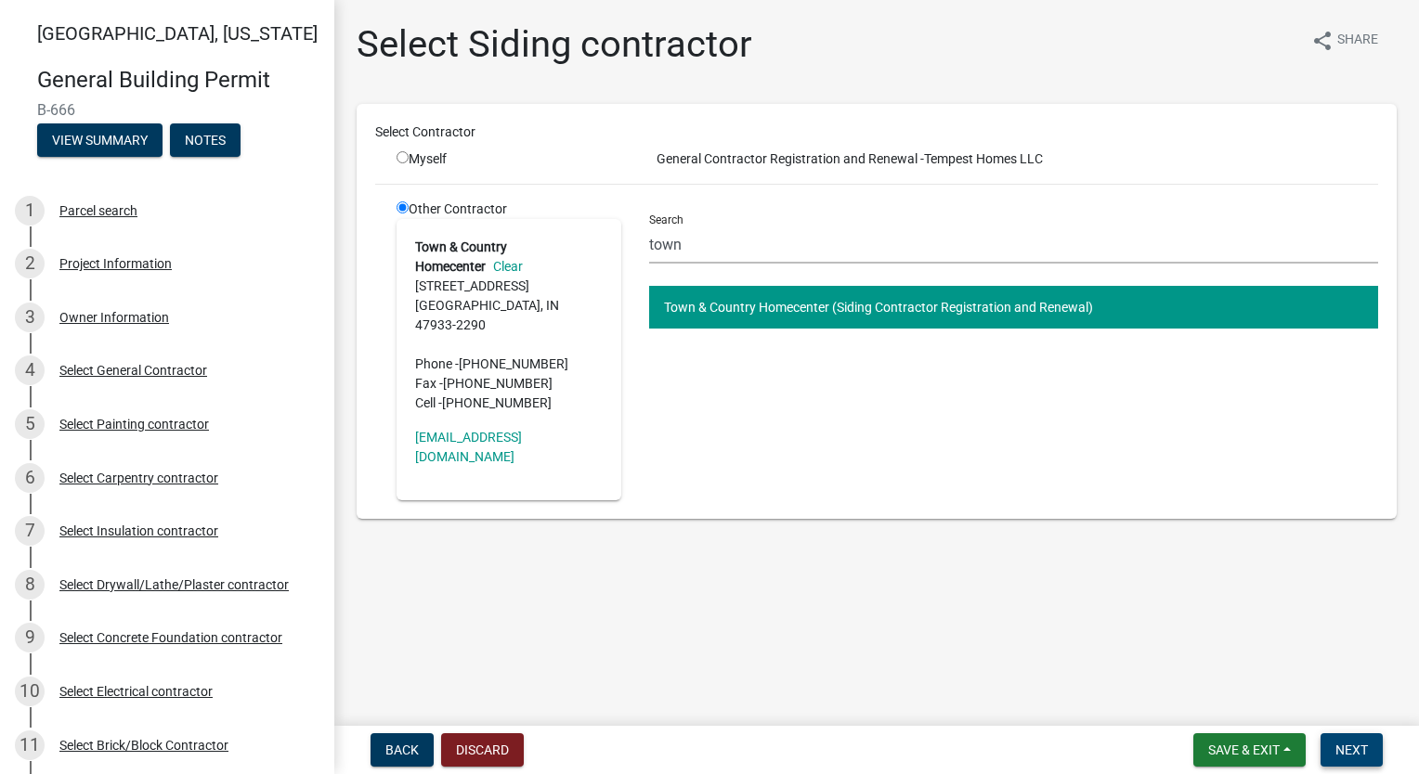
click at [1337, 754] on span "Next" at bounding box center [1351, 750] width 32 height 15
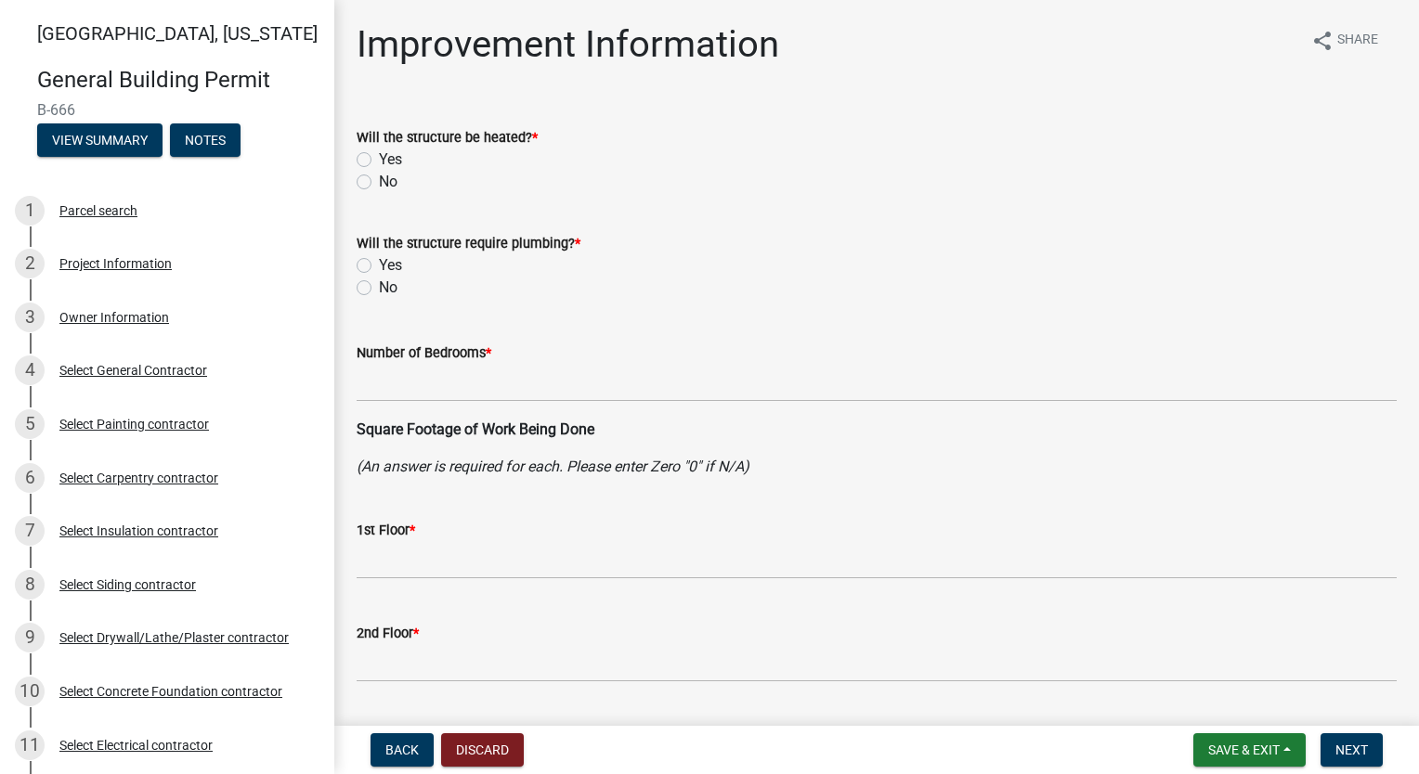
click at [379, 160] on label "Yes" at bounding box center [390, 160] width 23 height 22
click at [379, 160] on input "Yes" at bounding box center [385, 155] width 12 height 12
click at [379, 270] on label "Yes" at bounding box center [390, 265] width 23 height 22
click at [379, 266] on input "Yes" at bounding box center [385, 260] width 12 height 12
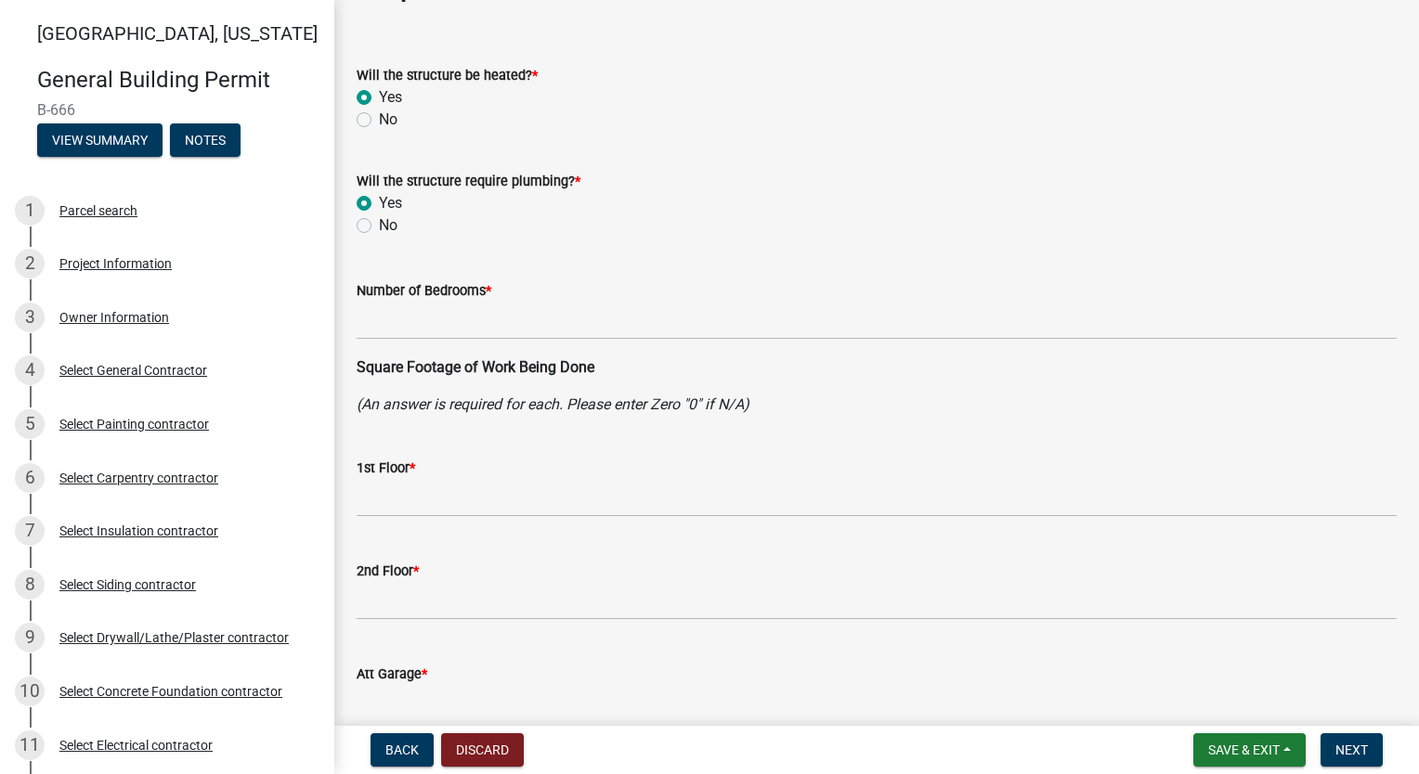
scroll to position [93, 0]
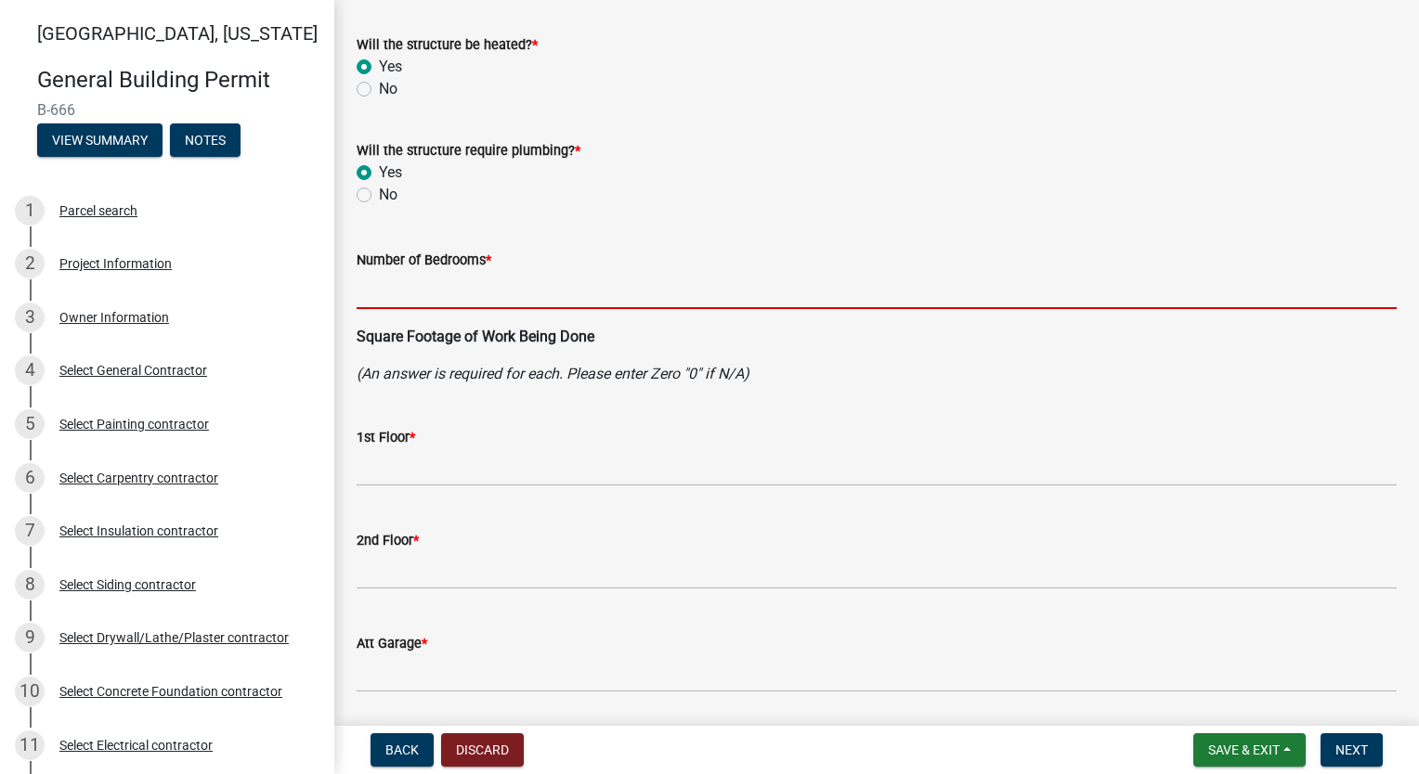
click at [572, 293] on input "text" at bounding box center [877, 290] width 1040 height 38
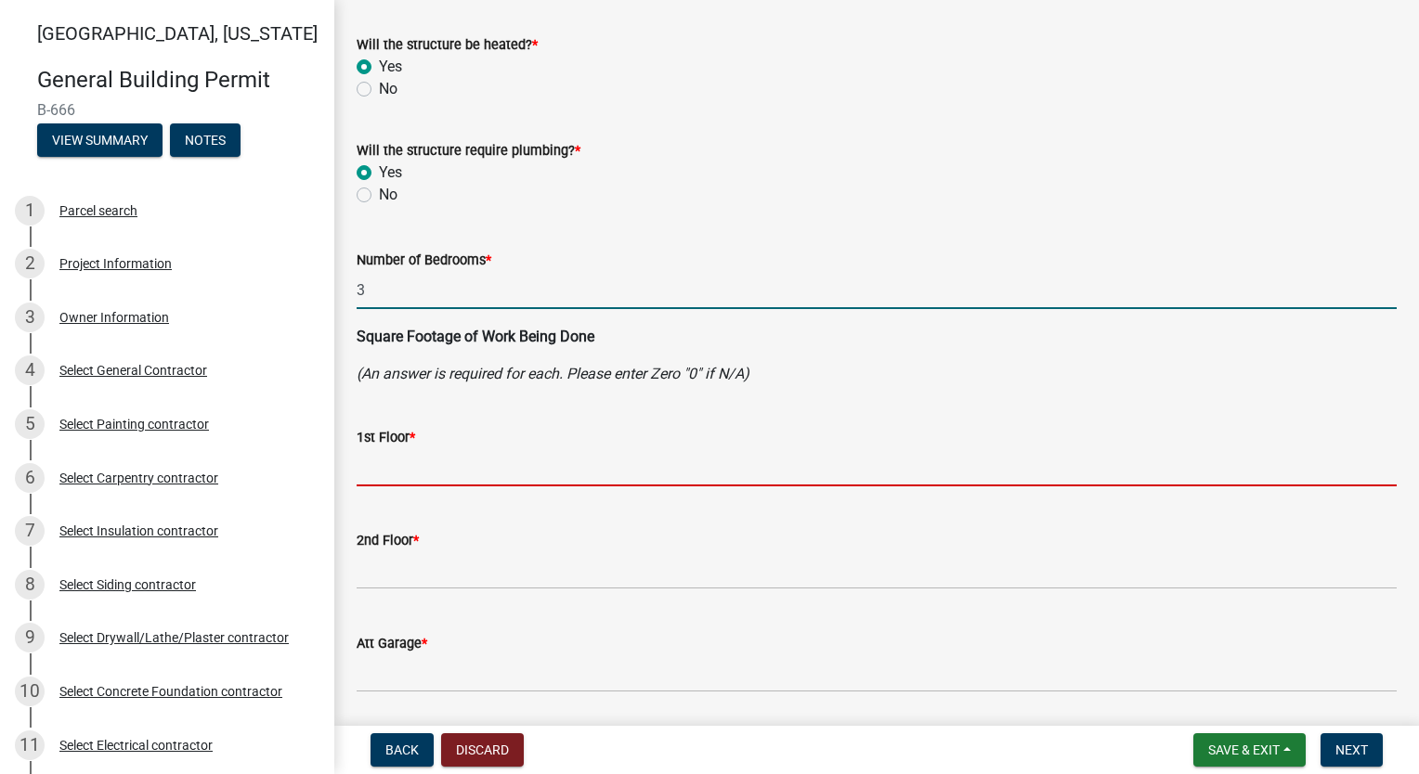
click at [526, 458] on input "text" at bounding box center [877, 467] width 1040 height 38
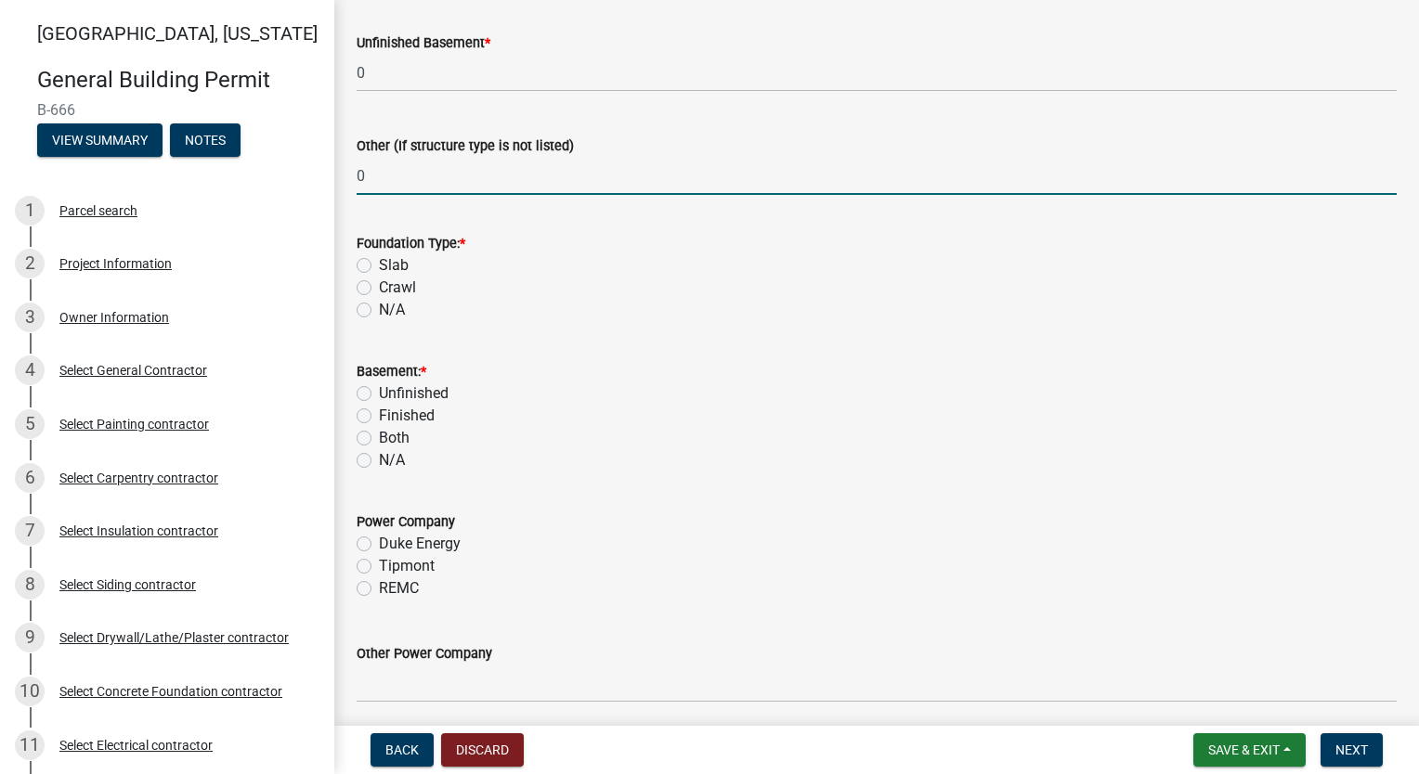
scroll to position [1655, 0]
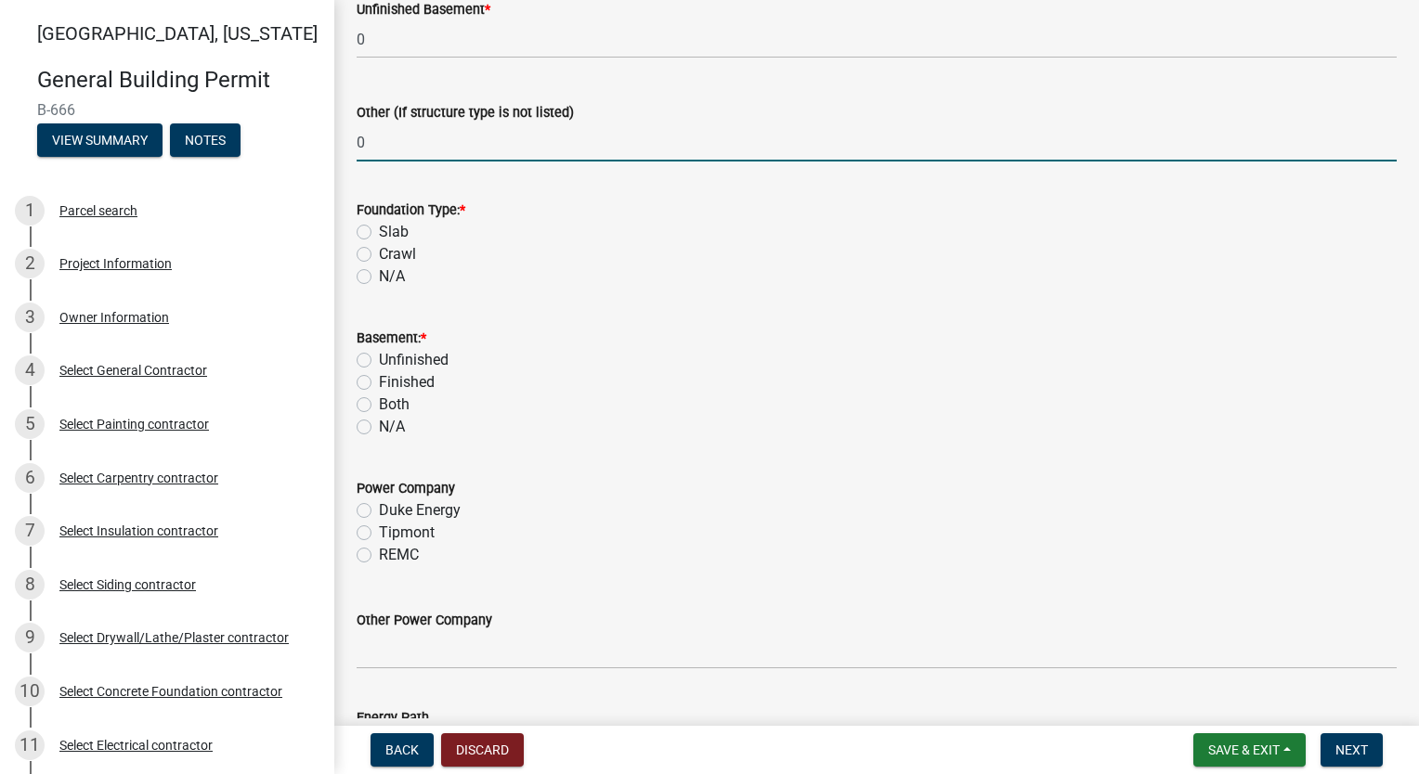
click at [379, 228] on label "Slab" at bounding box center [394, 232] width 30 height 22
click at [379, 228] on input "Slab" at bounding box center [385, 227] width 12 height 12
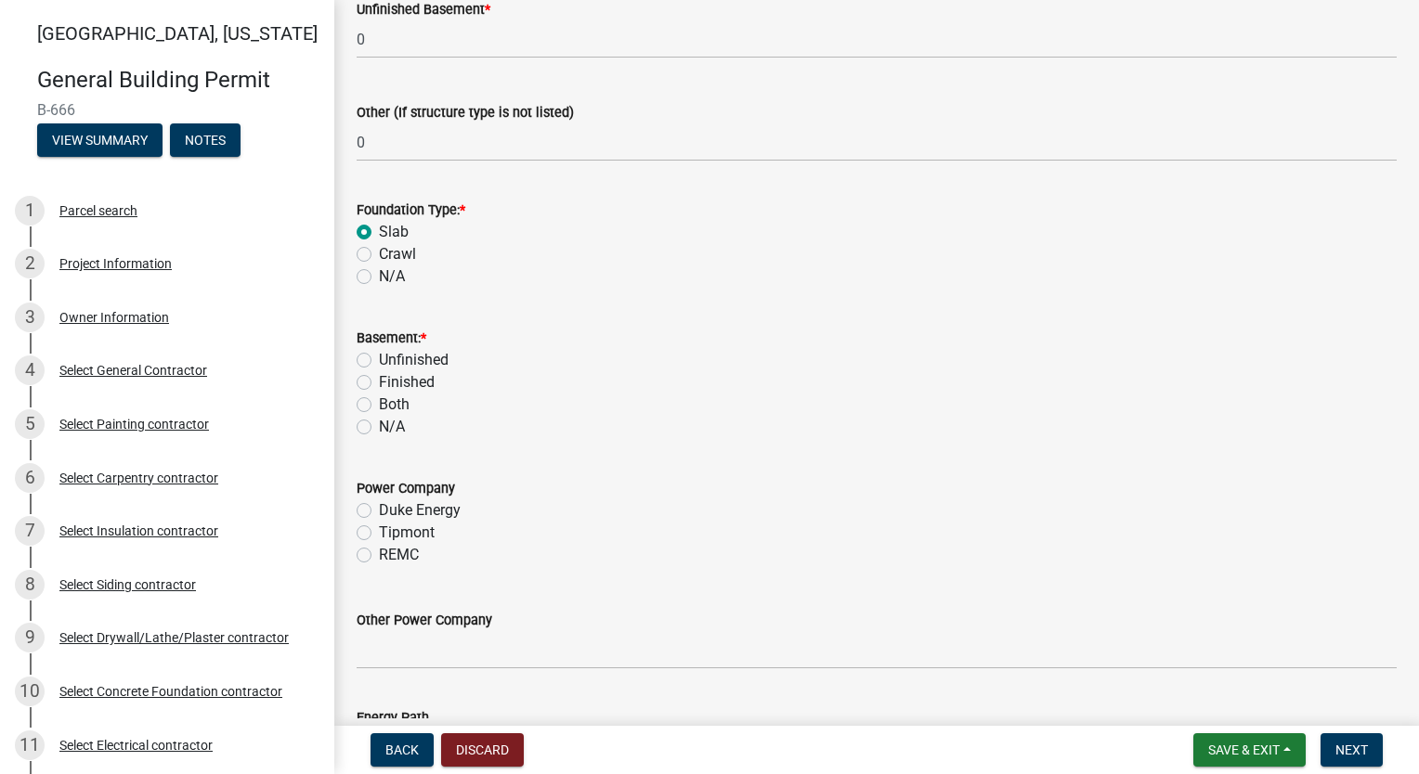
scroll to position [1747, 0]
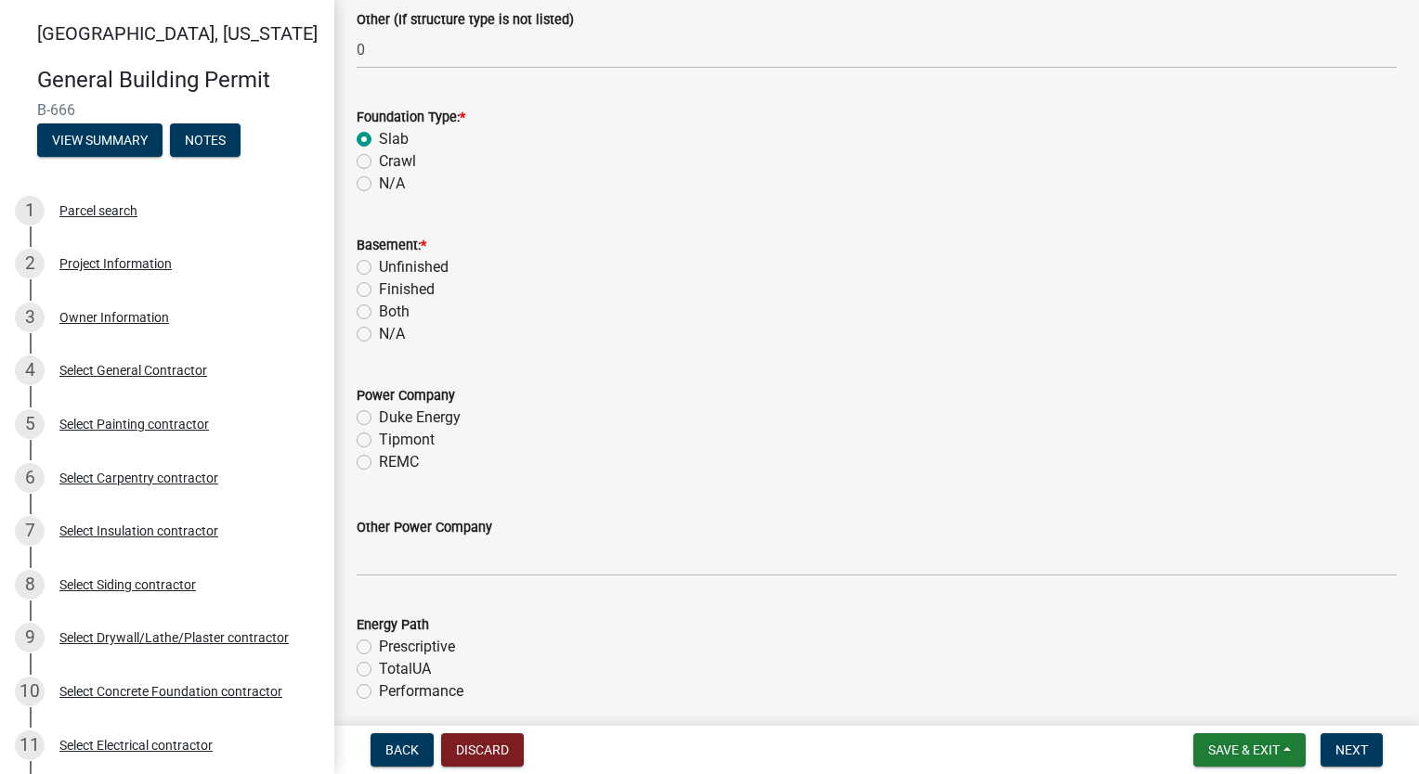
click at [379, 332] on label "N/A" at bounding box center [392, 334] width 26 height 22
click at [379, 332] on input "N/A" at bounding box center [385, 329] width 12 height 12
click at [356, 439] on div "Power Company Duke Energy Tipmont REMC" at bounding box center [877, 417] width 1068 height 111
click at [379, 439] on label "Tipmont" at bounding box center [407, 440] width 56 height 22
click at [379, 439] on input "Tipmont" at bounding box center [385, 435] width 12 height 12
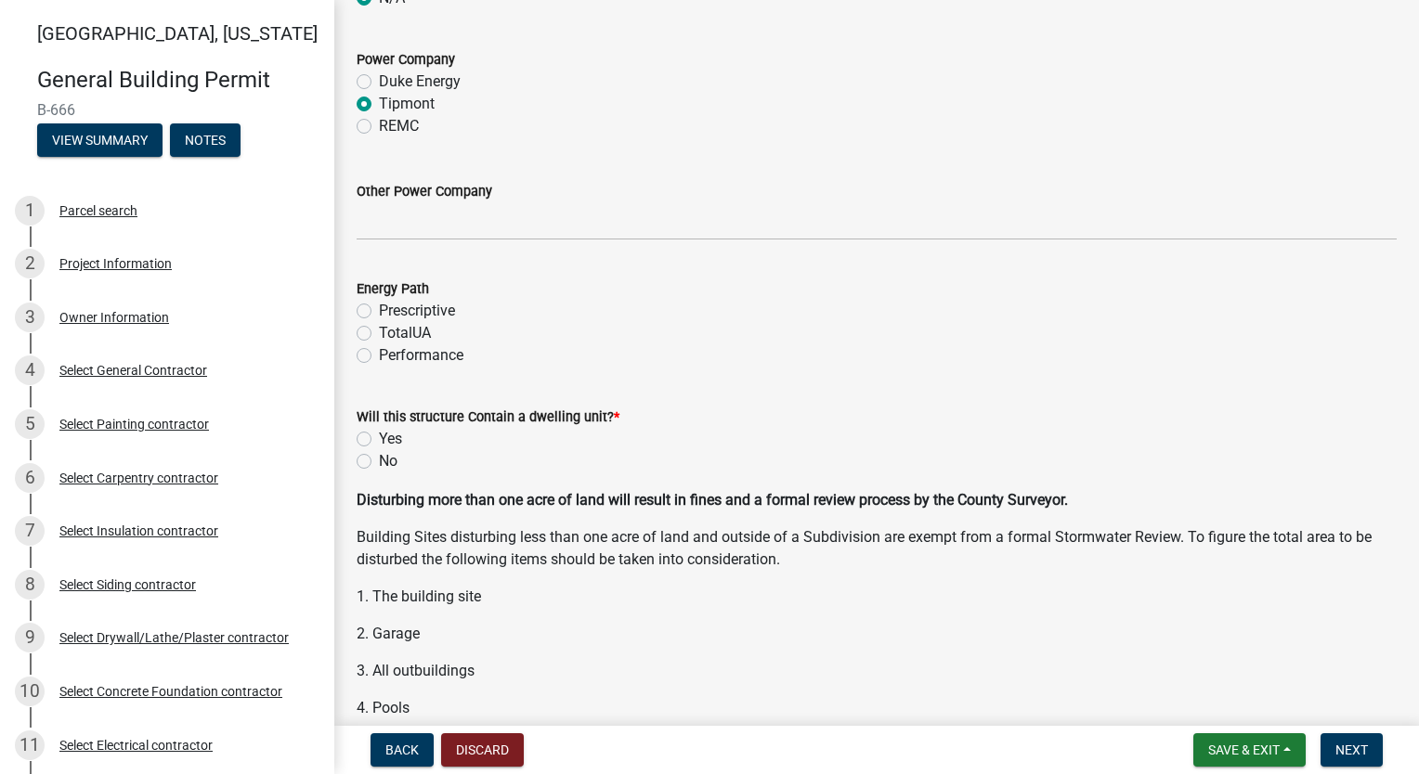
scroll to position [2119, 0]
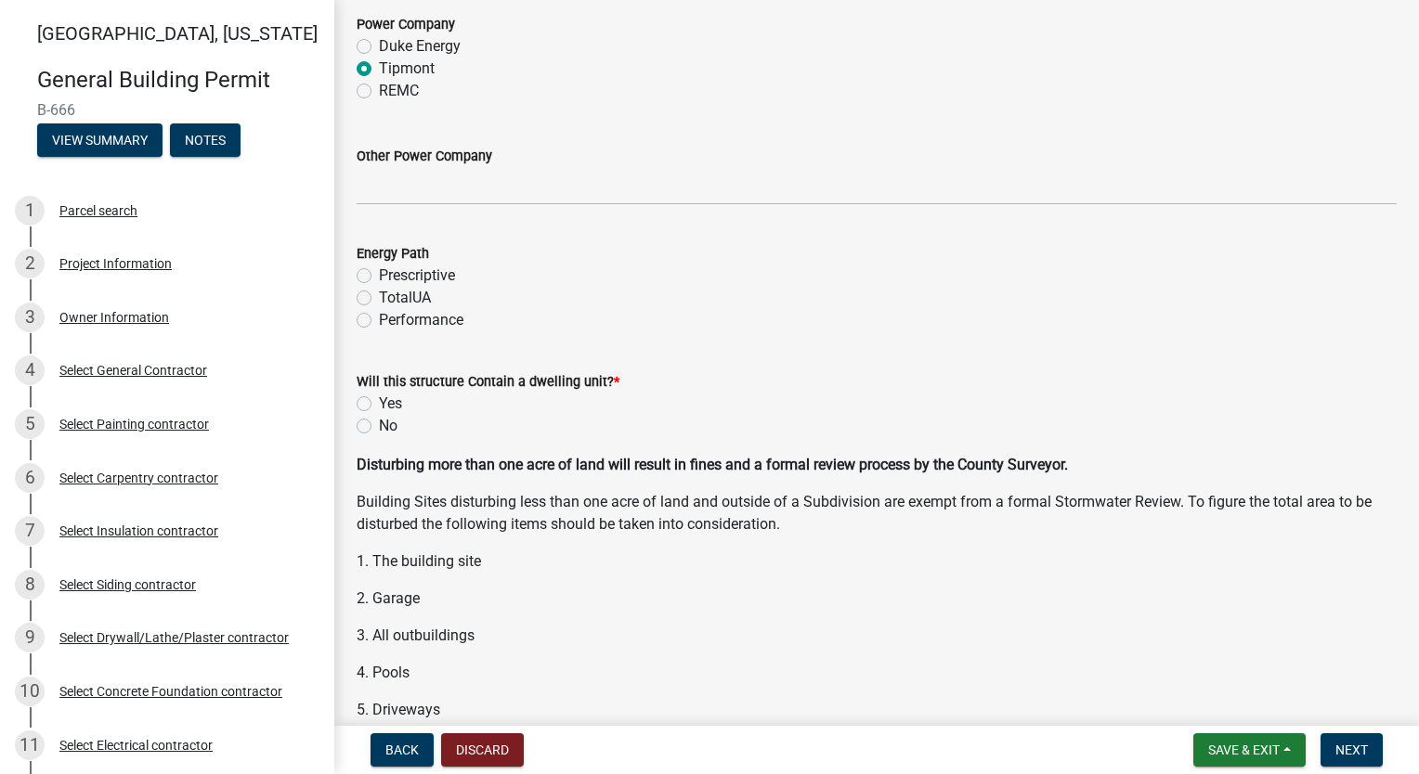
click at [379, 320] on label "Performance" at bounding box center [421, 320] width 84 height 22
click at [379, 320] on input "Performance" at bounding box center [385, 315] width 12 height 12
click at [379, 406] on label "Yes" at bounding box center [390, 404] width 23 height 22
click at [379, 405] on input "Yes" at bounding box center [385, 399] width 12 height 12
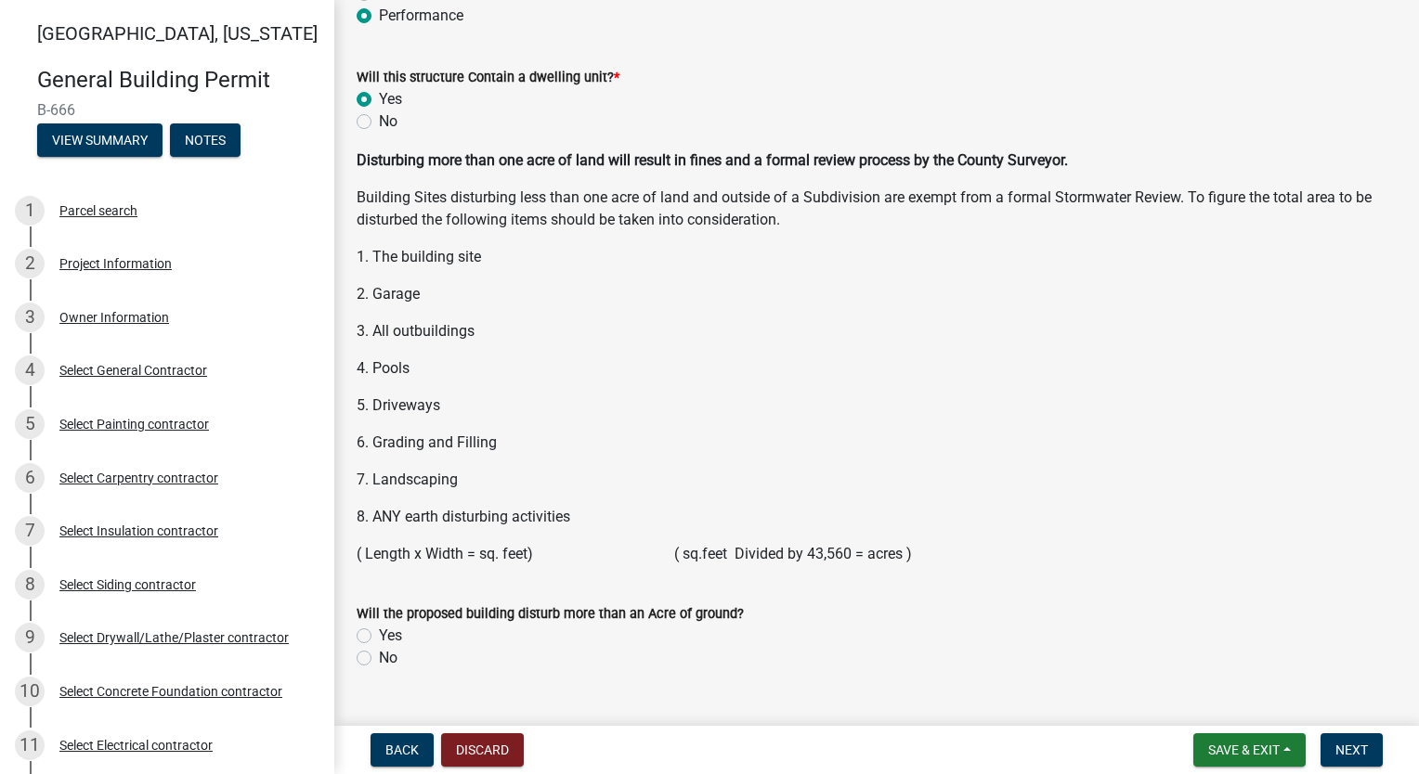
scroll to position [2462, 0]
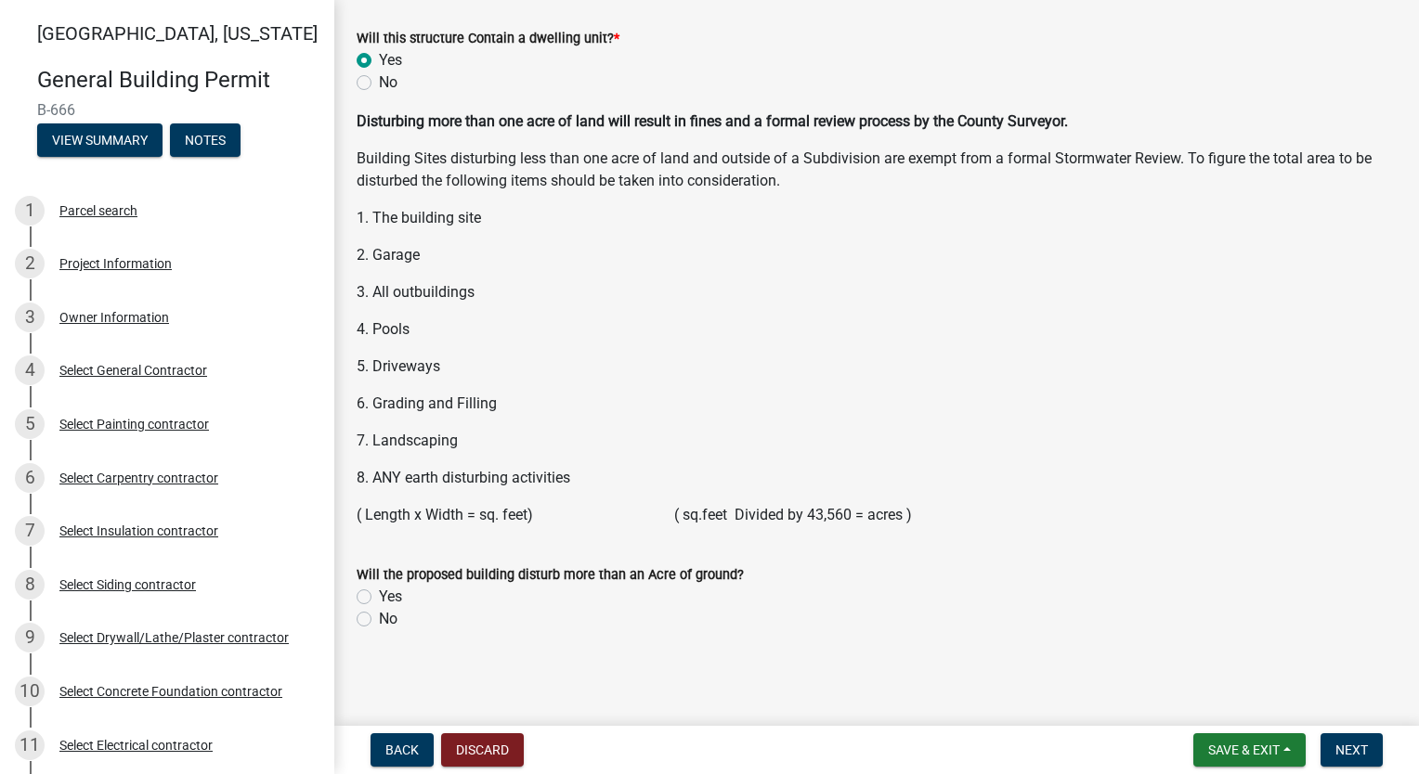
click at [379, 619] on label "No" at bounding box center [388, 619] width 19 height 22
click at [379, 619] on input "No" at bounding box center [385, 614] width 12 height 12
click at [1362, 759] on button "Next" at bounding box center [1351, 750] width 62 height 33
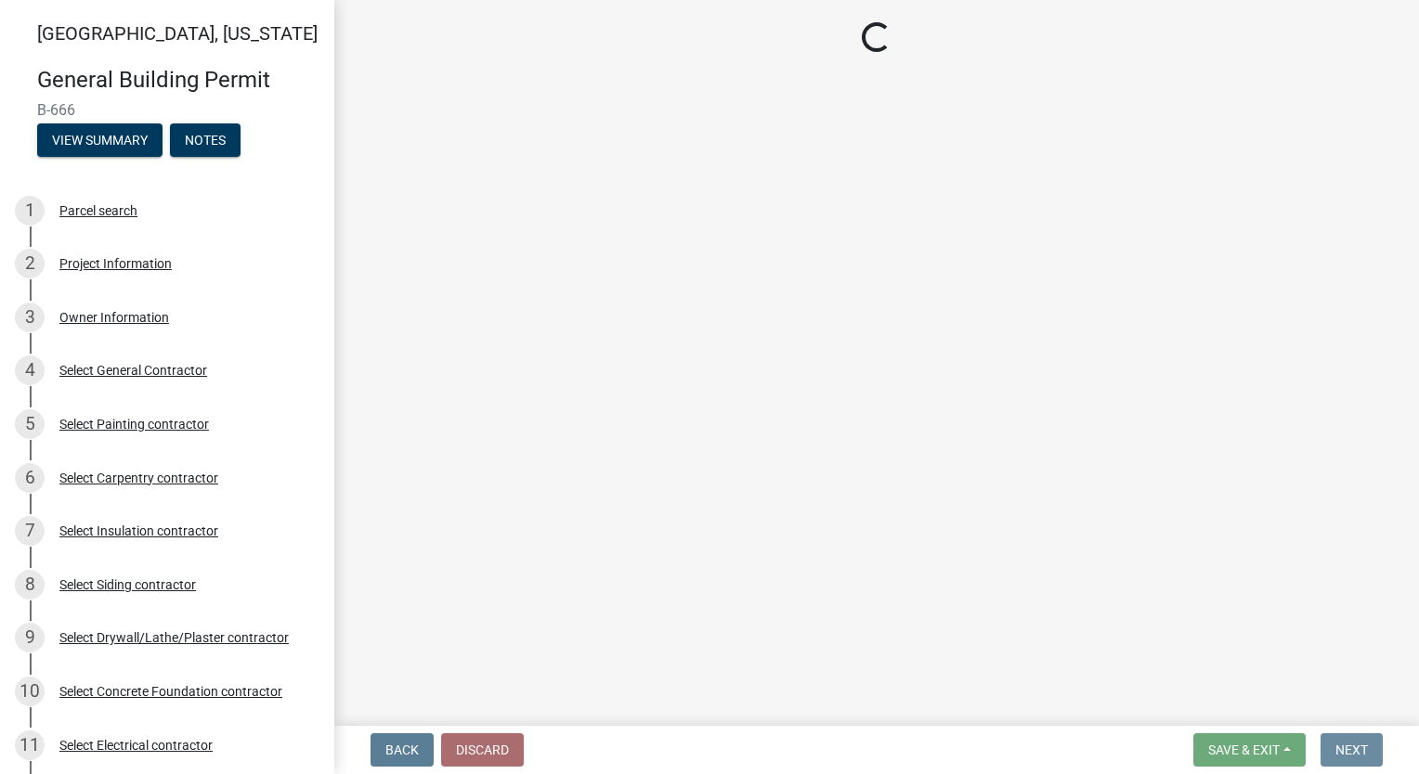
scroll to position [0, 0]
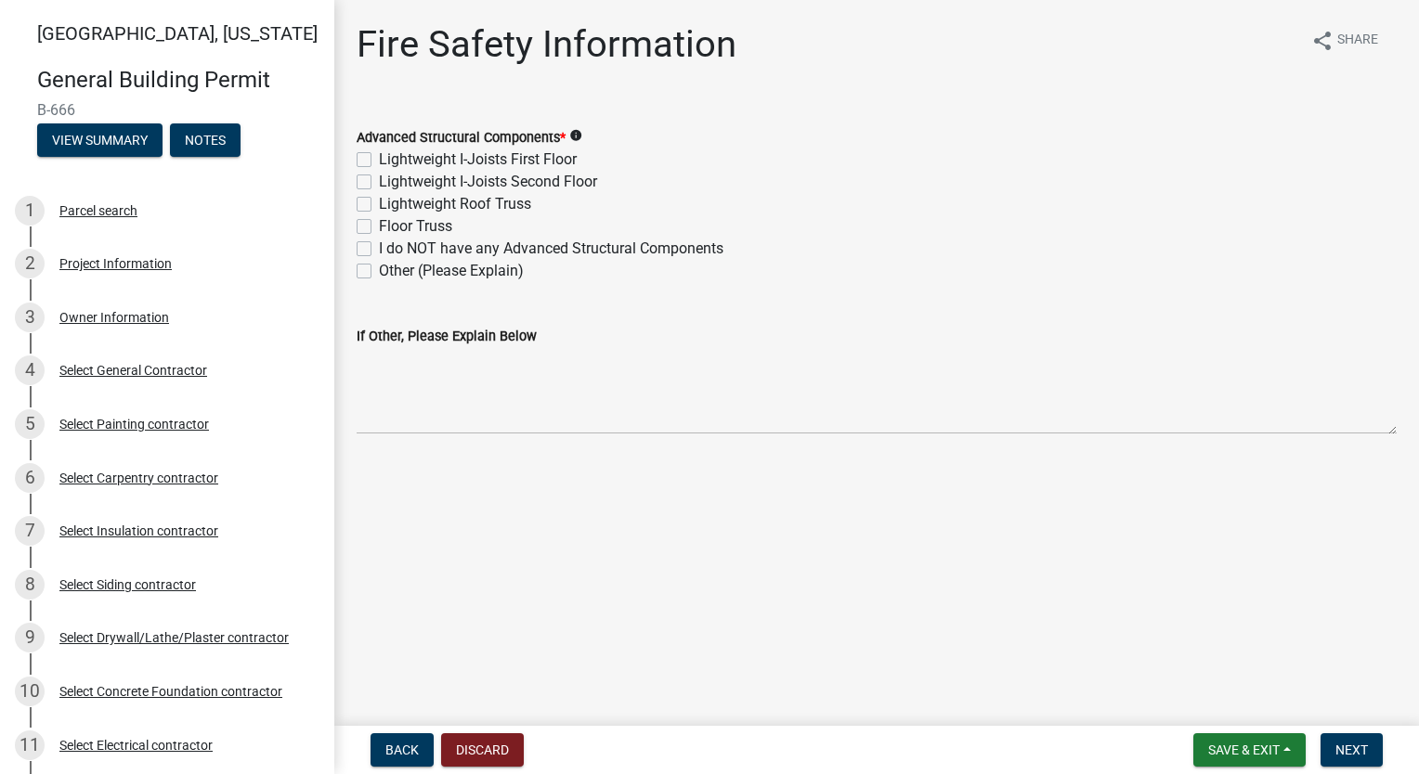
click at [379, 203] on label "Lightweight Roof Truss" at bounding box center [455, 204] width 152 height 22
click at [379, 203] on input "Lightweight Roof Truss" at bounding box center [385, 199] width 12 height 12
click at [379, 231] on label "Floor Truss" at bounding box center [415, 226] width 73 height 22
click at [379, 227] on input "Floor Truss" at bounding box center [385, 221] width 12 height 12
click at [1348, 752] on span "Next" at bounding box center [1351, 750] width 32 height 15
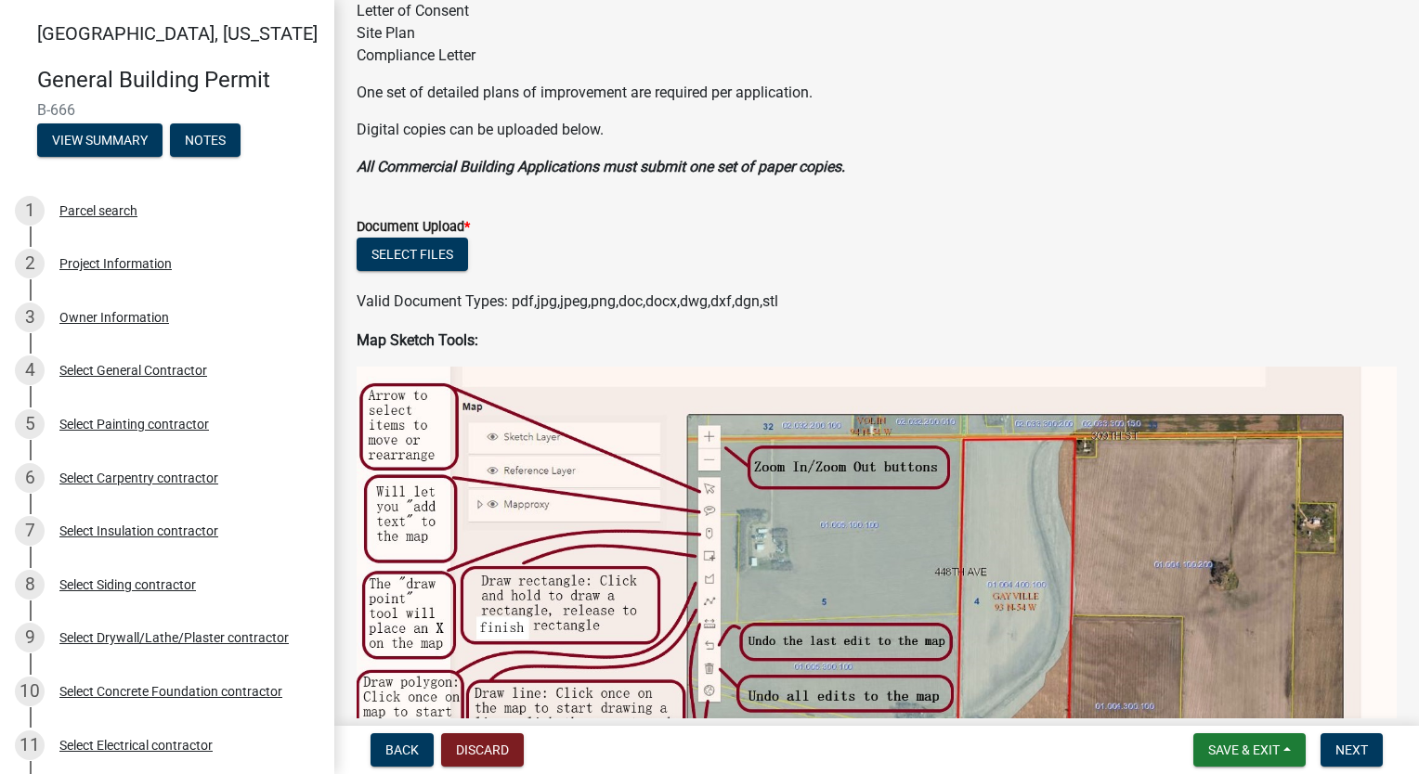
scroll to position [186, 0]
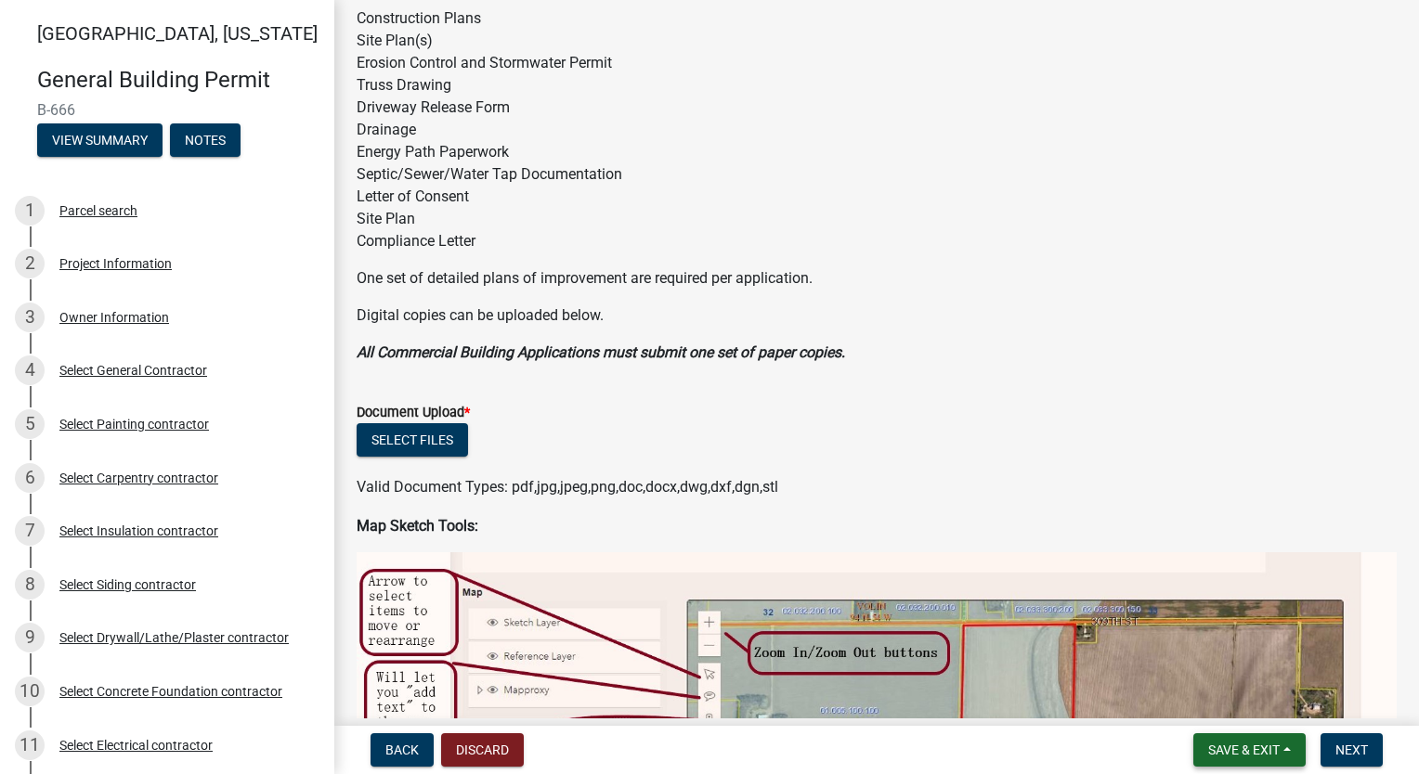
click at [1247, 759] on button "Save & Exit" at bounding box center [1249, 750] width 112 height 33
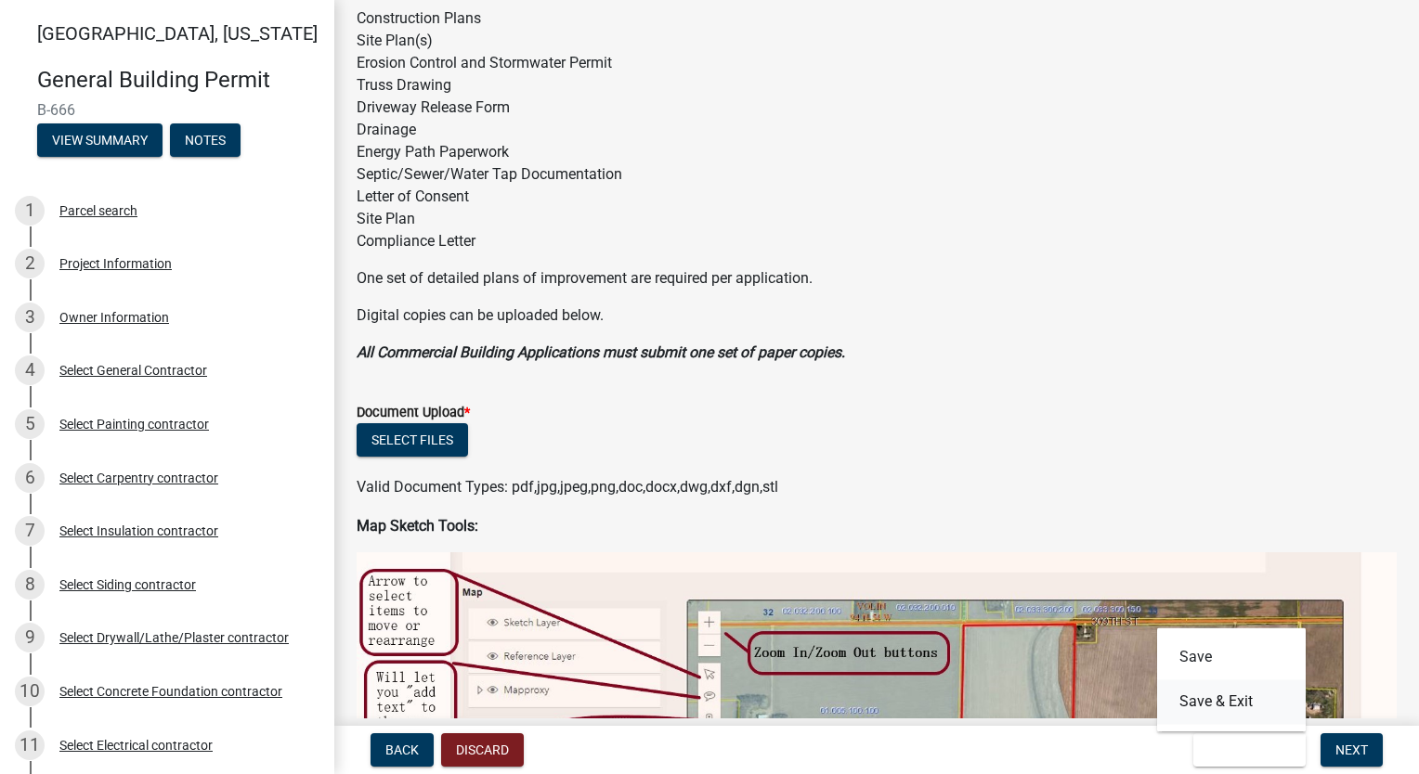
click at [1238, 703] on button "Save & Exit" at bounding box center [1231, 702] width 149 height 45
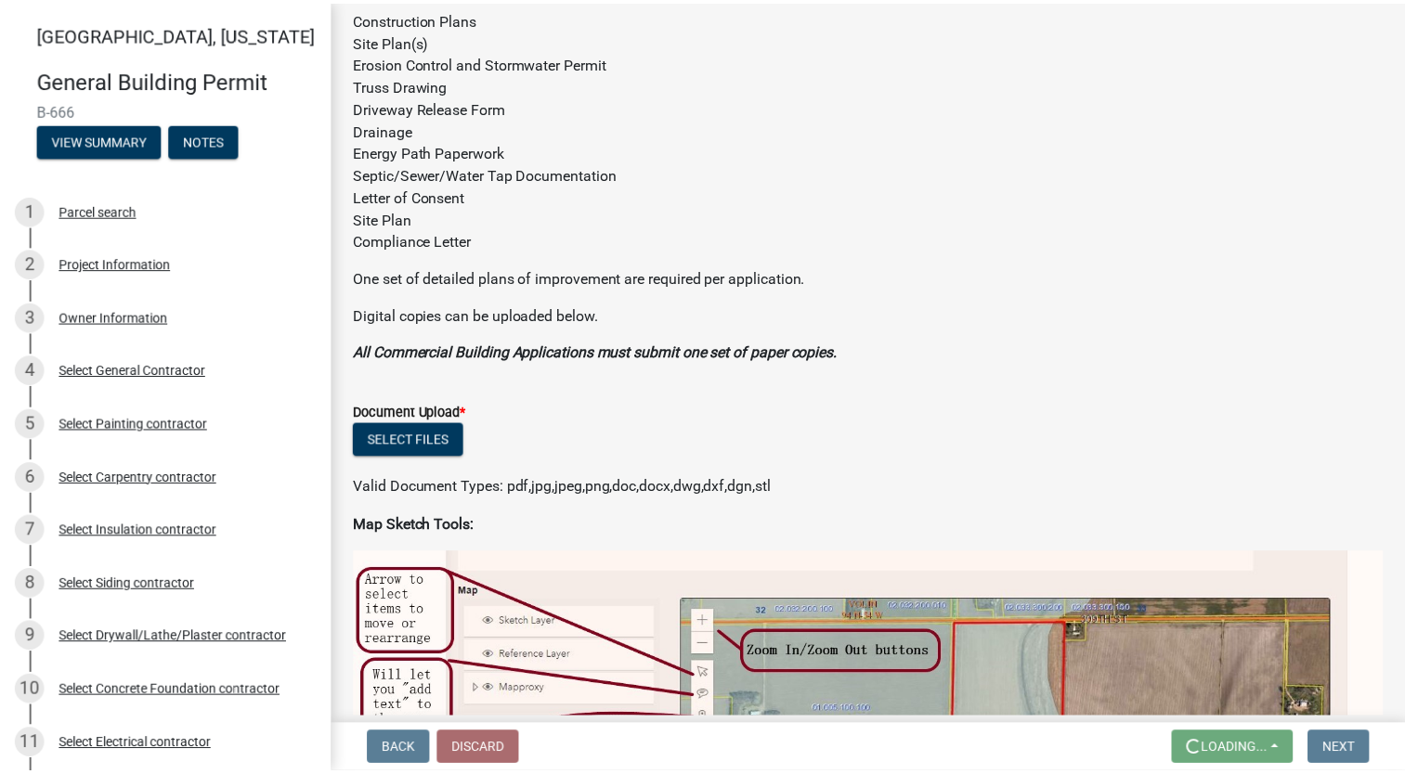
scroll to position [0, 0]
